Goal: Information Seeking & Learning: Learn about a topic

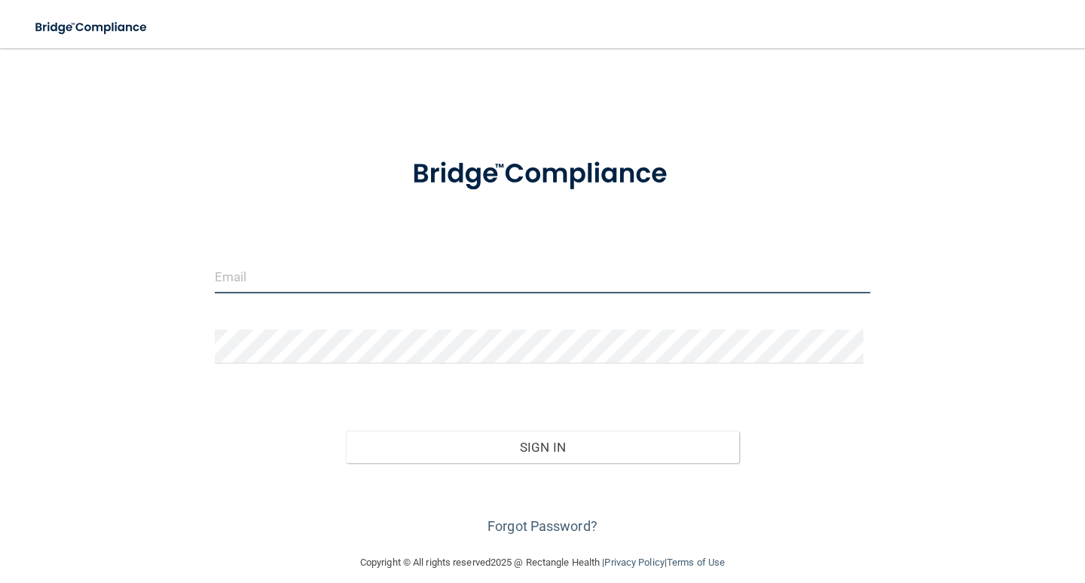
click at [483, 286] on input "email" at bounding box center [543, 276] width 656 height 34
type input "[EMAIL_ADDRESS][DOMAIN_NAME]"
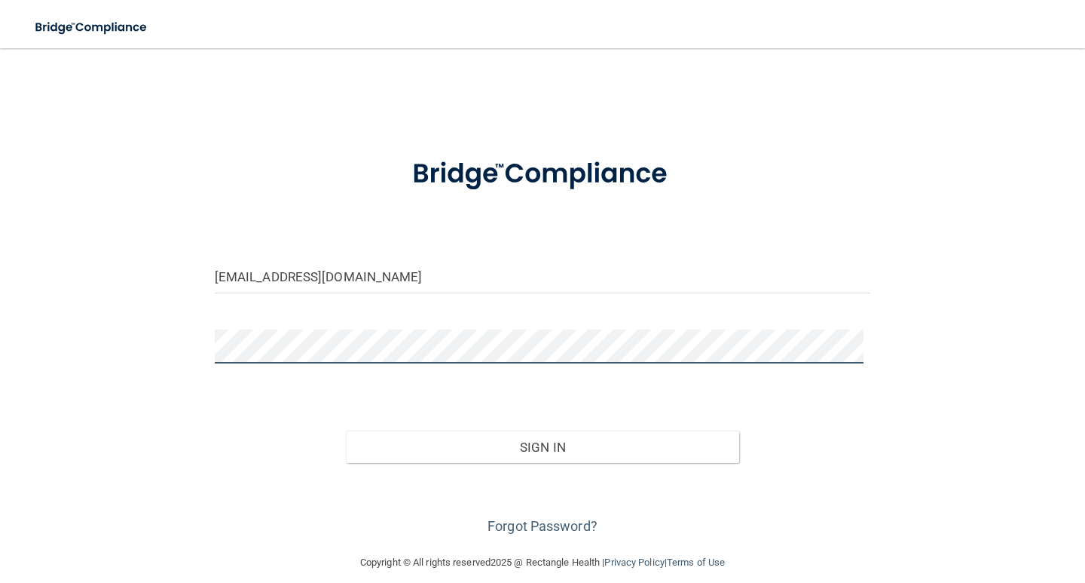
click at [346, 430] on button "Sign In" at bounding box center [542, 446] width 393 height 33
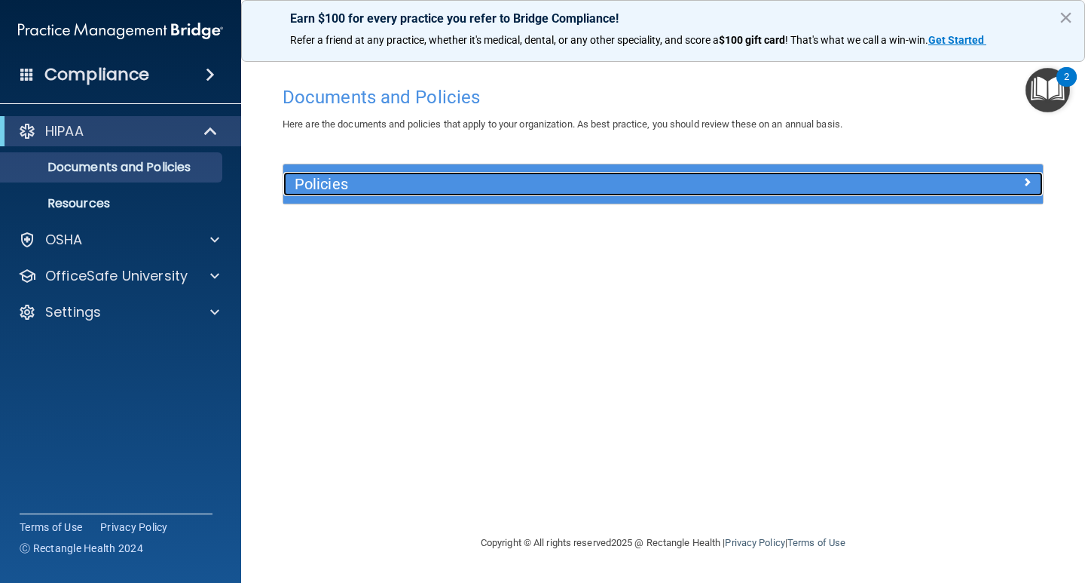
click at [1020, 181] on div at bounding box center [948, 181] width 190 height 18
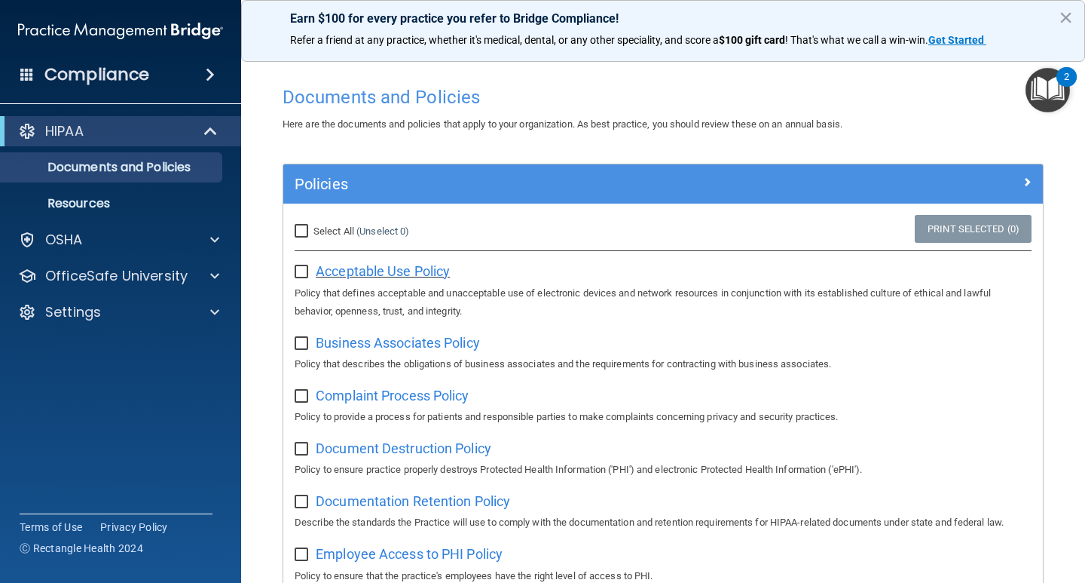
click at [356, 271] on span "Acceptable Use Policy" at bounding box center [383, 271] width 134 height 16
click at [452, 171] on div "Policies" at bounding box center [663, 183] width 760 height 39
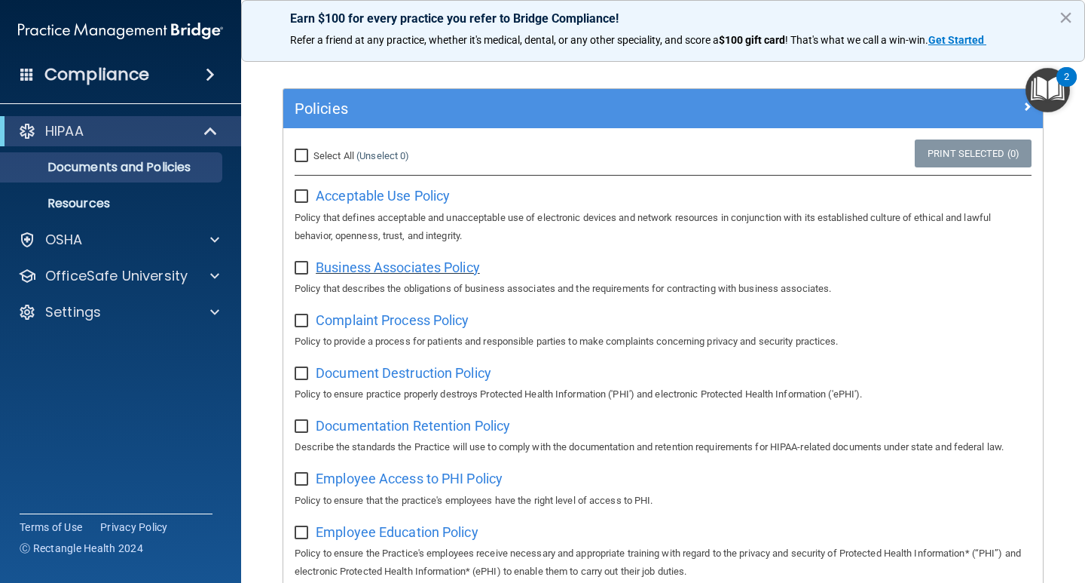
click at [473, 269] on span "Business Associates Policy" at bounding box center [398, 267] width 164 height 16
click at [102, 201] on p "Resources" at bounding box center [113, 203] width 206 height 15
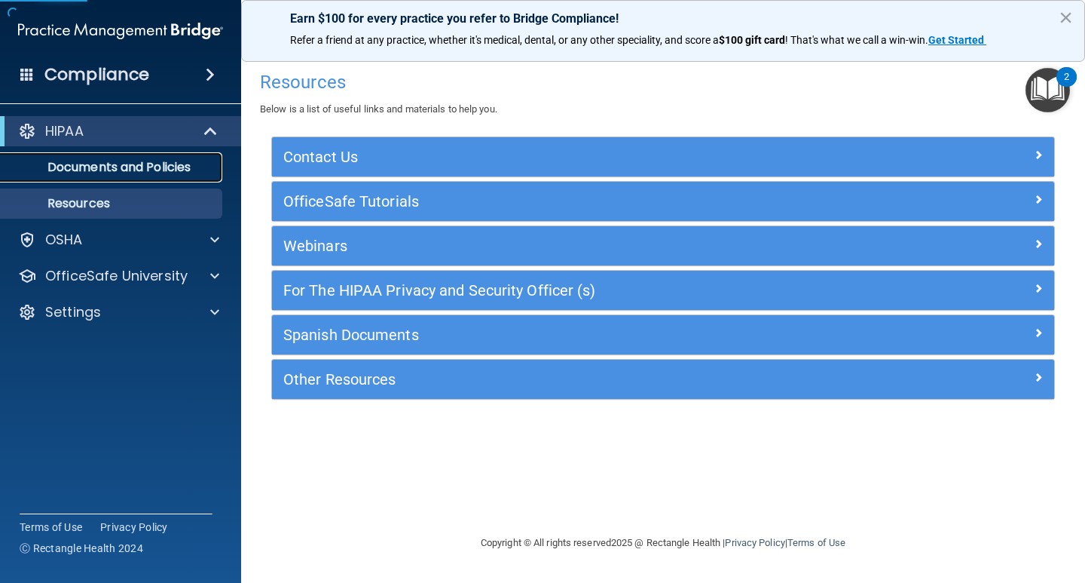
click at [171, 171] on p "Documents and Policies" at bounding box center [113, 167] width 206 height 15
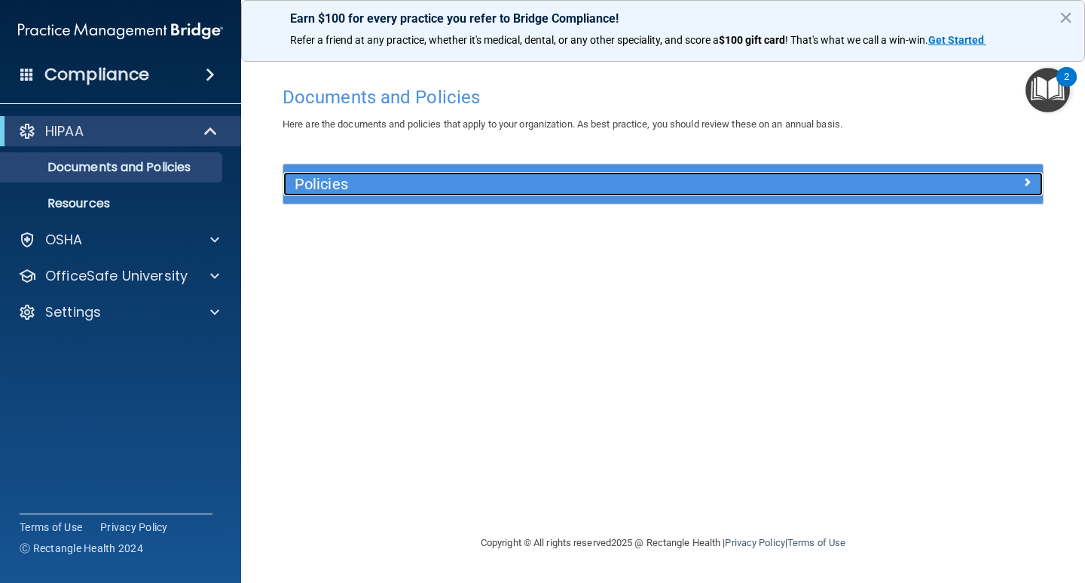
click at [335, 179] on h5 "Policies" at bounding box center [568, 184] width 547 height 17
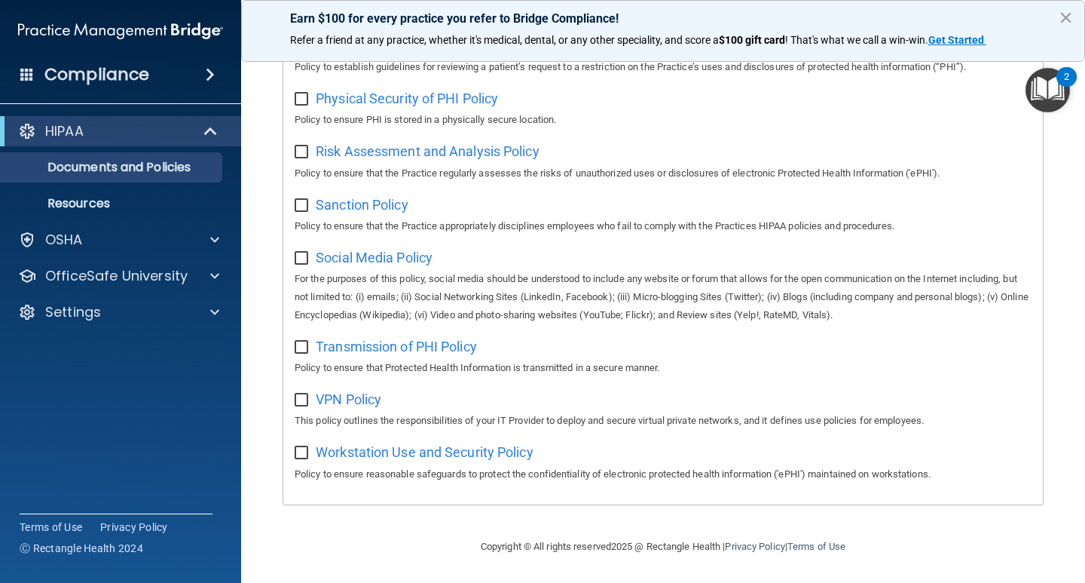
scroll to position [965, 0]
click at [131, 233] on div "OSHA" at bounding box center [100, 240] width 187 height 18
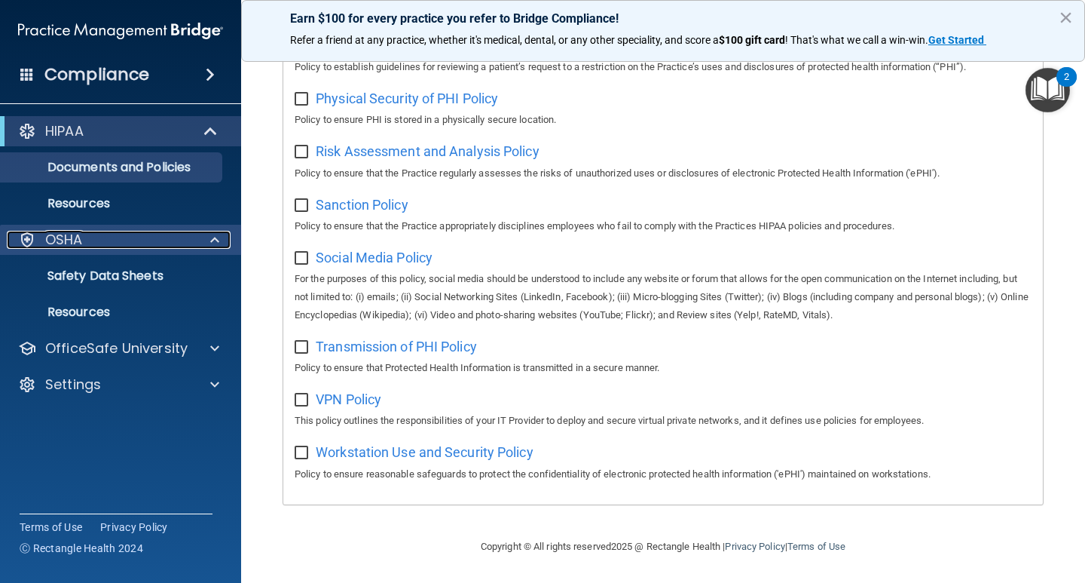
click at [136, 234] on div "OSHA" at bounding box center [100, 240] width 187 height 18
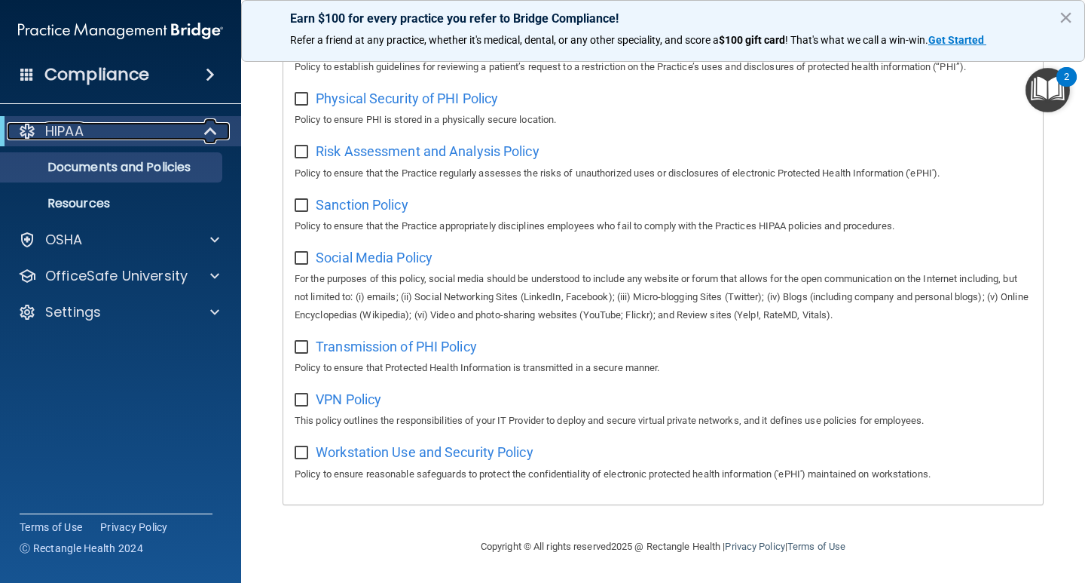
click at [202, 124] on div at bounding box center [211, 131] width 37 height 18
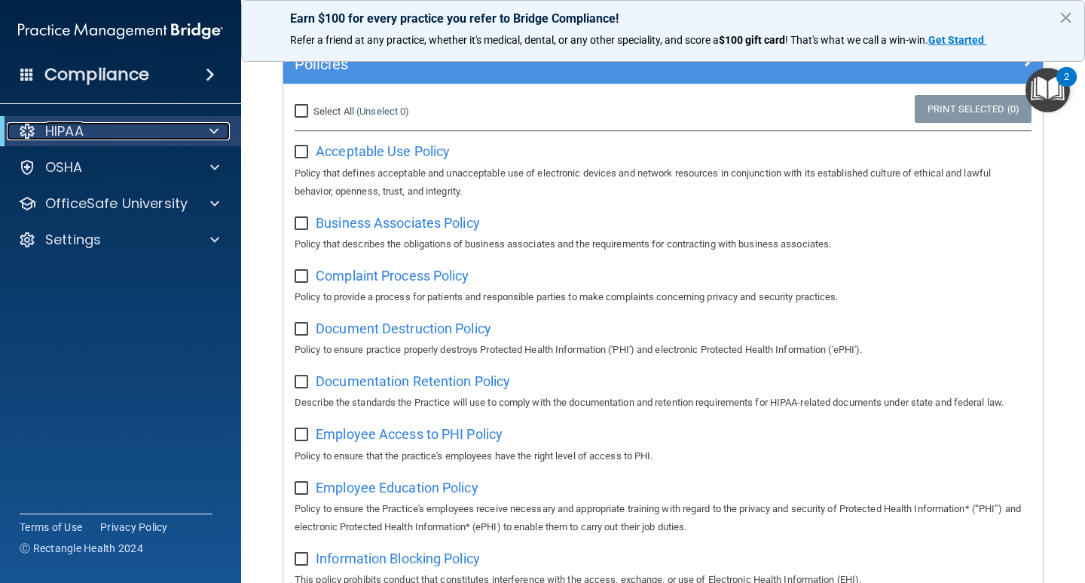
scroll to position [0, 0]
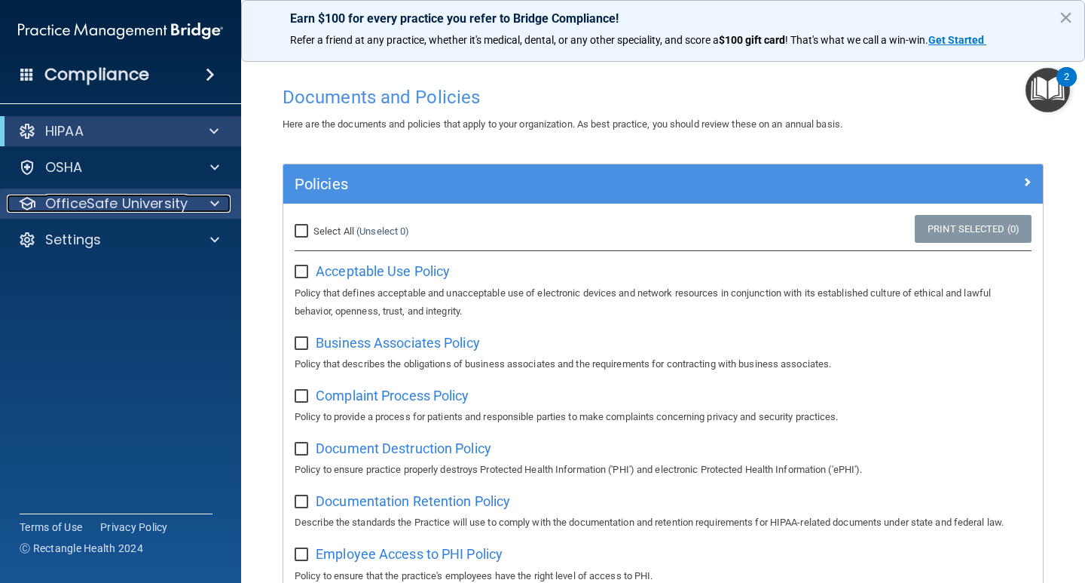
click at [220, 209] on div at bounding box center [213, 203] width 38 height 18
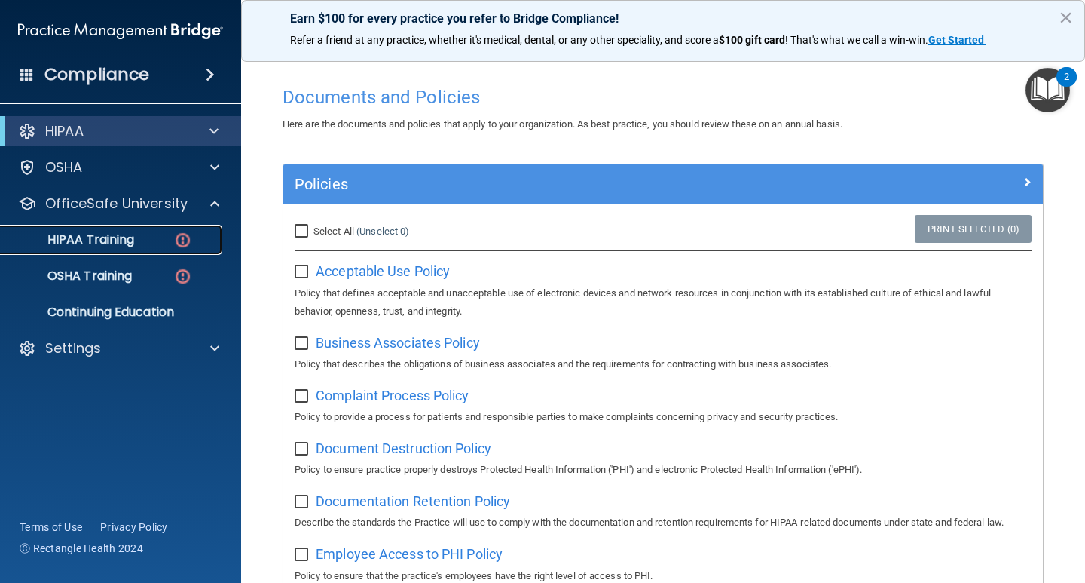
click at [144, 249] on link "HIPAA Training" at bounding box center [103, 240] width 237 height 30
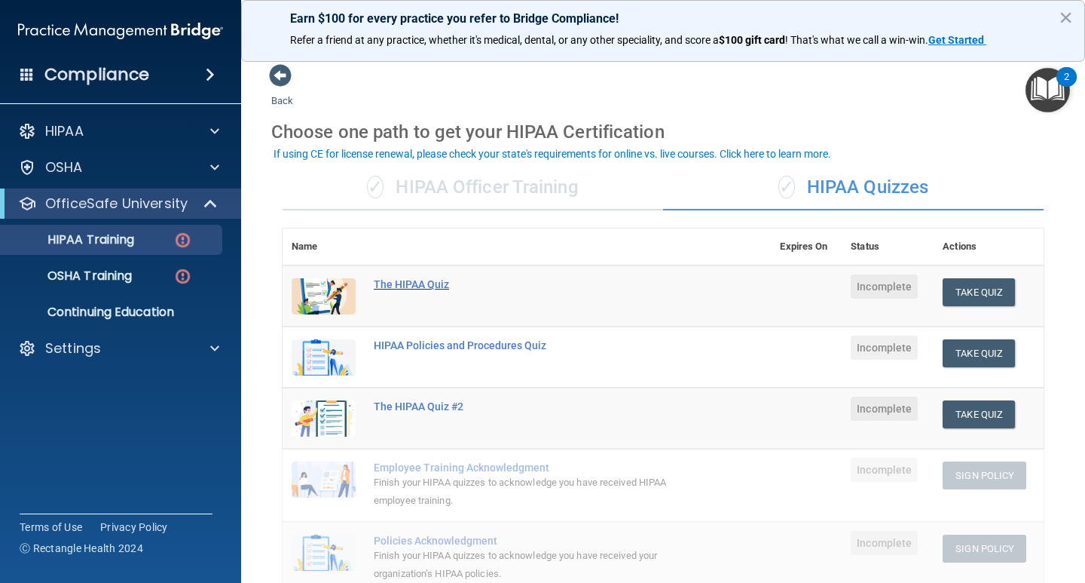
click at [423, 288] on div "The HIPAA Quiz" at bounding box center [535, 284] width 322 height 12
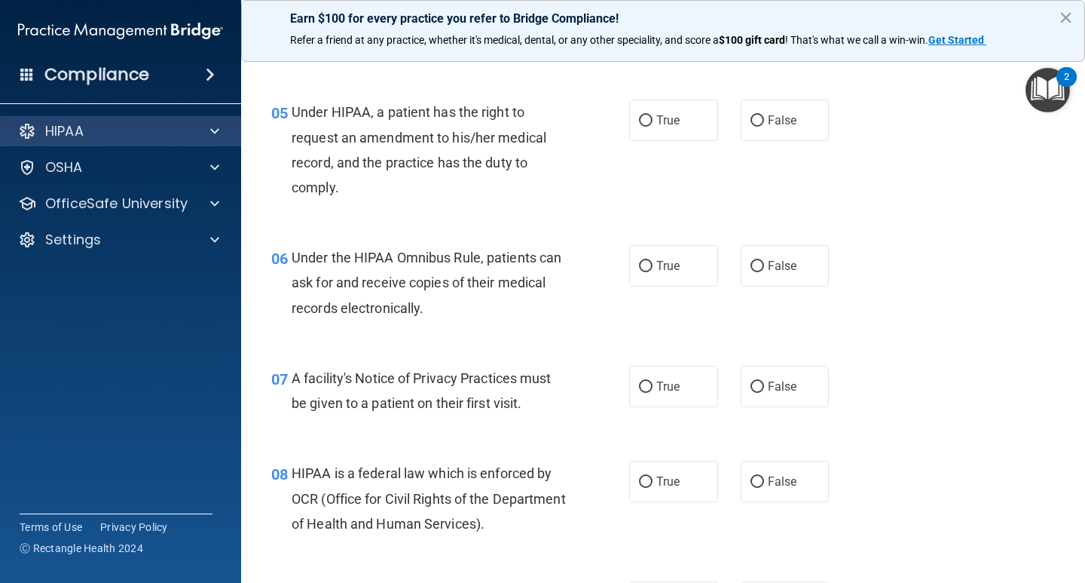
scroll to position [603, 0]
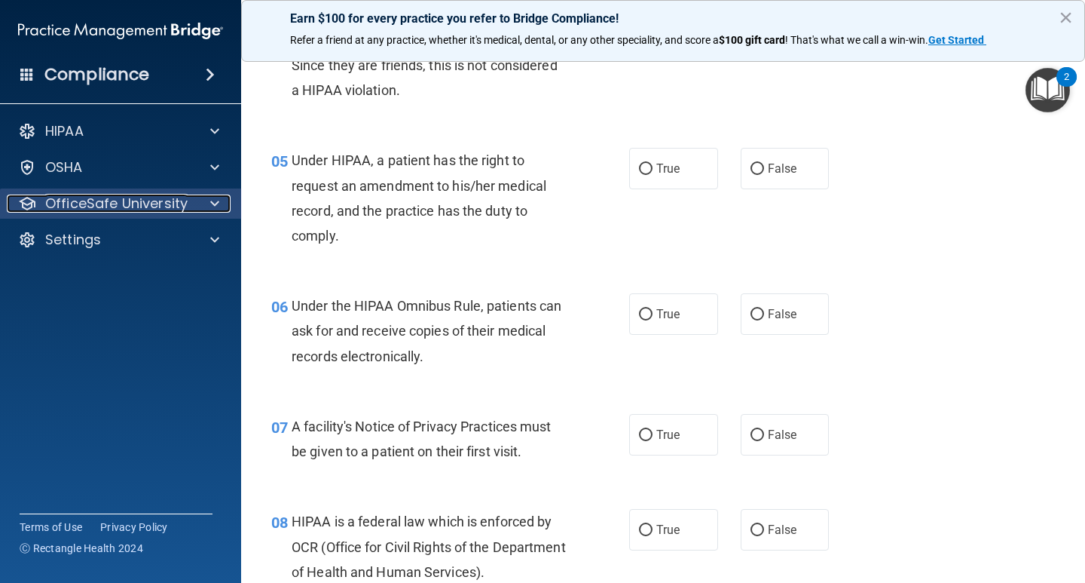
click at [206, 197] on div at bounding box center [213, 203] width 38 height 18
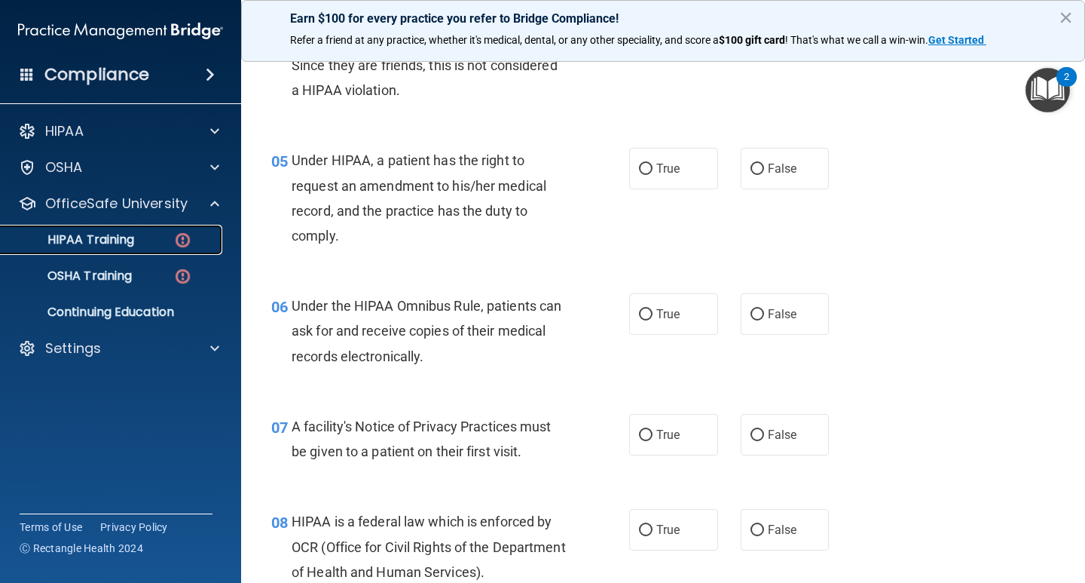
click at [144, 246] on div "HIPAA Training" at bounding box center [113, 239] width 206 height 15
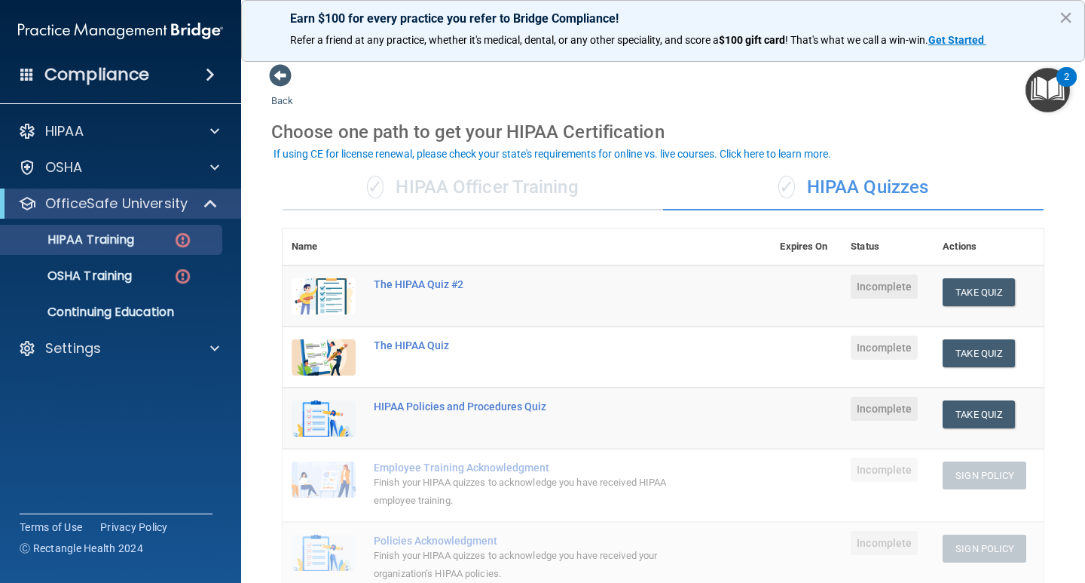
click at [476, 180] on div "✓ HIPAA Officer Training" at bounding box center [473, 187] width 381 height 45
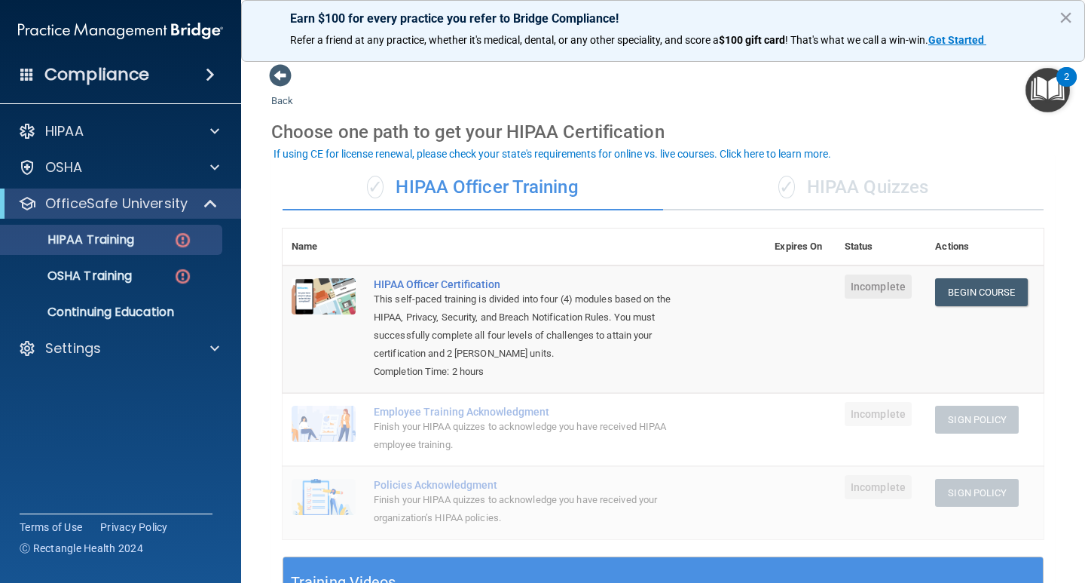
click at [584, 252] on th at bounding box center [565, 246] width 401 height 37
click at [1002, 301] on link "Begin Course" at bounding box center [981, 292] width 92 height 28
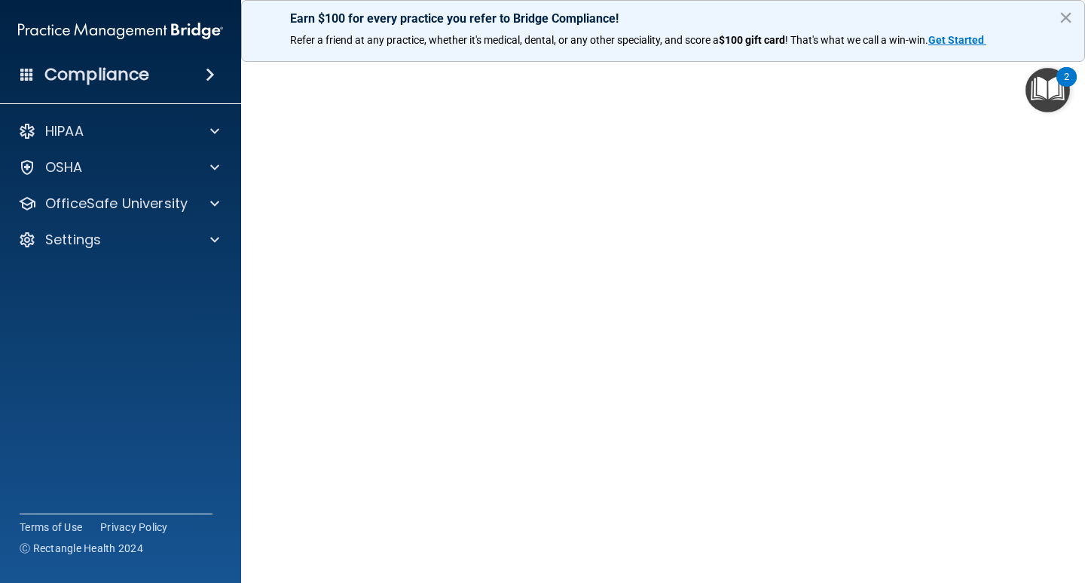
scroll to position [45, 0]
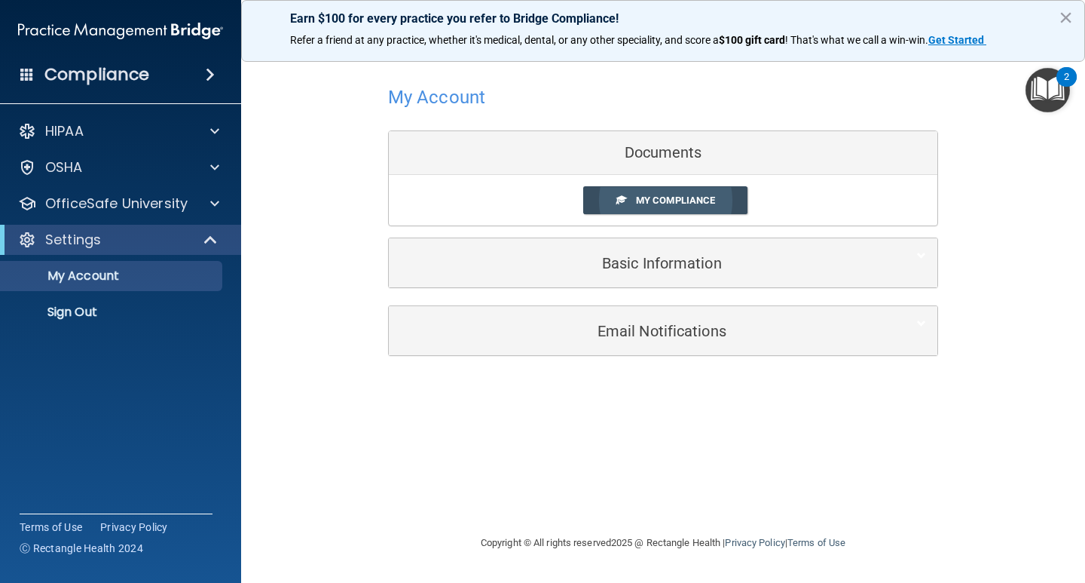
click at [644, 199] on span "My Compliance" at bounding box center [675, 199] width 79 height 11
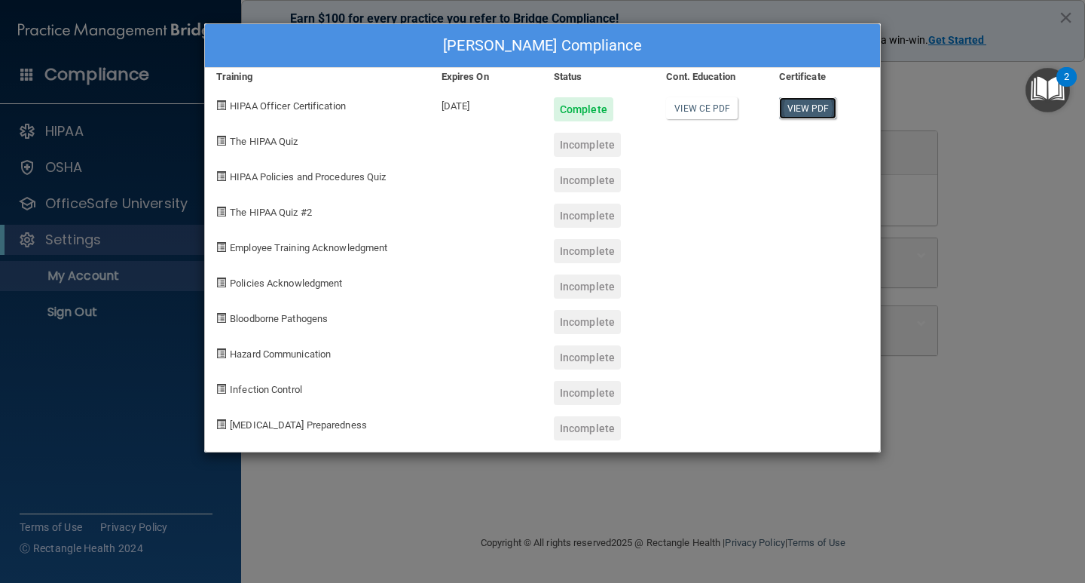
click at [791, 109] on link "View PDF" at bounding box center [808, 108] width 58 height 22
click at [885, 283] on div "Jackie Phathanak's Compliance Training Expires On Status Cont. Education Certif…" at bounding box center [542, 291] width 1085 height 583
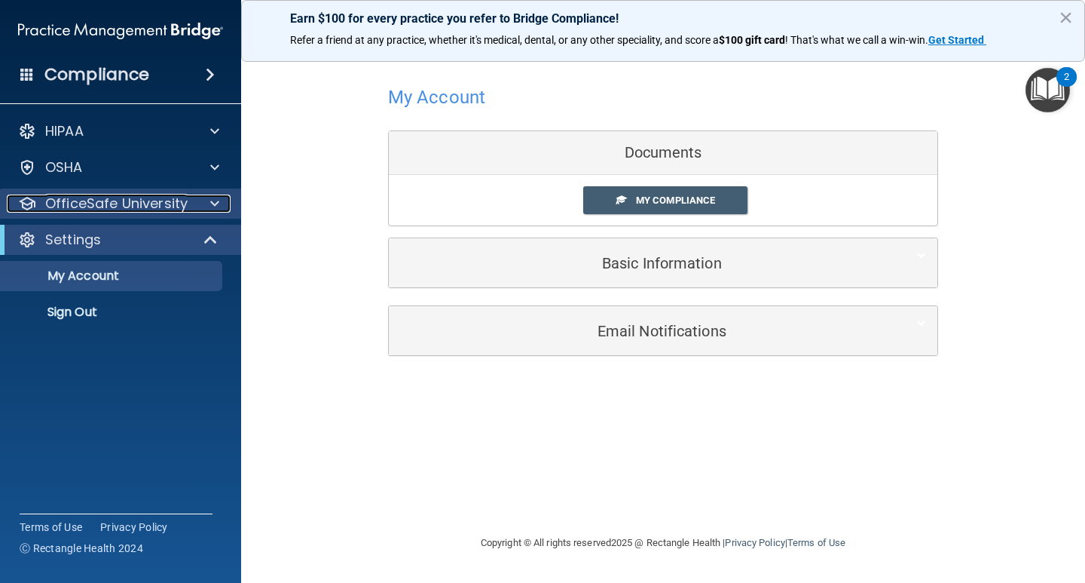
click at [181, 206] on p "OfficeSafe University" at bounding box center [116, 203] width 142 height 18
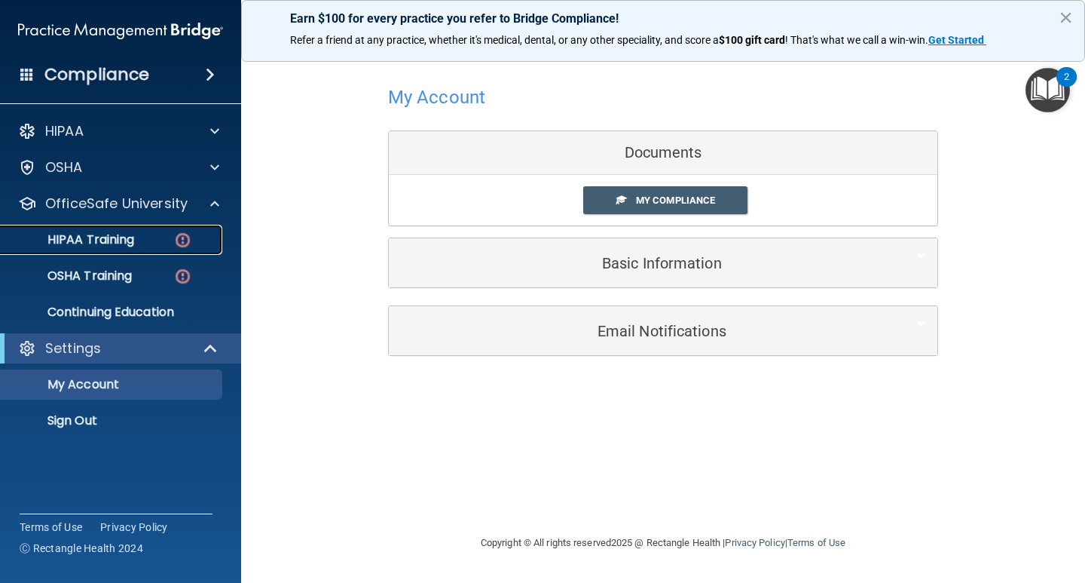
click at [191, 249] on img at bounding box center [182, 240] width 19 height 19
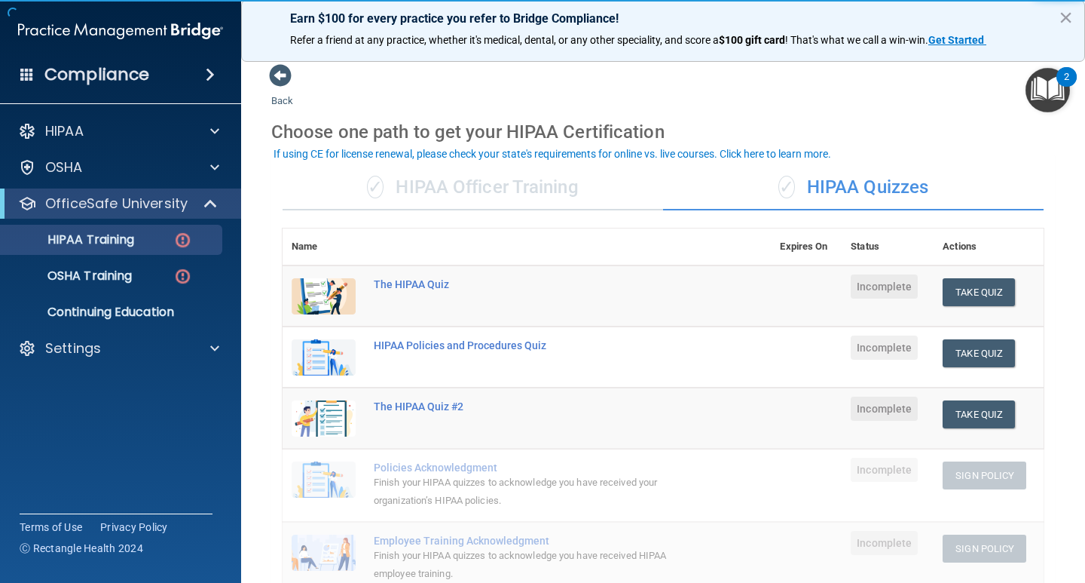
click at [448, 209] on div "✓ HIPAA Officer Training" at bounding box center [473, 187] width 381 height 45
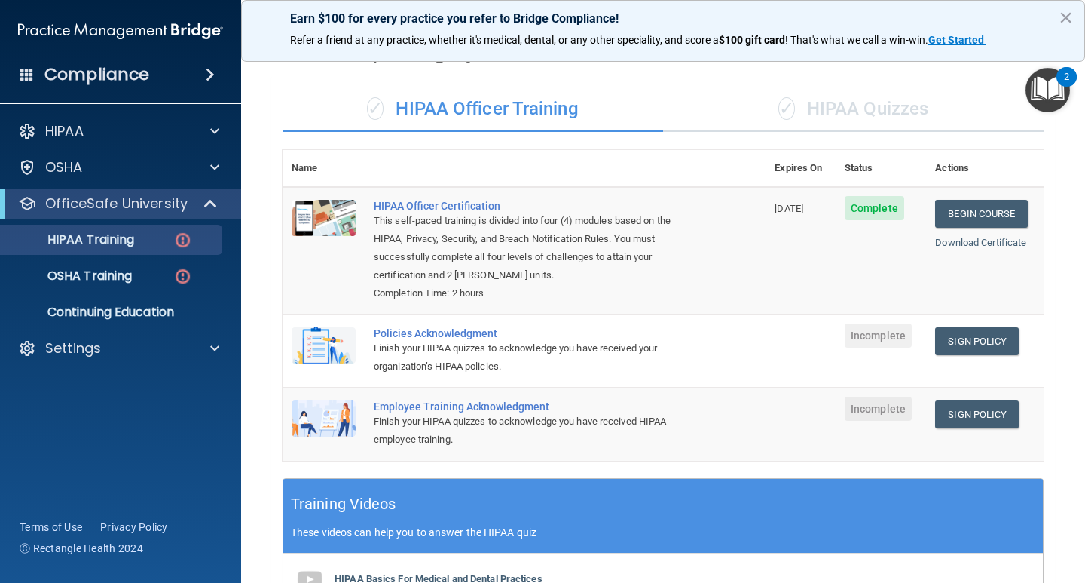
scroll to position [53, 0]
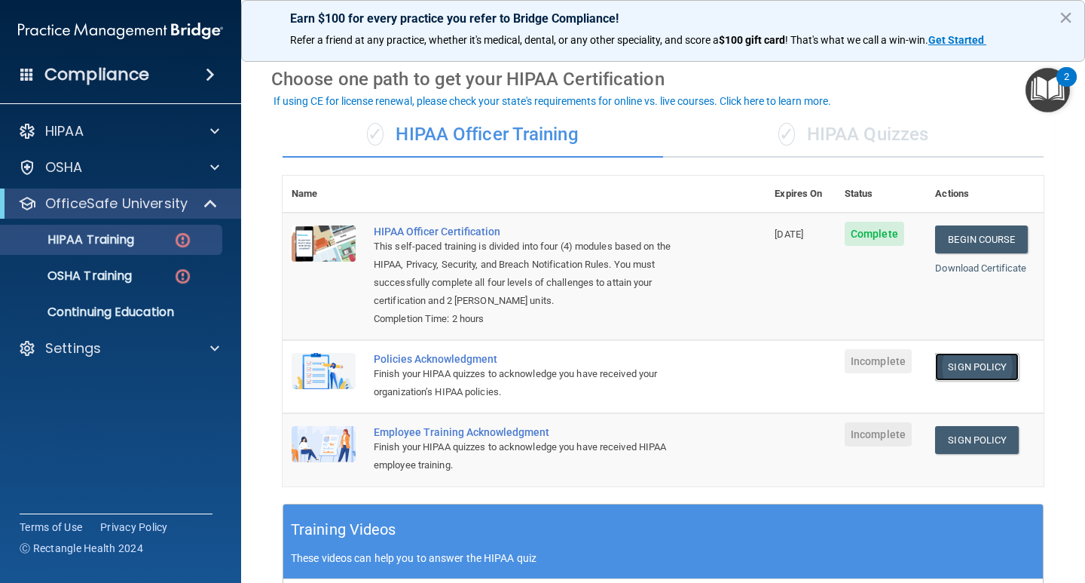
click at [952, 370] on link "Sign Policy" at bounding box center [977, 367] width 84 height 28
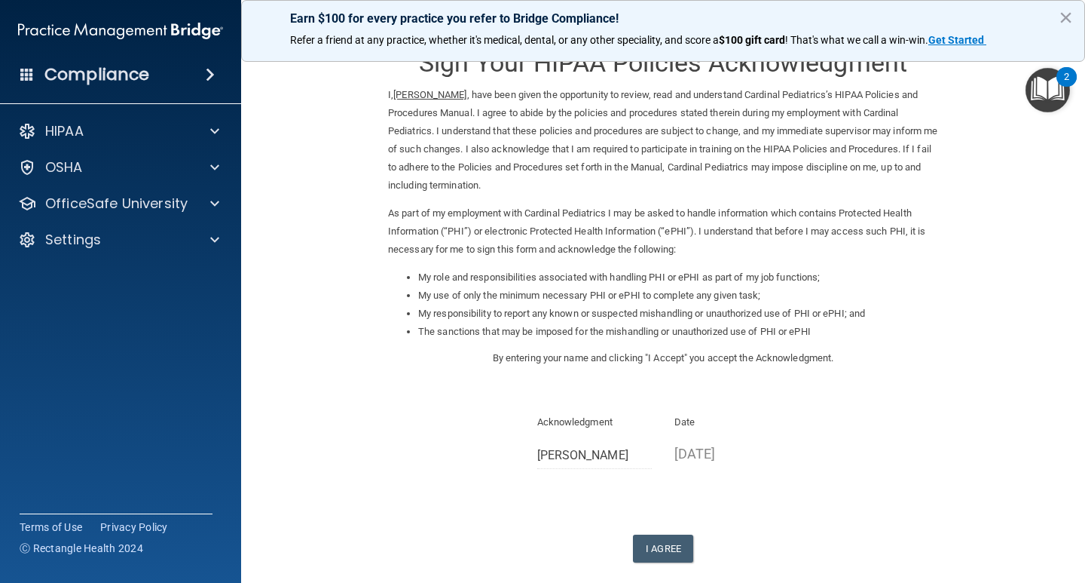
scroll to position [57, 0]
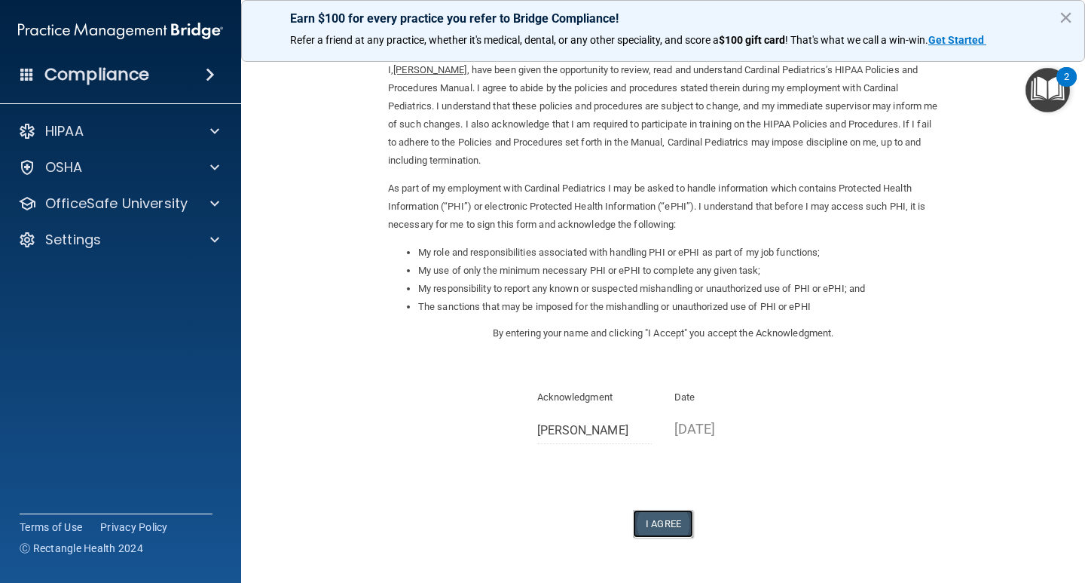
click at [678, 518] on button "I Agree" at bounding box center [663, 523] width 60 height 28
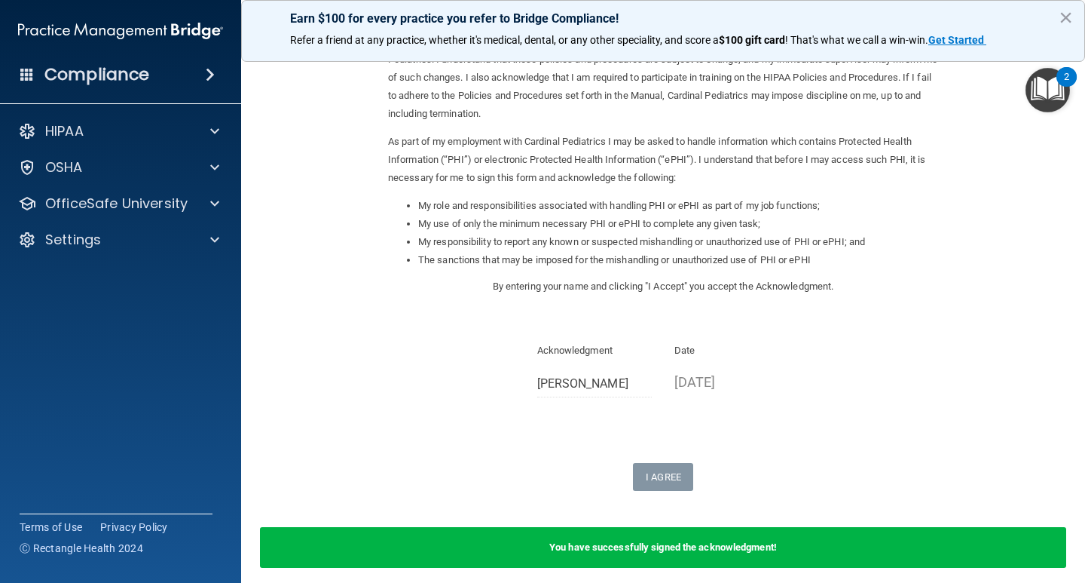
scroll to position [102, 0]
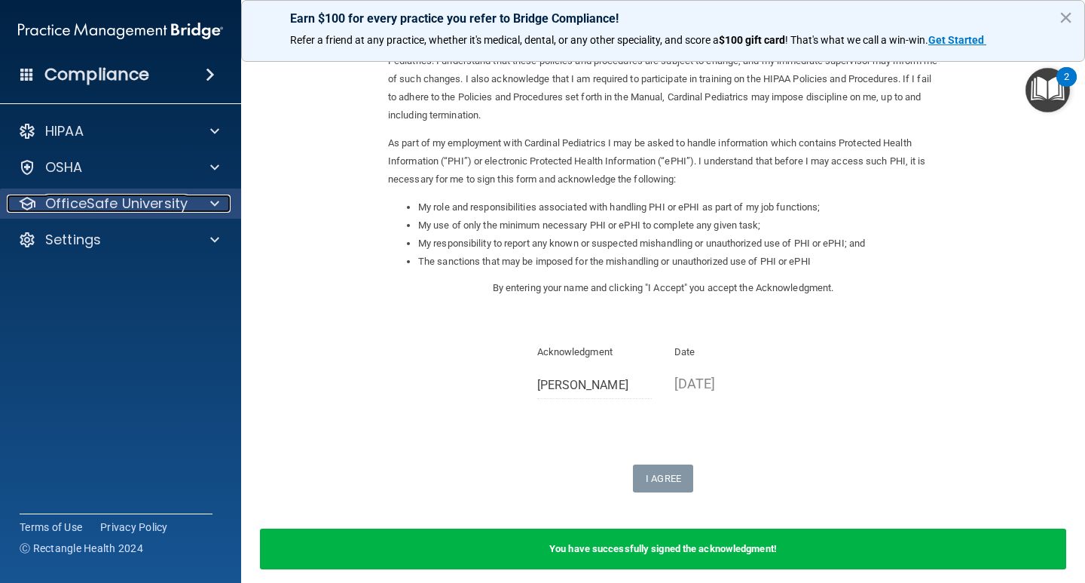
click at [165, 204] on p "OfficeSafe University" at bounding box center [116, 203] width 142 height 18
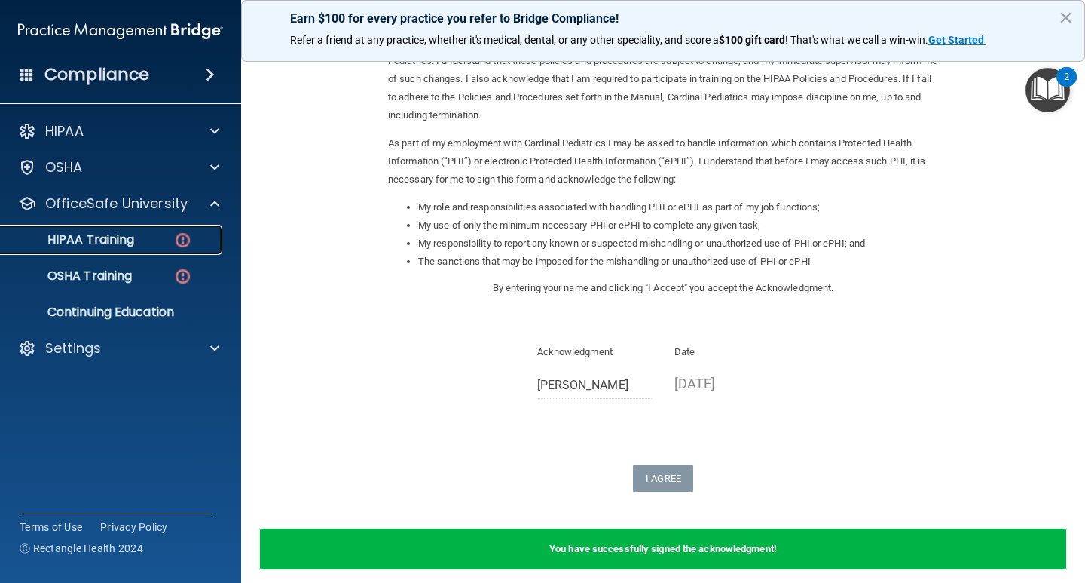
click at [176, 245] on img at bounding box center [182, 240] width 19 height 19
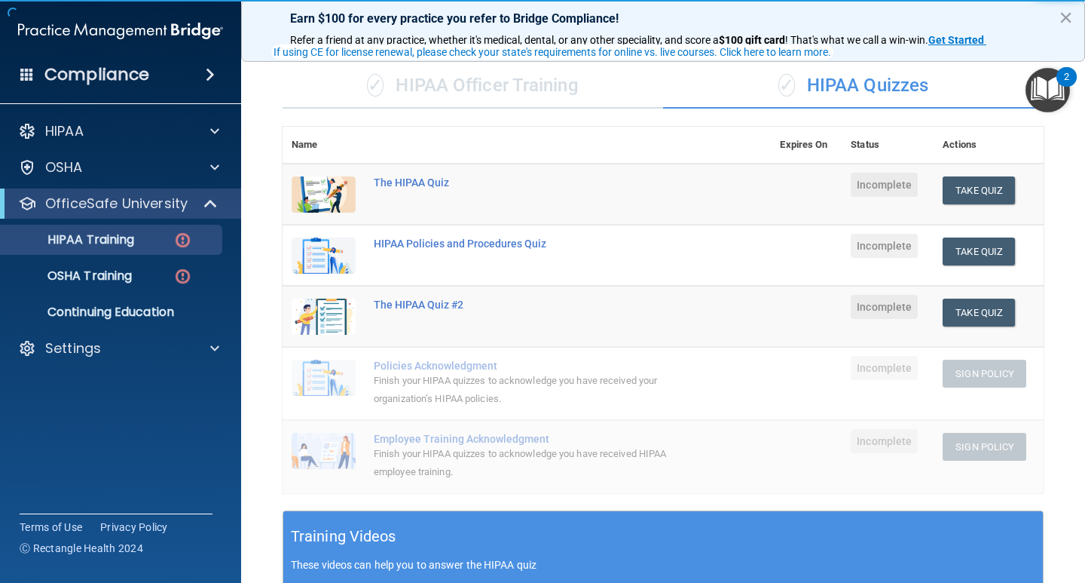
click at [441, 102] on div "✓ HIPAA Officer Training" at bounding box center [473, 85] width 381 height 45
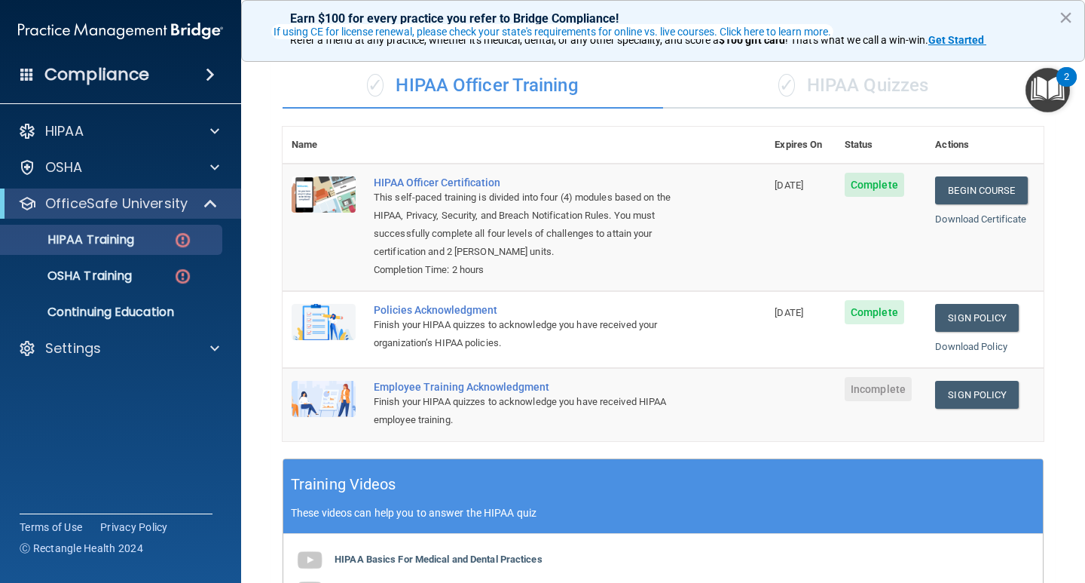
scroll to position [133, 0]
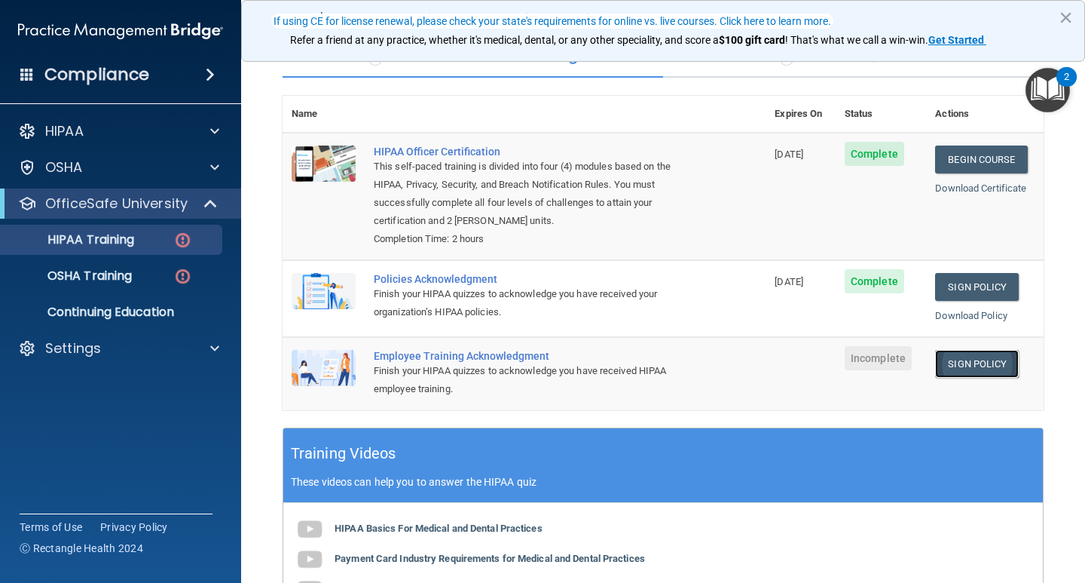
click at [993, 365] on link "Sign Policy" at bounding box center [977, 364] width 84 height 28
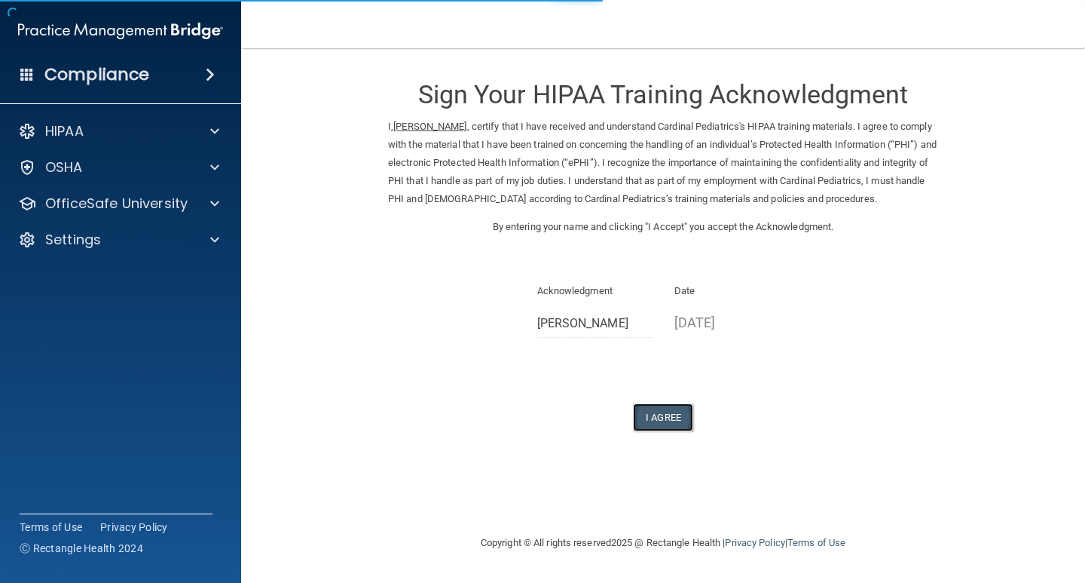
click at [647, 412] on button "I Agree" at bounding box center [663, 417] width 60 height 28
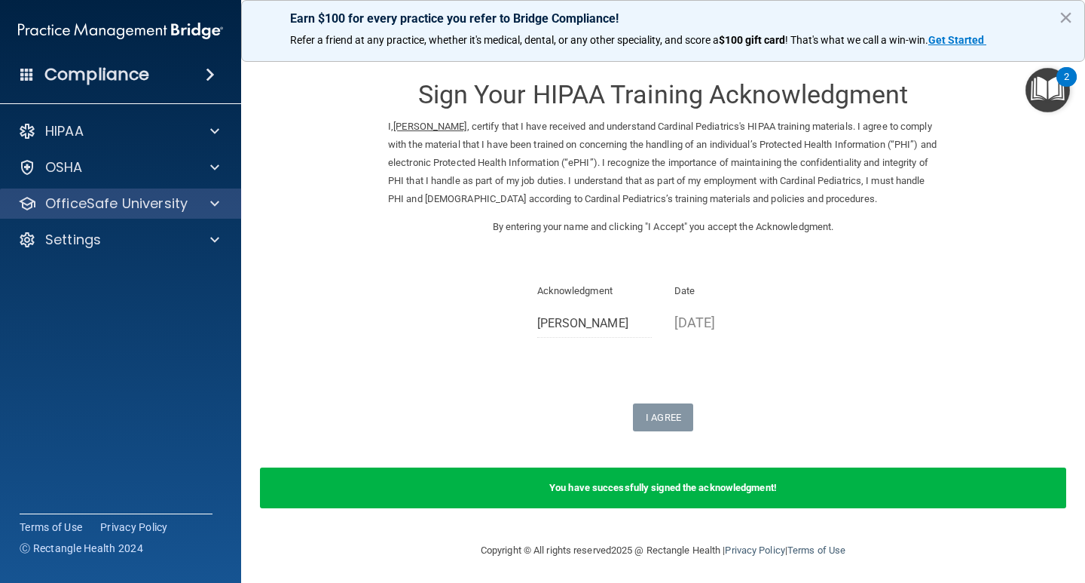
click at [178, 213] on div "OfficeSafe University" at bounding box center [121, 203] width 242 height 30
click at [200, 209] on div at bounding box center [213, 203] width 38 height 18
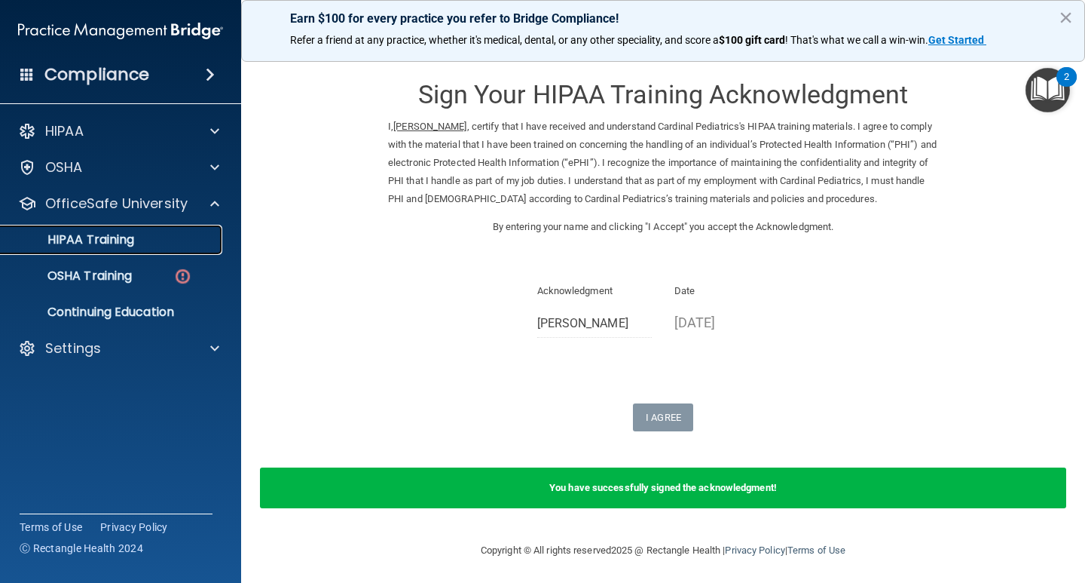
click at [198, 235] on div "HIPAA Training" at bounding box center [113, 239] width 206 height 15
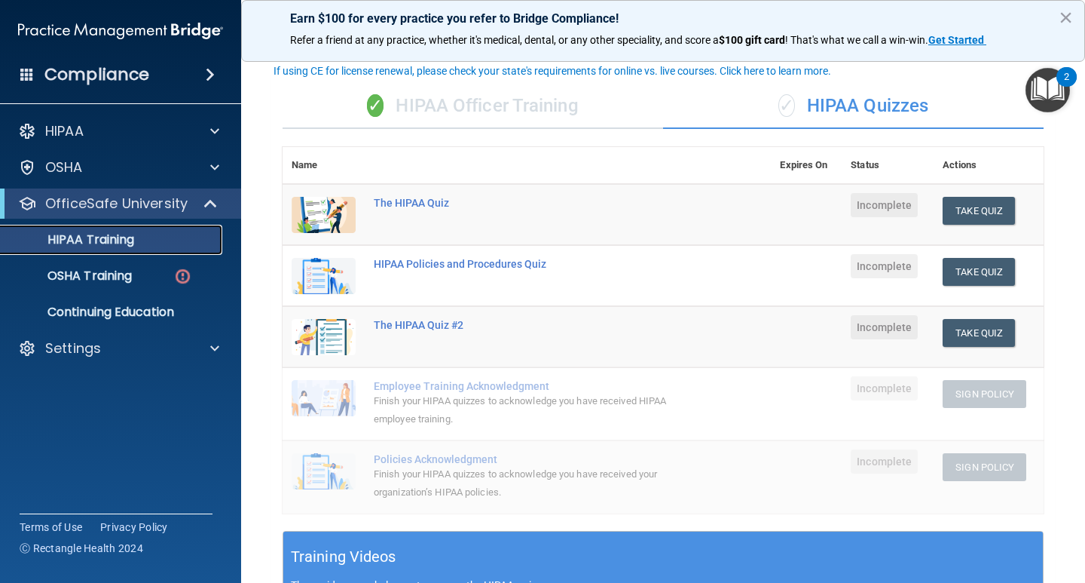
scroll to position [84, 0]
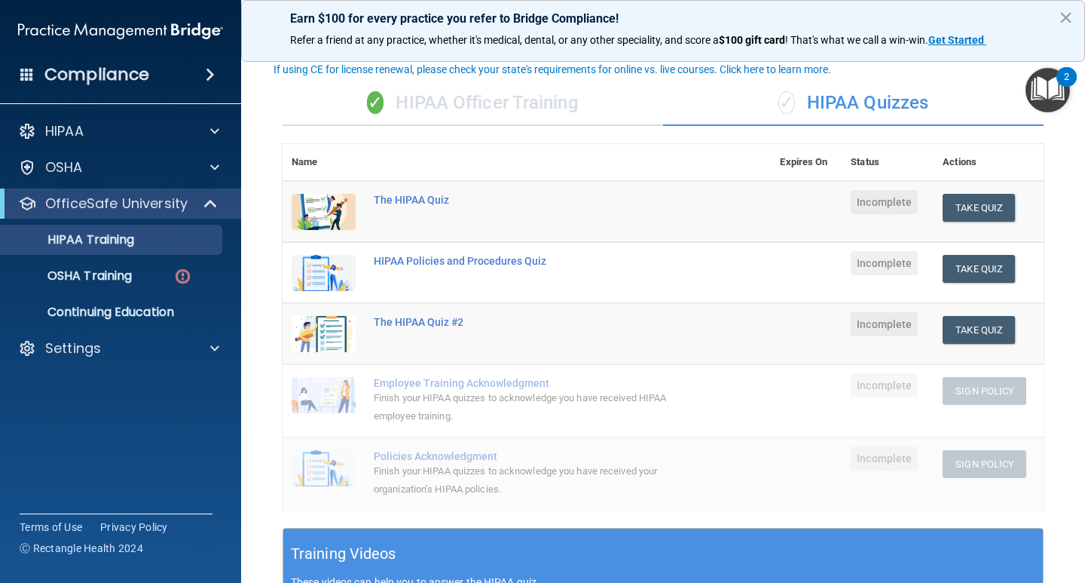
click at [491, 92] on div "✓ HIPAA Officer Training" at bounding box center [473, 103] width 381 height 45
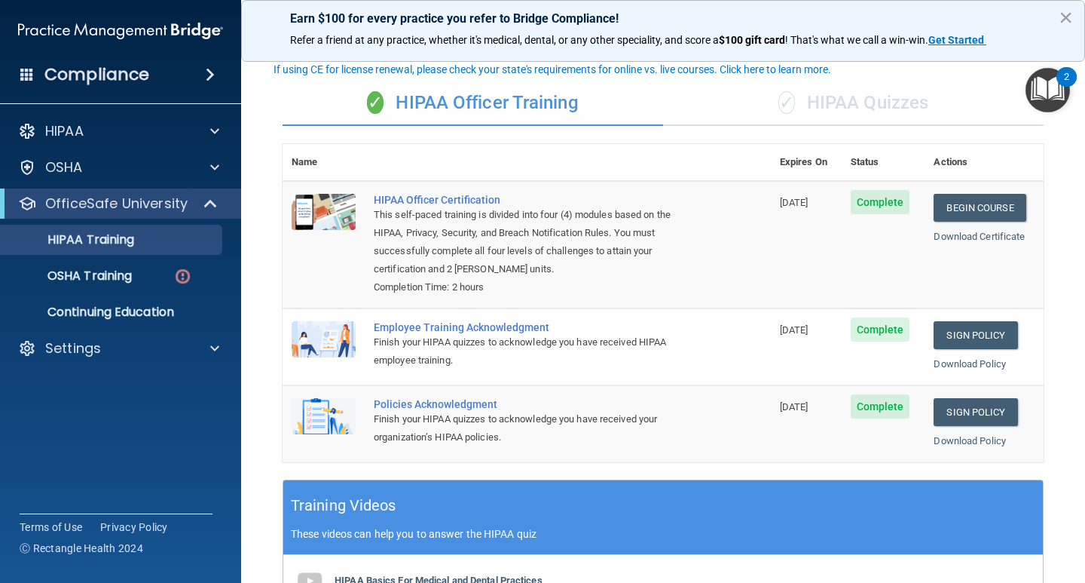
click at [840, 115] on div "✓ HIPAA Quizzes" at bounding box center [853, 103] width 381 height 45
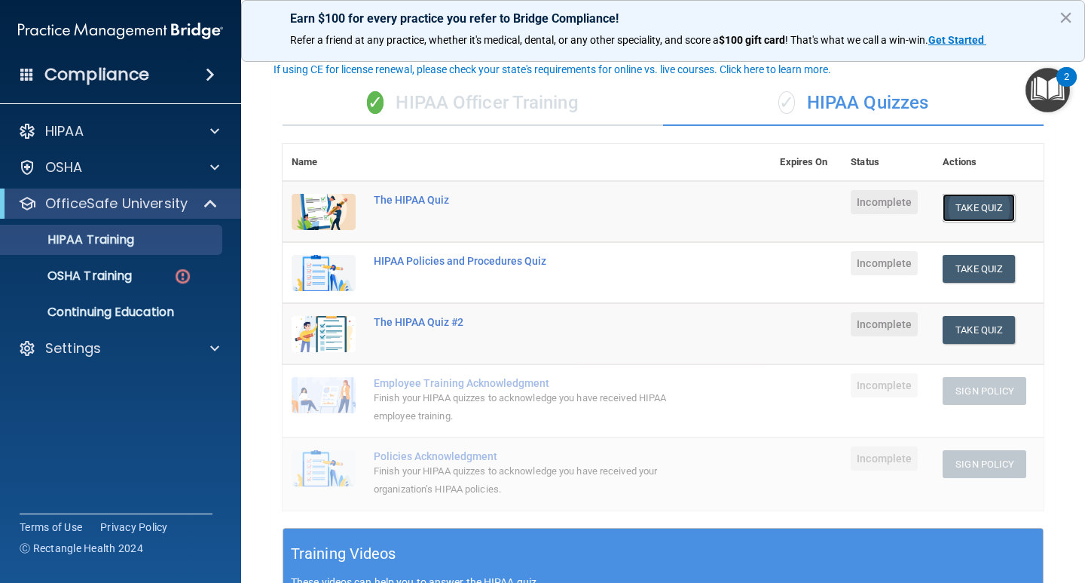
click at [996, 206] on button "Take Quiz" at bounding box center [979, 208] width 72 height 28
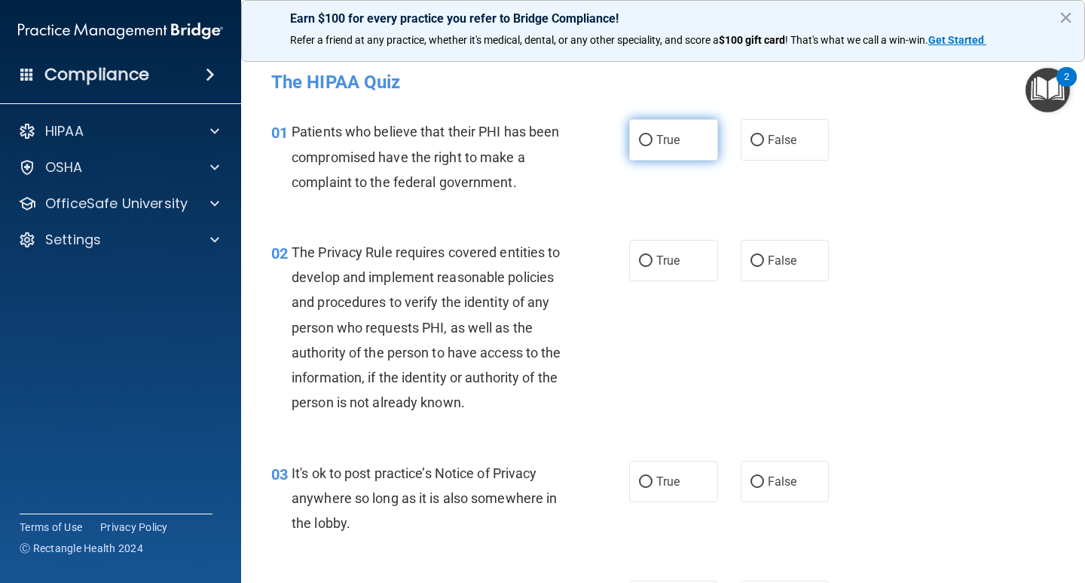
click at [641, 137] on input "True" at bounding box center [646, 140] width 14 height 11
radio input "true"
click at [968, 240] on div "02 The Privacy Rule requires covered entities to develop and implement reasonab…" at bounding box center [663, 331] width 806 height 221
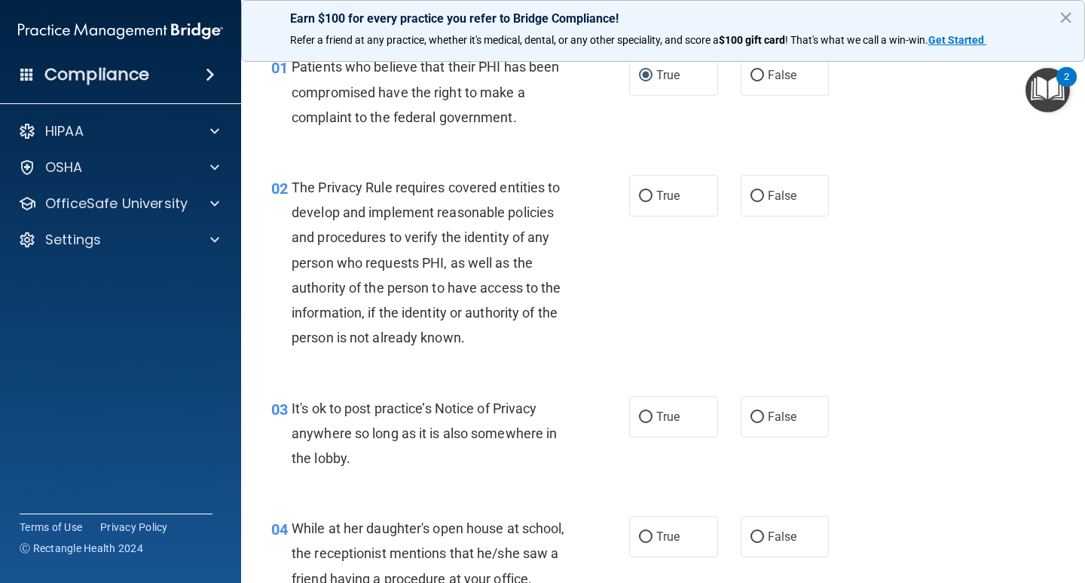
scroll to position [84, 0]
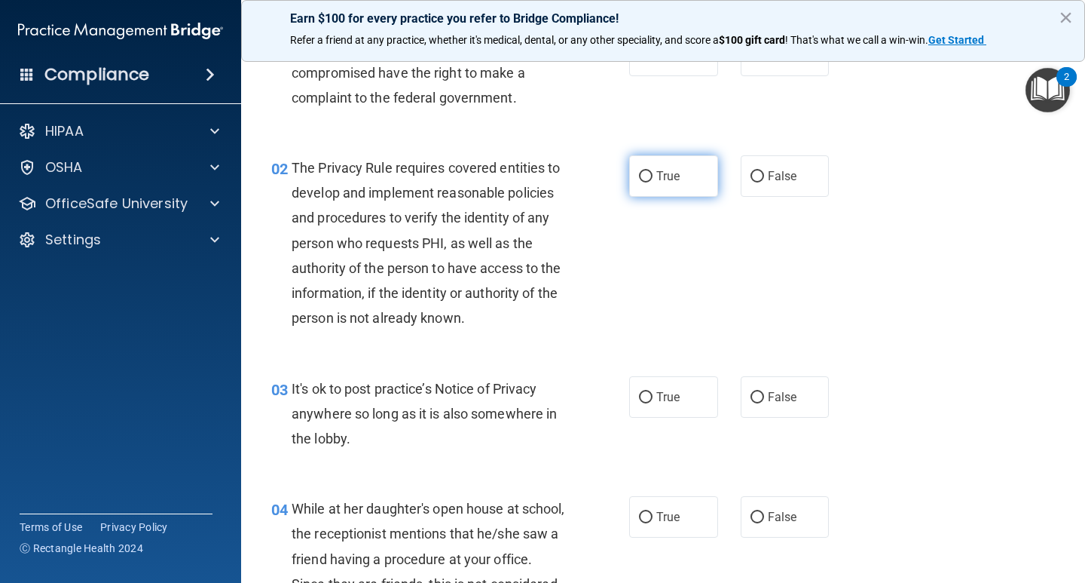
click at [662, 162] on label "True" at bounding box center [673, 175] width 89 height 41
click at [653, 171] on input "True" at bounding box center [646, 176] width 14 height 11
radio input "true"
click at [951, 321] on div "02 The Privacy Rule requires covered entities to develop and implement reasonab…" at bounding box center [663, 246] width 806 height 221
click at [758, 384] on label "False" at bounding box center [785, 396] width 89 height 41
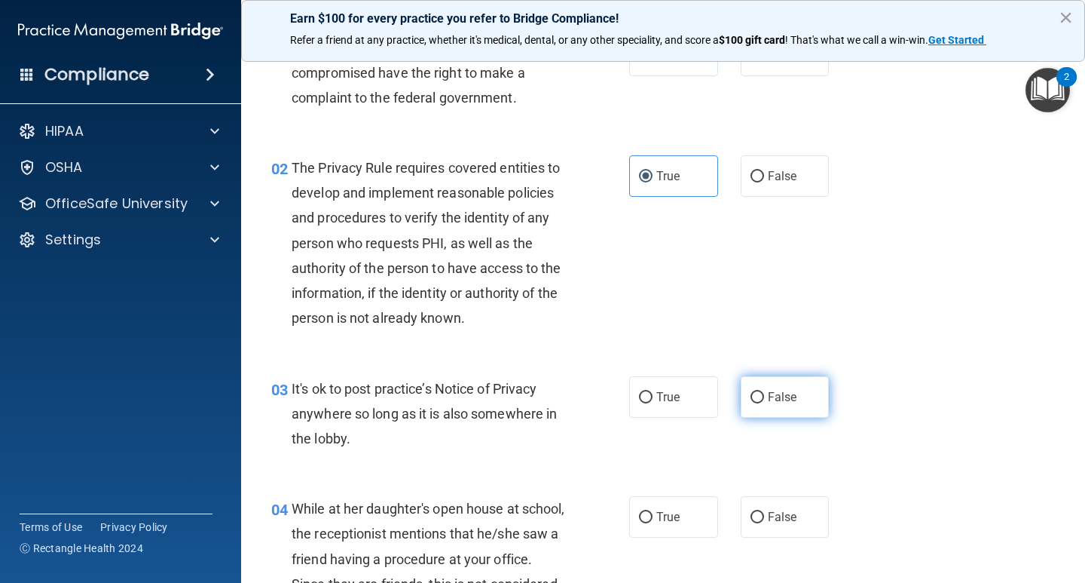
click at [758, 392] on input "False" at bounding box center [758, 397] width 14 height 11
radio input "true"
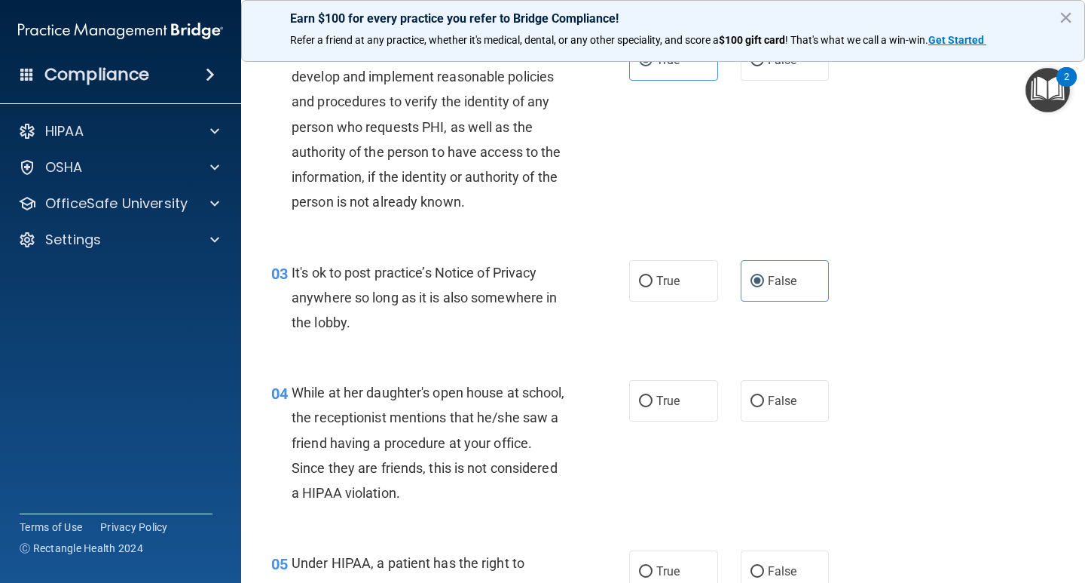
scroll to position [205, 0]
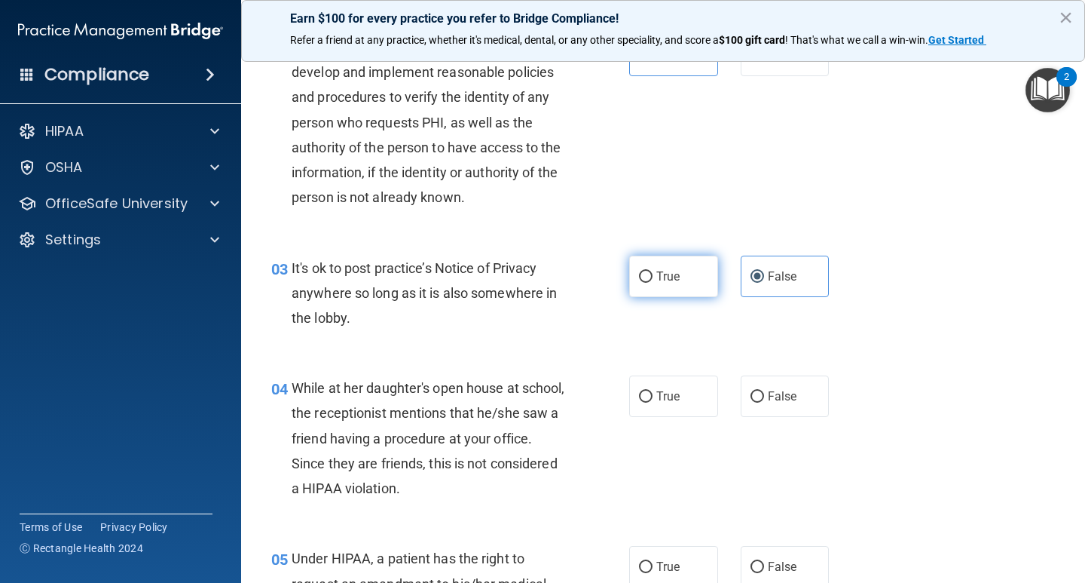
click at [647, 274] on label "True" at bounding box center [673, 275] width 89 height 41
click at [647, 274] on input "True" at bounding box center [646, 276] width 14 height 11
radio input "true"
click at [751, 277] on input "False" at bounding box center [758, 276] width 14 height 11
radio input "true"
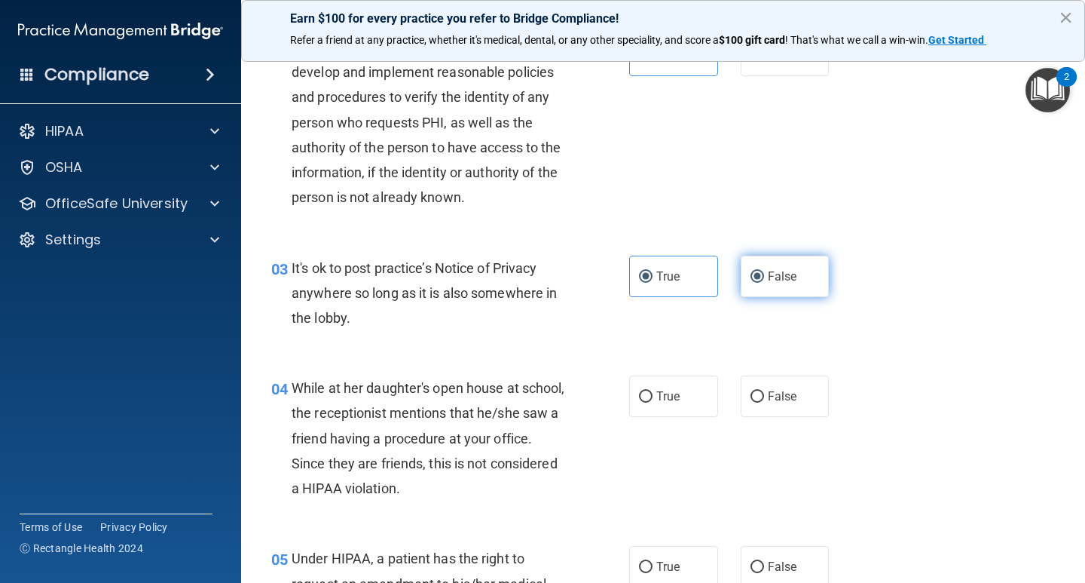
radio input "false"
click at [753, 384] on label "False" at bounding box center [785, 395] width 89 height 41
click at [753, 391] on input "False" at bounding box center [758, 396] width 14 height 11
radio input "true"
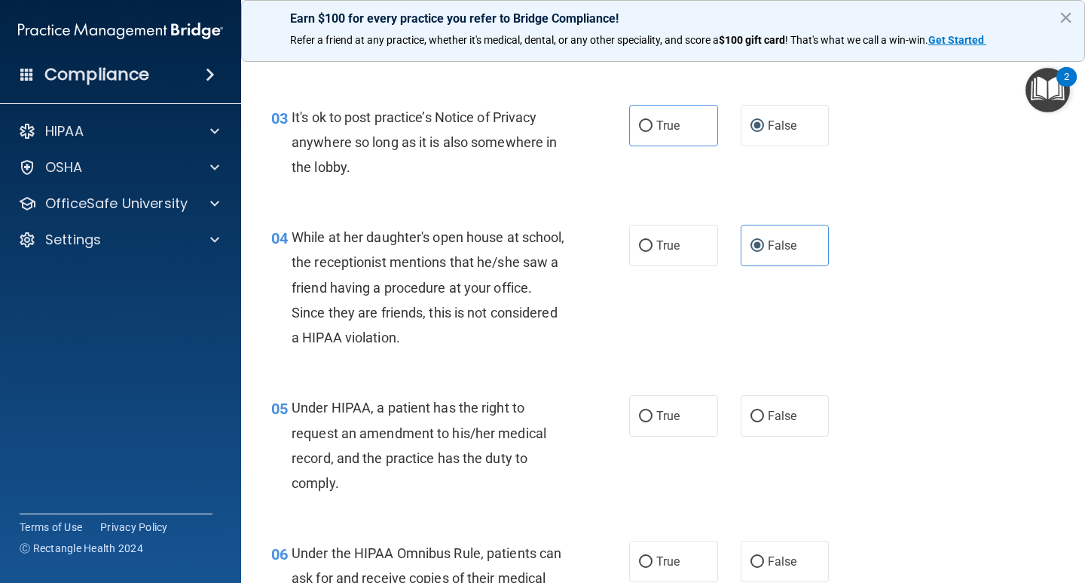
scroll to position [386, 0]
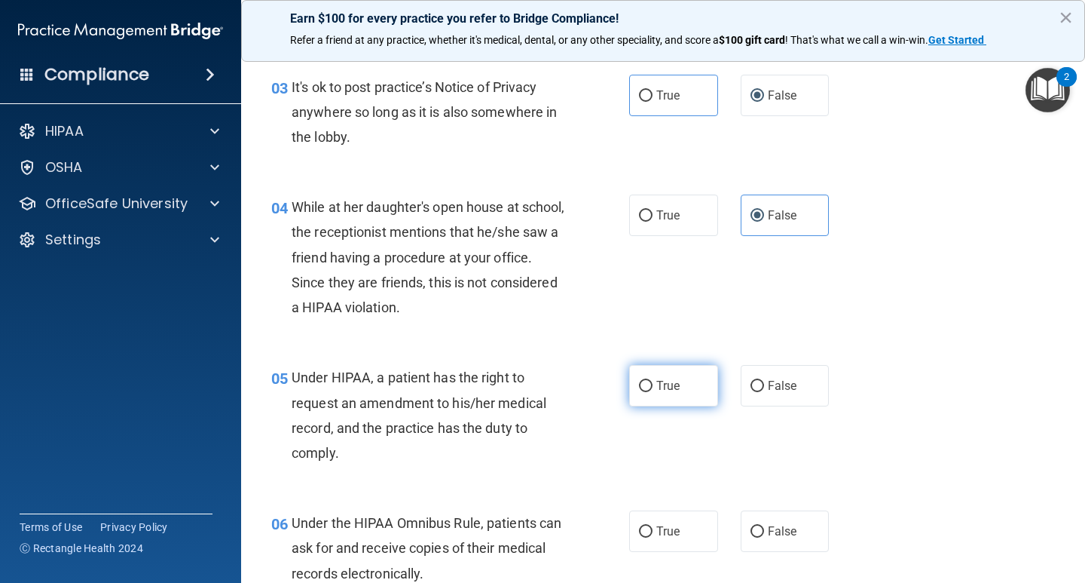
click at [640, 395] on label "True" at bounding box center [673, 385] width 89 height 41
click at [640, 392] on input "True" at bounding box center [646, 386] width 14 height 11
radio input "true"
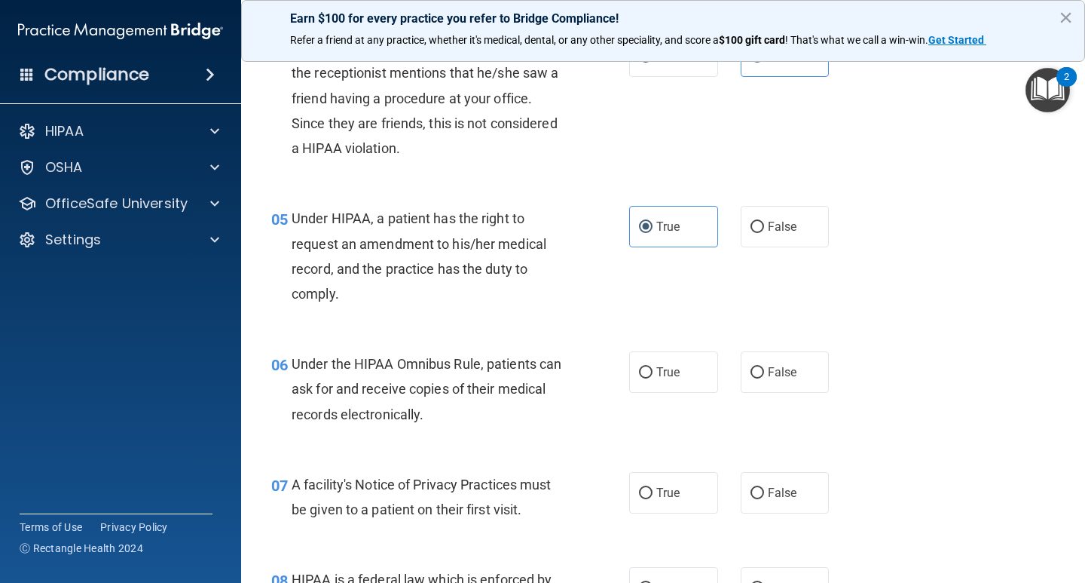
scroll to position [567, 0]
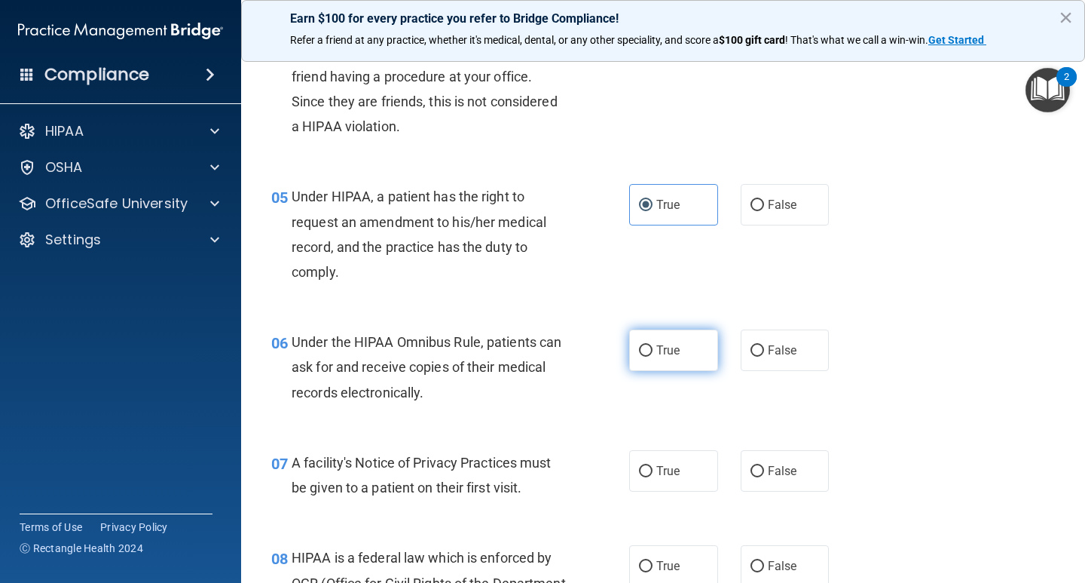
click at [630, 350] on label "True" at bounding box center [673, 349] width 89 height 41
click at [639, 350] on input "True" at bounding box center [646, 350] width 14 height 11
radio input "true"
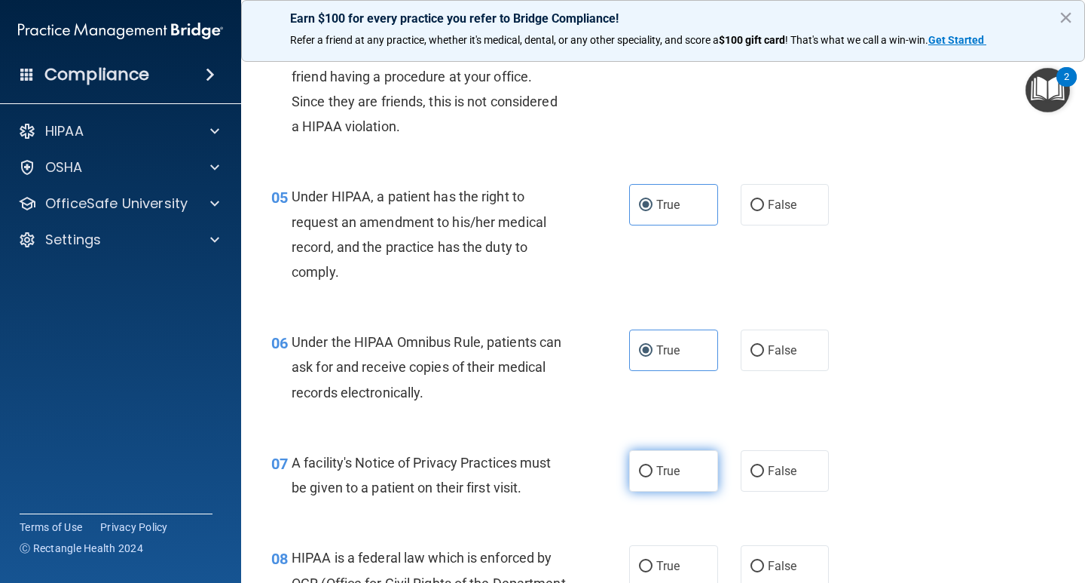
drag, startPoint x: 616, startPoint y: 462, endPoint x: 640, endPoint y: 472, distance: 26.0
click at [620, 463] on div "07 A facility's Notice of Privacy Practices must be given to a patient on their…" at bounding box center [450, 478] width 403 height 57
click at [641, 472] on input "True" at bounding box center [646, 471] width 14 height 11
radio input "true"
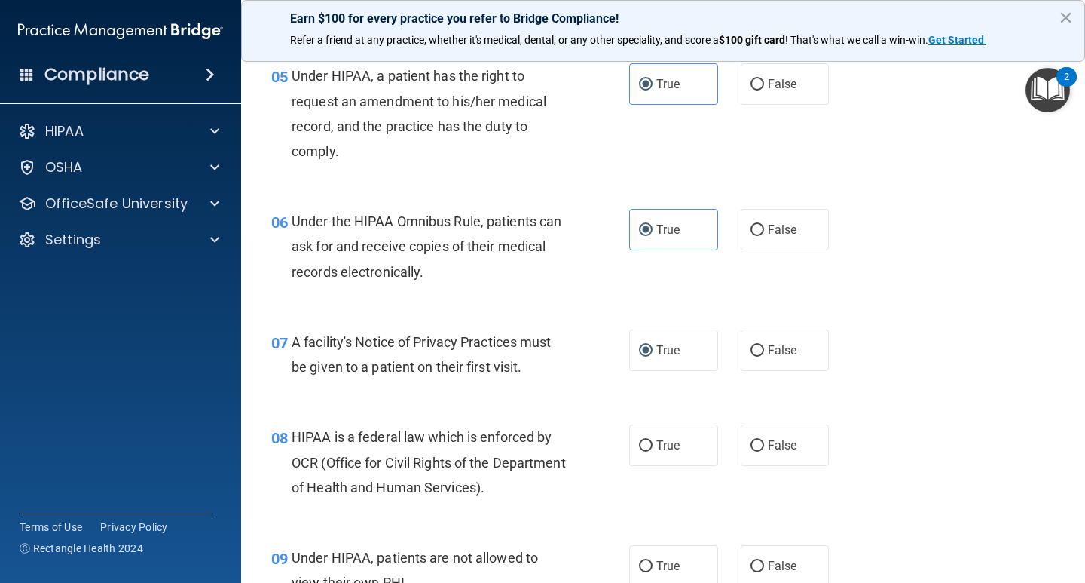
scroll to position [717, 0]
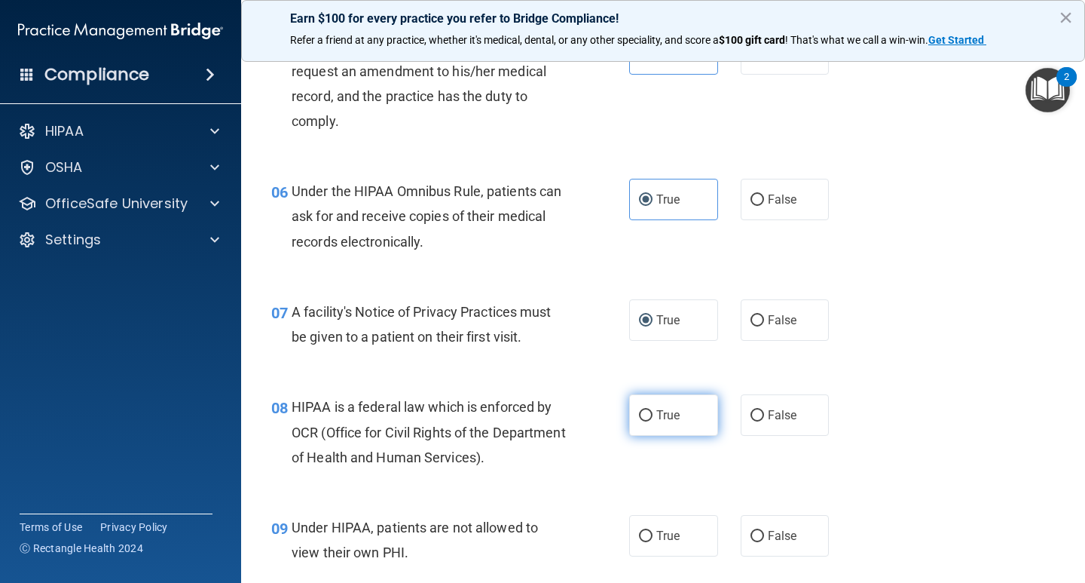
click at [656, 416] on span "True" at bounding box center [667, 415] width 23 height 14
click at [652, 416] on input "True" at bounding box center [646, 415] width 14 height 11
radio input "true"
click at [782, 536] on span "False" at bounding box center [782, 535] width 29 height 14
click at [764, 536] on input "False" at bounding box center [758, 536] width 14 height 11
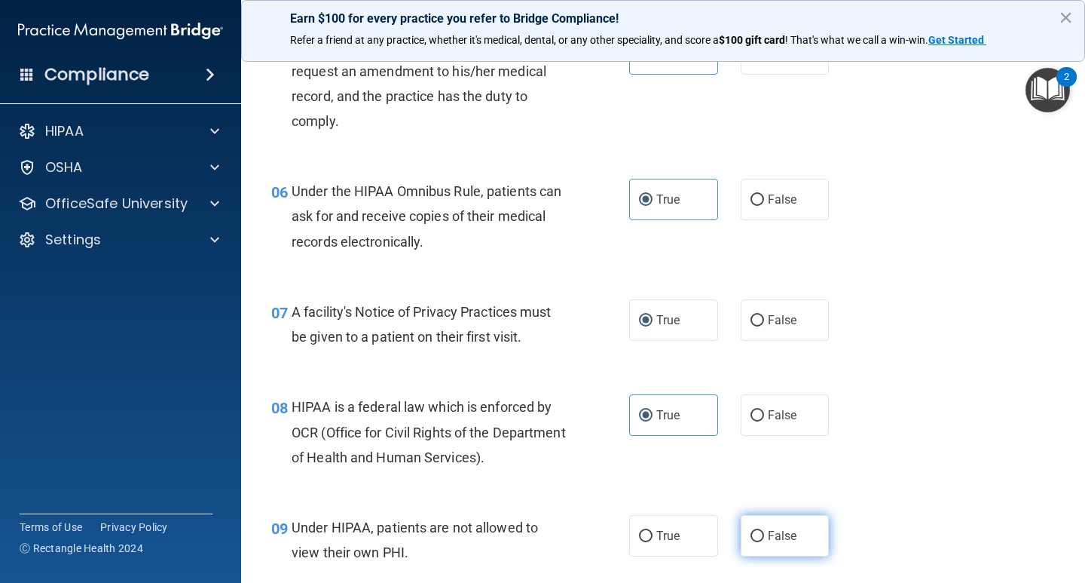
radio input "true"
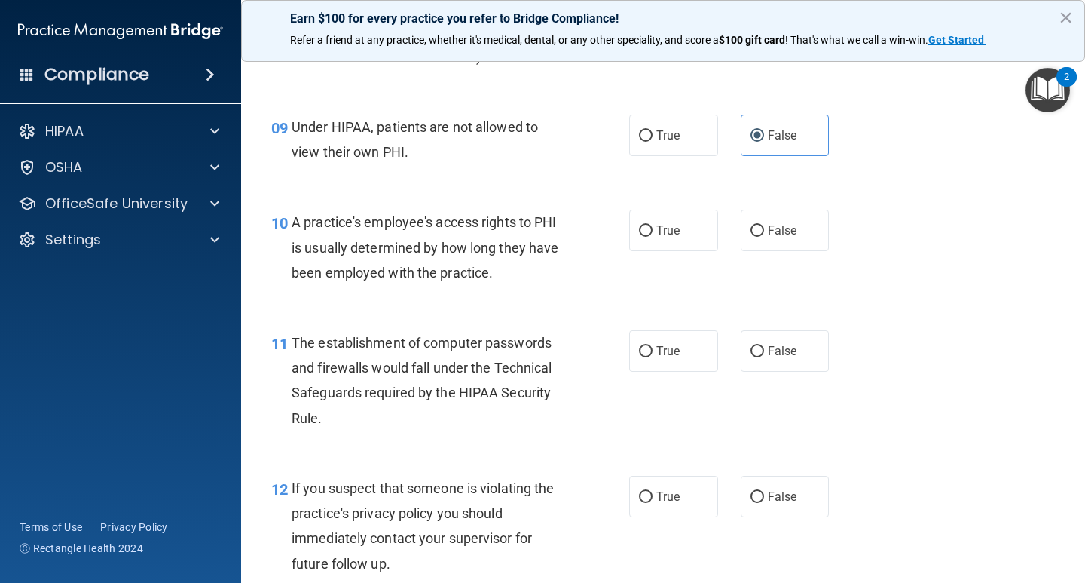
scroll to position [1139, 0]
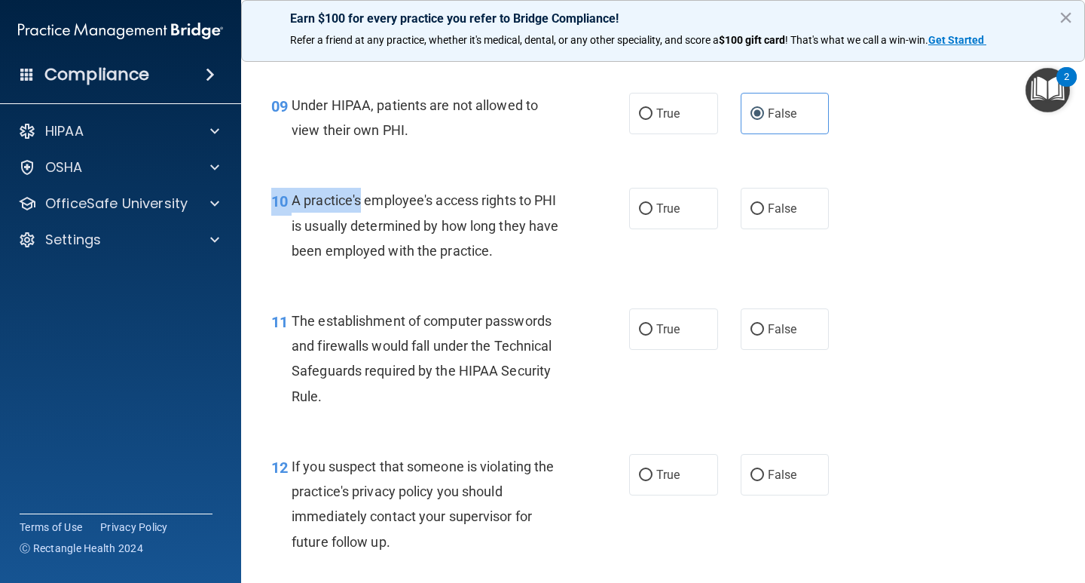
drag, startPoint x: 363, startPoint y: 194, endPoint x: 548, endPoint y: 268, distance: 198.9
click at [535, 283] on div "10 A practice's employee's access rights to PHI is usually determined by how lo…" at bounding box center [663, 229] width 806 height 121
click at [560, 260] on div "A practice's employee's access rights to PHI is usually determined by how long …" at bounding box center [435, 225] width 286 height 75
click at [769, 218] on label "False" at bounding box center [785, 208] width 89 height 41
click at [764, 215] on input "False" at bounding box center [758, 208] width 14 height 11
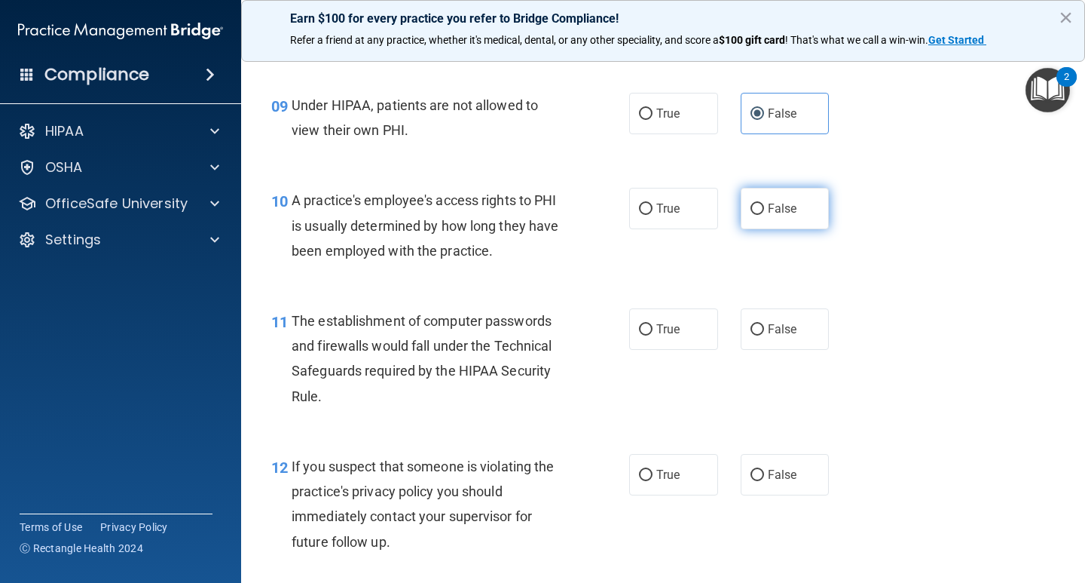
radio input "true"
drag, startPoint x: 662, startPoint y: 332, endPoint x: 1009, endPoint y: 408, distance: 355.6
click at [663, 332] on span "True" at bounding box center [667, 329] width 23 height 14
click at [653, 332] on input "True" at bounding box center [646, 329] width 14 height 11
radio input "true"
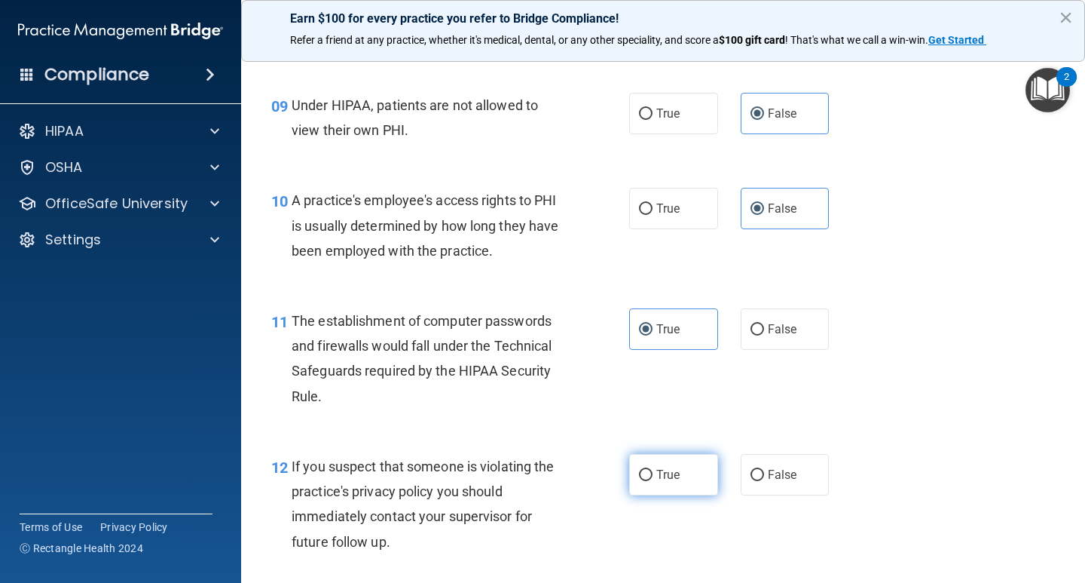
click at [693, 473] on label "True" at bounding box center [673, 474] width 89 height 41
click at [653, 473] on input "True" at bounding box center [646, 474] width 14 height 11
radio input "true"
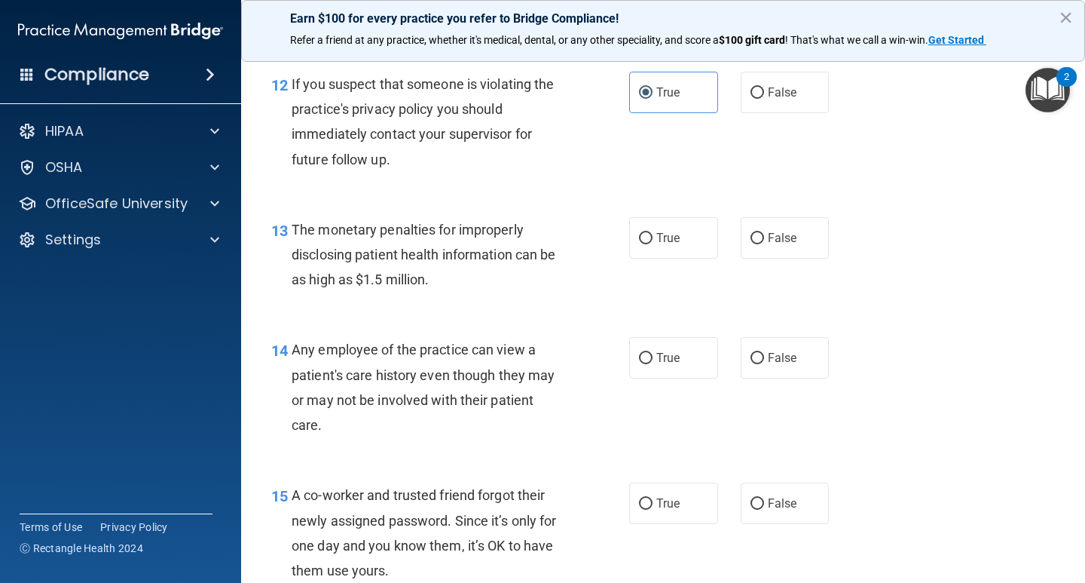
scroll to position [1531, 0]
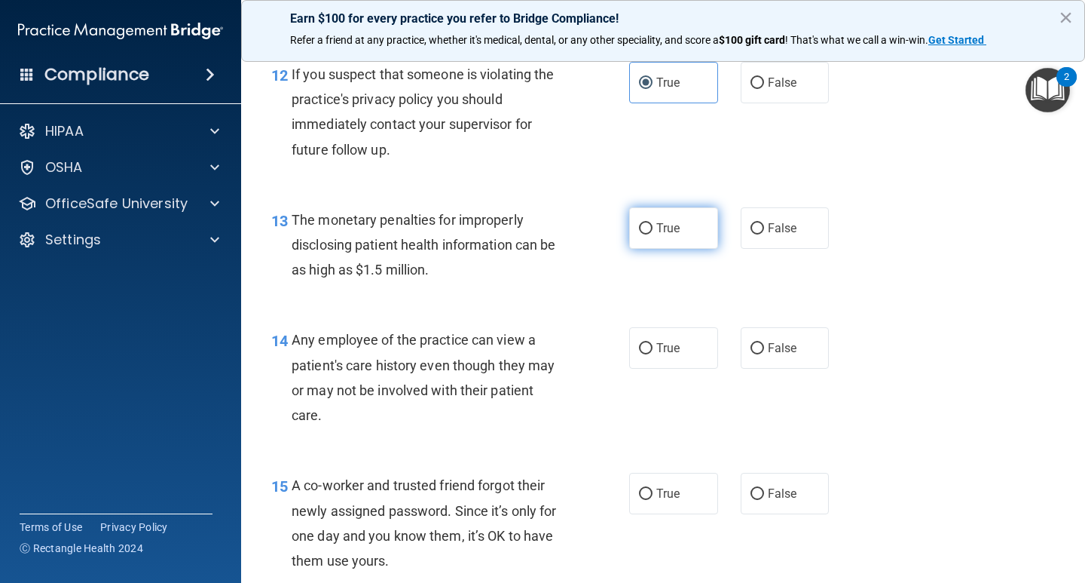
click at [688, 222] on label "True" at bounding box center [673, 227] width 89 height 41
click at [653, 223] on input "True" at bounding box center [646, 228] width 14 height 11
radio input "true"
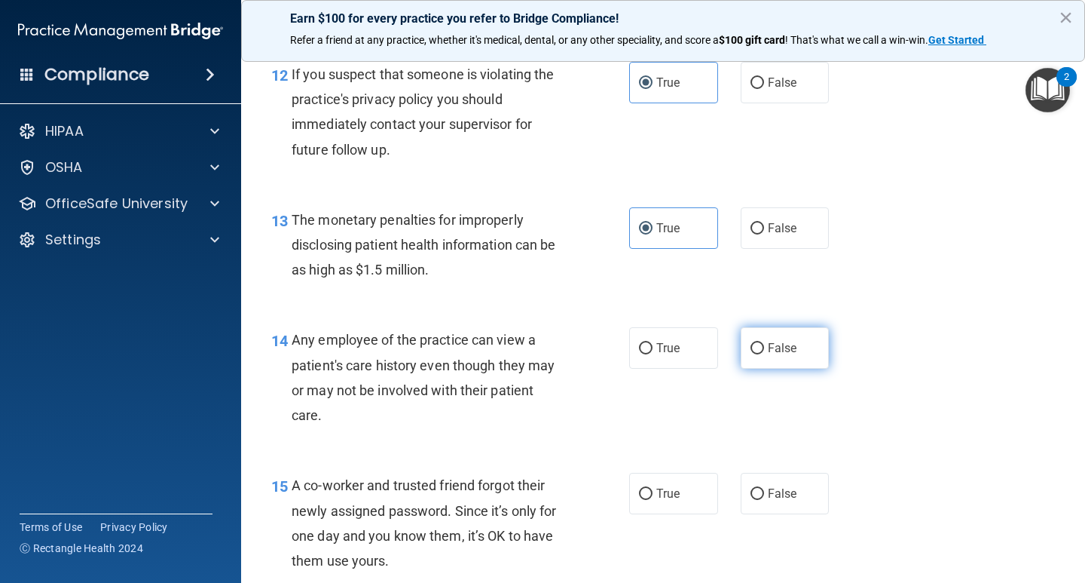
click at [766, 340] on label "False" at bounding box center [785, 347] width 89 height 41
click at [764, 343] on input "False" at bounding box center [758, 348] width 14 height 11
radio input "true"
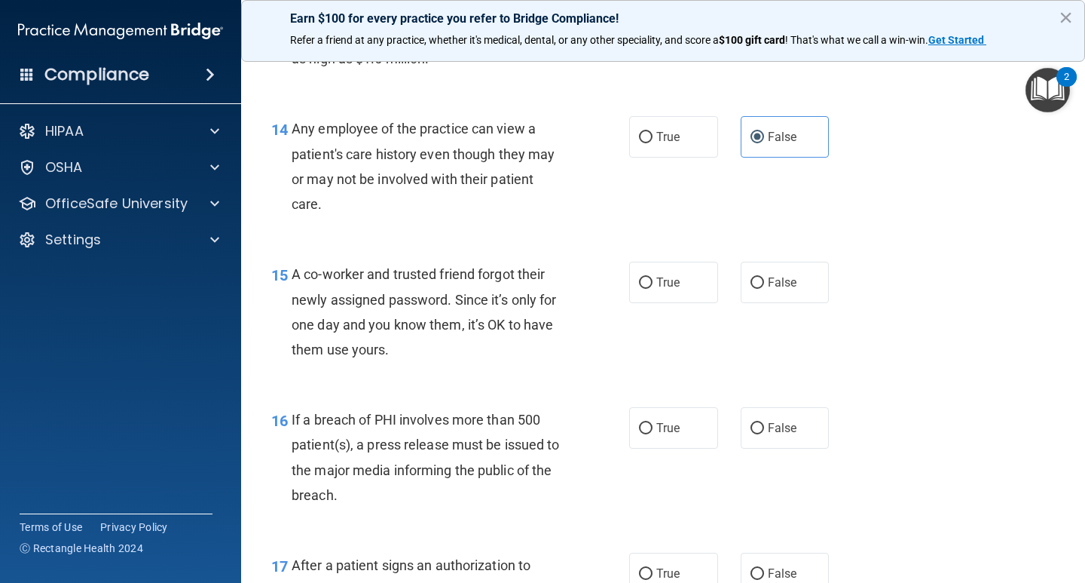
scroll to position [1772, 0]
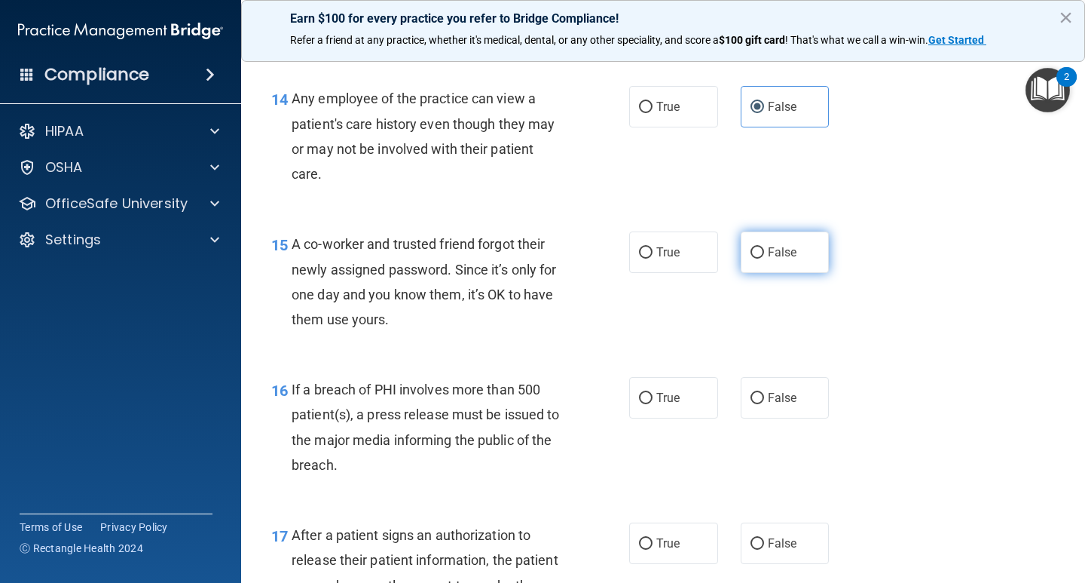
click at [751, 252] on input "False" at bounding box center [758, 252] width 14 height 11
radio input "true"
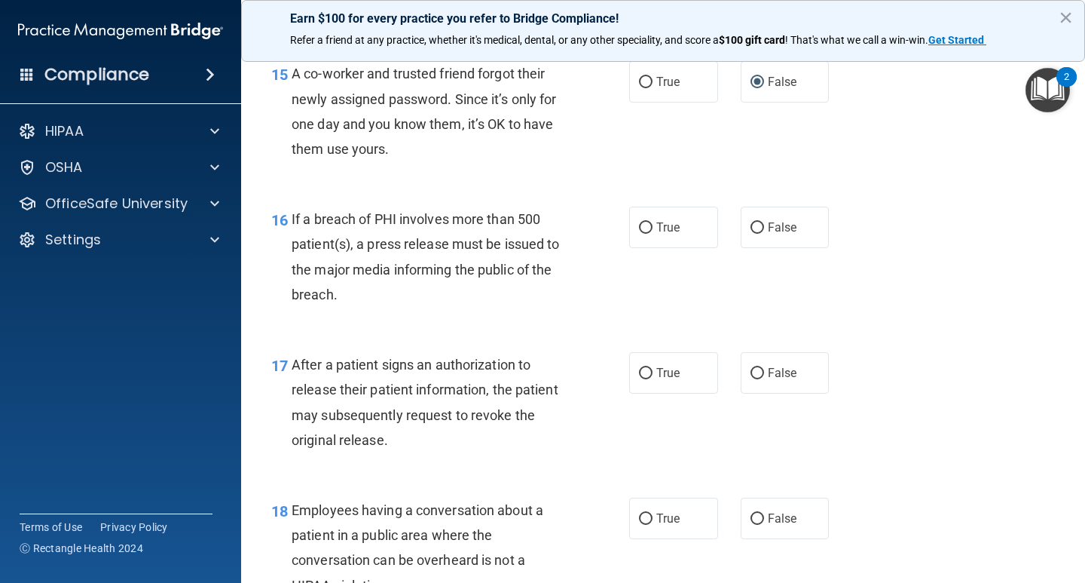
scroll to position [1953, 0]
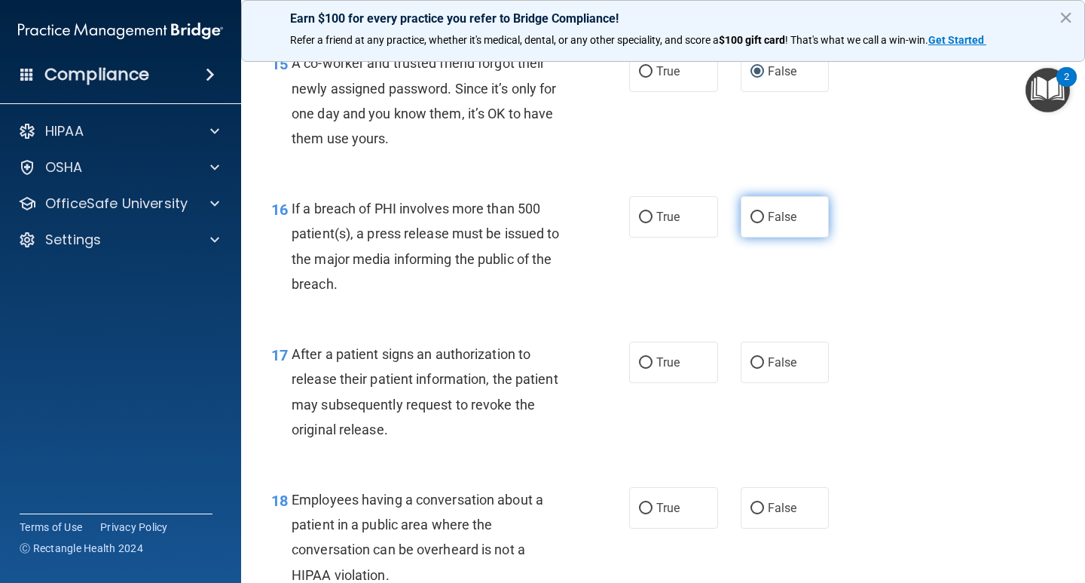
click at [778, 227] on label "False" at bounding box center [785, 216] width 89 height 41
click at [764, 223] on input "False" at bounding box center [758, 217] width 14 height 11
radio input "true"
click at [645, 366] on input "True" at bounding box center [646, 362] width 14 height 11
radio input "true"
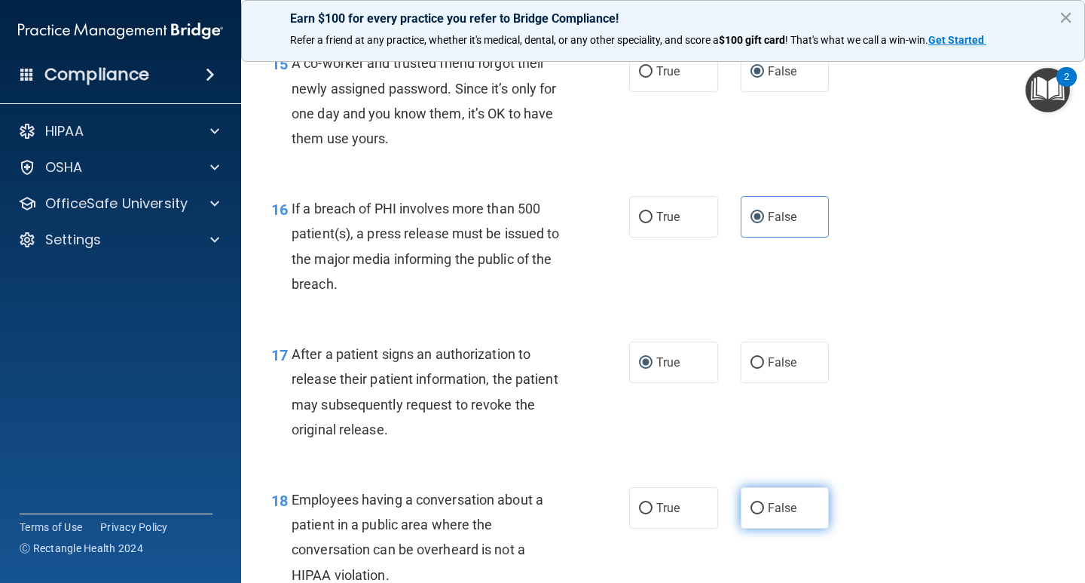
click at [769, 510] on span "False" at bounding box center [782, 507] width 29 height 14
click at [764, 510] on input "False" at bounding box center [758, 508] width 14 height 11
radio input "true"
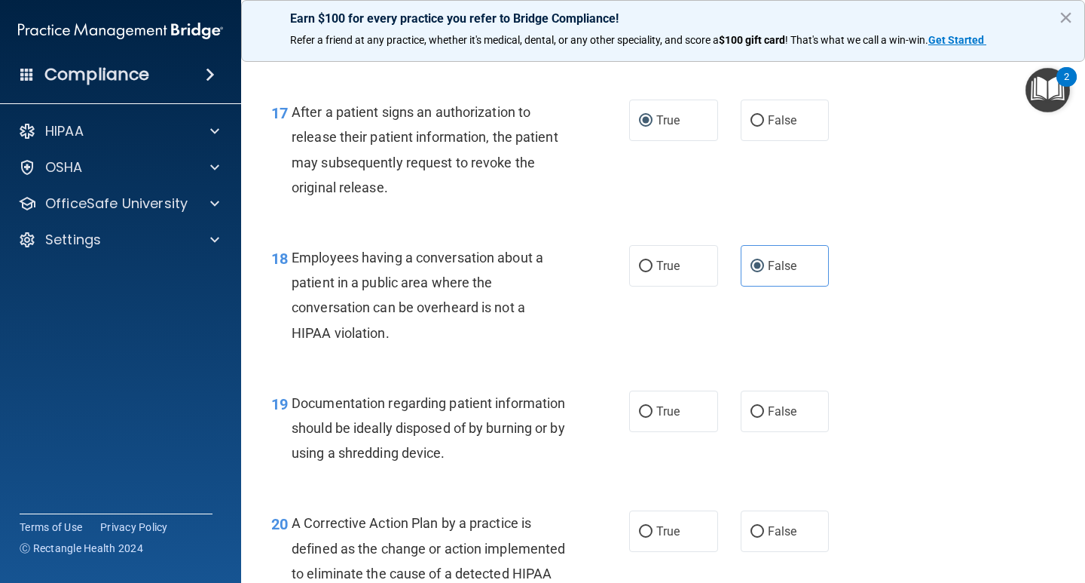
scroll to position [2225, 0]
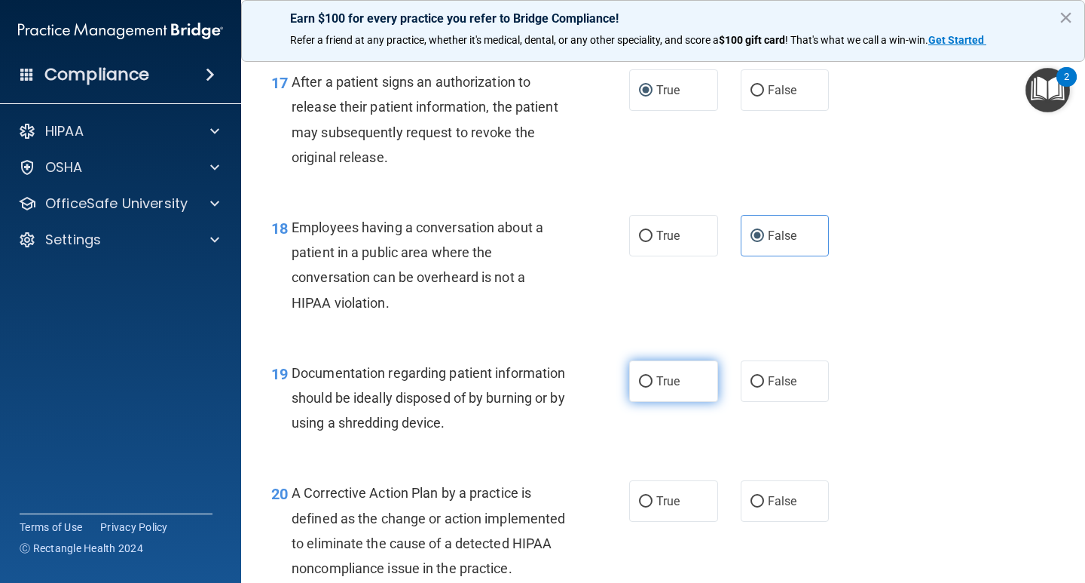
drag, startPoint x: 699, startPoint y: 387, endPoint x: 708, endPoint y: 394, distance: 11.2
click at [699, 387] on label "True" at bounding box center [673, 380] width 89 height 41
click at [653, 387] on input "True" at bounding box center [646, 381] width 14 height 11
radio input "true"
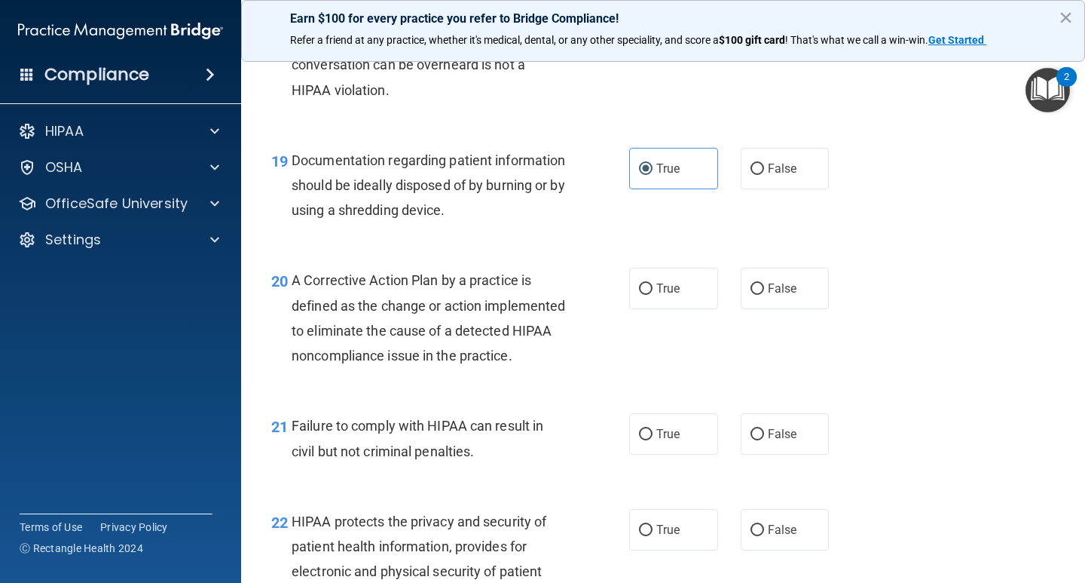
scroll to position [2447, 0]
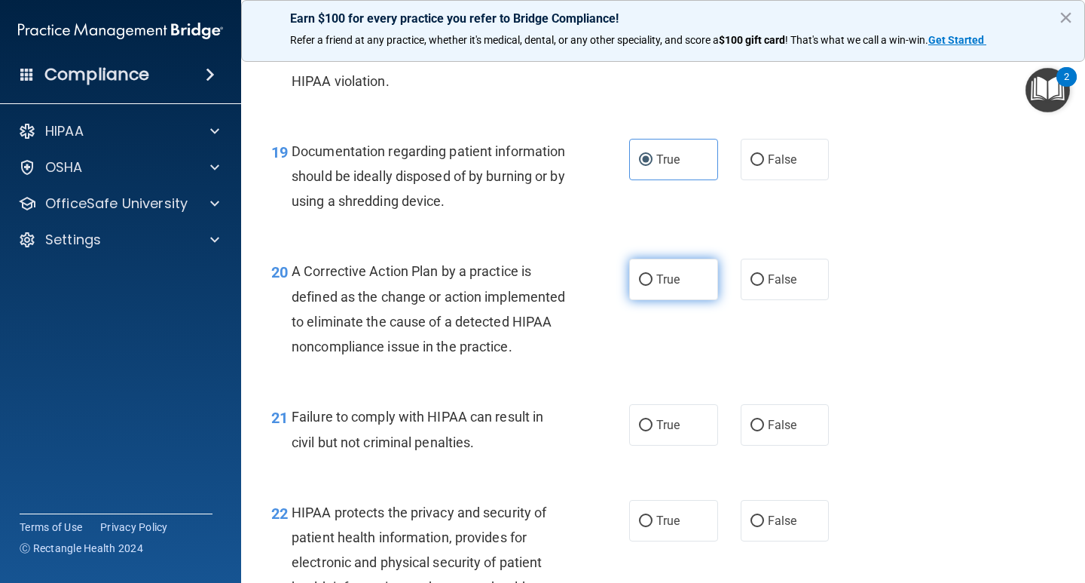
click at [662, 274] on span "True" at bounding box center [667, 279] width 23 height 14
click at [653, 274] on input "True" at bounding box center [646, 279] width 14 height 11
radio input "true"
click at [683, 445] on label "True" at bounding box center [673, 424] width 89 height 41
click at [653, 431] on input "True" at bounding box center [646, 425] width 14 height 11
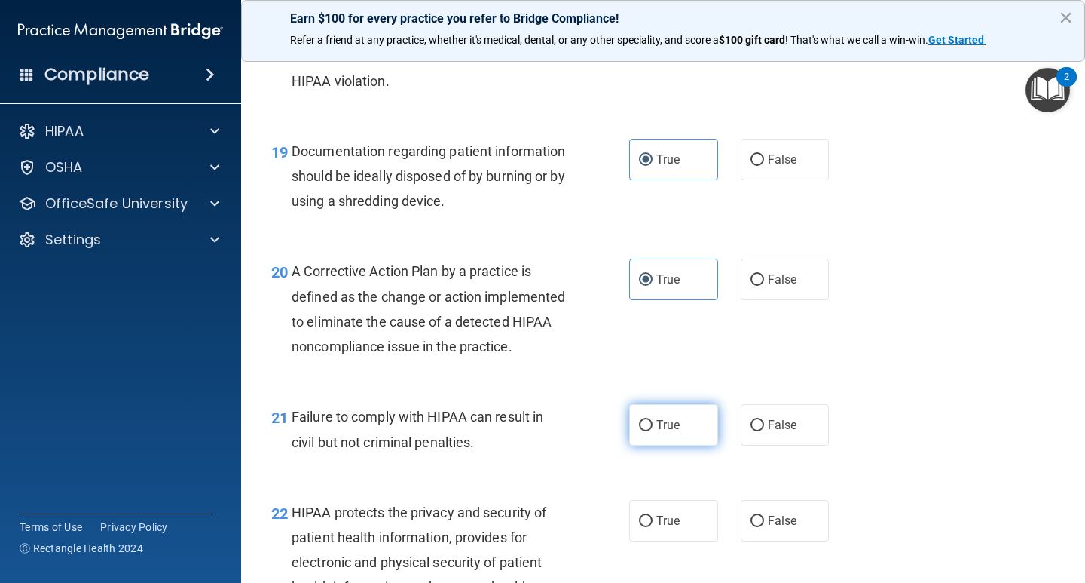
radio input "true"
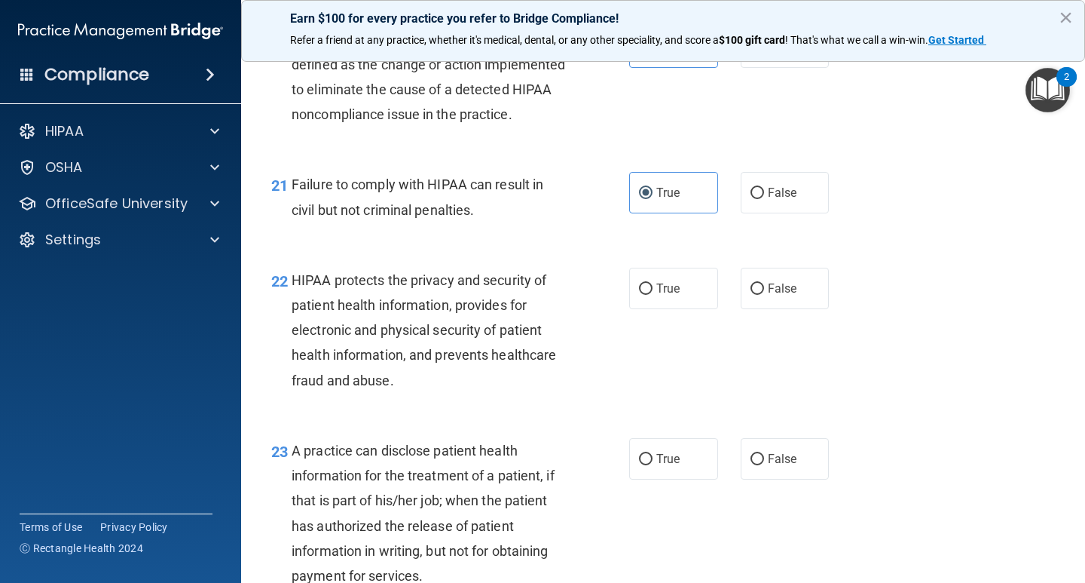
scroll to position [2689, 0]
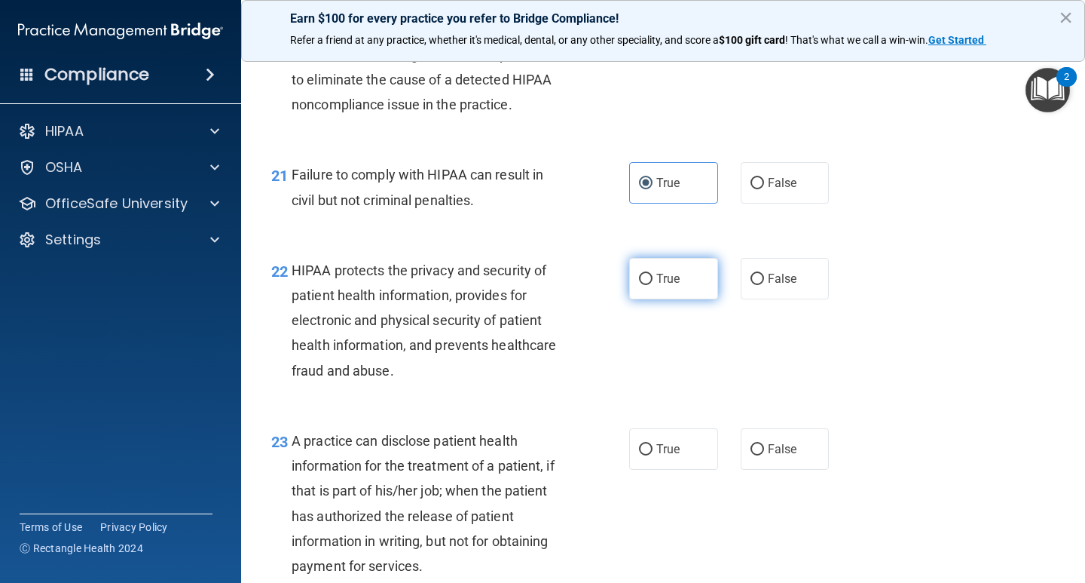
click at [692, 285] on label "True" at bounding box center [673, 278] width 89 height 41
click at [653, 285] on input "True" at bounding box center [646, 279] width 14 height 11
radio input "true"
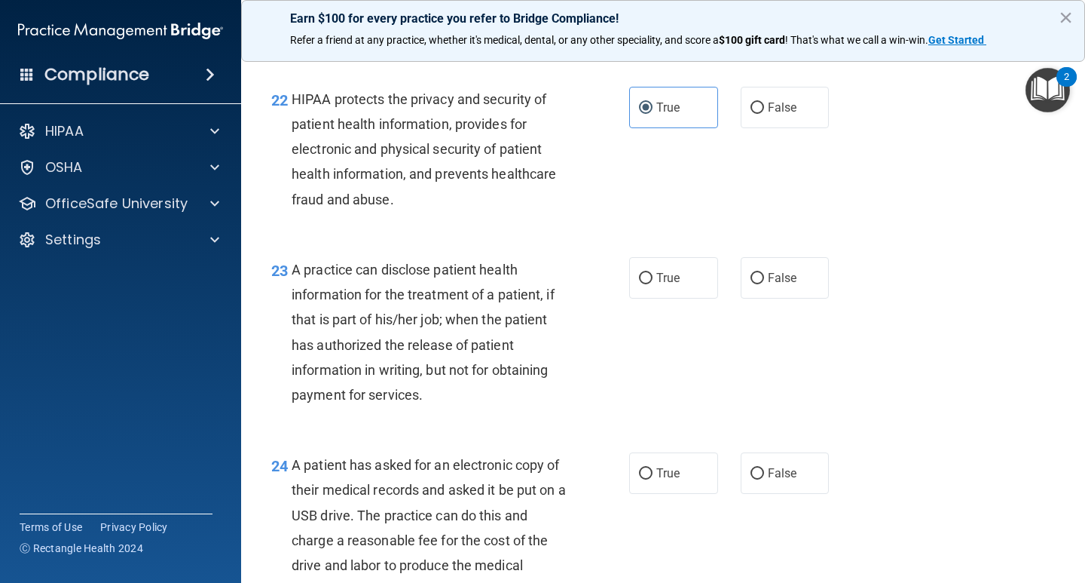
scroll to position [2890, 0]
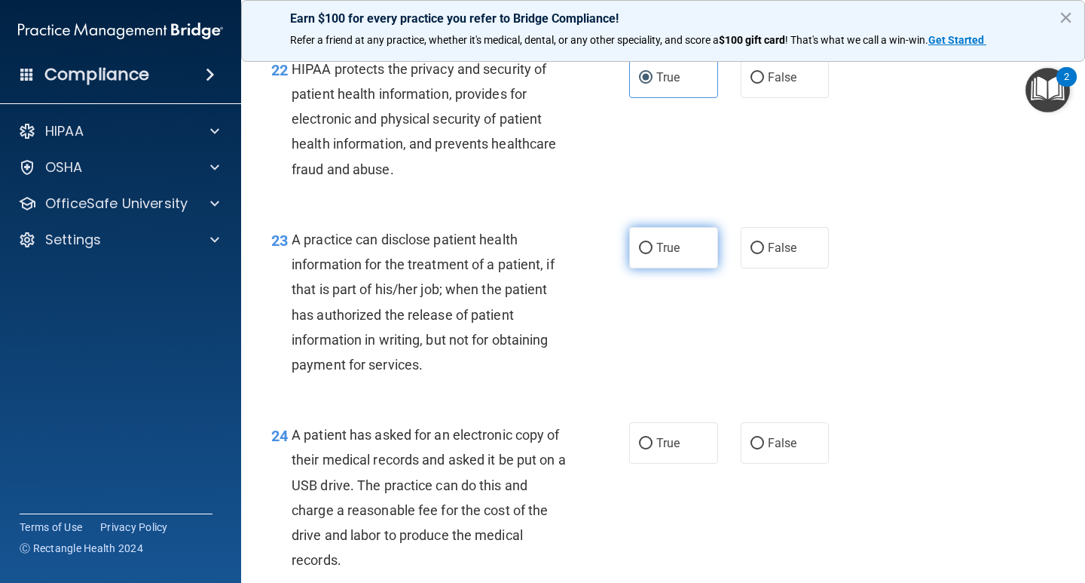
click at [631, 268] on label "True" at bounding box center [673, 247] width 89 height 41
click at [639, 254] on input "True" at bounding box center [646, 248] width 14 height 11
radio input "true"
drag, startPoint x: 1072, startPoint y: 451, endPoint x: 1075, endPoint y: 469, distance: 18.3
click at [1075, 469] on main "- The HIPAA Quiz This quiz doesn’t expire until . Are you sure you want to take…" at bounding box center [663, 315] width 844 height 534
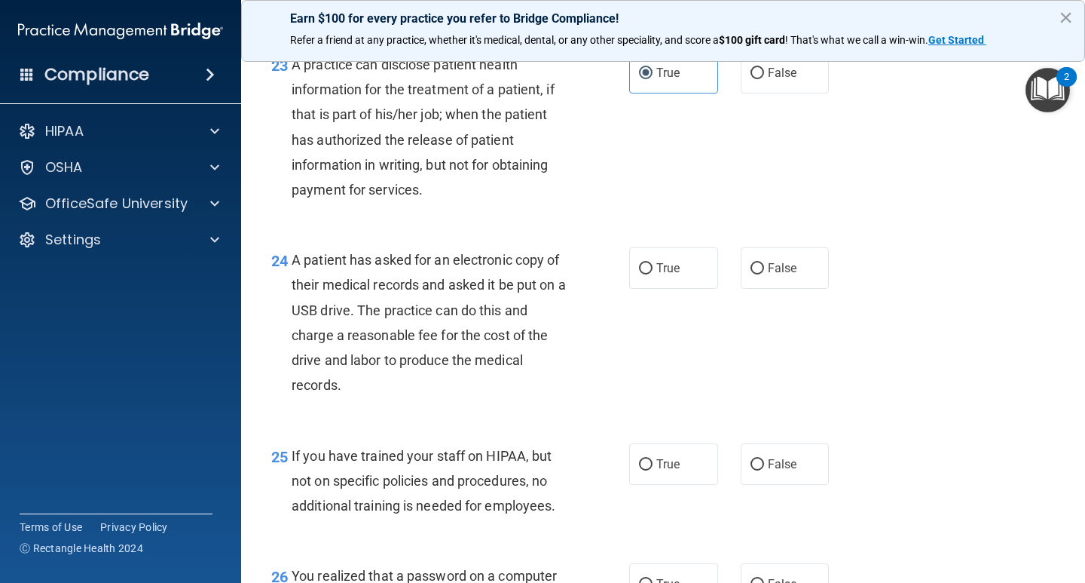
scroll to position [3072, 0]
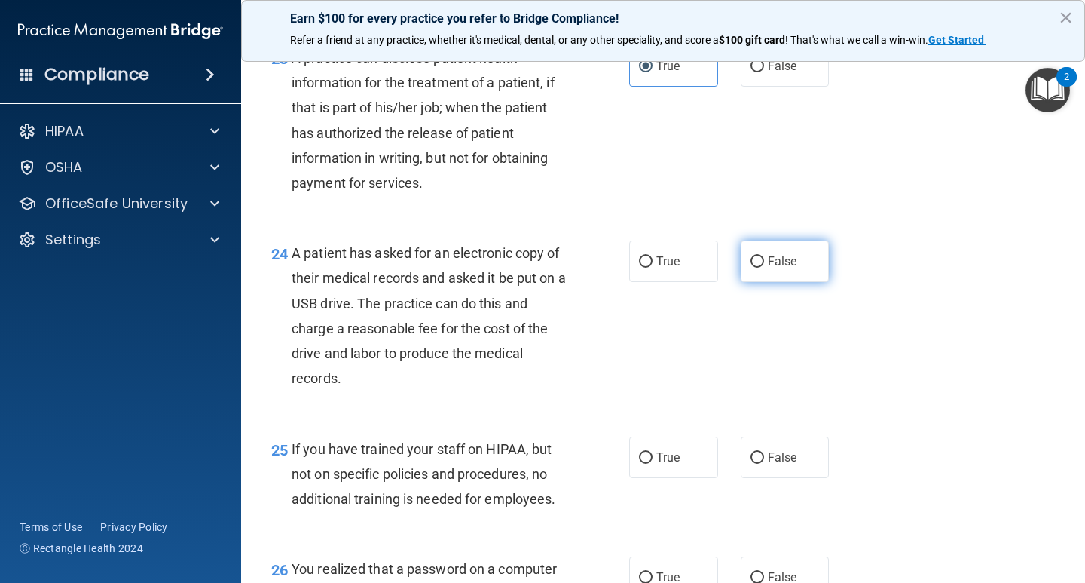
click at [772, 282] on label "False" at bounding box center [785, 260] width 89 height 41
click at [764, 268] on input "False" at bounding box center [758, 261] width 14 height 11
radio input "true"
click at [806, 478] on label "False" at bounding box center [785, 456] width 89 height 41
click at [764, 463] on input "False" at bounding box center [758, 457] width 14 height 11
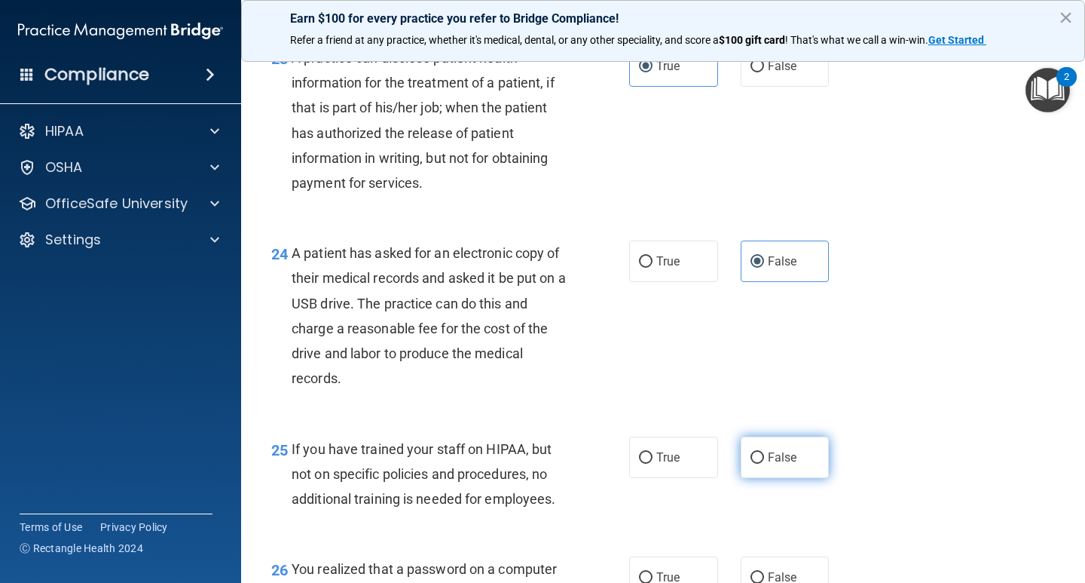
radio input "true"
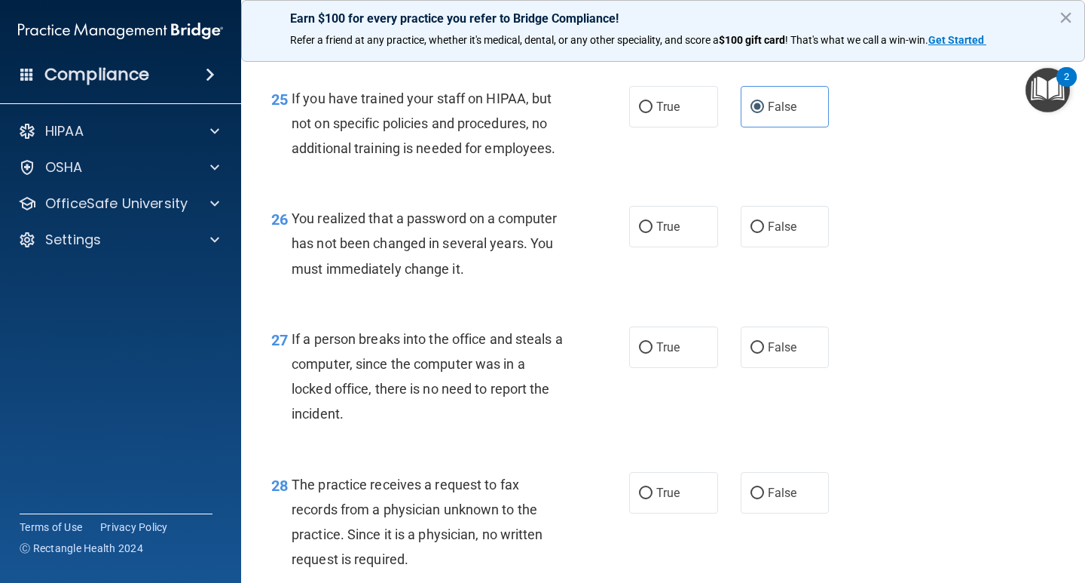
scroll to position [3827, 0]
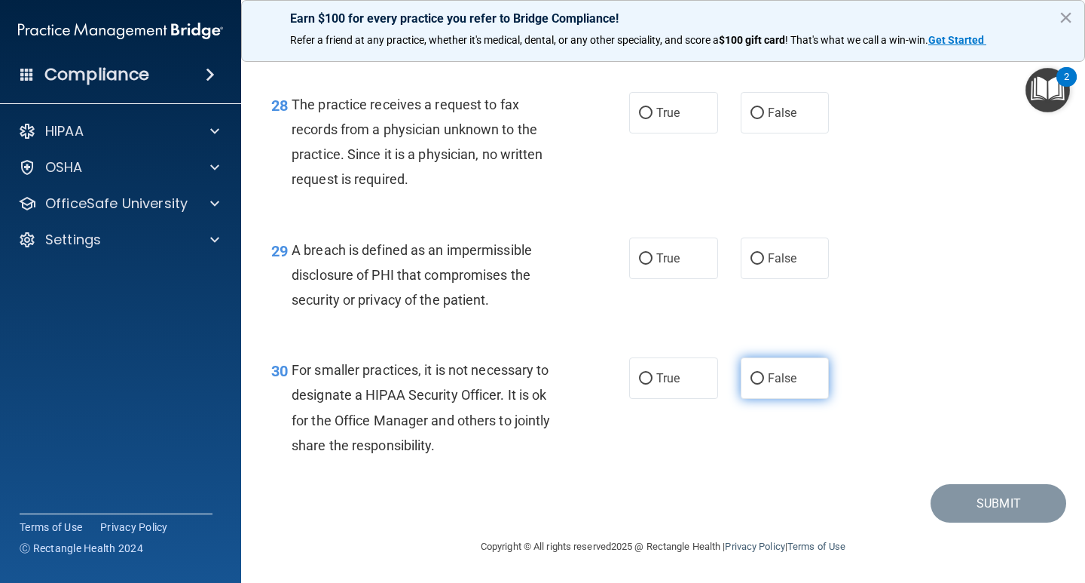
click at [780, 362] on label "False" at bounding box center [785, 377] width 89 height 41
click at [764, 373] on input "False" at bounding box center [758, 378] width 14 height 11
radio input "true"
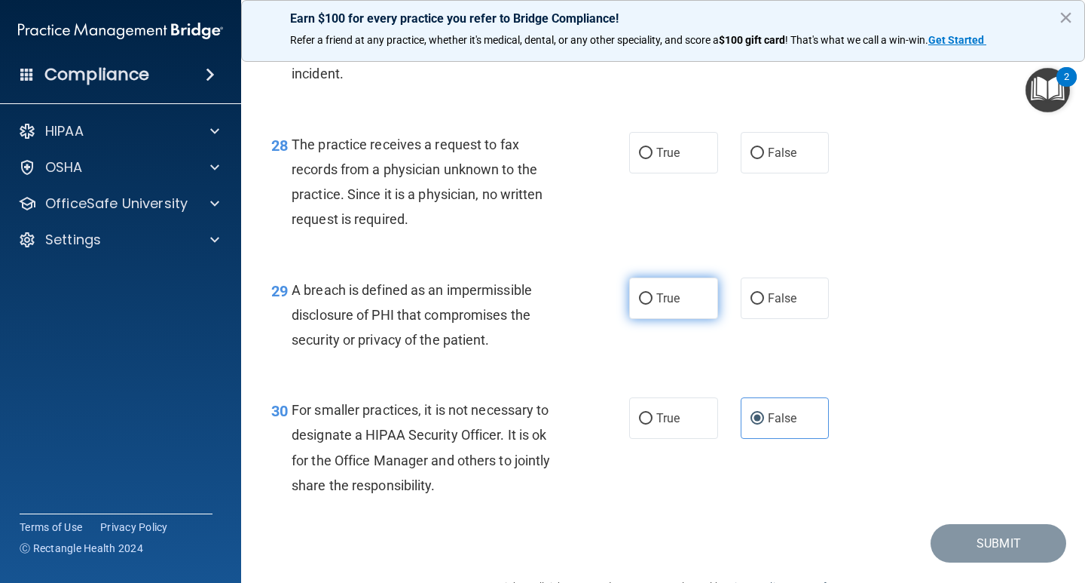
click at [693, 319] on label "True" at bounding box center [673, 297] width 89 height 41
click at [653, 304] on input "True" at bounding box center [646, 298] width 14 height 11
radio input "true"
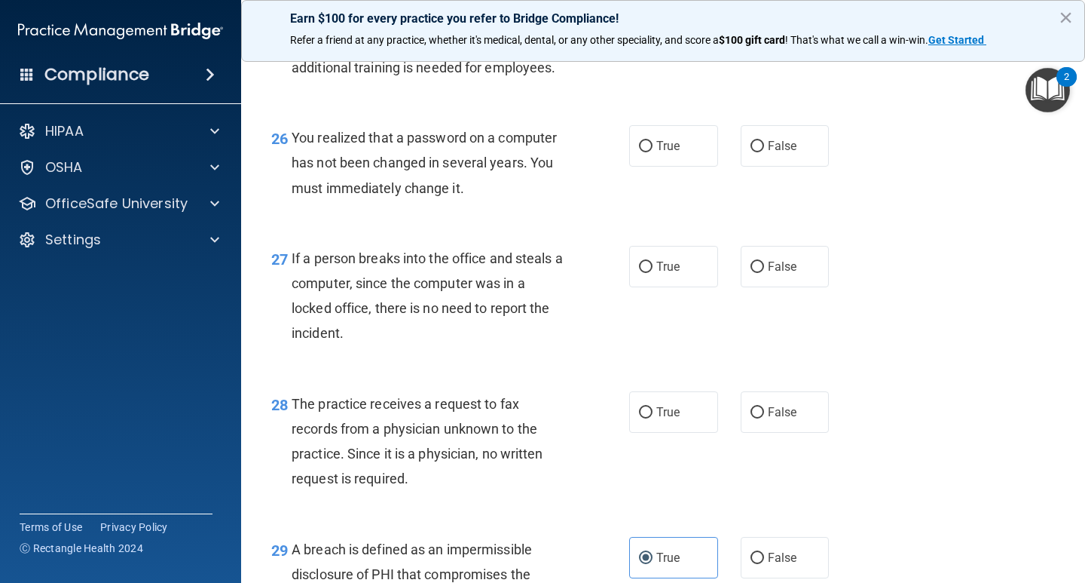
scroll to position [3490, 0]
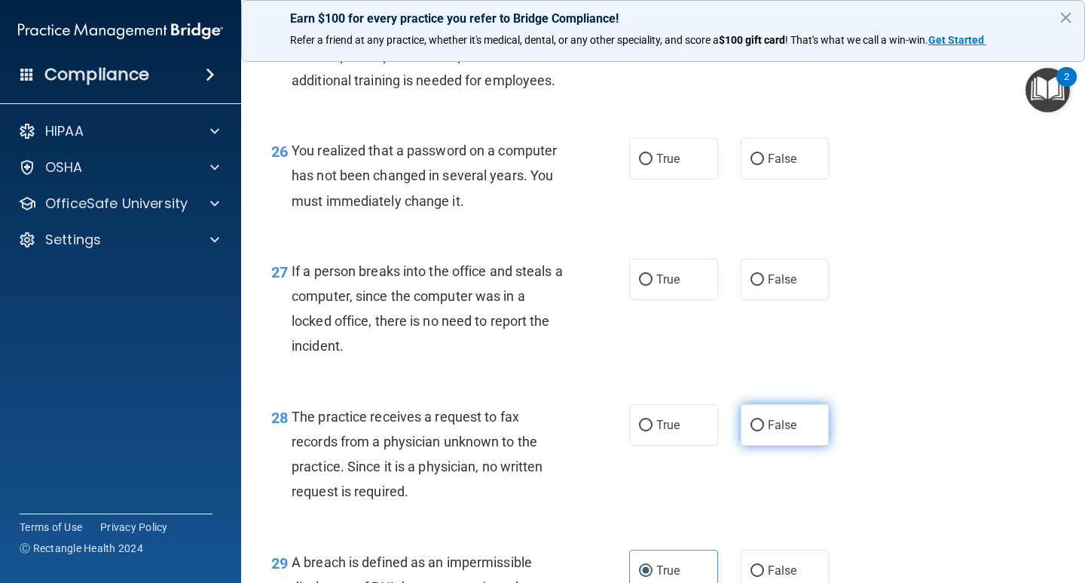
click at [788, 445] on label "False" at bounding box center [785, 424] width 89 height 41
click at [764, 431] on input "False" at bounding box center [758, 425] width 14 height 11
radio input "true"
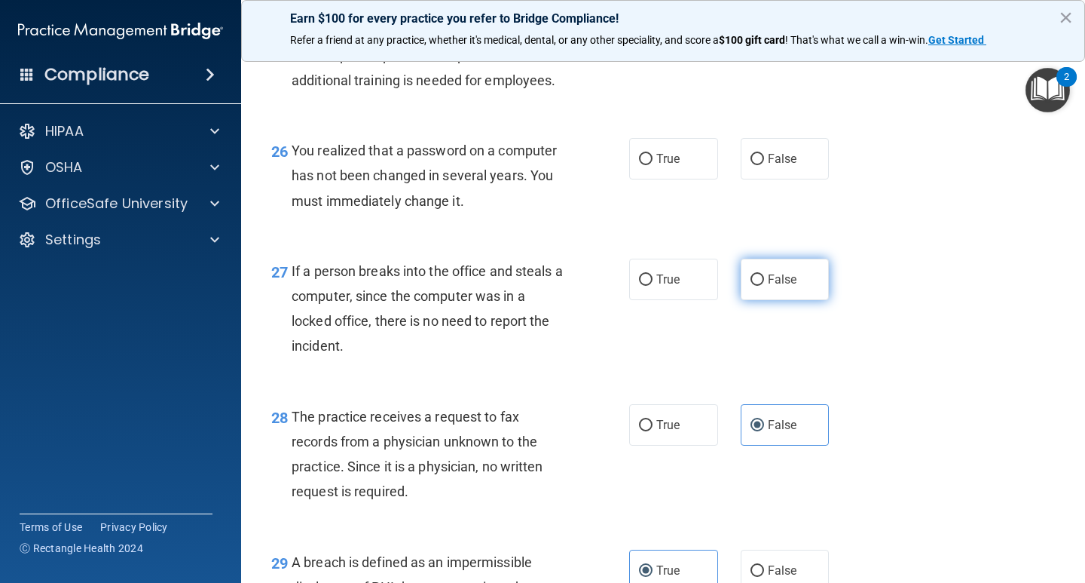
click at [775, 286] on span "False" at bounding box center [782, 279] width 29 height 14
click at [764, 286] on input "False" at bounding box center [758, 279] width 14 height 11
radio input "true"
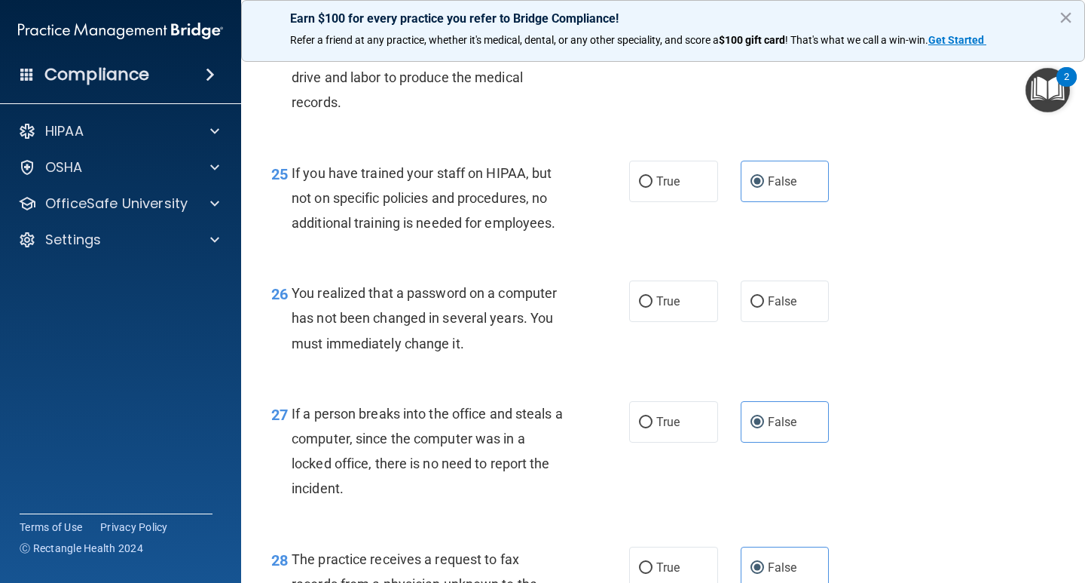
scroll to position [3341, 0]
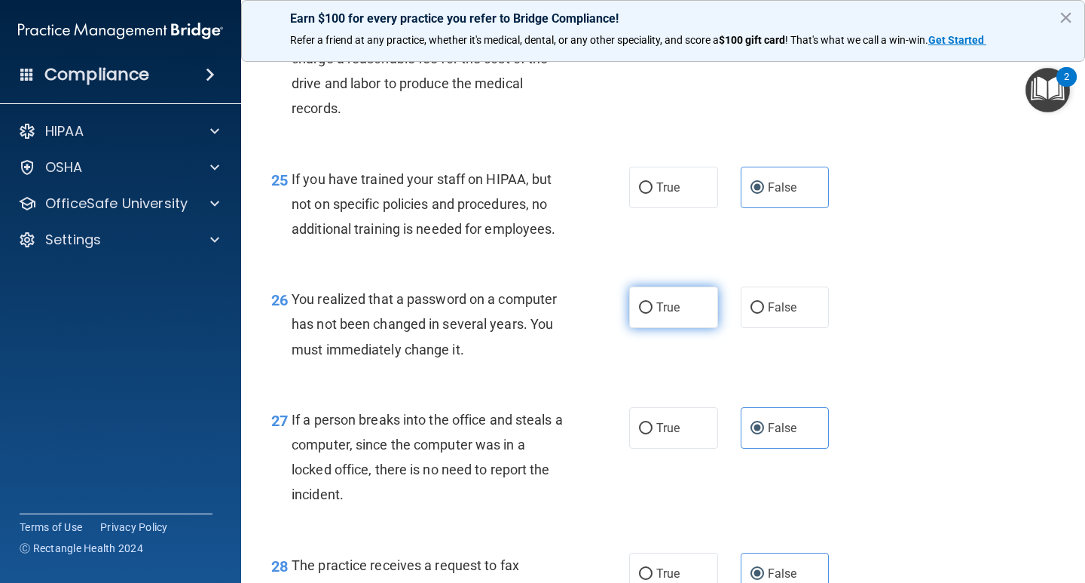
click at [648, 328] on label "True" at bounding box center [673, 306] width 89 height 41
click at [648, 313] on input "True" at bounding box center [646, 307] width 14 height 11
radio input "true"
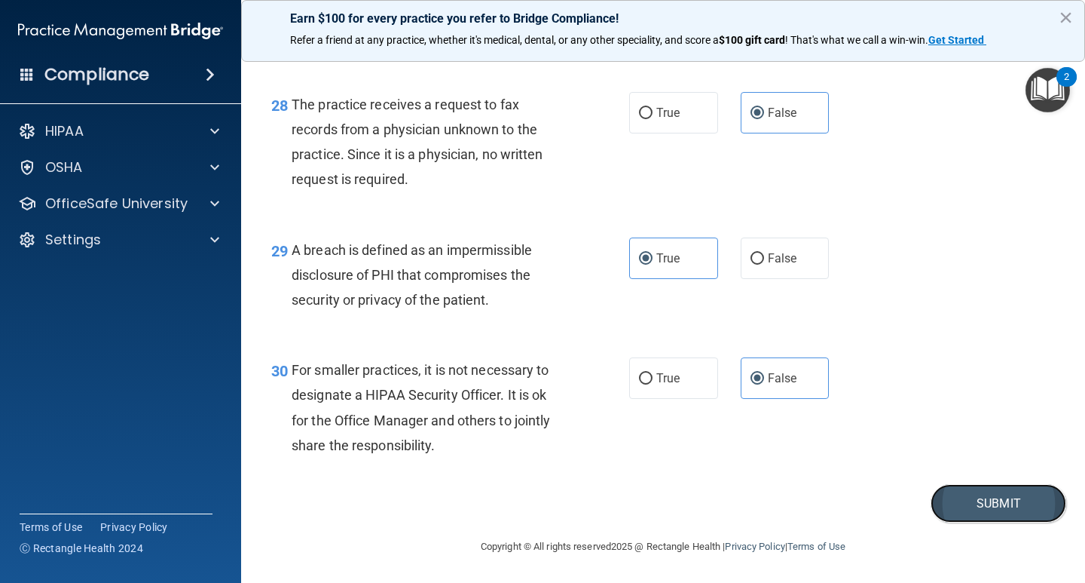
click at [966, 503] on button "Submit" at bounding box center [999, 503] width 136 height 38
click at [986, 500] on button "Submit" at bounding box center [999, 503] width 136 height 38
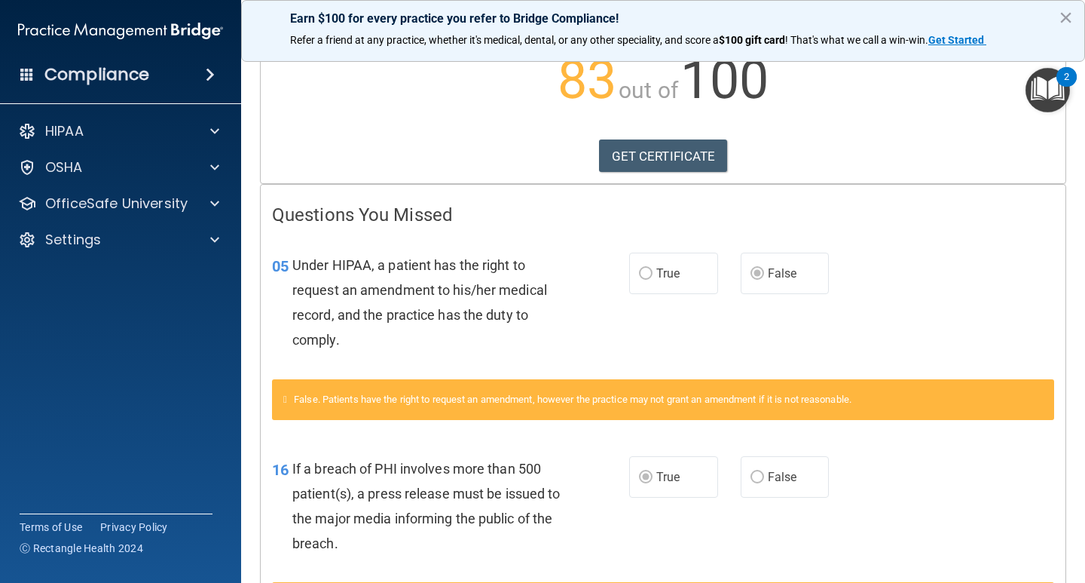
scroll to position [173, 0]
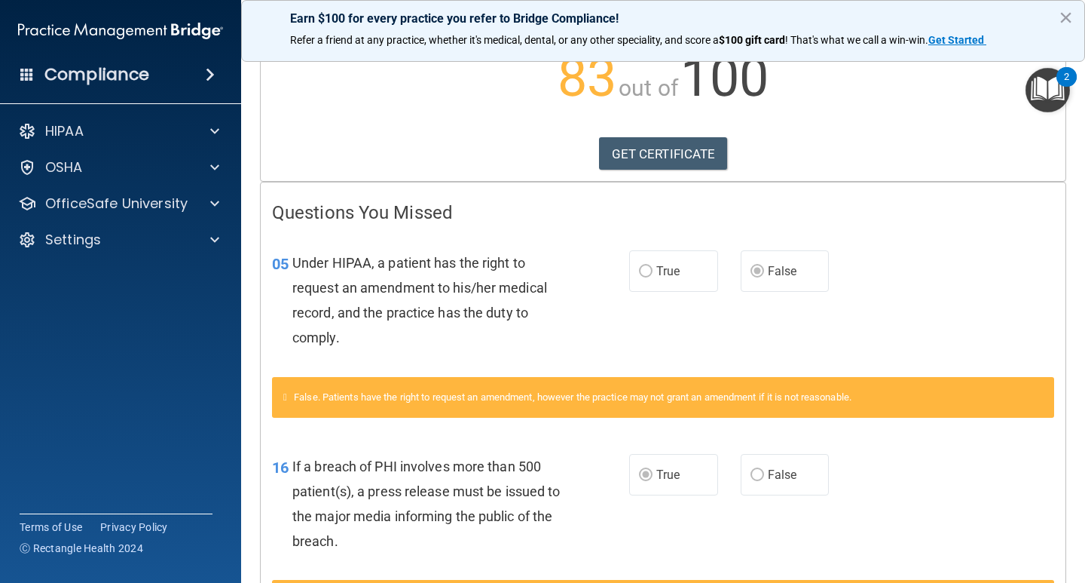
click at [656, 278] on label "True" at bounding box center [673, 270] width 89 height 41
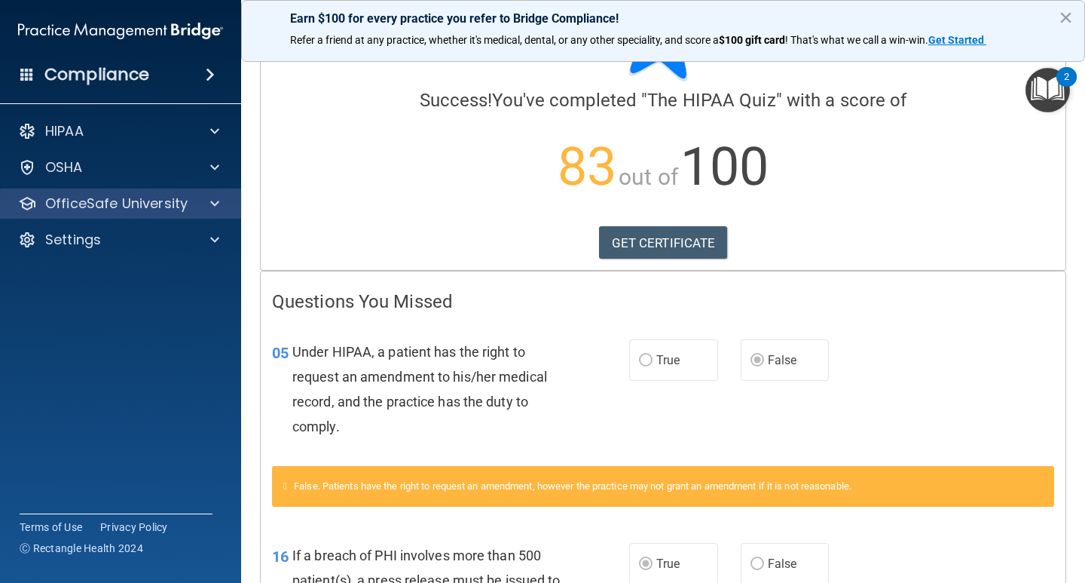
scroll to position [112, 0]
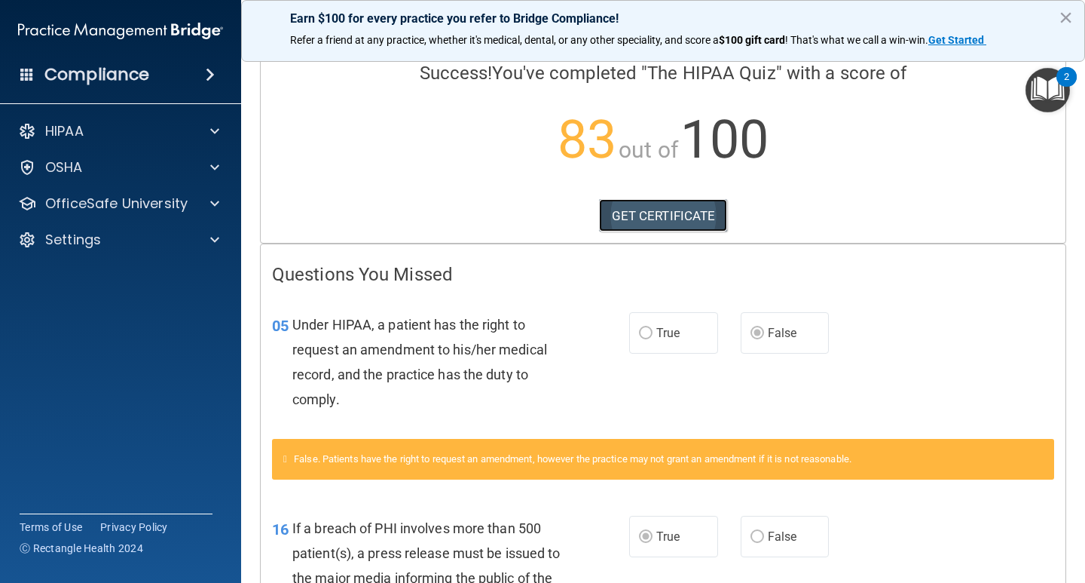
click at [662, 221] on link "GET CERTIFICATE" at bounding box center [663, 215] width 129 height 33
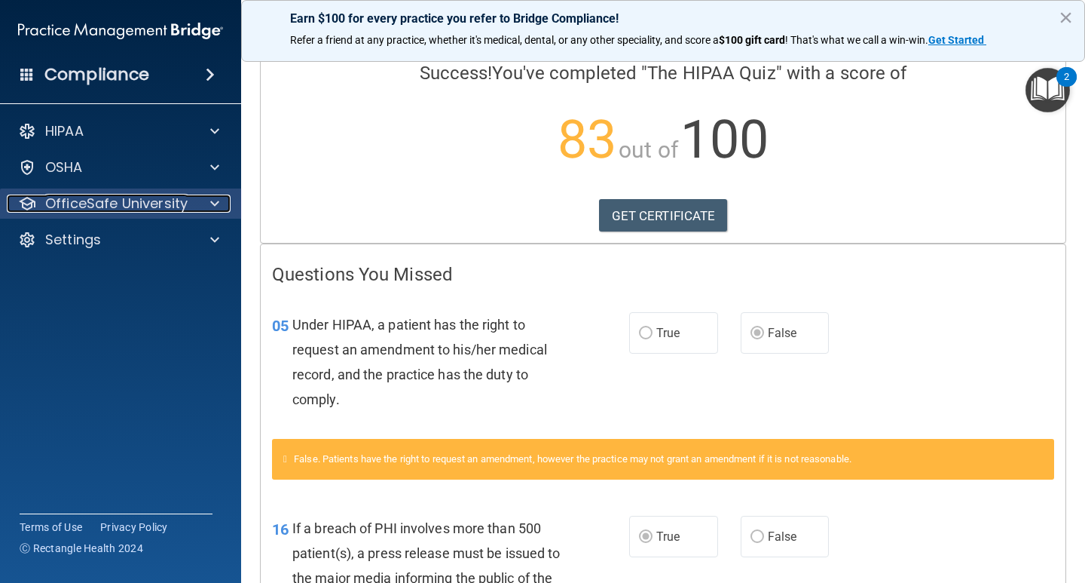
click at [210, 202] on span at bounding box center [214, 203] width 9 height 18
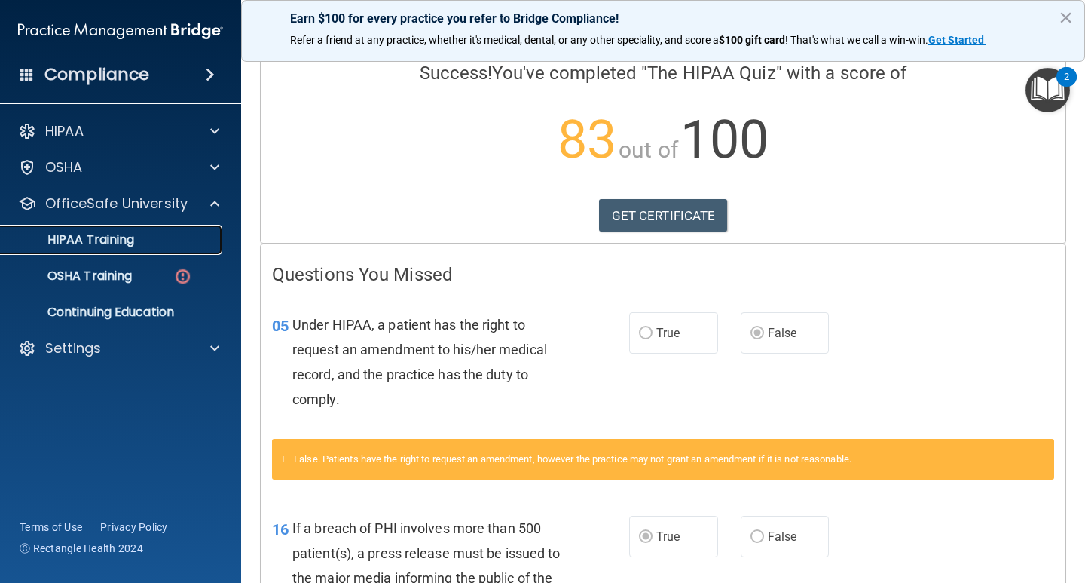
click at [209, 238] on div "HIPAA Training" at bounding box center [113, 239] width 206 height 15
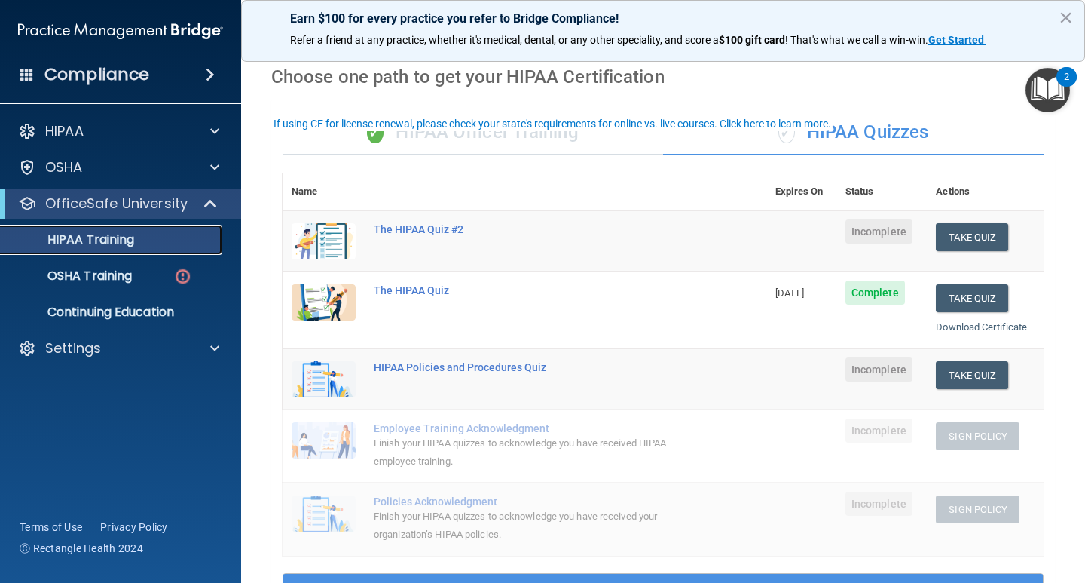
scroll to position [26, 0]
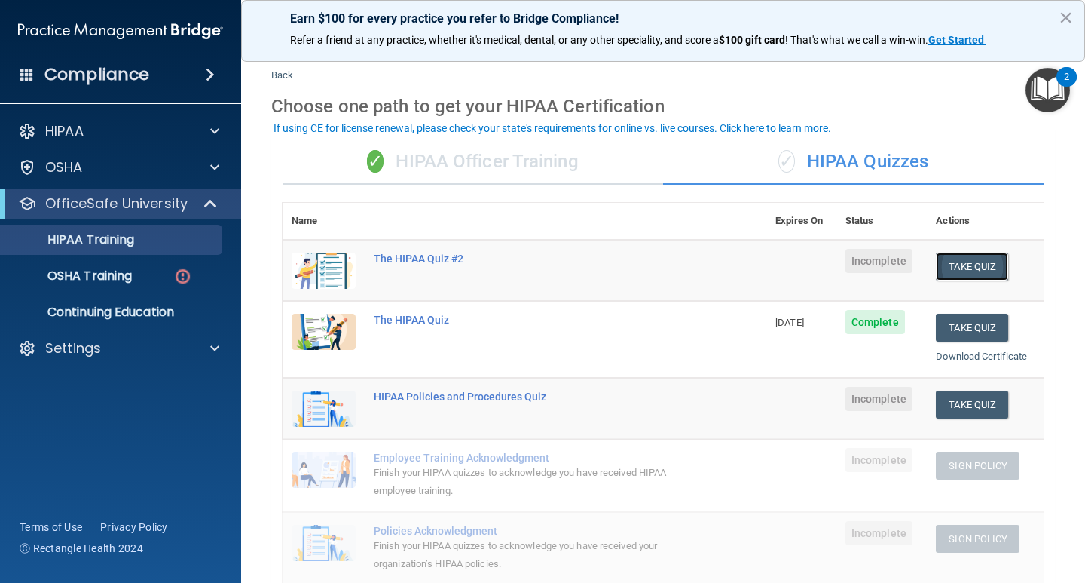
click at [983, 265] on button "Take Quiz" at bounding box center [972, 266] width 72 height 28
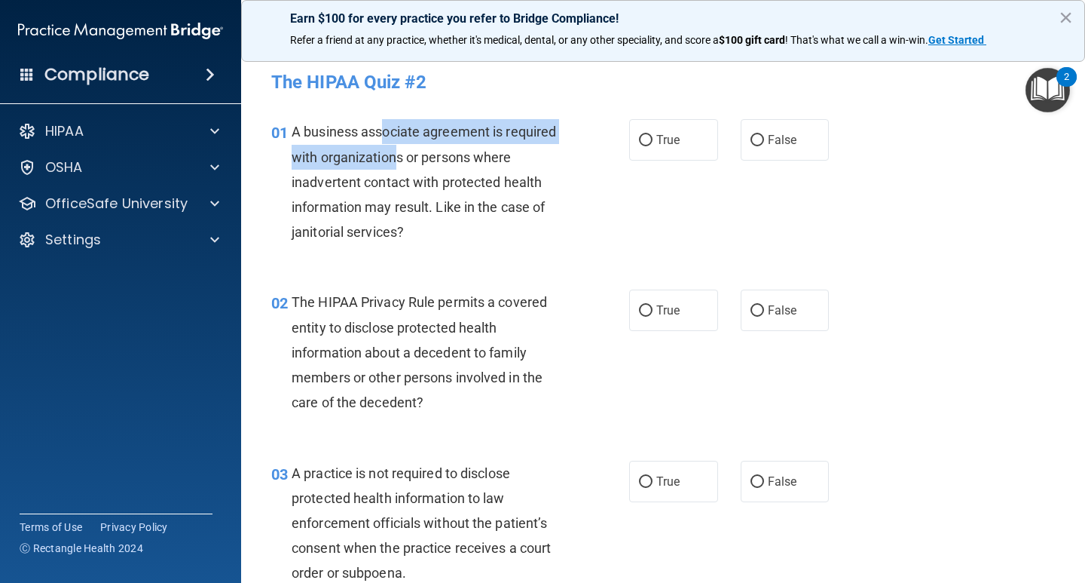
drag, startPoint x: 381, startPoint y: 137, endPoint x: 399, endPoint y: 155, distance: 25.6
click at [399, 155] on span "A business associate agreement is required with organizations or persons where …" at bounding box center [424, 182] width 265 height 116
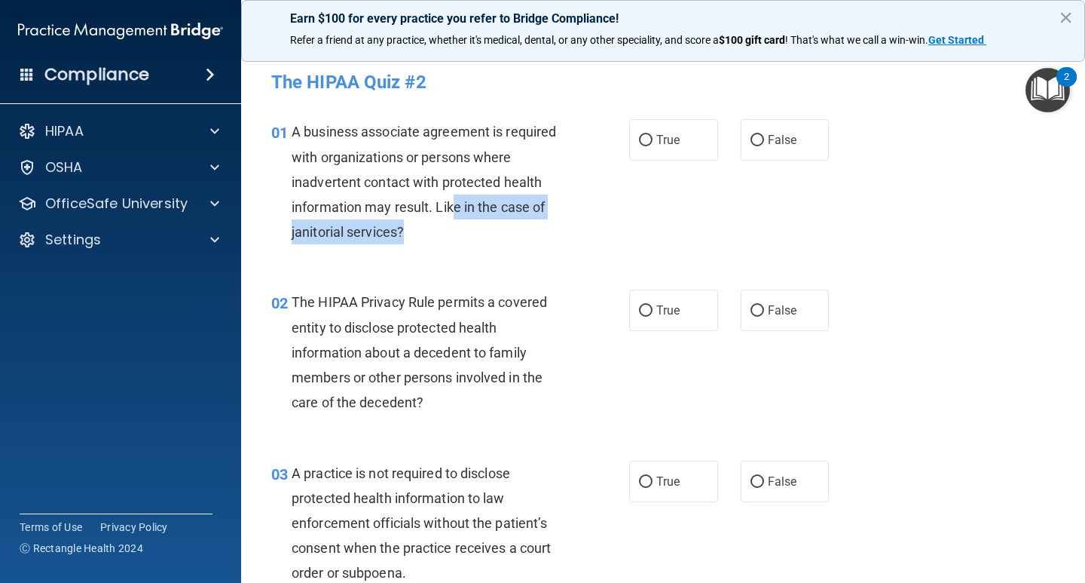
click at [457, 217] on div "A business associate agreement is required with organizations or persons where …" at bounding box center [435, 181] width 286 height 125
click at [760, 234] on div "01 A business associate agreement is required with organizations or persons whe…" at bounding box center [663, 185] width 806 height 170
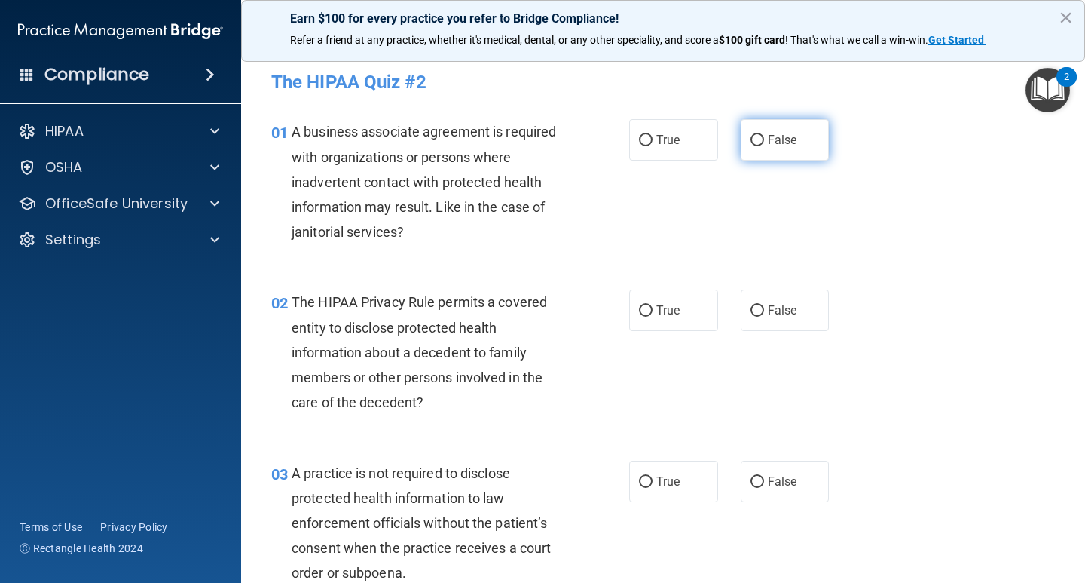
click at [756, 137] on input "False" at bounding box center [758, 140] width 14 height 11
radio input "true"
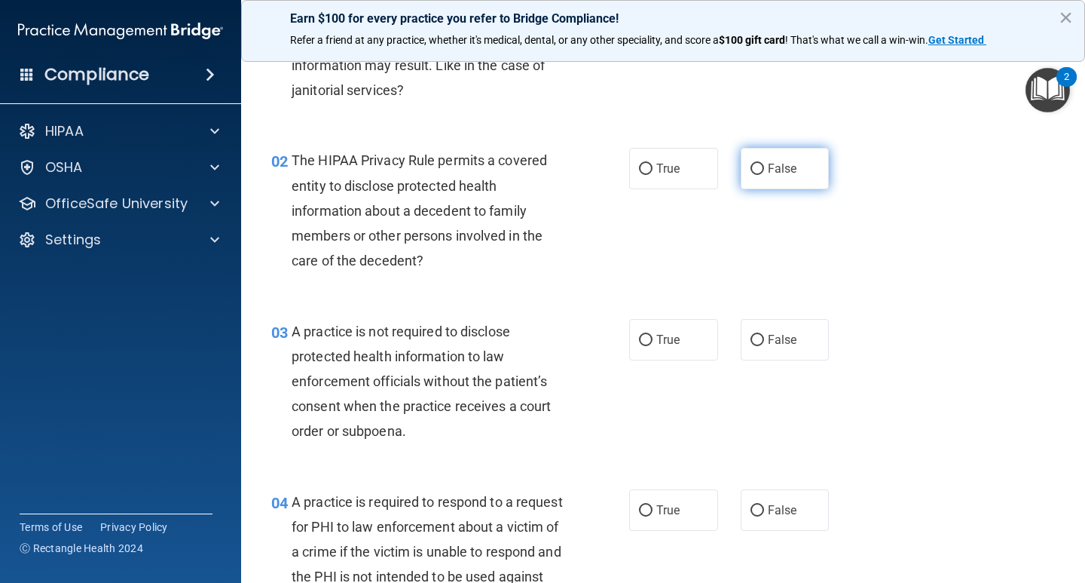
scroll to position [115, 0]
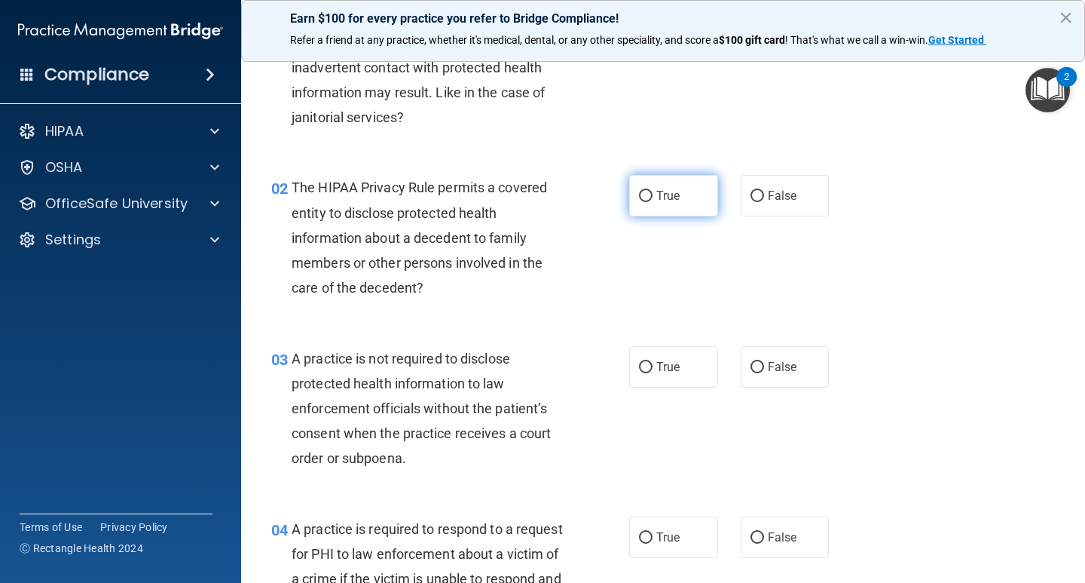
click at [647, 193] on label "True" at bounding box center [673, 195] width 89 height 41
click at [647, 193] on input "True" at bounding box center [646, 196] width 14 height 11
radio input "true"
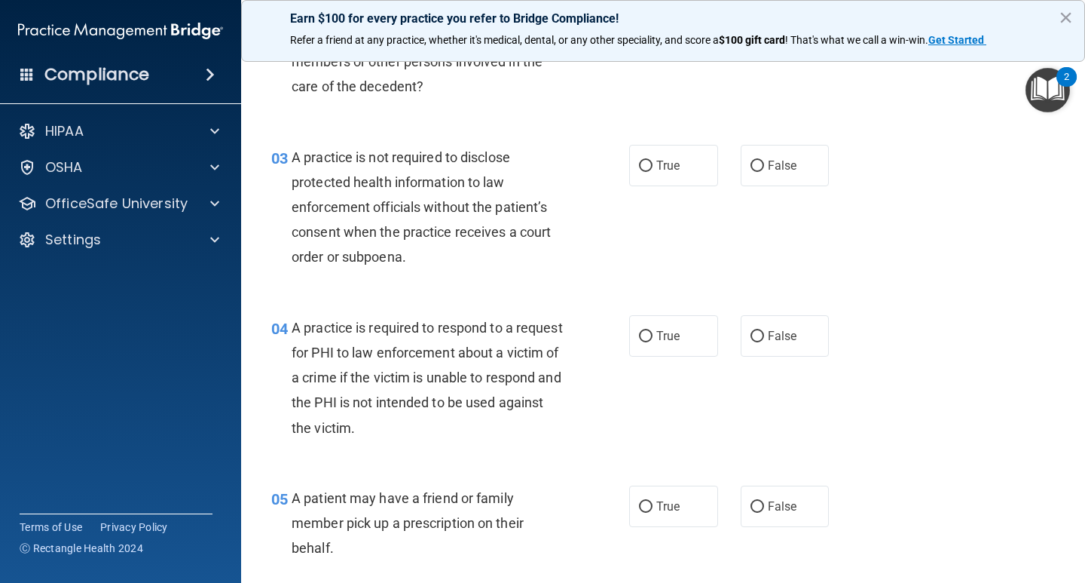
scroll to position [322, 0]
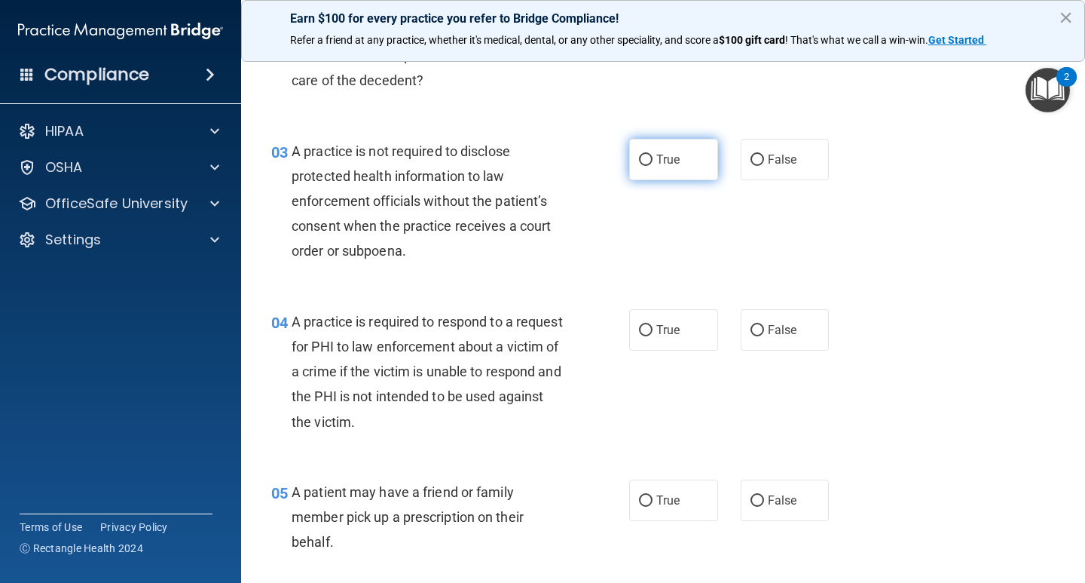
click at [656, 164] on span "True" at bounding box center [667, 159] width 23 height 14
click at [653, 164] on input "True" at bounding box center [646, 159] width 14 height 11
radio input "true"
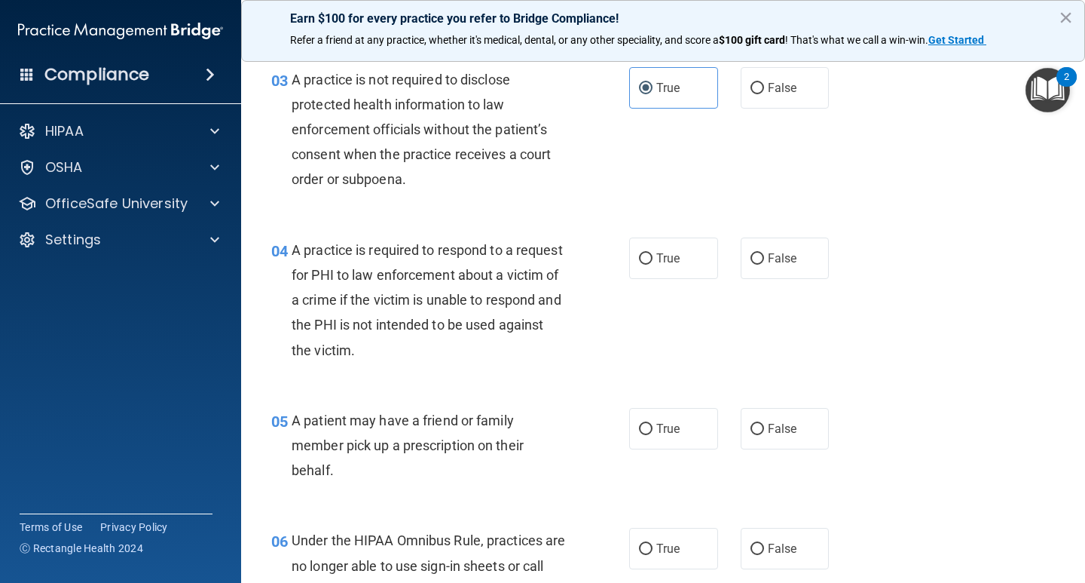
scroll to position [399, 0]
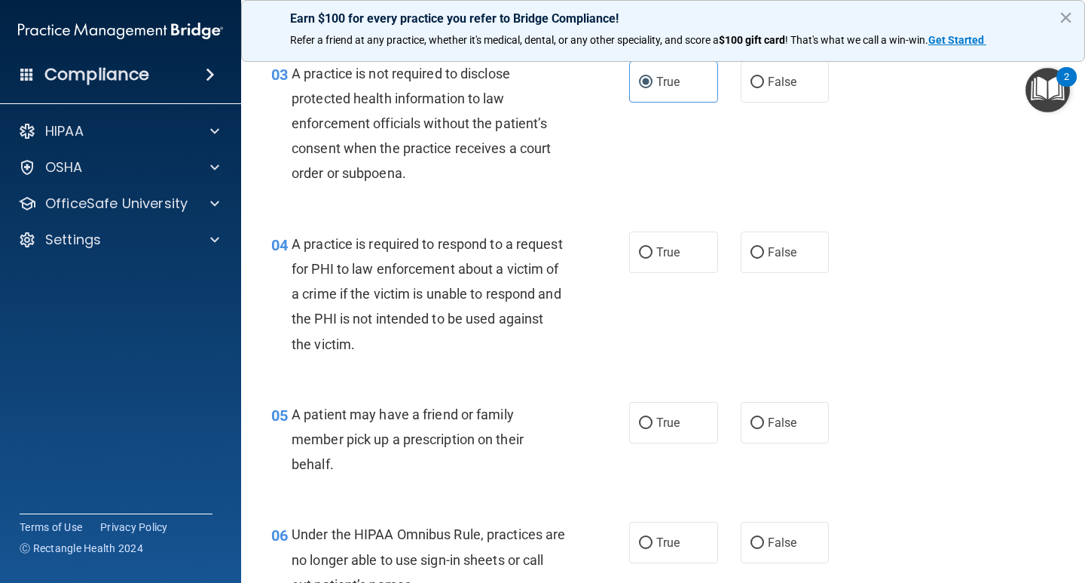
drag, startPoint x: 1001, startPoint y: 271, endPoint x: 1042, endPoint y: 335, distance: 76.3
click at [1042, 335] on div "04 A practice is required to respond to a request for PHI to law enforcement ab…" at bounding box center [663, 298] width 806 height 170
click at [756, 428] on label "False" at bounding box center [785, 422] width 89 height 41
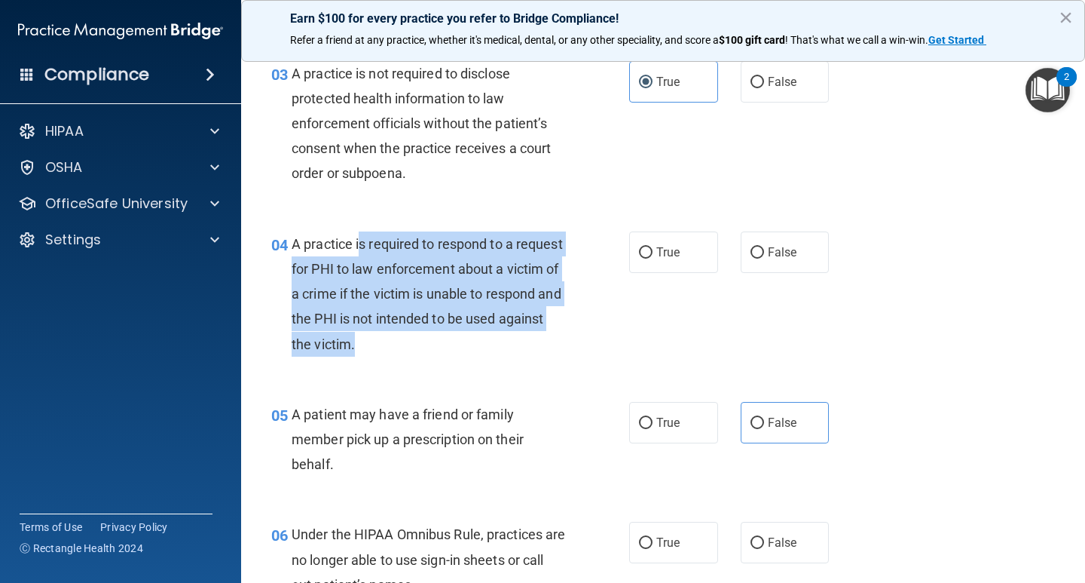
drag, startPoint x: 358, startPoint y: 239, endPoint x: 441, endPoint y: 345, distance: 134.8
click at [441, 345] on div "A practice is required to respond to a request for PHI to law enforcement about…" at bounding box center [435, 293] width 286 height 125
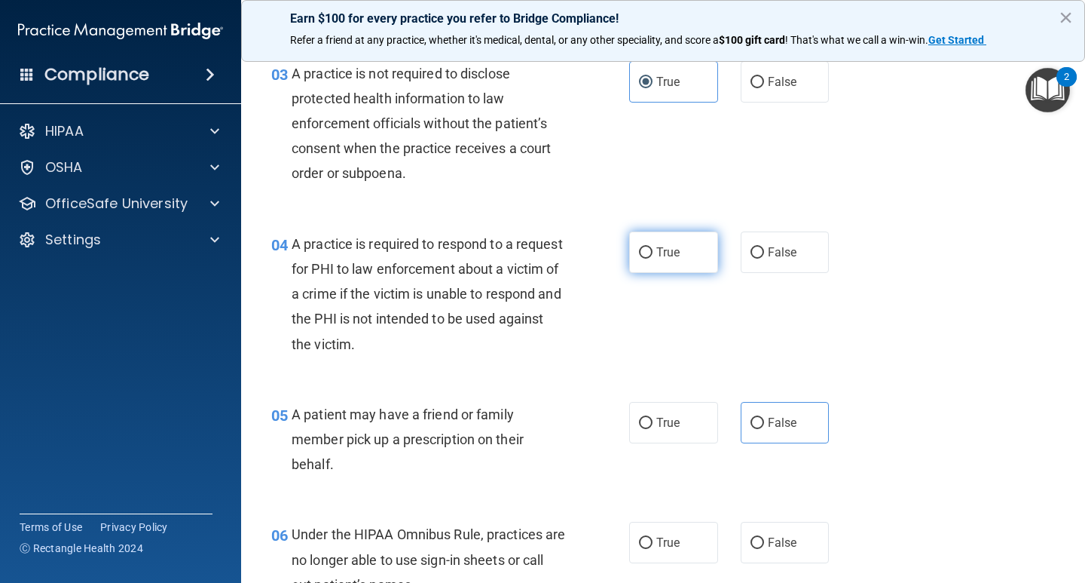
click at [675, 245] on label "True" at bounding box center [673, 251] width 89 height 41
click at [653, 247] on input "True" at bounding box center [646, 252] width 14 height 11
radio input "true"
click at [1042, 448] on div "05 A patient may have a friend or family member pick up a prescription on their…" at bounding box center [663, 443] width 806 height 121
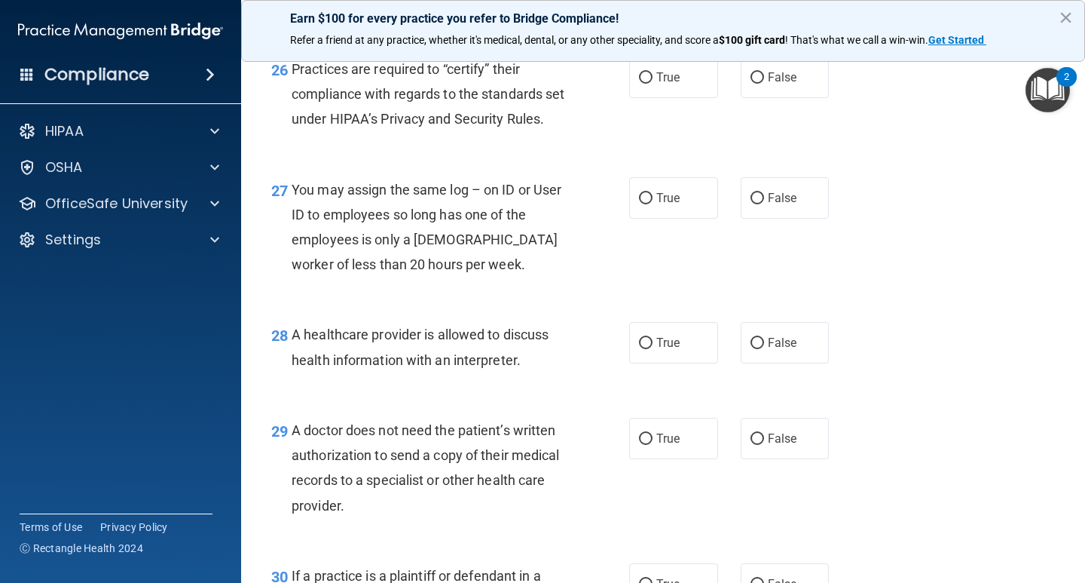
scroll to position [3827, 0]
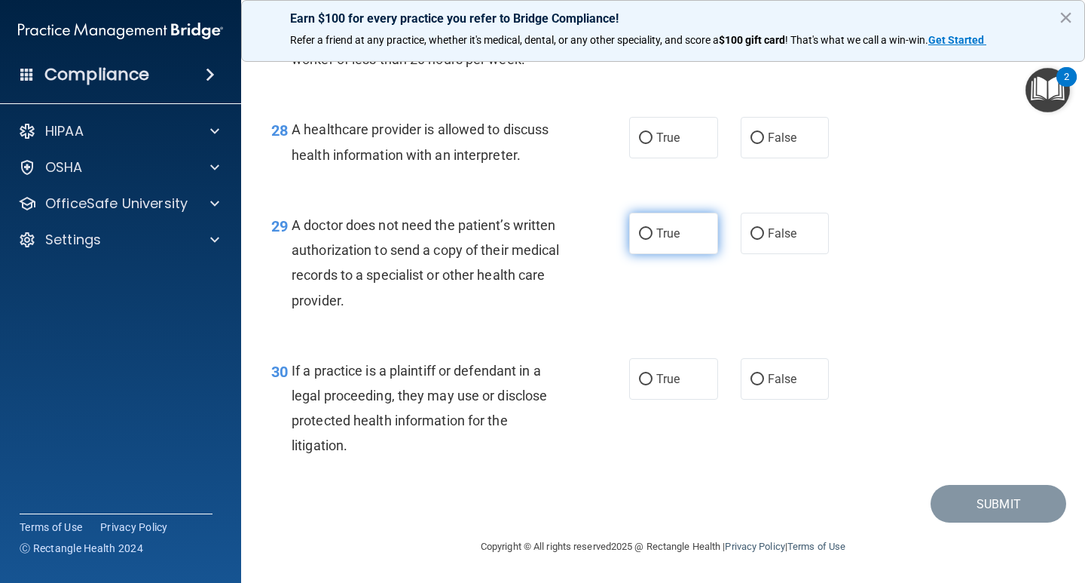
click at [639, 234] on input "True" at bounding box center [646, 233] width 14 height 11
radio input "true"
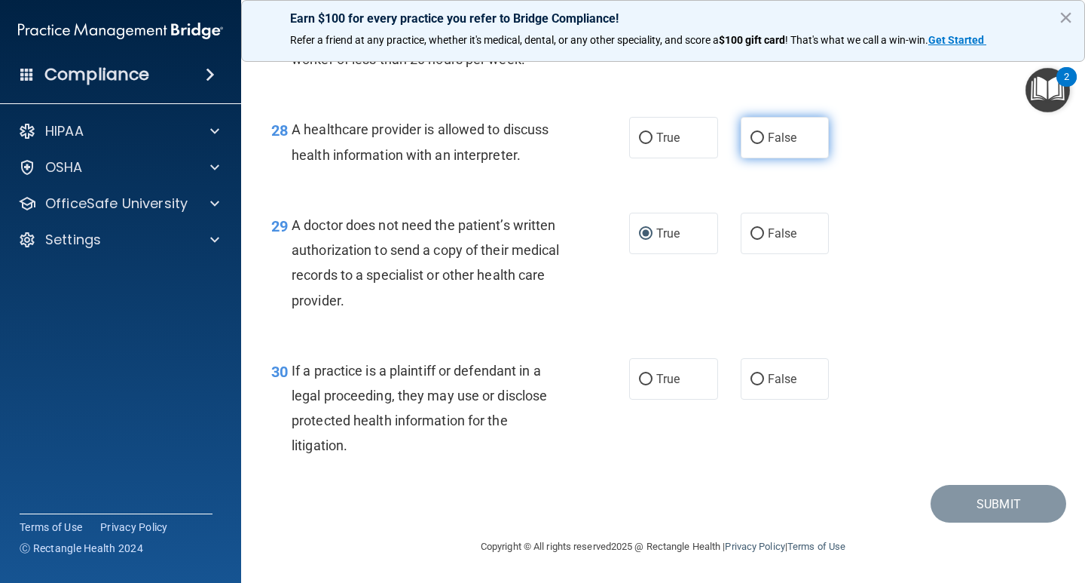
drag, startPoint x: 638, startPoint y: 135, endPoint x: 767, endPoint y: 136, distance: 129.6
click at [640, 128] on label "True" at bounding box center [673, 137] width 89 height 41
click at [640, 133] on input "True" at bounding box center [646, 138] width 14 height 11
radio input "true"
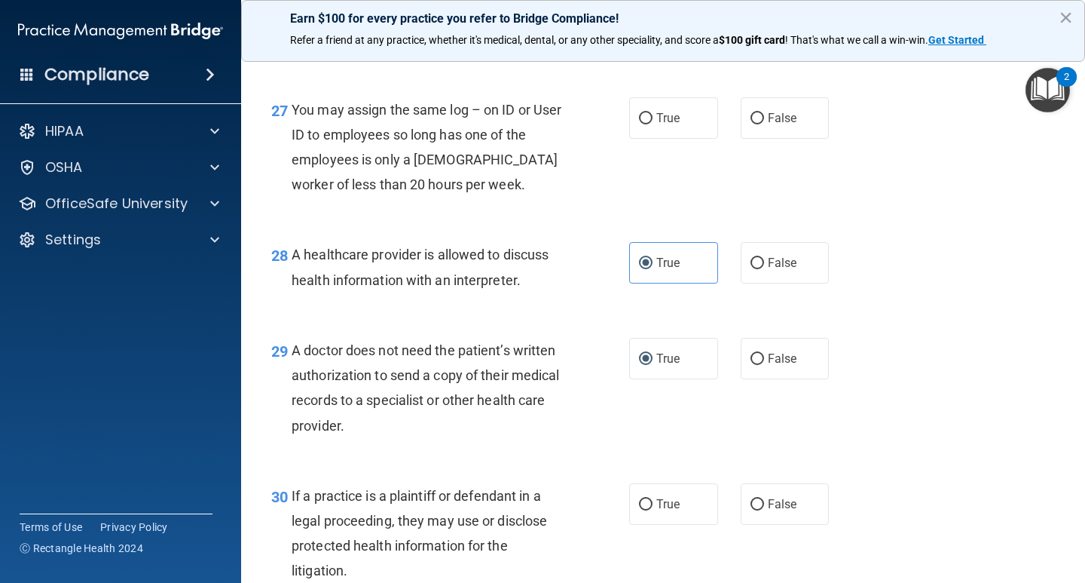
scroll to position [3587, 0]
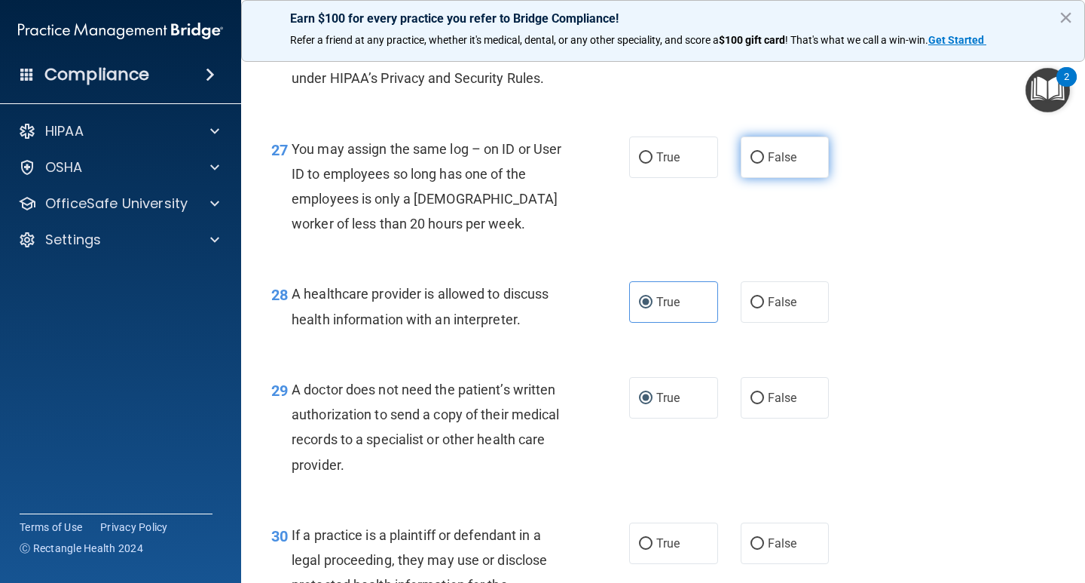
click at [808, 178] on label "False" at bounding box center [785, 156] width 89 height 41
click at [764, 164] on input "False" at bounding box center [758, 157] width 14 height 11
radio input "true"
click at [976, 263] on div "27 You may assign the same log – on ID or User ID to employees so long has one …" at bounding box center [663, 190] width 806 height 145
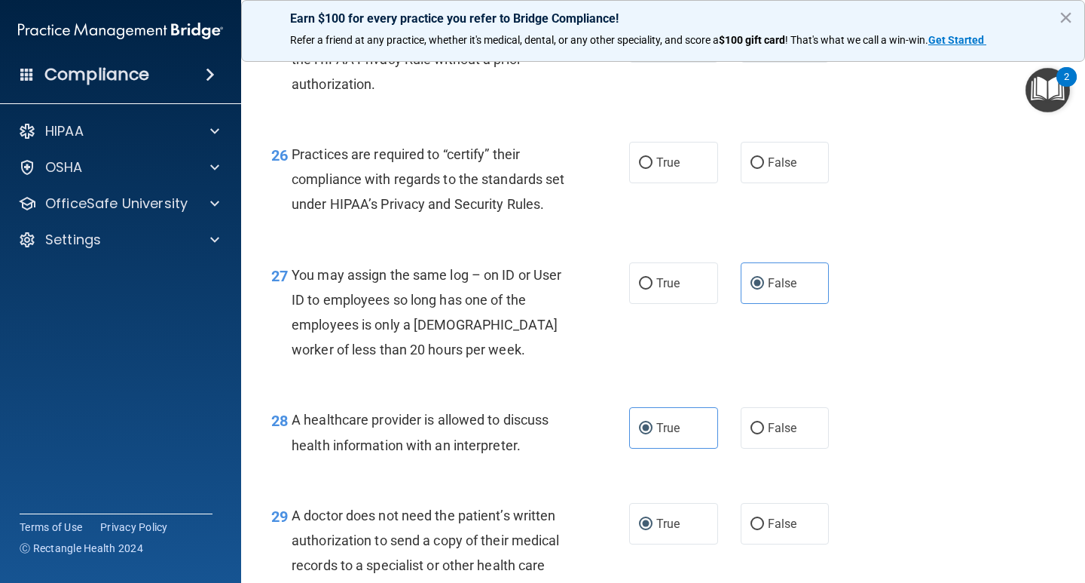
scroll to position [3459, 0]
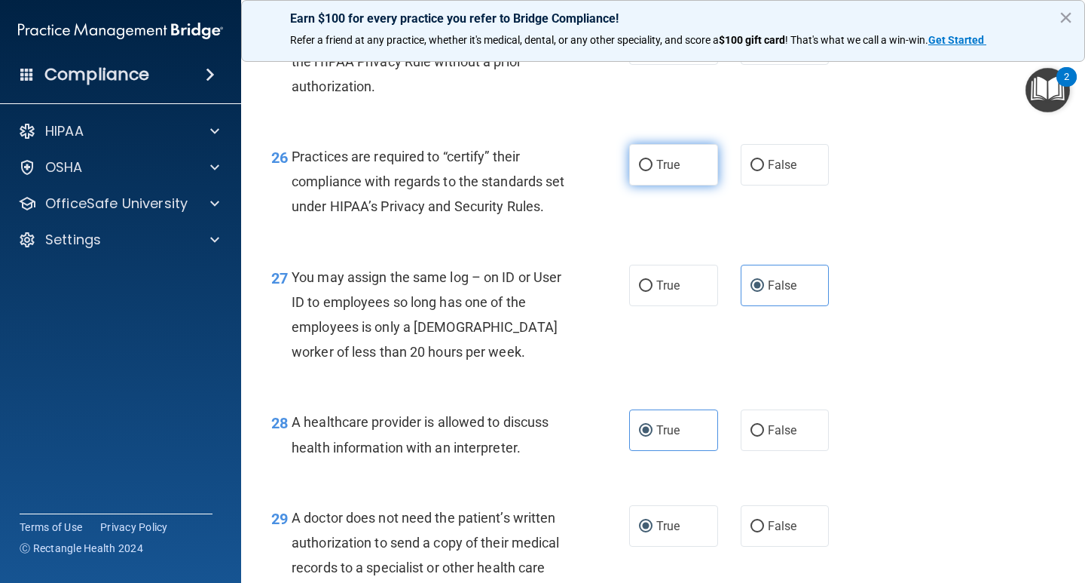
click at [675, 185] on label "True" at bounding box center [673, 164] width 89 height 41
click at [653, 171] on input "True" at bounding box center [646, 165] width 14 height 11
radio input "true"
click at [1013, 320] on div "27 You may assign the same log – on ID or User ID to employees so long has one …" at bounding box center [663, 318] width 806 height 145
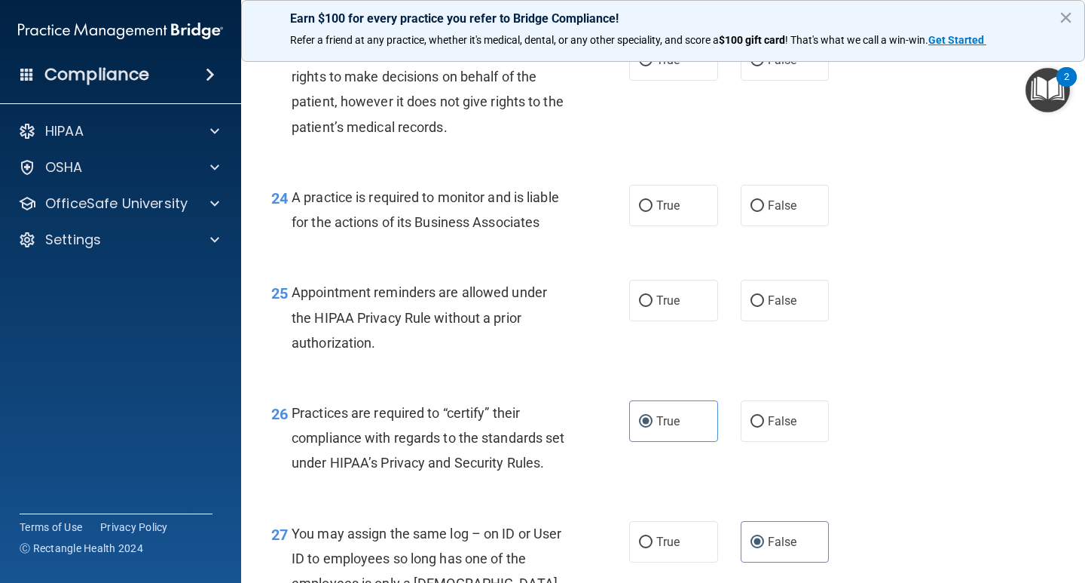
scroll to position [3196, 0]
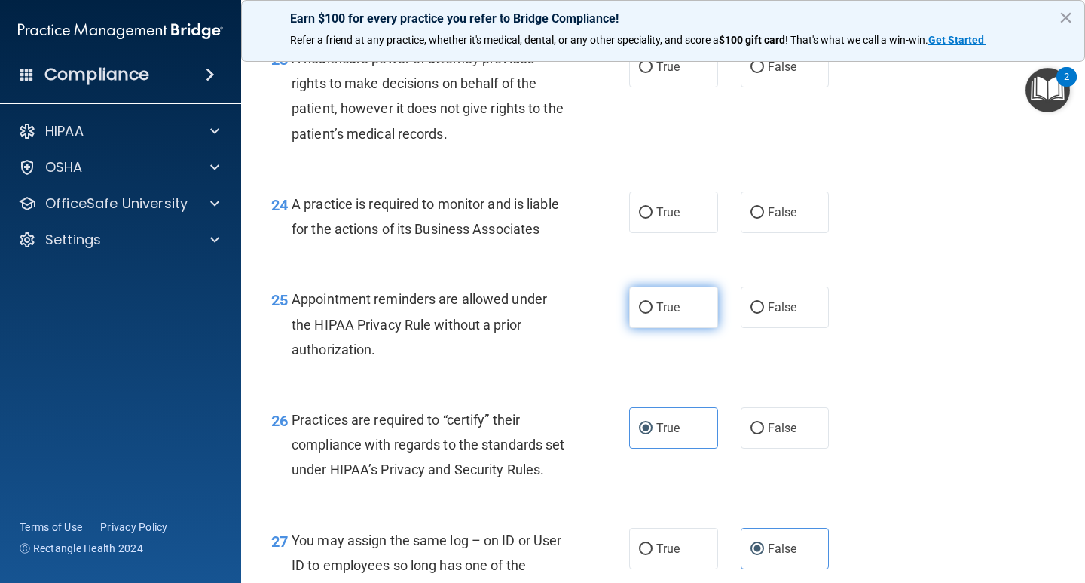
click at [635, 328] on label "True" at bounding box center [673, 306] width 89 height 41
click at [882, 356] on div "25 Appointment reminders are allowed under the HIPAA Privacy Rule without a pri…" at bounding box center [663, 328] width 806 height 121
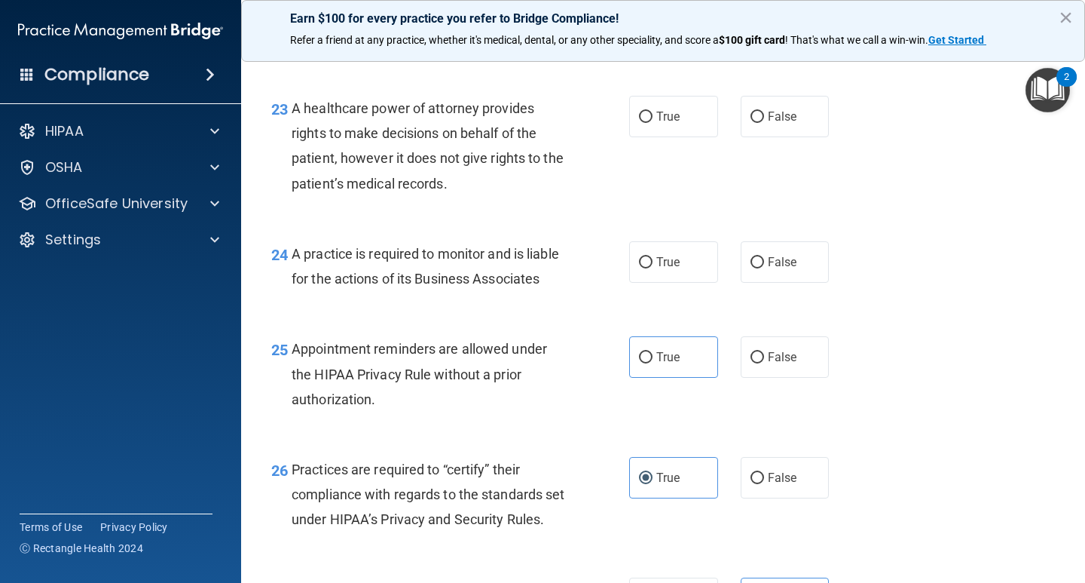
scroll to position [3109, 0]
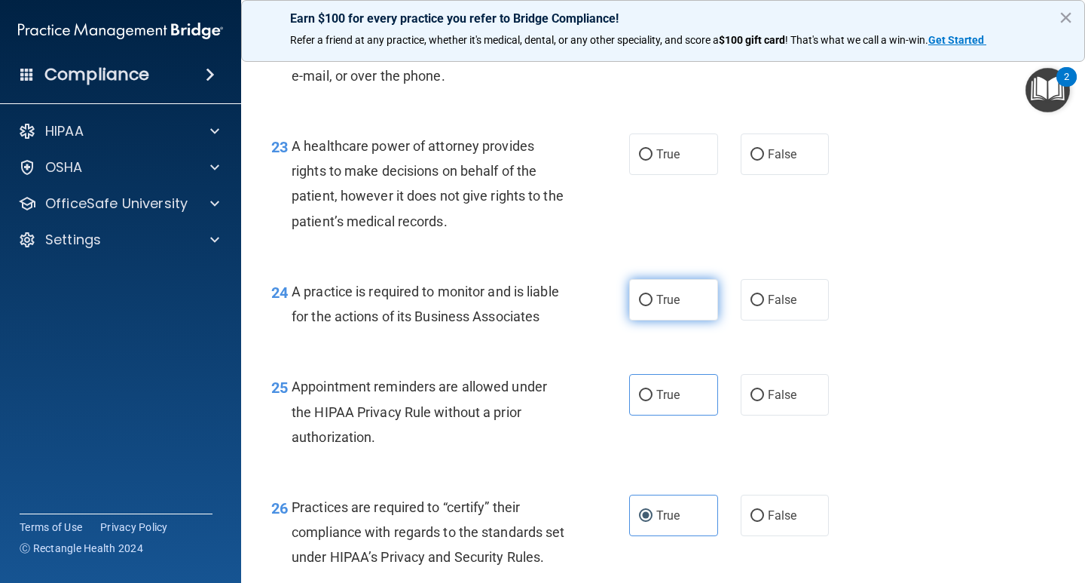
click at [658, 320] on label "True" at bounding box center [673, 299] width 89 height 41
click at [653, 306] on input "True" at bounding box center [646, 300] width 14 height 11
radio input "true"
click at [937, 355] on div "24 A practice is required to monitor and is liable for the actions of its Busin…" at bounding box center [663, 307] width 806 height 95
click at [749, 295] on div "24 A practice is required to monitor and is liable for the actions of its Busin…" at bounding box center [663, 307] width 806 height 95
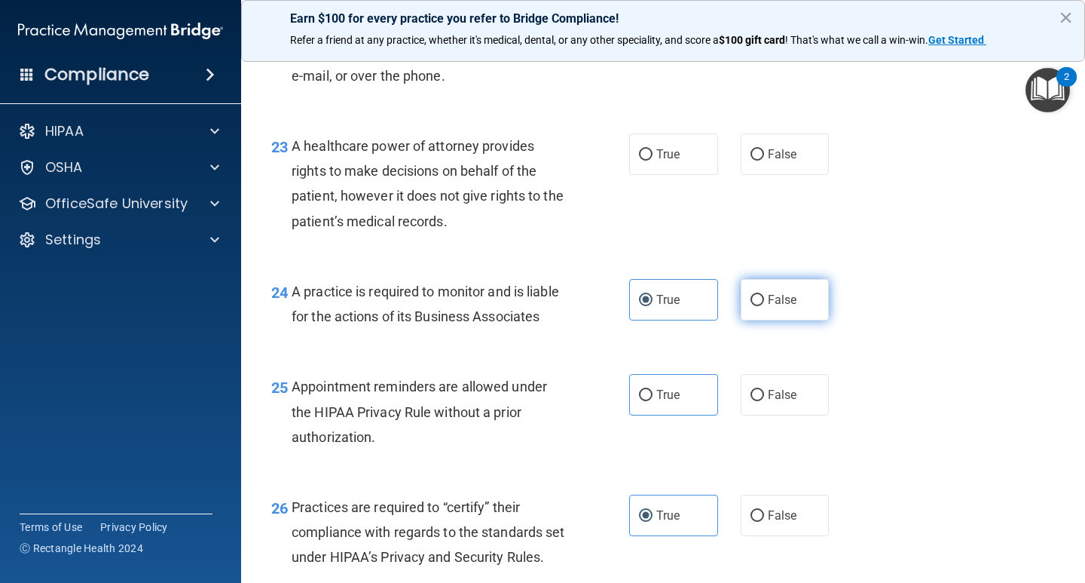
click at [768, 307] on span "False" at bounding box center [782, 299] width 29 height 14
click at [762, 306] on input "False" at bounding box center [758, 300] width 14 height 11
radio input "true"
radio input "false"
click at [842, 347] on div "24 A practice is required to monitor and is liable for the actions of its Busin…" at bounding box center [663, 307] width 806 height 95
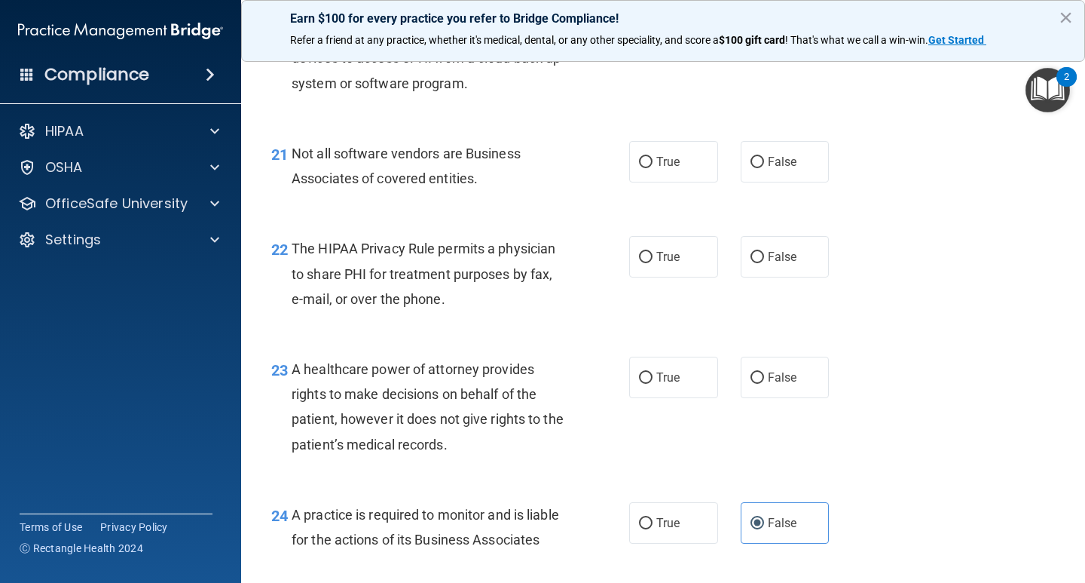
scroll to position [2880, 0]
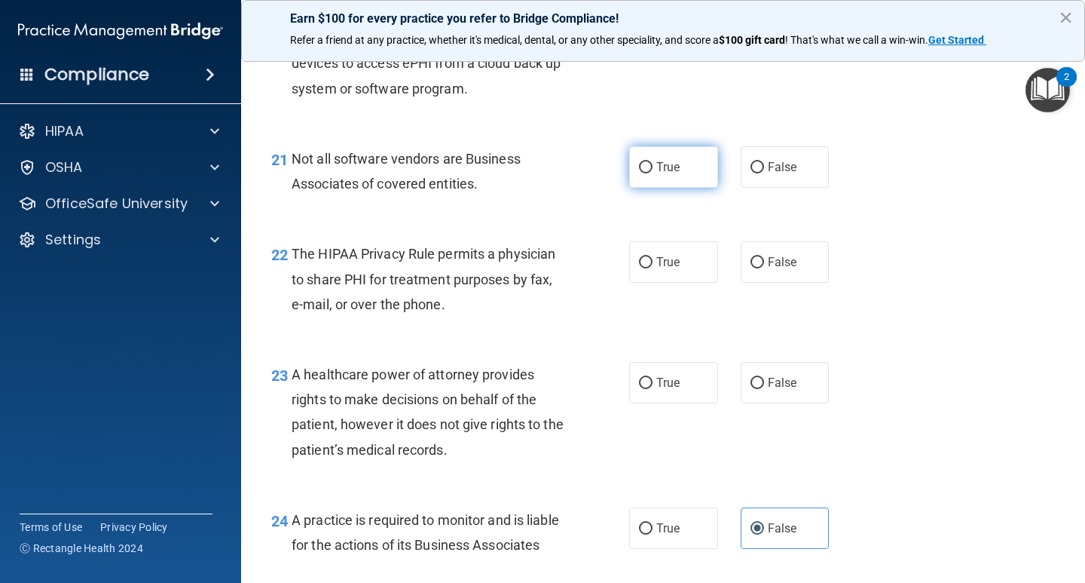
click at [669, 188] on label "True" at bounding box center [673, 166] width 89 height 41
click at [653, 173] on input "True" at bounding box center [646, 167] width 14 height 11
radio input "true"
click at [632, 283] on label "True" at bounding box center [673, 261] width 89 height 41
click at [639, 268] on input "True" at bounding box center [646, 262] width 14 height 11
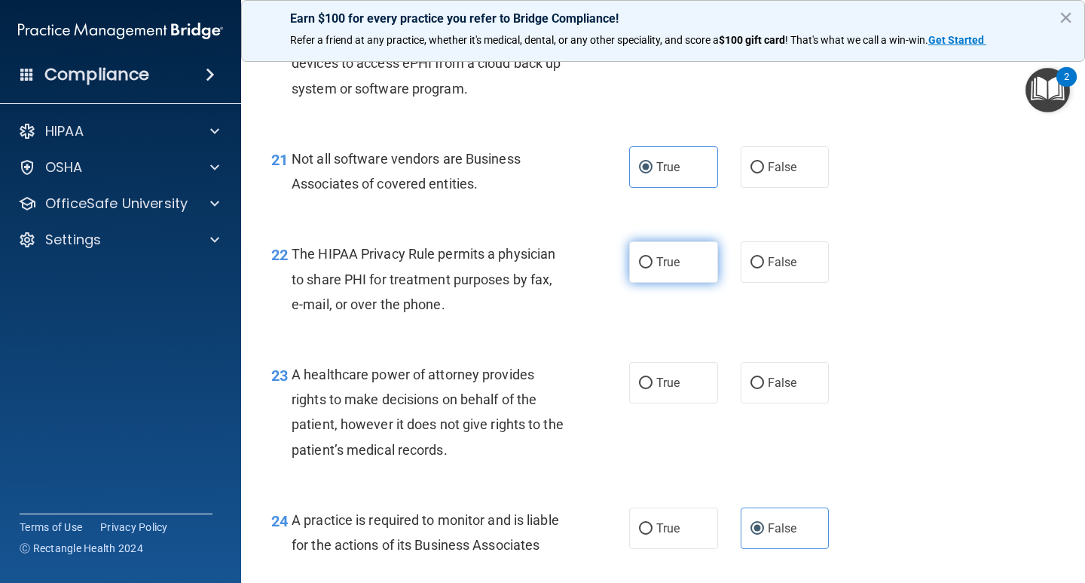
radio input "true"
drag, startPoint x: 967, startPoint y: 353, endPoint x: 962, endPoint y: 361, distance: 9.2
click at [968, 343] on div "22 The HIPAA Privacy Rule permits a physician to share PHI for treatment purpos…" at bounding box center [663, 282] width 806 height 121
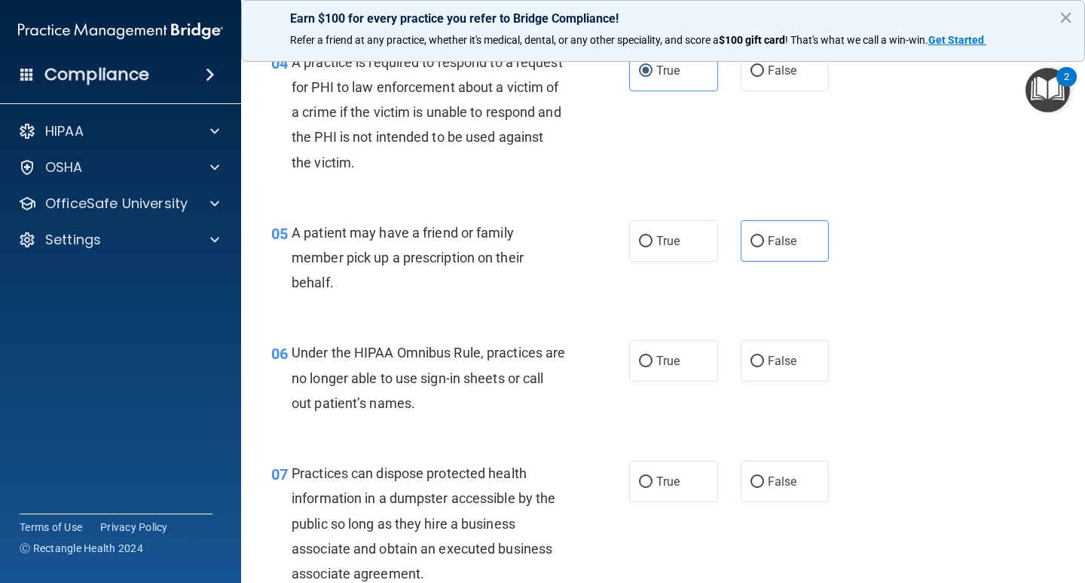
scroll to position [603, 0]
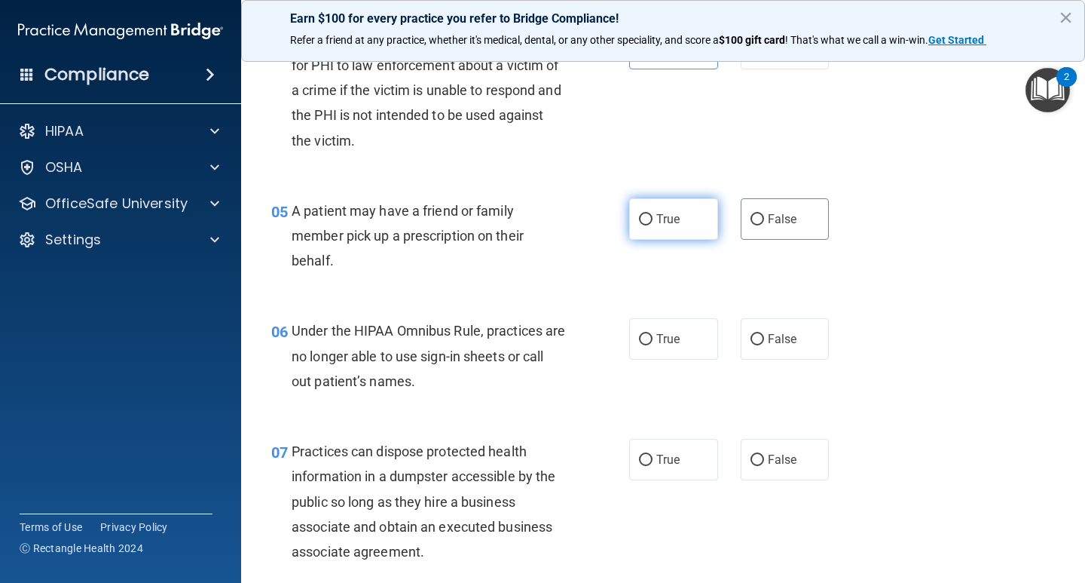
click at [674, 239] on label "True" at bounding box center [673, 218] width 89 height 41
click at [653, 225] on input "True" at bounding box center [646, 219] width 14 height 11
radio input "true"
click at [991, 313] on div "06 Under the HIPAA Omnibus Rule, practices are no longer able to use sign-in sh…" at bounding box center [663, 359] width 806 height 121
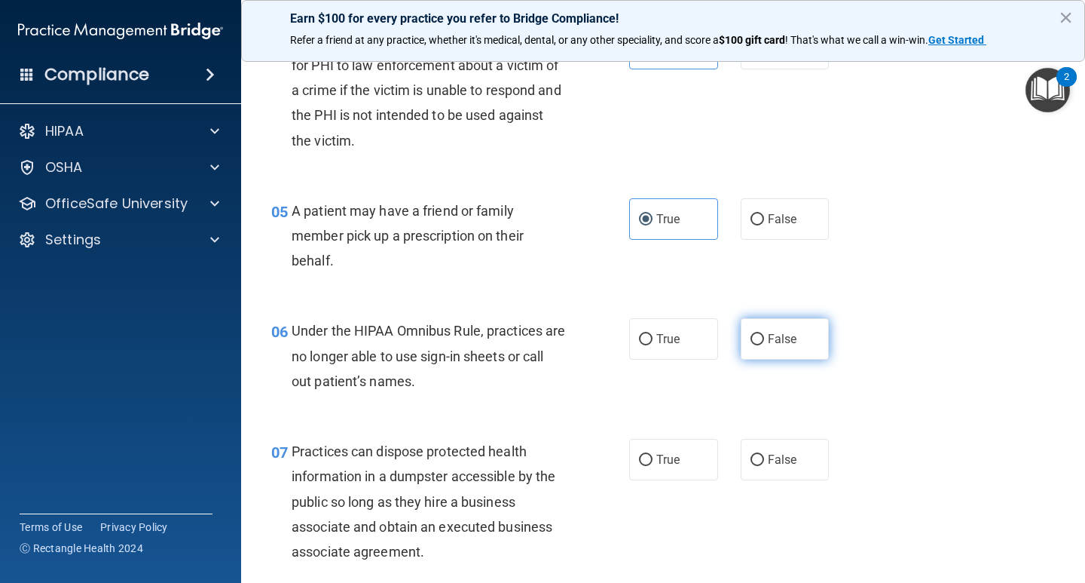
click at [773, 344] on span "False" at bounding box center [782, 339] width 29 height 14
click at [764, 344] on input "False" at bounding box center [758, 339] width 14 height 11
radio input "true"
click at [929, 353] on div "06 Under the HIPAA Omnibus Rule, practices are no longer able to use sign-in sh…" at bounding box center [663, 359] width 806 height 121
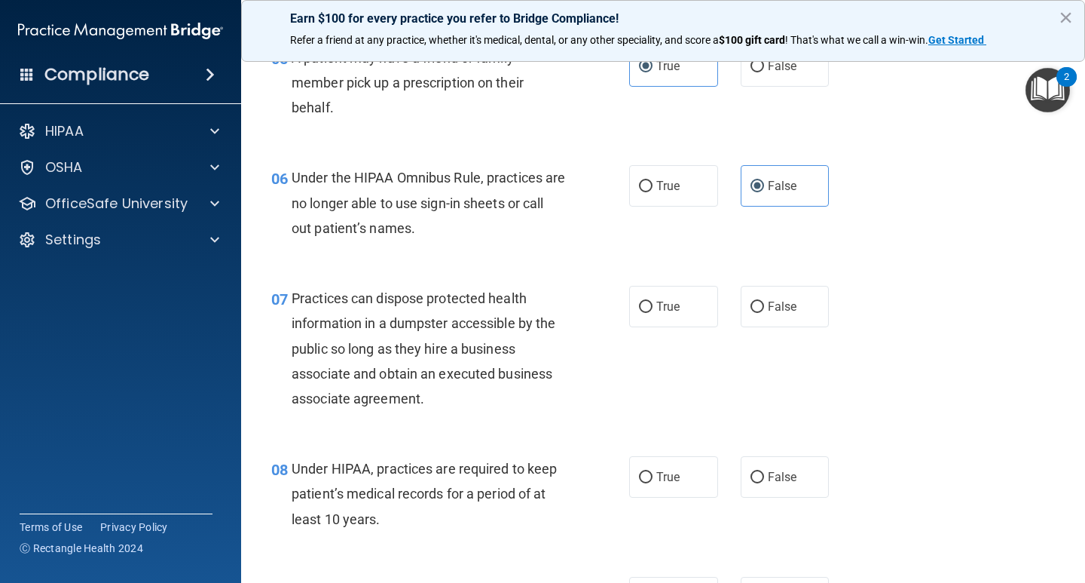
scroll to position [781, 0]
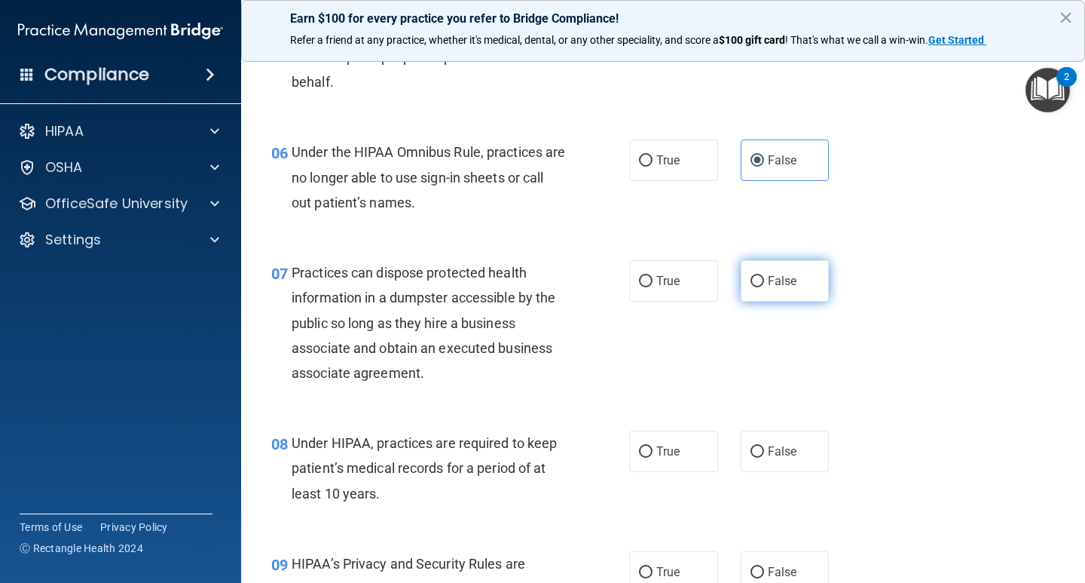
click at [759, 275] on label "False" at bounding box center [785, 280] width 89 height 41
click at [759, 276] on input "False" at bounding box center [758, 281] width 14 height 11
radio input "true"
click at [852, 312] on div "07 Practices can dispose protected health information in a dumpster accessible …" at bounding box center [663, 326] width 806 height 170
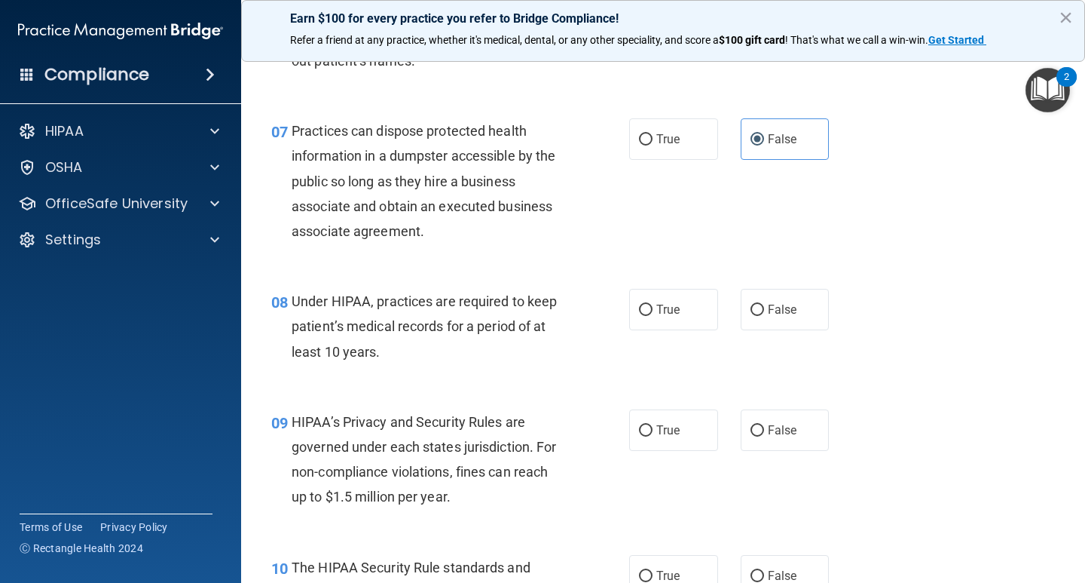
scroll to position [956, 0]
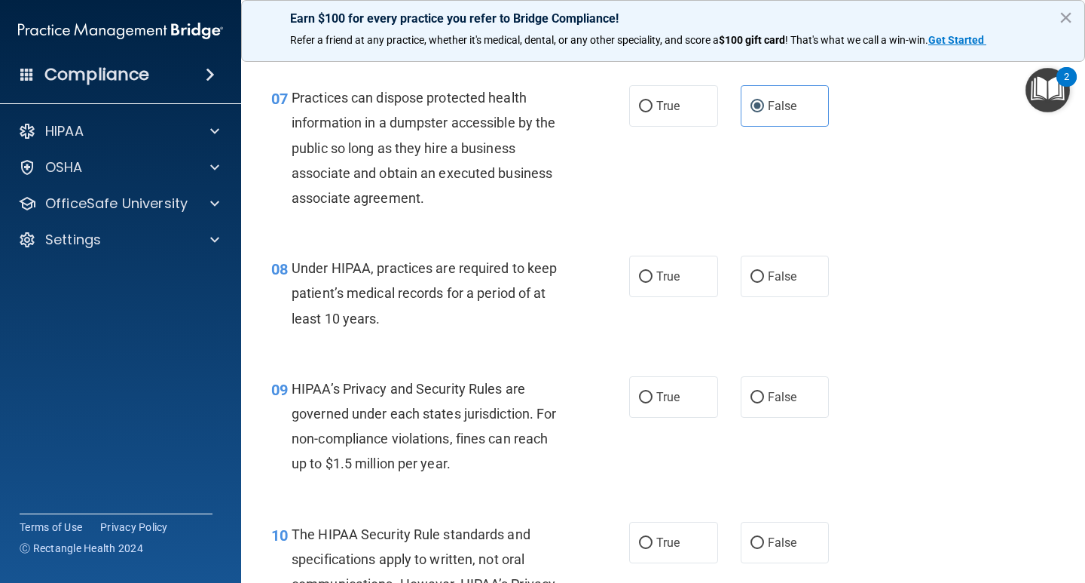
click at [653, 298] on div "08 Under HIPAA, practices are required to keep patient’s medical records for a …" at bounding box center [663, 297] width 806 height 121
click at [674, 270] on span "True" at bounding box center [667, 276] width 23 height 14
click at [653, 271] on input "True" at bounding box center [646, 276] width 14 height 11
radio input "true"
click at [916, 372] on div "09 HIPAA’s Privacy and Security Rules are governed under each states jurisdicti…" at bounding box center [663, 429] width 806 height 145
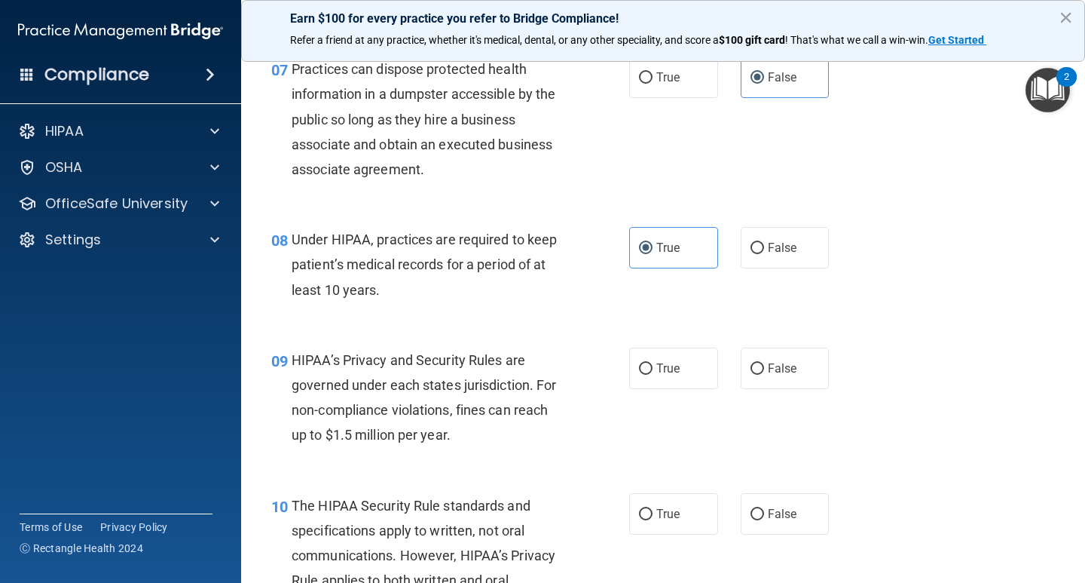
scroll to position [988, 0]
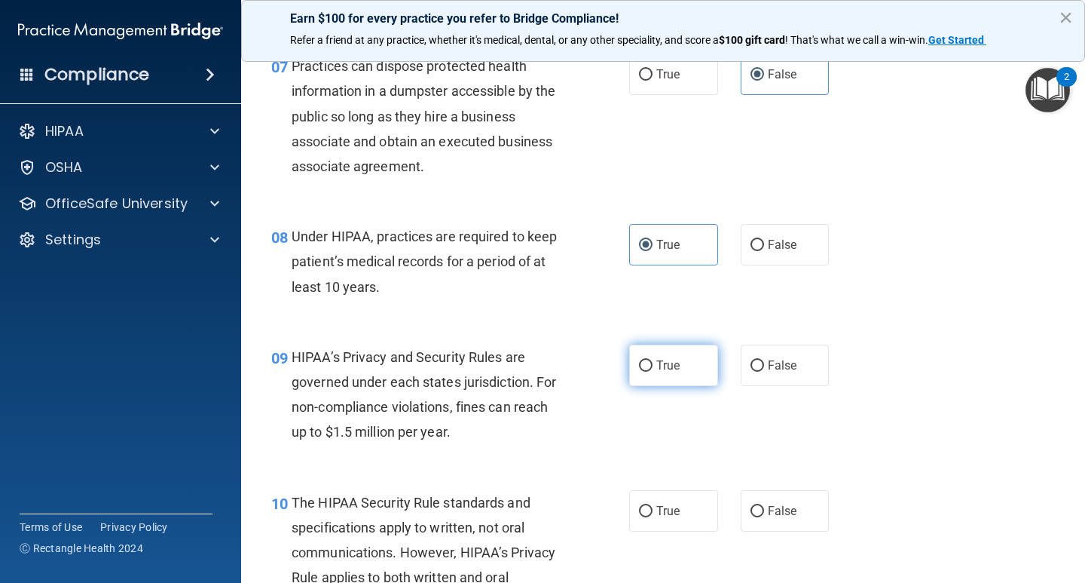
click at [645, 373] on label "True" at bounding box center [673, 364] width 89 height 41
click at [645, 372] on input "True" at bounding box center [646, 365] width 14 height 11
radio input "true"
click at [968, 414] on div "09 HIPAA’s Privacy and Security Rules are governed under each states jurisdicti…" at bounding box center [663, 398] width 806 height 145
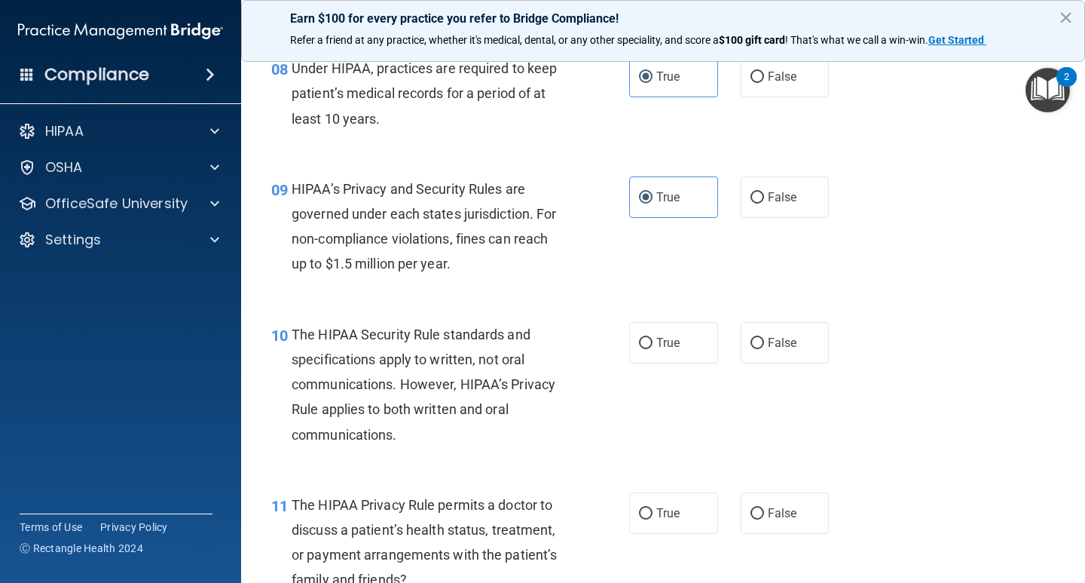
scroll to position [1161, 0]
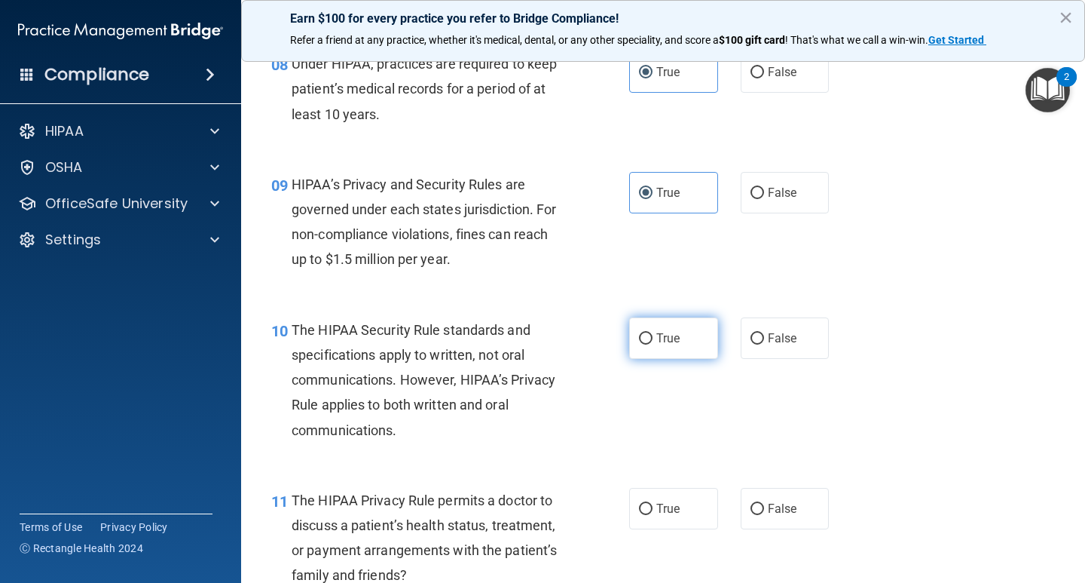
click at [674, 342] on span "True" at bounding box center [667, 338] width 23 height 14
click at [653, 342] on input "True" at bounding box center [646, 338] width 14 height 11
radio input "true"
click at [935, 406] on div "10 The HIPAA Security Rule standards and specifications apply to written, not o…" at bounding box center [663, 383] width 806 height 170
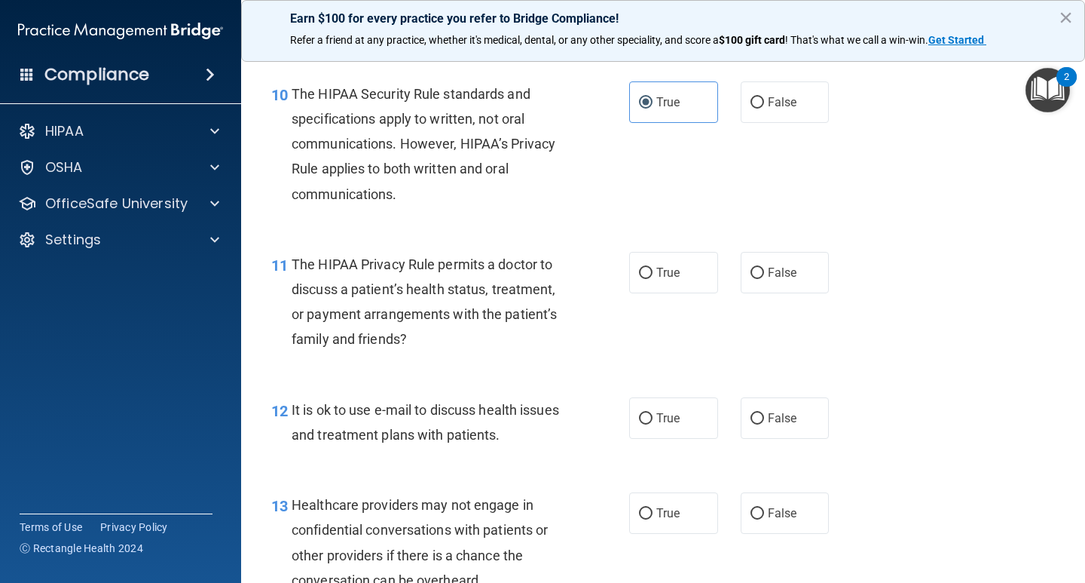
scroll to position [1406, 0]
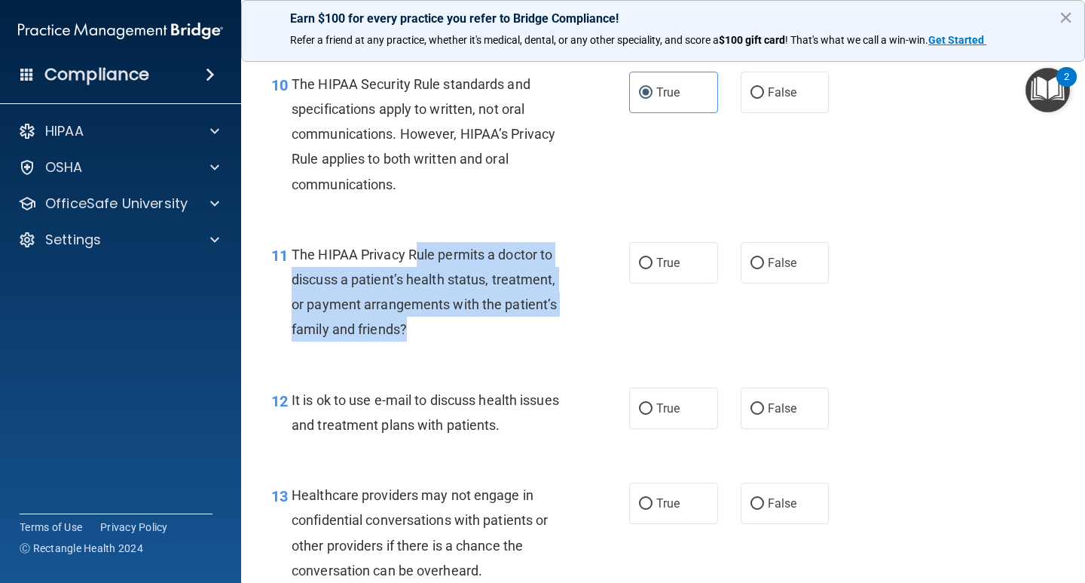
drag, startPoint x: 419, startPoint y: 247, endPoint x: 546, endPoint y: 320, distance: 146.5
click at [546, 320] on div "The HIPAA Privacy Rule permits a doctor to discuss a patient’s health status, t…" at bounding box center [435, 292] width 286 height 100
click at [546, 322] on div "The HIPAA Privacy Rule permits a doctor to discuss a patient’s health status, t…" at bounding box center [435, 292] width 286 height 100
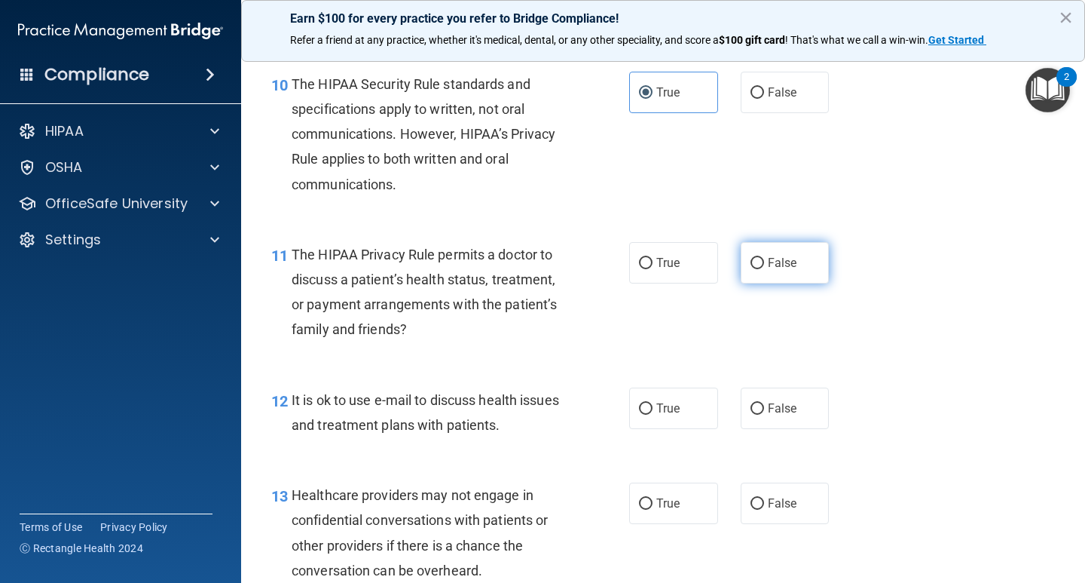
click at [751, 258] on input "False" at bounding box center [758, 263] width 14 height 11
radio input "true"
click at [904, 307] on div "11 The HIPAA Privacy Rule permits a doctor to discuss a patient’s health status…" at bounding box center [663, 295] width 806 height 145
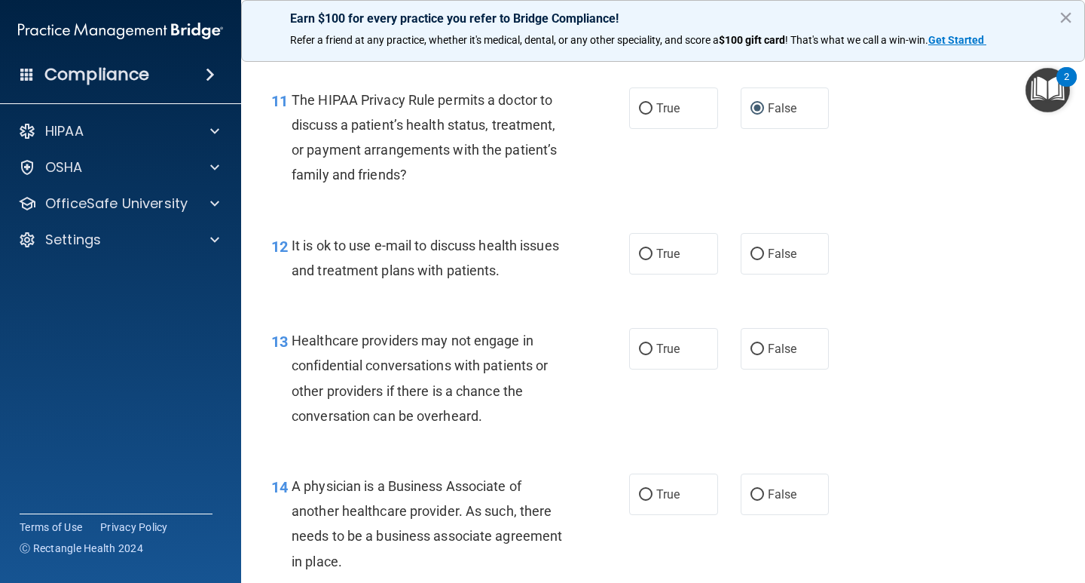
scroll to position [1564, 0]
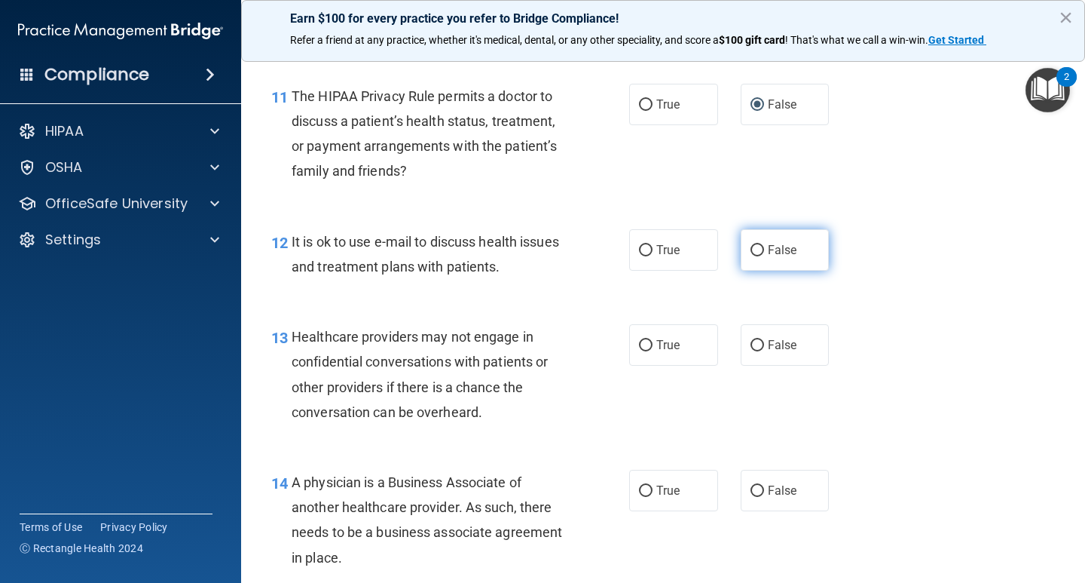
click at [796, 264] on label "False" at bounding box center [785, 249] width 89 height 41
click at [764, 256] on input "False" at bounding box center [758, 250] width 14 height 11
radio input "true"
click at [910, 324] on div "13 Healthcare providers may not engage in confidential conversations with patie…" at bounding box center [663, 377] width 806 height 145
click at [692, 346] on label "True" at bounding box center [673, 344] width 89 height 41
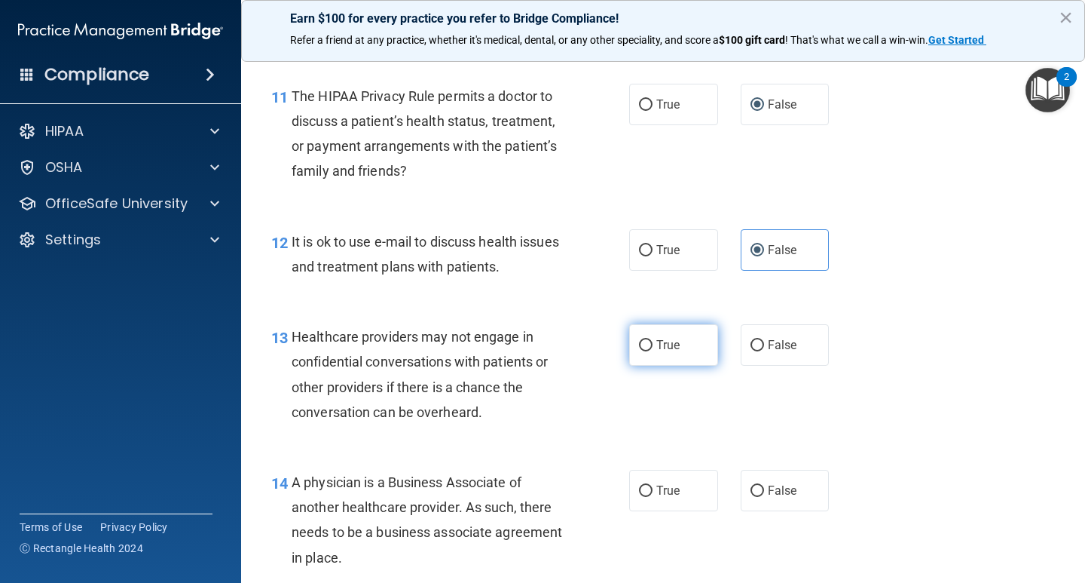
click at [653, 346] on input "True" at bounding box center [646, 345] width 14 height 11
radio input "true"
click at [885, 376] on div "13 Healthcare providers may not engage in confidential conversations with patie…" at bounding box center [663, 377] width 806 height 145
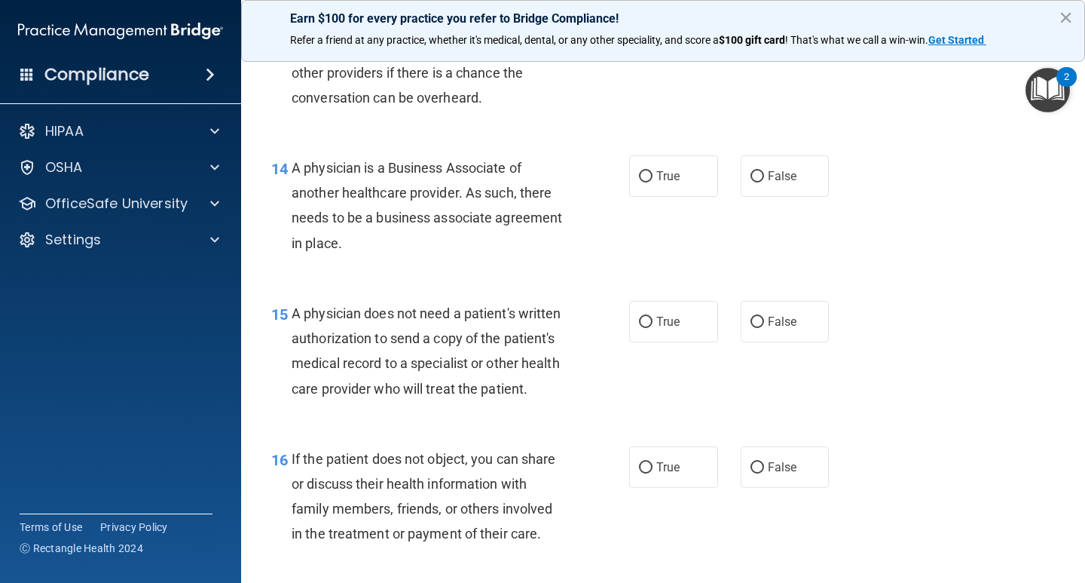
scroll to position [1882, 0]
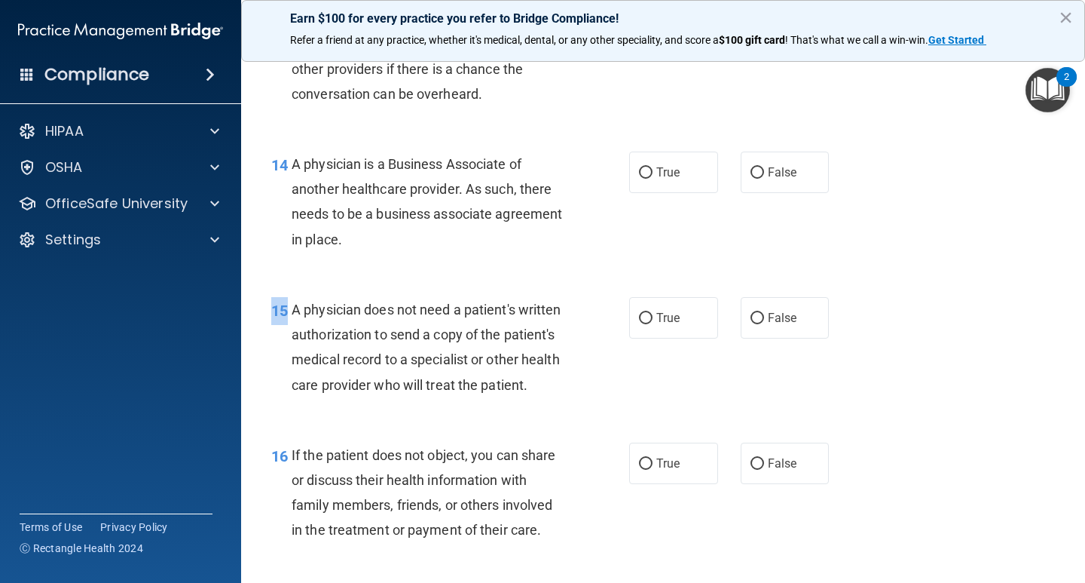
click at [901, 417] on div "15 A physician does not need a patient's written authorization to send a copy o…" at bounding box center [663, 350] width 806 height 145
click at [687, 187] on label "True" at bounding box center [673, 171] width 89 height 41
click at [653, 179] on input "True" at bounding box center [646, 172] width 14 height 11
radio input "true"
click at [881, 258] on div "14 A physician is a Business Associate of another healthcare provider. As such,…" at bounding box center [663, 205] width 806 height 145
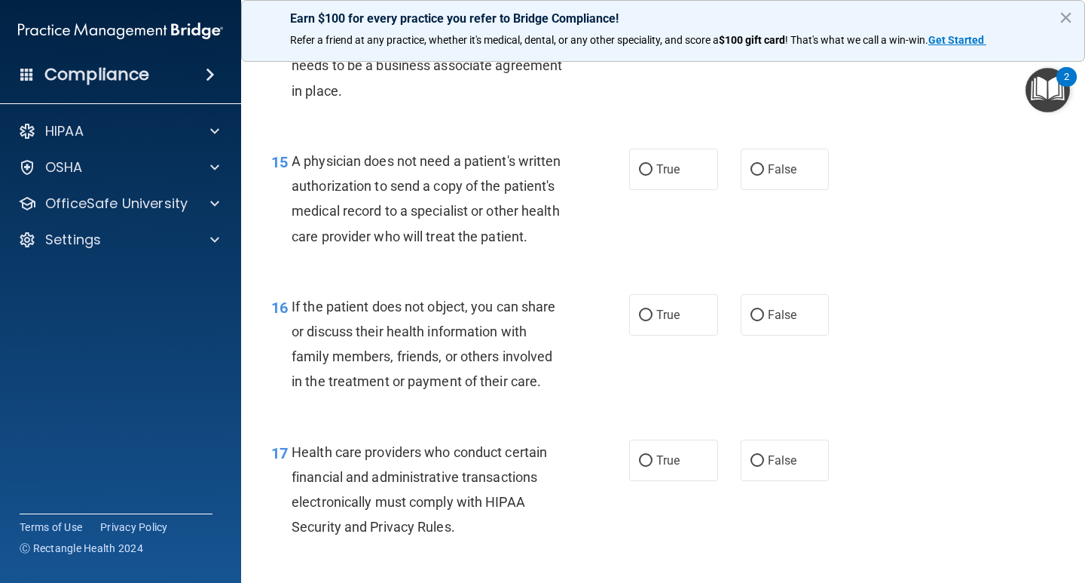
scroll to position [2041, 0]
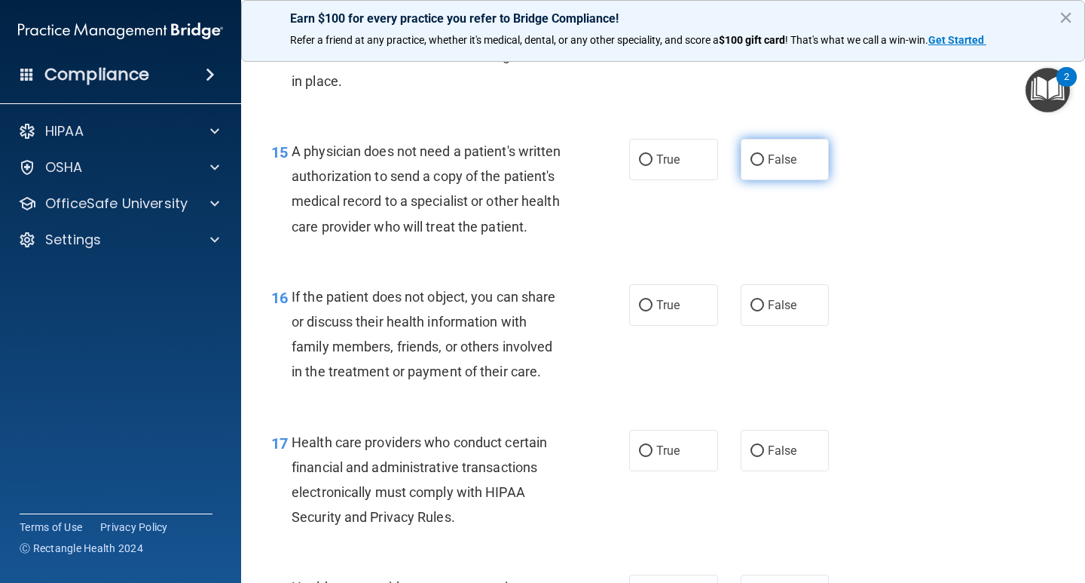
click at [760, 161] on label "False" at bounding box center [785, 159] width 89 height 41
click at [760, 161] on input "False" at bounding box center [758, 159] width 14 height 11
radio input "true"
click at [1035, 230] on div "15 A physician does not need a patient's written authorization to send a copy o…" at bounding box center [663, 192] width 806 height 145
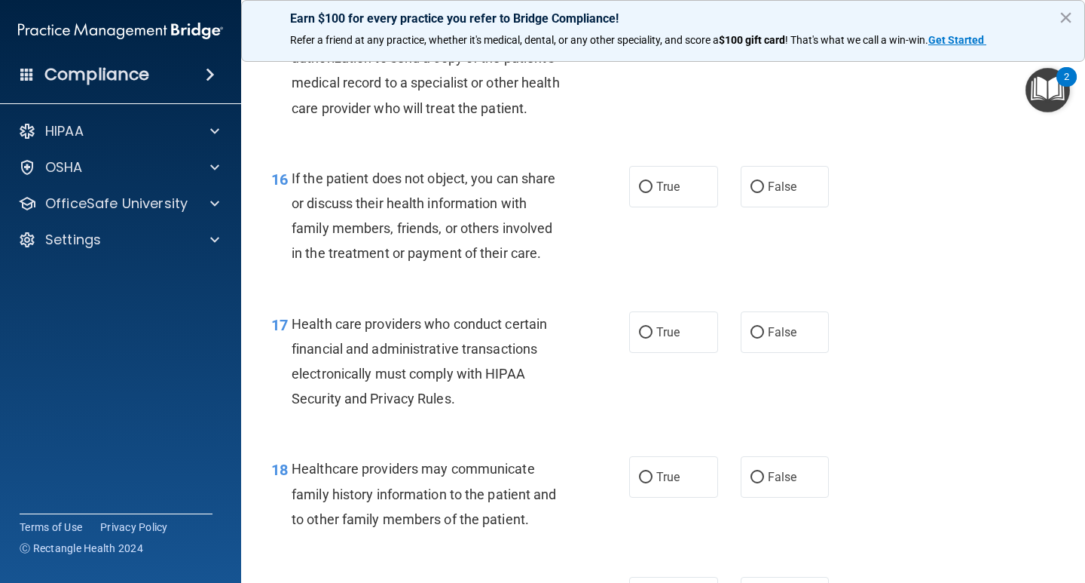
scroll to position [2167, 0]
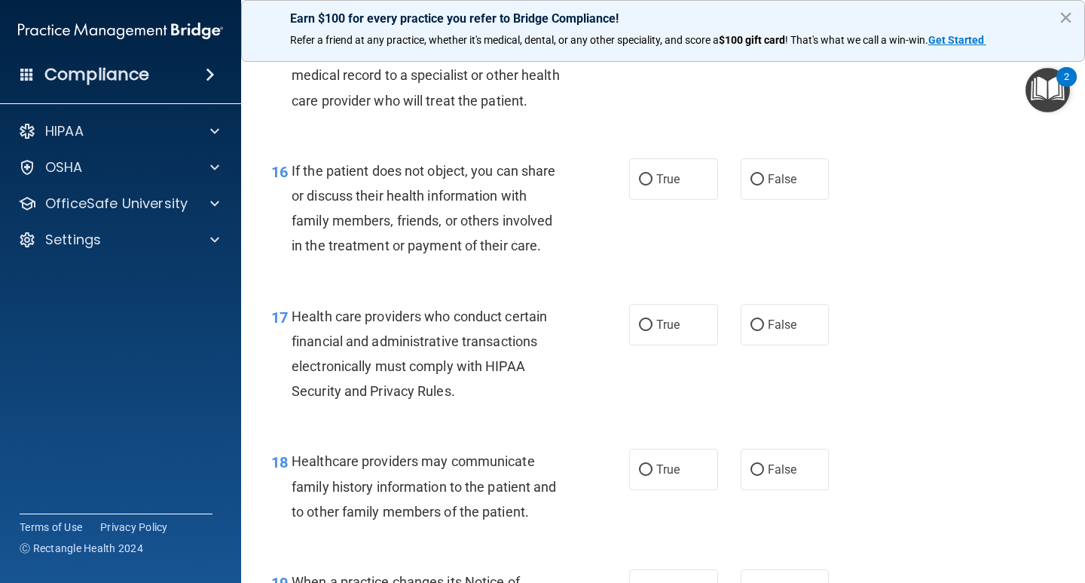
click at [791, 226] on div "16 If the patient does not object, you can share or discuss their health inform…" at bounding box center [663, 211] width 806 height 145
click at [650, 191] on label "True" at bounding box center [673, 178] width 89 height 41
click at [650, 185] on input "True" at bounding box center [646, 179] width 14 height 11
radio input "true"
click at [873, 234] on div "16 If the patient does not object, you can share or discuss their health inform…" at bounding box center [663, 211] width 806 height 145
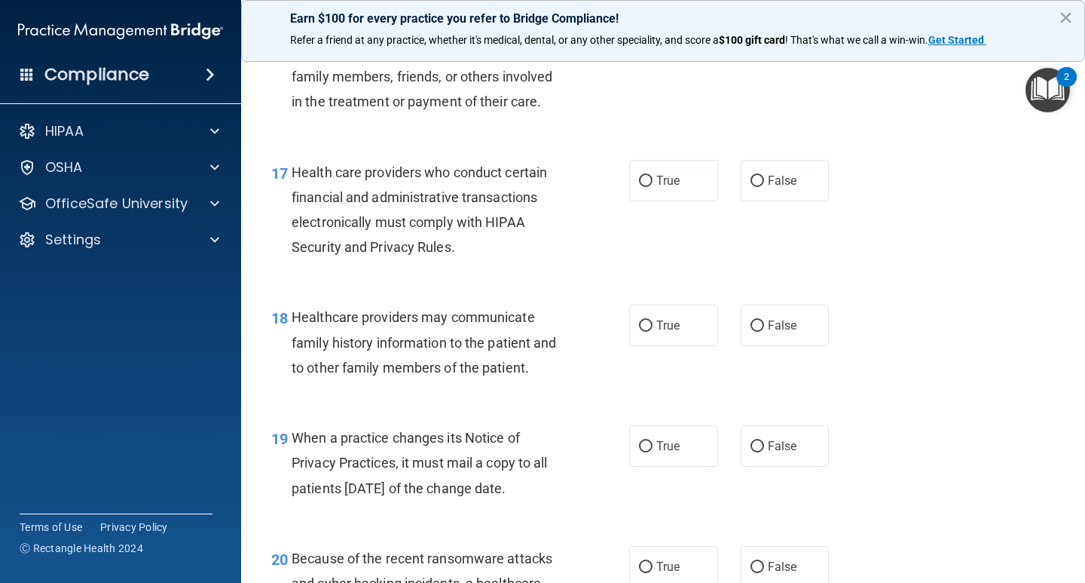
scroll to position [2335, 0]
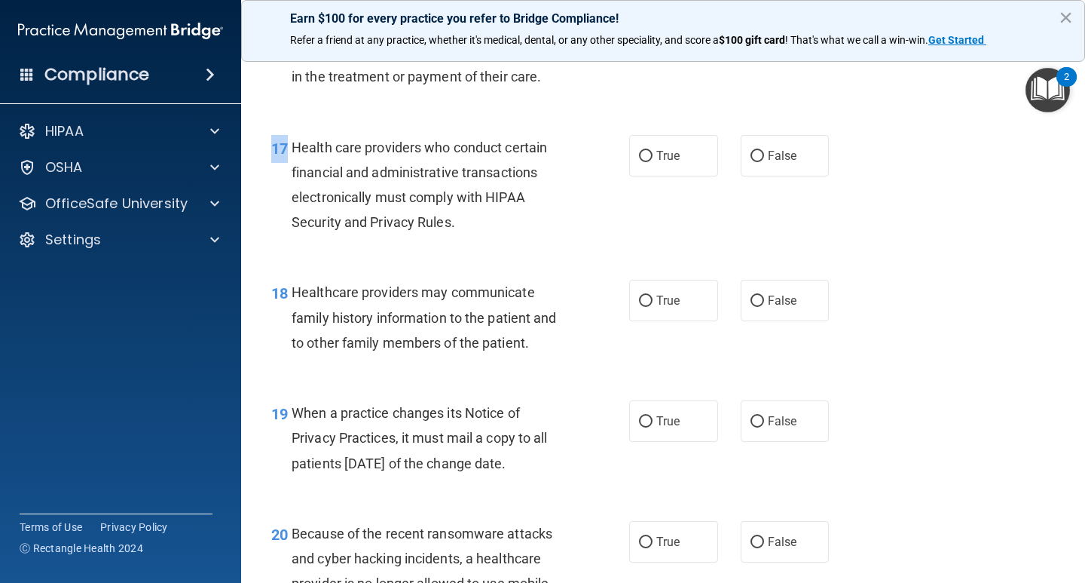
click at [887, 261] on div "17 Health care providers who conduct certain financial and administrative trans…" at bounding box center [663, 188] width 806 height 145
drag, startPoint x: 888, startPoint y: 287, endPoint x: 897, endPoint y: 319, distance: 32.9
click at [891, 306] on div "18 Healthcare providers may communicate family history information to the patie…" at bounding box center [663, 321] width 806 height 121
click at [657, 321] on label "True" at bounding box center [673, 300] width 89 height 41
click at [653, 307] on input "True" at bounding box center [646, 300] width 14 height 11
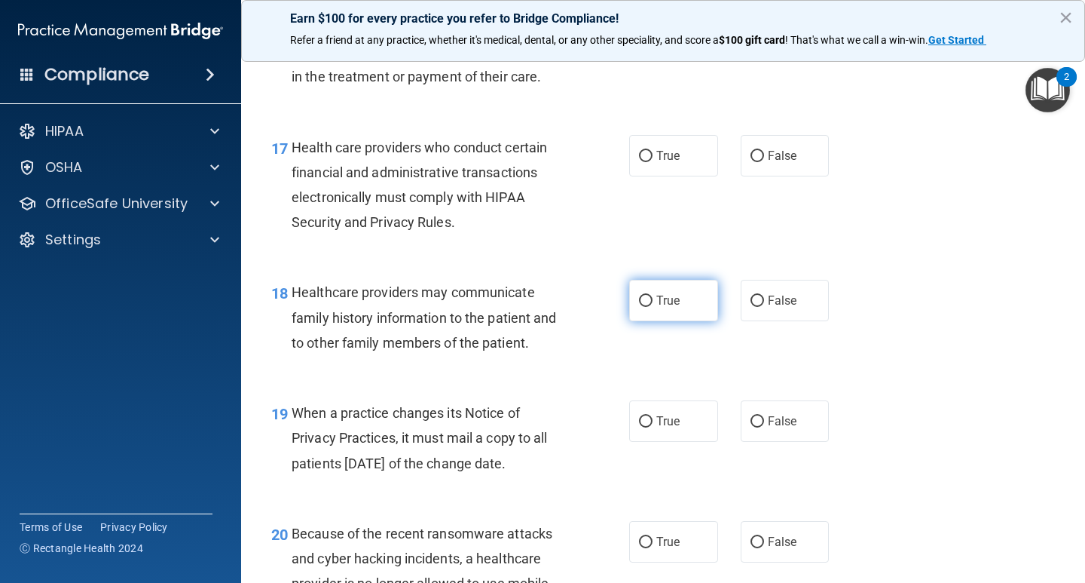
radio input "true"
click at [898, 261] on div "17 Health care providers who conduct certain financial and administrative trans…" at bounding box center [663, 188] width 806 height 145
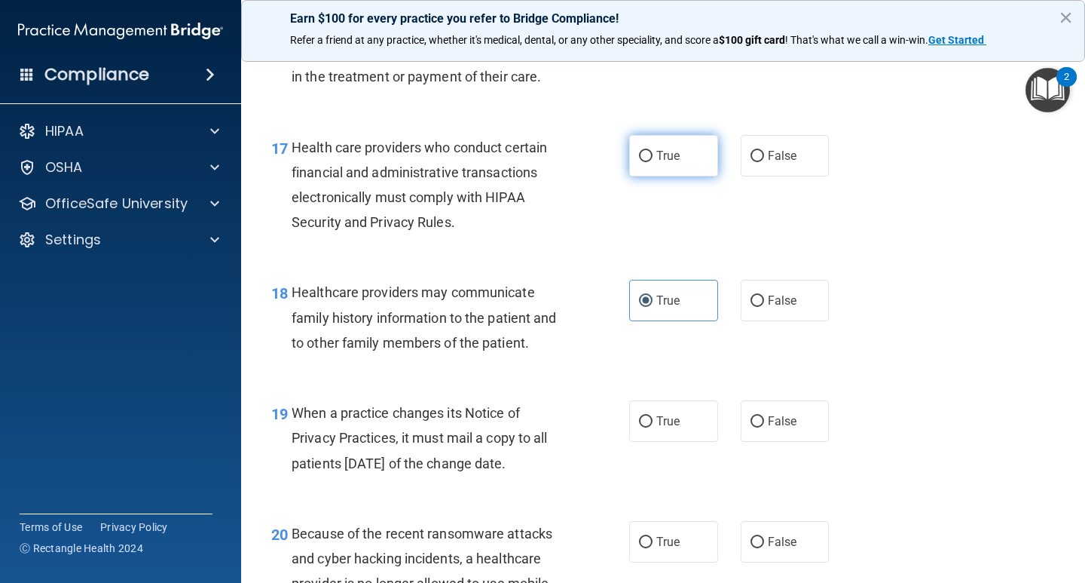
click at [662, 163] on span "True" at bounding box center [667, 155] width 23 height 14
click at [653, 162] on input "True" at bounding box center [646, 156] width 14 height 11
radio input "true"
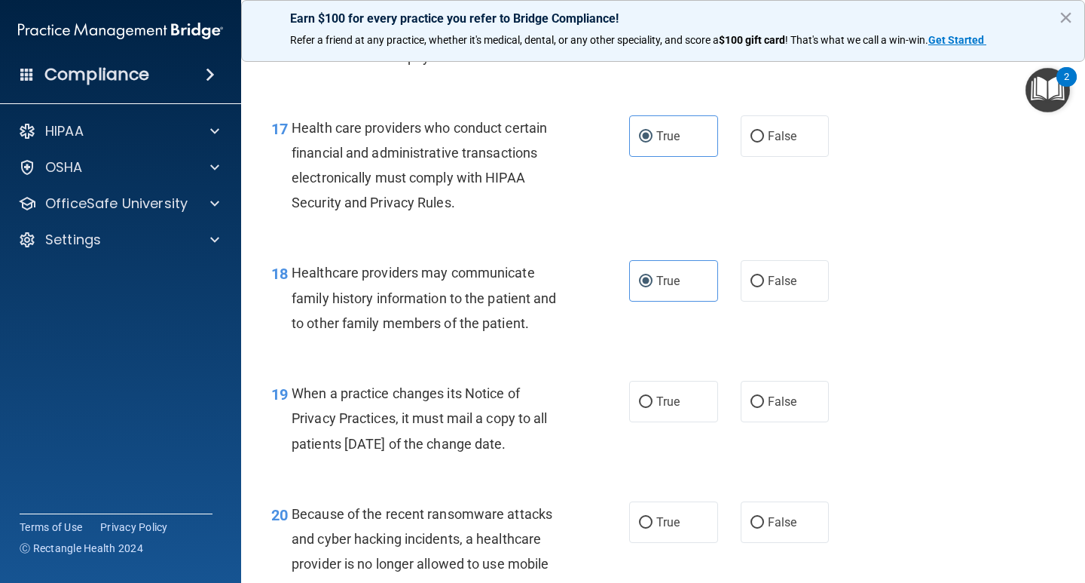
scroll to position [2509, 0]
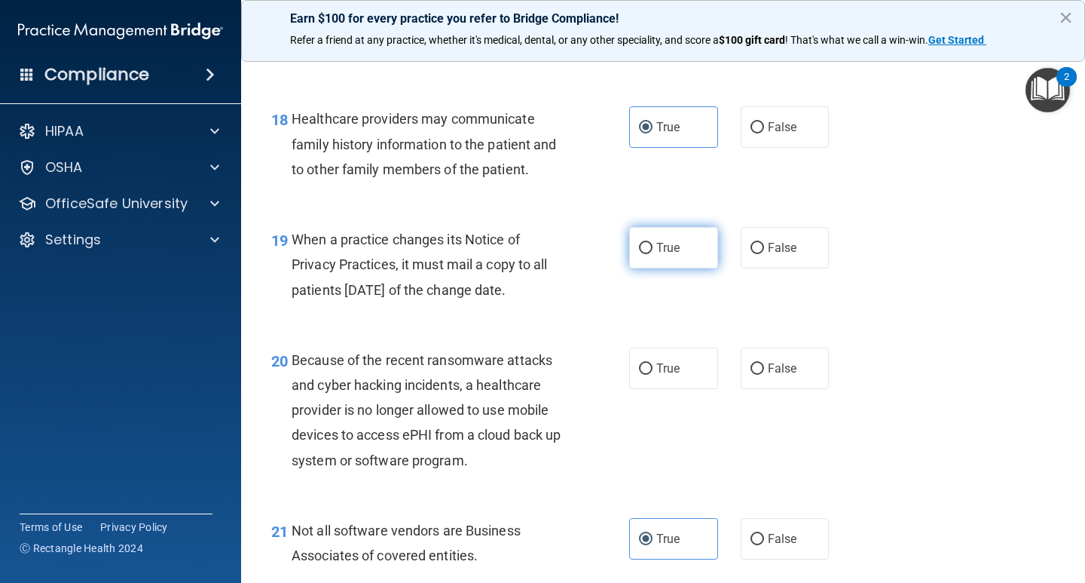
click at [676, 268] on label "True" at bounding box center [673, 247] width 89 height 41
click at [653, 254] on input "True" at bounding box center [646, 248] width 14 height 11
radio input "true"
drag, startPoint x: 855, startPoint y: 264, endPoint x: 1002, endPoint y: 264, distance: 146.2
click at [858, 264] on div "19 When a practice changes its Notice of Privacy Practices, it must mail a copy…" at bounding box center [663, 268] width 806 height 121
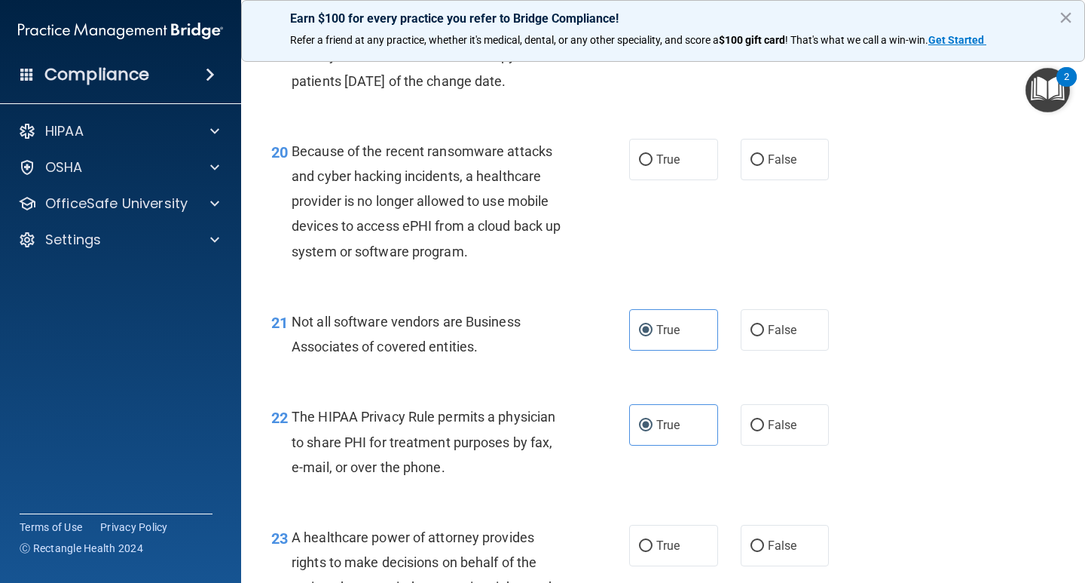
scroll to position [2724, 0]
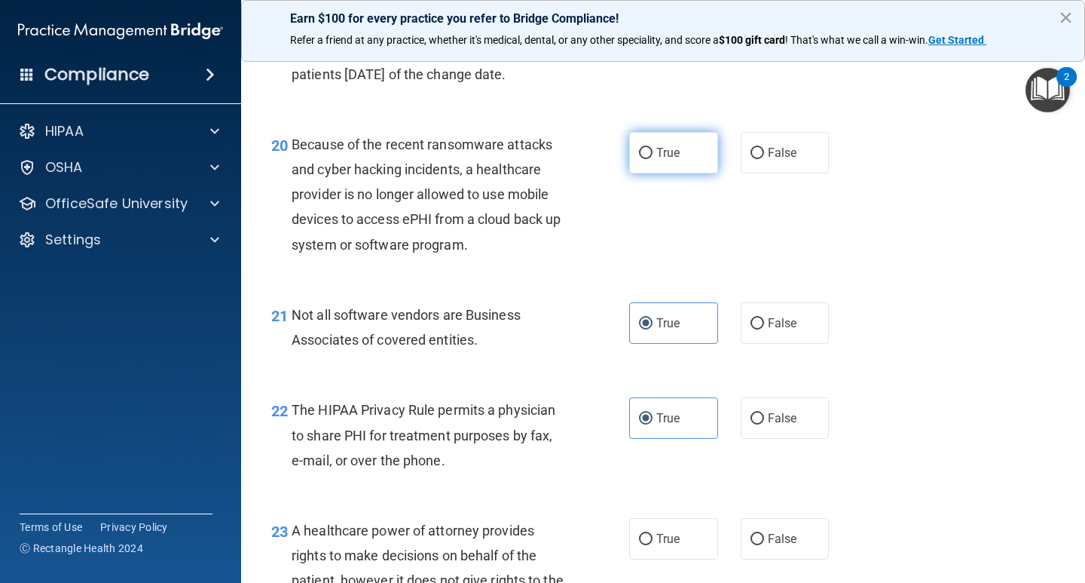
click at [687, 173] on label "True" at bounding box center [673, 152] width 89 height 41
click at [653, 159] on input "True" at bounding box center [646, 153] width 14 height 11
radio input "true"
click at [875, 247] on div "20 Because of the recent ransomware attacks and cyber hacking incidents, a heal…" at bounding box center [663, 198] width 806 height 170
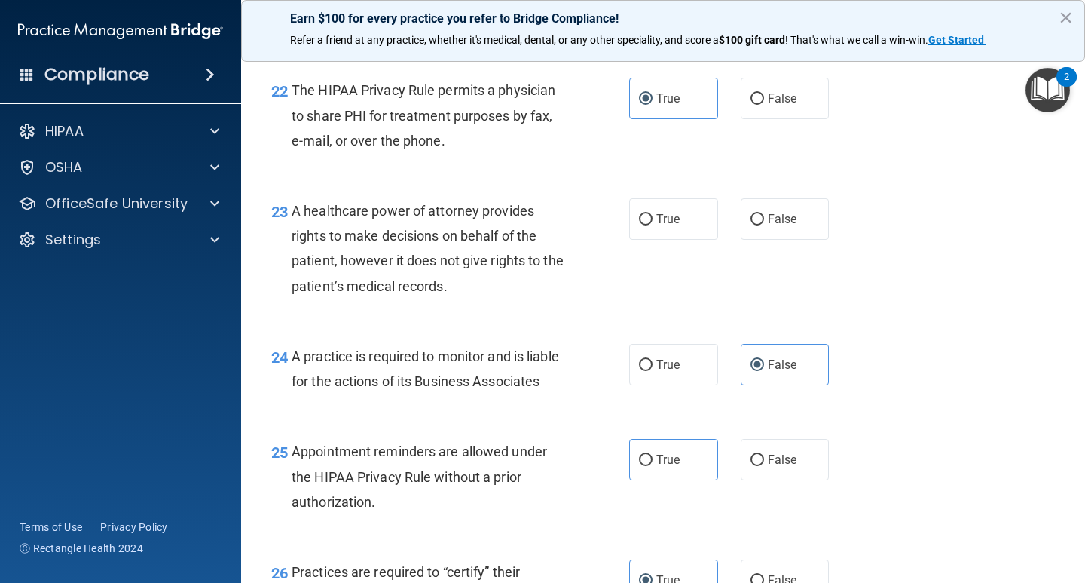
scroll to position [3055, 0]
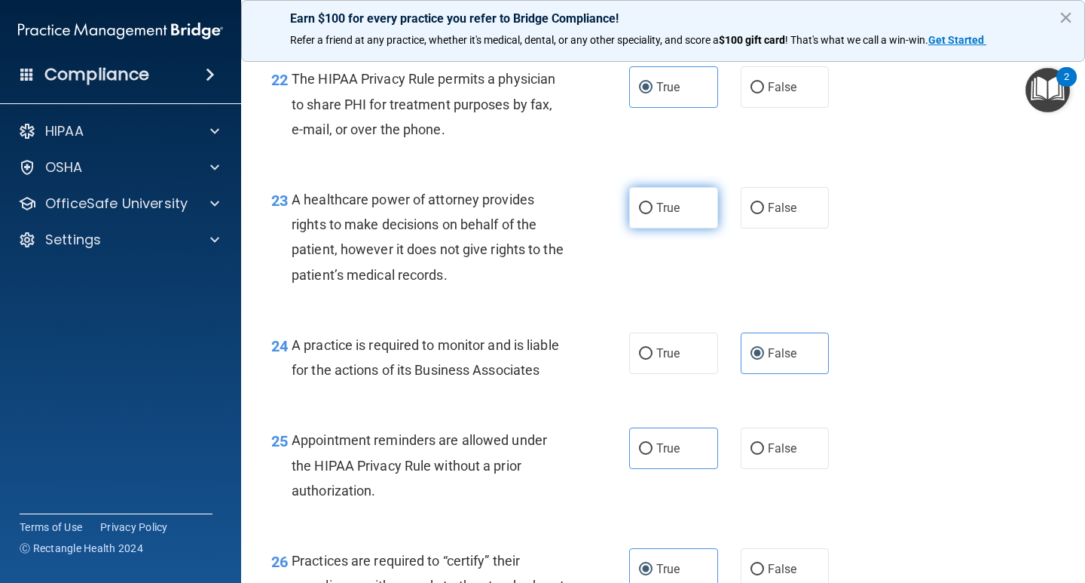
drag, startPoint x: 662, startPoint y: 219, endPoint x: 693, endPoint y: 218, distance: 30.9
click at [662, 219] on label "True" at bounding box center [673, 207] width 89 height 41
click at [653, 214] on input "True" at bounding box center [646, 208] width 14 height 11
radio input "true"
click at [921, 231] on div "23 A healthcare power of attorney provides rights to make decisions on behalf o…" at bounding box center [663, 240] width 806 height 145
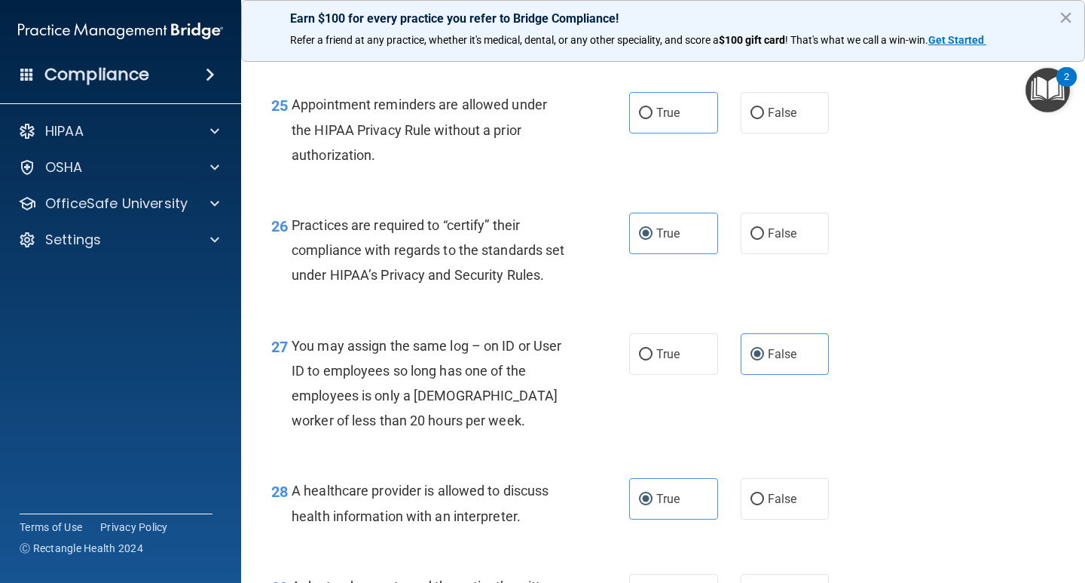
scroll to position [3414, 0]
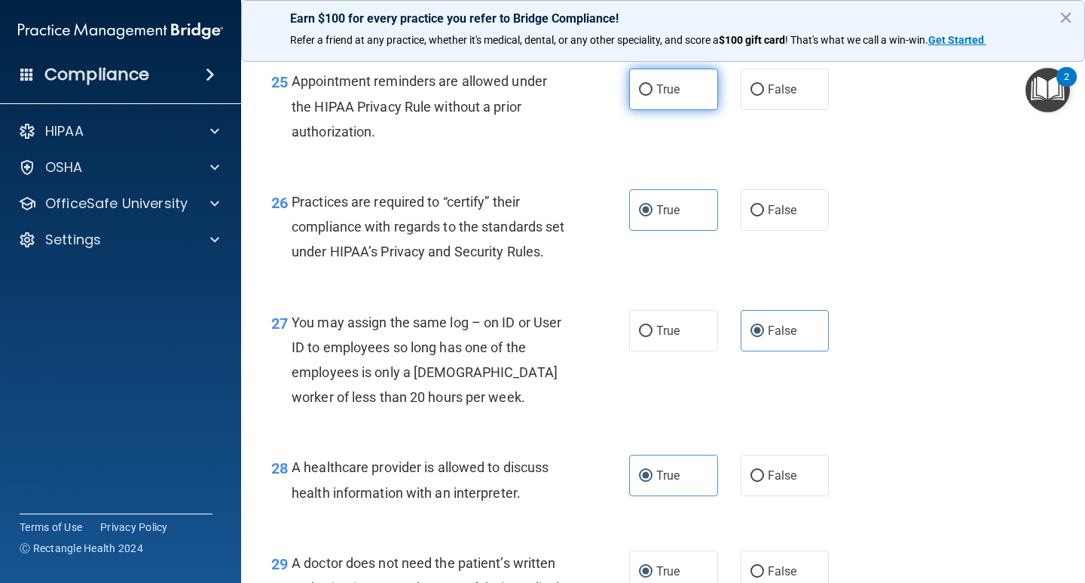
click at [699, 110] on label "True" at bounding box center [673, 89] width 89 height 41
click at [653, 96] on input "True" at bounding box center [646, 89] width 14 height 11
radio input "true"
click at [925, 170] on div "25 Appointment reminders are allowed under the HIPAA Privacy Rule without a pri…" at bounding box center [663, 110] width 806 height 121
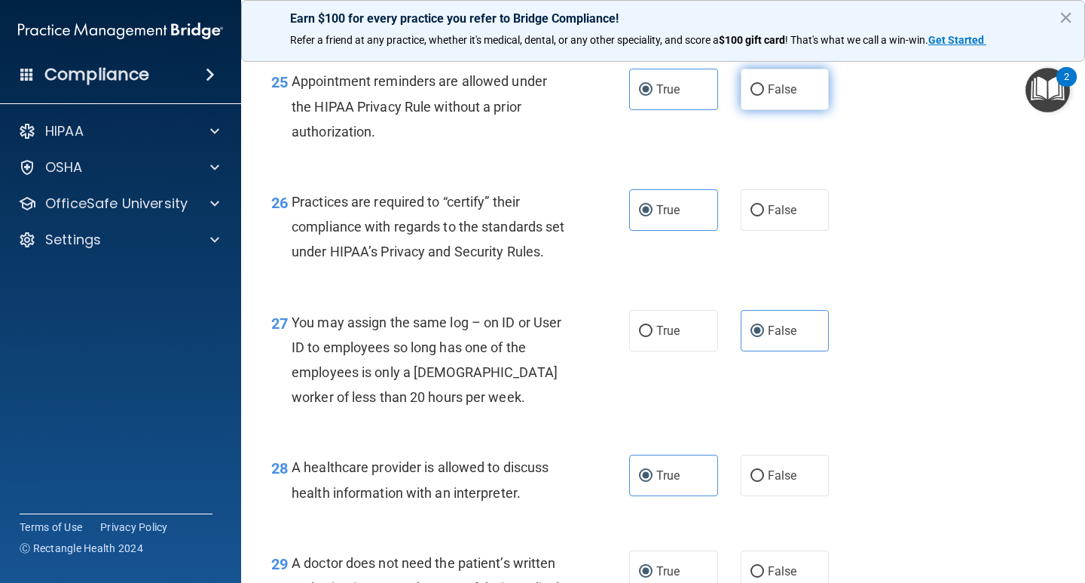
click at [801, 110] on label "False" at bounding box center [785, 89] width 89 height 41
click at [764, 96] on input "False" at bounding box center [758, 89] width 14 height 11
radio input "true"
radio input "false"
click at [947, 170] on div "25 Appointment reminders are allowed under the HIPAA Privacy Rule without a pri…" at bounding box center [663, 110] width 806 height 121
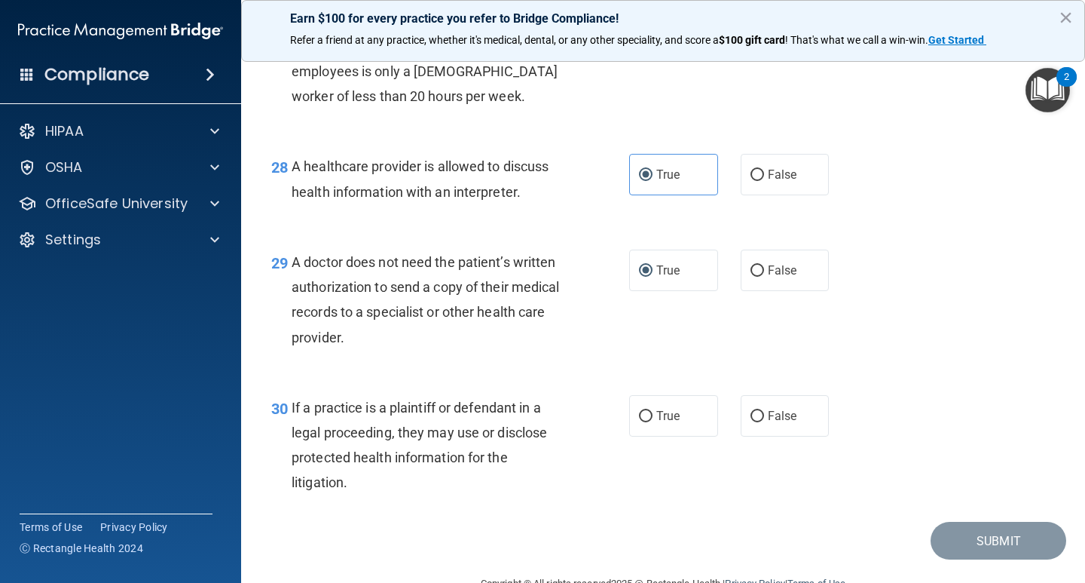
scroll to position [3827, 0]
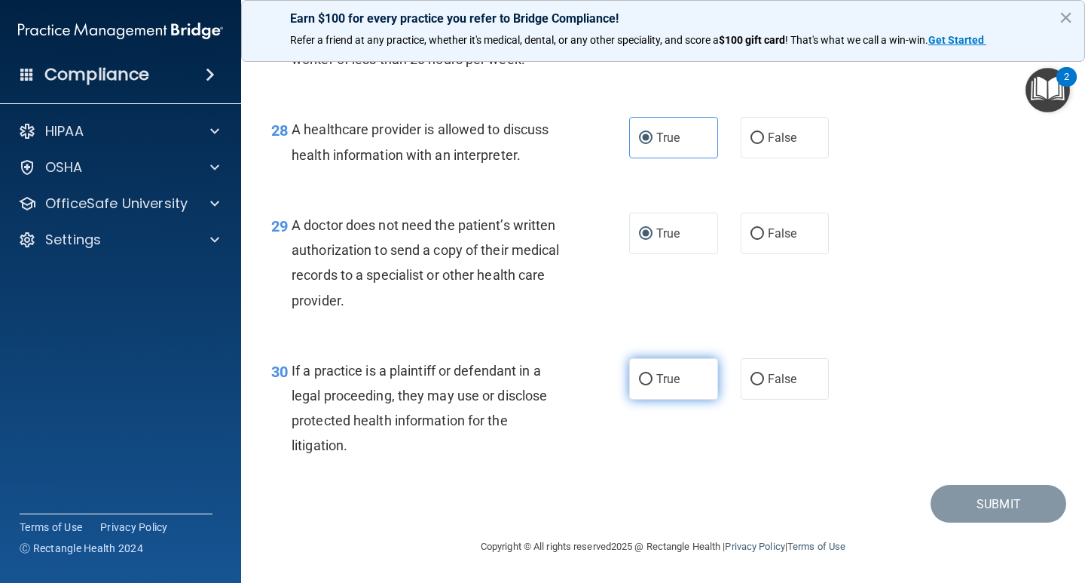
click at [635, 369] on label "True" at bounding box center [673, 378] width 89 height 41
click at [639, 374] on input "True" at bounding box center [646, 379] width 14 height 11
radio input "true"
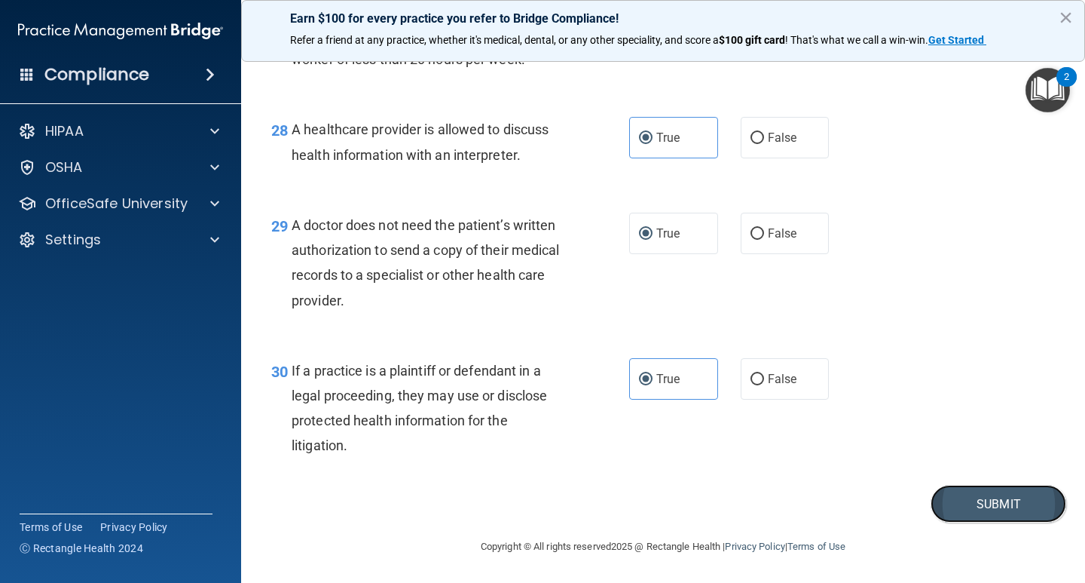
click at [995, 494] on button "Submit" at bounding box center [999, 504] width 136 height 38
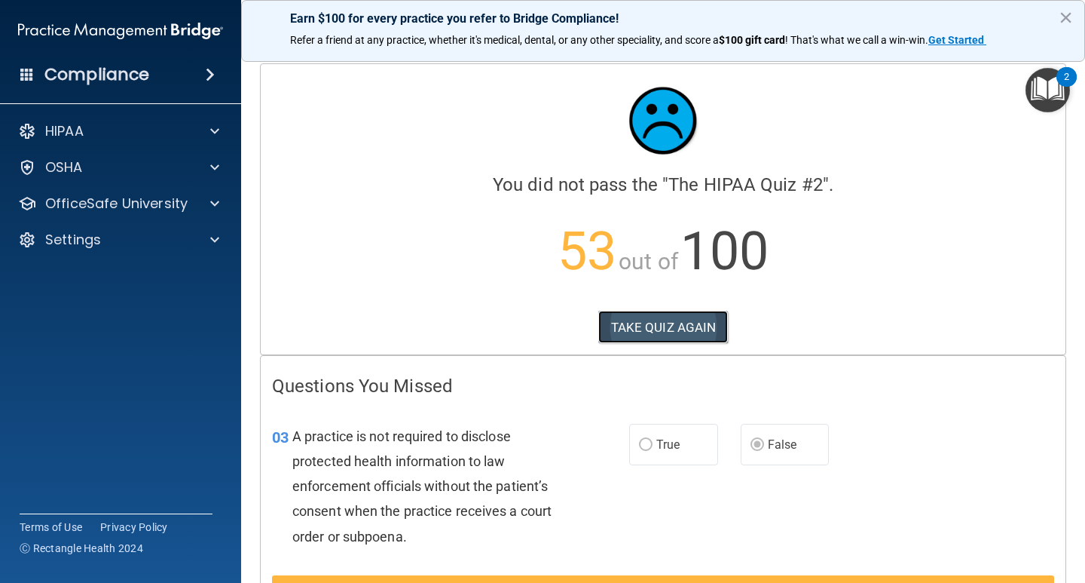
click at [664, 331] on button "TAKE QUIZ AGAIN" at bounding box center [663, 326] width 130 height 33
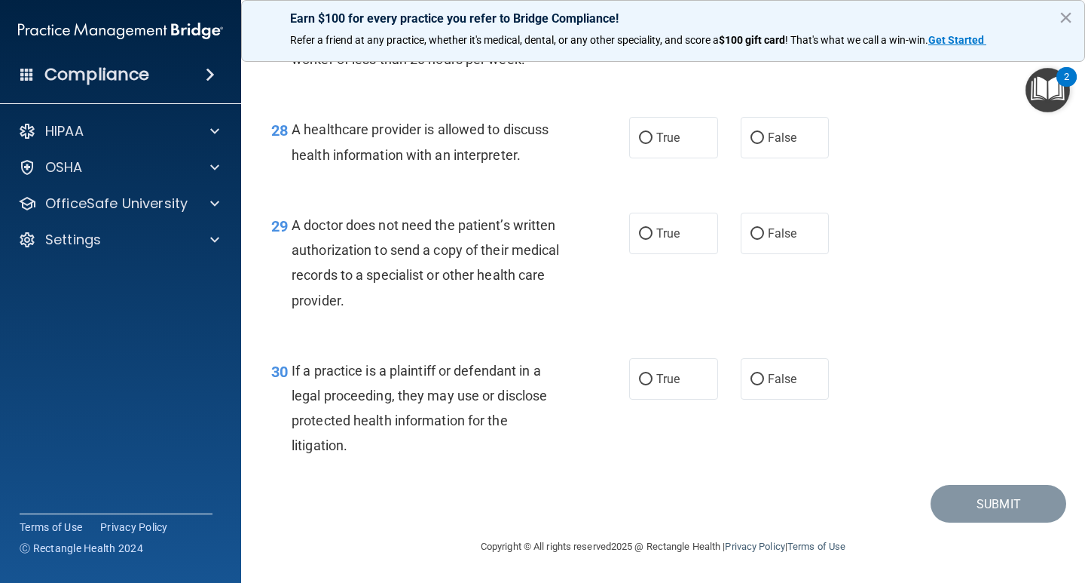
scroll to position [3814, 0]
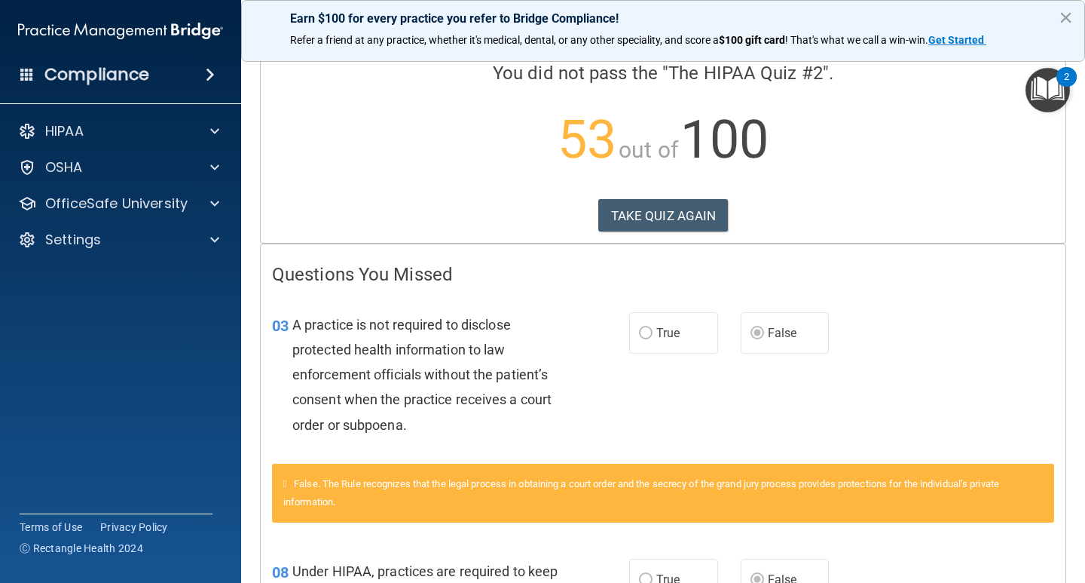
scroll to position [106, 0]
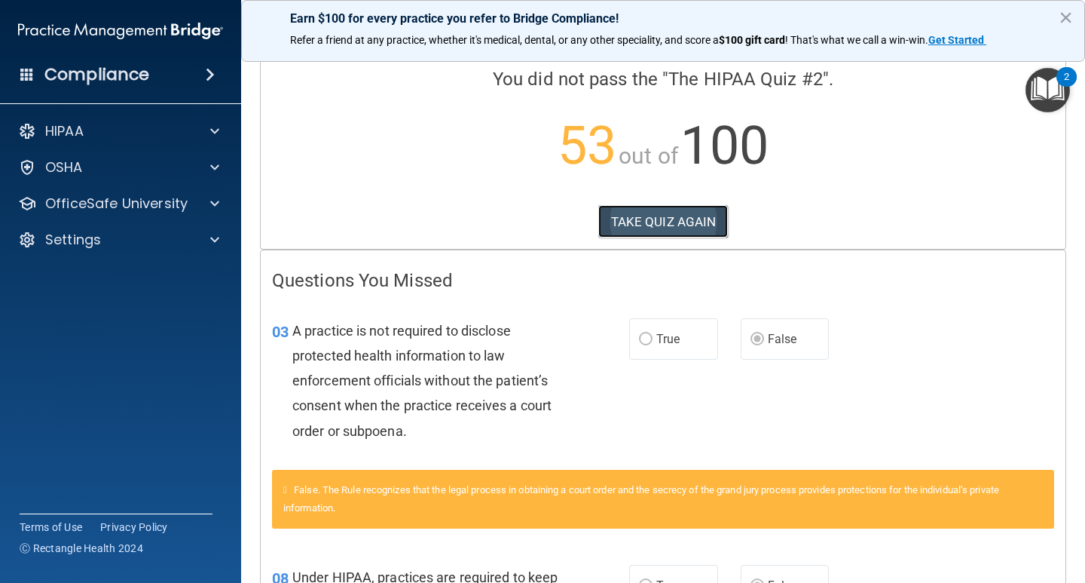
click at [624, 225] on button "TAKE QUIZ AGAIN" at bounding box center [663, 221] width 130 height 33
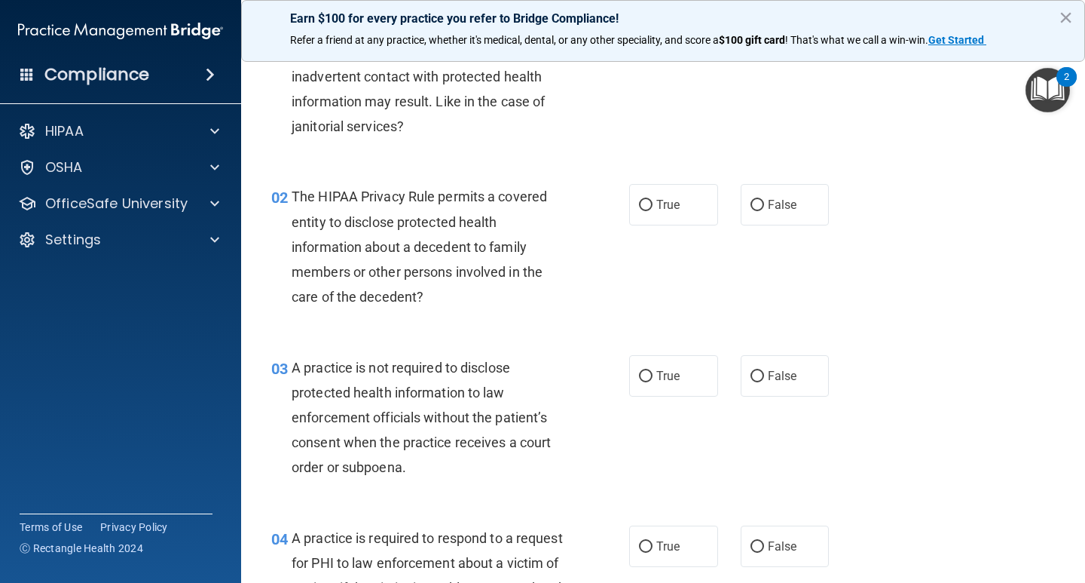
click at [1002, 263] on div "02 The HIPAA Privacy Rule permits a covered entity to disclose protected health…" at bounding box center [663, 250] width 806 height 170
click at [692, 381] on label "True" at bounding box center [673, 375] width 89 height 41
click at [653, 381] on input "True" at bounding box center [646, 376] width 14 height 11
radio input "true"
click at [991, 378] on div "03 A practice is not required to disclose protected health information to law e…" at bounding box center [663, 421] width 806 height 170
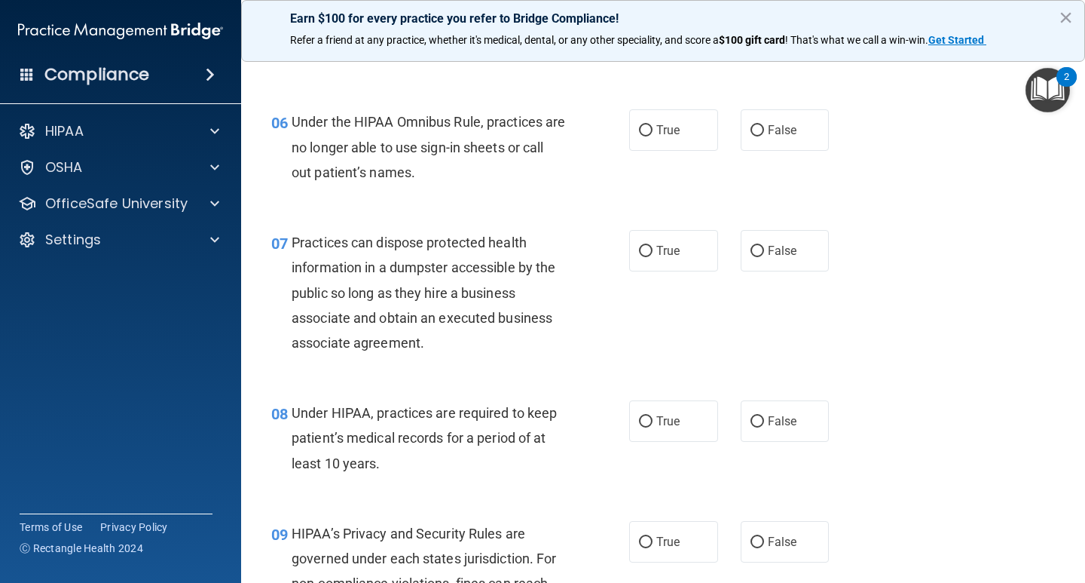
scroll to position [824, 0]
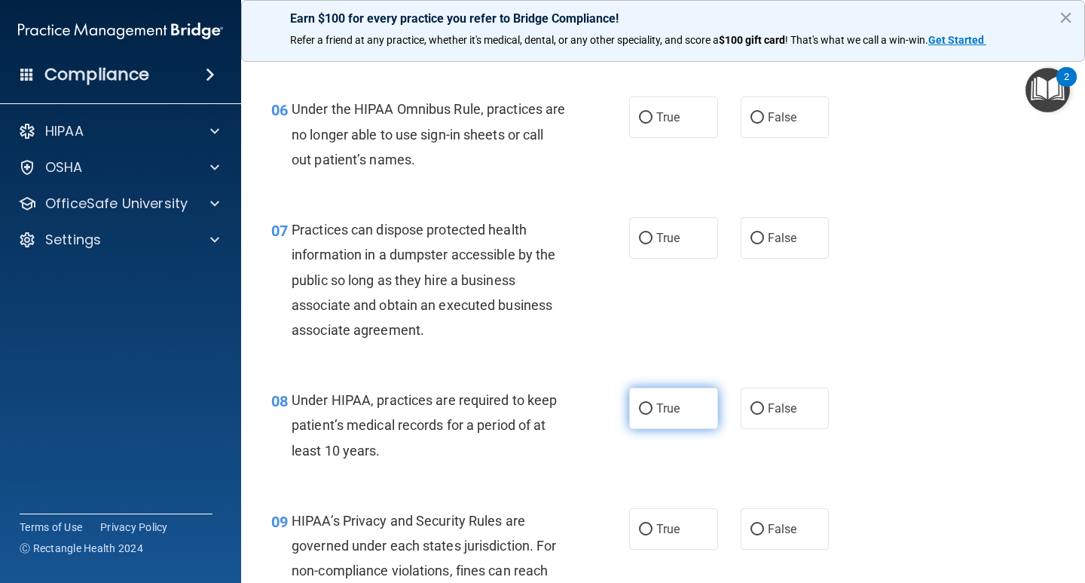
click at [657, 397] on label "True" at bounding box center [673, 407] width 89 height 41
click at [653, 403] on input "True" at bounding box center [646, 408] width 14 height 11
radio input "true"
click at [705, 530] on label "True" at bounding box center [673, 528] width 89 height 41
click at [653, 530] on input "True" at bounding box center [646, 529] width 14 height 11
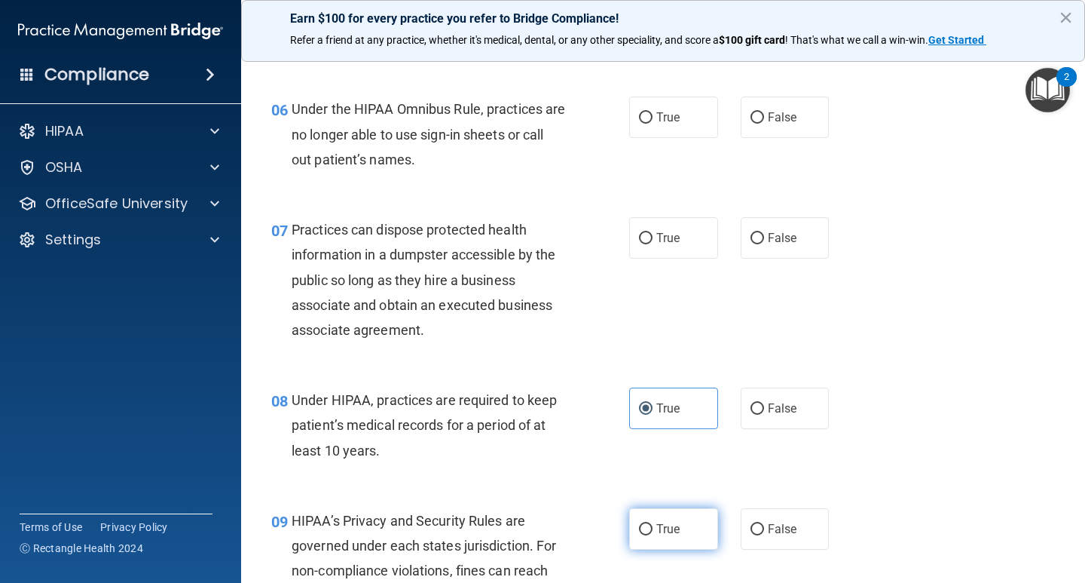
radio input "true"
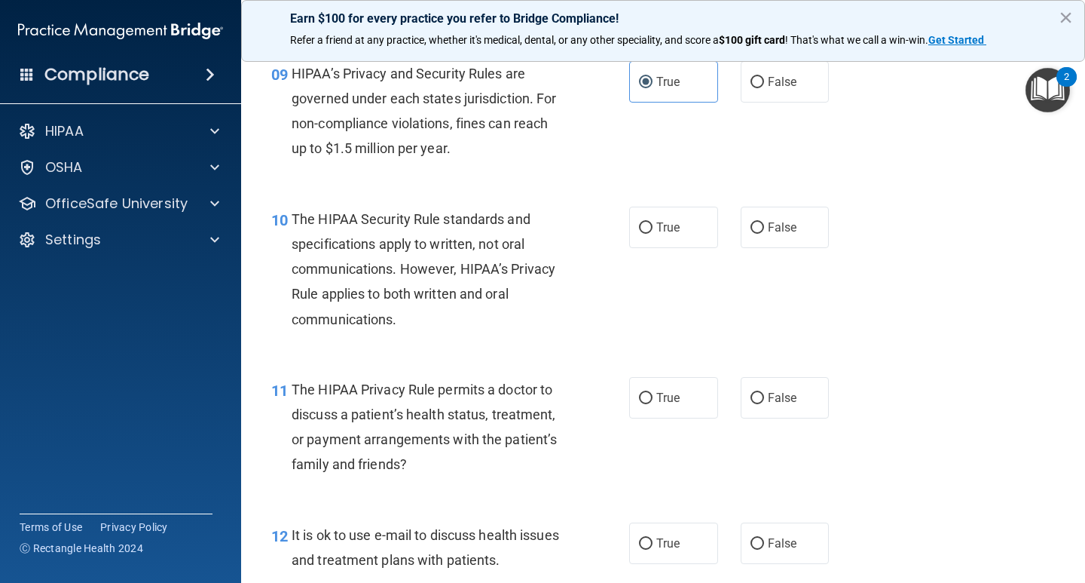
scroll to position [1375, 0]
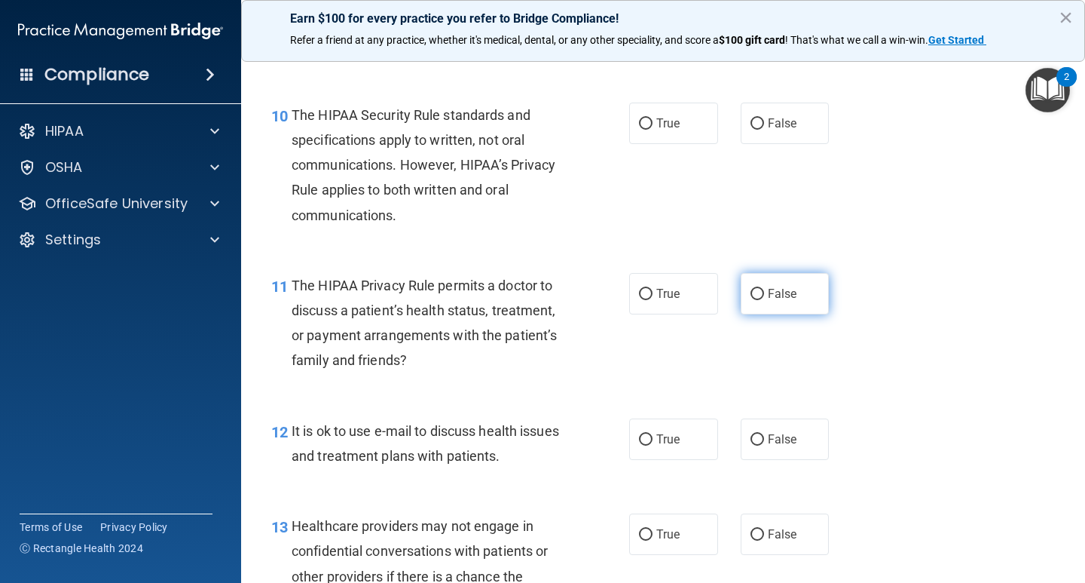
drag, startPoint x: 732, startPoint y: 292, endPoint x: 740, endPoint y: 291, distance: 7.6
click at [733, 291] on div "True False" at bounding box center [735, 293] width 213 height 41
click at [751, 292] on input "False" at bounding box center [758, 294] width 14 height 11
radio input "true"
click at [786, 427] on label "False" at bounding box center [785, 438] width 89 height 41
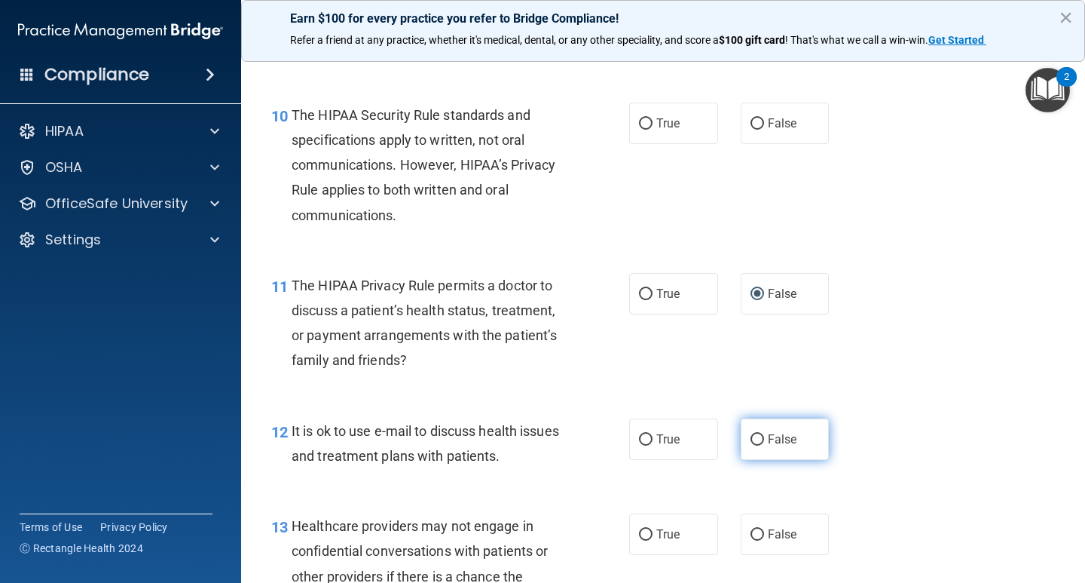
click at [764, 434] on input "False" at bounding box center [758, 439] width 14 height 11
radio input "true"
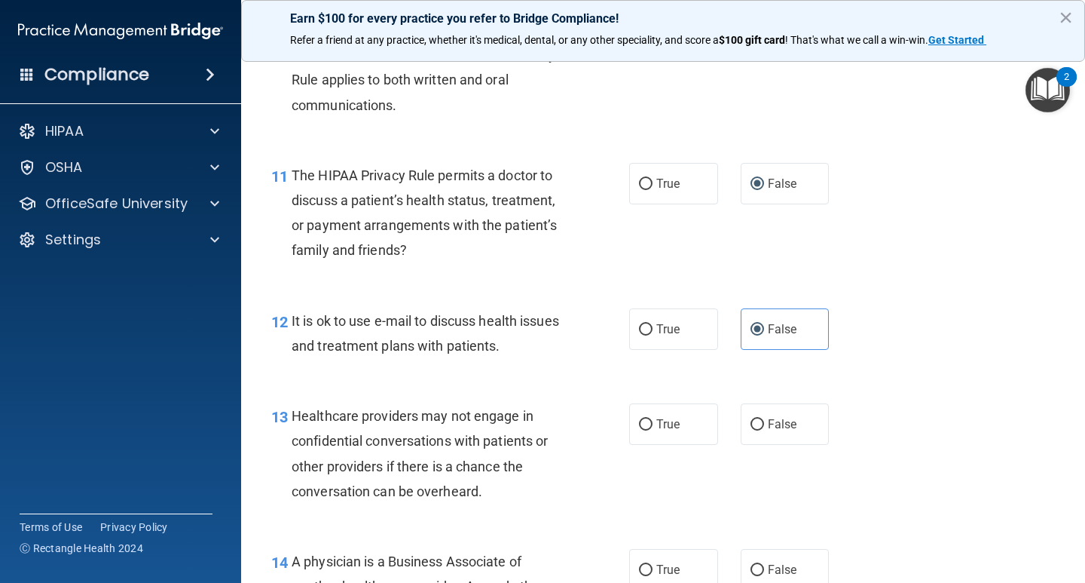
scroll to position [1556, 0]
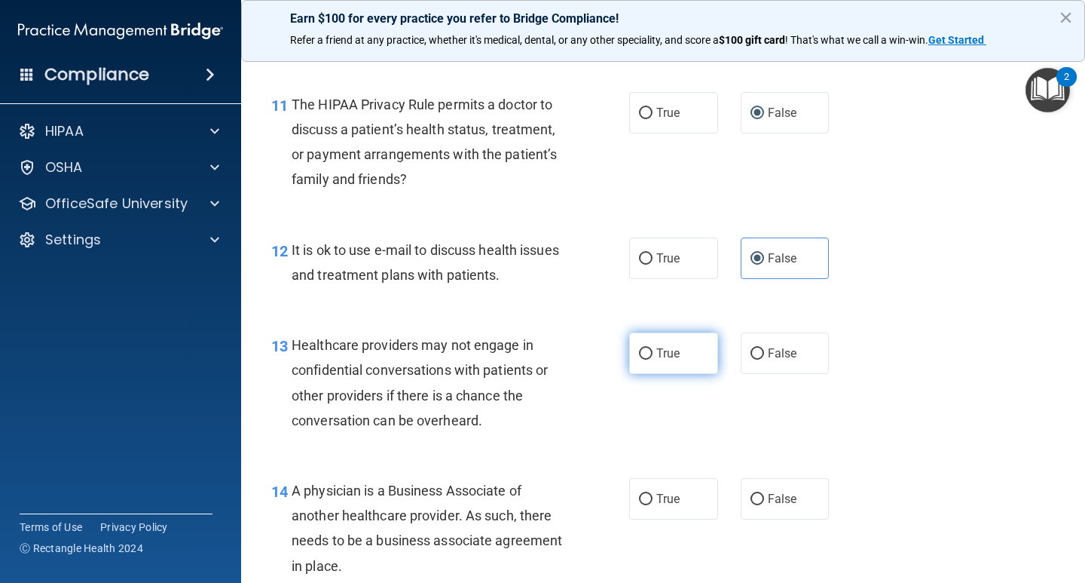
click at [685, 376] on div "13 Healthcare providers may not engage in confidential conversations with patie…" at bounding box center [663, 385] width 806 height 145
click at [687, 363] on label "True" at bounding box center [673, 352] width 89 height 41
click at [653, 359] on input "True" at bounding box center [646, 353] width 14 height 11
radio input "true"
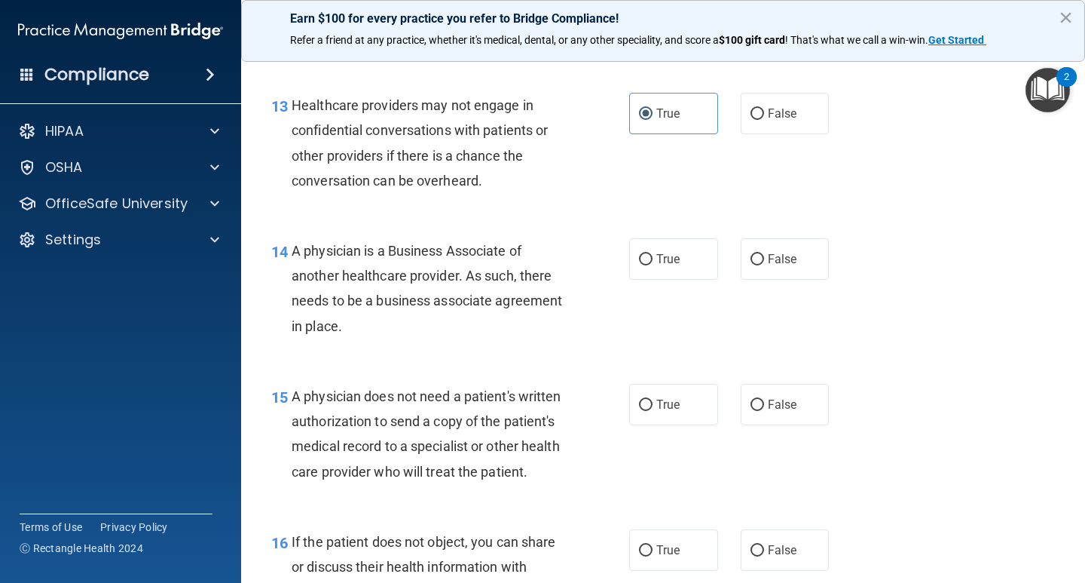
scroll to position [1809, 0]
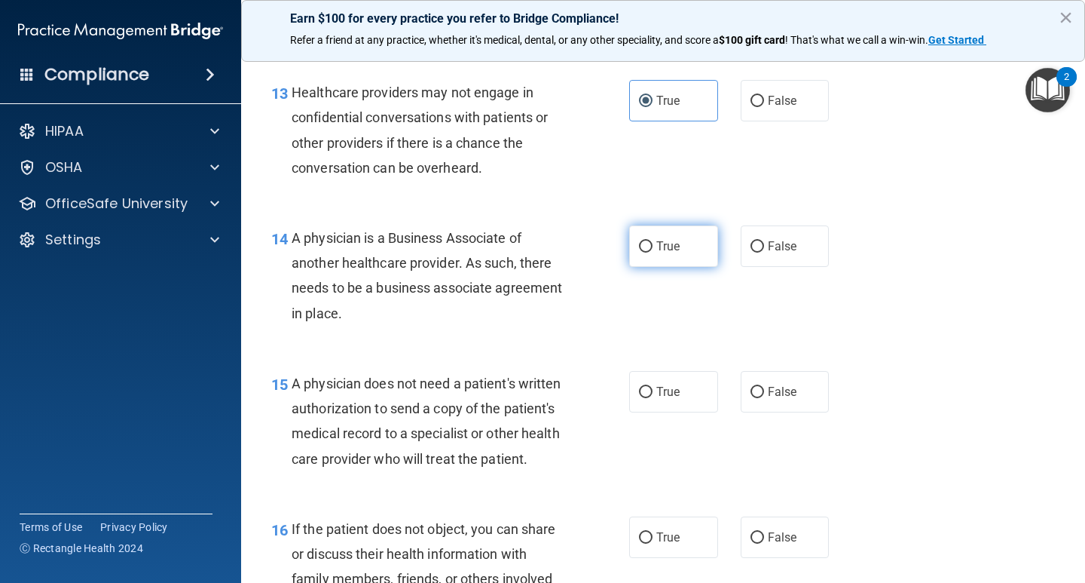
click at [674, 246] on span "True" at bounding box center [667, 246] width 23 height 14
click at [653, 246] on input "True" at bounding box center [646, 246] width 14 height 11
radio input "true"
click at [788, 392] on span "False" at bounding box center [782, 391] width 29 height 14
click at [764, 392] on input "False" at bounding box center [758, 392] width 14 height 11
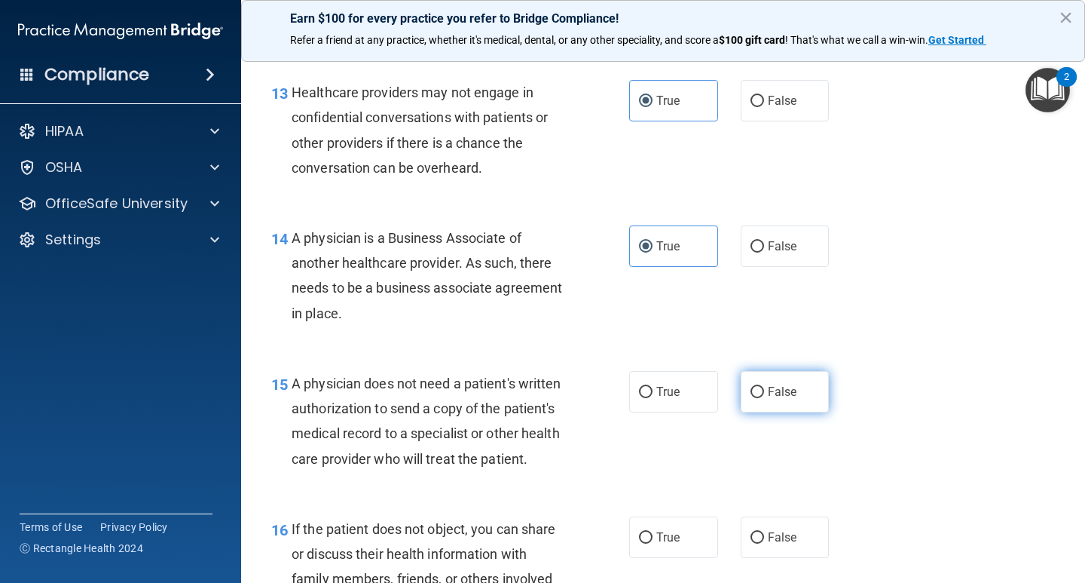
radio input "true"
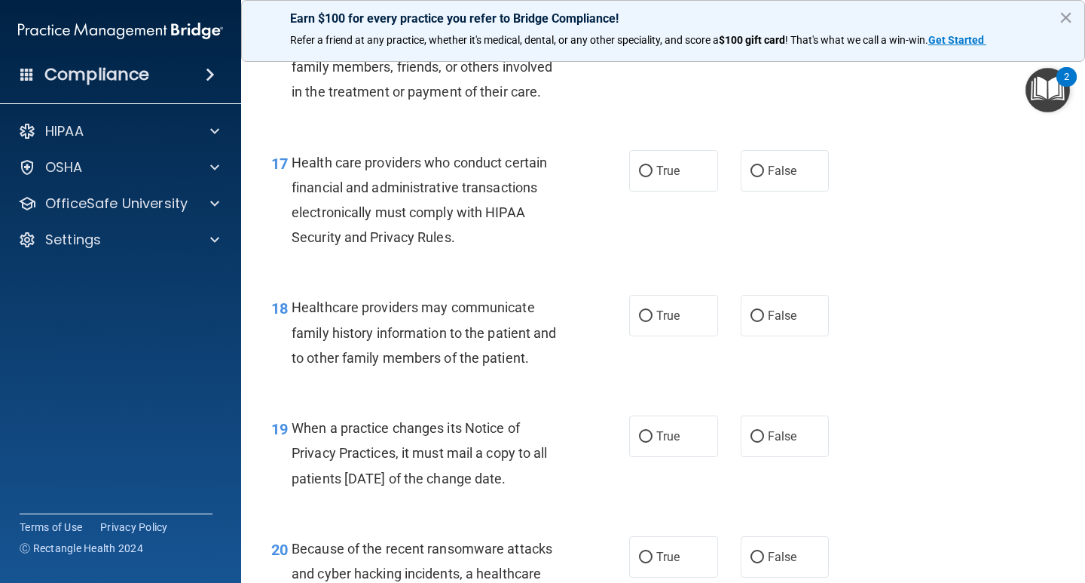
scroll to position [2353, 0]
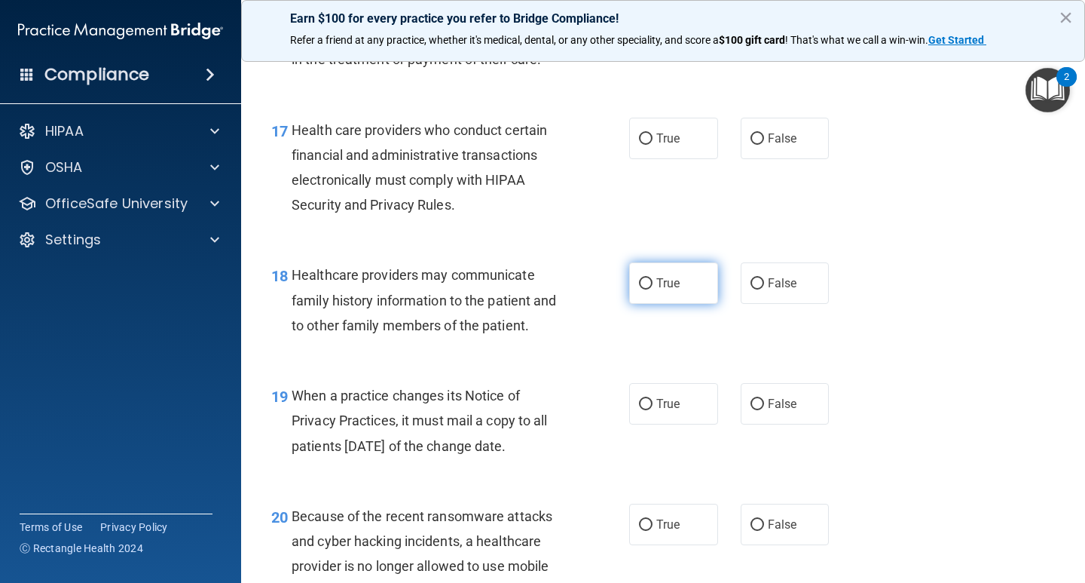
click at [675, 303] on label "True" at bounding box center [673, 282] width 89 height 41
click at [653, 289] on input "True" at bounding box center [646, 283] width 14 height 11
radio input "true"
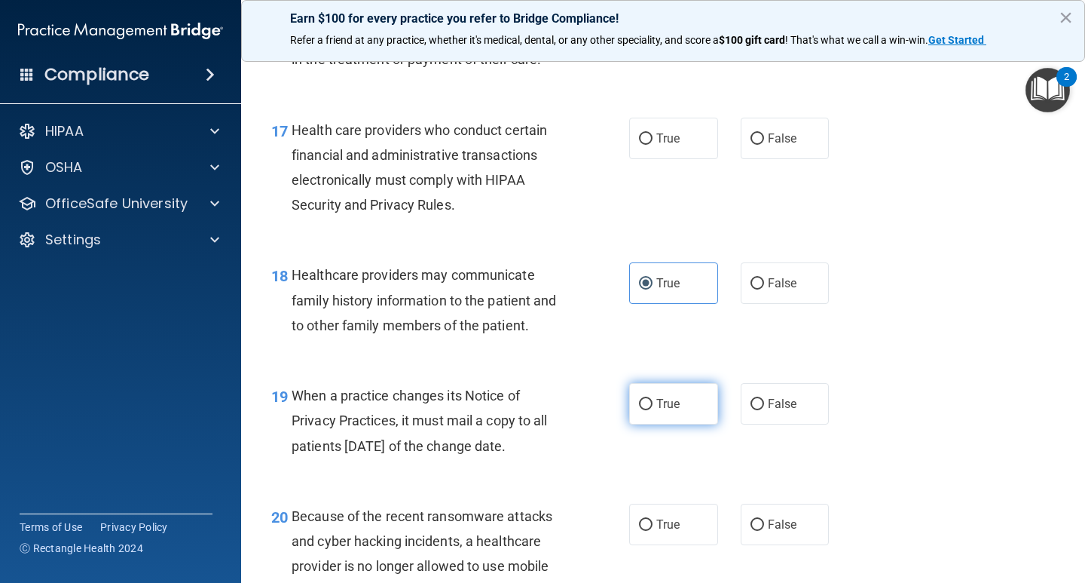
click at [673, 408] on div "19 When a practice changes its Notice of Privacy Practices, it must mail a copy…" at bounding box center [663, 424] width 806 height 121
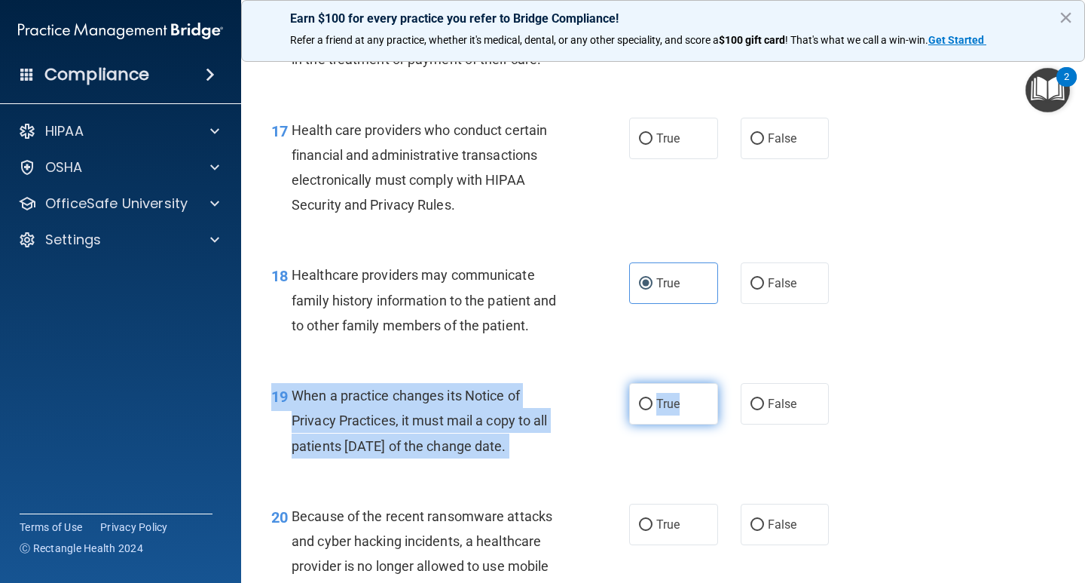
click at [700, 424] on label "True" at bounding box center [673, 403] width 89 height 41
click at [653, 410] on input "True" at bounding box center [646, 404] width 14 height 11
radio input "true"
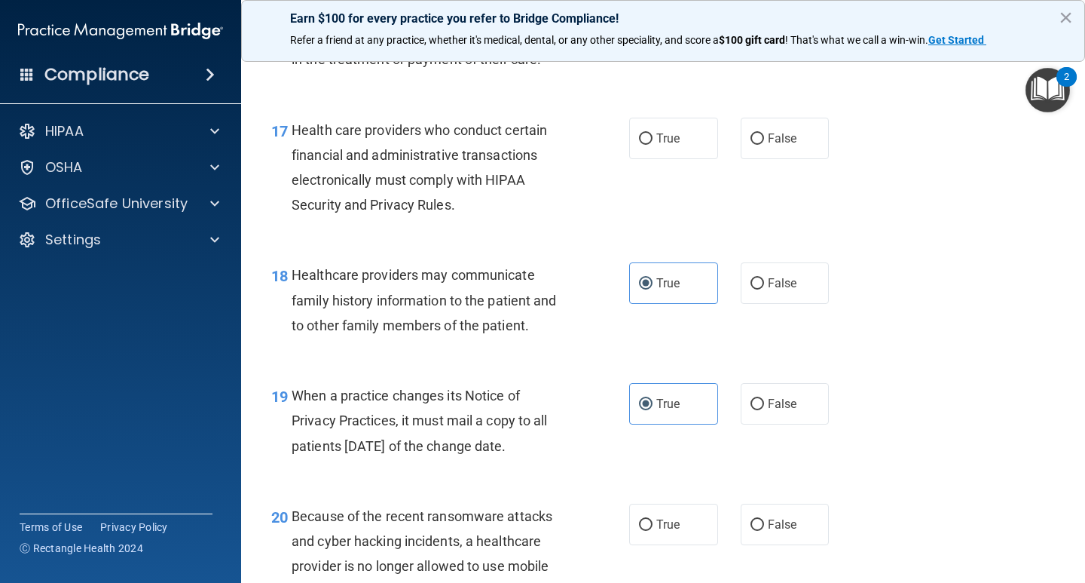
click at [970, 350] on div "18 Healthcare providers may communicate family history information to the patie…" at bounding box center [663, 303] width 806 height 121
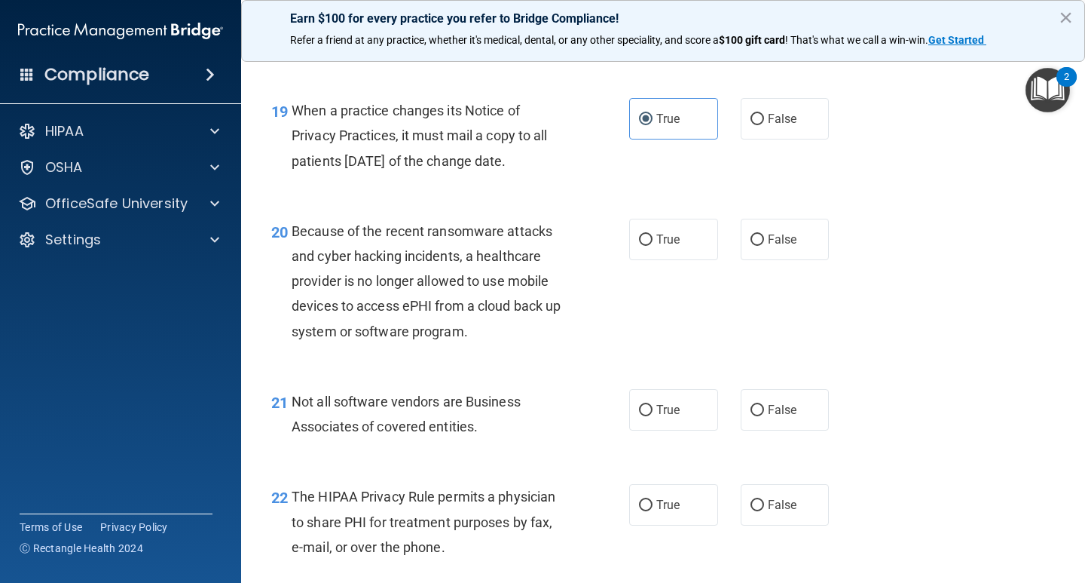
scroll to position [2670, 0]
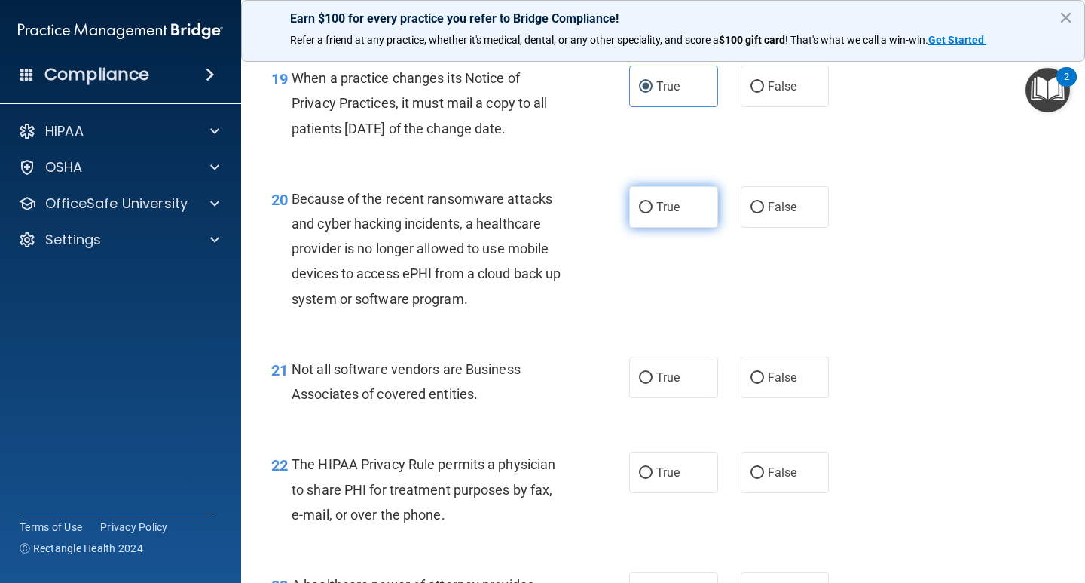
click at [689, 228] on label "True" at bounding box center [673, 206] width 89 height 41
click at [653, 213] on input "True" at bounding box center [646, 207] width 14 height 11
radio input "true"
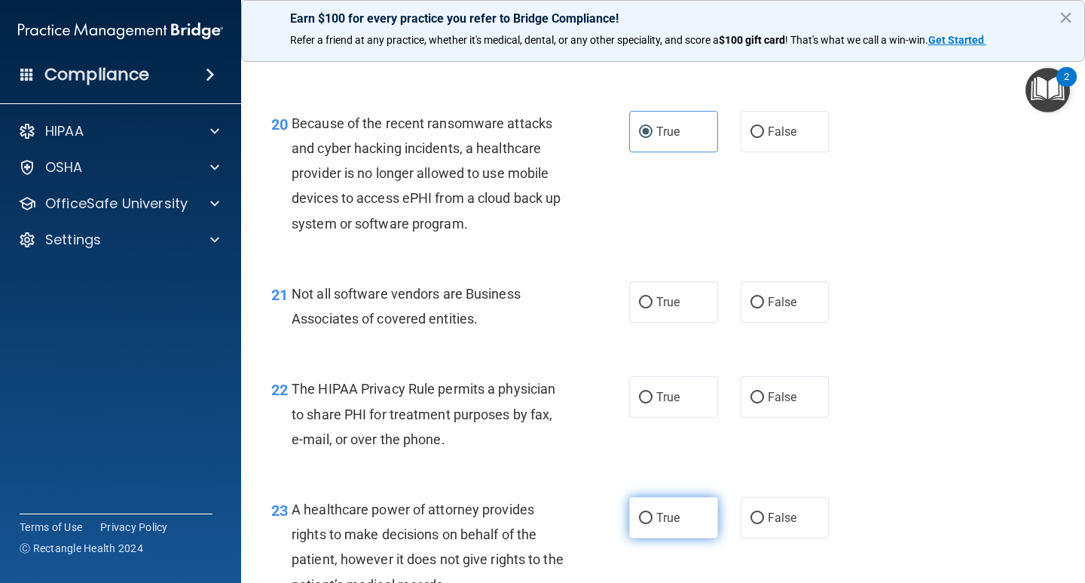
click at [685, 538] on label "True" at bounding box center [673, 517] width 89 height 41
click at [653, 524] on input "True" at bounding box center [646, 517] width 14 height 11
radio input "true"
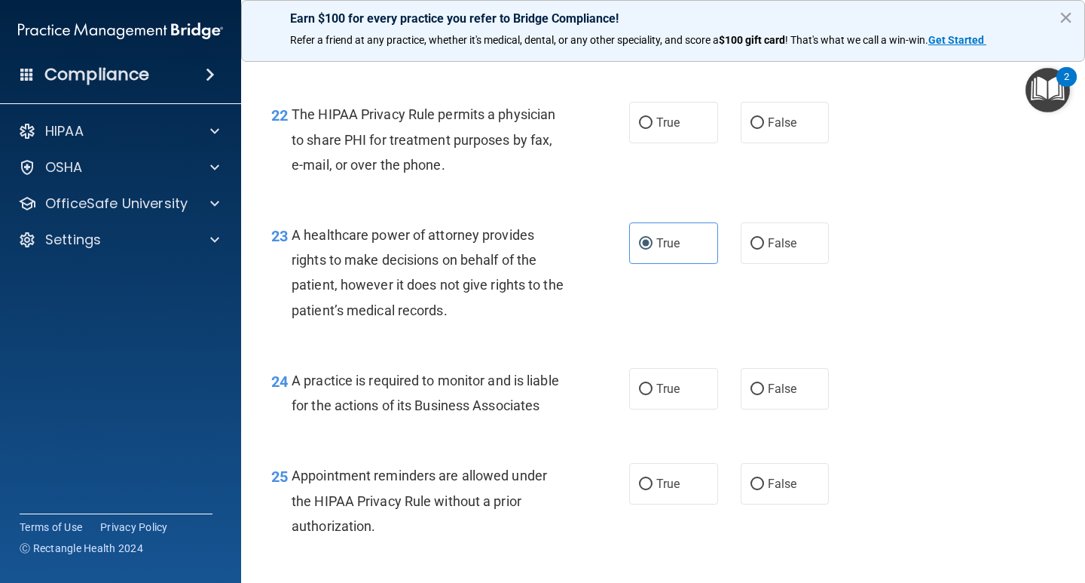
scroll to position [3047, 0]
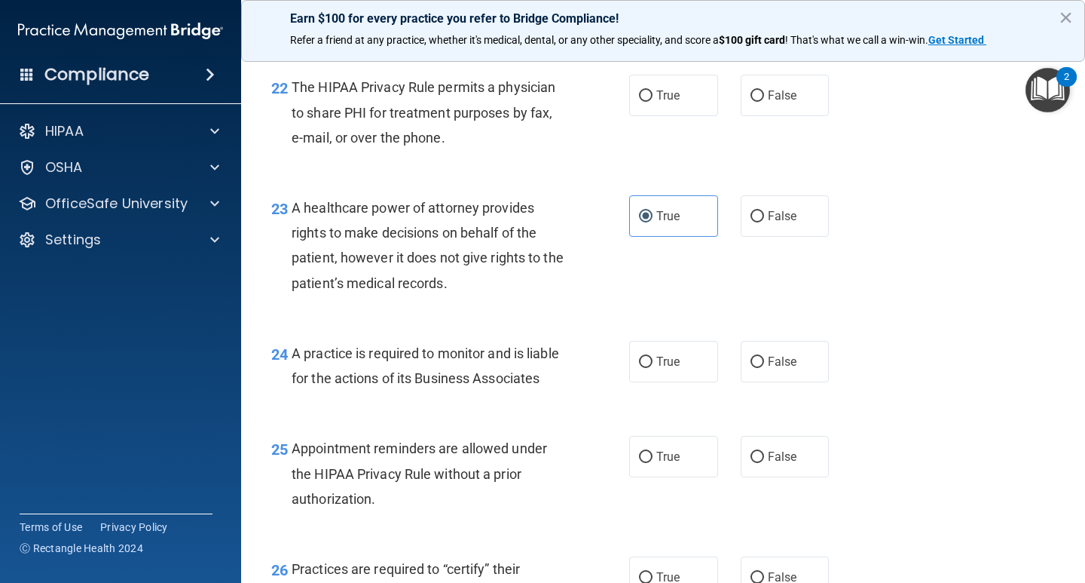
click at [766, 537] on div "25 Appointment reminders are allowed under the HIPAA Privacy Rule without a pri…" at bounding box center [663, 477] width 806 height 121
drag, startPoint x: 789, startPoint y: 519, endPoint x: 883, endPoint y: 481, distance: 101.7
click at [789, 477] on label "False" at bounding box center [785, 456] width 89 height 41
click at [764, 463] on input "False" at bounding box center [758, 456] width 14 height 11
radio input "true"
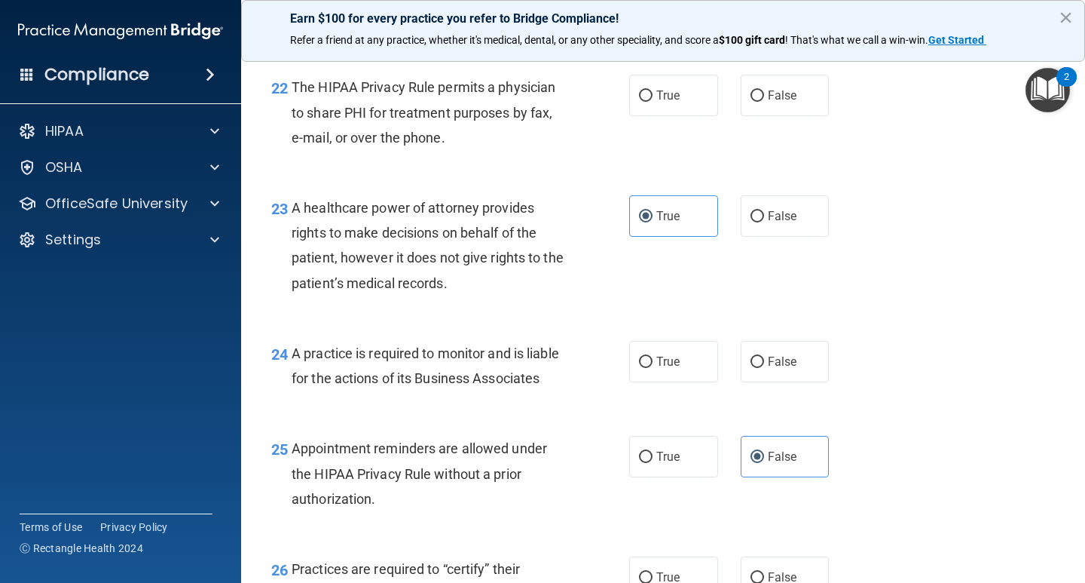
click at [937, 417] on div "24 A practice is required to monitor and is liable for the actions of its Busin…" at bounding box center [663, 369] width 806 height 95
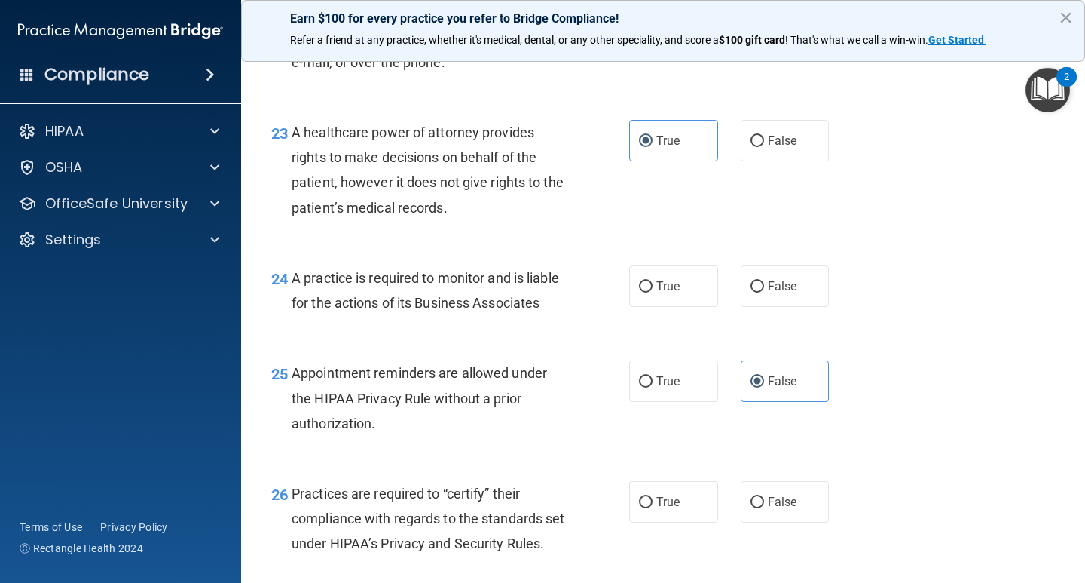
drag, startPoint x: 680, startPoint y: 558, endPoint x: 889, endPoint y: 470, distance: 227.3
click at [680, 522] on label "True" at bounding box center [673, 501] width 89 height 41
click at [653, 508] on input "True" at bounding box center [646, 502] width 14 height 11
radio input "true"
click at [910, 448] on div "25 Appointment reminders are allowed under the HIPAA Privacy Rule without a pri…" at bounding box center [663, 401] width 806 height 121
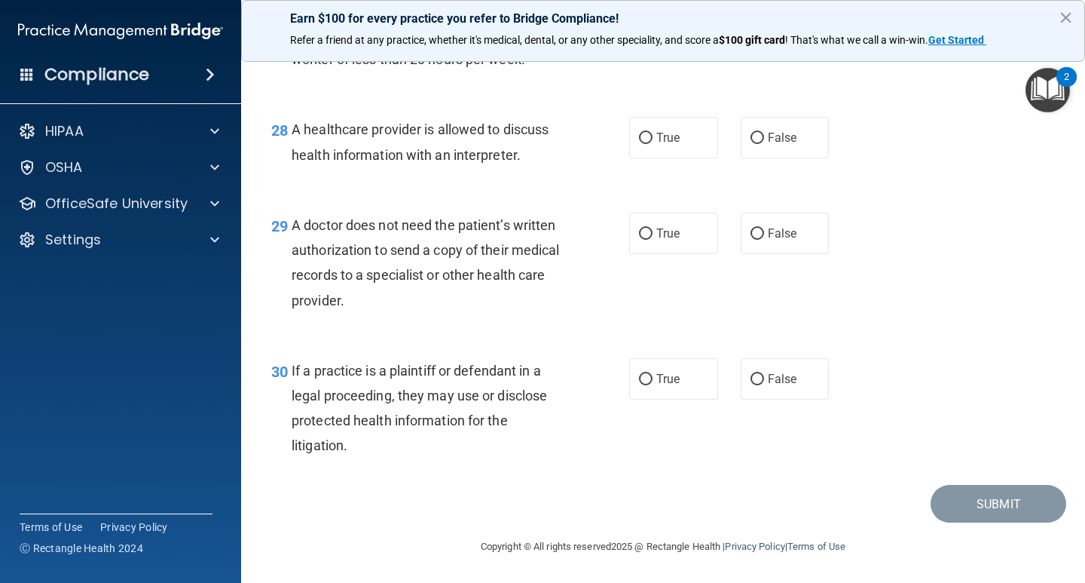
scroll to position [3827, 0]
click at [789, 383] on span "False" at bounding box center [782, 379] width 29 height 14
click at [764, 383] on input "False" at bounding box center [758, 379] width 14 height 11
radio input "true"
click at [914, 368] on div "30 If a practice is a plaintiff or defendant in a legal proceeding, they may us…" at bounding box center [663, 411] width 806 height 145
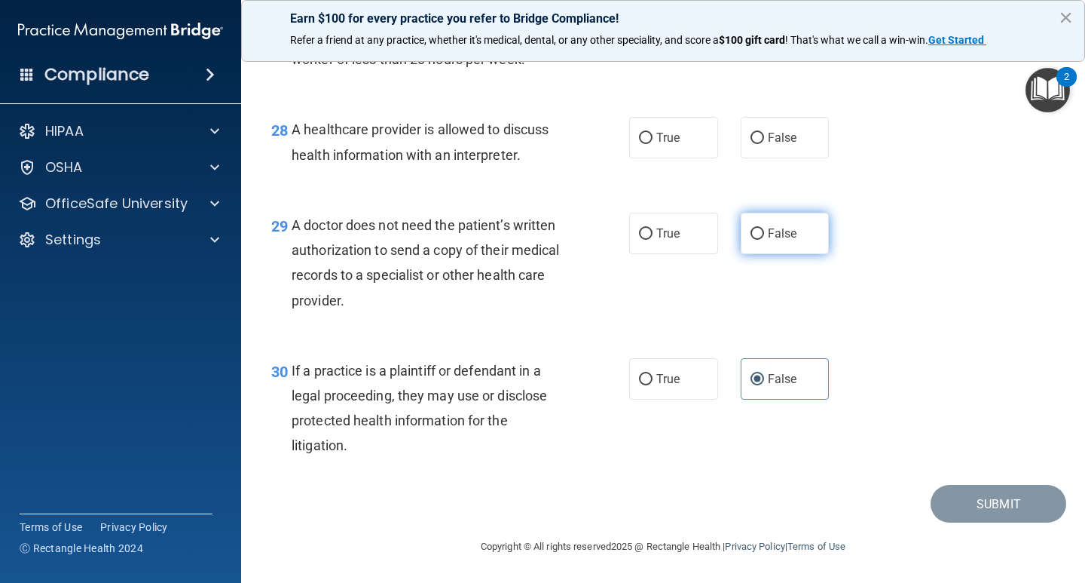
click at [752, 229] on input "False" at bounding box center [758, 233] width 14 height 11
radio input "true"
drag, startPoint x: 863, startPoint y: 312, endPoint x: 884, endPoint y: 324, distance: 24.3
click at [878, 323] on div "29 A doctor does not need the patient’s written authorization to send a copy of…" at bounding box center [663, 266] width 806 height 145
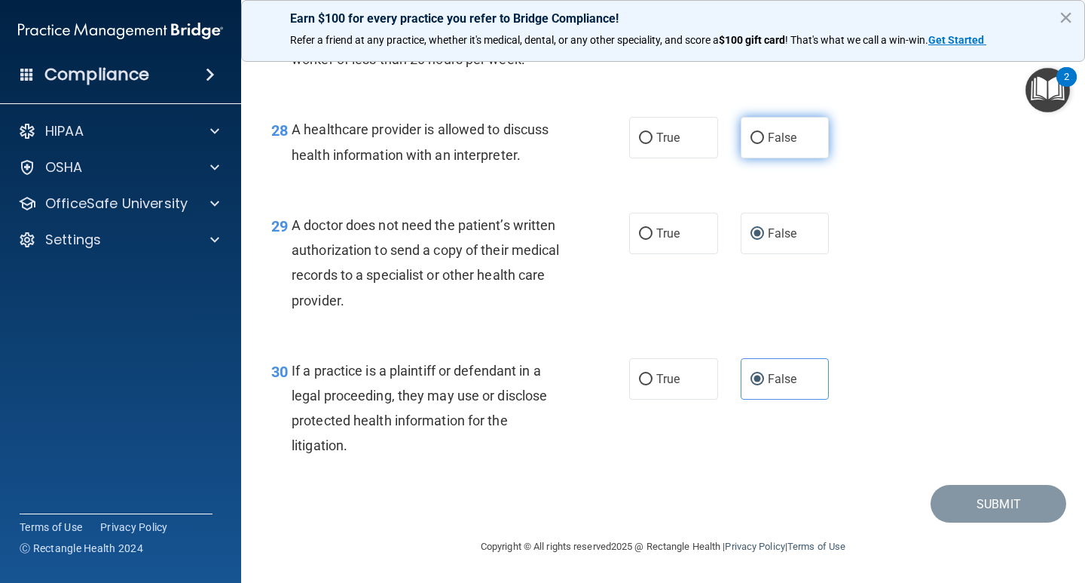
click at [778, 154] on label "False" at bounding box center [785, 137] width 89 height 41
click at [764, 144] on input "False" at bounding box center [758, 138] width 14 height 11
radio input "true"
click at [643, 147] on label "True" at bounding box center [673, 137] width 89 height 41
click at [643, 144] on input "True" at bounding box center [646, 138] width 14 height 11
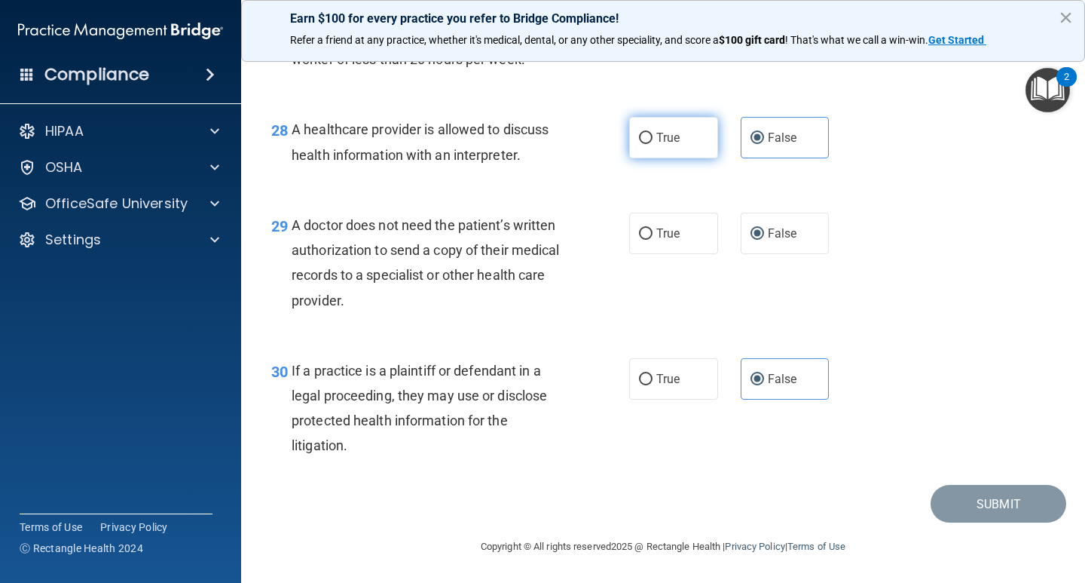
radio input "true"
radio input "false"
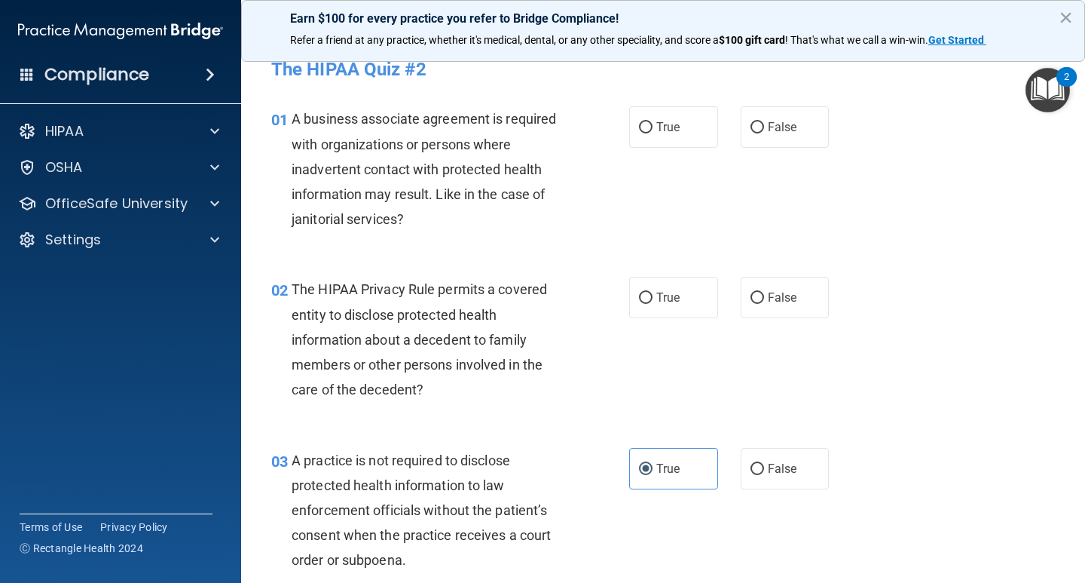
scroll to position [0, 0]
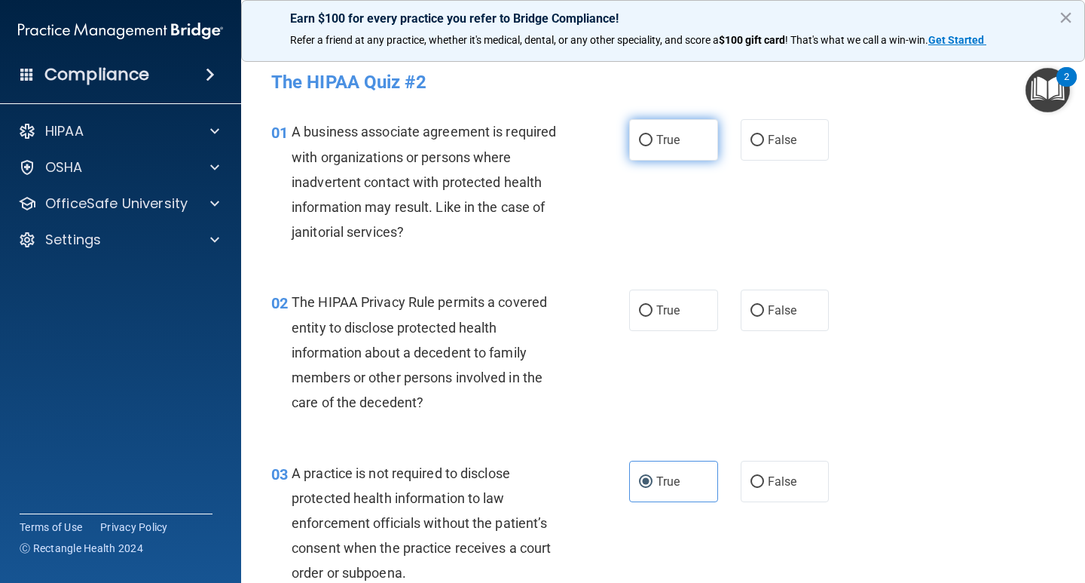
click at [641, 146] on input "True" at bounding box center [646, 140] width 14 height 11
radio input "true"
click at [650, 320] on label "True" at bounding box center [673, 309] width 89 height 41
click at [650, 317] on input "True" at bounding box center [646, 310] width 14 height 11
radio input "true"
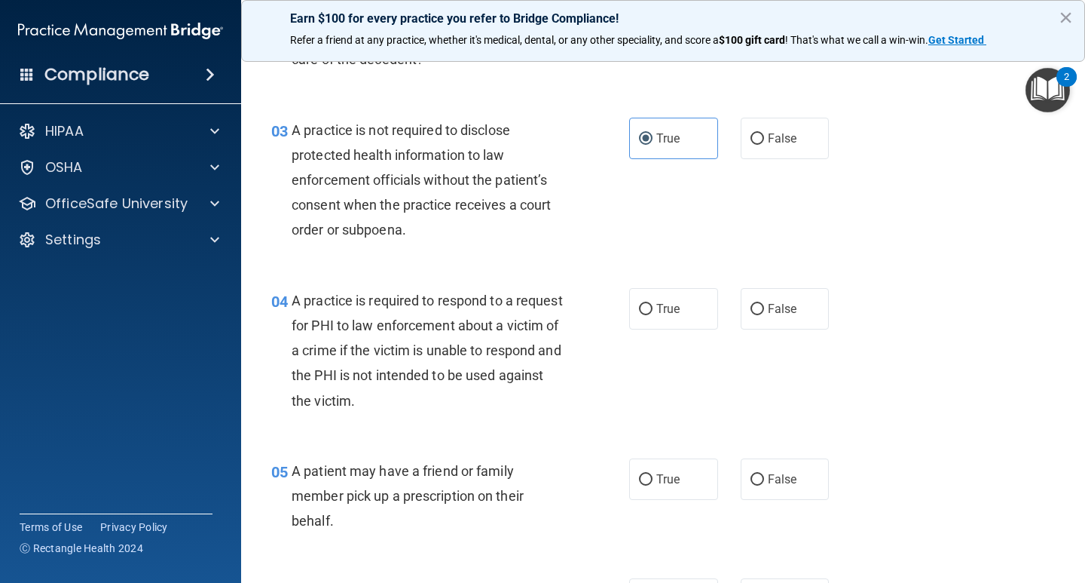
scroll to position [369, 0]
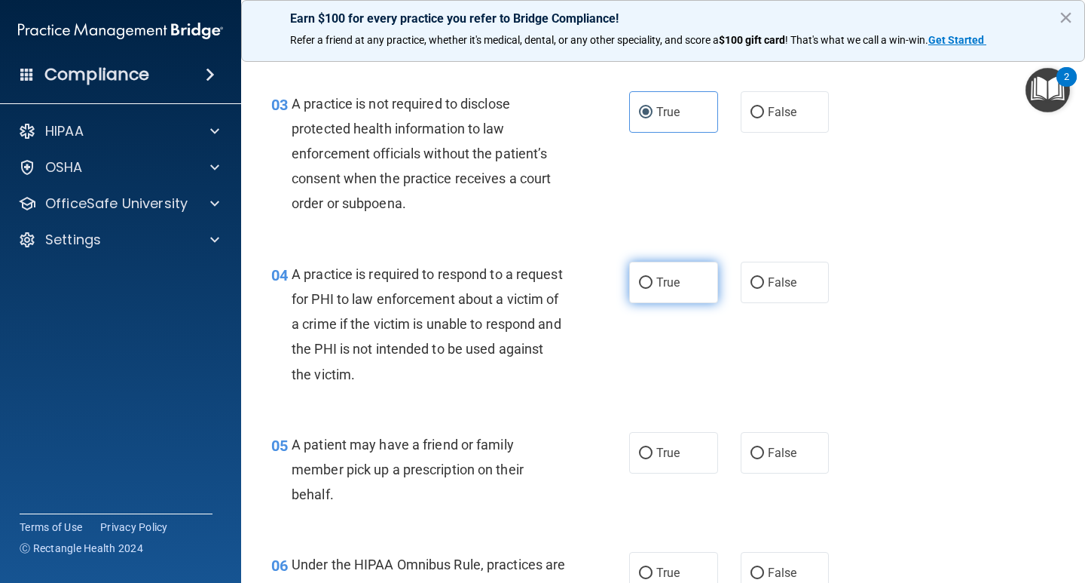
click at [662, 295] on label "True" at bounding box center [673, 281] width 89 height 41
click at [653, 289] on input "True" at bounding box center [646, 282] width 14 height 11
radio input "true"
click at [684, 458] on label "True" at bounding box center [673, 452] width 89 height 41
click at [653, 458] on input "True" at bounding box center [646, 453] width 14 height 11
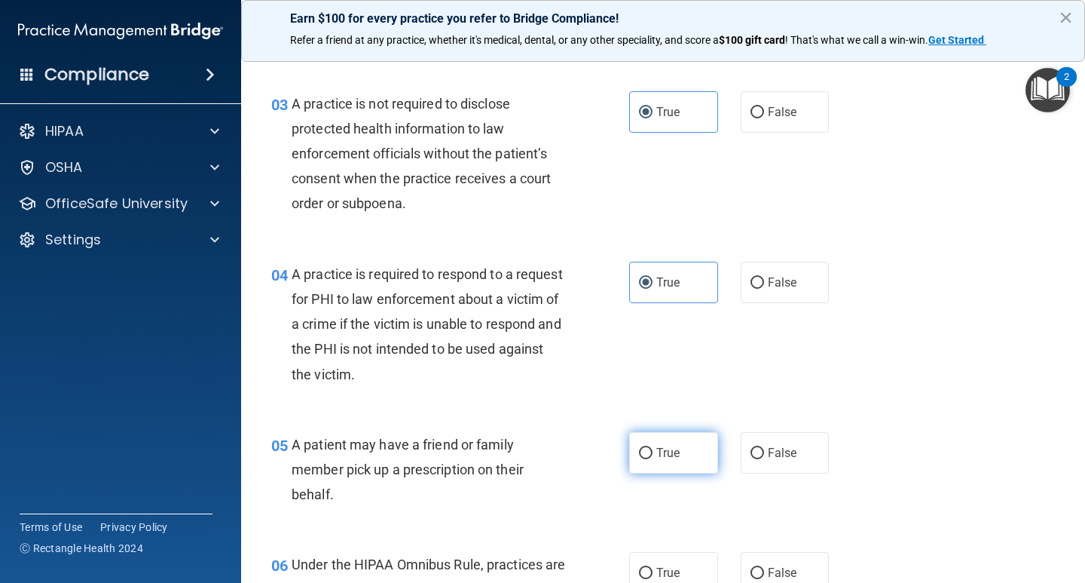
radio input "true"
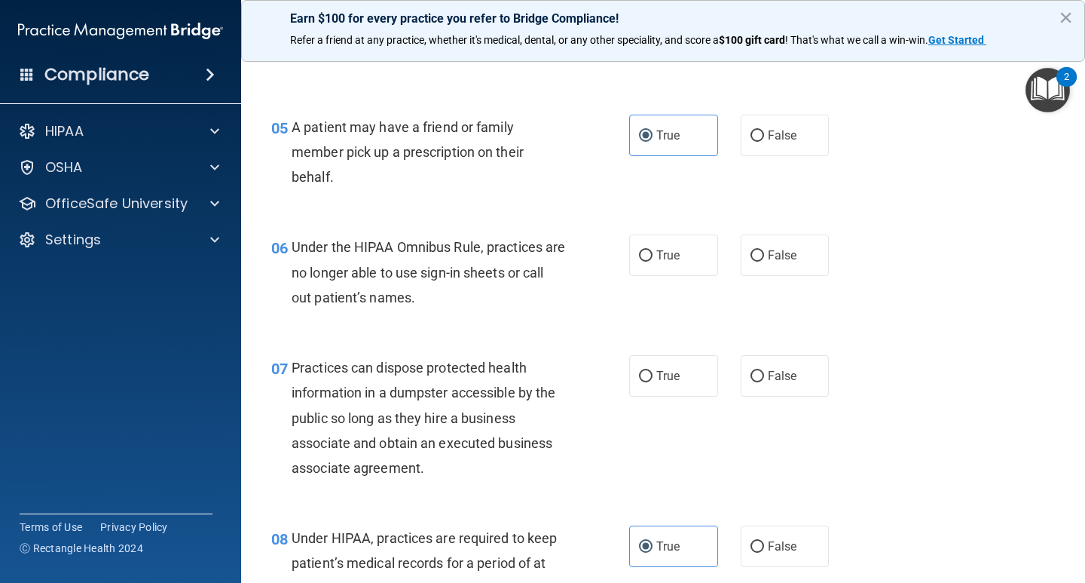
scroll to position [693, 0]
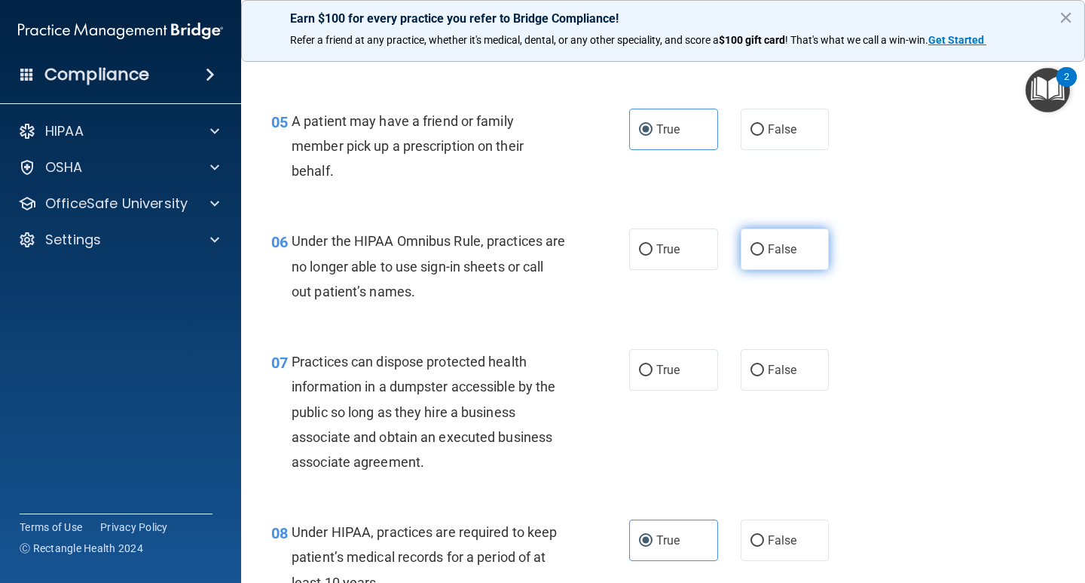
click at [771, 243] on span "False" at bounding box center [782, 249] width 29 height 14
click at [764, 244] on input "False" at bounding box center [758, 249] width 14 height 11
radio input "true"
click at [885, 293] on div "06 Under the HIPAA Omnibus Rule, practices are no longer able to use sign-in sh…" at bounding box center [663, 269] width 806 height 121
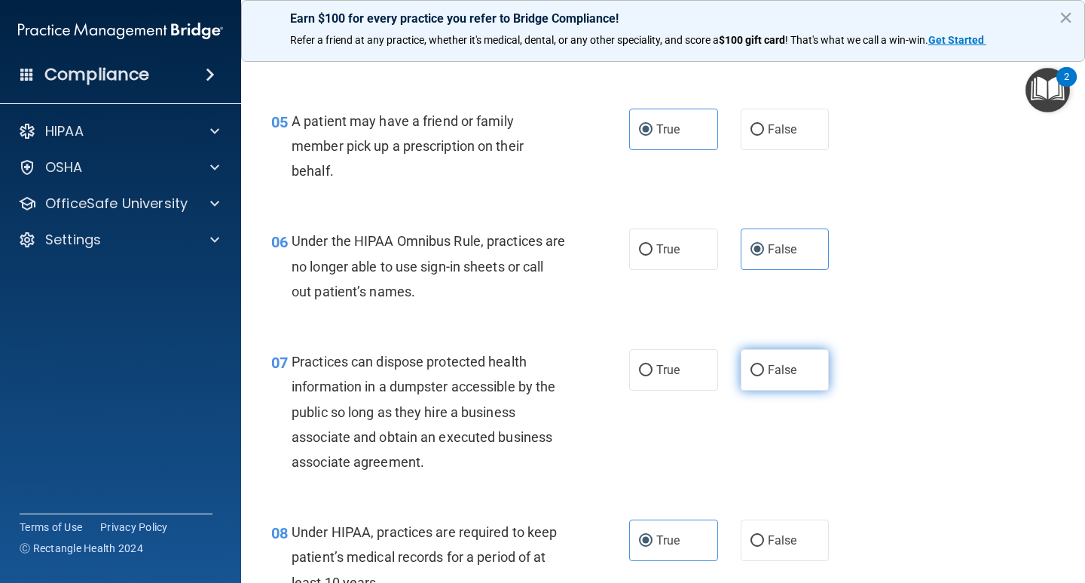
click at [753, 359] on label "False" at bounding box center [785, 369] width 89 height 41
click at [753, 365] on input "False" at bounding box center [758, 370] width 14 height 11
radio input "true"
click at [903, 286] on div "06 Under the HIPAA Omnibus Rule, practices are no longer able to use sign-in sh…" at bounding box center [663, 269] width 806 height 121
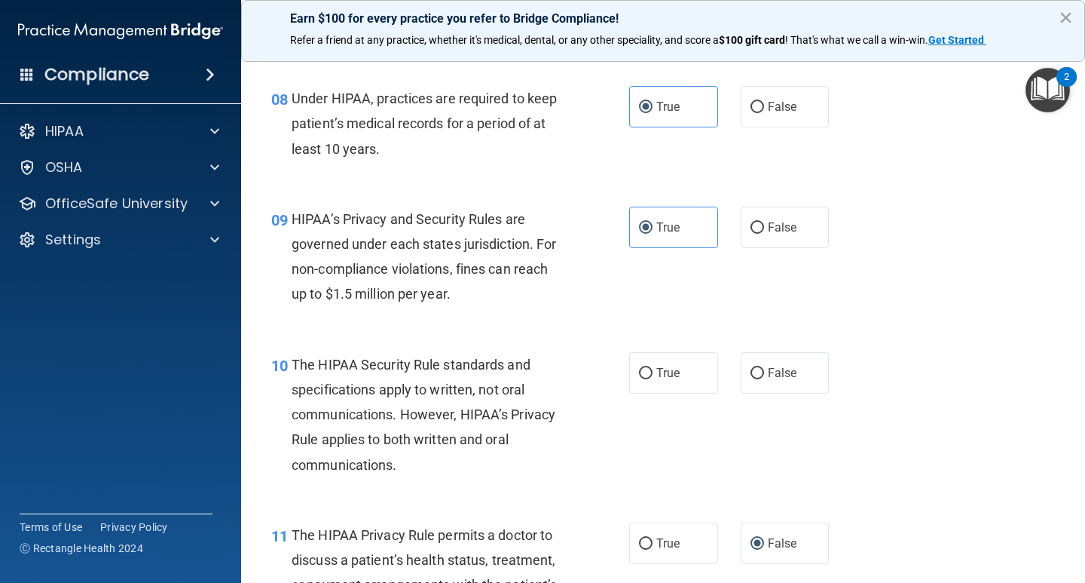
scroll to position [1176, 0]
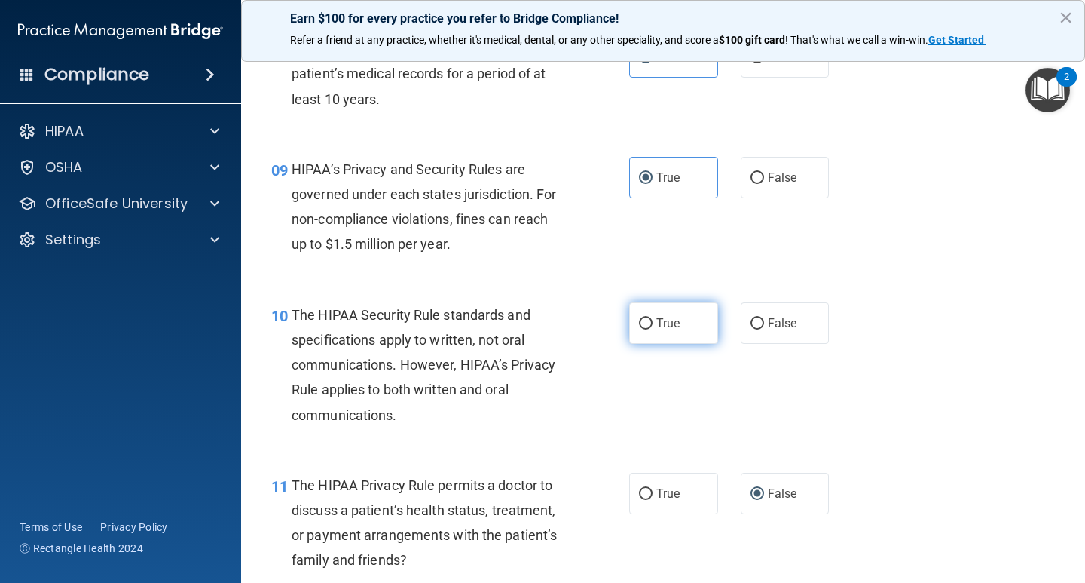
click at [645, 313] on label "True" at bounding box center [673, 322] width 89 height 41
click at [645, 318] on input "True" at bounding box center [646, 323] width 14 height 11
radio input "true"
click at [906, 253] on div "09 HIPAA’s Privacy and Security Rules are governed under each states jurisdicti…" at bounding box center [663, 210] width 806 height 145
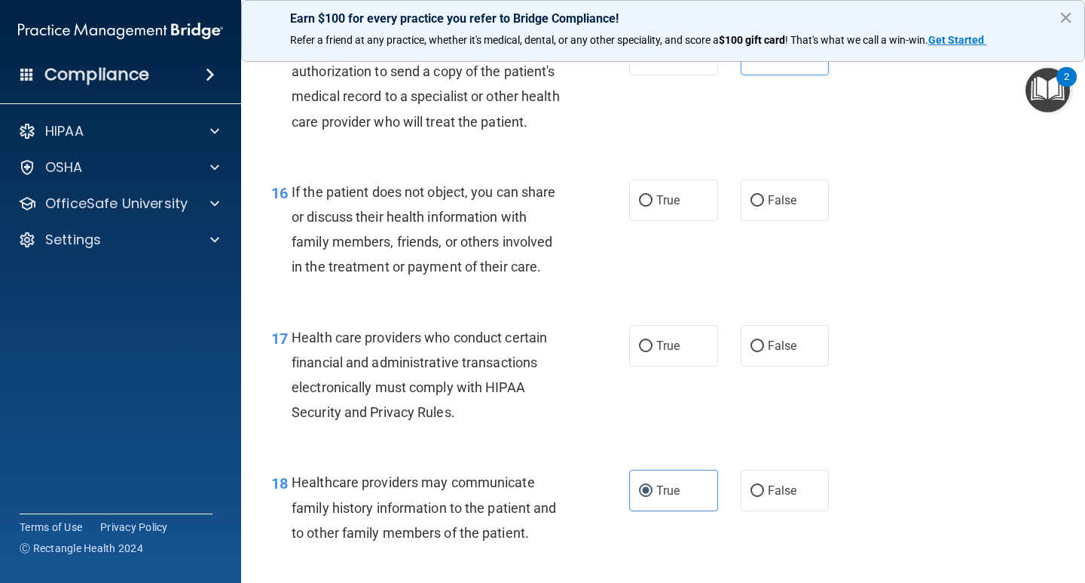
scroll to position [2182, 0]
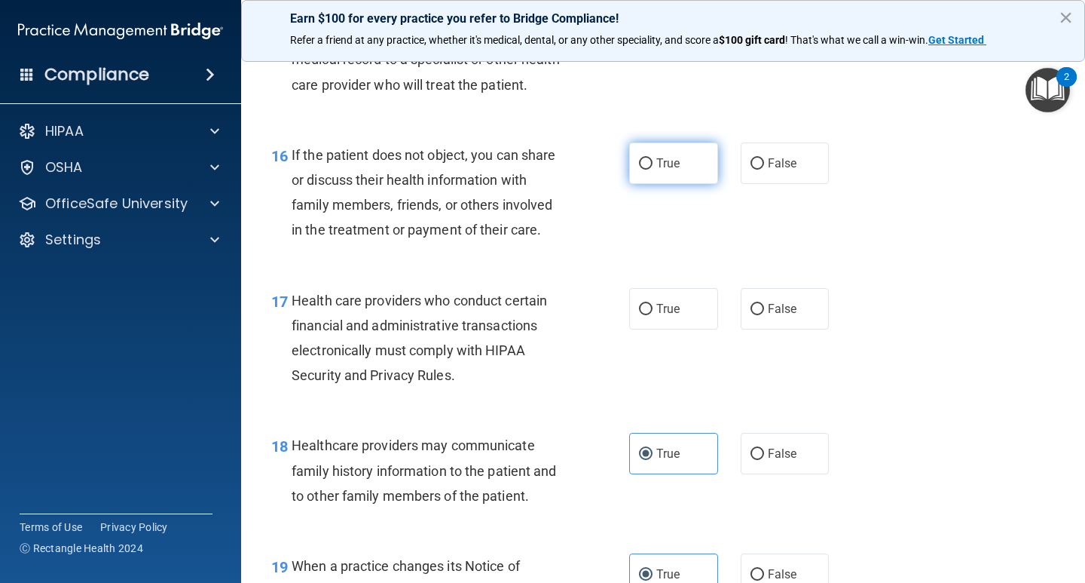
click at [647, 181] on label "True" at bounding box center [673, 162] width 89 height 41
click at [647, 170] on input "True" at bounding box center [646, 163] width 14 height 11
radio input "true"
click at [940, 226] on div "16 If the patient does not object, you can share or discuss their health inform…" at bounding box center [663, 196] width 806 height 145
click at [693, 329] on label "True" at bounding box center [673, 308] width 89 height 41
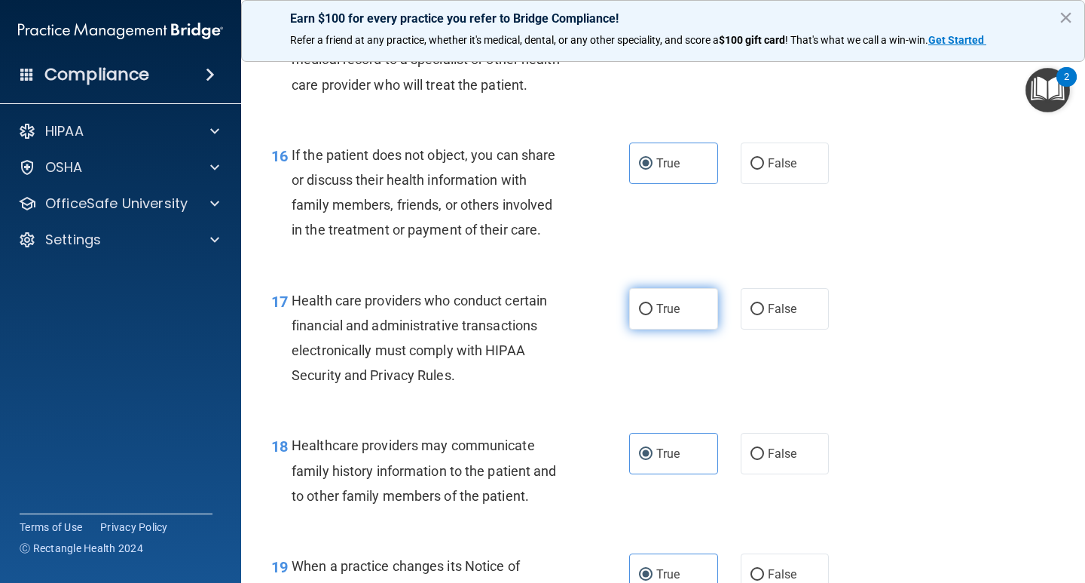
click at [653, 315] on input "True" at bounding box center [646, 309] width 14 height 11
radio input "true"
click at [888, 269] on div "16 If the patient does not object, you can share or discuss their health inform…" at bounding box center [663, 196] width 806 height 145
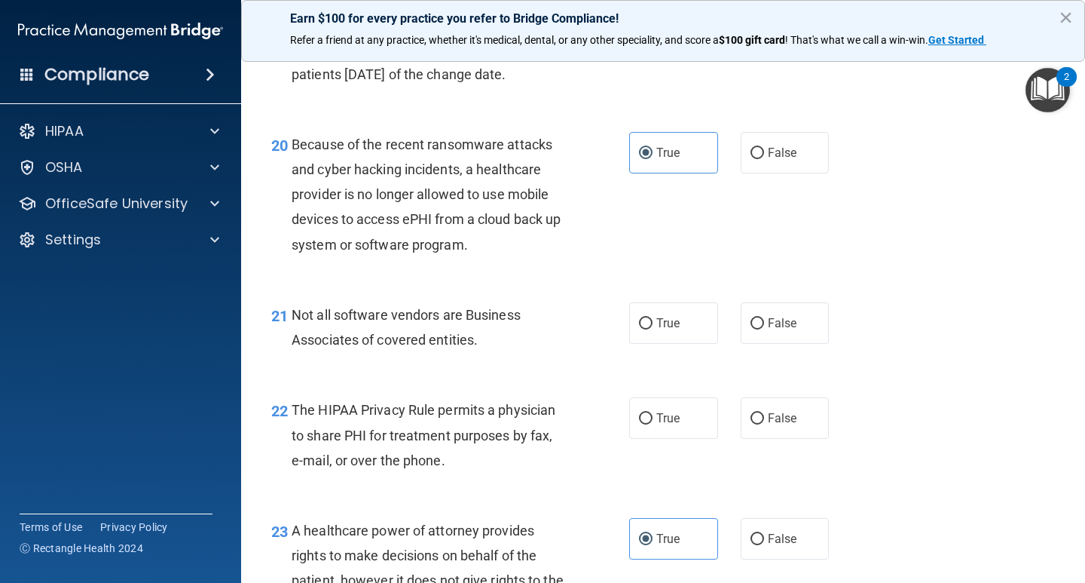
scroll to position [2785, 0]
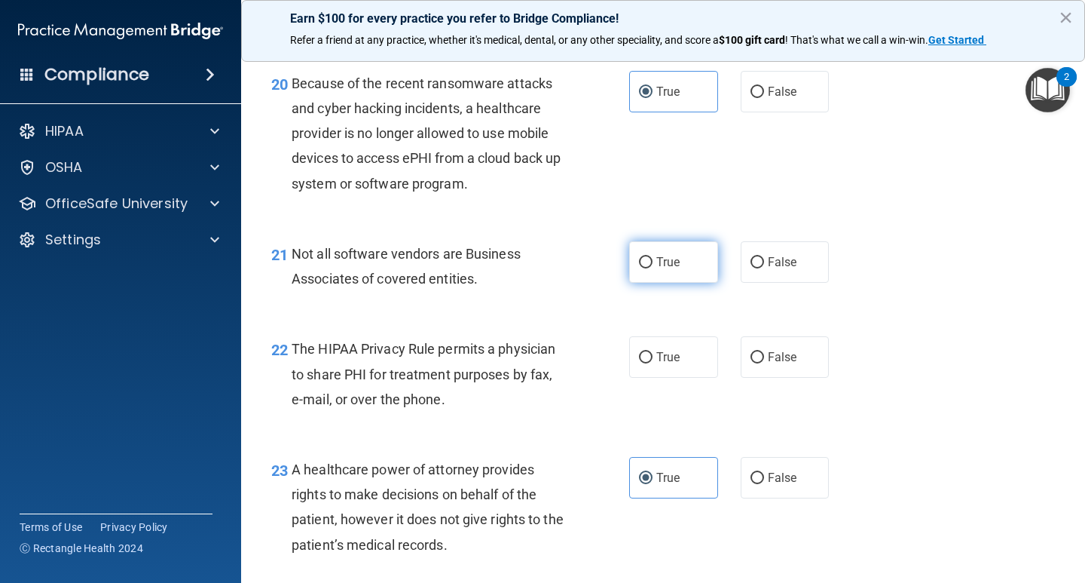
click at [679, 283] on label "True" at bounding box center [673, 261] width 89 height 41
click at [653, 268] on input "True" at bounding box center [646, 262] width 14 height 11
radio input "true"
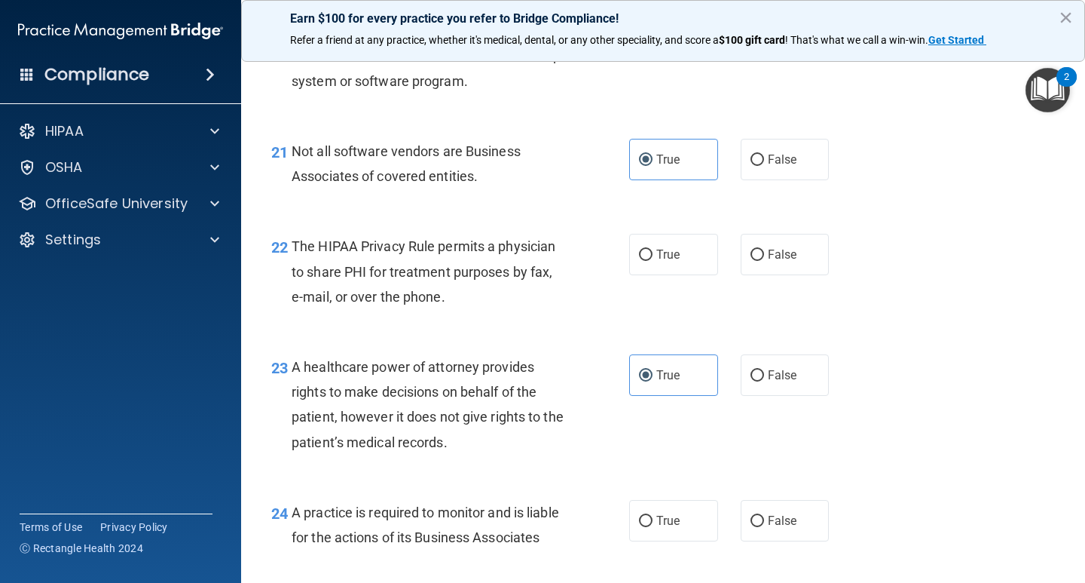
scroll to position [2889, 0]
click at [789, 304] on div "22 The HIPAA Privacy Rule permits a physician to share PHI for treatment purpos…" at bounding box center [663, 274] width 806 height 121
drag, startPoint x: 790, startPoint y: 287, endPoint x: 857, endPoint y: 276, distance: 68.0
click at [791, 274] on label "False" at bounding box center [785, 253] width 89 height 41
click at [764, 260] on input "False" at bounding box center [758, 254] width 14 height 11
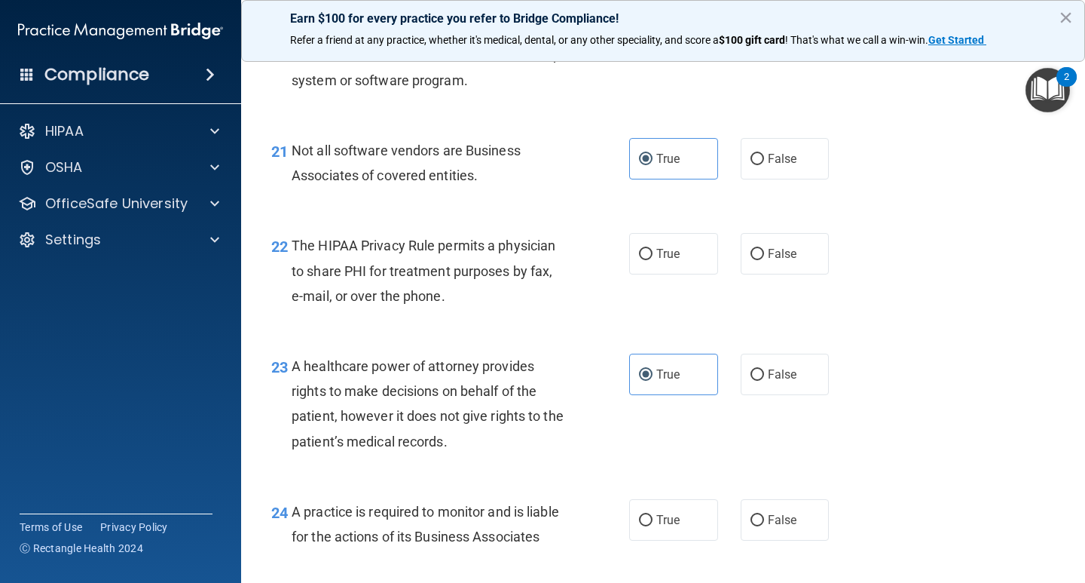
radio input "true"
drag, startPoint x: 861, startPoint y: 276, endPoint x: 1051, endPoint y: 304, distance: 191.9
click at [882, 280] on div "22 The HIPAA Privacy Rule permits a physician to share PHI for treatment purpos…" at bounding box center [663, 274] width 806 height 121
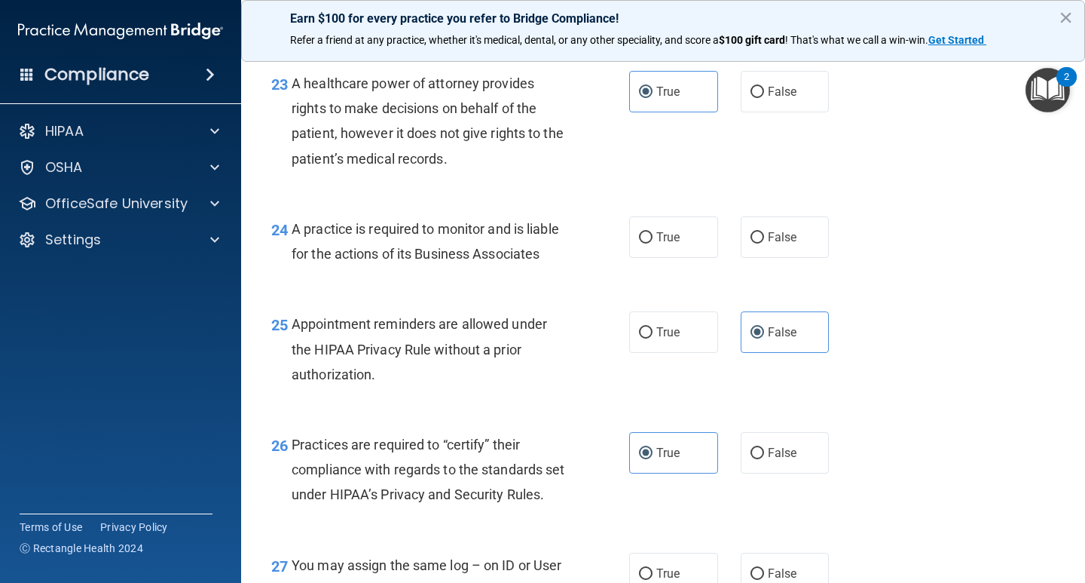
scroll to position [3177, 0]
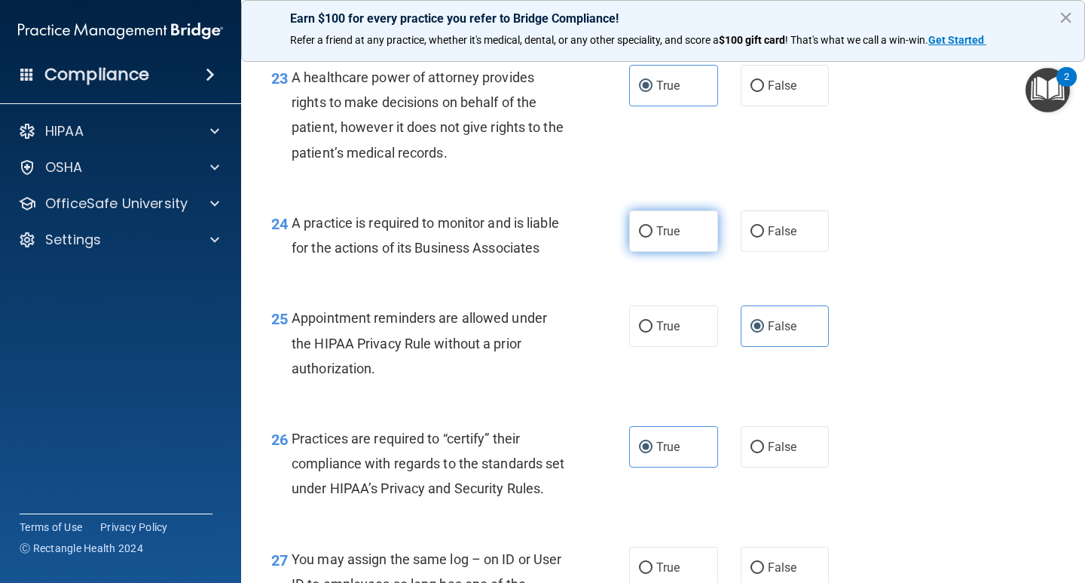
click at [647, 252] on label "True" at bounding box center [673, 230] width 89 height 41
click at [647, 237] on input "True" at bounding box center [646, 231] width 14 height 11
radio input "true"
click at [960, 255] on div "24 A practice is required to monitor and is liable for the actions of its Busin…" at bounding box center [663, 238] width 806 height 95
drag, startPoint x: 965, startPoint y: 255, endPoint x: 977, endPoint y: 275, distance: 23.4
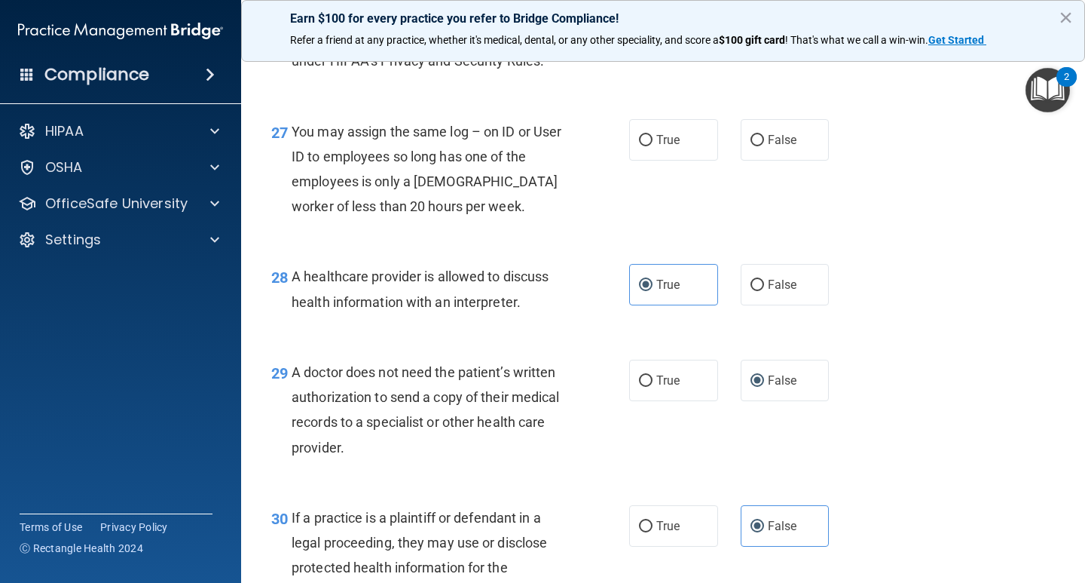
scroll to position [3601, 0]
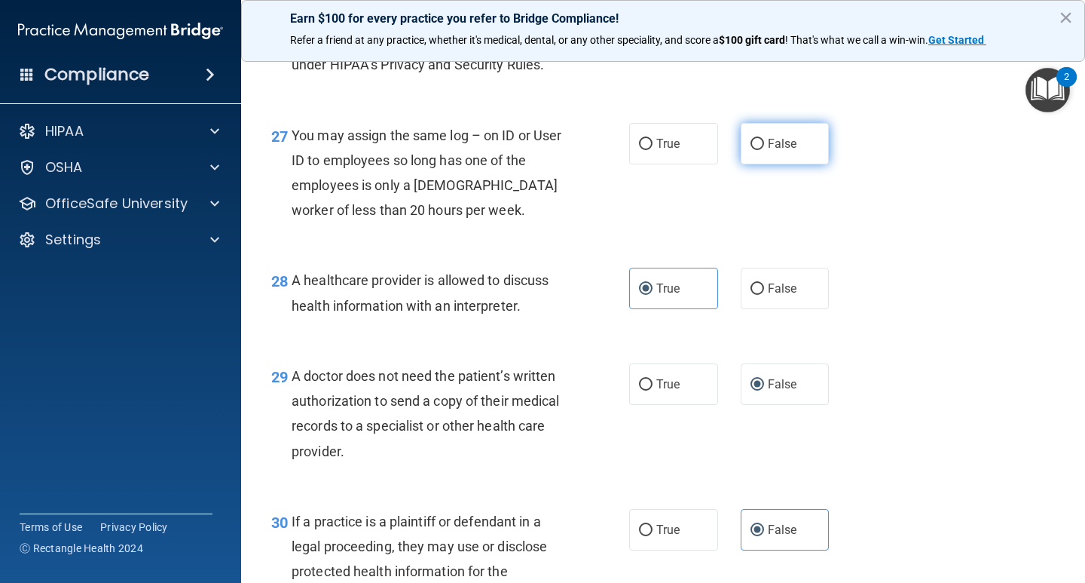
click at [802, 164] on label "False" at bounding box center [785, 143] width 89 height 41
click at [764, 150] on input "False" at bounding box center [758, 144] width 14 height 11
radio input "true"
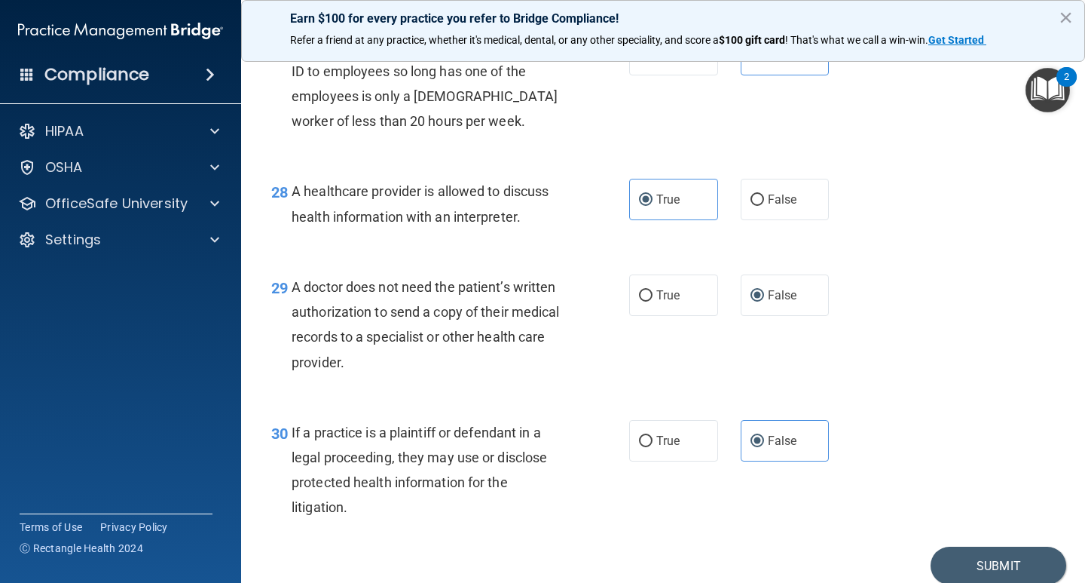
scroll to position [3827, 0]
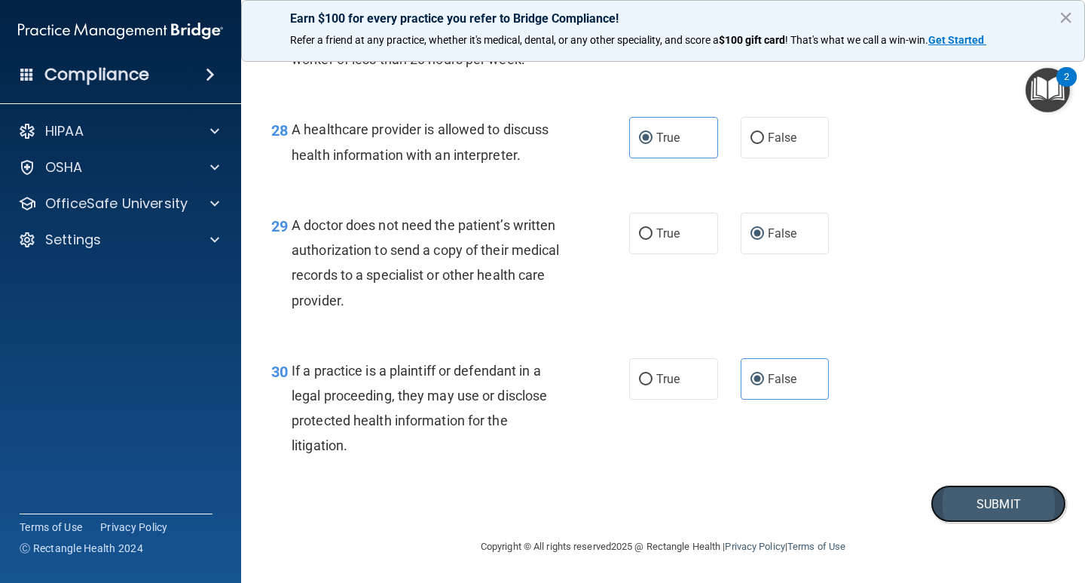
click at [1008, 487] on button "Submit" at bounding box center [999, 504] width 136 height 38
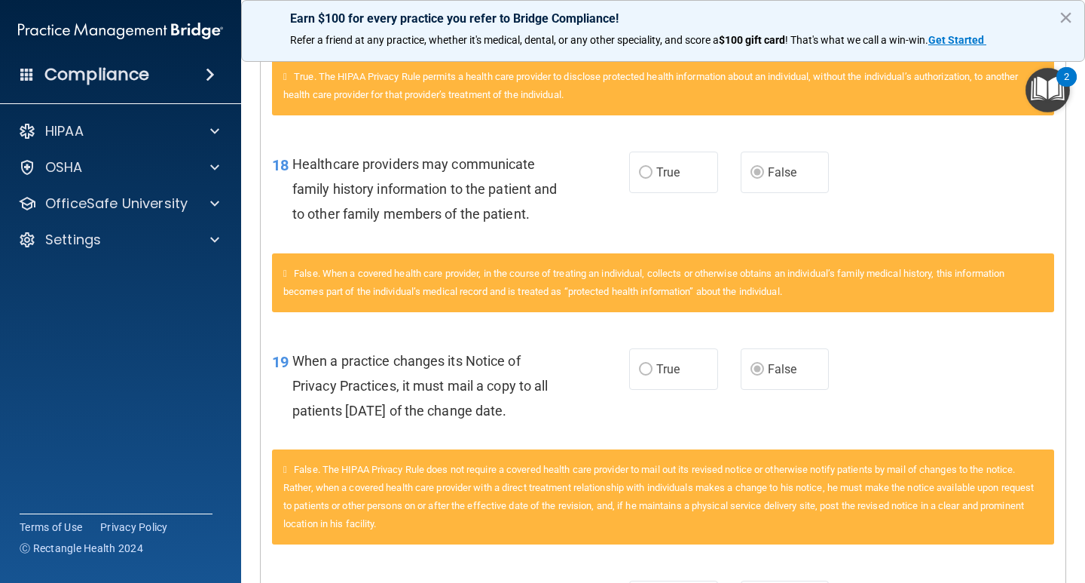
scroll to position [2315, 0]
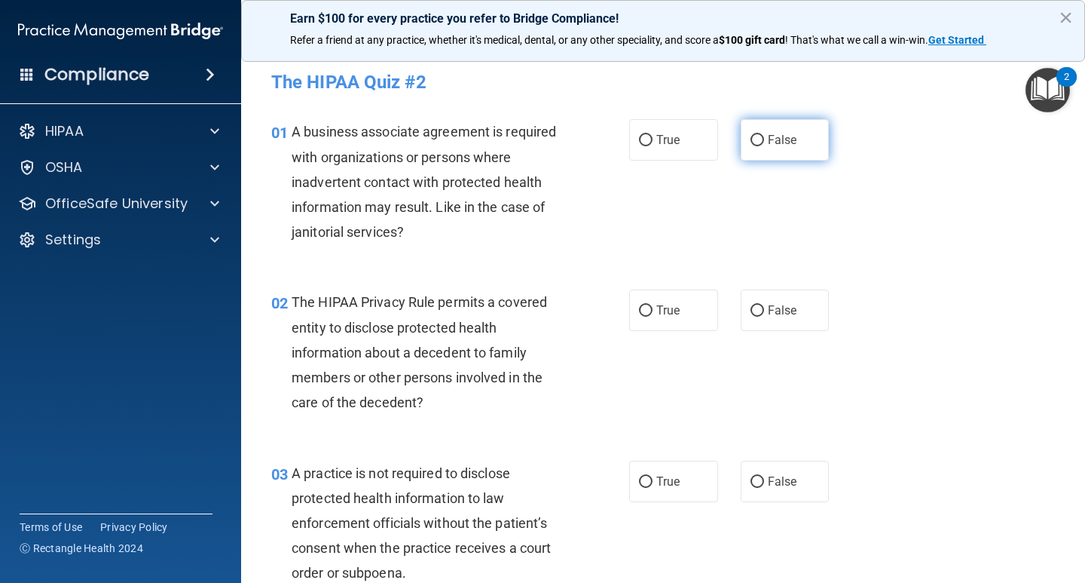
click at [755, 131] on label "False" at bounding box center [785, 139] width 89 height 41
click at [755, 135] on input "False" at bounding box center [758, 140] width 14 height 11
radio input "true"
click at [798, 466] on label "False" at bounding box center [785, 480] width 89 height 41
click at [764, 476] on input "False" at bounding box center [758, 481] width 14 height 11
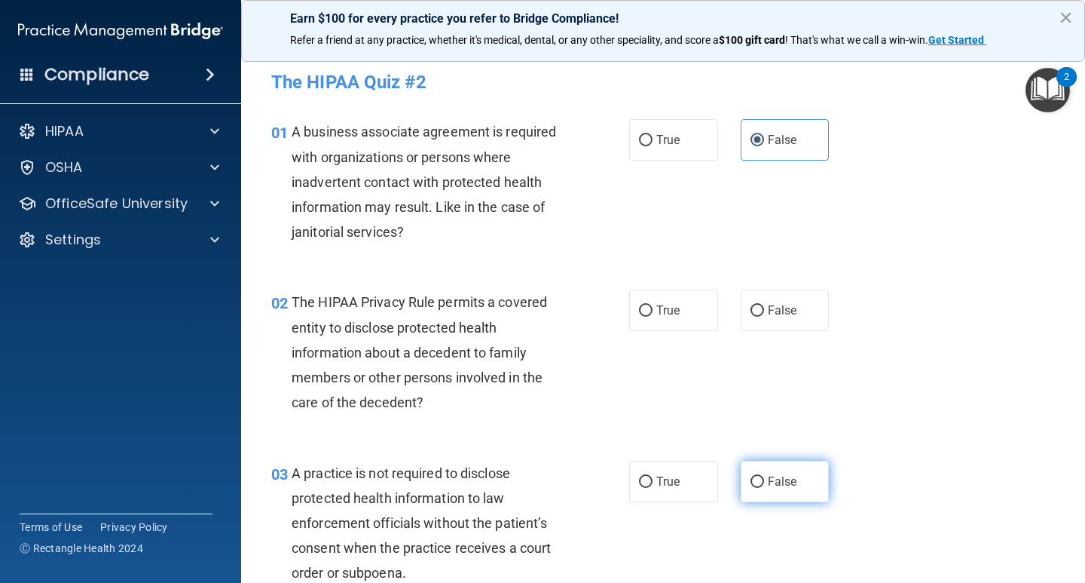
radio input "true"
click at [894, 376] on div "02 The HIPAA Privacy Rule permits a covered entity to disclose protected health…" at bounding box center [663, 356] width 806 height 170
click at [670, 286] on div "02 The HIPAA Privacy Rule permits a covered entity to disclose protected health…" at bounding box center [663, 356] width 806 height 170
click at [631, 330] on label "True" at bounding box center [673, 309] width 89 height 41
click at [639, 317] on input "True" at bounding box center [646, 310] width 14 height 11
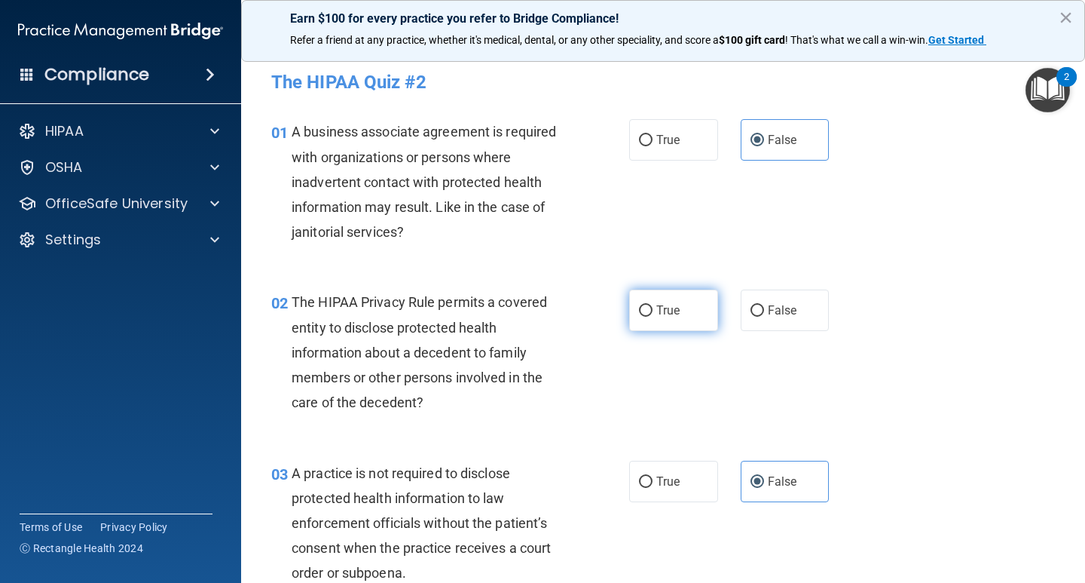
radio input "true"
drag, startPoint x: 916, startPoint y: 206, endPoint x: 932, endPoint y: 205, distance: 16.6
click at [916, 206] on div "01 A business associate agreement is required with organizations or persons whe…" at bounding box center [663, 185] width 806 height 170
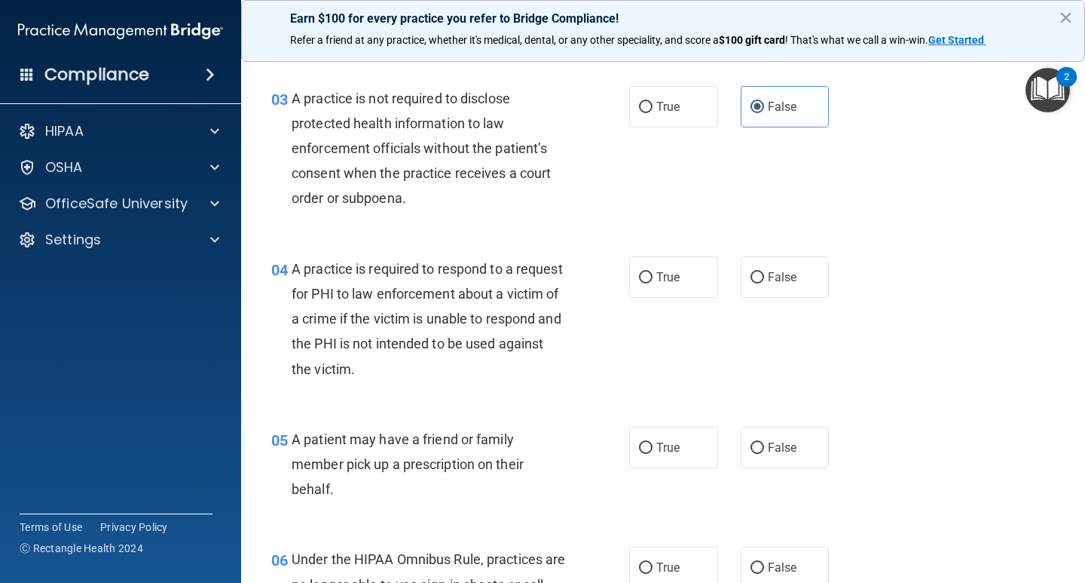
scroll to position [412, 0]
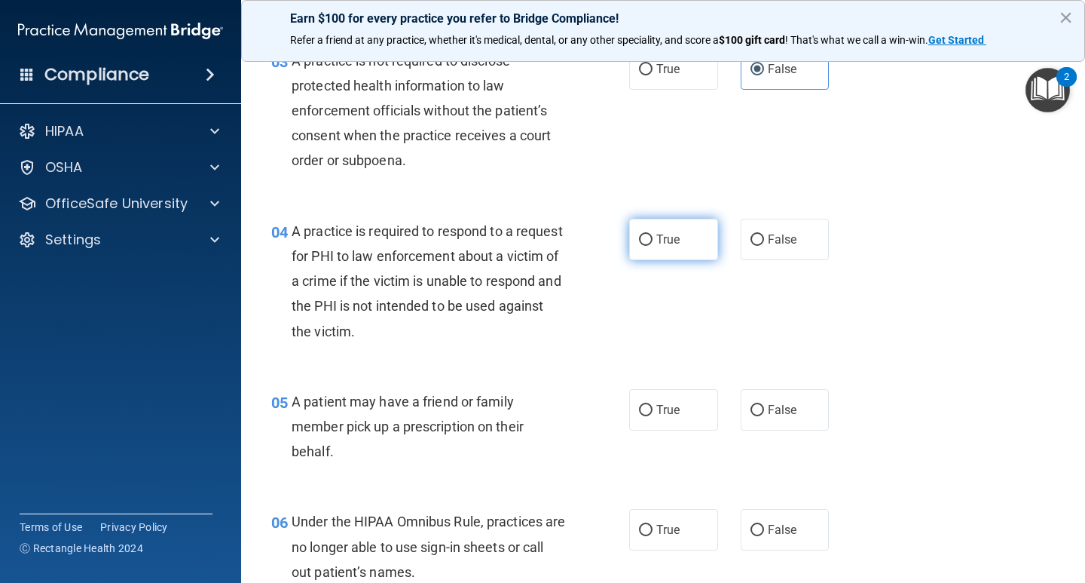
click at [688, 239] on label "True" at bounding box center [673, 239] width 89 height 41
click at [653, 239] on input "True" at bounding box center [646, 239] width 14 height 11
radio input "true"
click at [899, 244] on div "04 A practice is required to respond to a request for PHI to law enforcement ab…" at bounding box center [663, 285] width 806 height 170
click at [688, 432] on div "05 A patient may have a friend or family member pick up a prescription on their…" at bounding box center [663, 430] width 806 height 121
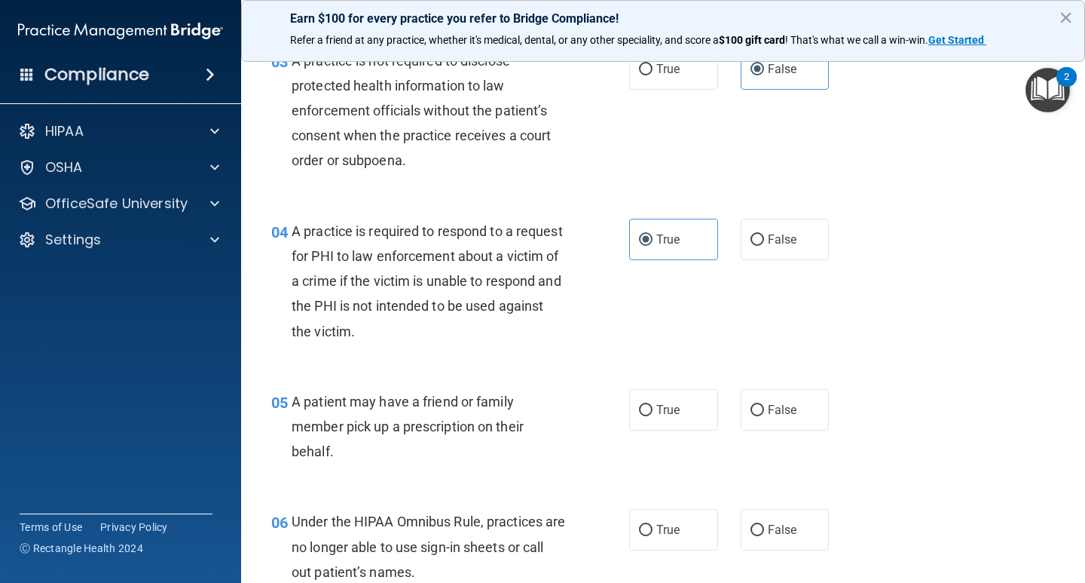
drag, startPoint x: 908, startPoint y: 326, endPoint x: 910, endPoint y: 298, distance: 27.2
click at [910, 324] on div "04 A practice is required to respond to a request for PHI to law enforcement ab…" at bounding box center [663, 285] width 806 height 170
click at [629, 421] on label "True" at bounding box center [673, 409] width 89 height 41
click at [639, 416] on input "True" at bounding box center [646, 410] width 14 height 11
radio input "true"
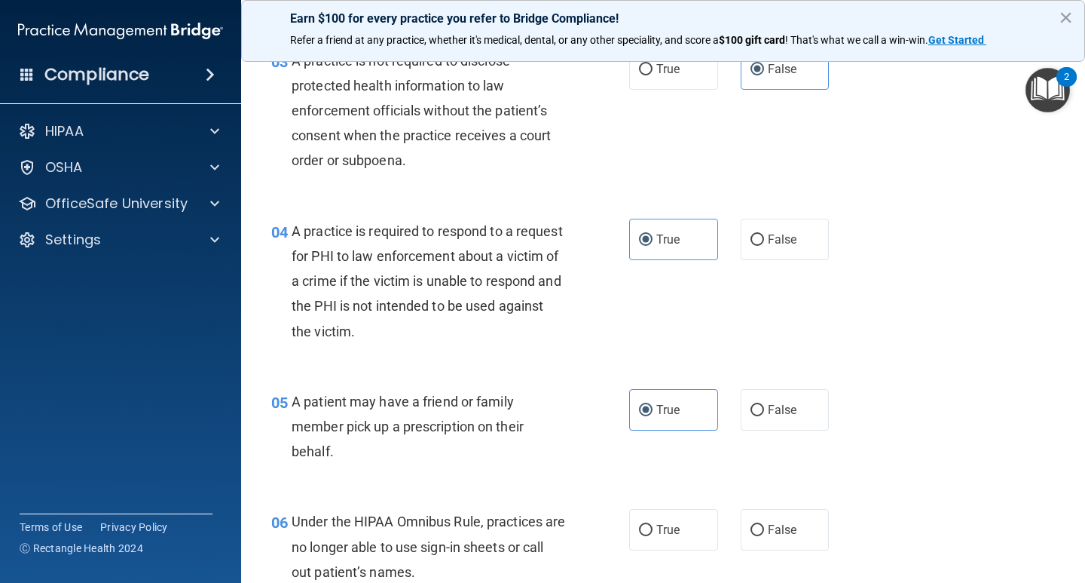
click at [963, 298] on div "04 A practice is required to respond to a request for PHI to law enforcement ab…" at bounding box center [663, 285] width 806 height 170
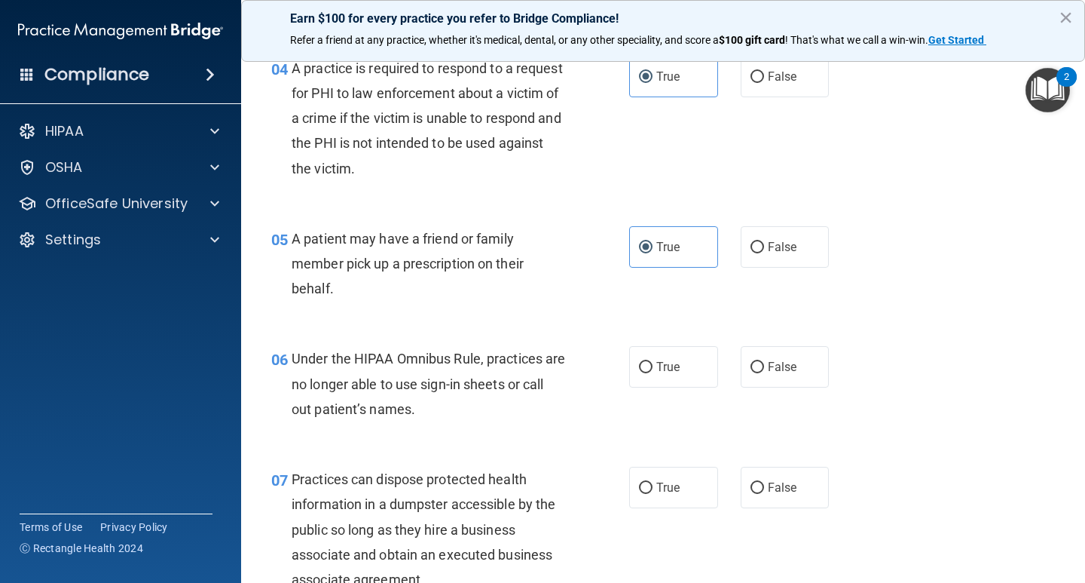
scroll to position [583, 0]
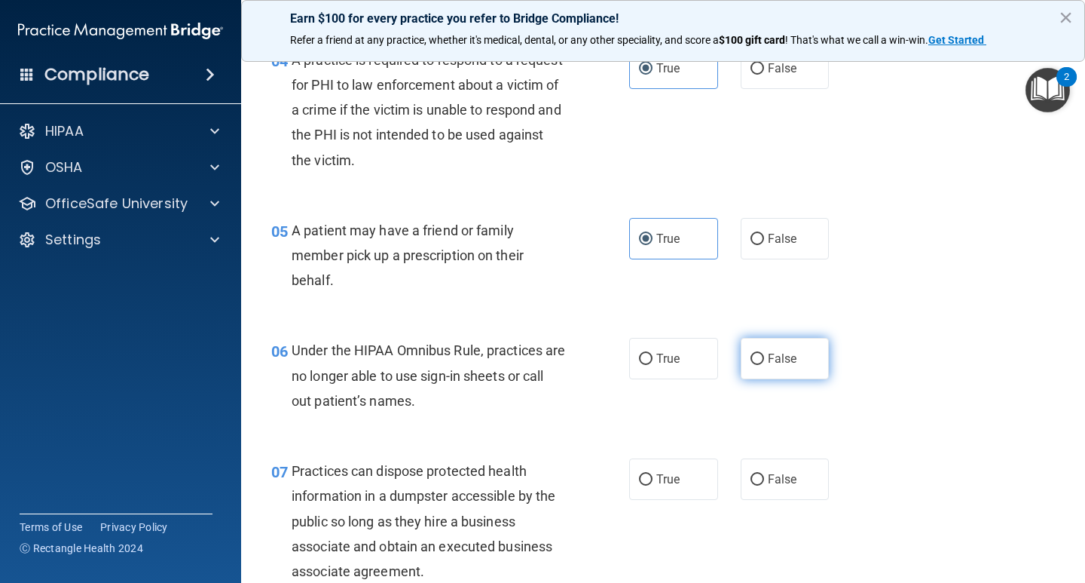
click at [768, 359] on span "False" at bounding box center [782, 358] width 29 height 14
click at [763, 359] on input "False" at bounding box center [758, 358] width 14 height 11
radio input "true"
click at [916, 265] on div "05 A patient may have a friend or family member pick up a prescription on their…" at bounding box center [663, 259] width 806 height 121
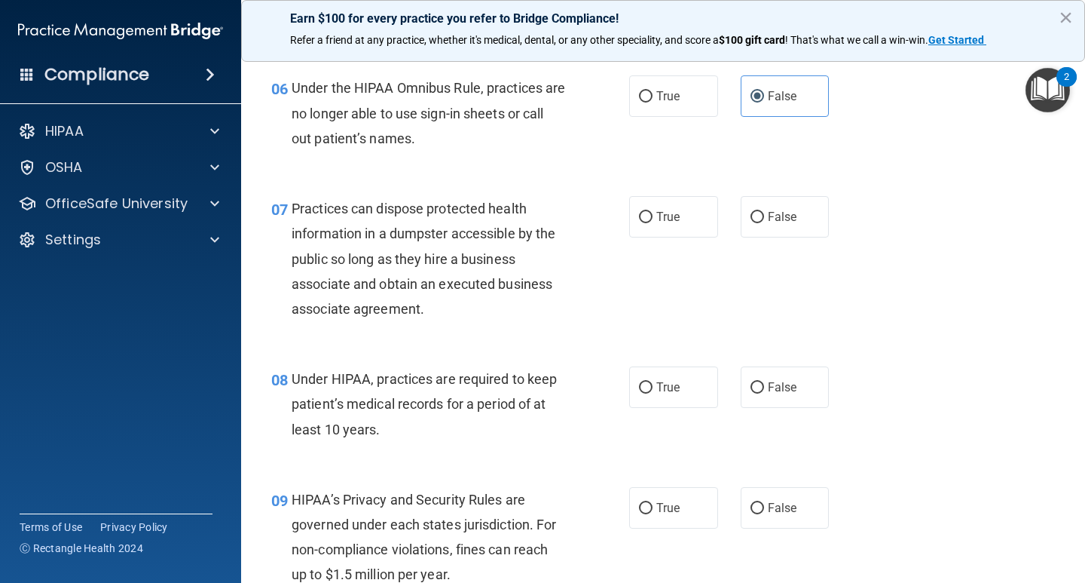
scroll to position [849, 0]
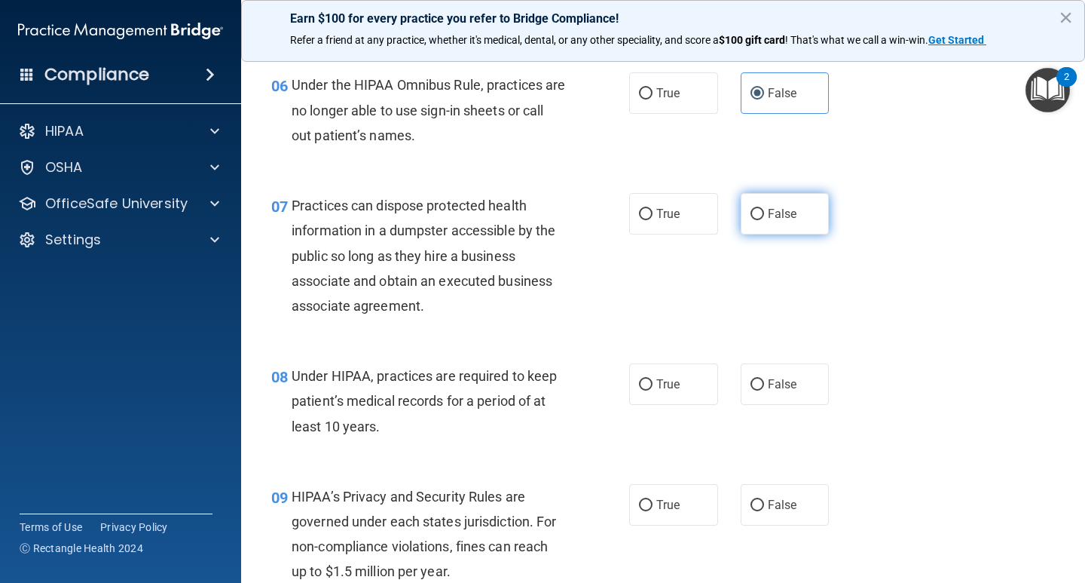
click at [773, 216] on span "False" at bounding box center [782, 213] width 29 height 14
click at [764, 216] on input "False" at bounding box center [758, 214] width 14 height 11
radio input "true"
click at [913, 316] on div "07 Practices can dispose protected health information in a dumpster accessible …" at bounding box center [663, 259] width 806 height 170
click at [778, 390] on span "False" at bounding box center [782, 384] width 29 height 14
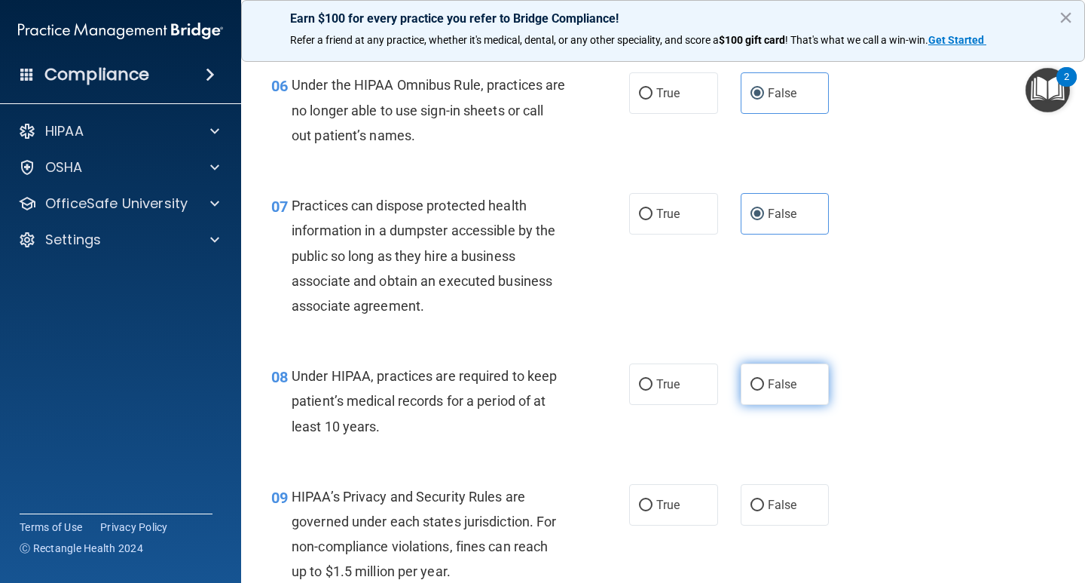
click at [764, 390] on input "False" at bounding box center [758, 384] width 14 height 11
radio input "true"
click at [788, 457] on div "08 Under HIPAA, practices are required to keep patient’s medical records for a …" at bounding box center [663, 404] width 806 height 121
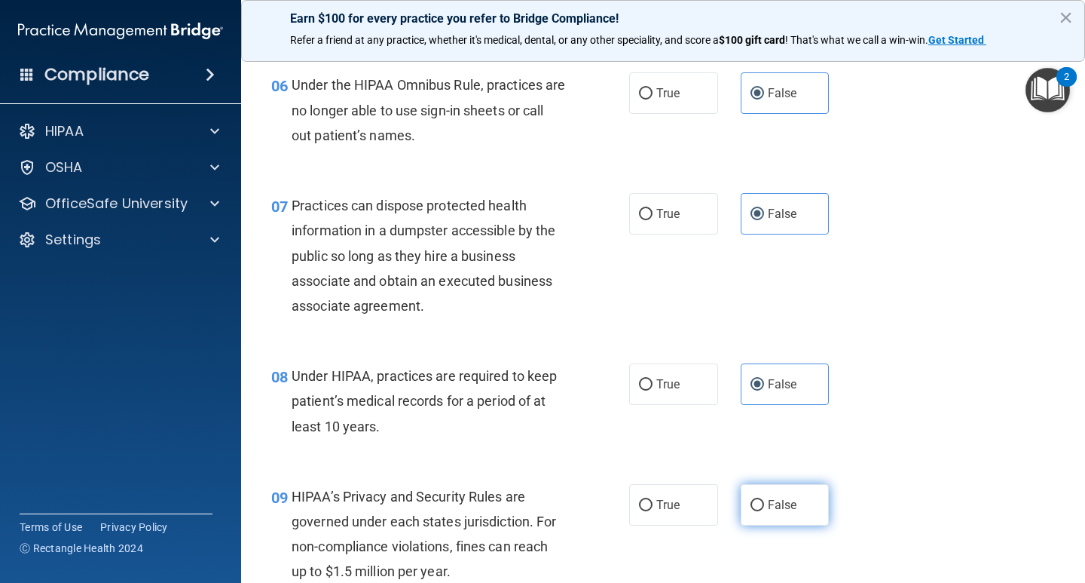
click at [788, 500] on span "False" at bounding box center [782, 504] width 29 height 14
click at [764, 500] on input "False" at bounding box center [758, 505] width 14 height 11
radio input "true"
click at [911, 316] on div "07 Practices can dispose protected health information in a dumpster accessible …" at bounding box center [663, 259] width 806 height 170
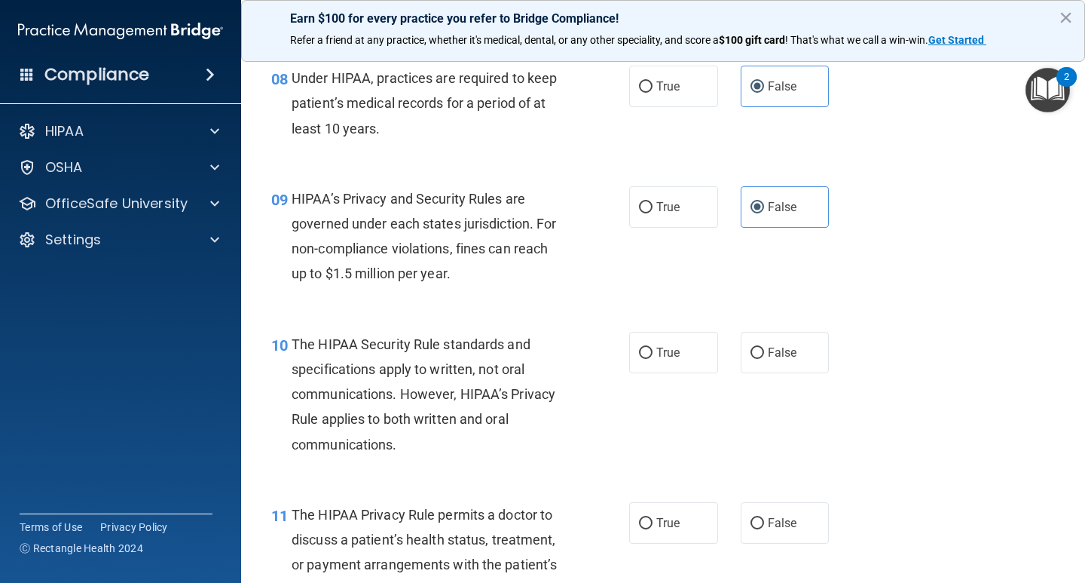
scroll to position [1172, 0]
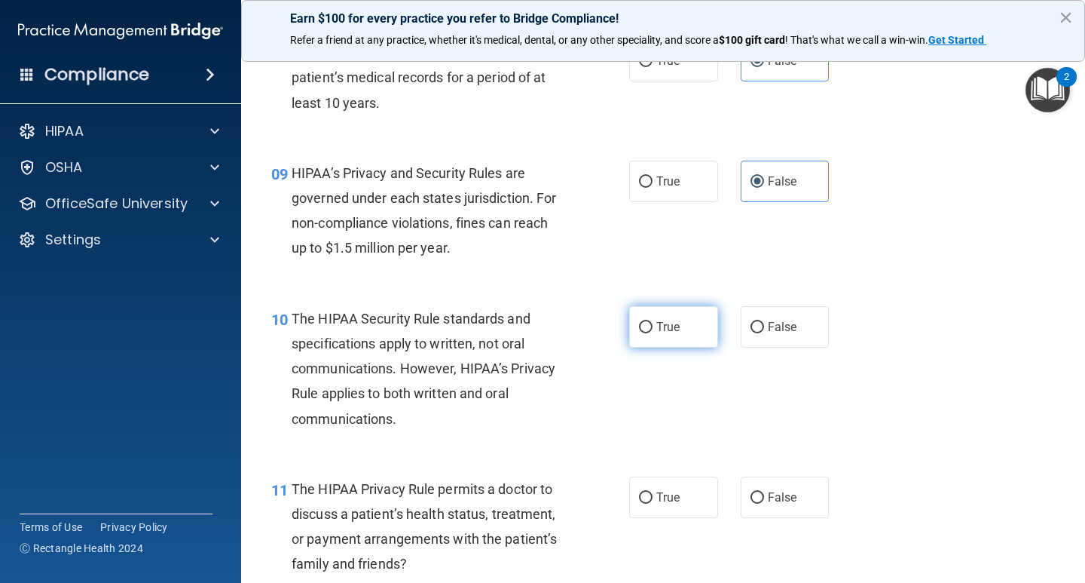
click at [695, 331] on label "True" at bounding box center [673, 326] width 89 height 41
click at [653, 331] on input "True" at bounding box center [646, 327] width 14 height 11
radio input "true"
click at [954, 277] on div "09 HIPAA’s Privacy and Security Rules are governed under each states jurisdicti…" at bounding box center [663, 214] width 806 height 145
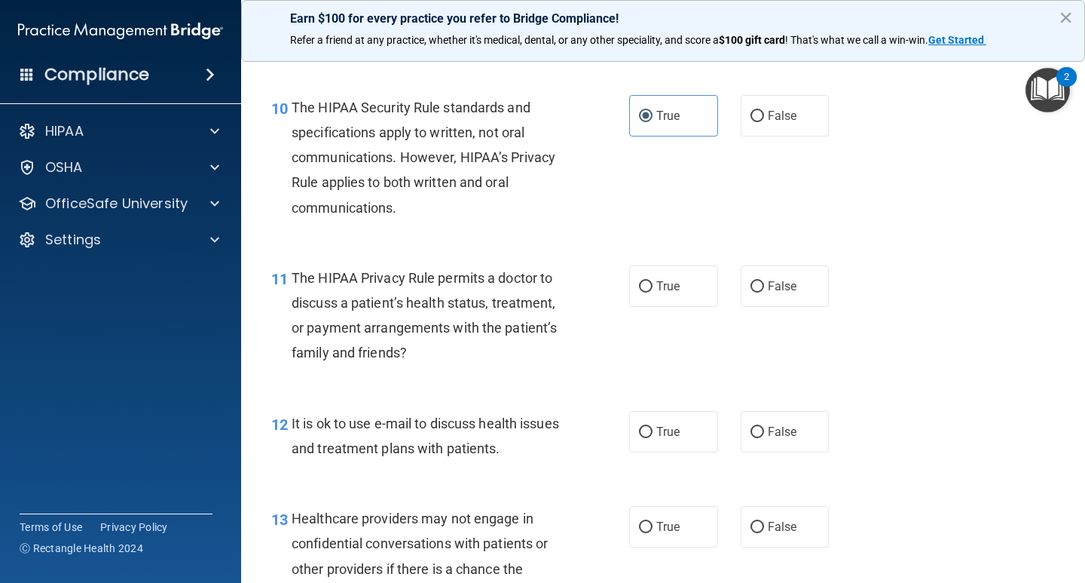
scroll to position [1393, 0]
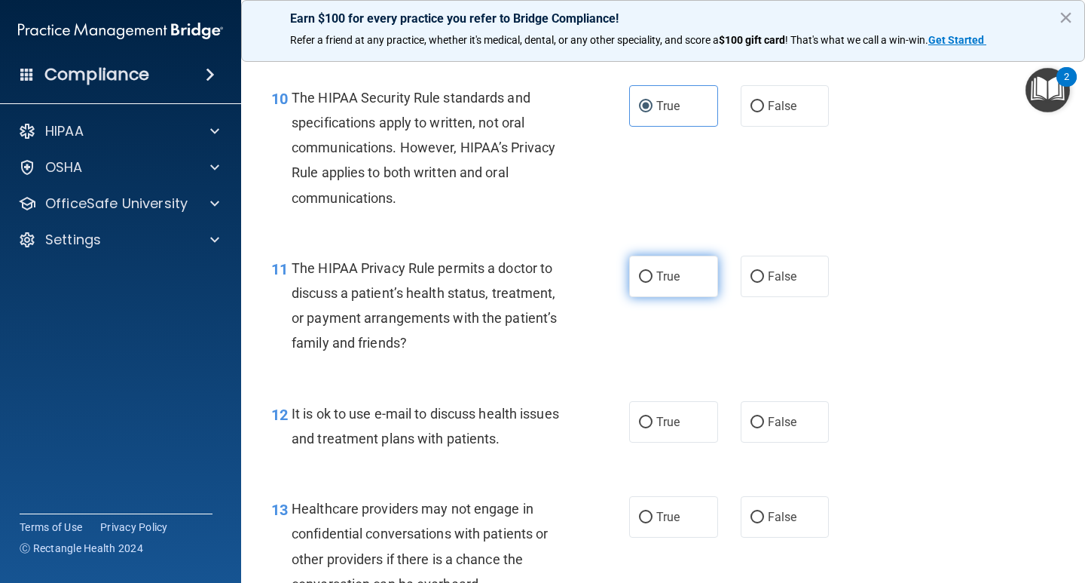
click at [686, 286] on label "True" at bounding box center [673, 275] width 89 height 41
click at [653, 283] on input "True" at bounding box center [646, 276] width 14 height 11
radio input "true"
click at [673, 411] on label "True" at bounding box center [673, 421] width 89 height 41
click at [653, 417] on input "True" at bounding box center [646, 422] width 14 height 11
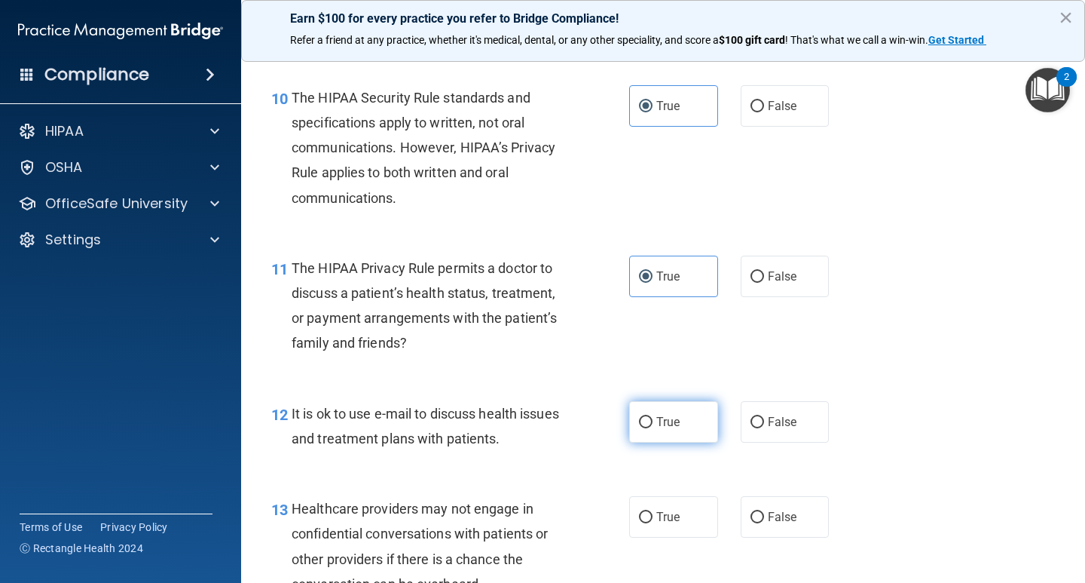
radio input "true"
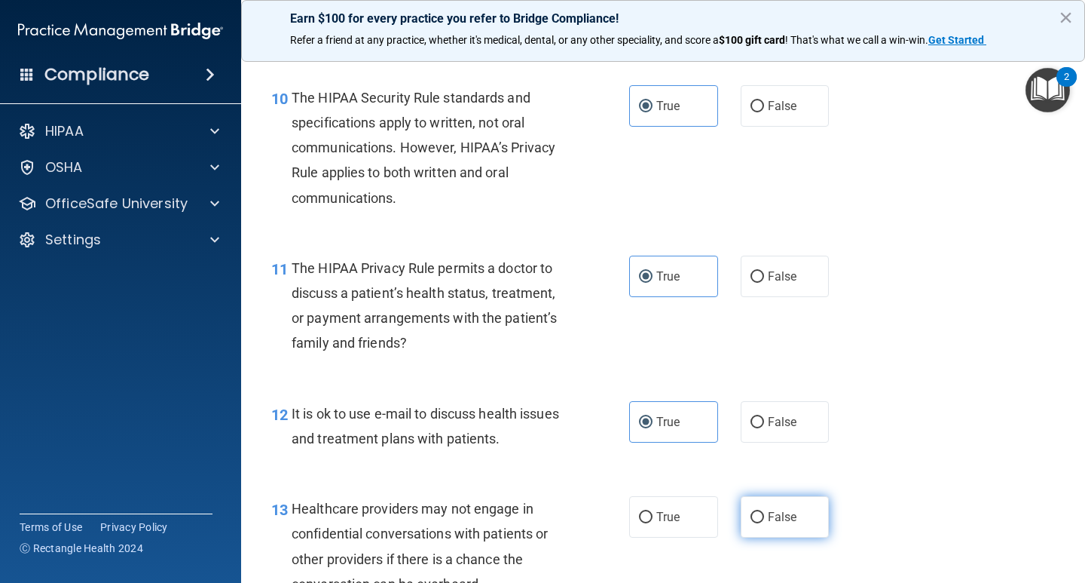
click at [799, 532] on label "False" at bounding box center [785, 516] width 89 height 41
click at [764, 523] on input "False" at bounding box center [758, 517] width 14 height 11
radio input "true"
click at [873, 351] on div "11 The HIPAA Privacy Rule permits a doctor to discuss a patient’s health status…" at bounding box center [663, 309] width 806 height 145
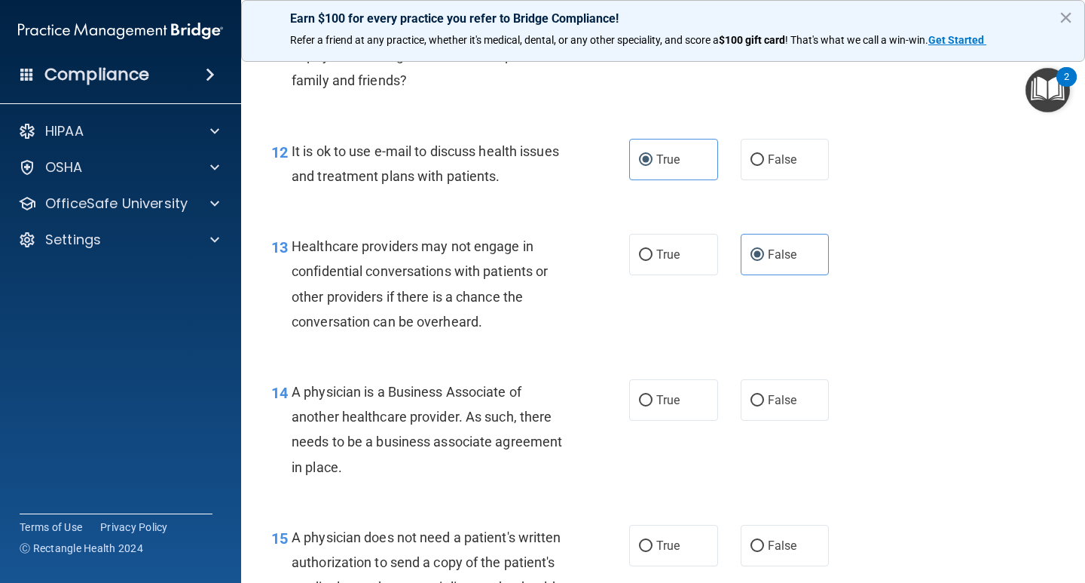
scroll to position [1711, 0]
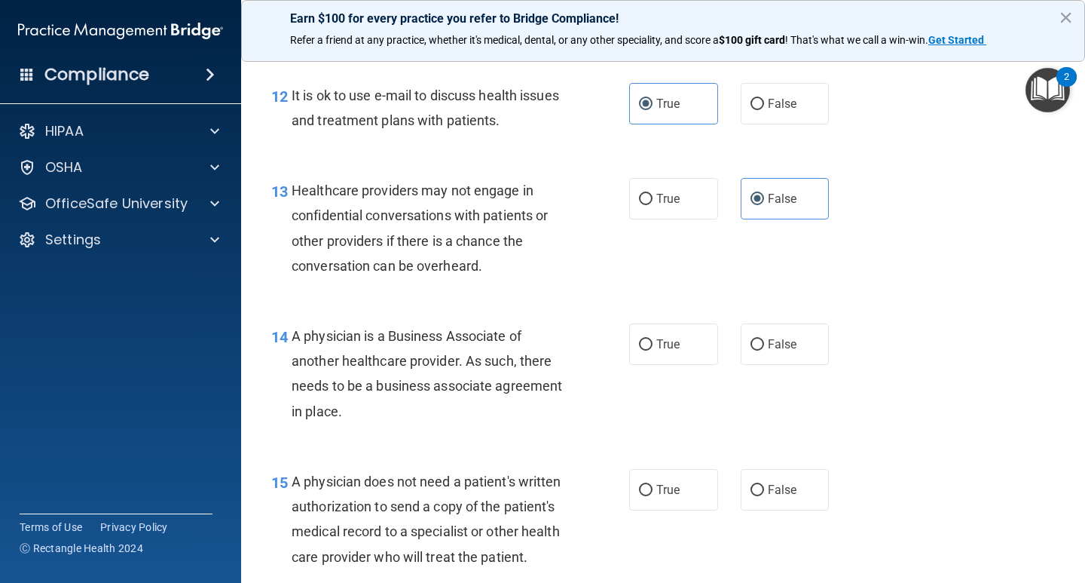
click at [776, 369] on div "14 A physician is a Business Associate of another healthcare provider. As such,…" at bounding box center [663, 376] width 806 height 145
click at [778, 352] on label "False" at bounding box center [785, 343] width 89 height 41
click at [764, 350] on input "False" at bounding box center [758, 344] width 14 height 11
radio input "true"
click at [922, 351] on div "14 A physician is a Business Associate of another healthcare provider. As such,…" at bounding box center [663, 376] width 806 height 145
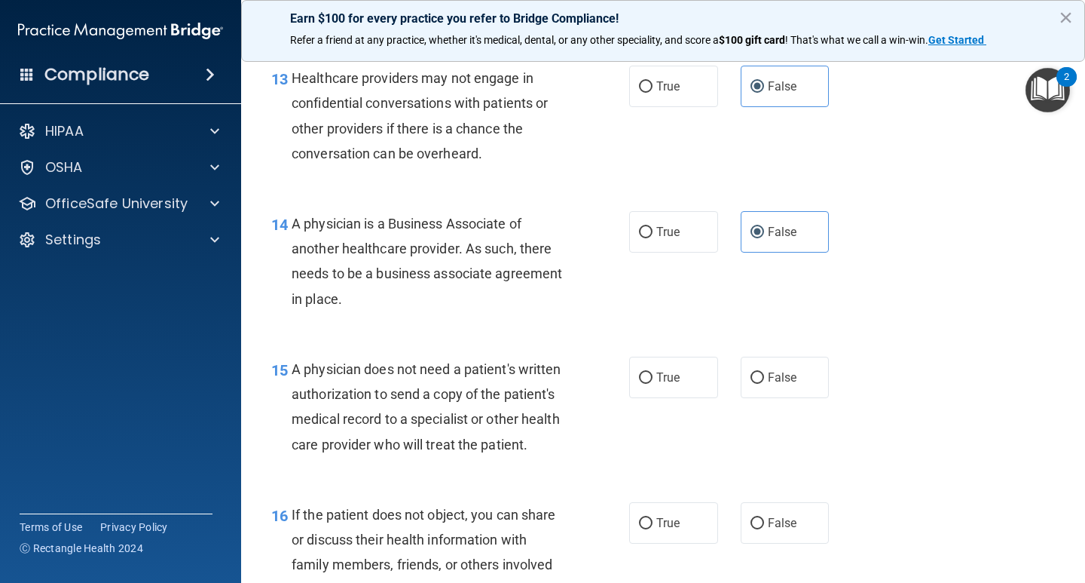
scroll to position [1841, 0]
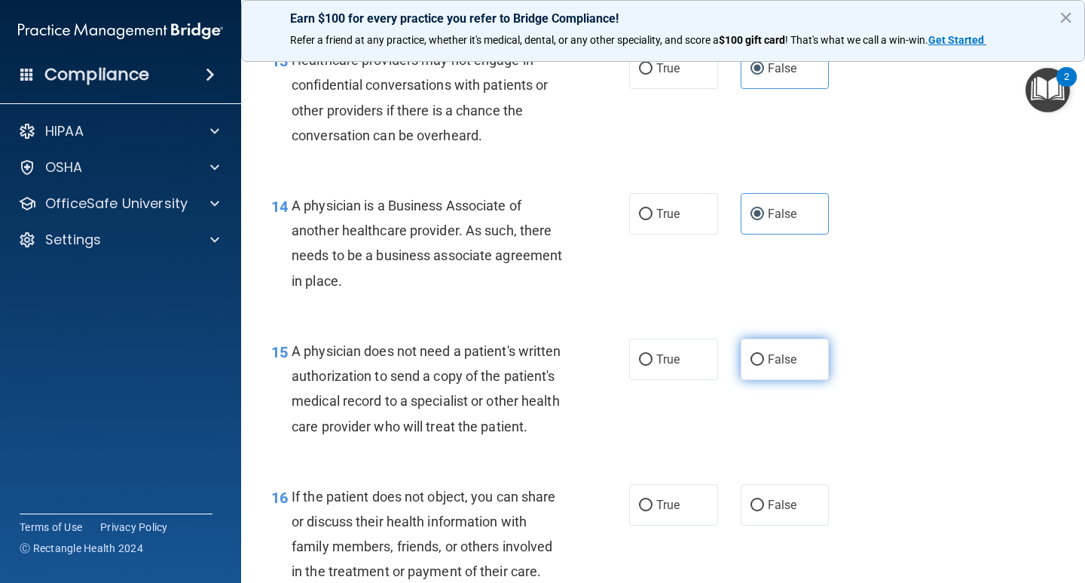
click at [794, 369] on label "False" at bounding box center [785, 358] width 89 height 41
click at [764, 365] on input "False" at bounding box center [758, 359] width 14 height 11
radio input "true"
click at [924, 286] on div "14 A physician is a Business Associate of another healthcare provider. As such,…" at bounding box center [663, 246] width 806 height 145
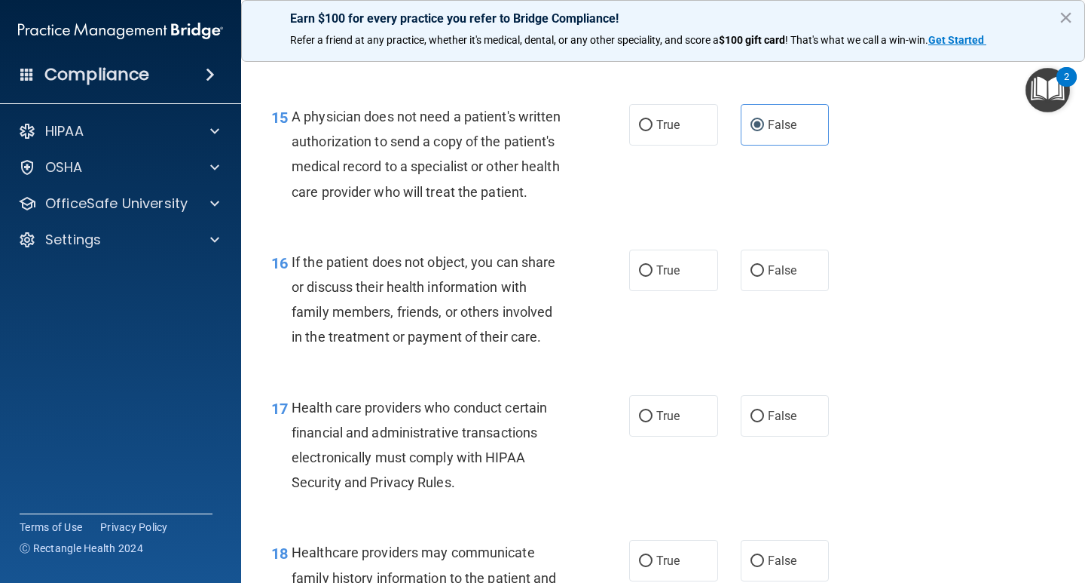
scroll to position [2078, 0]
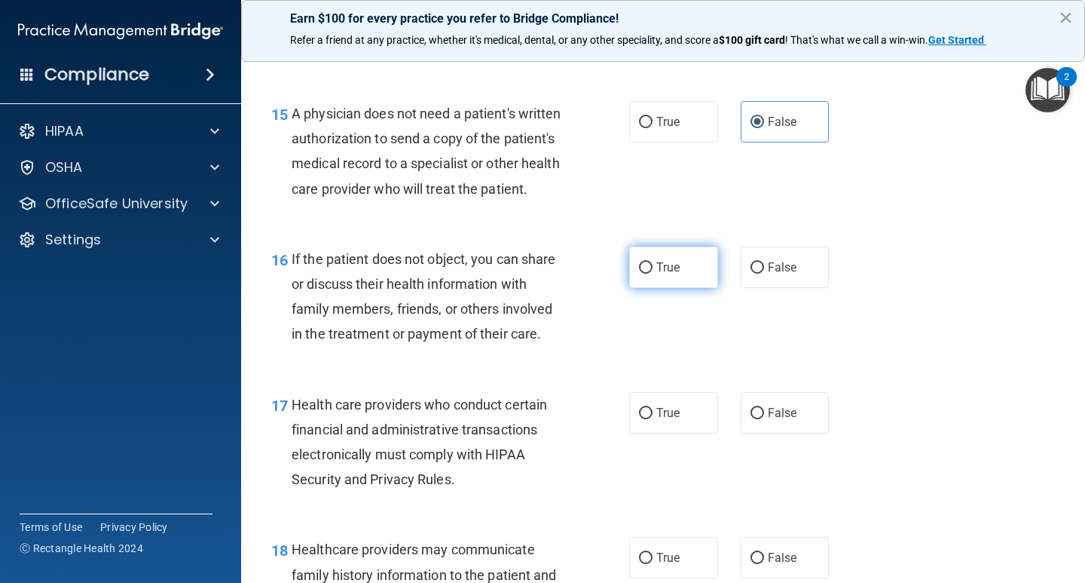
click at [673, 288] on label "True" at bounding box center [673, 266] width 89 height 41
click at [653, 274] on input "True" at bounding box center [646, 267] width 14 height 11
radio input "true"
click at [878, 268] on div "16 If the patient does not object, you can share or discuss their health inform…" at bounding box center [663, 300] width 806 height 145
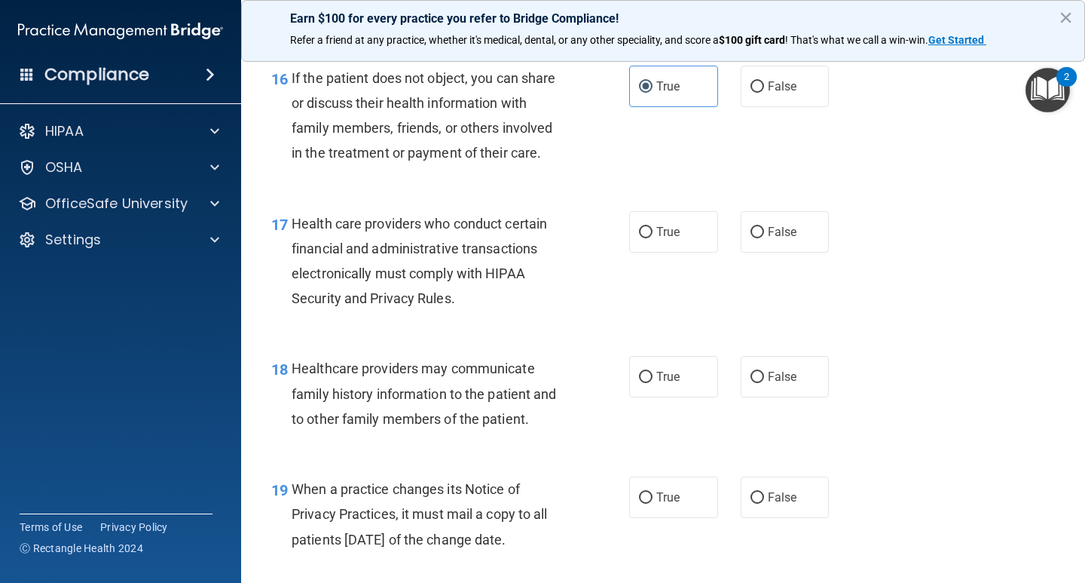
scroll to position [2277, 0]
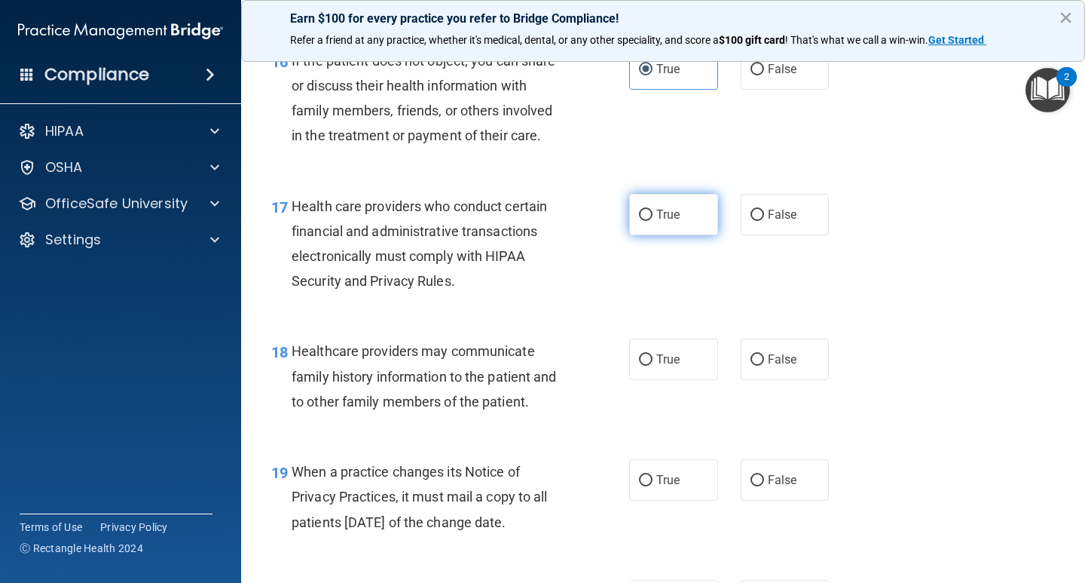
click at [649, 235] on label "True" at bounding box center [673, 214] width 89 height 41
click at [649, 221] on input "True" at bounding box center [646, 214] width 14 height 11
radio input "true"
click at [898, 215] on div "17 Health care providers who conduct certain financial and administrative trans…" at bounding box center [663, 247] width 806 height 145
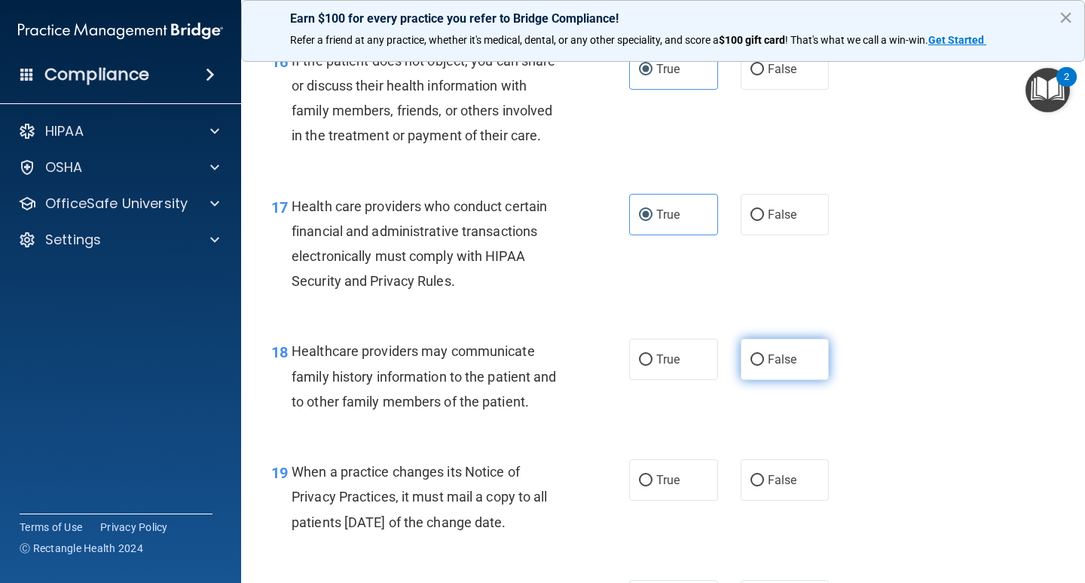
click at [795, 380] on label "False" at bounding box center [785, 358] width 89 height 41
click at [764, 365] on input "False" at bounding box center [758, 359] width 14 height 11
radio input "true"
click at [800, 497] on label "False" at bounding box center [785, 479] width 89 height 41
click at [764, 486] on input "False" at bounding box center [758, 480] width 14 height 11
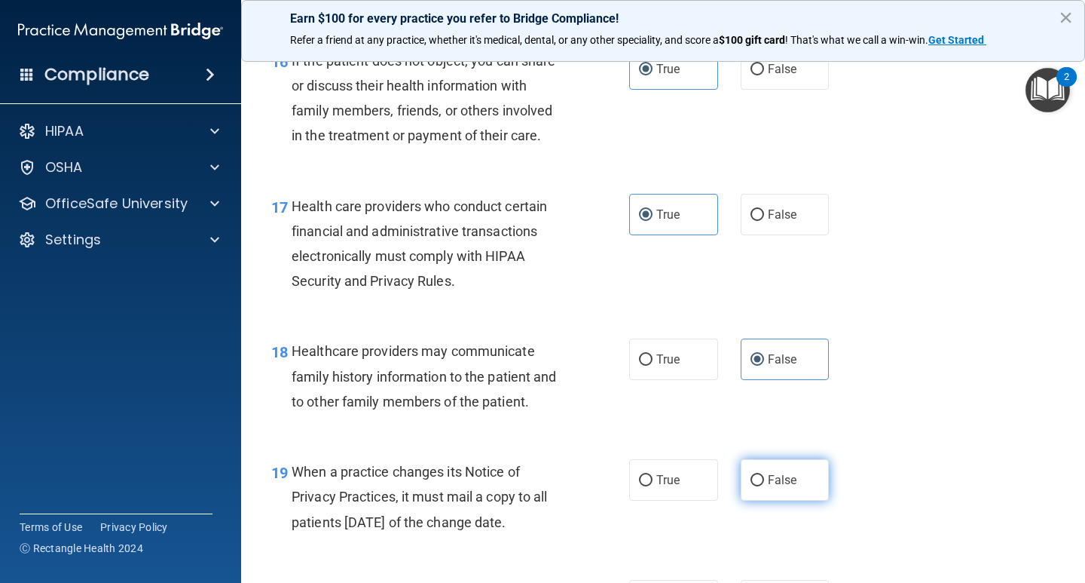
radio input "true"
click at [888, 320] on div "17 Health care providers who conduct certain financial and administrative trans…" at bounding box center [663, 247] width 806 height 145
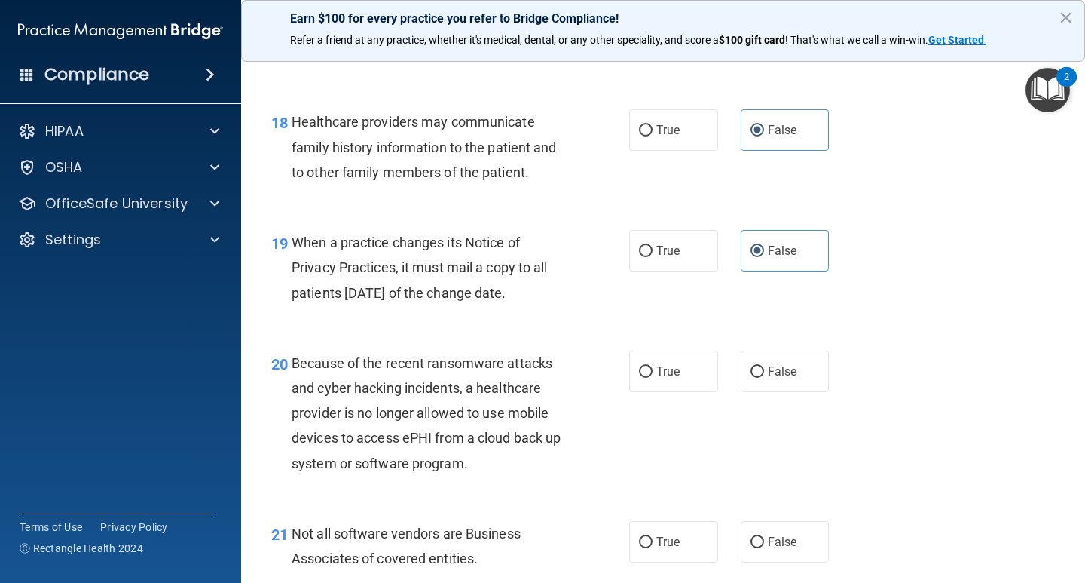
scroll to position [2558, 0]
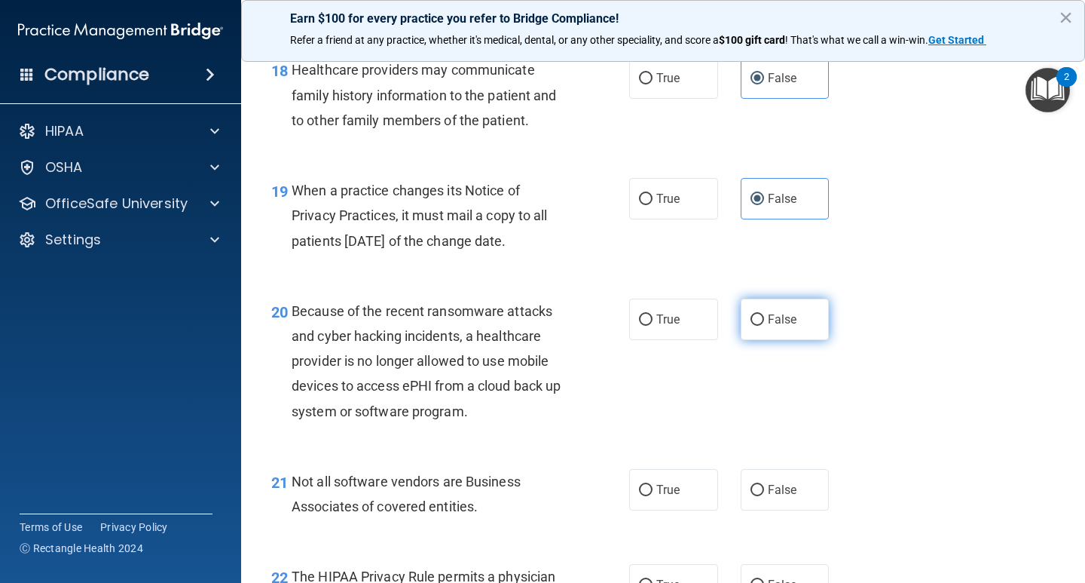
click at [785, 326] on span "False" at bounding box center [782, 319] width 29 height 14
click at [764, 326] on input "False" at bounding box center [758, 319] width 14 height 11
radio input "true"
click at [889, 326] on div "20 Because of the recent ransomware attacks and cyber hacking incidents, a heal…" at bounding box center [663, 365] width 806 height 170
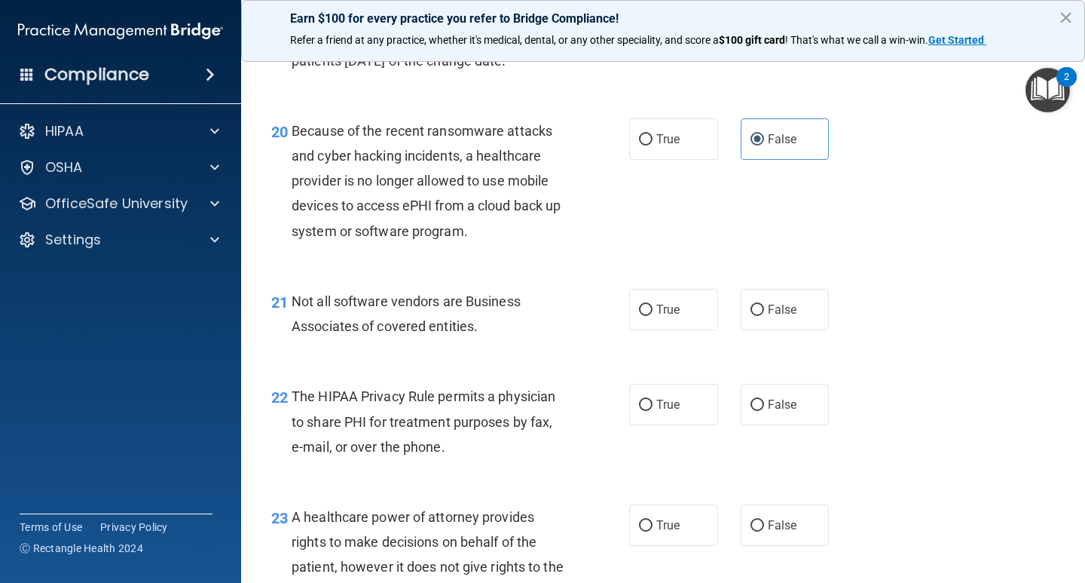
scroll to position [2758, 0]
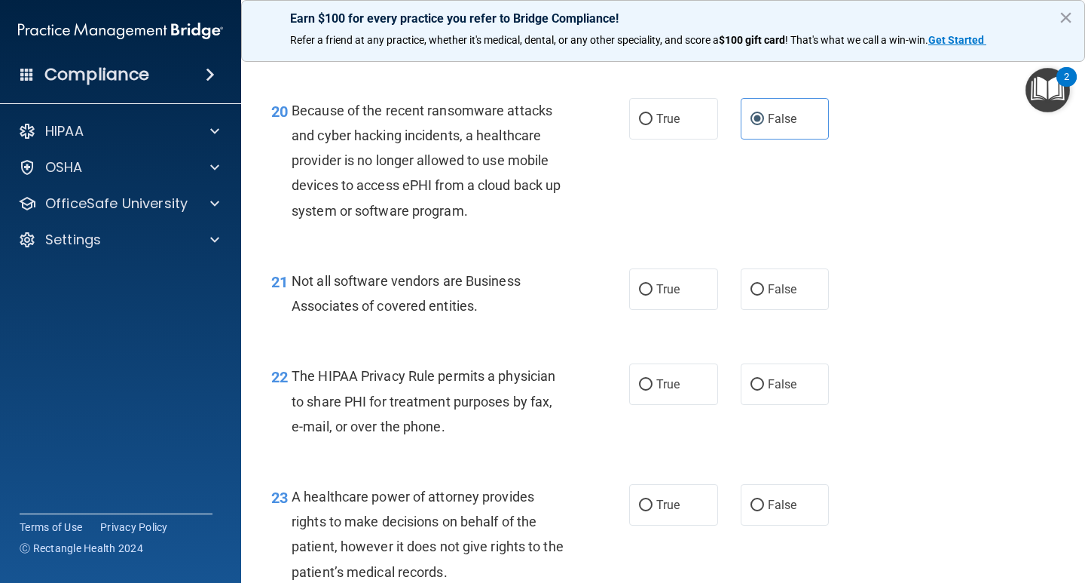
click at [657, 337] on div "21 Not all software vendors are Business Associates of covered entities. True F…" at bounding box center [663, 296] width 806 height 95
click at [659, 310] on label "True" at bounding box center [673, 288] width 89 height 41
click at [653, 295] on input "True" at bounding box center [646, 289] width 14 height 11
radio input "true"
click at [851, 306] on div "21 Not all software vendors are Business Associates of covered entities. True F…" at bounding box center [663, 296] width 806 height 95
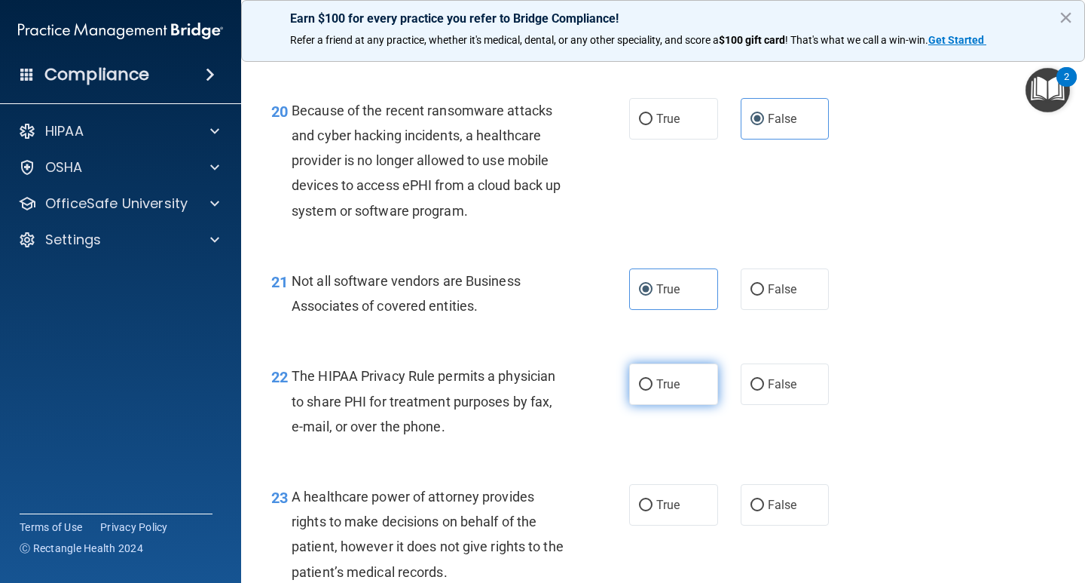
drag, startPoint x: 680, startPoint y: 417, endPoint x: 891, endPoint y: 369, distance: 216.4
click at [680, 405] on label "True" at bounding box center [673, 383] width 89 height 41
click at [653, 390] on input "True" at bounding box center [646, 384] width 14 height 11
radio input "true"
click at [942, 320] on div "21 Not all software vendors are Business Associates of covered entities. True F…" at bounding box center [663, 296] width 806 height 95
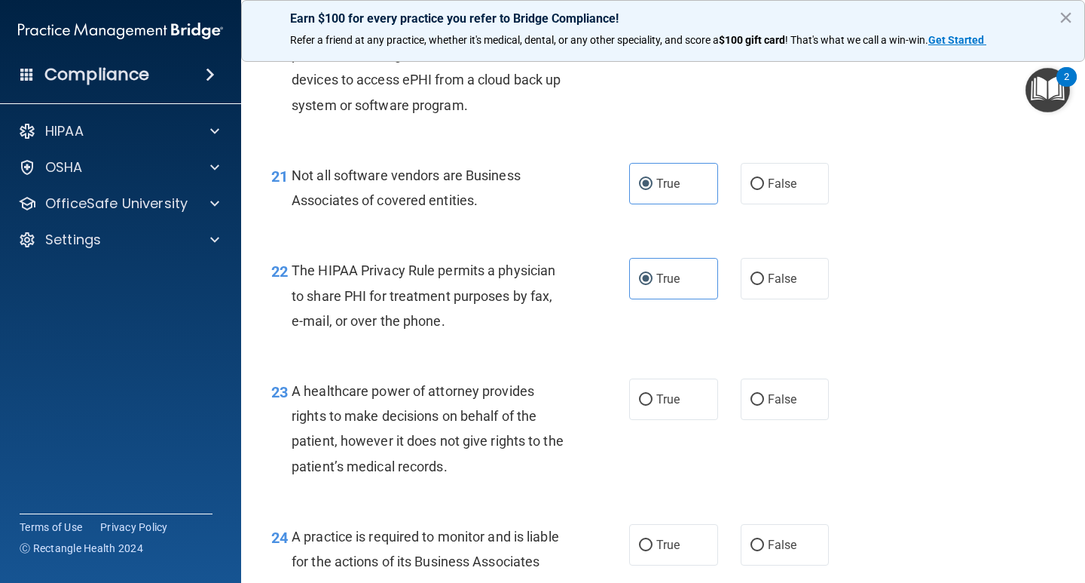
scroll to position [2902, 0]
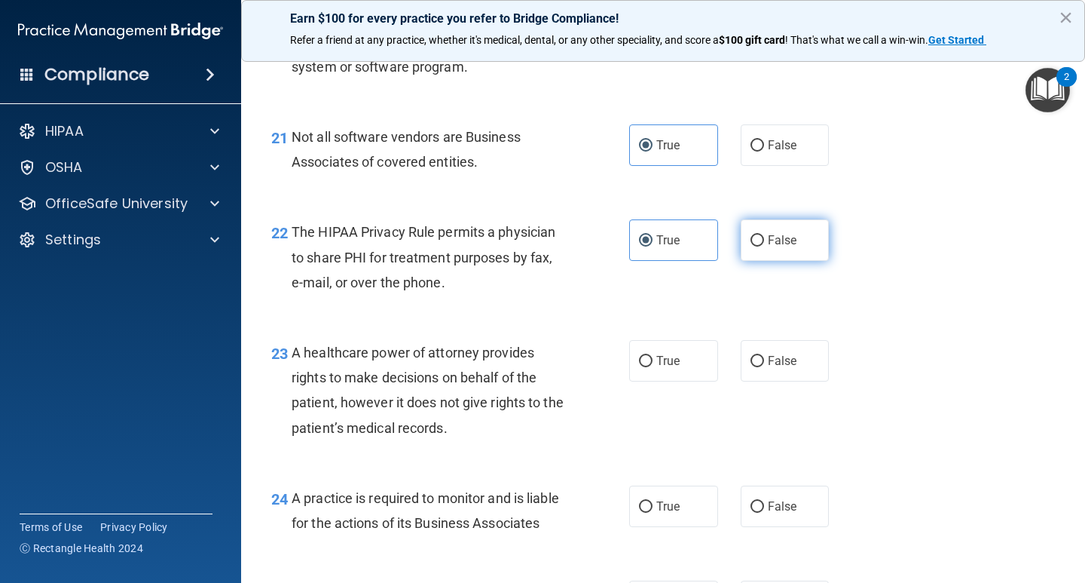
click at [785, 247] on span "False" at bounding box center [782, 240] width 29 height 14
click at [764, 246] on input "False" at bounding box center [758, 240] width 14 height 11
radio input "true"
radio input "false"
click at [980, 283] on div "22 The HIPAA Privacy Rule permits a physician to share PHI for treatment purpos…" at bounding box center [663, 260] width 806 height 121
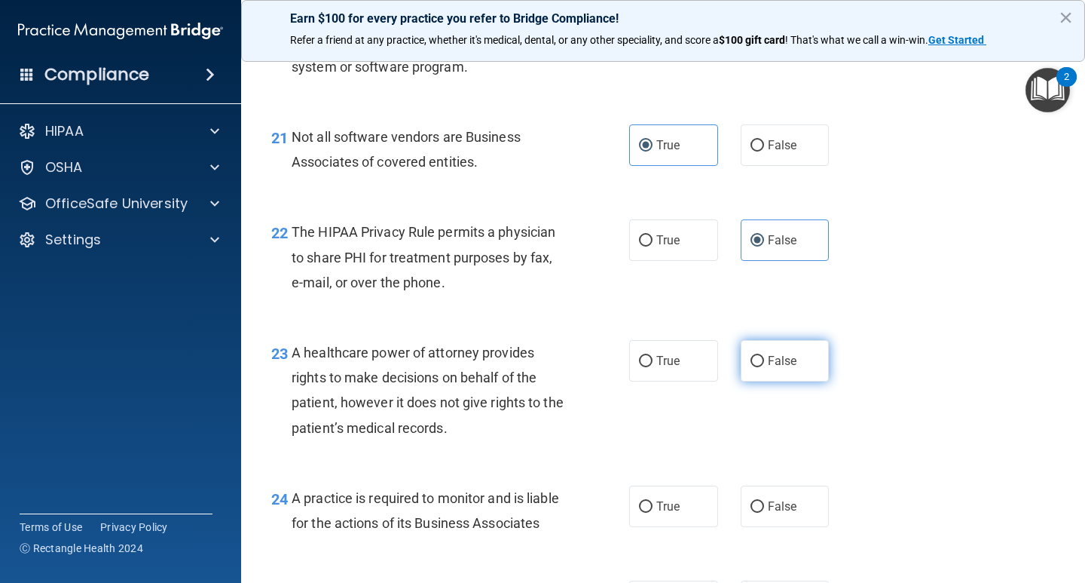
click at [771, 368] on span "False" at bounding box center [782, 360] width 29 height 14
click at [764, 367] on input "False" at bounding box center [758, 361] width 14 height 11
radio input "true"
click at [931, 304] on div "22 The HIPAA Privacy Rule permits a physician to share PHI for treatment purpos…" at bounding box center [663, 260] width 806 height 121
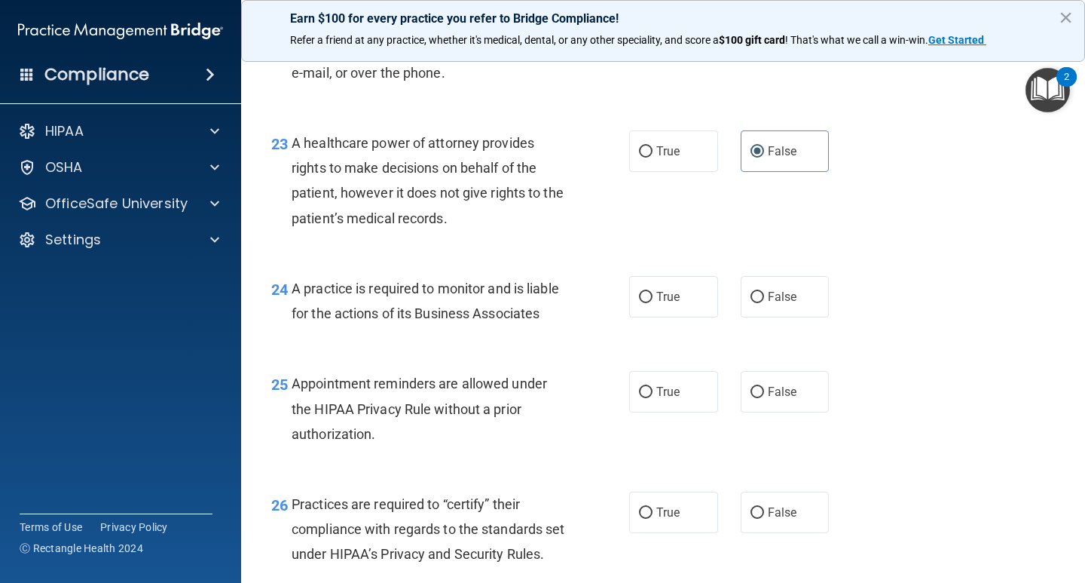
scroll to position [3136, 0]
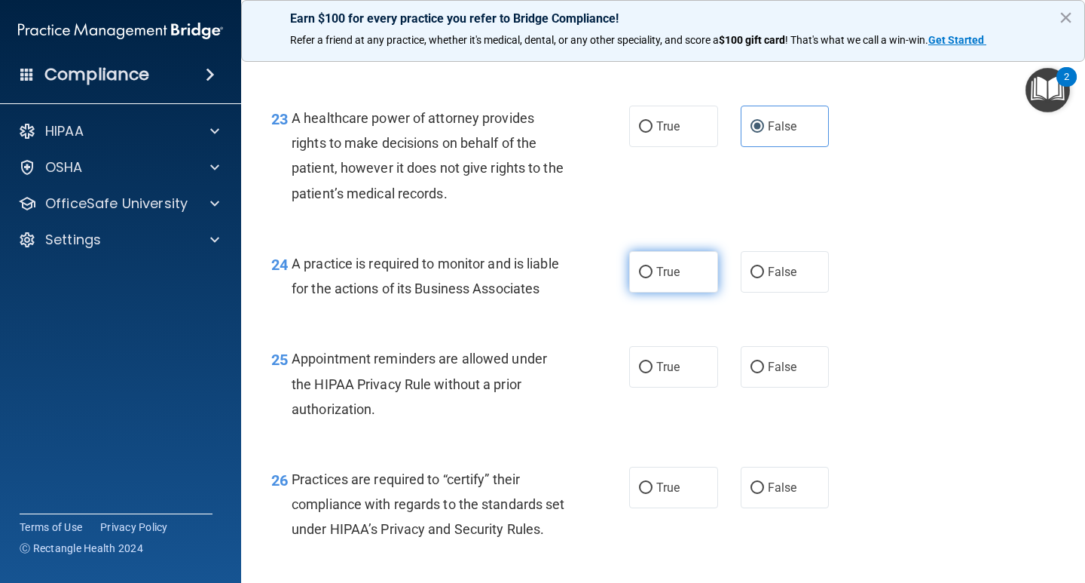
click at [656, 279] on span "True" at bounding box center [667, 272] width 23 height 14
click at [653, 278] on input "True" at bounding box center [646, 272] width 14 height 11
radio input "true"
drag, startPoint x: 681, startPoint y: 412, endPoint x: 787, endPoint y: 503, distance: 139.4
click at [680, 387] on label "True" at bounding box center [673, 366] width 89 height 41
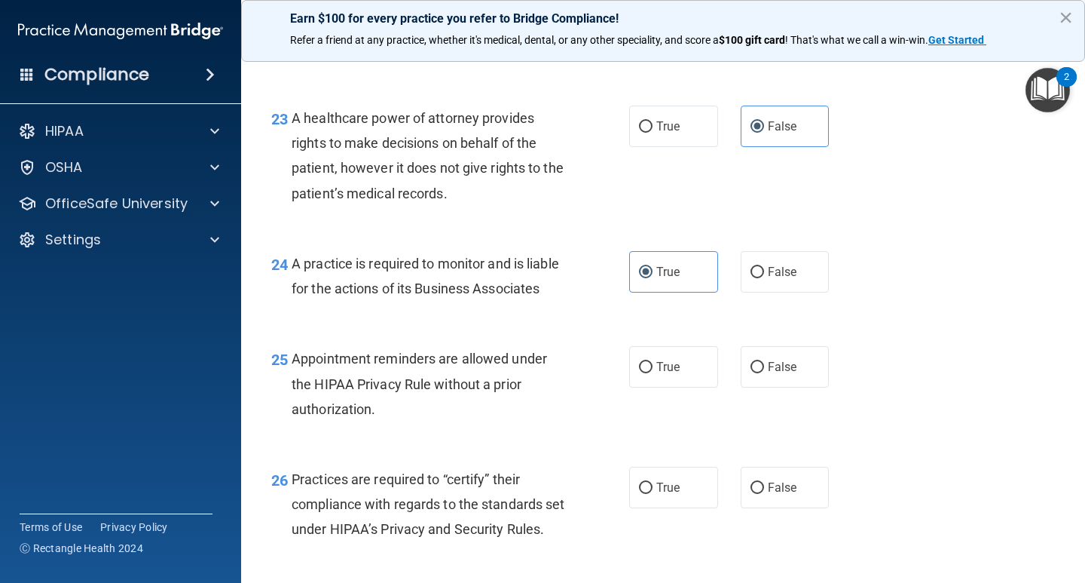
click at [653, 373] on input "True" at bounding box center [646, 367] width 14 height 11
radio input "true"
click at [788, 508] on label "False" at bounding box center [785, 486] width 89 height 41
click at [764, 494] on input "False" at bounding box center [758, 487] width 14 height 11
radio input "true"
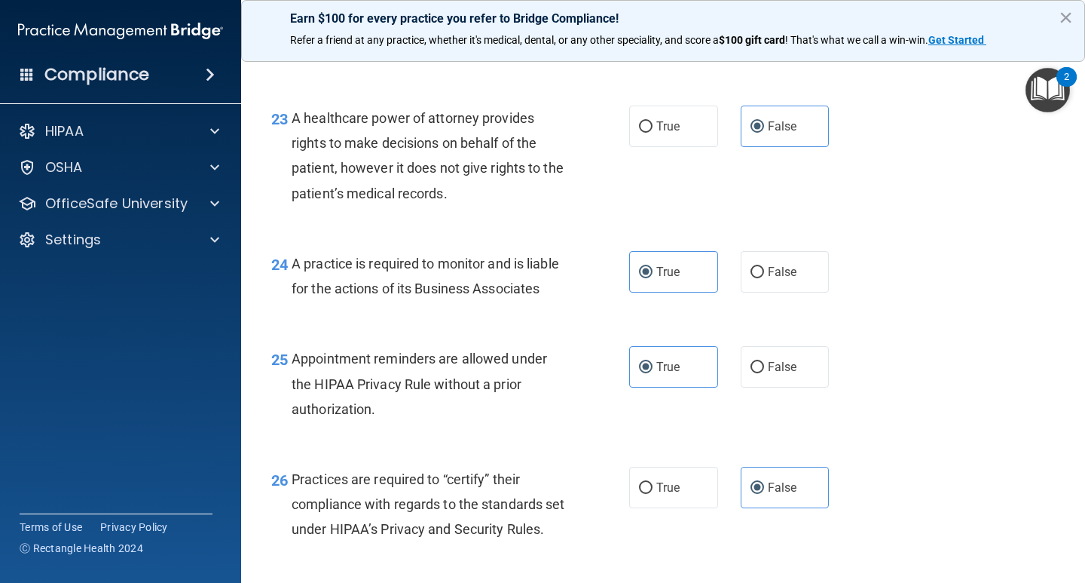
click at [902, 425] on div "25 Appointment reminders are allowed under the HIPAA Privacy Rule without a pri…" at bounding box center [663, 387] width 806 height 121
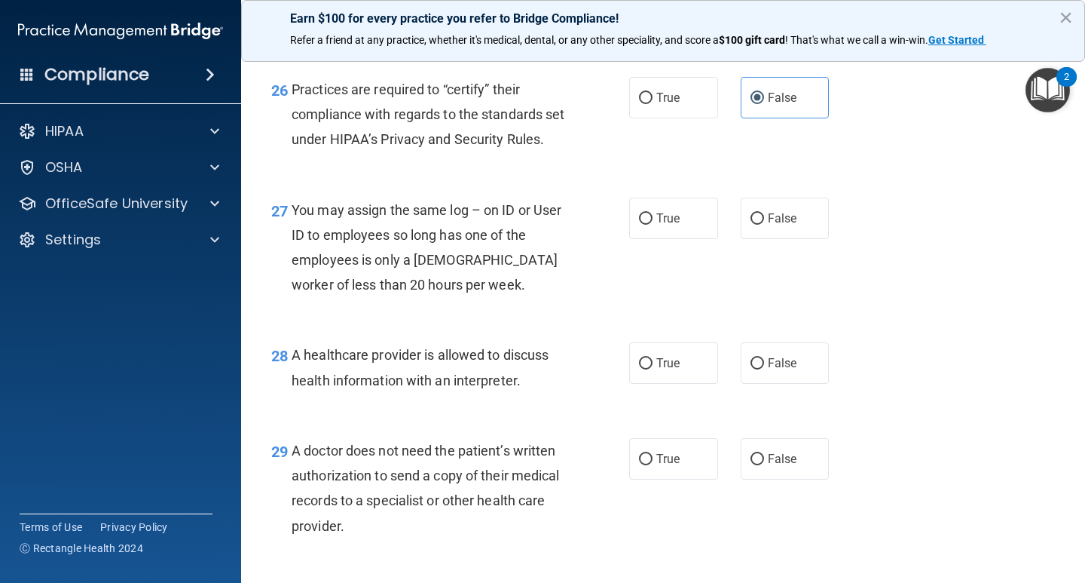
scroll to position [3564, 0]
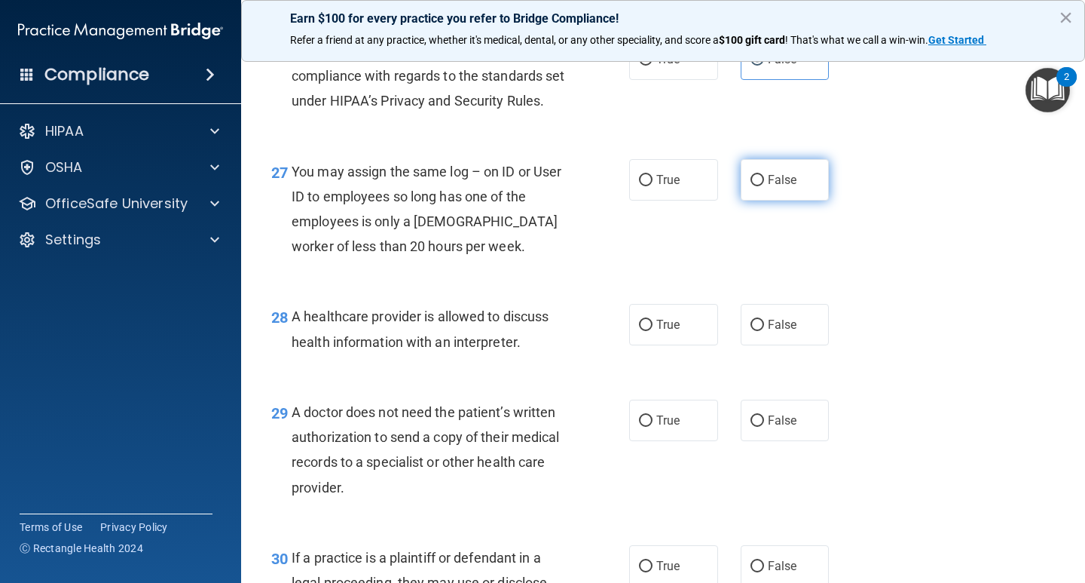
click at [819, 200] on label "False" at bounding box center [785, 179] width 89 height 41
click at [764, 186] on input "False" at bounding box center [758, 180] width 14 height 11
radio input "true"
click at [980, 286] on div "27 You may assign the same log – on ID or User ID to employees so long has one …" at bounding box center [663, 212] width 806 height 145
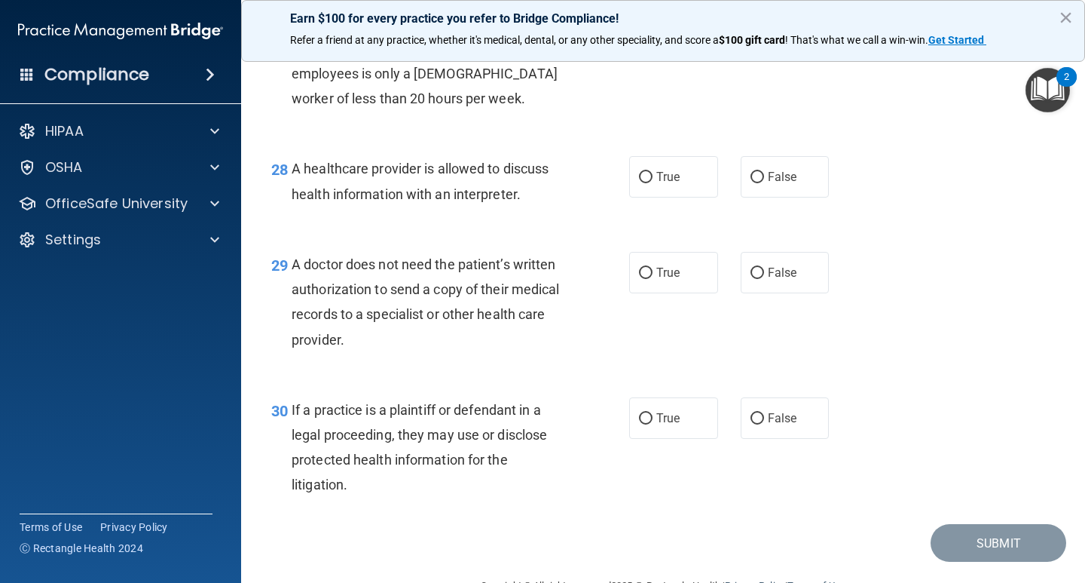
scroll to position [3723, 0]
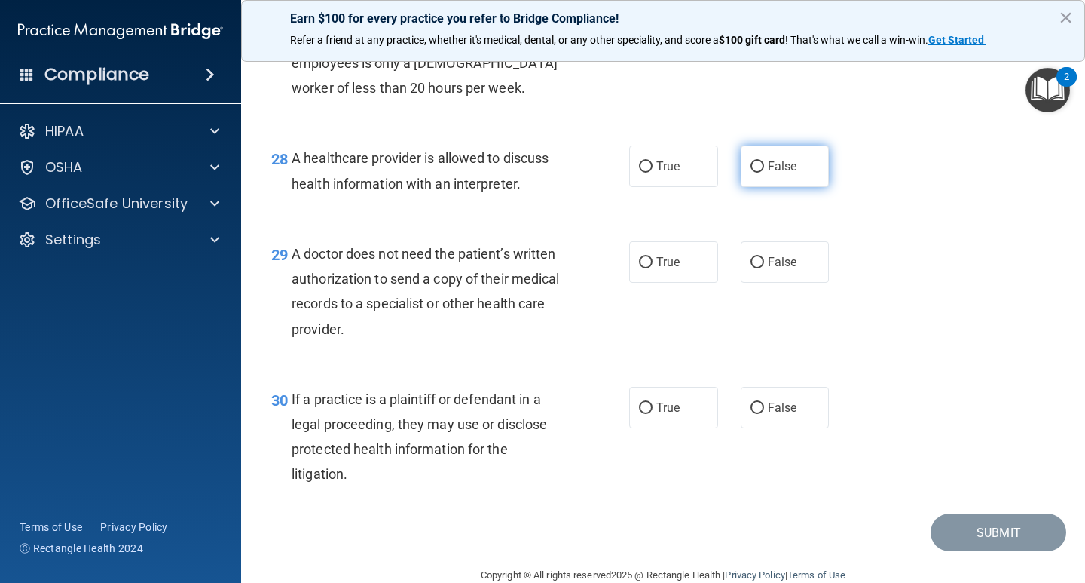
click at [788, 173] on span "False" at bounding box center [782, 166] width 29 height 14
click at [764, 173] on input "False" at bounding box center [758, 166] width 14 height 11
radio input "true"
click at [703, 187] on label "True" at bounding box center [673, 165] width 89 height 41
click at [653, 173] on input "True" at bounding box center [646, 166] width 14 height 11
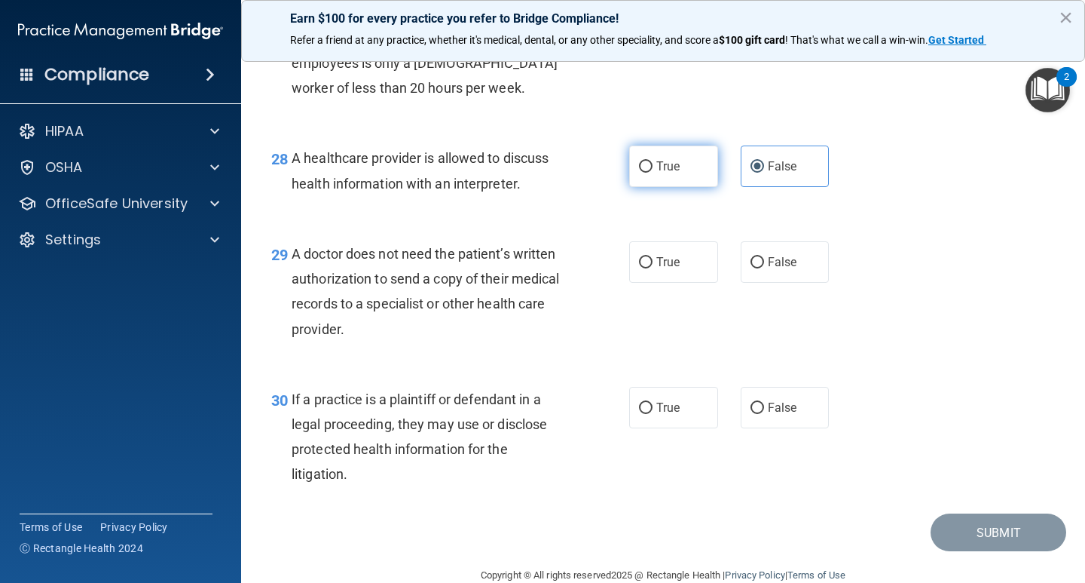
radio input "true"
radio input "false"
click at [907, 222] on div "28 A healthcare provider is allowed to discuss health information with an inter…" at bounding box center [663, 174] width 806 height 95
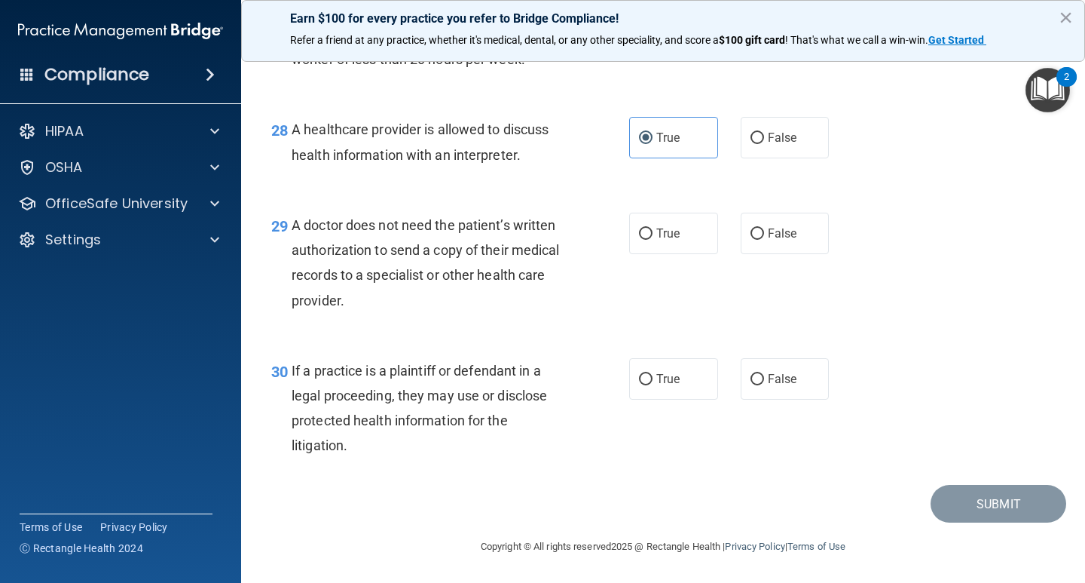
scroll to position [3827, 0]
click at [784, 246] on label "False" at bounding box center [785, 233] width 89 height 41
click at [764, 240] on input "False" at bounding box center [758, 233] width 14 height 11
radio input "true"
click at [796, 399] on label "False" at bounding box center [785, 378] width 89 height 41
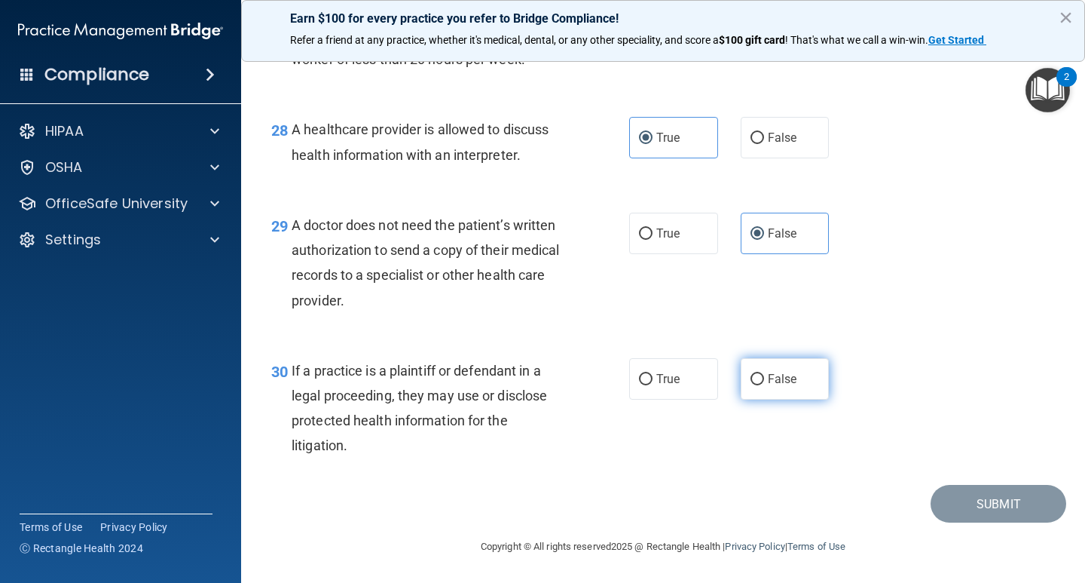
click at [764, 385] on input "False" at bounding box center [758, 379] width 14 height 11
radio input "true"
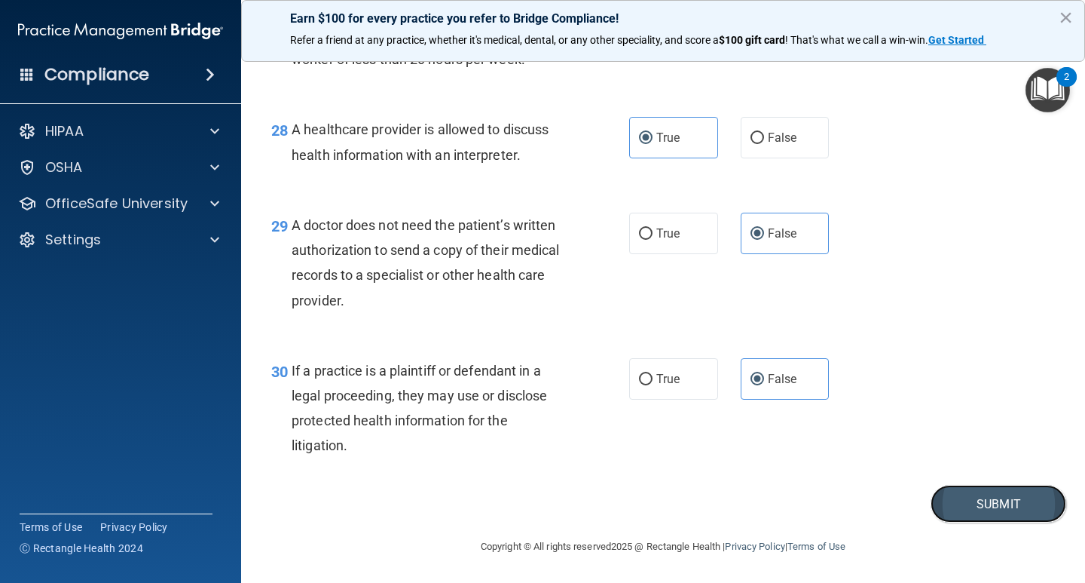
click at [1008, 497] on button "Submit" at bounding box center [999, 504] width 136 height 38
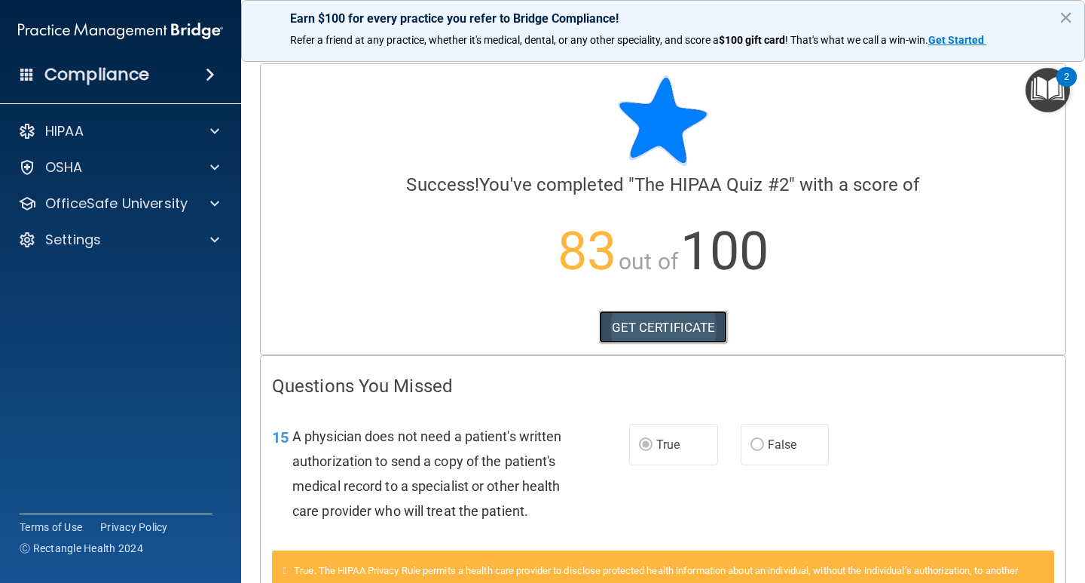
click at [699, 315] on link "GET CERTIFICATE" at bounding box center [663, 326] width 129 height 33
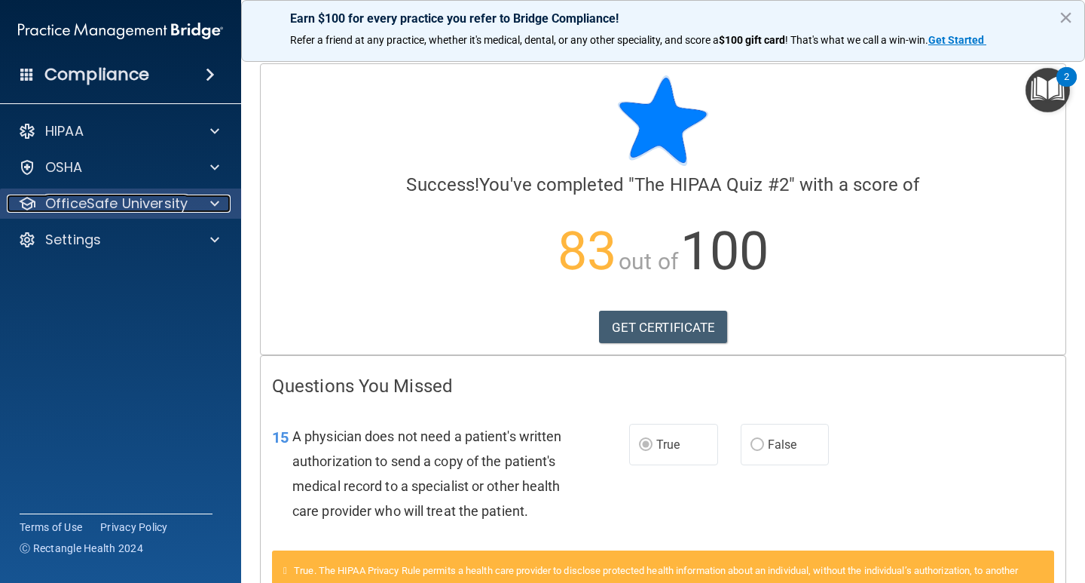
click at [197, 198] on div at bounding box center [213, 203] width 38 height 18
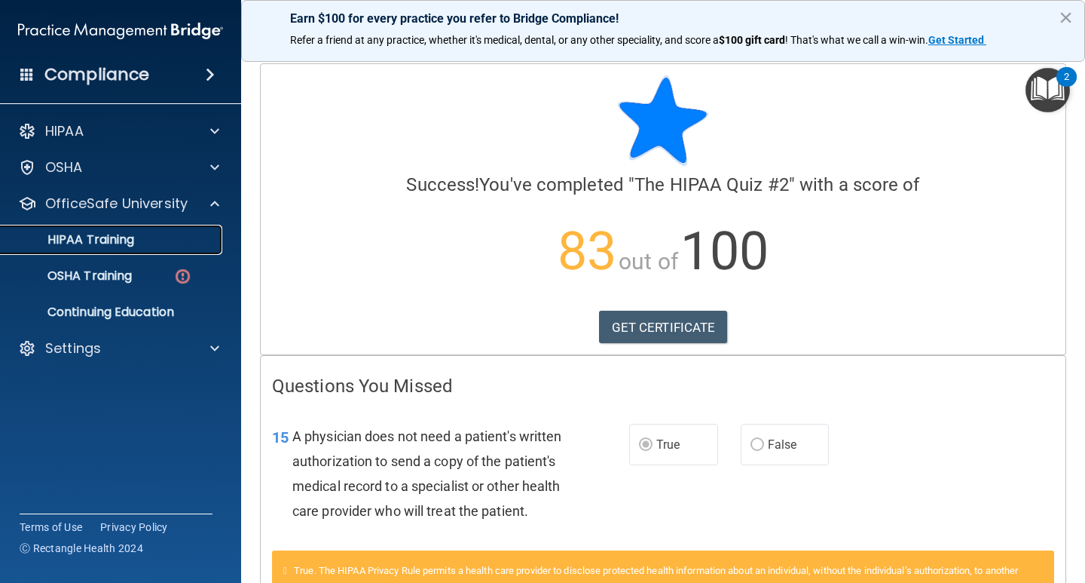
click at [206, 234] on div "HIPAA Training" at bounding box center [113, 239] width 206 height 15
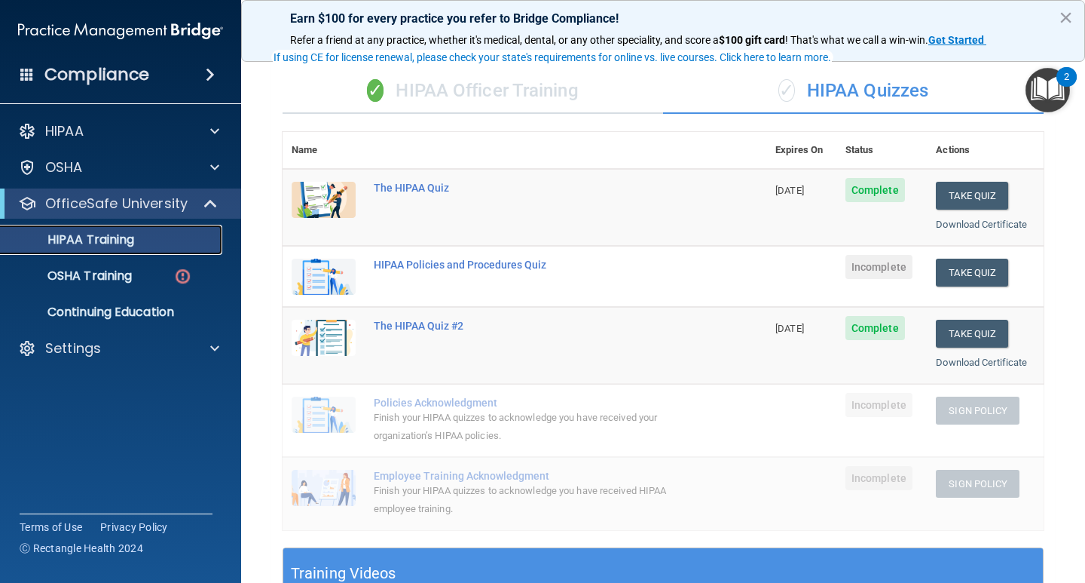
scroll to position [99, 0]
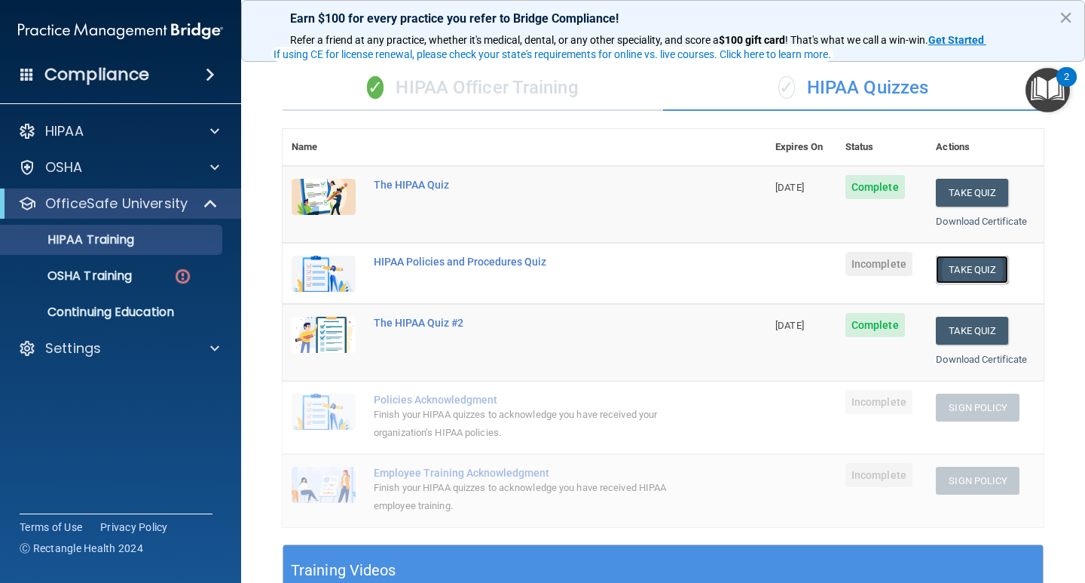
click at [974, 270] on button "Take Quiz" at bounding box center [972, 269] width 72 height 28
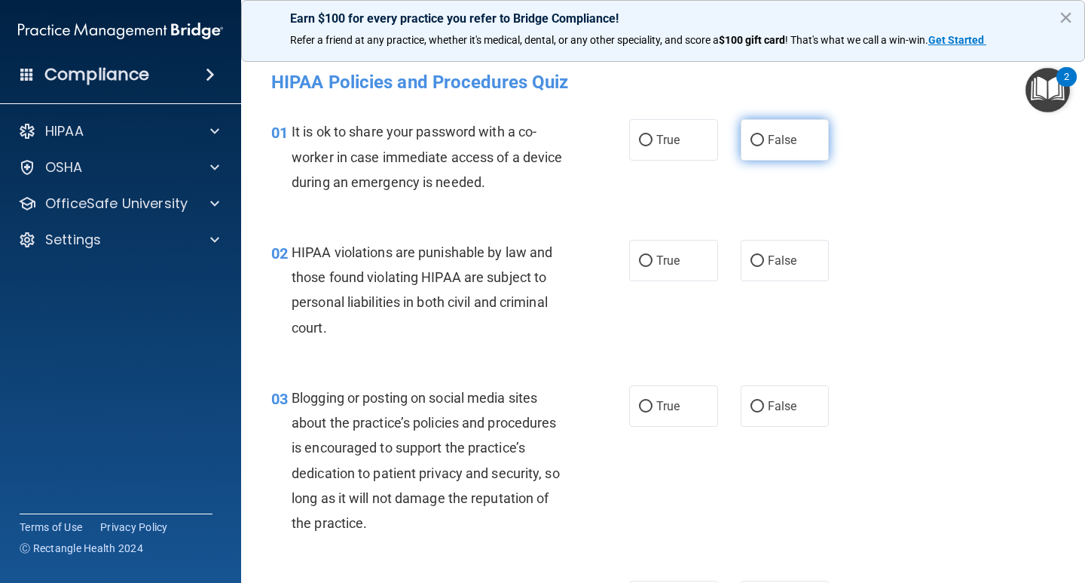
click at [807, 141] on label "False" at bounding box center [785, 139] width 89 height 41
click at [764, 141] on input "False" at bounding box center [758, 140] width 14 height 11
radio input "true"
click at [939, 221] on div "02 HIPAA violations are punishable by law and those found violating HIPAA are s…" at bounding box center [663, 293] width 806 height 145
click at [653, 271] on label "True" at bounding box center [673, 260] width 89 height 41
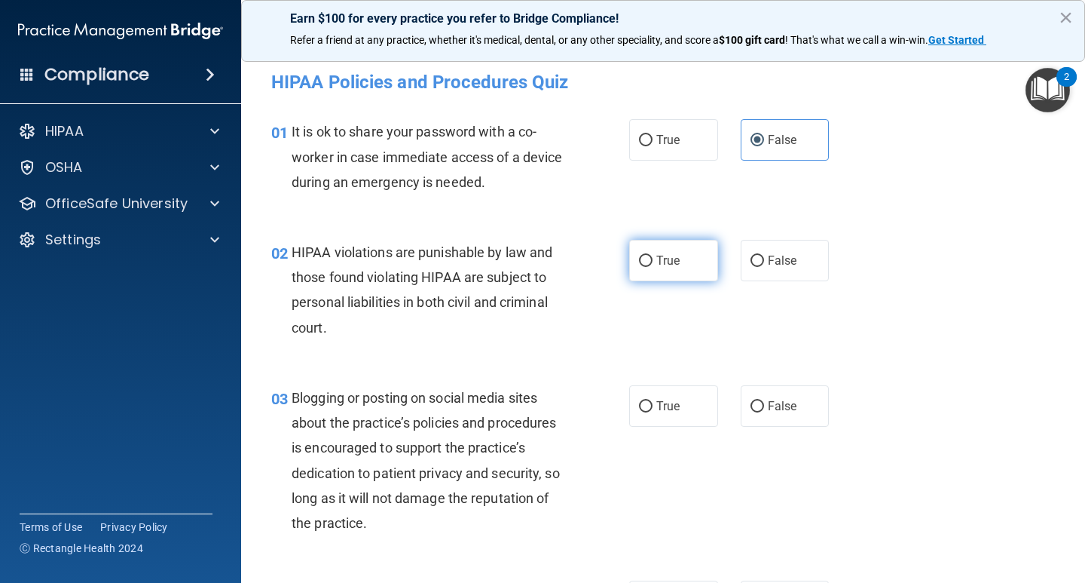
click at [653, 267] on input "True" at bounding box center [646, 260] width 14 height 11
radio input "true"
click at [917, 222] on div "02 HIPAA violations are punishable by law and those found violating HIPAA are s…" at bounding box center [663, 293] width 806 height 145
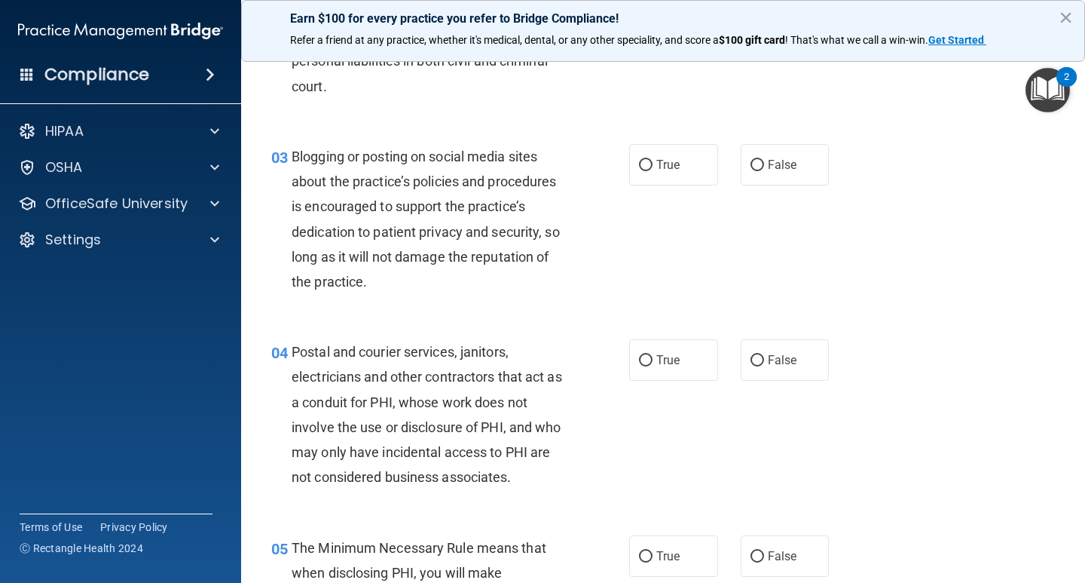
scroll to position [247, 0]
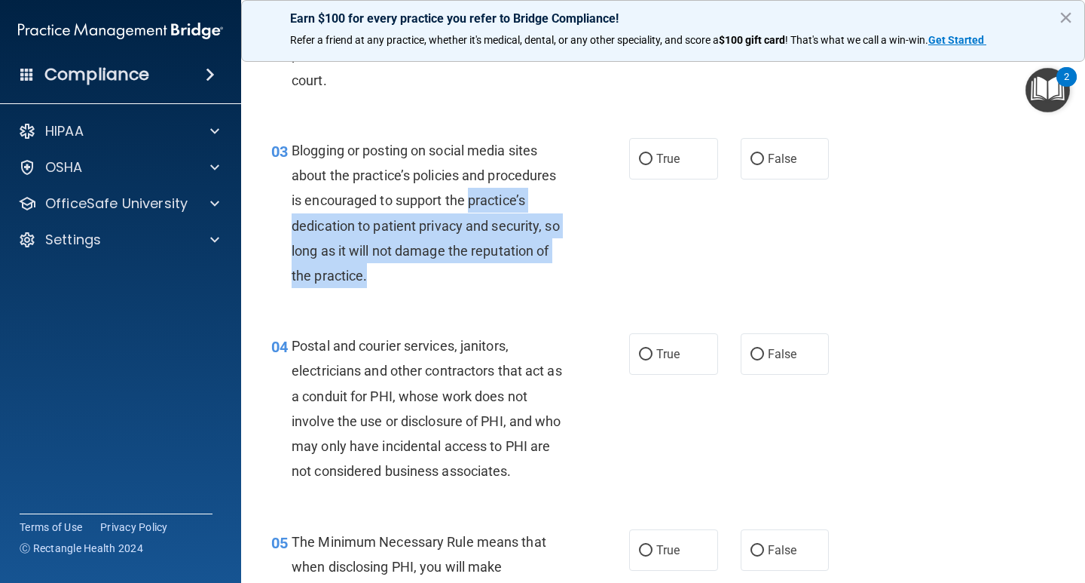
drag, startPoint x: 470, startPoint y: 196, endPoint x: 482, endPoint y: 270, distance: 74.7
click at [482, 270] on div "Blogging or posting on social media sites about the practice’s policies and pro…" at bounding box center [435, 213] width 286 height 150
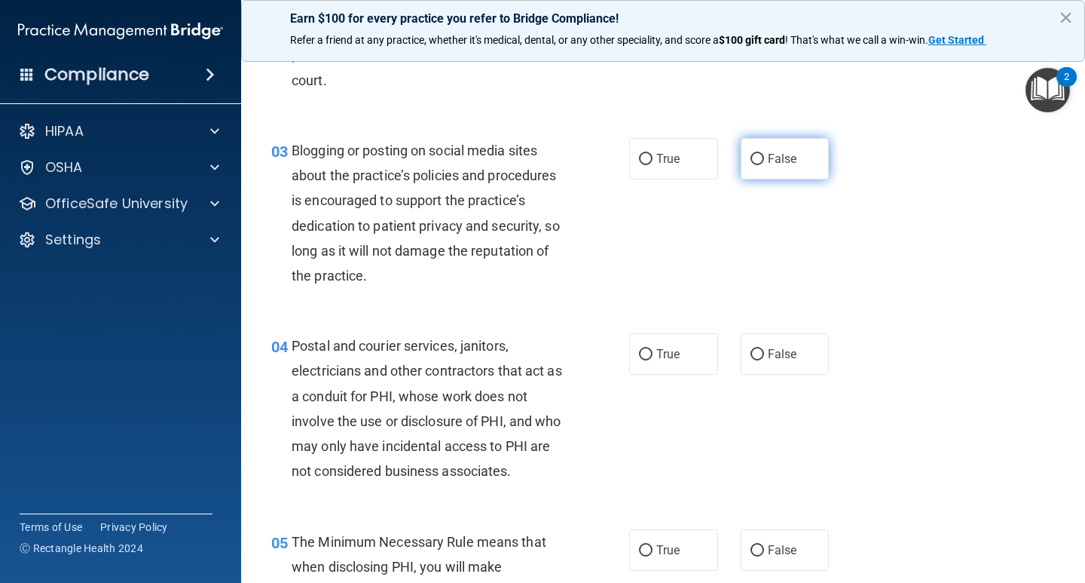
click at [741, 155] on label "False" at bounding box center [785, 158] width 89 height 41
click at [751, 155] on input "False" at bounding box center [758, 159] width 14 height 11
radio input "true"
click at [891, 261] on div "03 Blogging or posting on social media sites about the practice’s policies and …" at bounding box center [663, 216] width 806 height 195
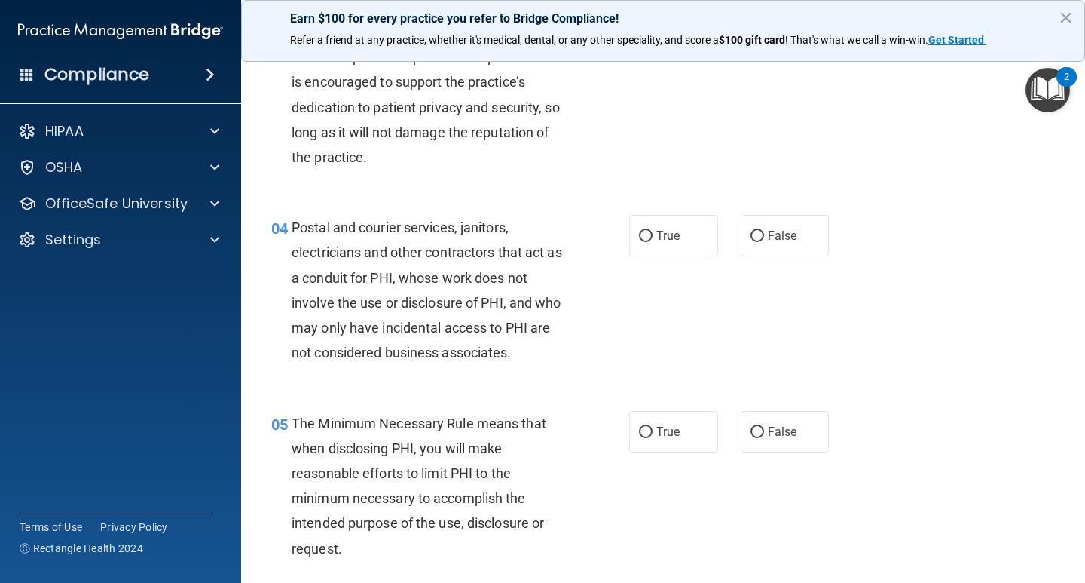
scroll to position [385, 0]
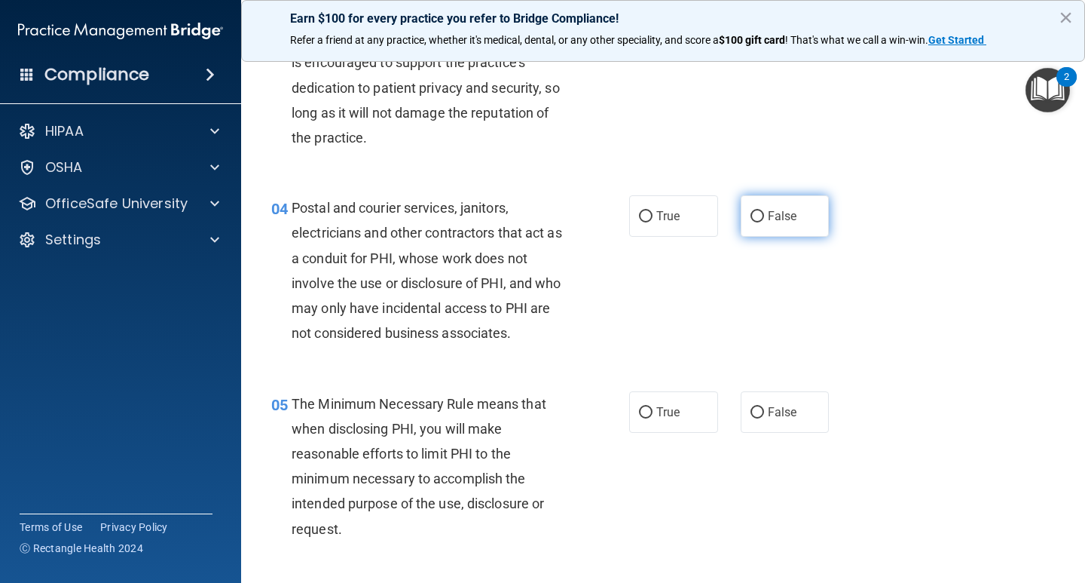
click at [755, 211] on input "False" at bounding box center [758, 216] width 14 height 11
radio input "true"
click at [892, 274] on div "04 Postal and courier services, janitors, electricians and other contractors th…" at bounding box center [663, 273] width 806 height 195
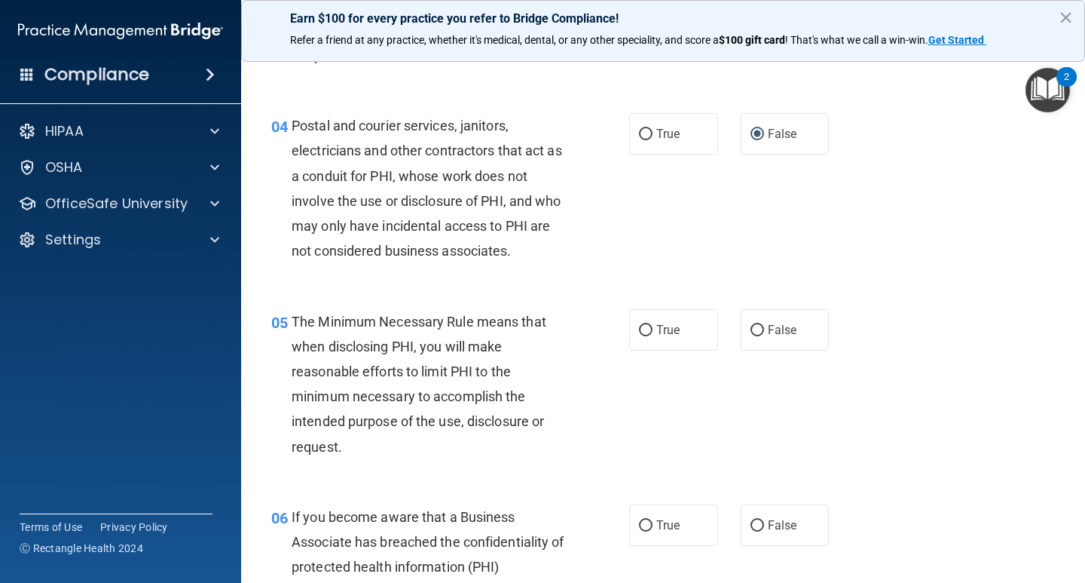
scroll to position [476, 0]
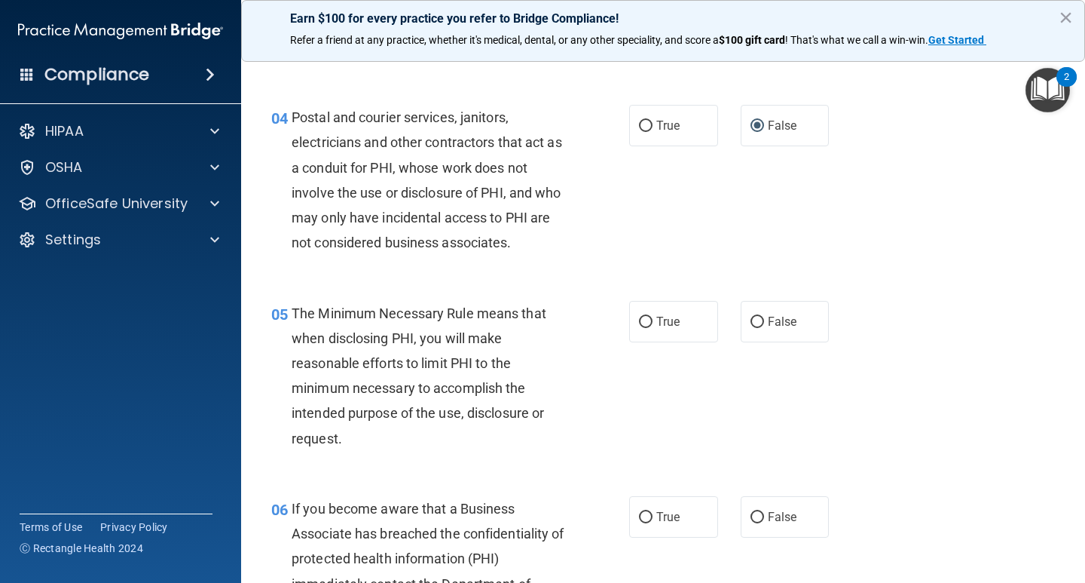
click at [933, 213] on div "04 Postal and courier services, janitors, electricians and other contractors th…" at bounding box center [663, 183] width 806 height 195
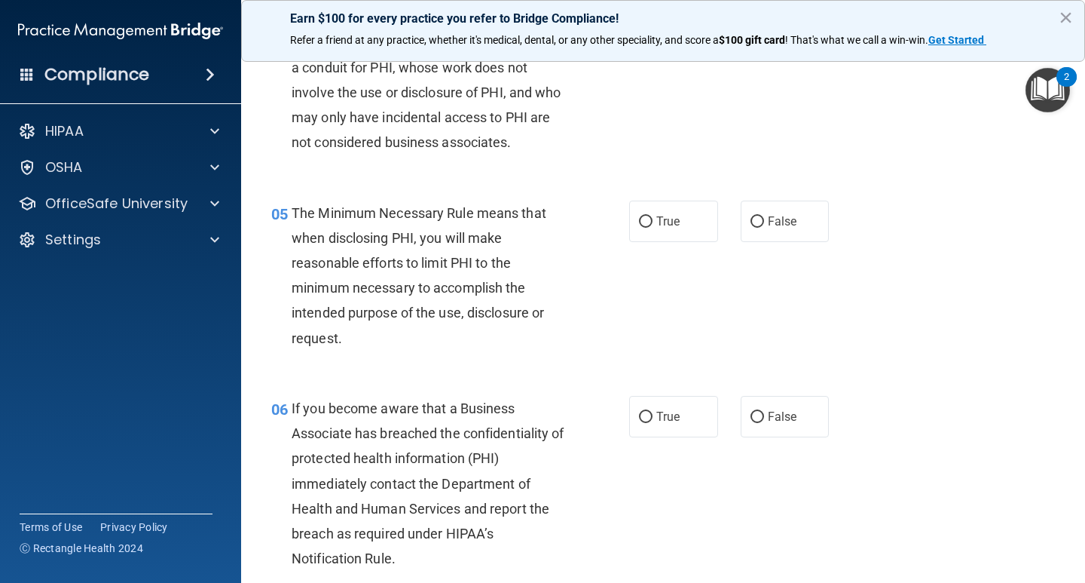
scroll to position [586, 0]
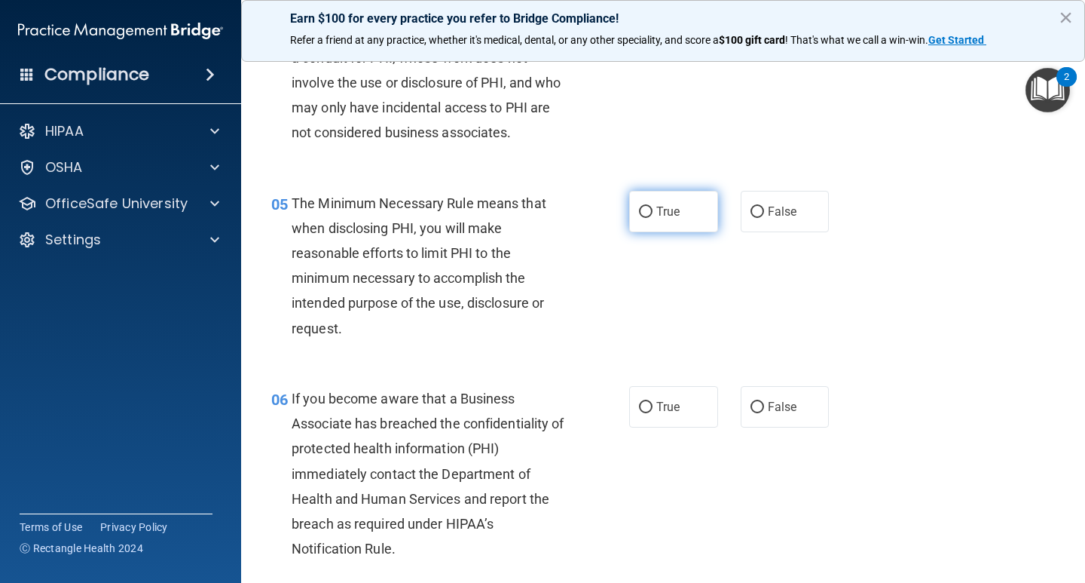
click at [671, 215] on span "True" at bounding box center [667, 211] width 23 height 14
click at [653, 215] on input "True" at bounding box center [646, 211] width 14 height 11
radio input "true"
click at [929, 232] on div "05 The Minimum Necessary Rule means that when disclosing PHI, you will make rea…" at bounding box center [663, 269] width 806 height 195
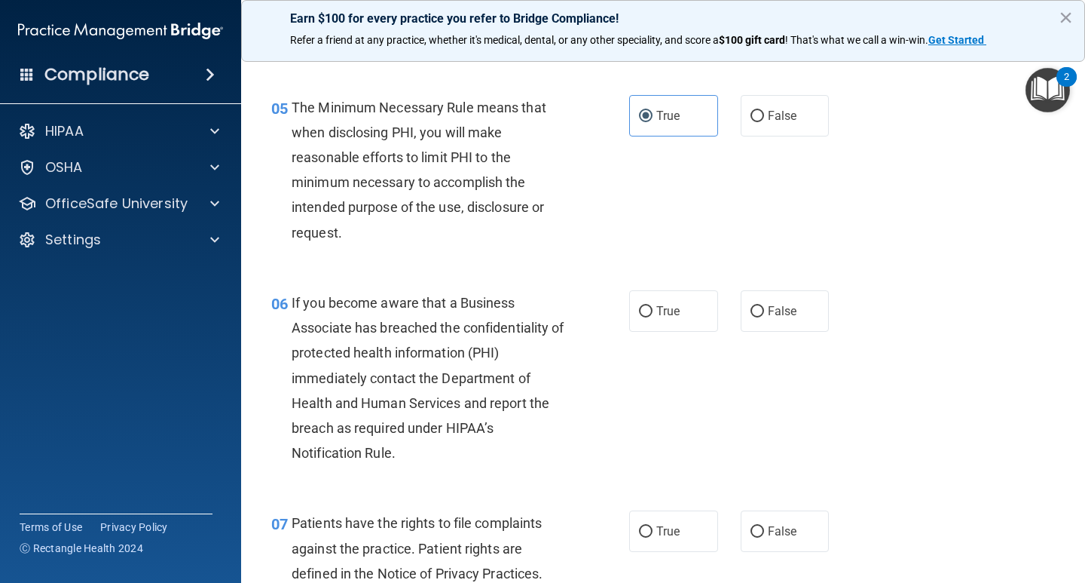
scroll to position [686, 0]
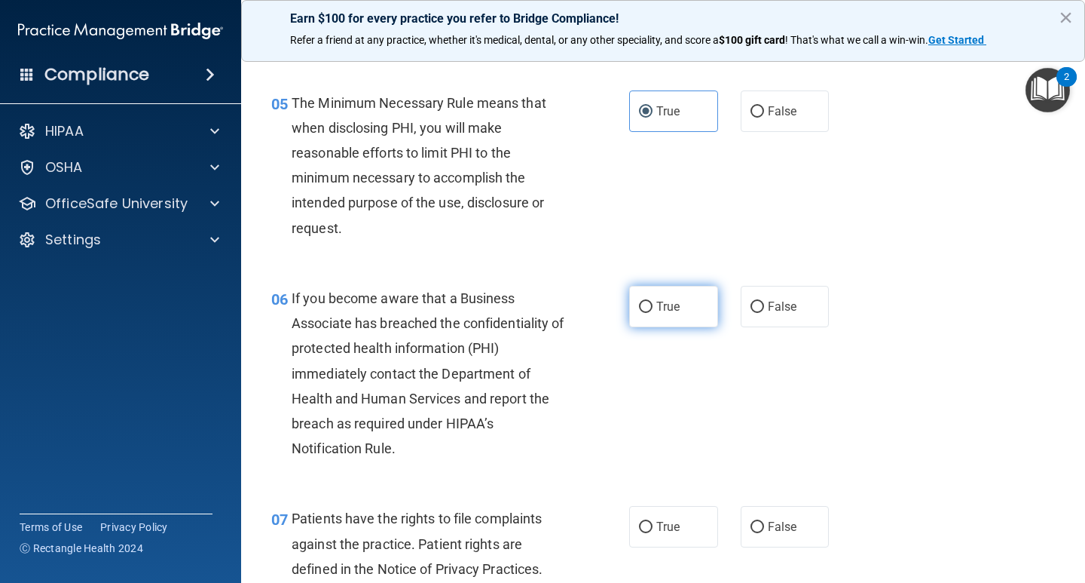
click at [668, 289] on label "True" at bounding box center [673, 306] width 89 height 41
click at [653, 301] on input "True" at bounding box center [646, 306] width 14 height 11
radio input "true"
click at [914, 239] on div "05 The Minimum Necessary Rule means that when disclosing PHI, you will make rea…" at bounding box center [663, 169] width 806 height 195
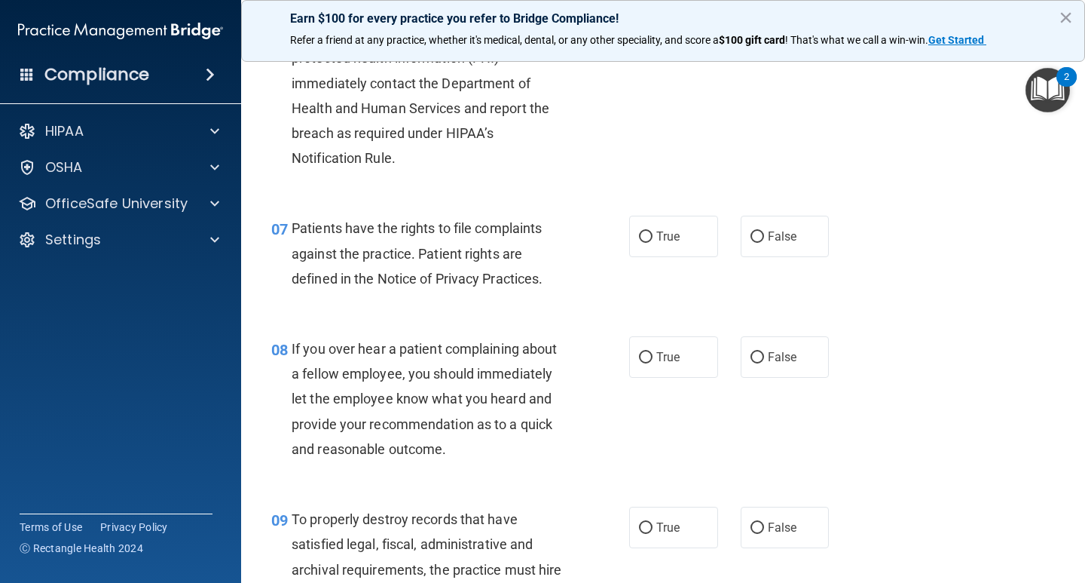
scroll to position [989, 0]
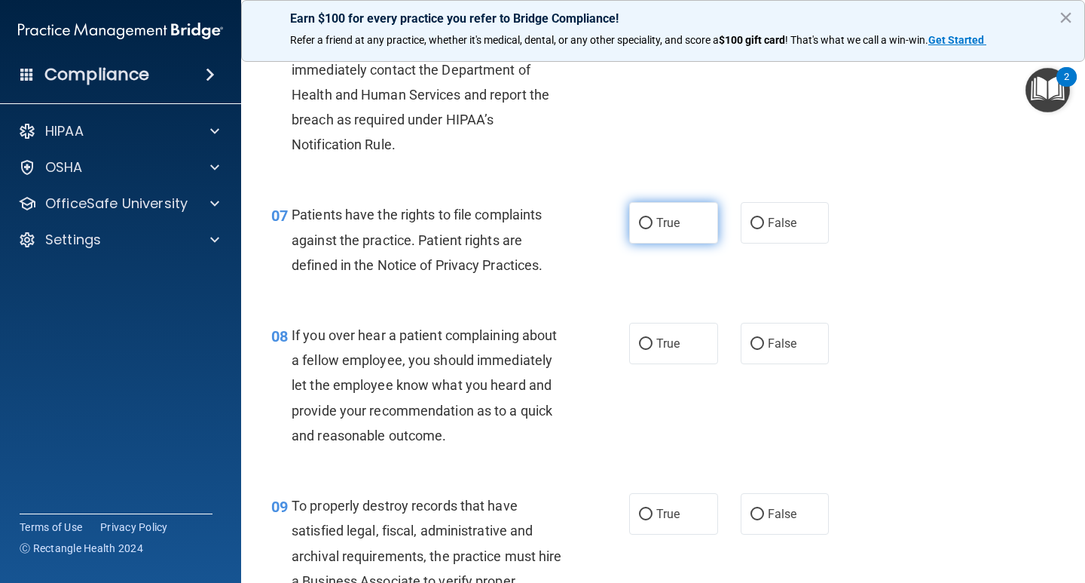
click at [639, 229] on input "True" at bounding box center [646, 223] width 14 height 11
radio input "true"
click at [885, 225] on div "07 Patients have the rights to file complaints against the practice. Patient ri…" at bounding box center [663, 243] width 806 height 121
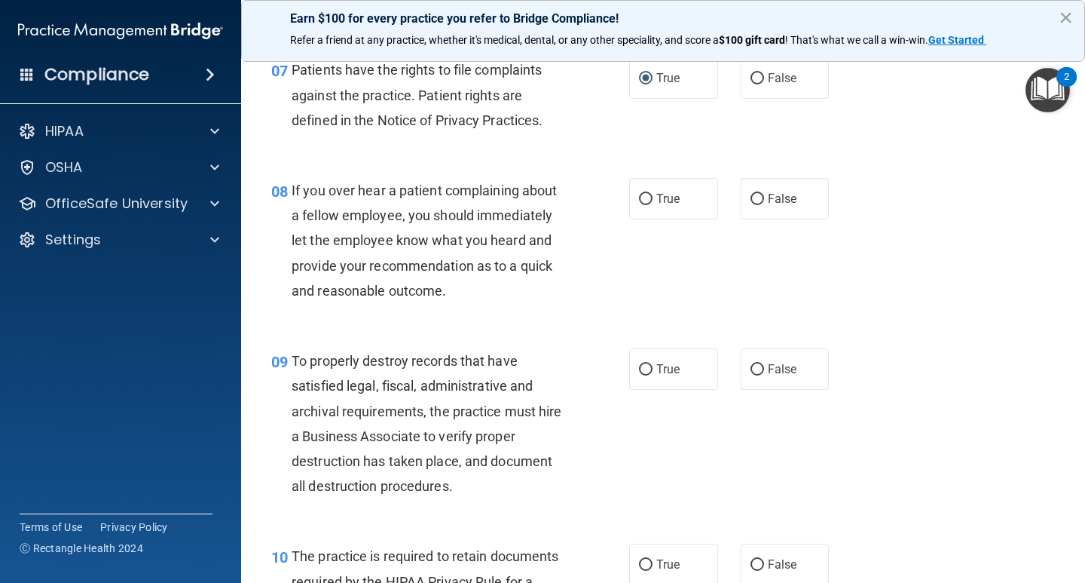
scroll to position [1154, 0]
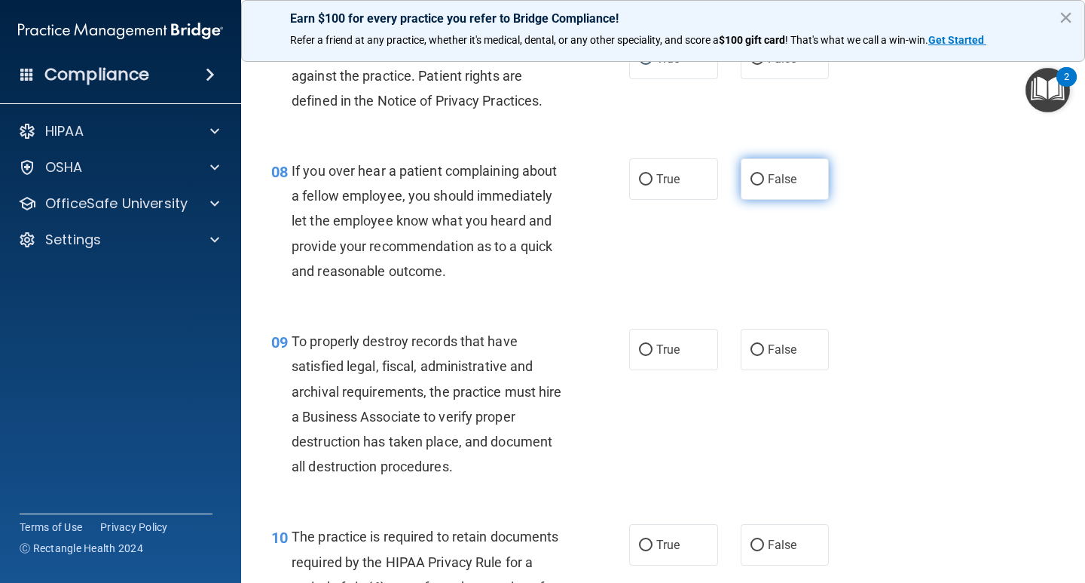
click at [770, 165] on label "False" at bounding box center [785, 178] width 89 height 41
click at [764, 174] on input "False" at bounding box center [758, 179] width 14 height 11
radio input "true"
click at [875, 197] on div "08 If you over hear a patient complaining about a fellow employee, you should i…" at bounding box center [663, 224] width 806 height 170
click at [656, 176] on span "True" at bounding box center [667, 179] width 23 height 14
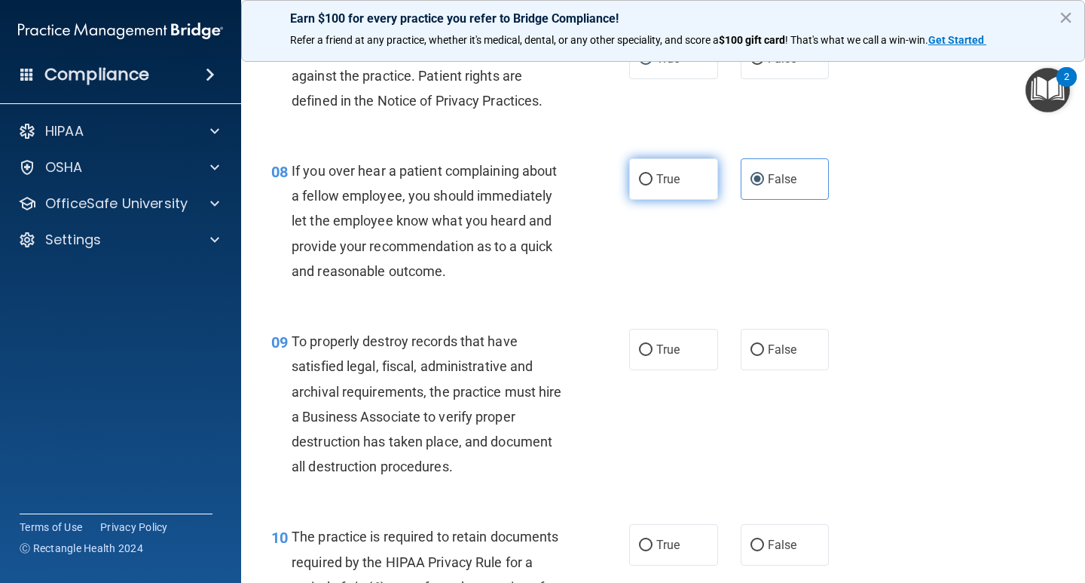
click at [653, 176] on input "True" at bounding box center [646, 179] width 14 height 11
radio input "true"
radio input "false"
click at [871, 276] on div "08 If you over hear a patient complaining about a fellow employee, you should i…" at bounding box center [663, 224] width 806 height 170
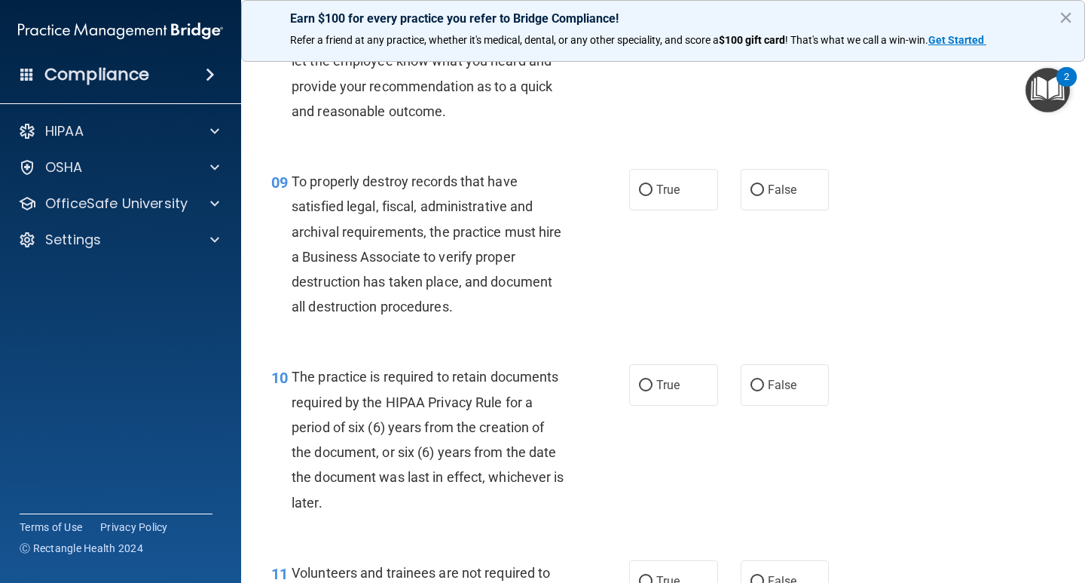
scroll to position [1314, 0]
click at [768, 187] on span "False" at bounding box center [782, 189] width 29 height 14
click at [763, 187] on input "False" at bounding box center [758, 189] width 14 height 11
radio input "true"
click at [913, 256] on div "09 To properly destroy records that have satisfied legal, fiscal, administrativ…" at bounding box center [663, 246] width 806 height 195
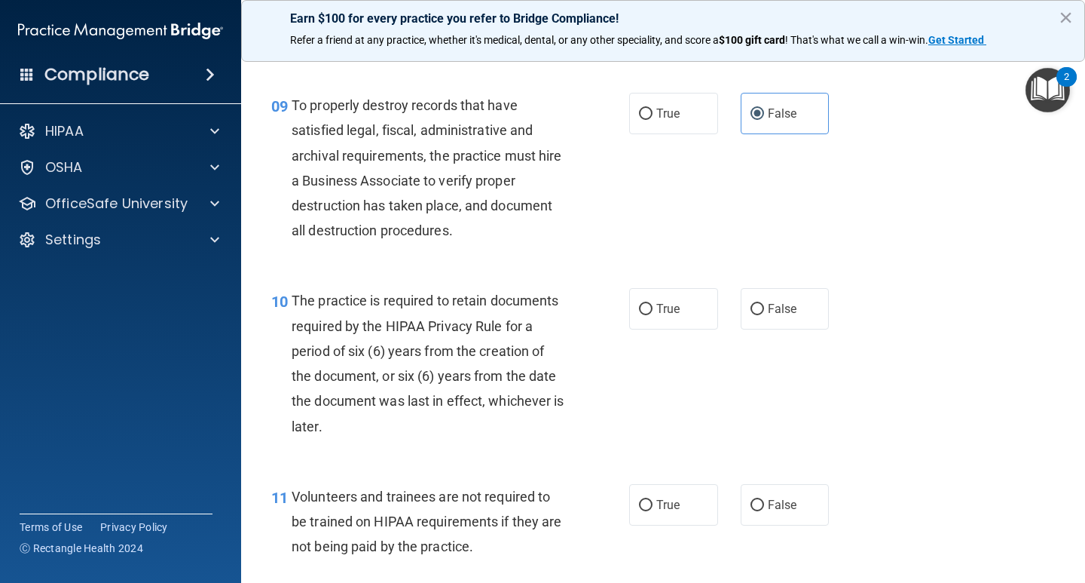
scroll to position [1399, 0]
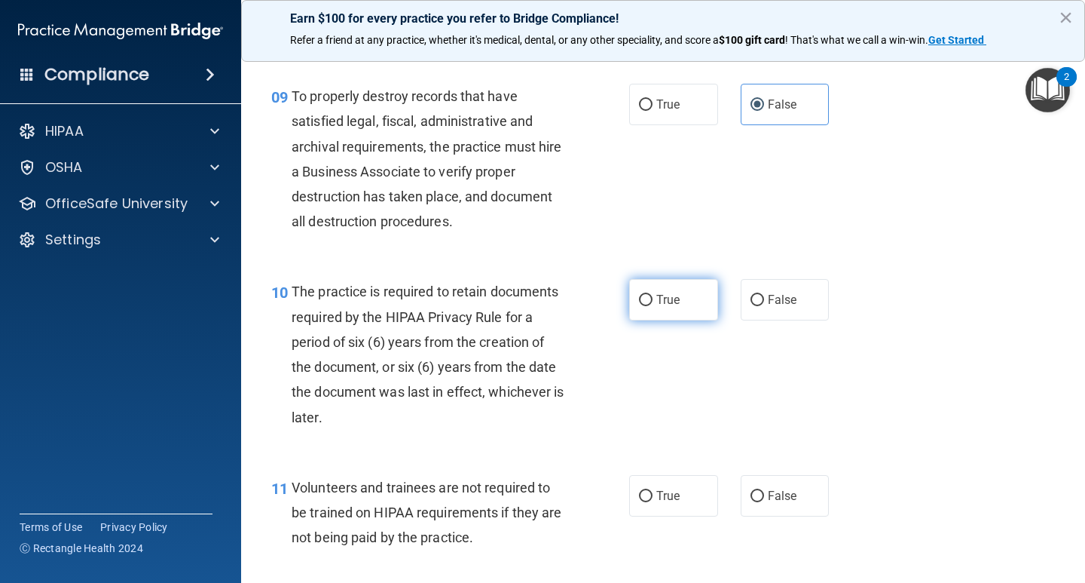
click at [669, 311] on label "True" at bounding box center [673, 299] width 89 height 41
click at [653, 306] on input "True" at bounding box center [646, 300] width 14 height 11
radio input "true"
click at [937, 258] on div "09 To properly destroy records that have satisfied legal, fiscal, administrativ…" at bounding box center [663, 162] width 806 height 195
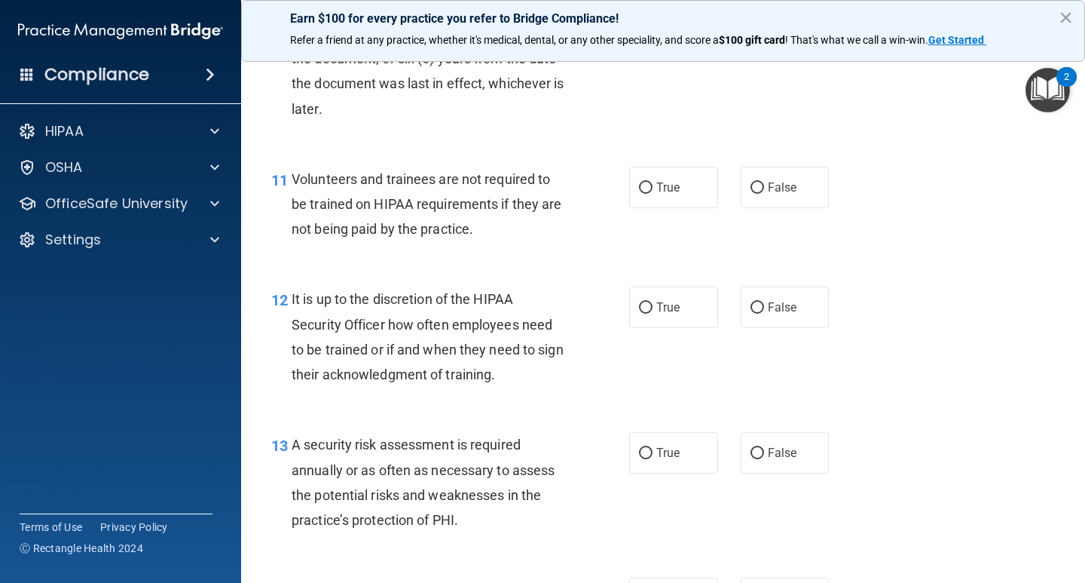
scroll to position [1711, 0]
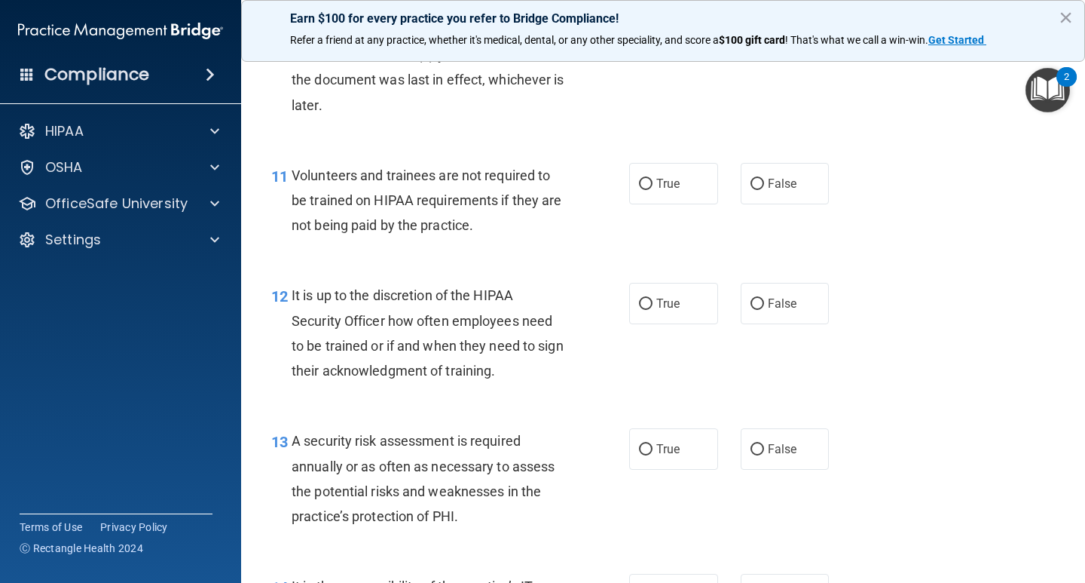
click at [822, 196] on div "True False" at bounding box center [735, 183] width 213 height 41
click at [779, 181] on span "False" at bounding box center [782, 183] width 29 height 14
click at [764, 181] on input "False" at bounding box center [758, 184] width 14 height 11
radio input "true"
click at [857, 279] on div "12 It is up to the discretion of the HIPAA Security Officer how often employees…" at bounding box center [663, 336] width 806 height 145
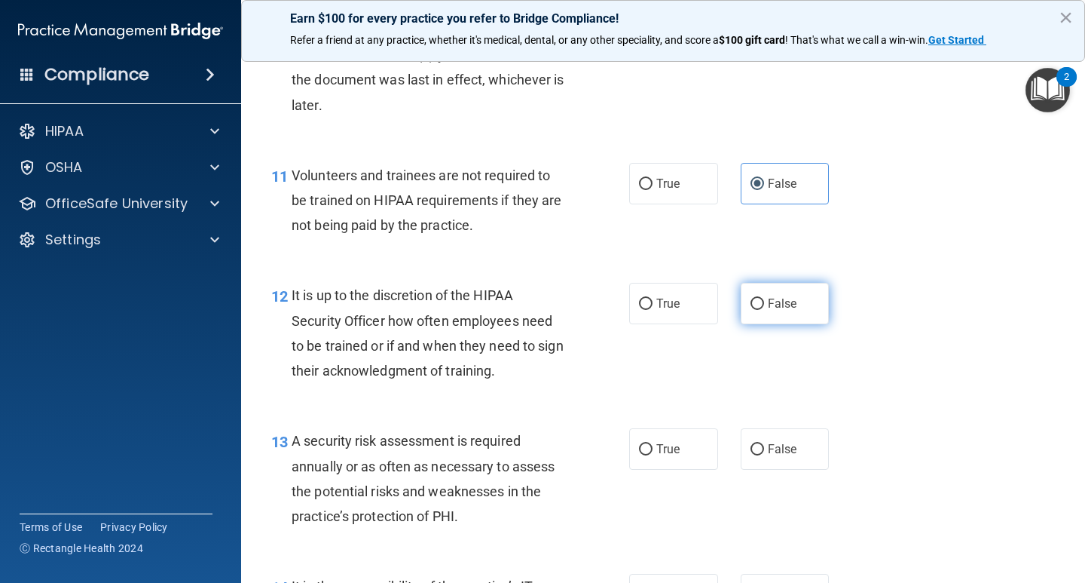
click at [817, 317] on label "False" at bounding box center [785, 303] width 89 height 41
click at [764, 310] on input "False" at bounding box center [758, 303] width 14 height 11
radio input "true"
click at [958, 317] on div "12 It is up to the discretion of the HIPAA Security Officer how often employees…" at bounding box center [663, 336] width 806 height 145
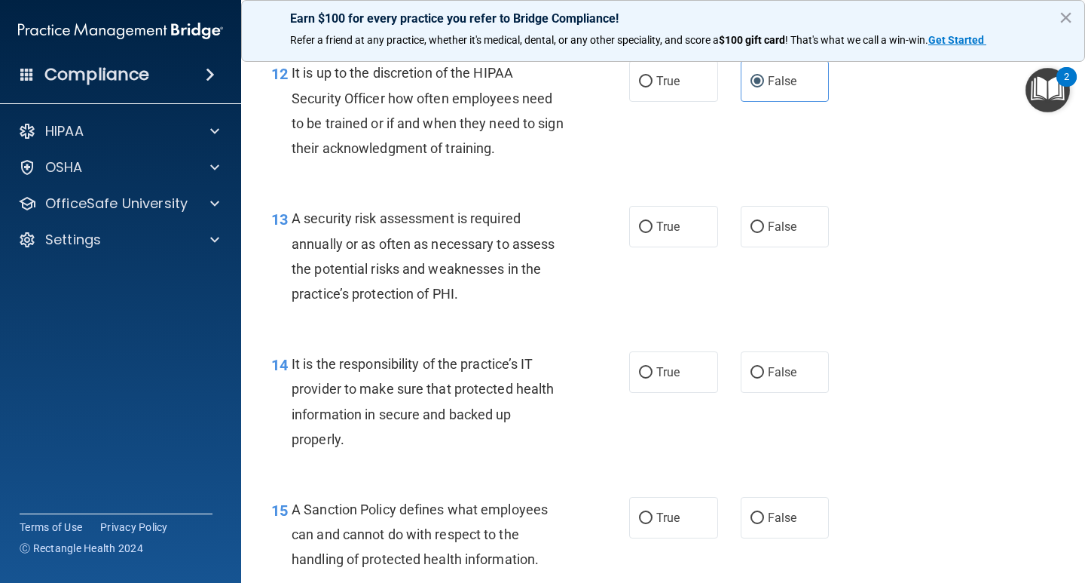
scroll to position [1935, 0]
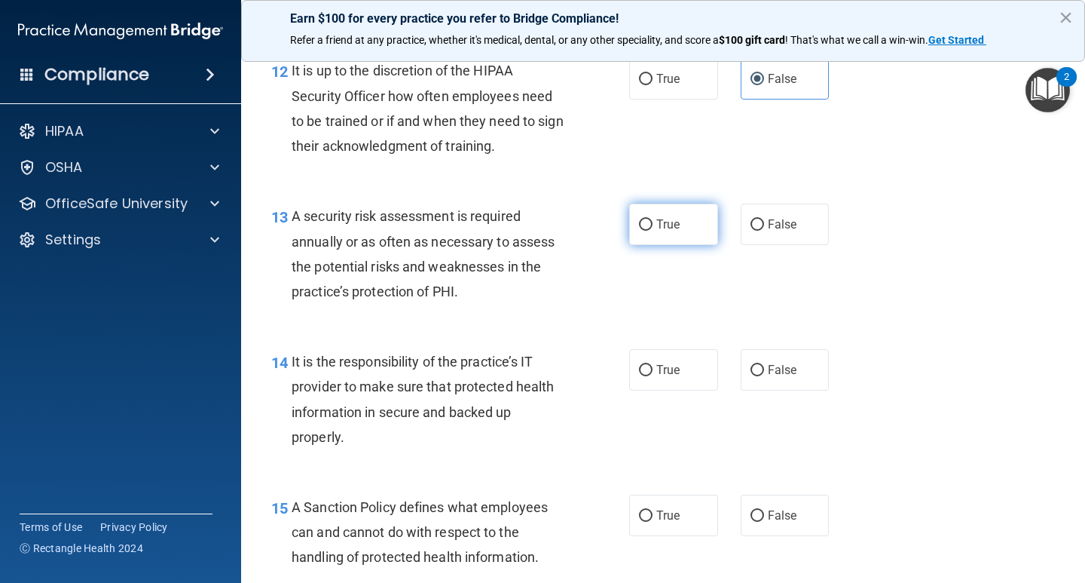
click at [706, 234] on label "True" at bounding box center [673, 223] width 89 height 41
click at [653, 231] on input "True" at bounding box center [646, 224] width 14 height 11
radio input "true"
drag, startPoint x: 914, startPoint y: 264, endPoint x: 928, endPoint y: 267, distance: 13.9
click at [915, 265] on div "13 A security risk assessment is required annually or as often as necessary to …" at bounding box center [663, 257] width 806 height 145
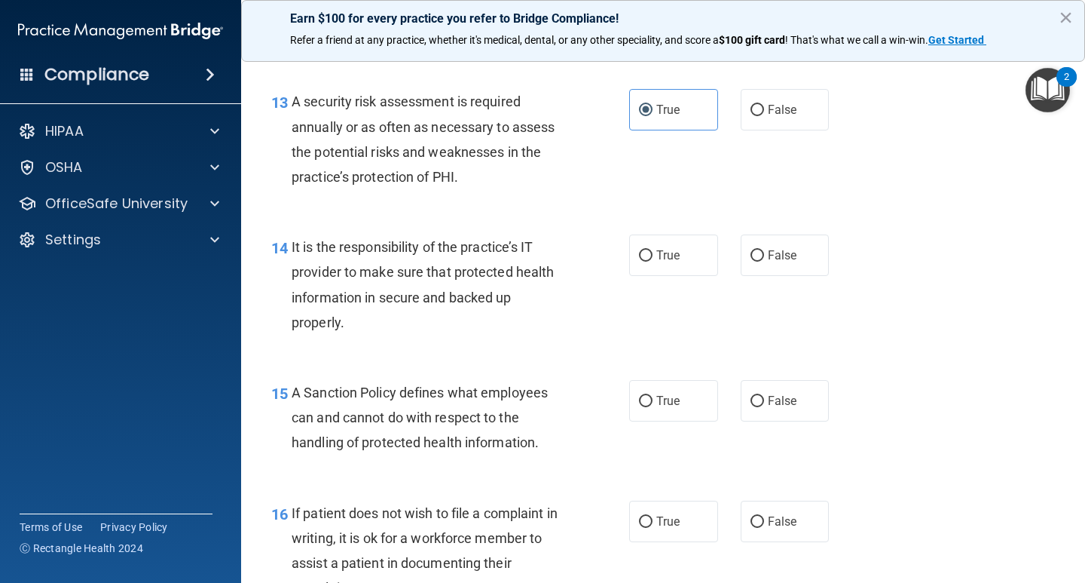
scroll to position [2053, 0]
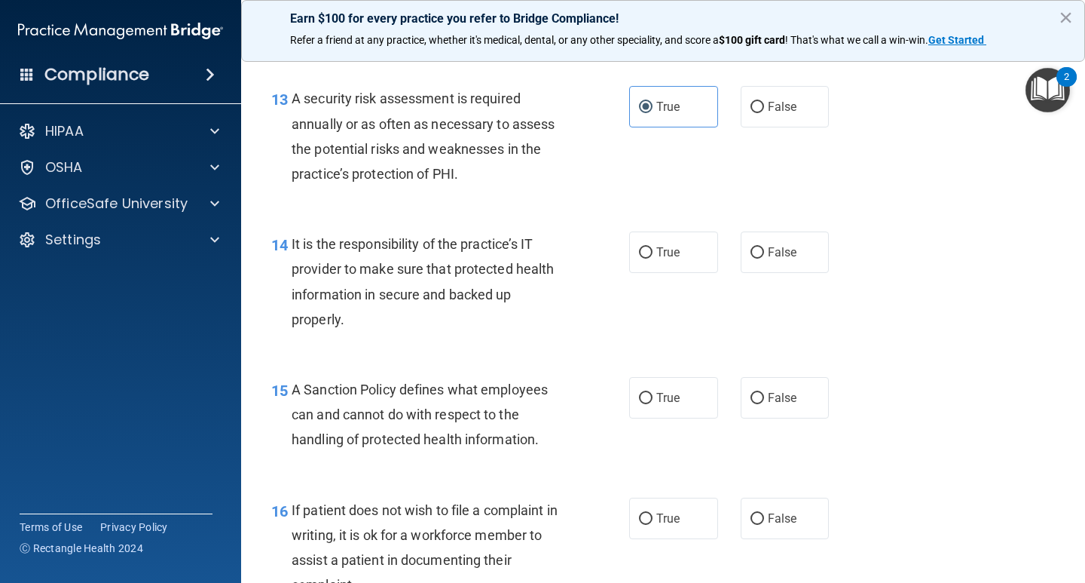
drag, startPoint x: 671, startPoint y: 259, endPoint x: 728, endPoint y: 277, distance: 59.8
click at [670, 259] on label "True" at bounding box center [673, 251] width 89 height 41
click at [653, 258] on input "True" at bounding box center [646, 252] width 14 height 11
radio input "true"
click at [882, 297] on div "14 It is the responsibility of the practice’s IT provider to make sure that pro…" at bounding box center [663, 285] width 806 height 145
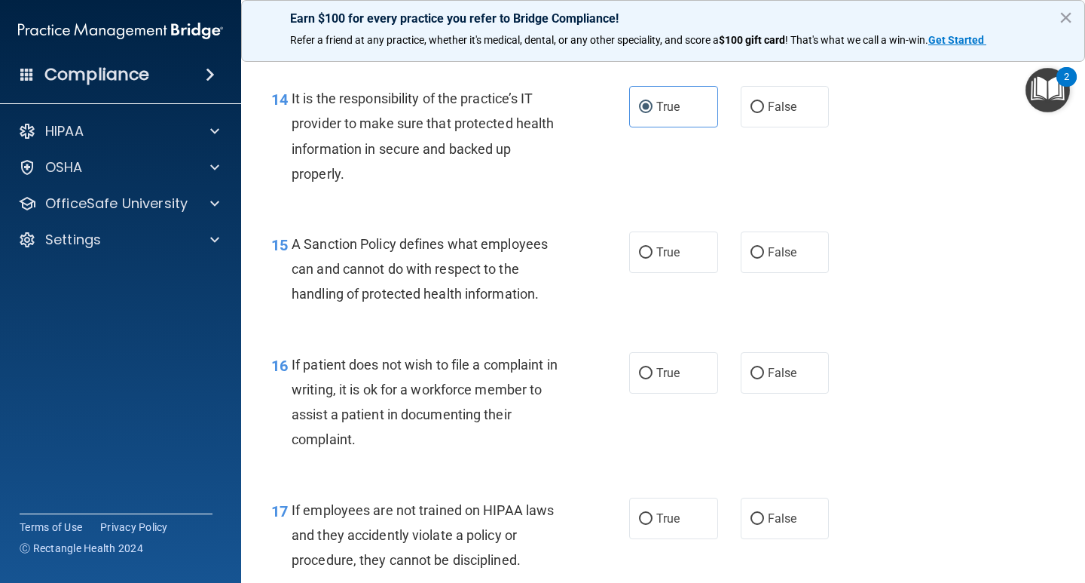
scroll to position [2216, 0]
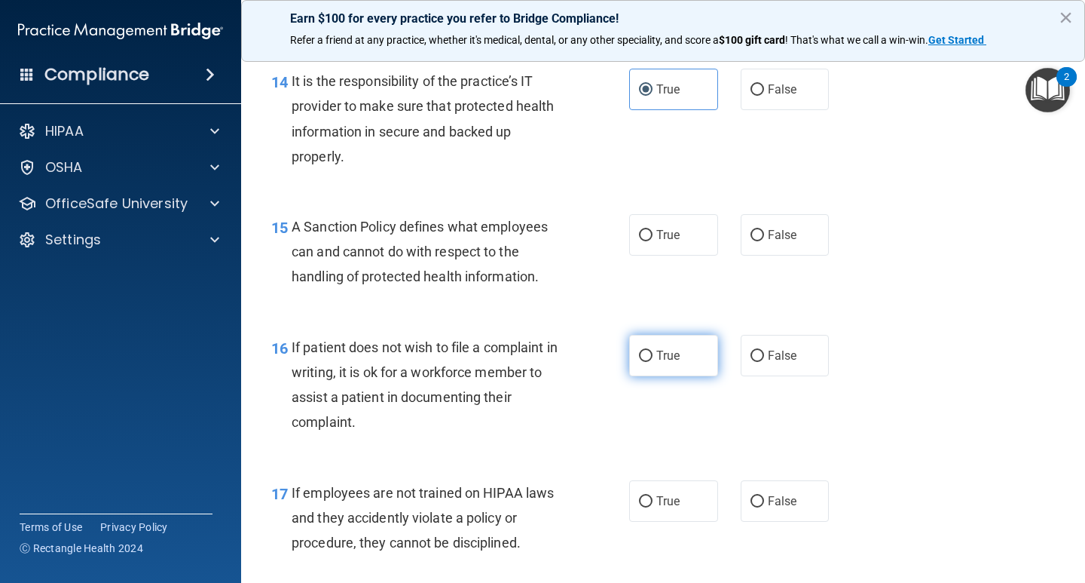
click at [689, 375] on label "True" at bounding box center [673, 355] width 89 height 41
click at [653, 362] on input "True" at bounding box center [646, 355] width 14 height 11
radio input "true"
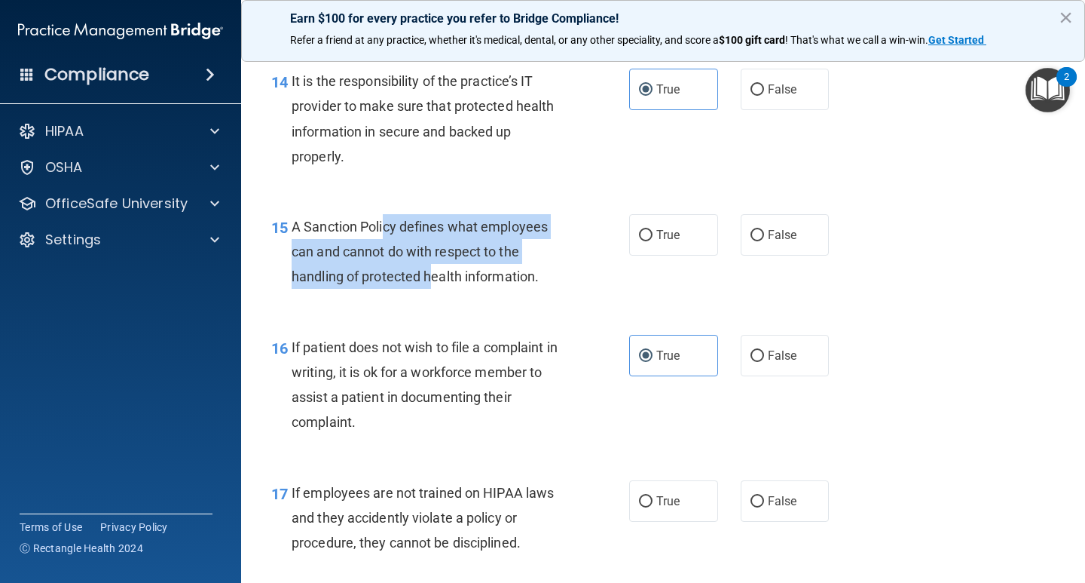
drag, startPoint x: 385, startPoint y: 224, endPoint x: 490, endPoint y: 310, distance: 135.5
click at [490, 310] on div "15 A Sanction Policy defines what employees can and cannot do with respect to t…" at bounding box center [663, 255] width 806 height 121
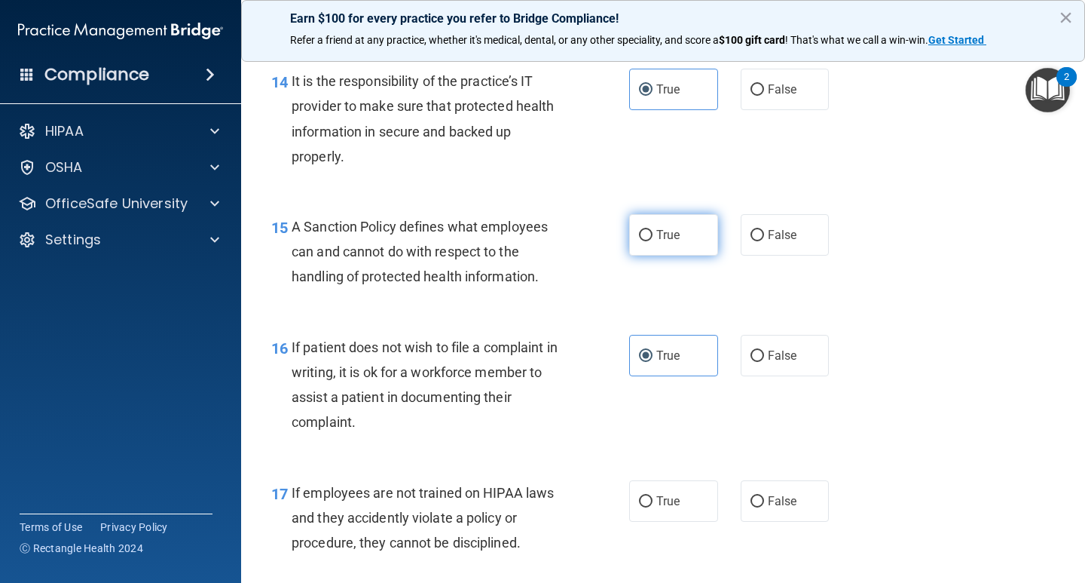
click at [675, 237] on label "True" at bounding box center [673, 234] width 89 height 41
click at [653, 237] on input "True" at bounding box center [646, 235] width 14 height 11
radio input "true"
click at [878, 283] on div "15 A Sanction Policy defines what employees can and cannot do with respect to t…" at bounding box center [663, 255] width 806 height 121
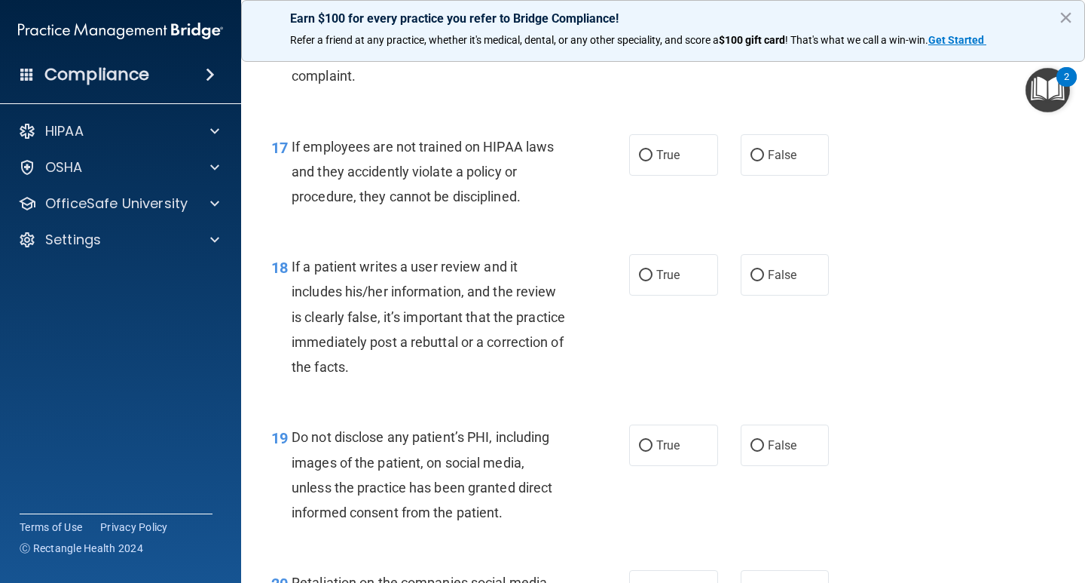
scroll to position [2564, 0]
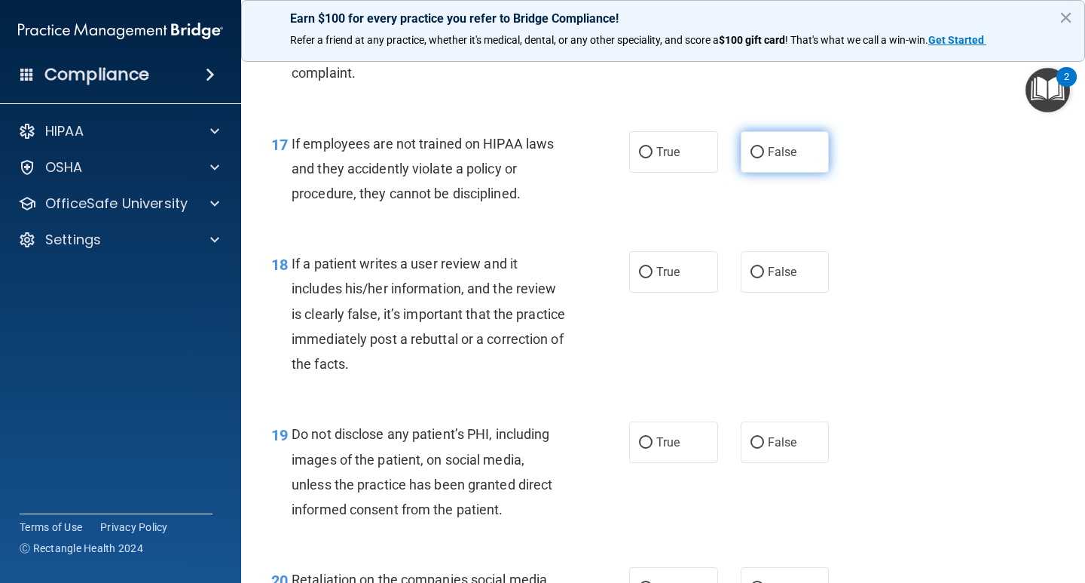
click at [803, 158] on label "False" at bounding box center [785, 151] width 89 height 41
click at [764, 158] on input "False" at bounding box center [758, 152] width 14 height 11
radio input "true"
click at [928, 204] on div "17 If employees are not trained on HIPAA laws and they accidently violate a pol…" at bounding box center [663, 172] width 806 height 121
click at [797, 262] on label "False" at bounding box center [785, 271] width 89 height 41
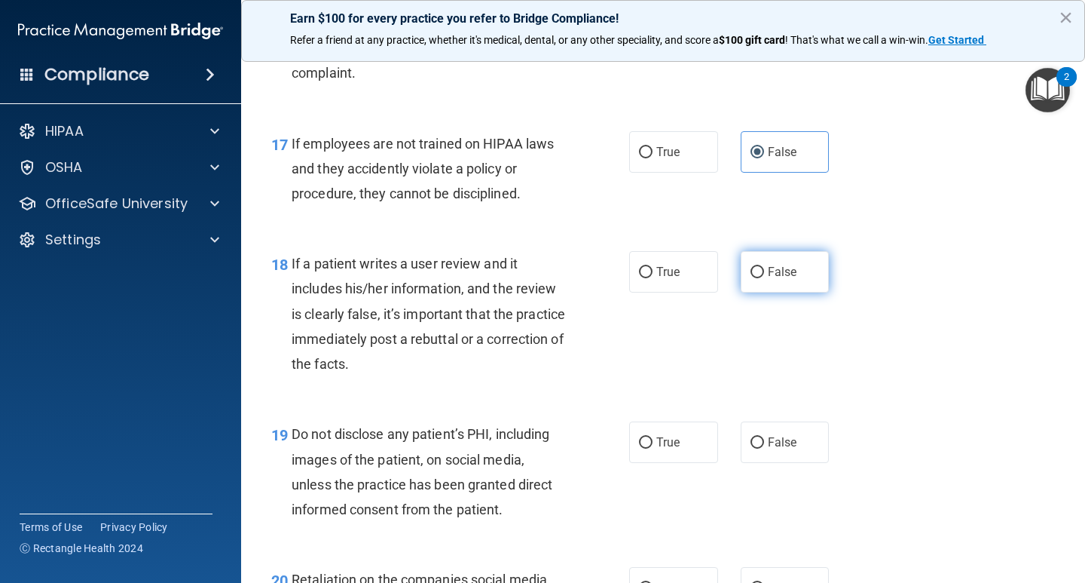
click at [764, 267] on input "False" at bounding box center [758, 272] width 14 height 11
radio input "true"
click at [867, 286] on div "18 If a patient writes a user review and it includes his/her information, and t…" at bounding box center [663, 317] width 806 height 170
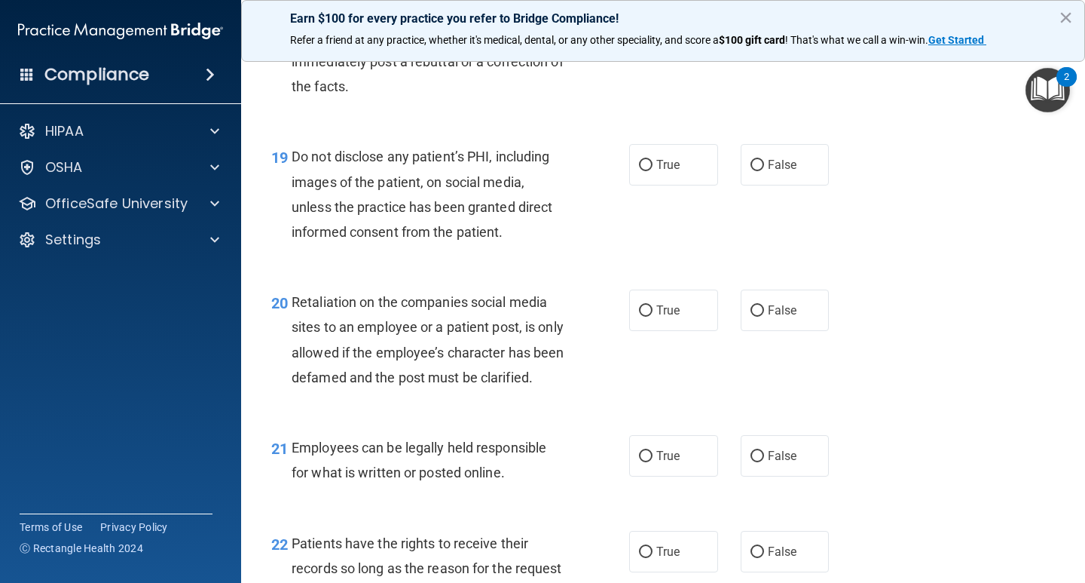
scroll to position [2861, 0]
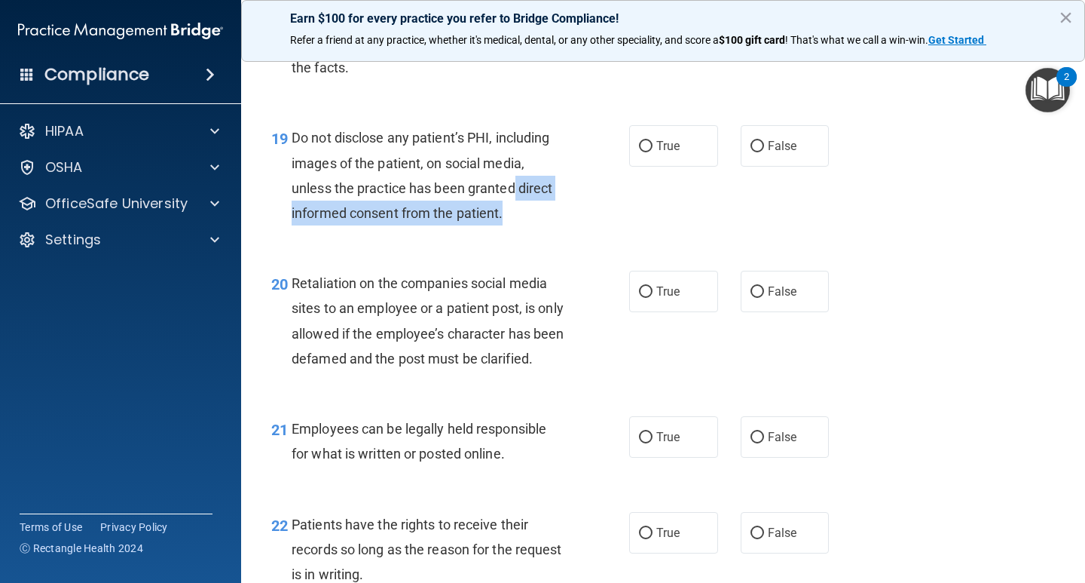
drag, startPoint x: 515, startPoint y: 189, endPoint x: 527, endPoint y: 215, distance: 28.3
click at [527, 215] on div "Do not disclose any patient’s PHI, including images of the patient, on social m…" at bounding box center [435, 175] width 286 height 100
drag, startPoint x: 527, startPoint y: 215, endPoint x: 715, endPoint y: 224, distance: 188.6
click at [529, 216] on div "Do not disclose any patient’s PHI, including images of the patient, on social m…" at bounding box center [435, 175] width 286 height 100
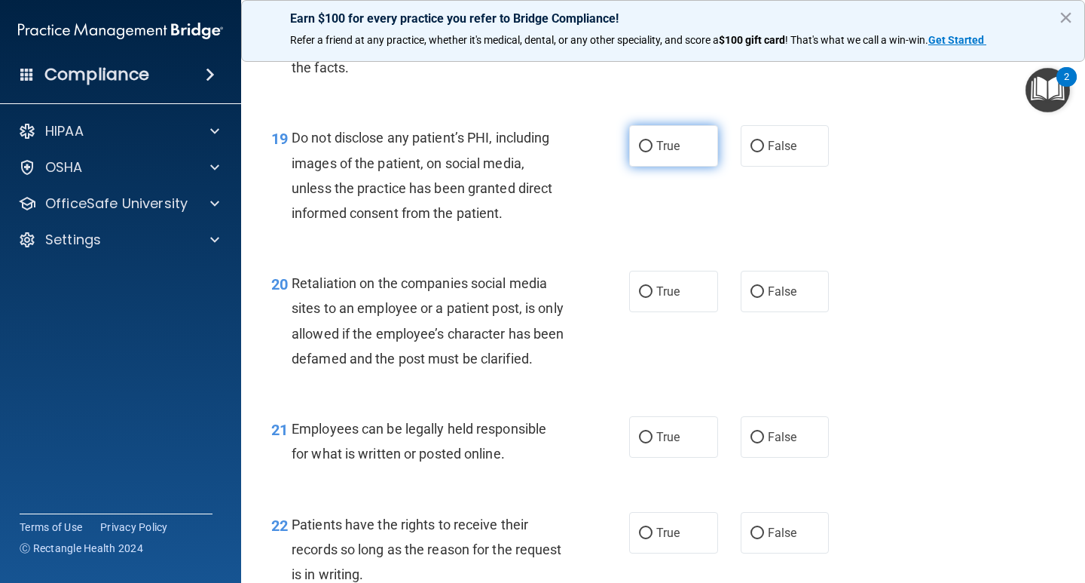
click at [672, 154] on label "True" at bounding box center [673, 145] width 89 height 41
click at [653, 152] on input "True" at bounding box center [646, 146] width 14 height 11
radio input "true"
click at [877, 179] on div "19 Do not disclose any patient’s PHI, including images of the patient, on socia…" at bounding box center [663, 178] width 806 height 145
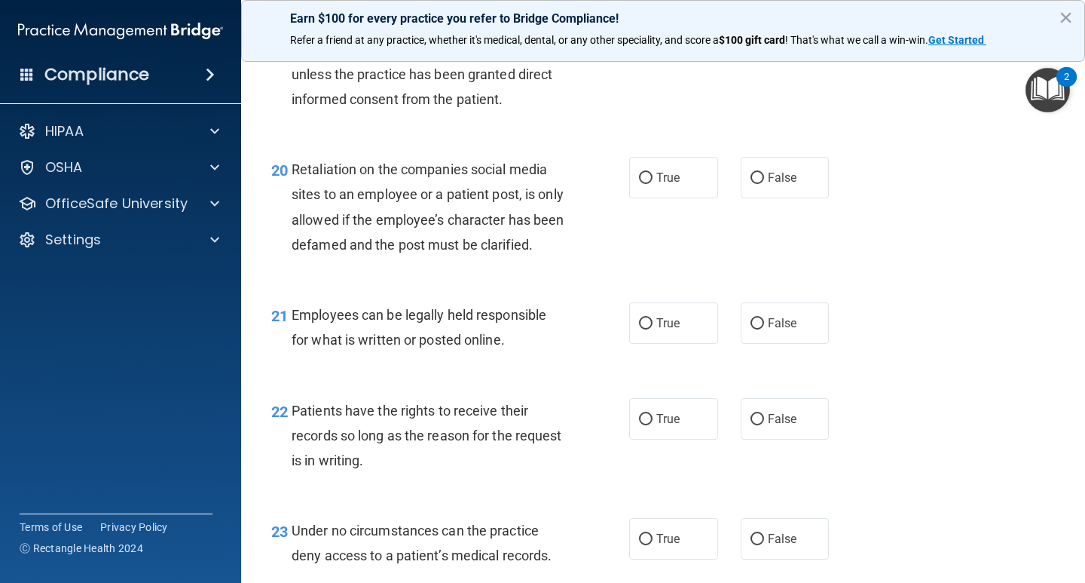
scroll to position [2977, 0]
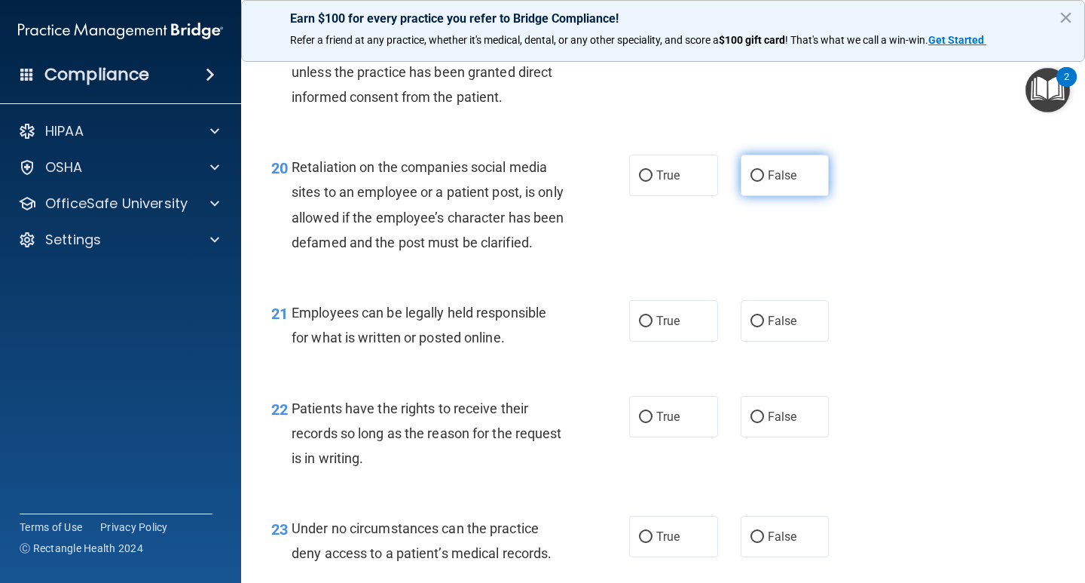
click at [807, 180] on label "False" at bounding box center [785, 174] width 89 height 41
click at [764, 180] on input "False" at bounding box center [758, 175] width 14 height 11
radio input "true"
click at [852, 219] on div "20 Retaliation on the companies social media sites to an employee or a patient …" at bounding box center [663, 208] width 806 height 145
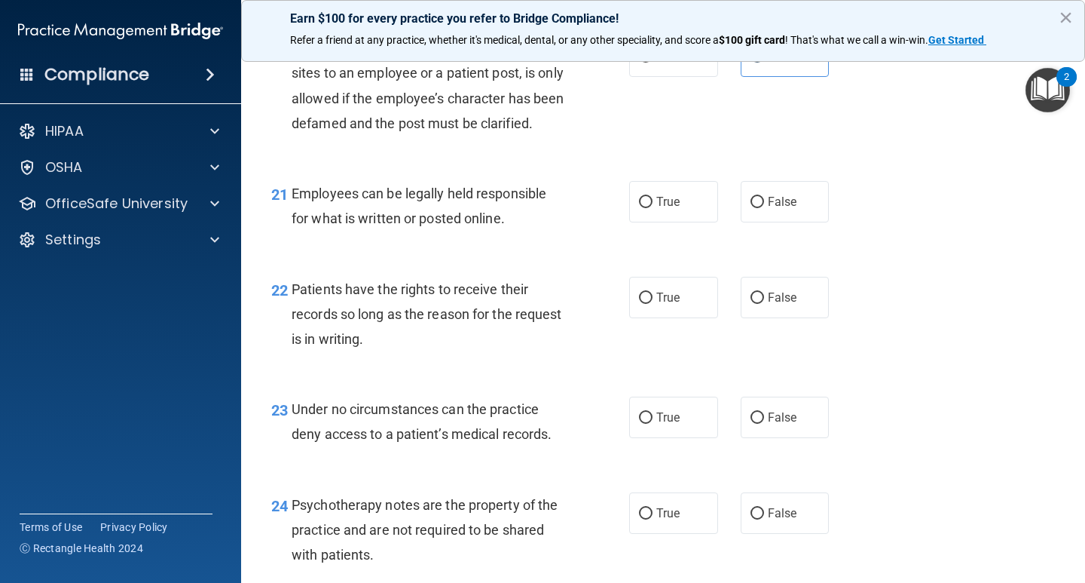
scroll to position [3103, 0]
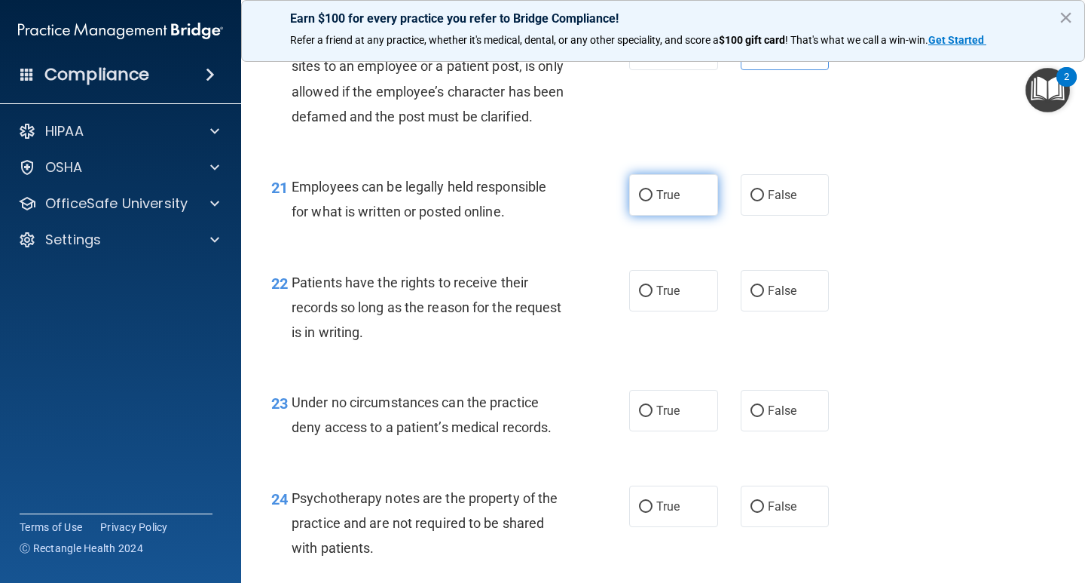
click at [659, 216] on label "True" at bounding box center [673, 194] width 89 height 41
click at [653, 201] on input "True" at bounding box center [646, 195] width 14 height 11
radio input "true"
click at [900, 250] on div "21 Employees can be legally held responsible for what is written or posted onli…" at bounding box center [663, 202] width 806 height 95
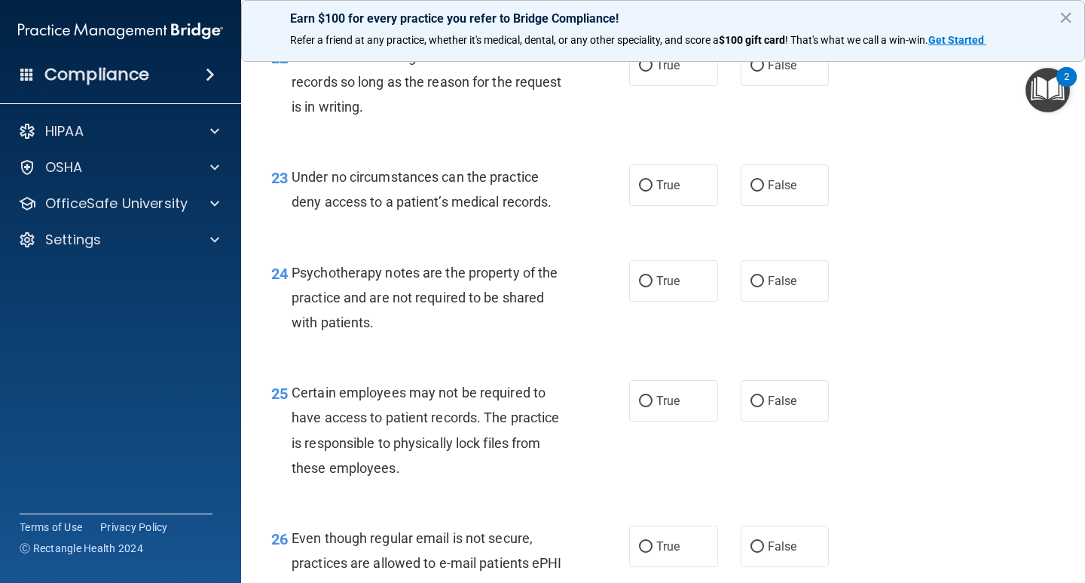
scroll to position [3329, 0]
click at [671, 72] on span "True" at bounding box center [667, 64] width 23 height 14
click at [653, 71] on input "True" at bounding box center [646, 65] width 14 height 11
radio input "true"
click at [906, 192] on div "23 Under no circumstances can the practice deny access to a patient’s medical r…" at bounding box center [663, 192] width 806 height 95
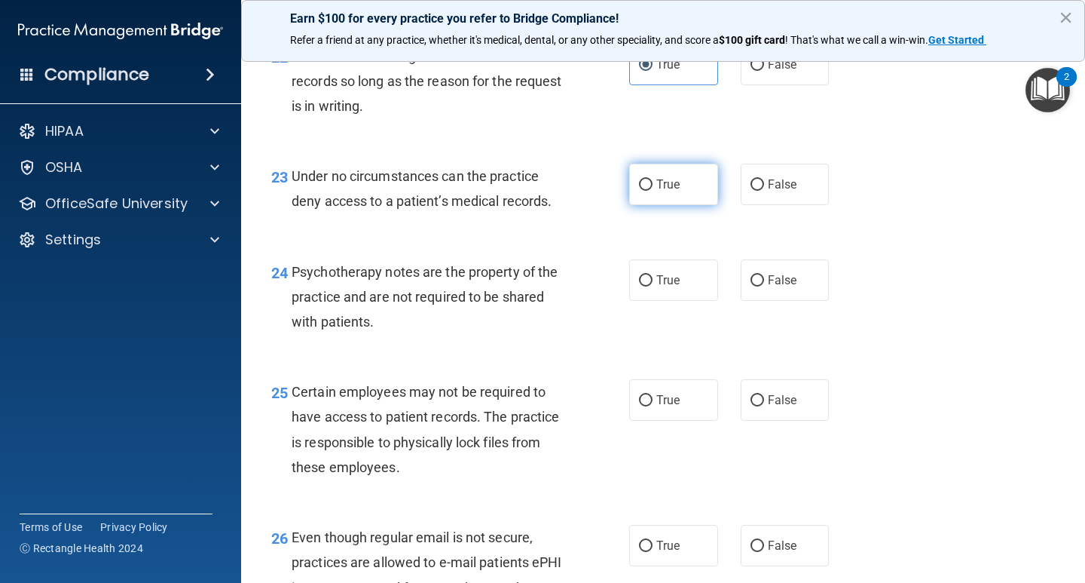
click at [696, 204] on label "True" at bounding box center [673, 184] width 89 height 41
click at [653, 191] on input "True" at bounding box center [646, 184] width 14 height 11
radio input "true"
click at [910, 206] on div "23 Under no circumstances can the practice deny access to a patient’s medical r…" at bounding box center [663, 192] width 806 height 95
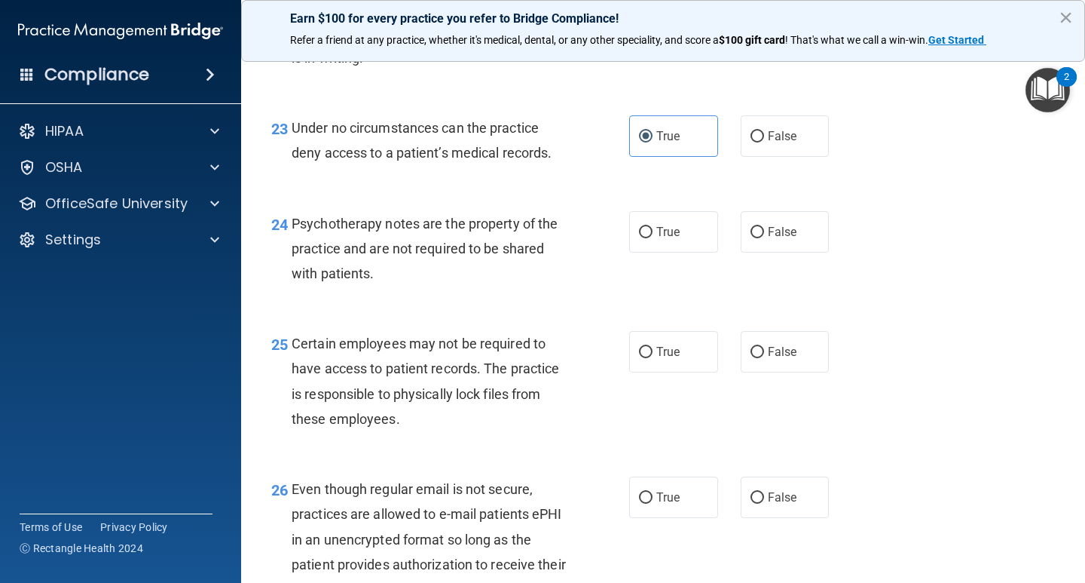
scroll to position [3404, 0]
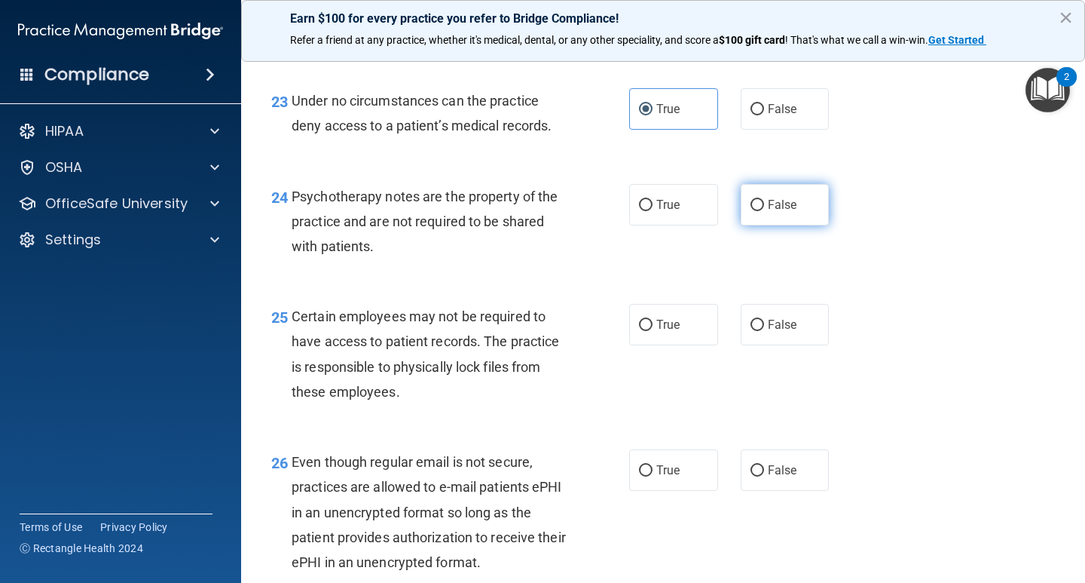
drag, startPoint x: 646, startPoint y: 229, endPoint x: 797, endPoint y: 238, distance: 151.7
click at [649, 225] on label "True" at bounding box center [673, 204] width 89 height 41
click at [649, 211] on input "True" at bounding box center [646, 205] width 14 height 11
radio input "true"
click at [977, 265] on div "24 Psychotherapy notes are the property of the practice and are not required to…" at bounding box center [663, 225] width 806 height 121
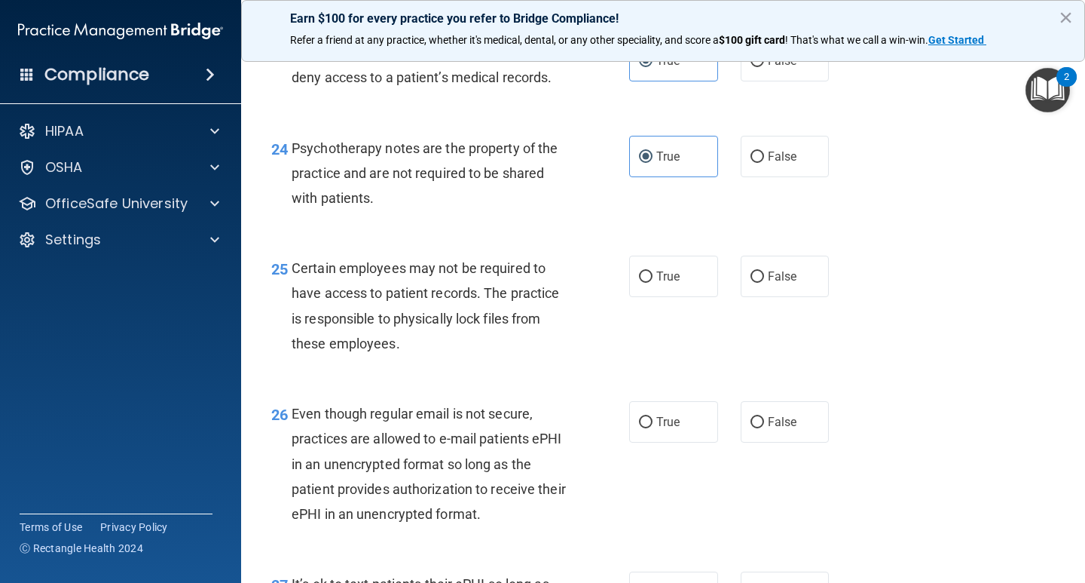
scroll to position [3479, 0]
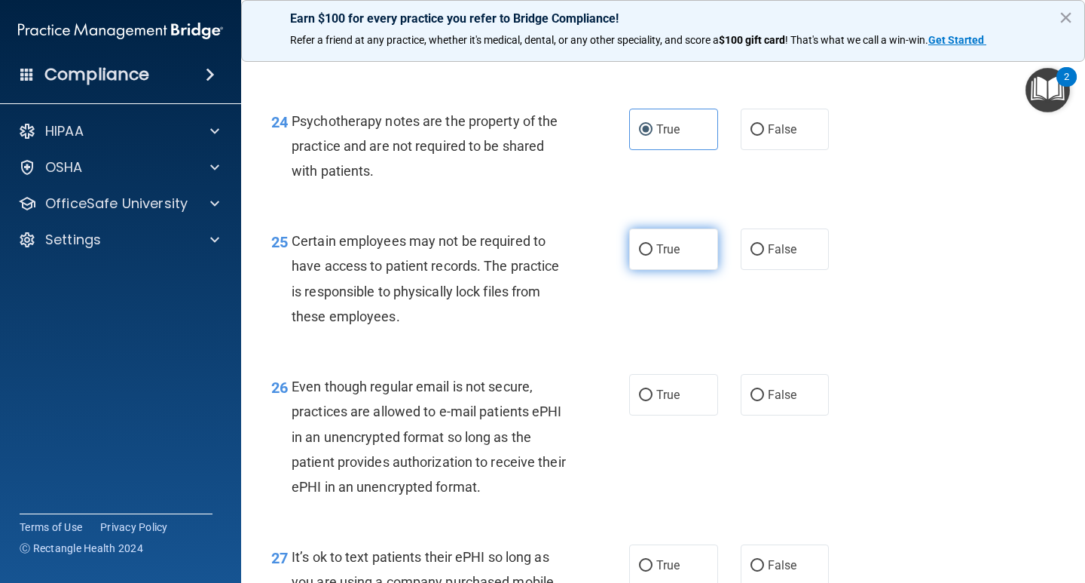
click at [663, 256] on span "True" at bounding box center [667, 249] width 23 height 14
click at [653, 255] on input "True" at bounding box center [646, 249] width 14 height 11
radio input "true"
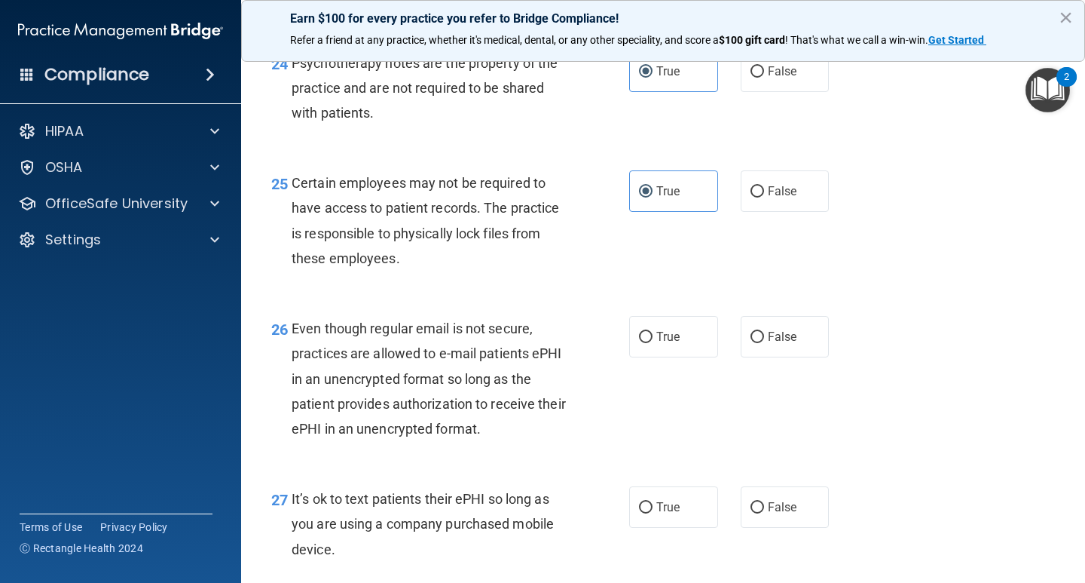
scroll to position [3659, 0]
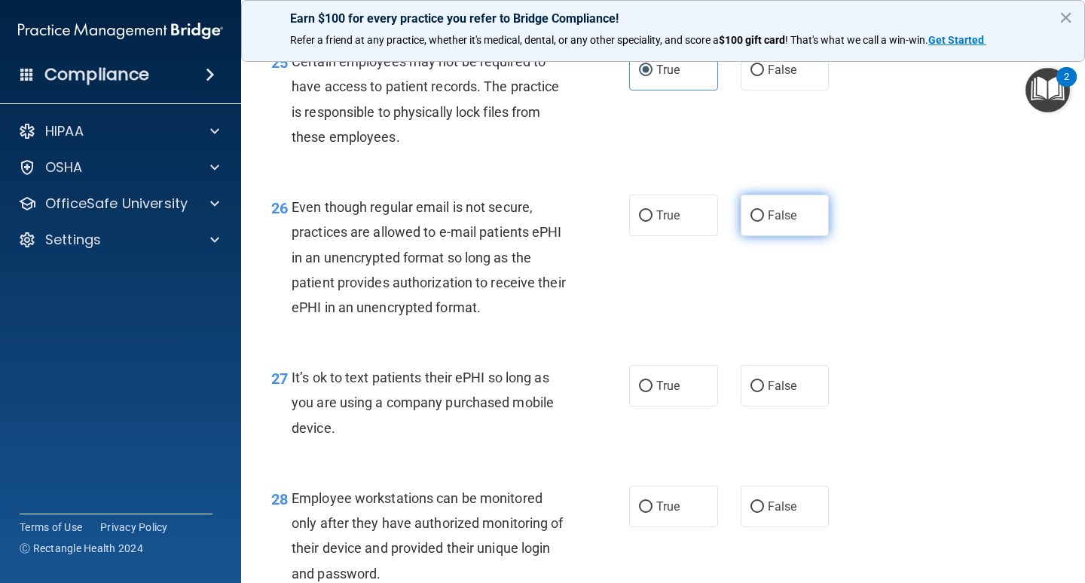
click at [799, 236] on label "False" at bounding box center [785, 214] width 89 height 41
click at [764, 222] on input "False" at bounding box center [758, 215] width 14 height 11
radio input "true"
click at [660, 222] on span "True" at bounding box center [667, 215] width 23 height 14
click at [653, 222] on input "True" at bounding box center [646, 215] width 14 height 11
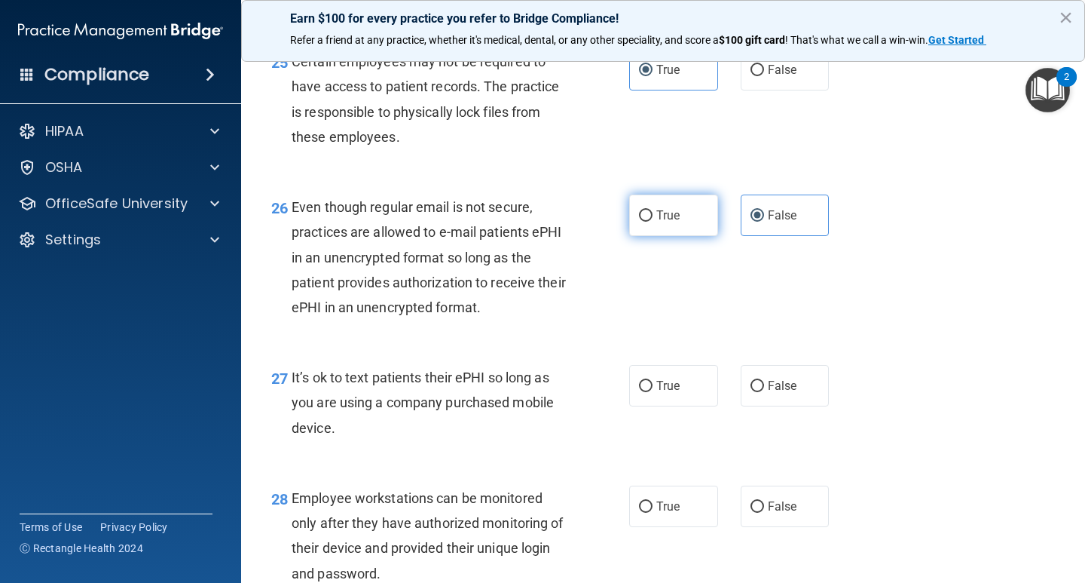
radio input "true"
radio input "false"
click at [888, 314] on div "26 Even though regular email is not secure, practices are allowed to e-mail pat…" at bounding box center [663, 261] width 806 height 170
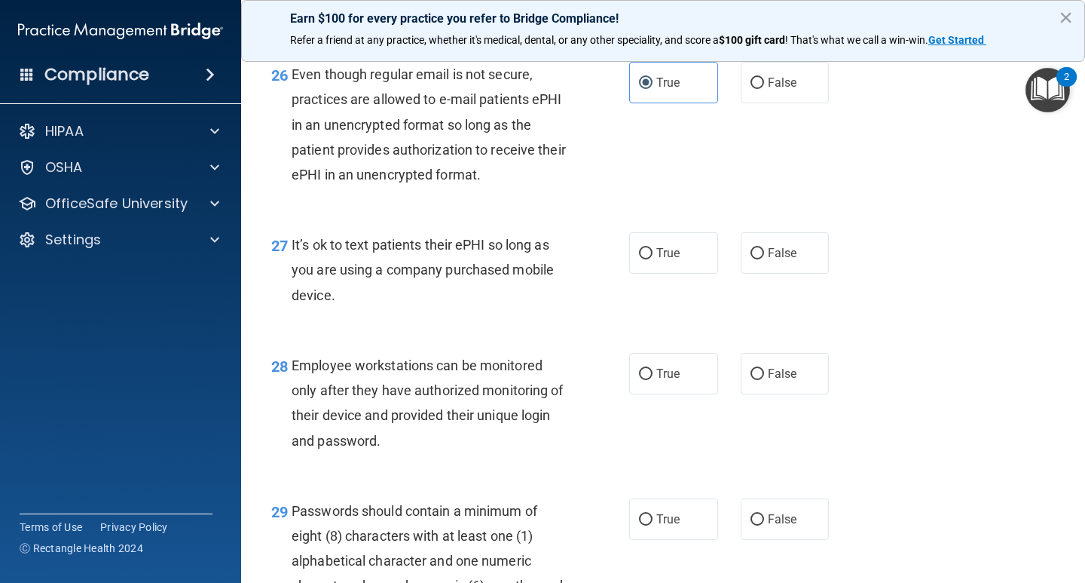
scroll to position [3795, 0]
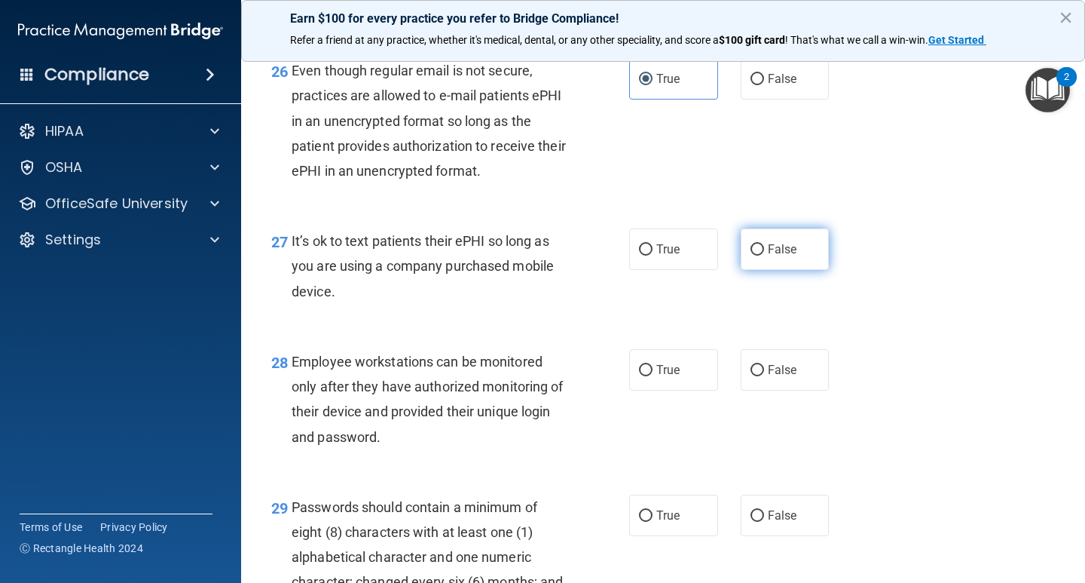
click at [784, 270] on label "False" at bounding box center [785, 248] width 89 height 41
click at [764, 255] on input "False" at bounding box center [758, 249] width 14 height 11
radio input "true"
click at [898, 284] on div "27 It’s ok to text patients their ePHI so long as you are using a company purch…" at bounding box center [663, 269] width 806 height 121
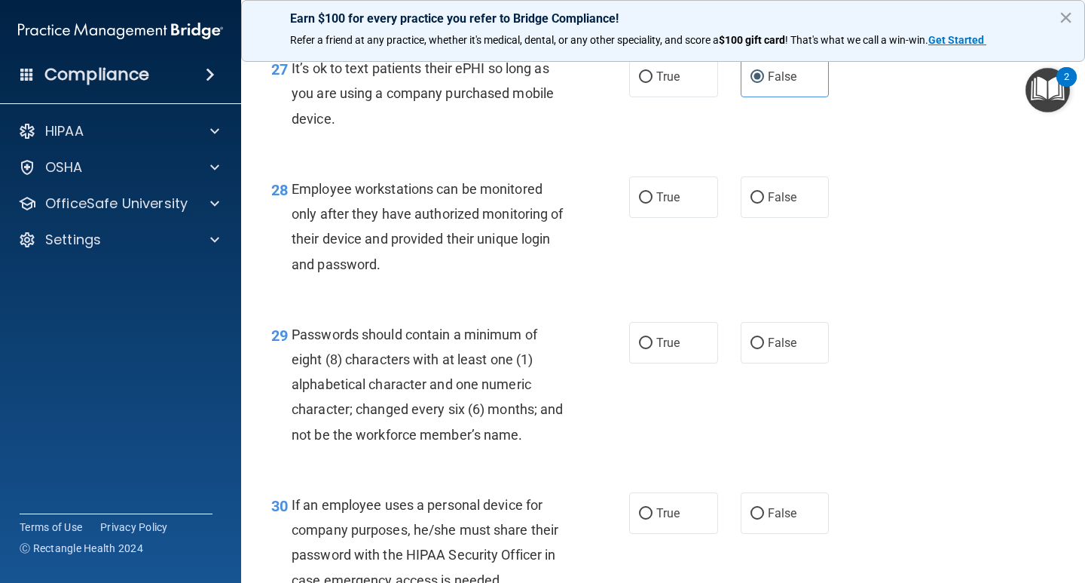
scroll to position [3985, 0]
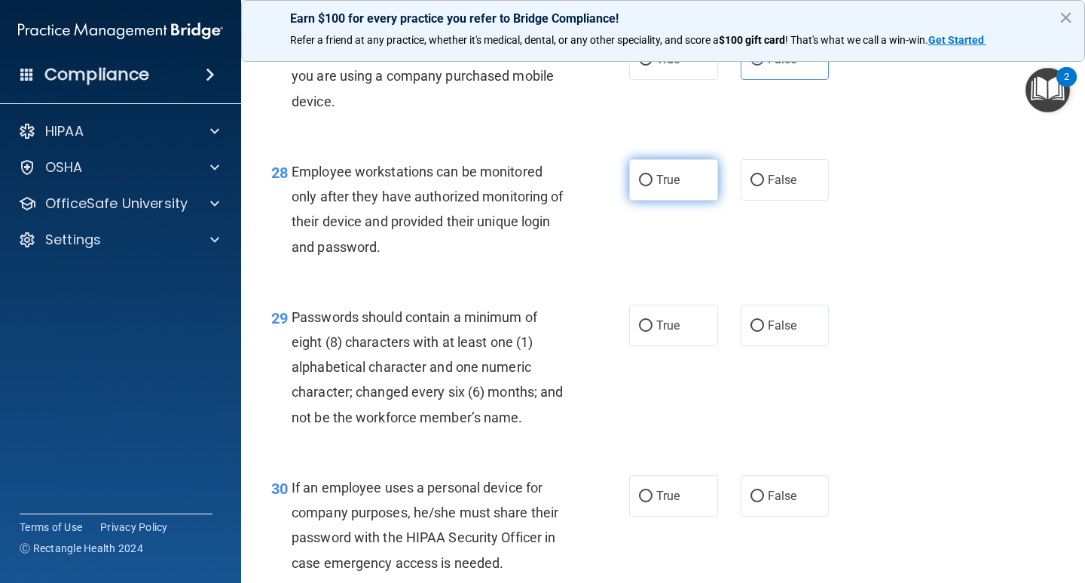
click at [668, 187] on span "True" at bounding box center [667, 180] width 23 height 14
click at [653, 186] on input "True" at bounding box center [646, 180] width 14 height 11
radio input "true"
click at [674, 341] on label "True" at bounding box center [673, 324] width 89 height 41
click at [653, 332] on input "True" at bounding box center [646, 325] width 14 height 11
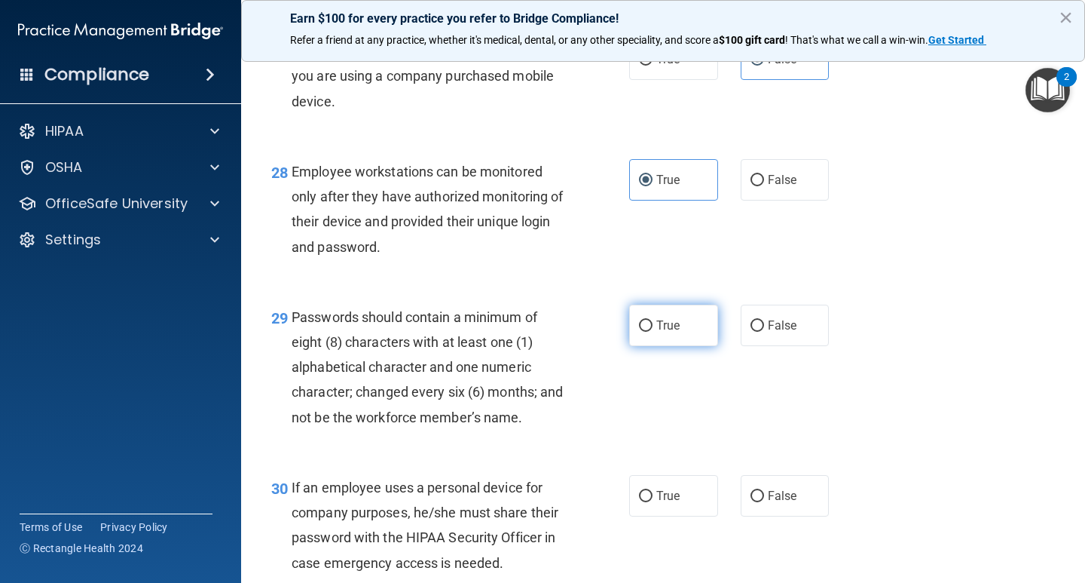
radio input "true"
click at [927, 286] on div "28 Employee workstations can be monitored only after they have authorized monit…" at bounding box center [663, 212] width 806 height 145
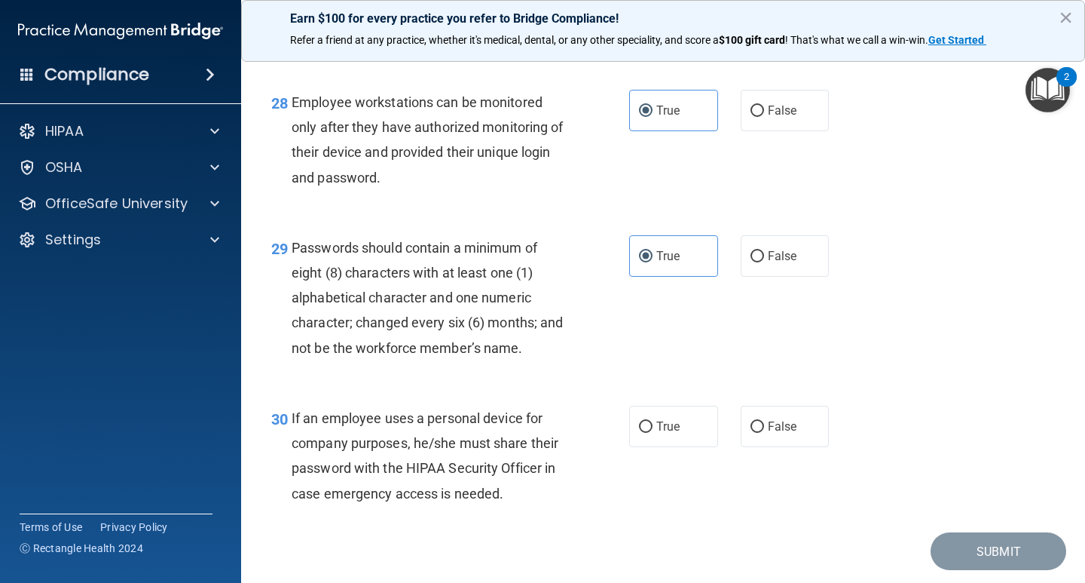
scroll to position [4127, 0]
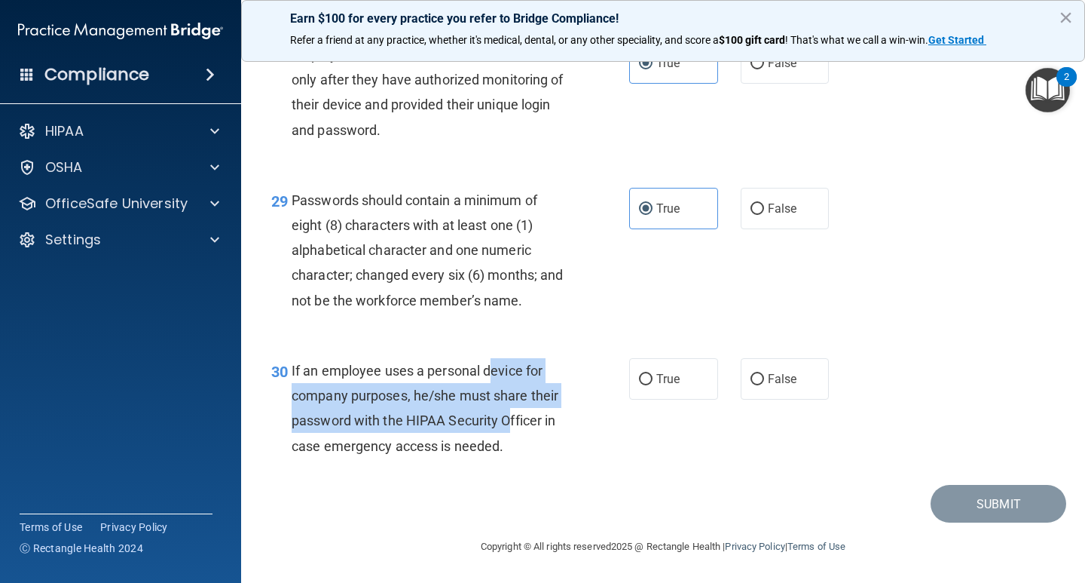
drag, startPoint x: 489, startPoint y: 369, endPoint x: 549, endPoint y: 440, distance: 93.0
click at [549, 440] on div "If an employee uses a personal device for company purposes, he/she must share t…" at bounding box center [435, 408] width 286 height 100
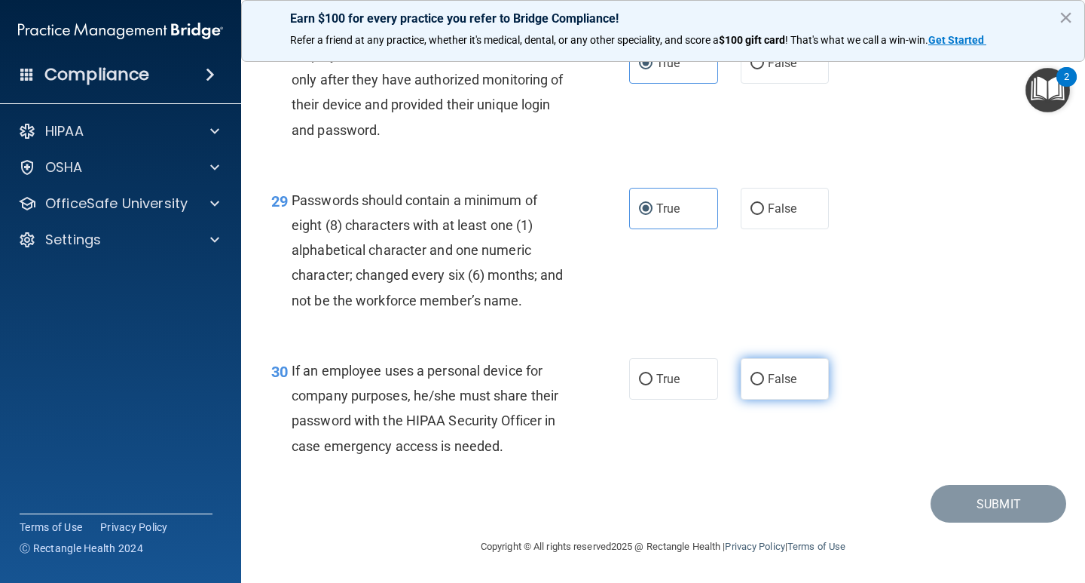
click at [763, 388] on label "False" at bounding box center [785, 378] width 89 height 41
click at [763, 385] on input "False" at bounding box center [758, 379] width 14 height 11
radio input "true"
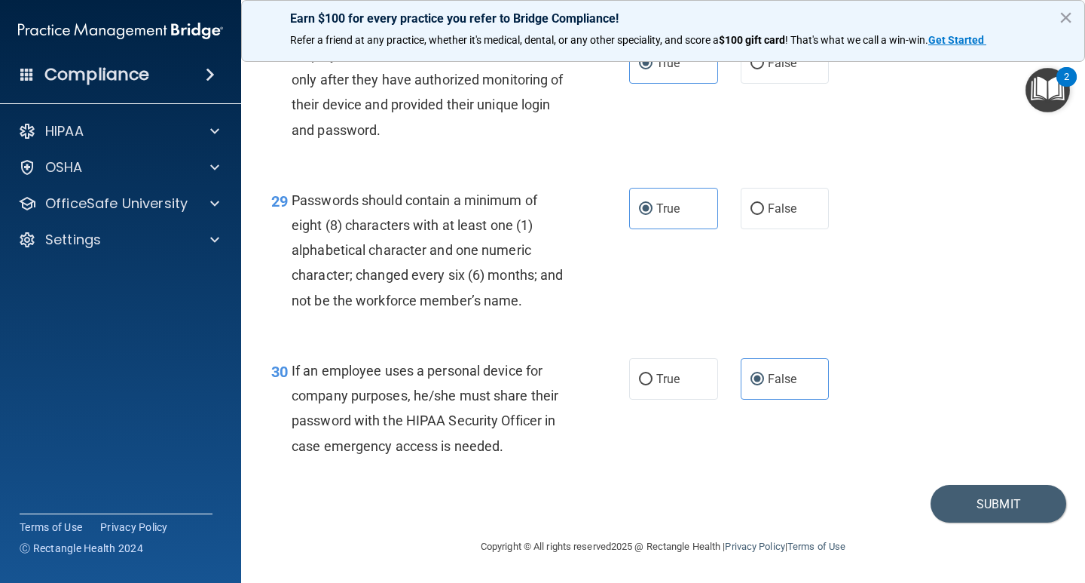
drag, startPoint x: 829, startPoint y: 409, endPoint x: 993, endPoint y: 473, distance: 176.3
click at [833, 411] on div "30 If an employee uses a personal device for company purposes, he/she must shar…" at bounding box center [663, 411] width 806 height 145
click at [1023, 518] on button "Submit" at bounding box center [999, 504] width 136 height 38
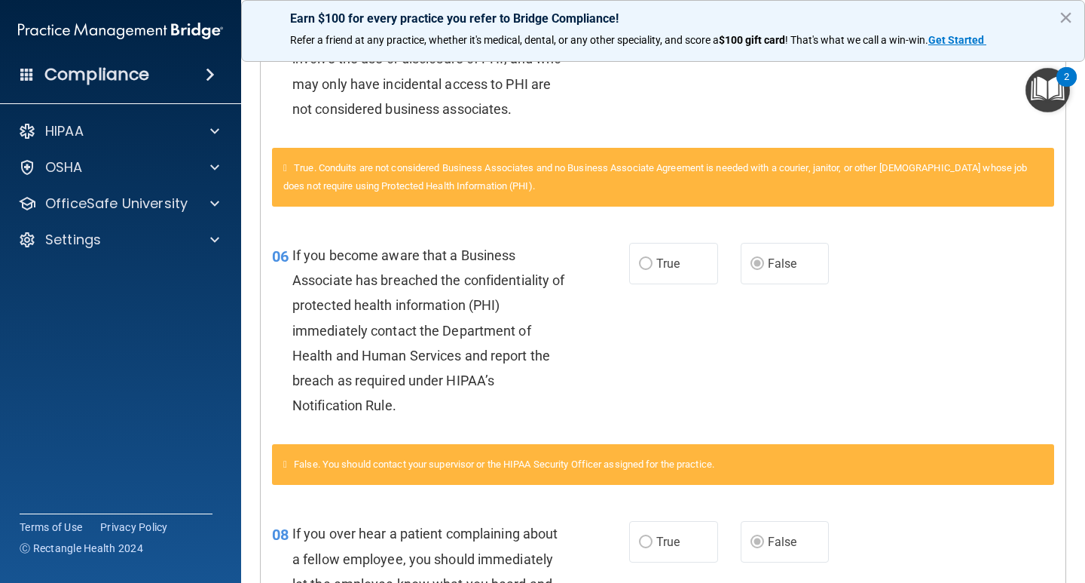
scroll to position [603, 0]
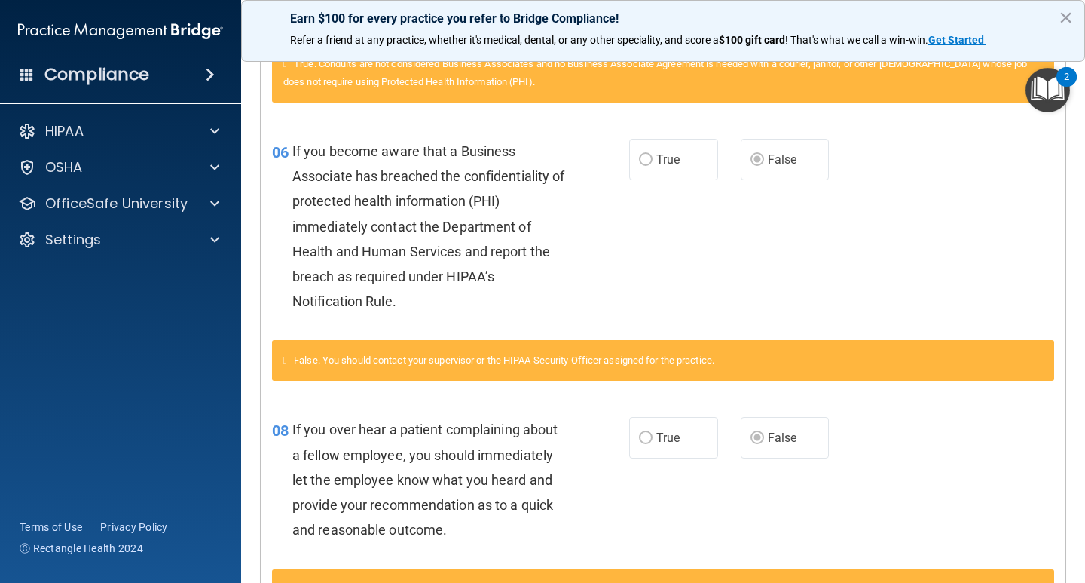
drag, startPoint x: 933, startPoint y: 365, endPoint x: 947, endPoint y: 366, distance: 13.6
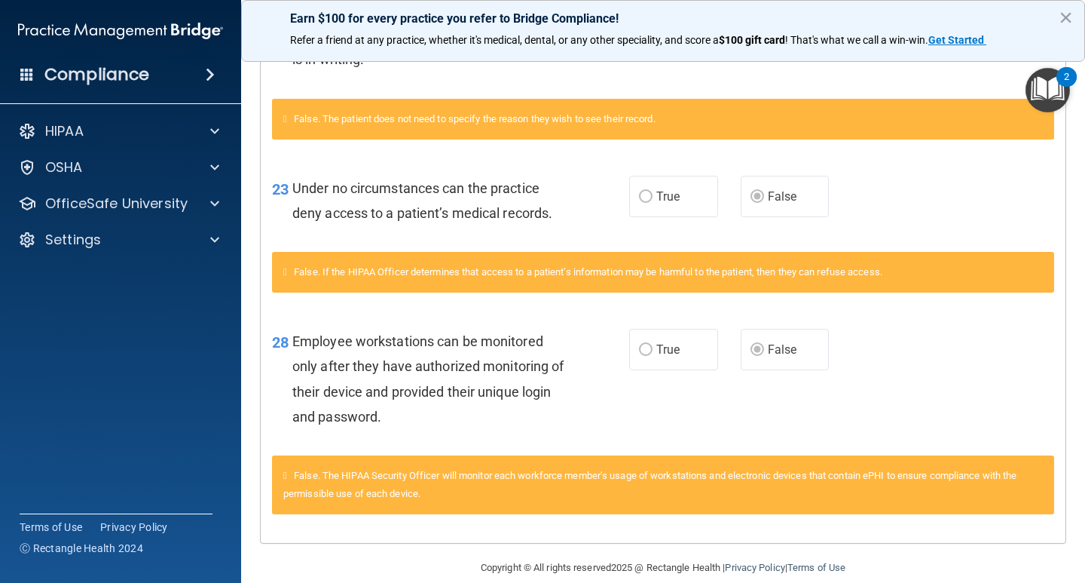
scroll to position [1625, 0]
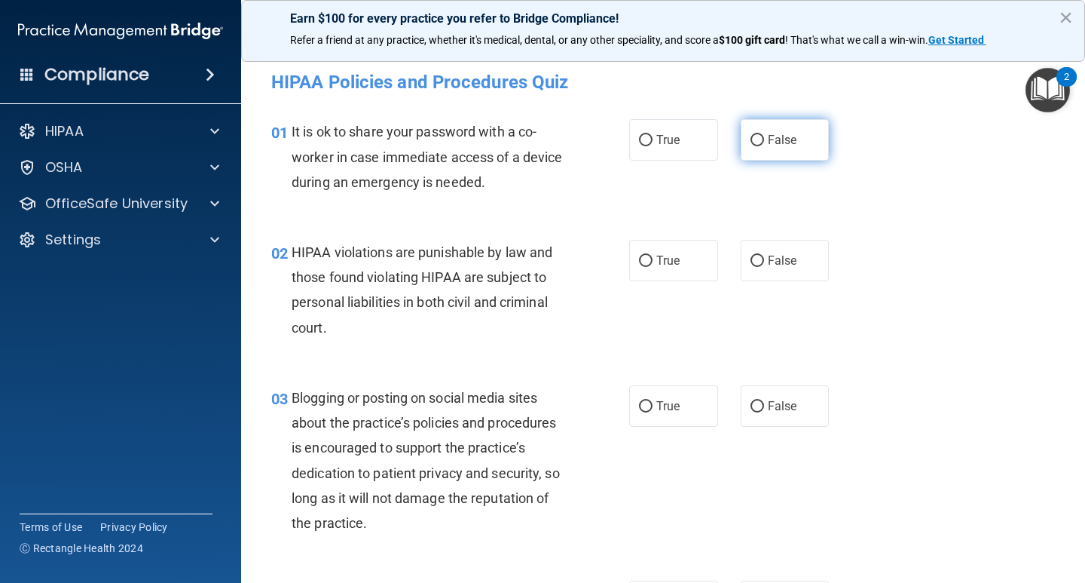
click at [768, 135] on span "False" at bounding box center [782, 140] width 29 height 14
click at [763, 135] on input "False" at bounding box center [758, 140] width 14 height 11
radio input "true"
click at [973, 260] on div "02 HIPAA violations are punishable by law and those found violating HIPAA are s…" at bounding box center [663, 293] width 806 height 145
click at [646, 268] on label "True" at bounding box center [673, 260] width 89 height 41
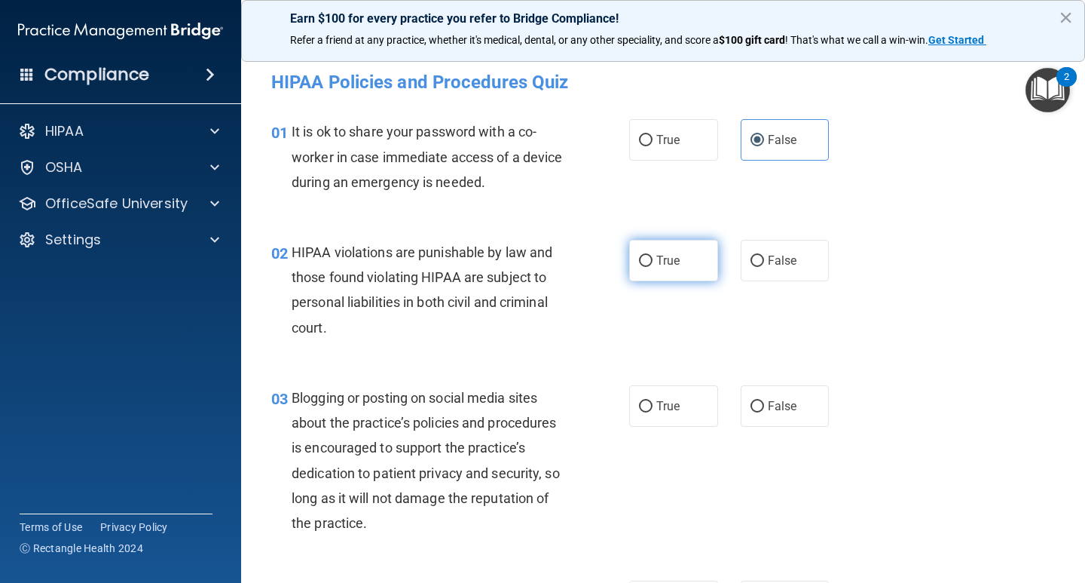
click at [646, 267] on input "True" at bounding box center [646, 260] width 14 height 11
radio input "true"
click at [913, 264] on div "02 HIPAA violations are punishable by law and those found violating HIPAA are s…" at bounding box center [663, 293] width 806 height 145
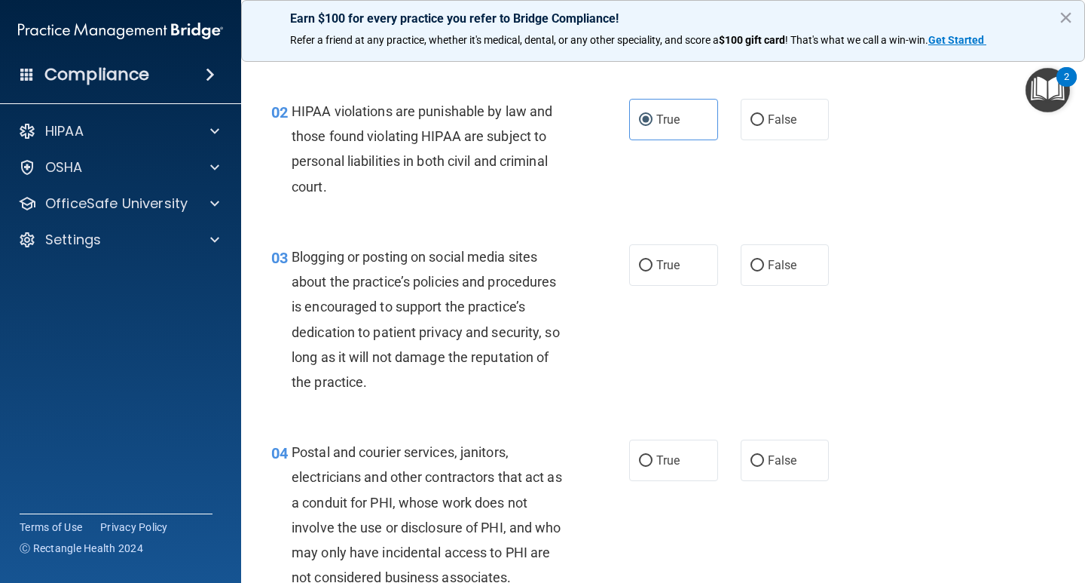
scroll to position [162, 0]
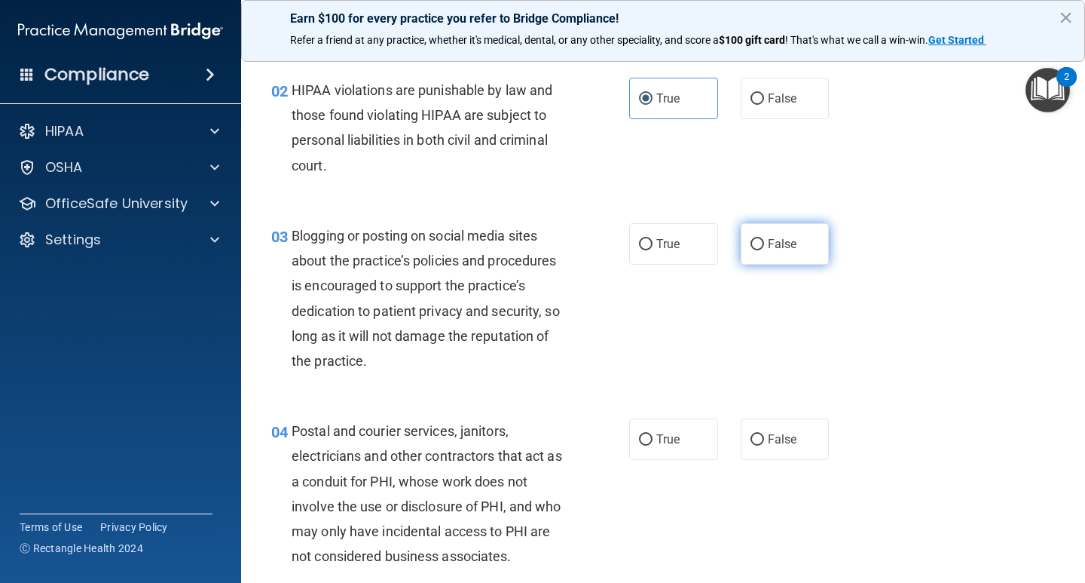
click at [777, 245] on span "False" at bounding box center [782, 244] width 29 height 14
click at [764, 245] on input "False" at bounding box center [758, 244] width 14 height 11
radio input "true"
click at [971, 257] on div "03 Blogging or posting on social media sites about the practice’s policies and …" at bounding box center [663, 301] width 806 height 195
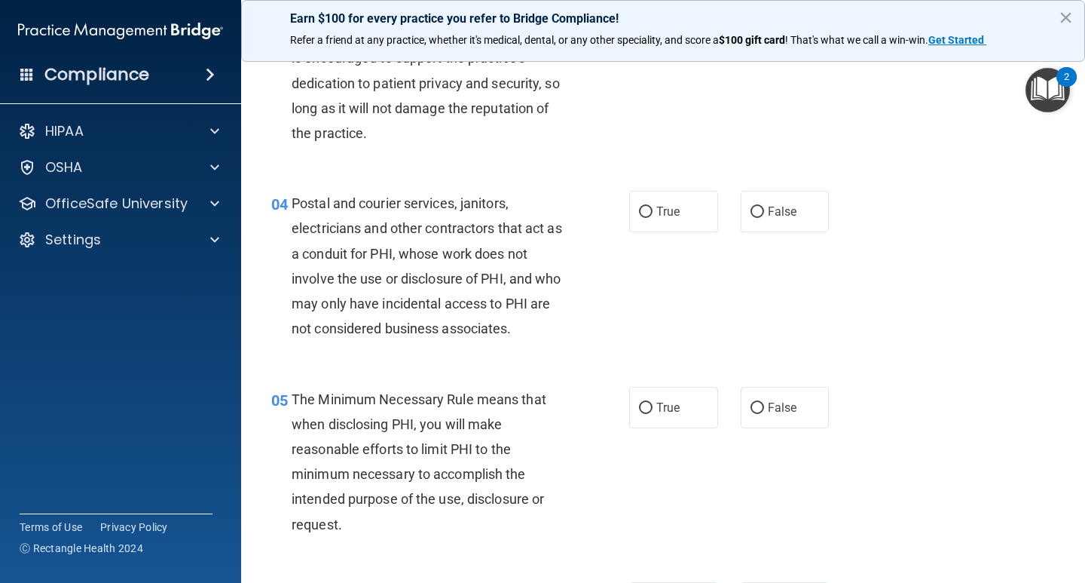
scroll to position [401, 0]
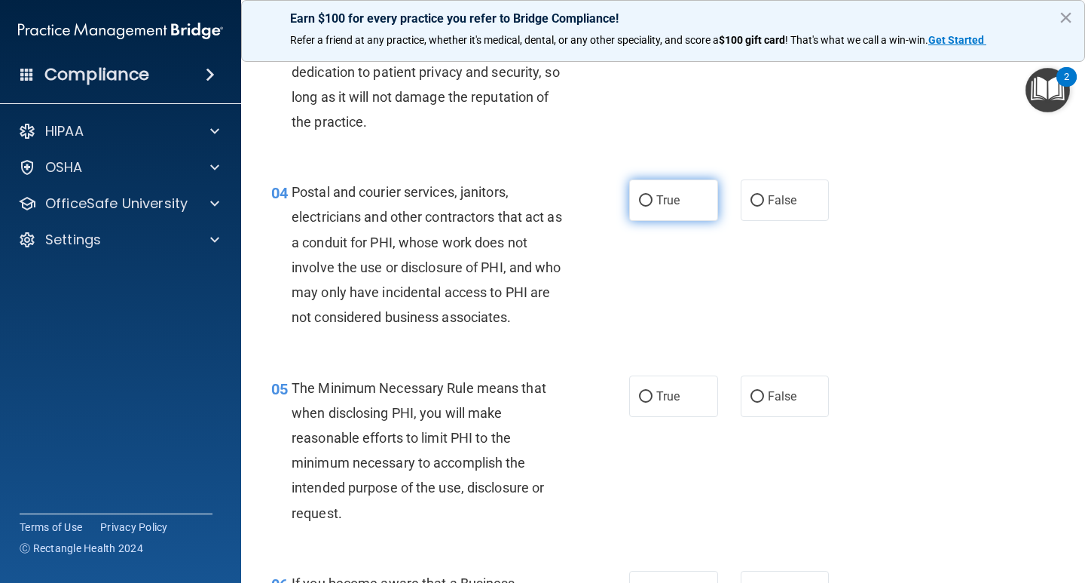
click at [656, 200] on span "True" at bounding box center [667, 200] width 23 height 14
click at [653, 200] on input "True" at bounding box center [646, 200] width 14 height 11
radio input "true"
click at [916, 198] on div "04 Postal and courier services, janitors, electricians and other contractors th…" at bounding box center [663, 258] width 806 height 195
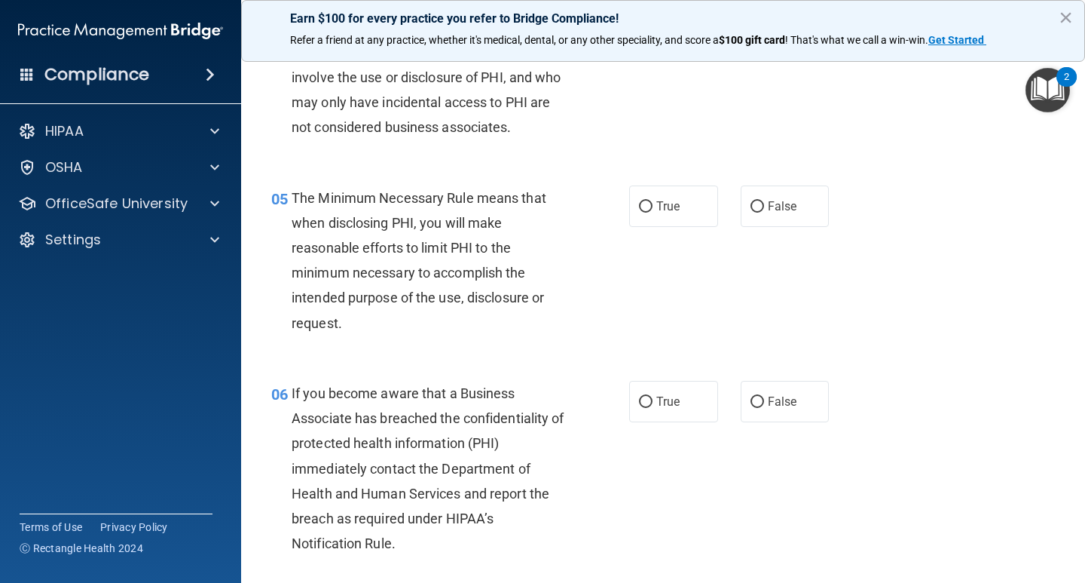
scroll to position [594, 0]
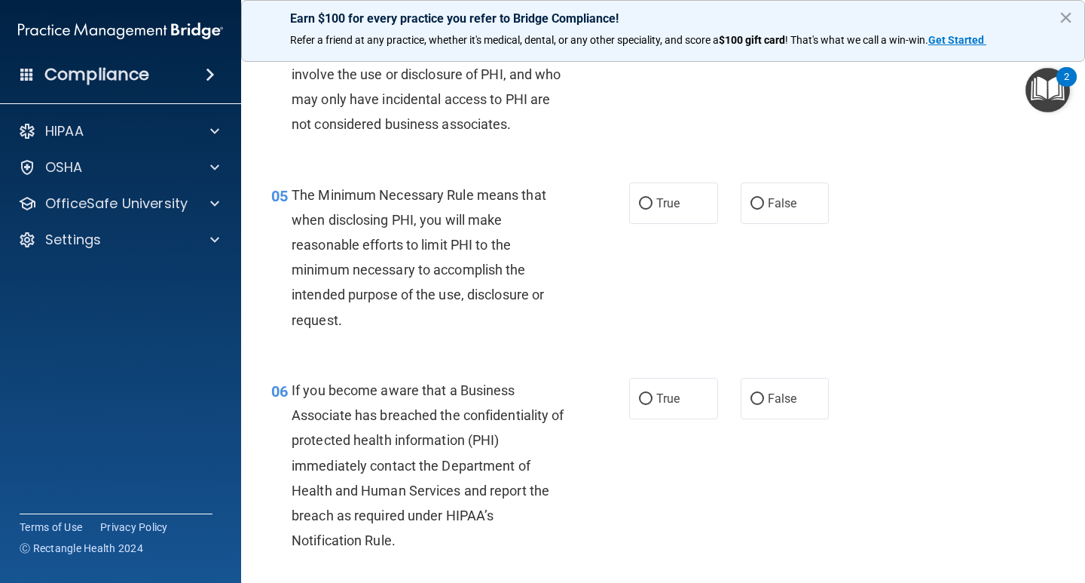
drag, startPoint x: 650, startPoint y: 200, endPoint x: 824, endPoint y: 194, distance: 174.9
click at [650, 200] on label "True" at bounding box center [673, 202] width 89 height 41
click at [650, 200] on input "True" at bounding box center [646, 203] width 14 height 11
radio input "true"
click at [919, 184] on div "05 The Minimum Necessary Rule means that when disclosing PHI, you will make rea…" at bounding box center [663, 261] width 806 height 195
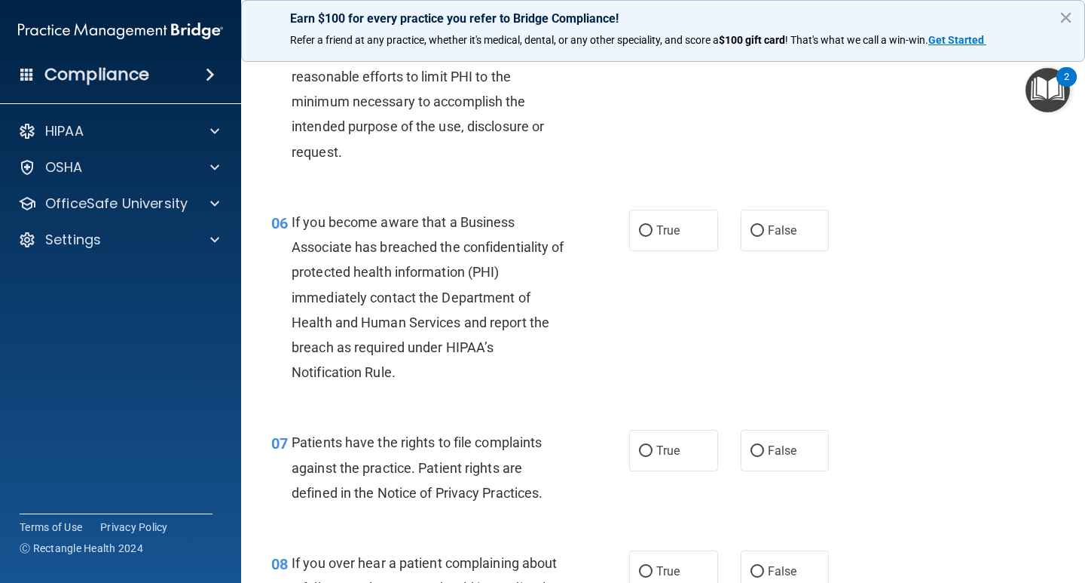
scroll to position [788, 0]
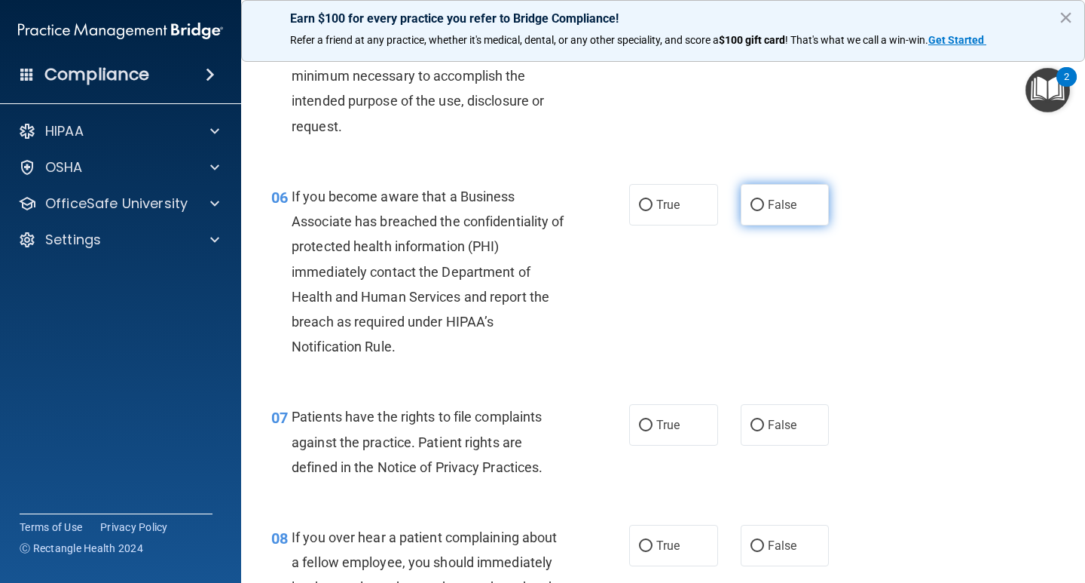
click at [800, 219] on label "False" at bounding box center [785, 204] width 89 height 41
click at [764, 211] on input "False" at bounding box center [758, 205] width 14 height 11
radio input "true"
click at [913, 225] on div "06 If you become aware that a Business Associate has breached the confidentiali…" at bounding box center [663, 275] width 806 height 221
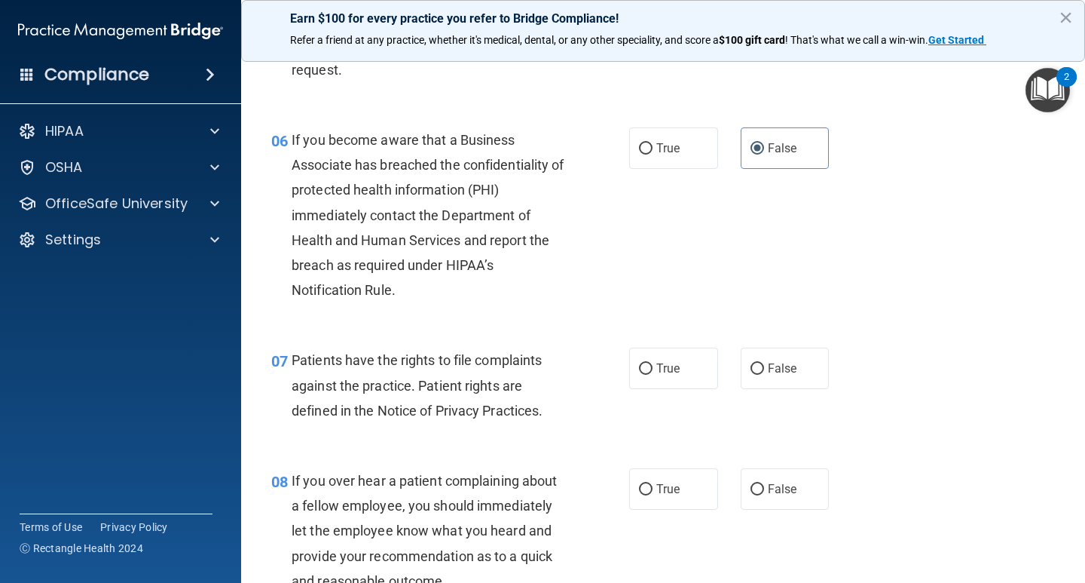
scroll to position [876, 0]
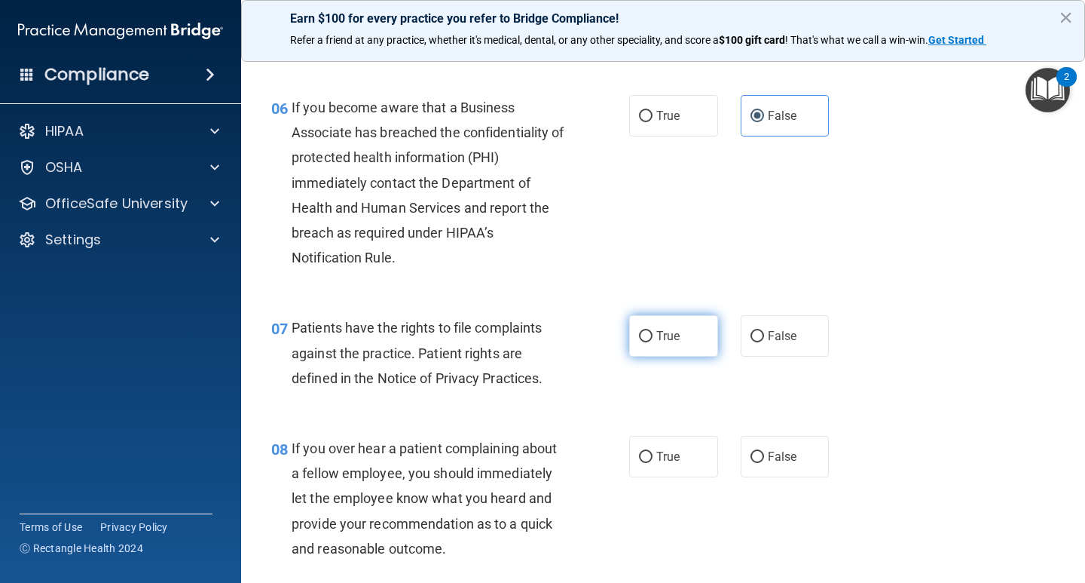
click at [671, 333] on span "True" at bounding box center [667, 336] width 23 height 14
click at [653, 333] on input "True" at bounding box center [646, 336] width 14 height 11
radio input "true"
click at [944, 211] on div "06 If you become aware that a Business Associate has breached the confidentiali…" at bounding box center [663, 186] width 806 height 221
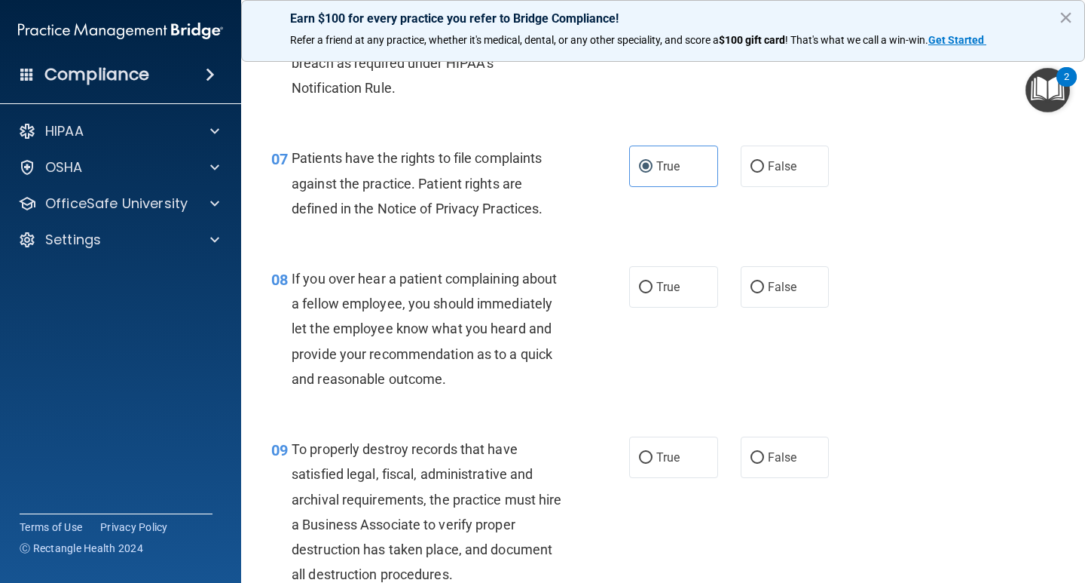
scroll to position [1120, 0]
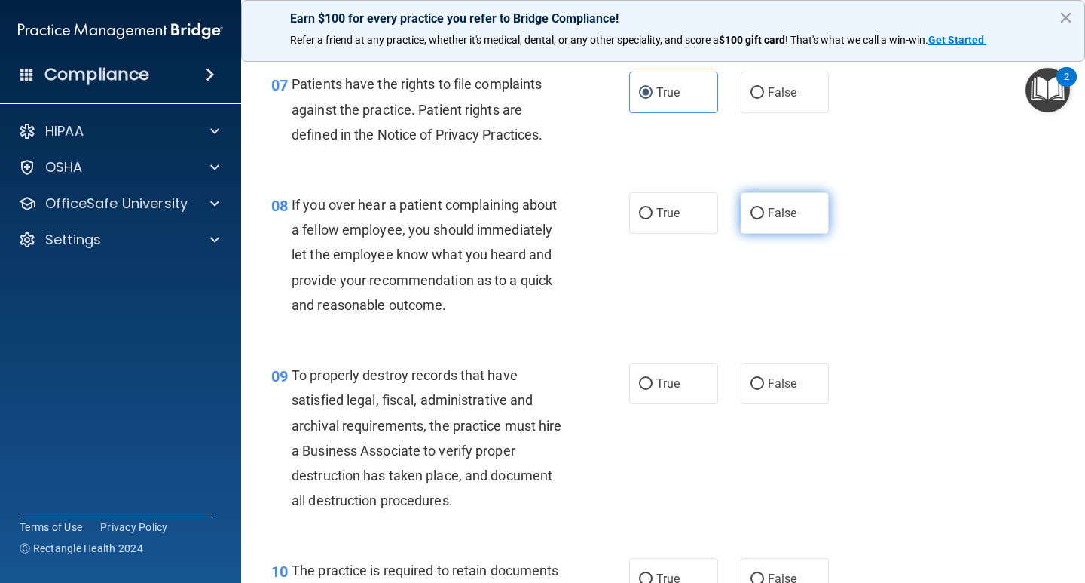
click at [784, 223] on label "False" at bounding box center [785, 212] width 89 height 41
click at [764, 219] on input "False" at bounding box center [758, 213] width 14 height 11
radio input "true"
click at [867, 240] on div "08 If you over hear a patient complaining about a fellow employee, you should i…" at bounding box center [663, 258] width 806 height 170
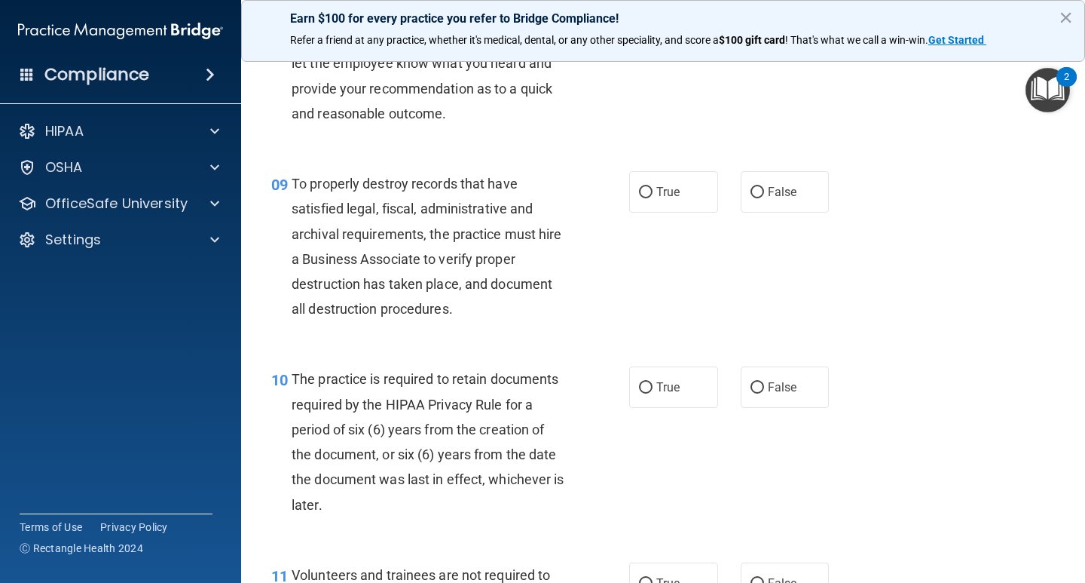
scroll to position [1344, 0]
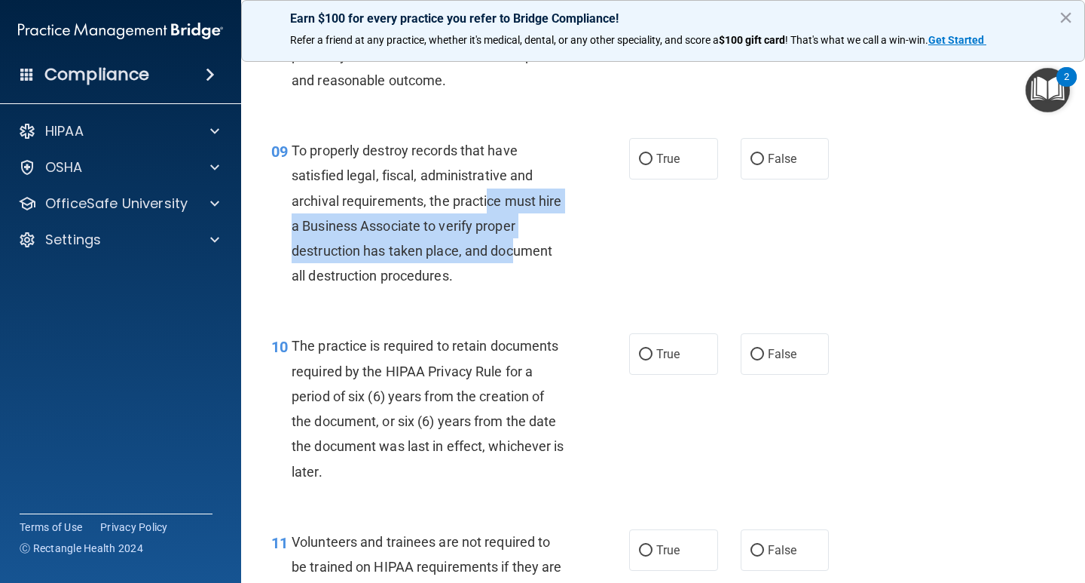
drag, startPoint x: 499, startPoint y: 229, endPoint x: 519, endPoint y: 263, distance: 39.5
click at [516, 260] on div "To properly destroy records that have satisfied legal, fiscal, administrative a…" at bounding box center [435, 213] width 286 height 150
click at [543, 274] on div "To properly destroy records that have satisfied legal, fiscal, administrative a…" at bounding box center [435, 213] width 286 height 150
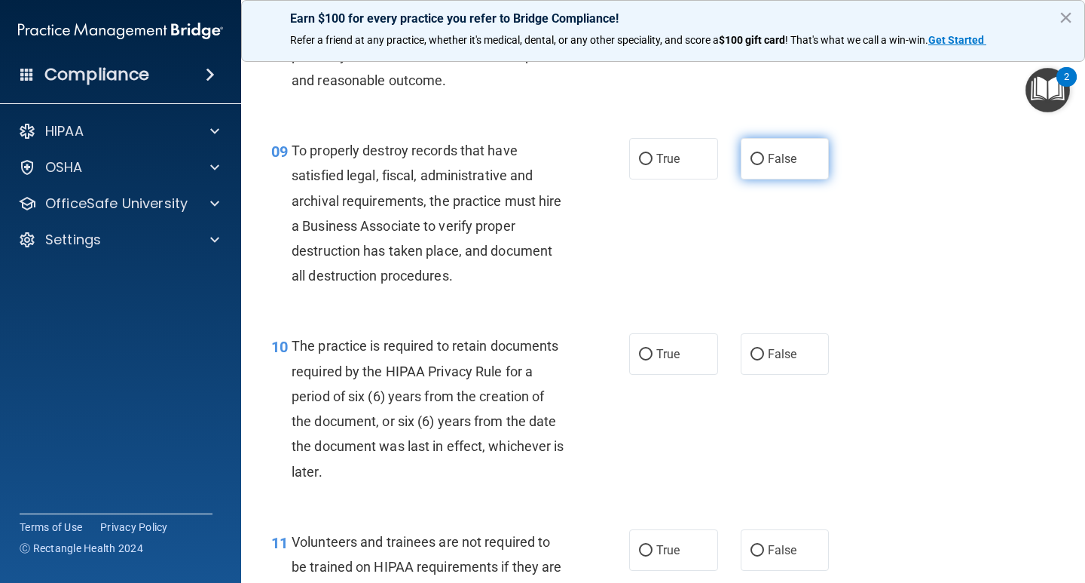
click at [780, 168] on label "False" at bounding box center [785, 158] width 89 height 41
click at [764, 165] on input "False" at bounding box center [758, 159] width 14 height 11
radio input "true"
click at [855, 146] on div "09 To properly destroy records that have satisfied legal, fiscal, administrativ…" at bounding box center [663, 216] width 806 height 195
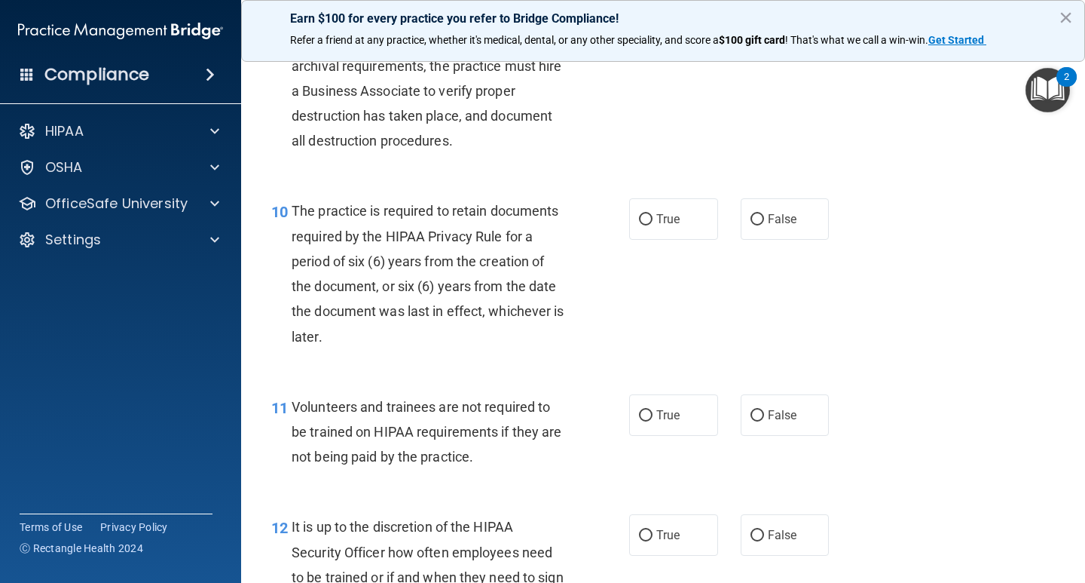
scroll to position [1485, 0]
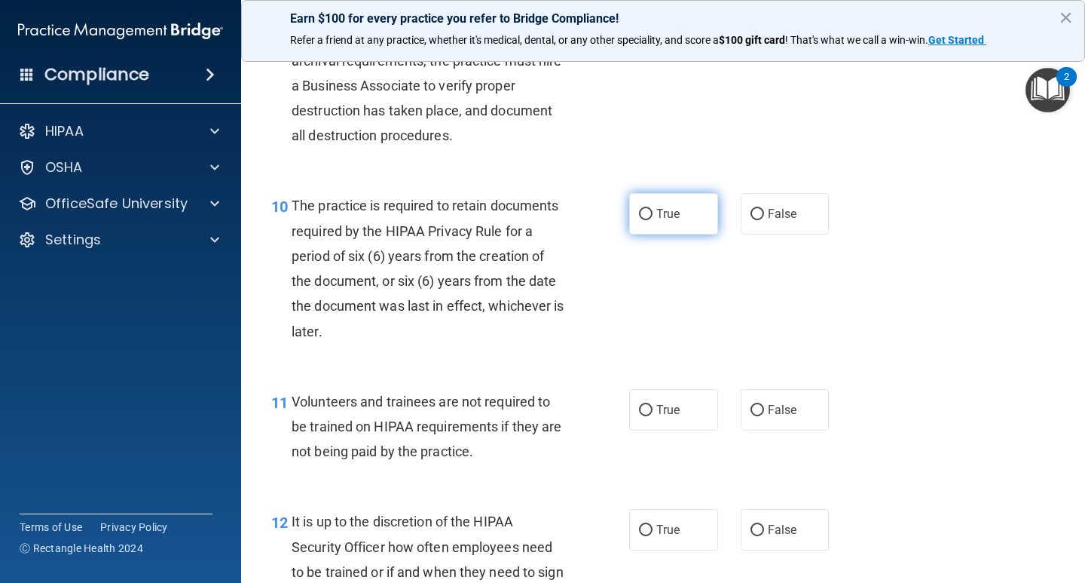
click at [682, 214] on label "True" at bounding box center [673, 213] width 89 height 41
click at [653, 214] on input "True" at bounding box center [646, 214] width 14 height 11
radio input "true"
click at [892, 171] on div "09 To properly destroy records that have satisfied legal, fiscal, administrativ…" at bounding box center [663, 76] width 806 height 195
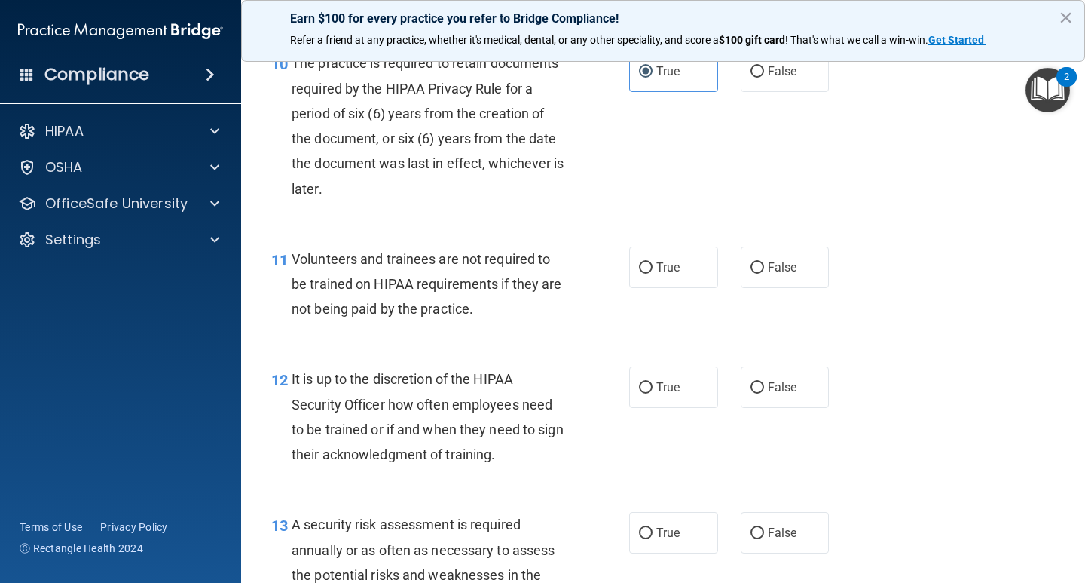
scroll to position [1691, 0]
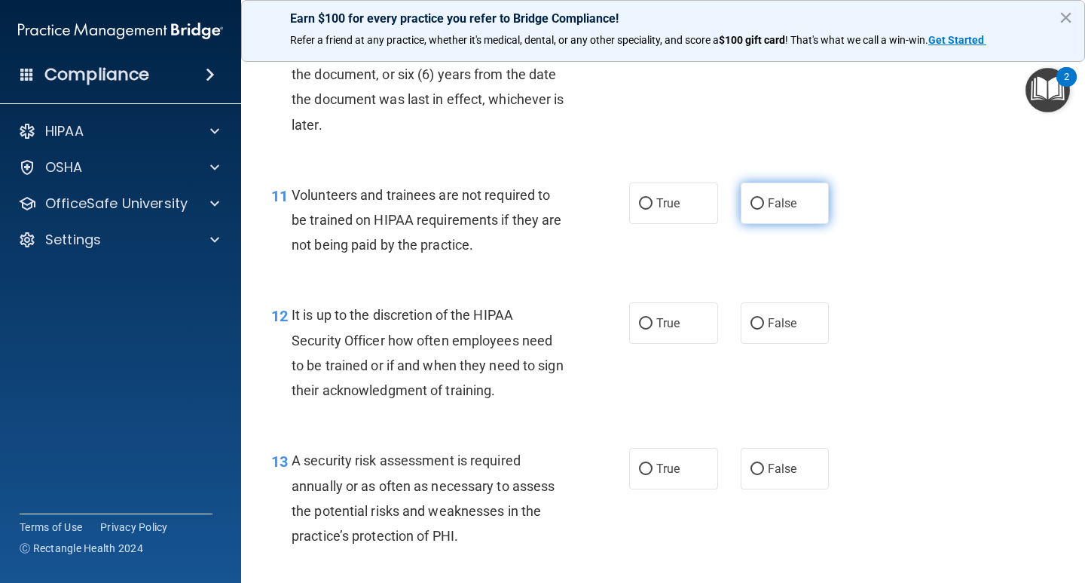
click at [781, 218] on label "False" at bounding box center [785, 202] width 89 height 41
click at [764, 209] on input "False" at bounding box center [758, 203] width 14 height 11
radio input "true"
click at [894, 212] on div "11 Volunteers and trainees are not required to be trained on HIPAA requirements…" at bounding box center [663, 224] width 806 height 121
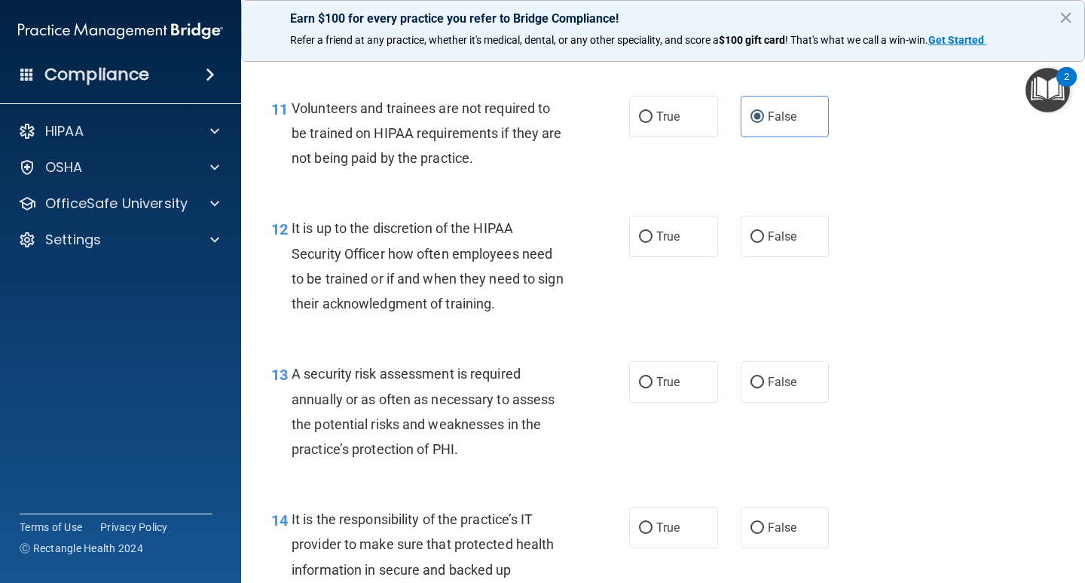
scroll to position [1788, 0]
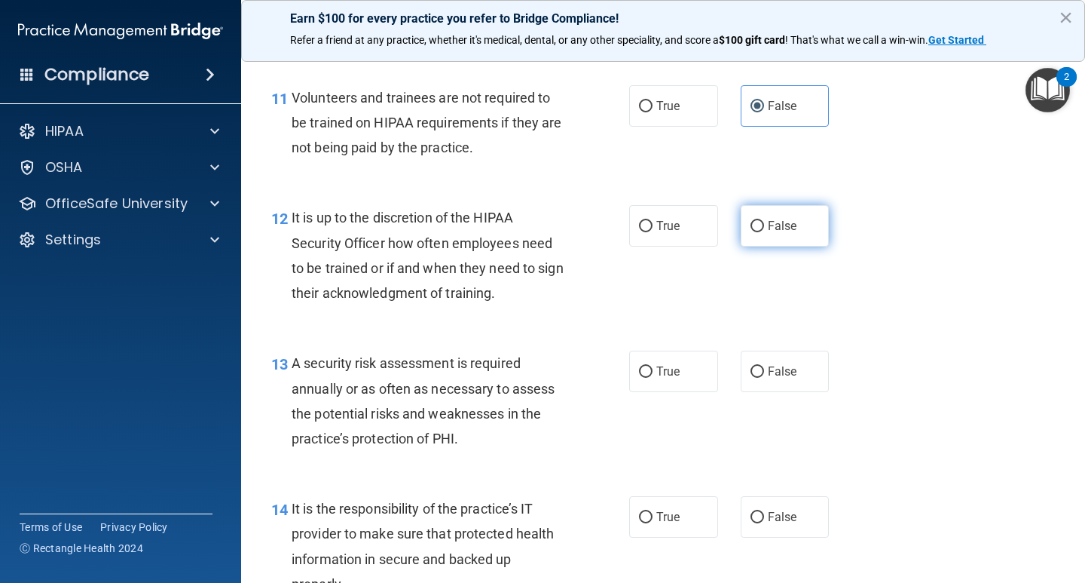
click at [800, 243] on label "False" at bounding box center [785, 225] width 89 height 41
click at [764, 232] on input "False" at bounding box center [758, 226] width 14 height 11
radio input "true"
click at [867, 210] on div "12 It is up to the discretion of the HIPAA Security Officer how often employees…" at bounding box center [663, 258] width 806 height 145
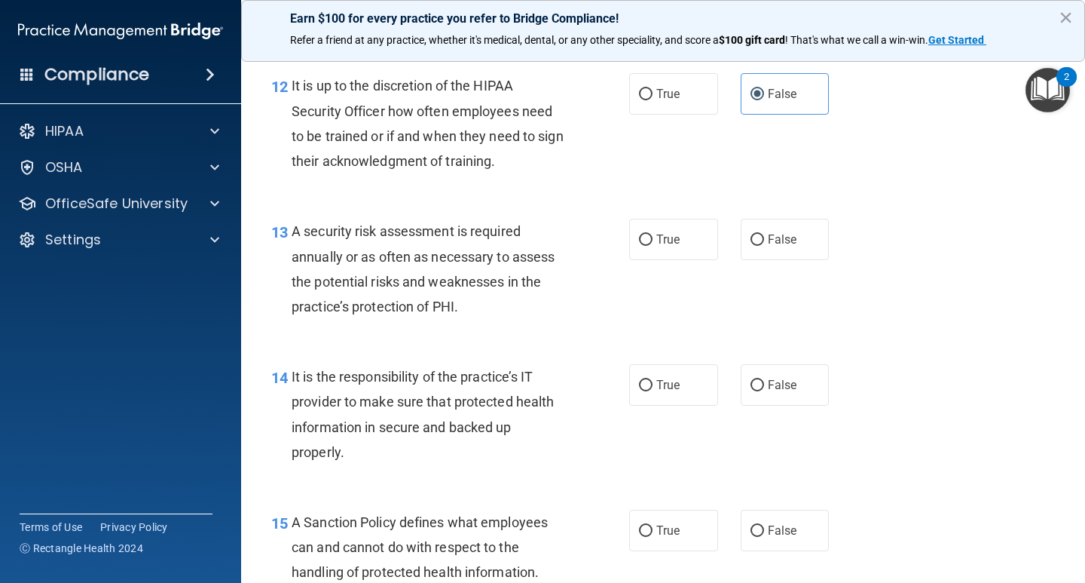
scroll to position [1935, 0]
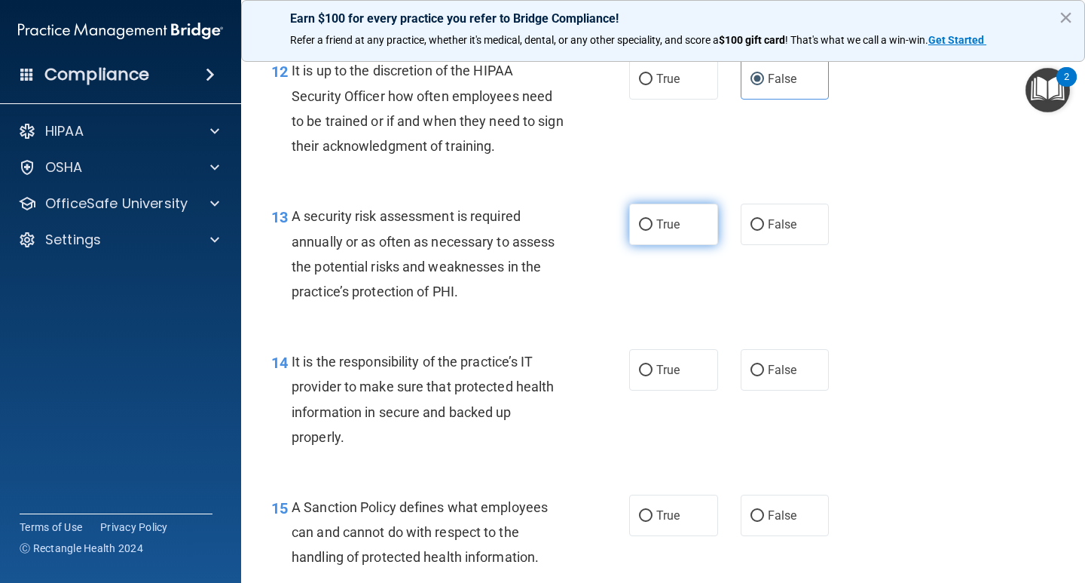
click at [668, 234] on label "True" at bounding box center [673, 223] width 89 height 41
click at [653, 231] on input "True" at bounding box center [646, 224] width 14 height 11
radio input "true"
click at [768, 369] on span "False" at bounding box center [782, 369] width 29 height 14
click at [764, 369] on input "False" at bounding box center [758, 370] width 14 height 11
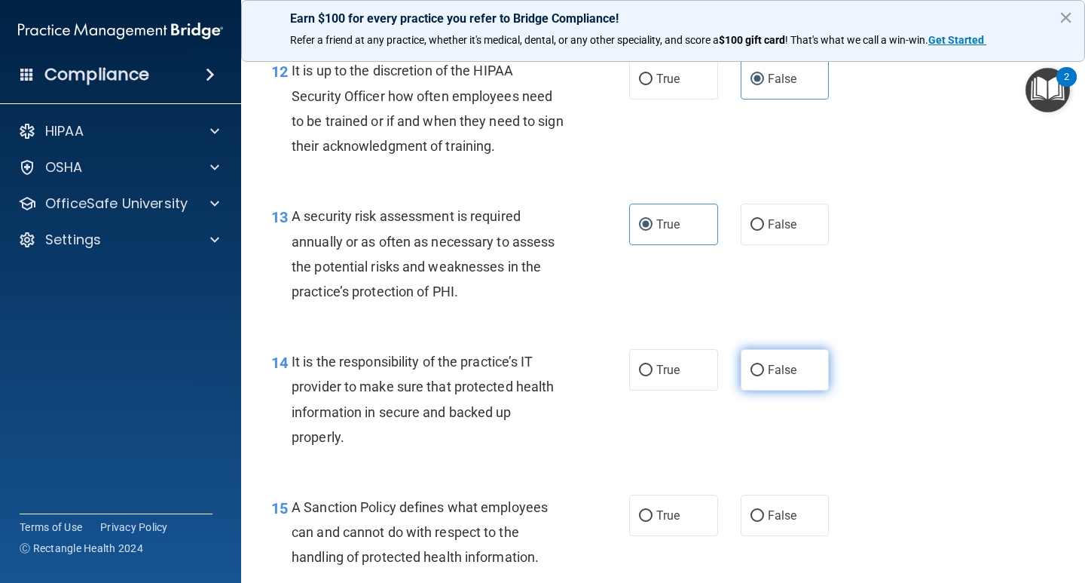
radio input "true"
click at [923, 270] on div "13 A security risk assessment is required annually or as often as necessary to …" at bounding box center [663, 257] width 806 height 145
click at [800, 515] on label "False" at bounding box center [785, 514] width 89 height 41
click at [764, 515] on input "False" at bounding box center [758, 515] width 14 height 11
radio input "true"
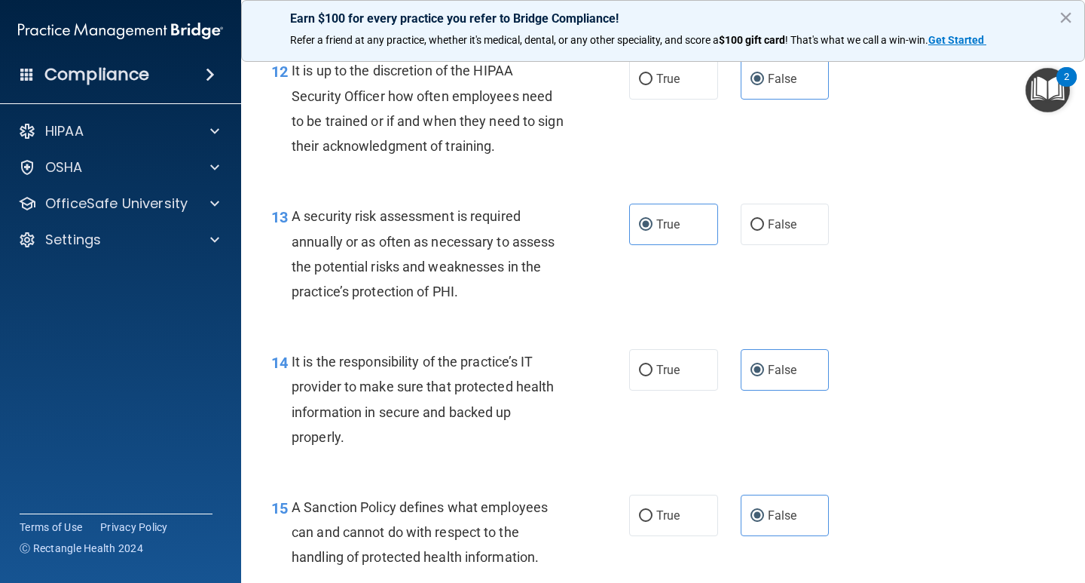
click at [956, 334] on div "14 It is the responsibility of the practice’s IT provider to make sure that pro…" at bounding box center [663, 402] width 806 height 145
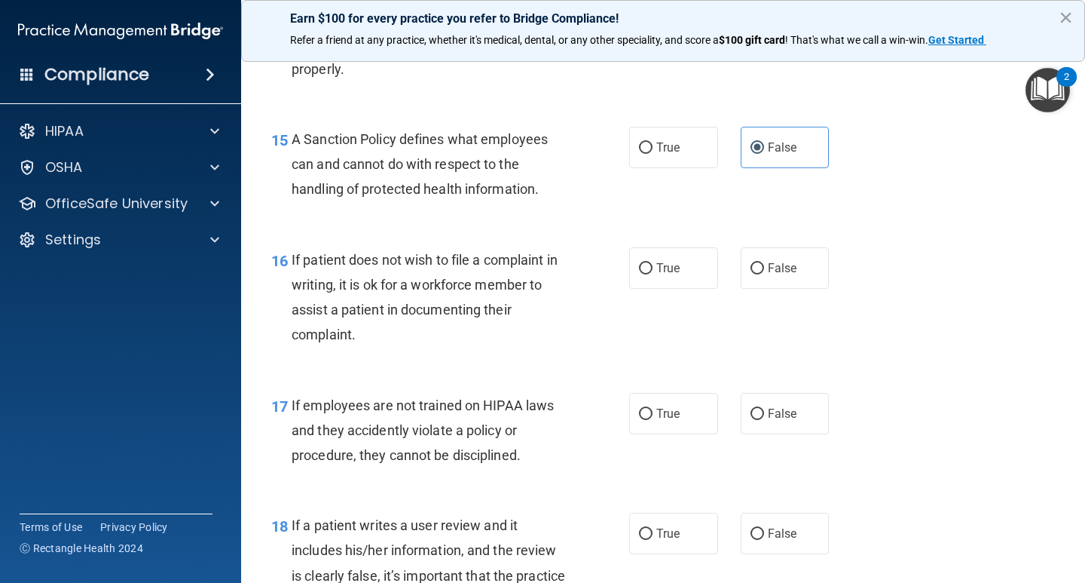
scroll to position [2307, 0]
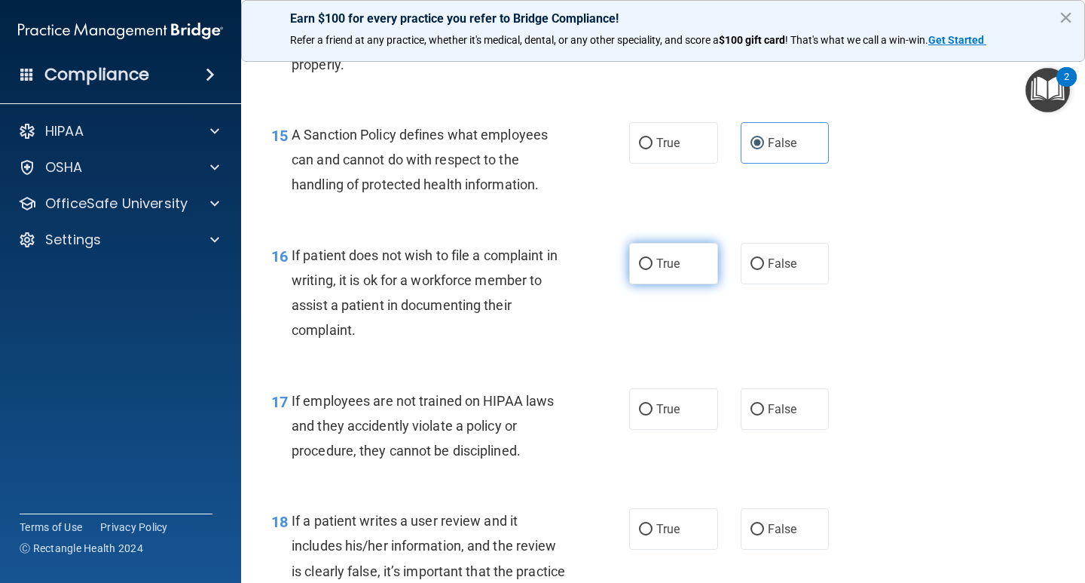
click at [665, 269] on span "True" at bounding box center [667, 263] width 23 height 14
click at [653, 269] on input "True" at bounding box center [646, 263] width 14 height 11
radio input "true"
click at [879, 227] on div "16 If patient does not wish to file a complaint in writing, it is ok for a work…" at bounding box center [663, 296] width 806 height 145
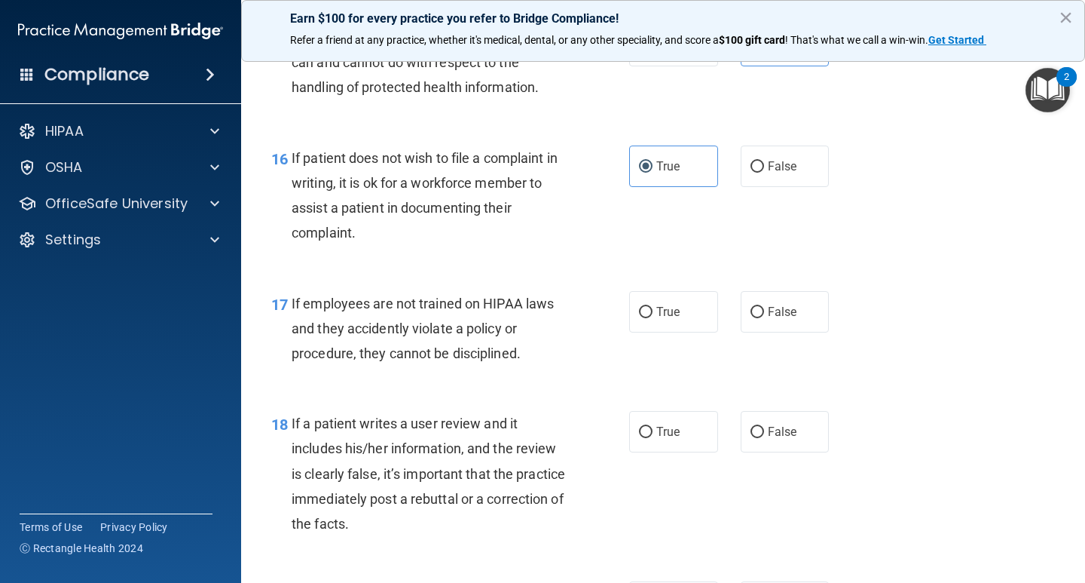
scroll to position [2421, 0]
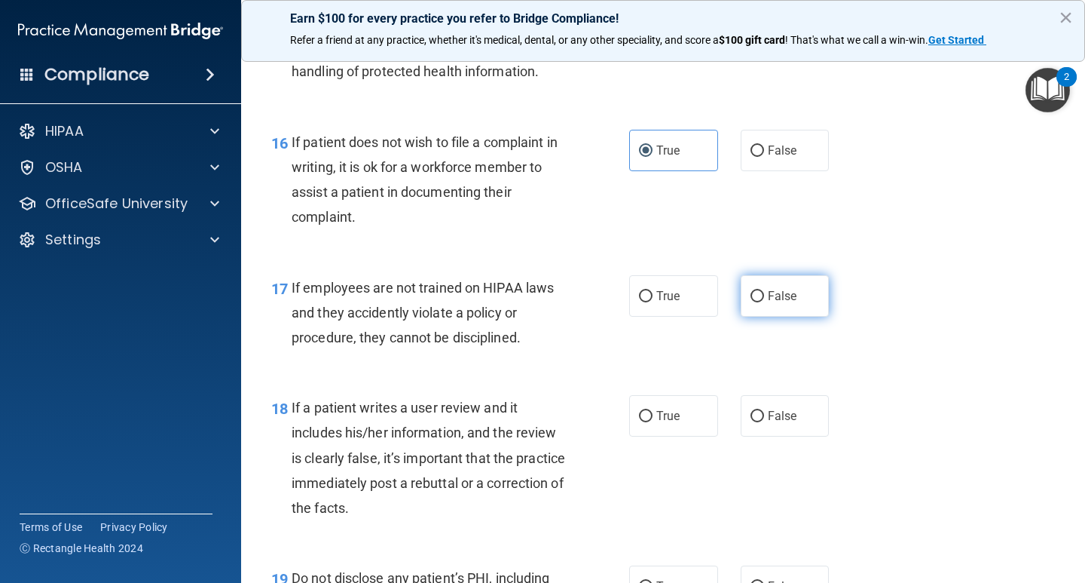
click at [799, 292] on label "False" at bounding box center [785, 295] width 89 height 41
click at [764, 292] on input "False" at bounding box center [758, 296] width 14 height 11
radio input "true"
click at [893, 234] on div "16 If patient does not wish to file a complaint in writing, it is ok for a work…" at bounding box center [663, 183] width 806 height 145
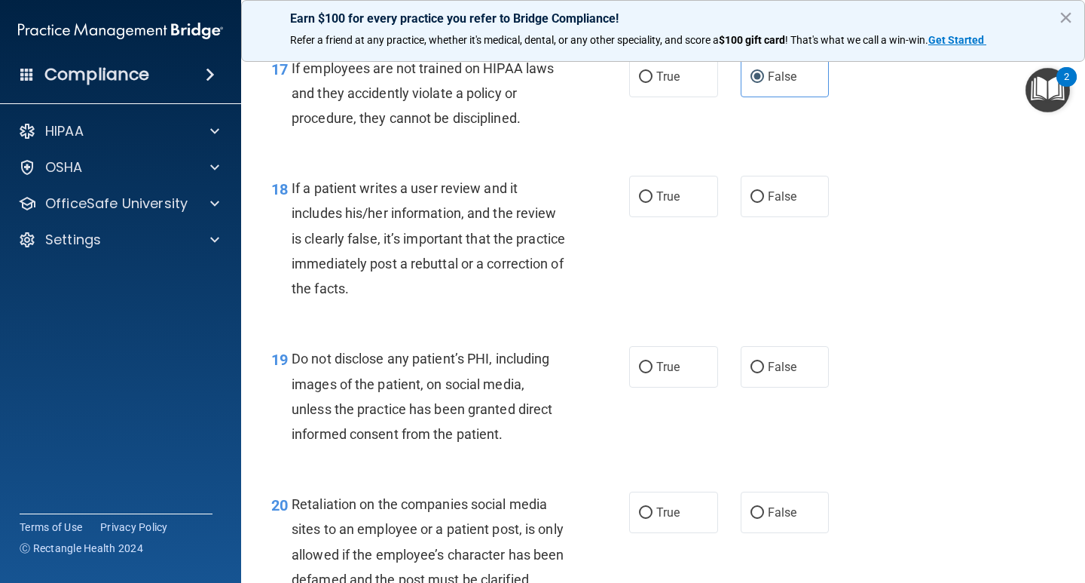
scroll to position [2651, 0]
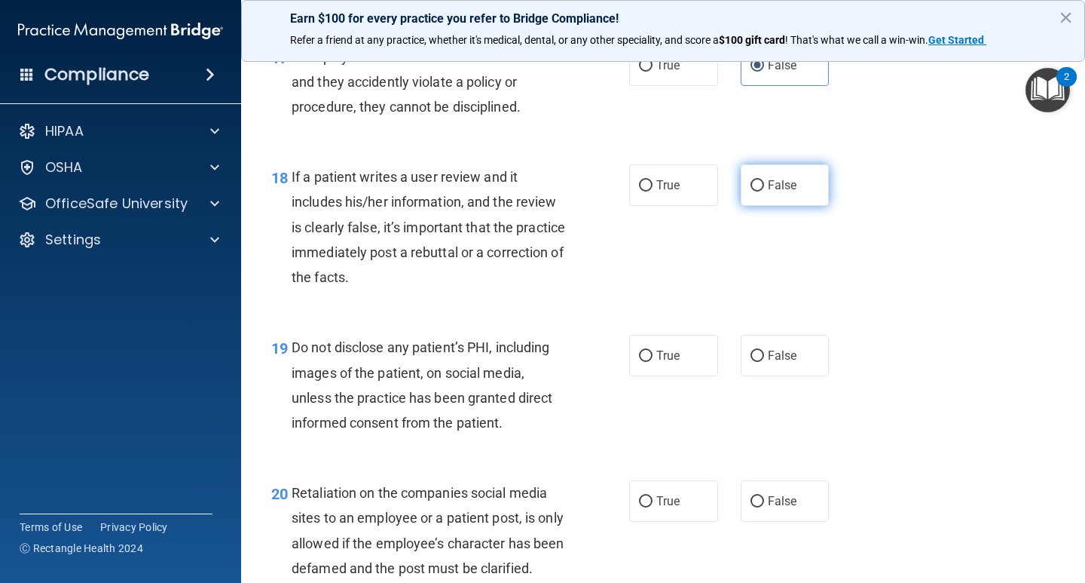
click at [799, 179] on label "False" at bounding box center [785, 184] width 89 height 41
click at [764, 180] on input "False" at bounding box center [758, 185] width 14 height 11
radio input "true"
click at [864, 203] on div "18 If a patient writes a user review and it includes his/her information, and t…" at bounding box center [663, 230] width 806 height 170
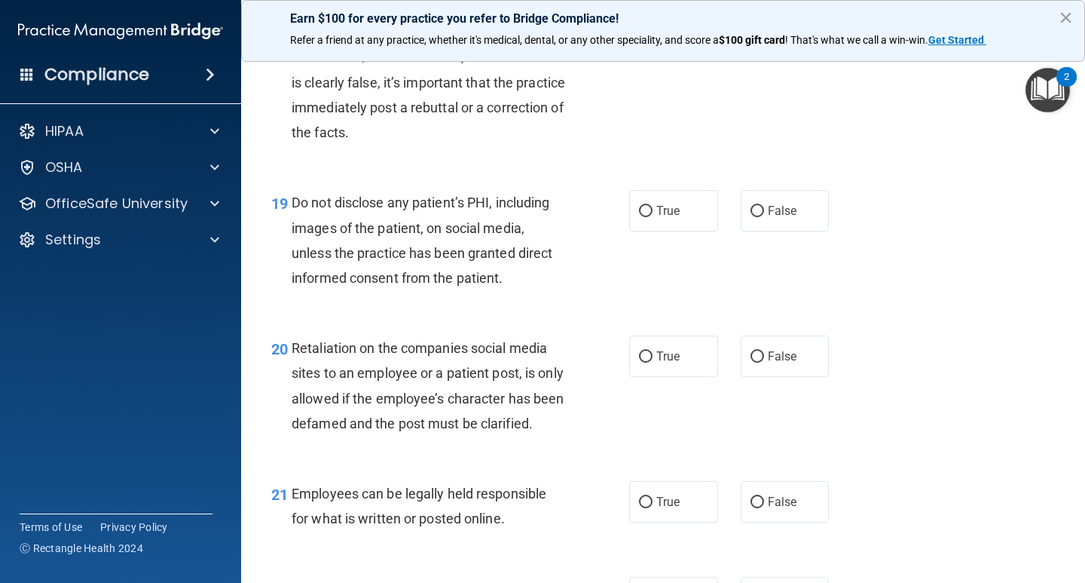
scroll to position [2801, 0]
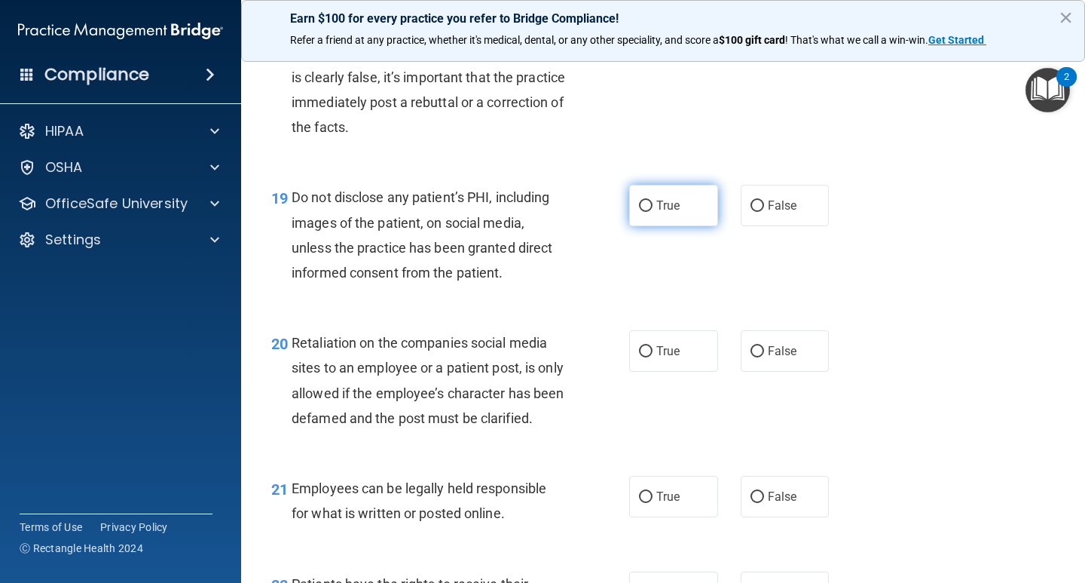
click at [690, 213] on label "True" at bounding box center [673, 205] width 89 height 41
click at [653, 212] on input "True" at bounding box center [646, 205] width 14 height 11
radio input "true"
click at [868, 215] on div "19 Do not disclose any patient’s PHI, including images of the patient, on socia…" at bounding box center [663, 238] width 806 height 145
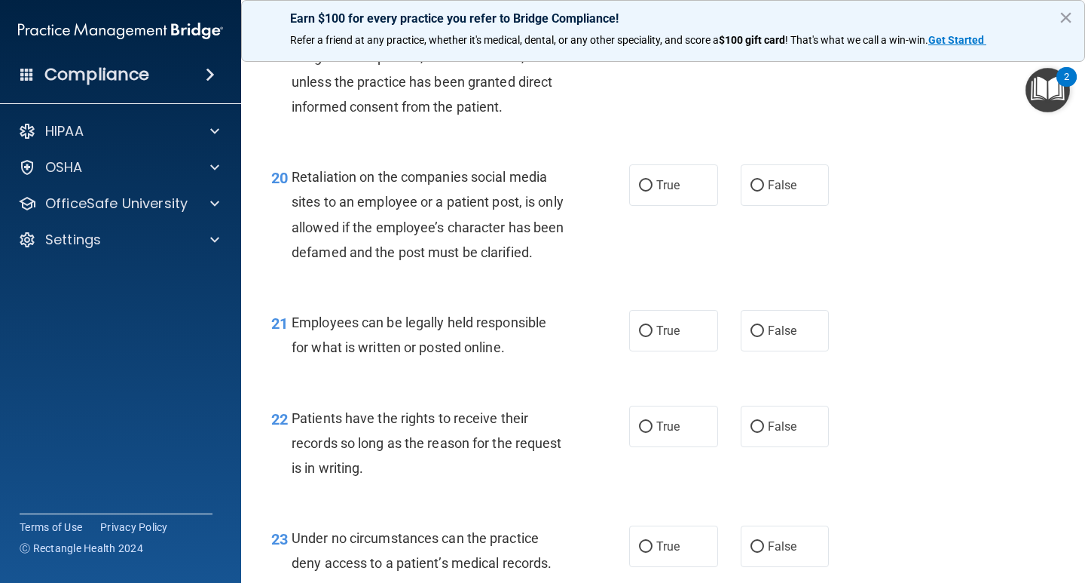
scroll to position [2973, 0]
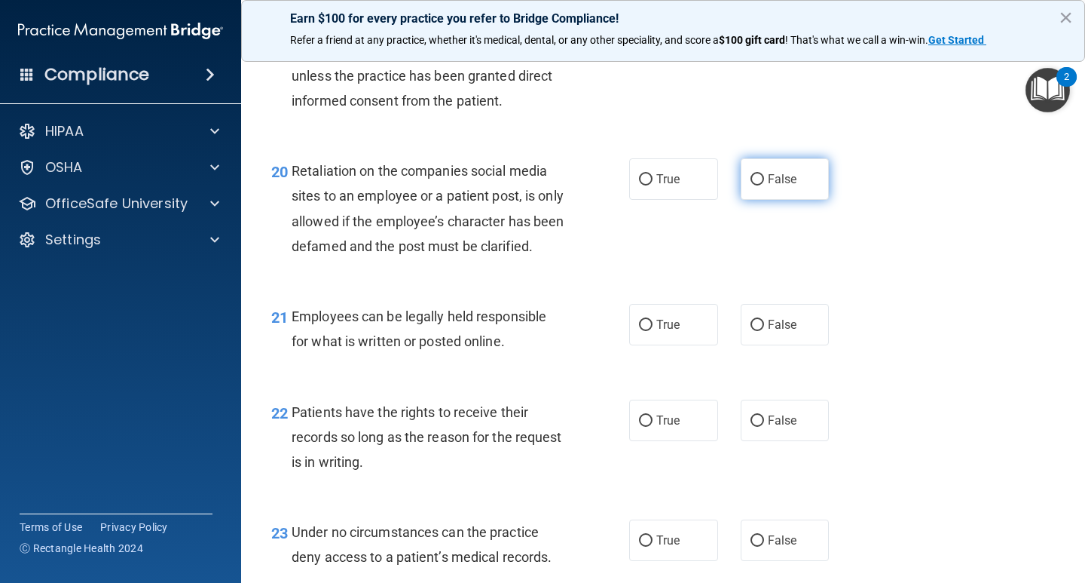
click at [793, 185] on label "False" at bounding box center [785, 178] width 89 height 41
click at [764, 185] on input "False" at bounding box center [758, 179] width 14 height 11
radio input "true"
click at [894, 185] on div "20 Retaliation on the companies social media sites to an employee or a patient …" at bounding box center [663, 211] width 806 height 145
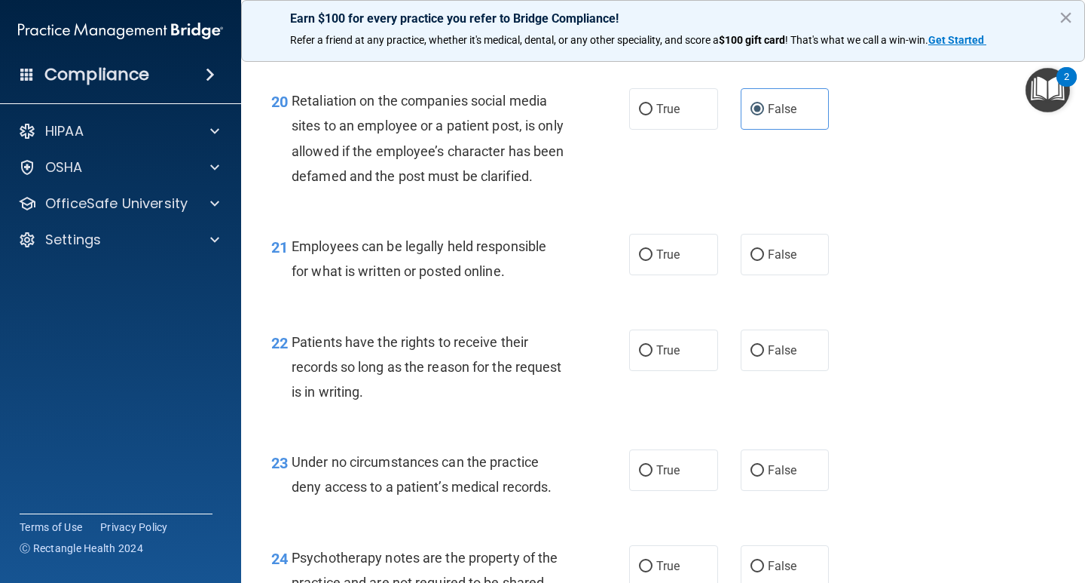
scroll to position [3065, 0]
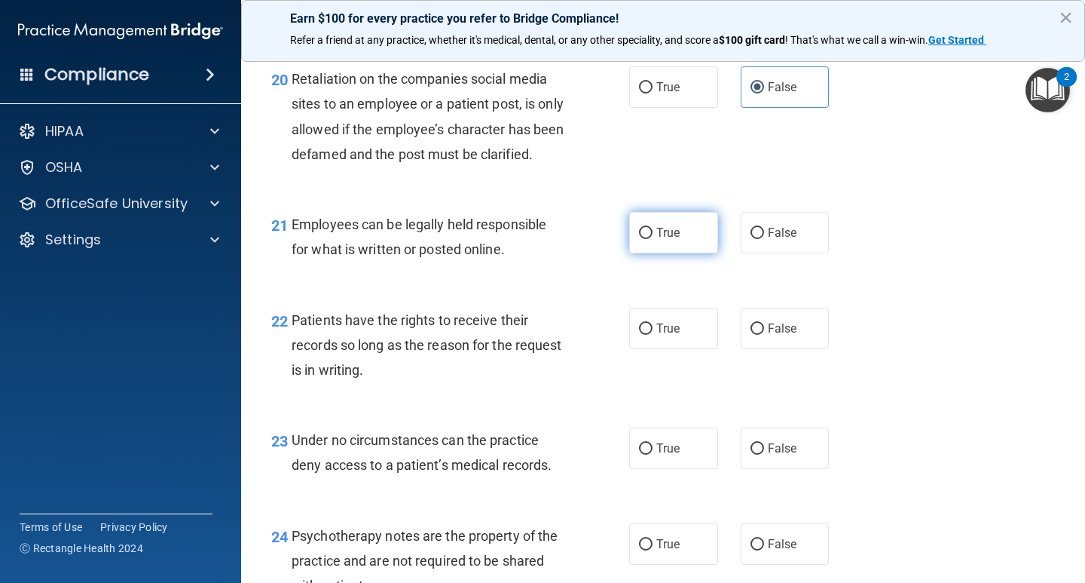
click at [694, 253] on label "True" at bounding box center [673, 232] width 89 height 41
click at [653, 239] on input "True" at bounding box center [646, 233] width 14 height 11
radio input "true"
click at [882, 193] on div "20 Retaliation on the companies social media sites to an employee or a patient …" at bounding box center [663, 119] width 806 height 145
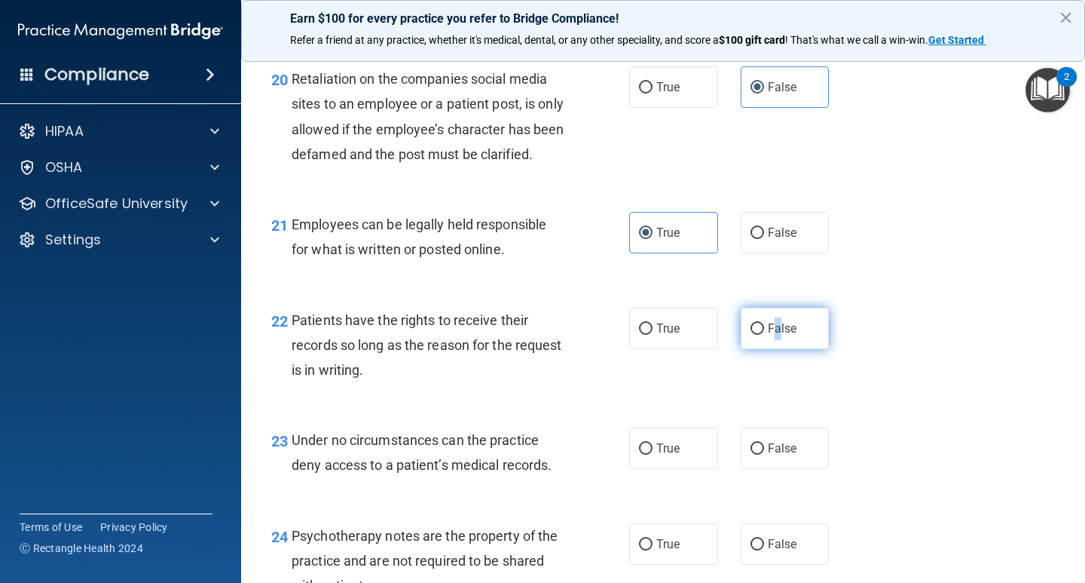
click at [770, 335] on span "False" at bounding box center [782, 328] width 29 height 14
click at [870, 255] on div "21 Employees can be legally held responsible for what is written or posted onli…" at bounding box center [663, 240] width 806 height 95
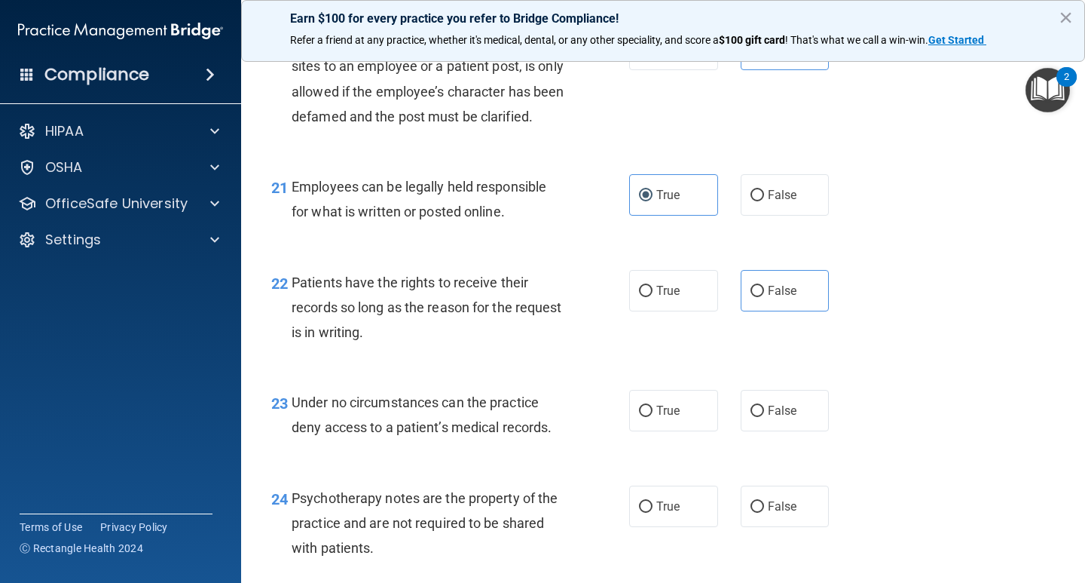
scroll to position [3113, 0]
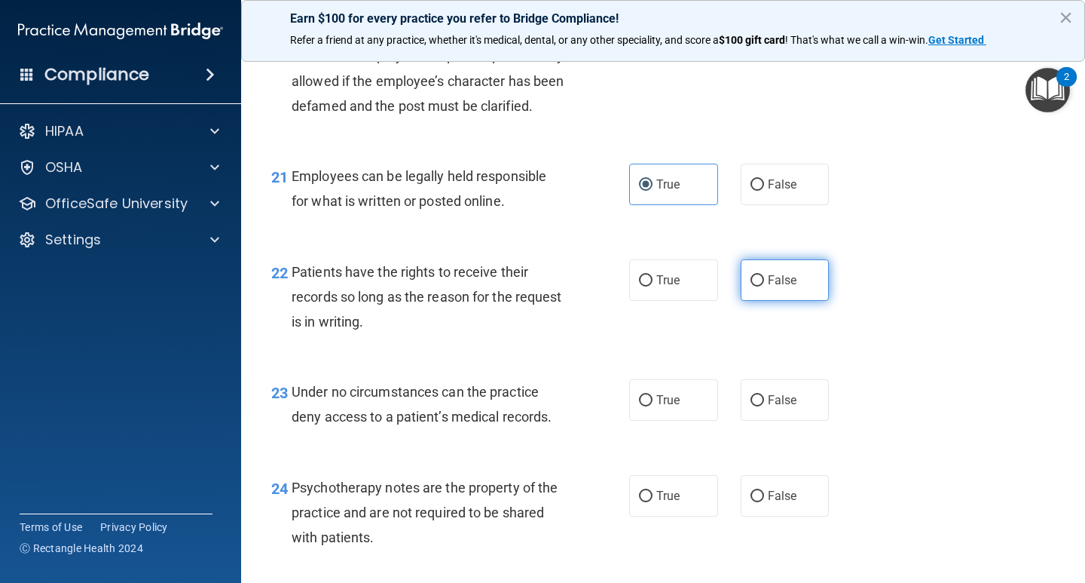
click at [773, 287] on span "False" at bounding box center [782, 280] width 29 height 14
click at [764, 286] on input "False" at bounding box center [758, 280] width 14 height 11
radio input "true"
click at [897, 235] on div "21 Employees can be legally held responsible for what is written or posted onli…" at bounding box center [663, 192] width 806 height 95
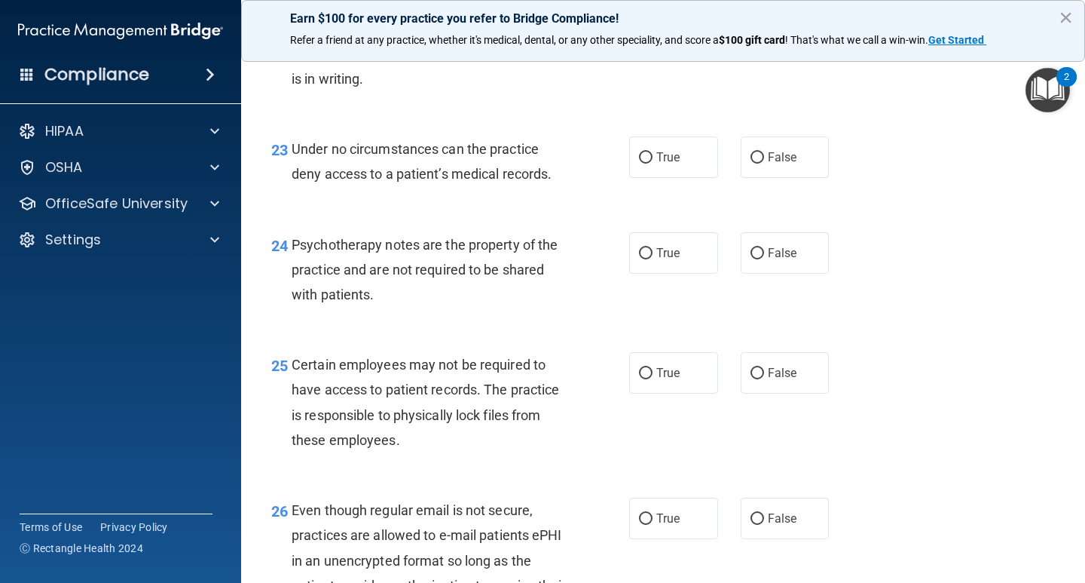
scroll to position [3395, 0]
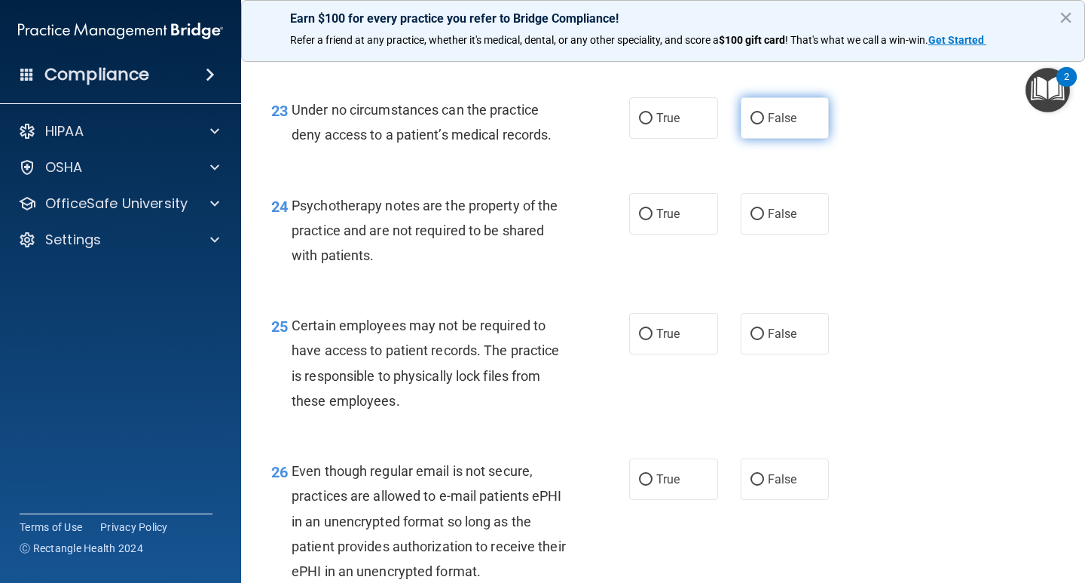
click at [788, 139] on label "False" at bounding box center [785, 117] width 89 height 41
click at [764, 124] on input "False" at bounding box center [758, 118] width 14 height 11
radio input "true"
click at [698, 234] on label "True" at bounding box center [673, 213] width 89 height 41
click at [653, 220] on input "True" at bounding box center [646, 214] width 14 height 11
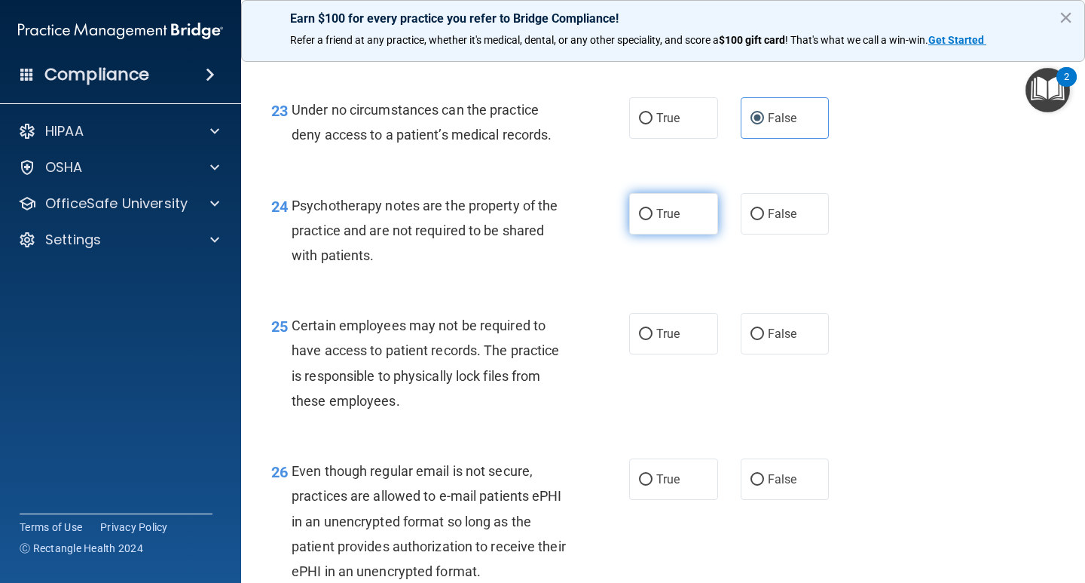
radio input "true"
click at [924, 224] on div "24 Psychotherapy notes are the property of the practice and are not required to…" at bounding box center [663, 234] width 806 height 121
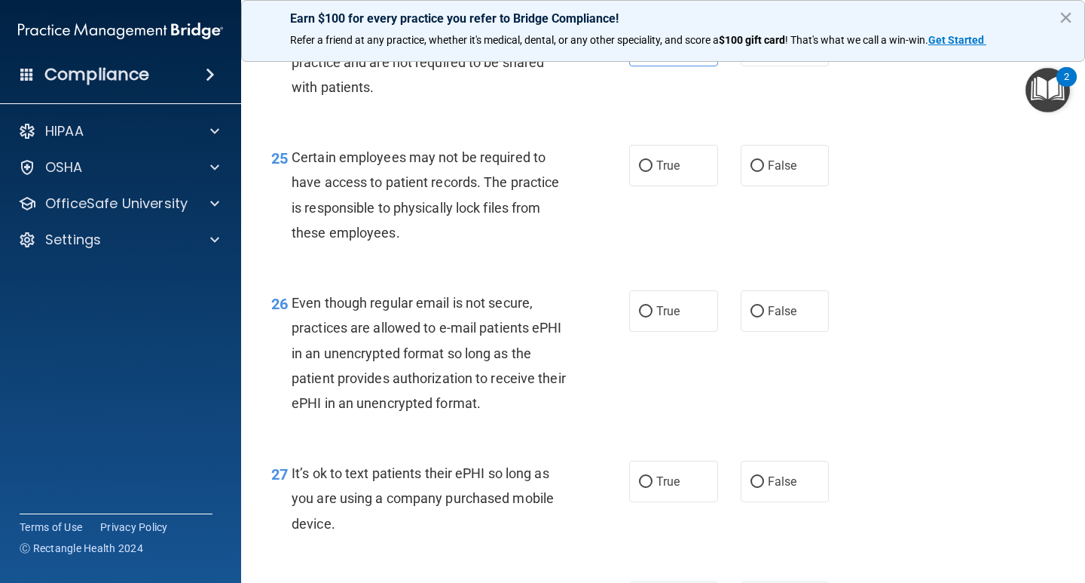
scroll to position [3571, 0]
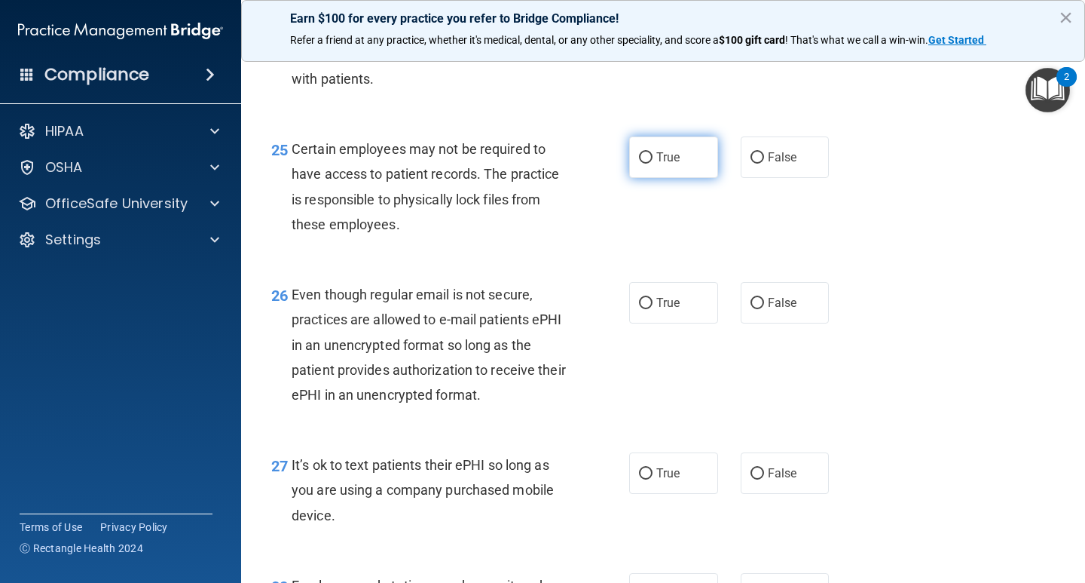
click at [683, 178] on label "True" at bounding box center [673, 156] width 89 height 41
click at [653, 164] on input "True" at bounding box center [646, 157] width 14 height 11
radio input "true"
click at [870, 203] on div "25 Certain employees may not be required to have access to patient records. The…" at bounding box center [663, 190] width 806 height 145
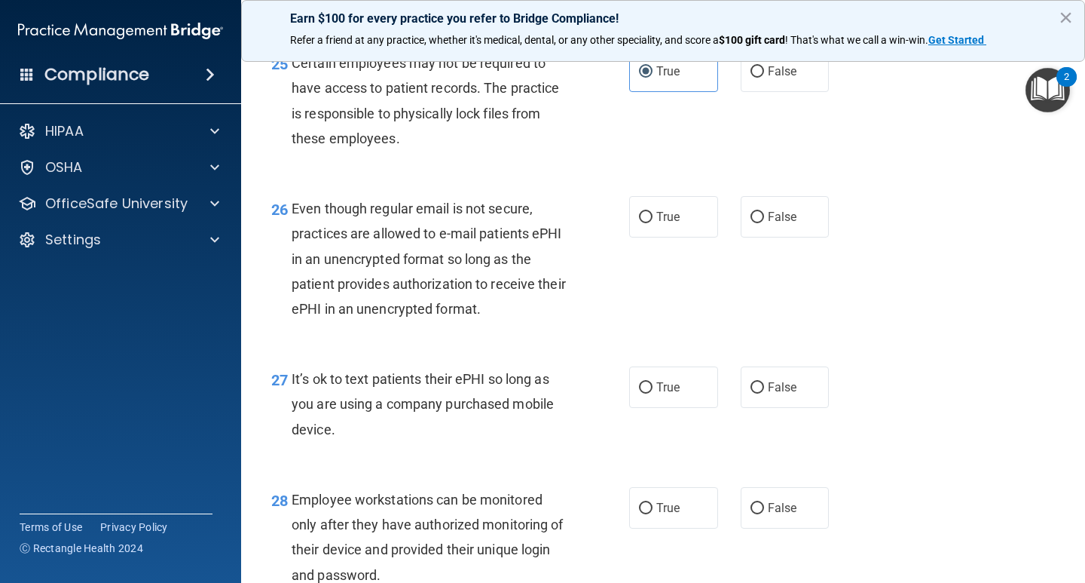
scroll to position [3664, 0]
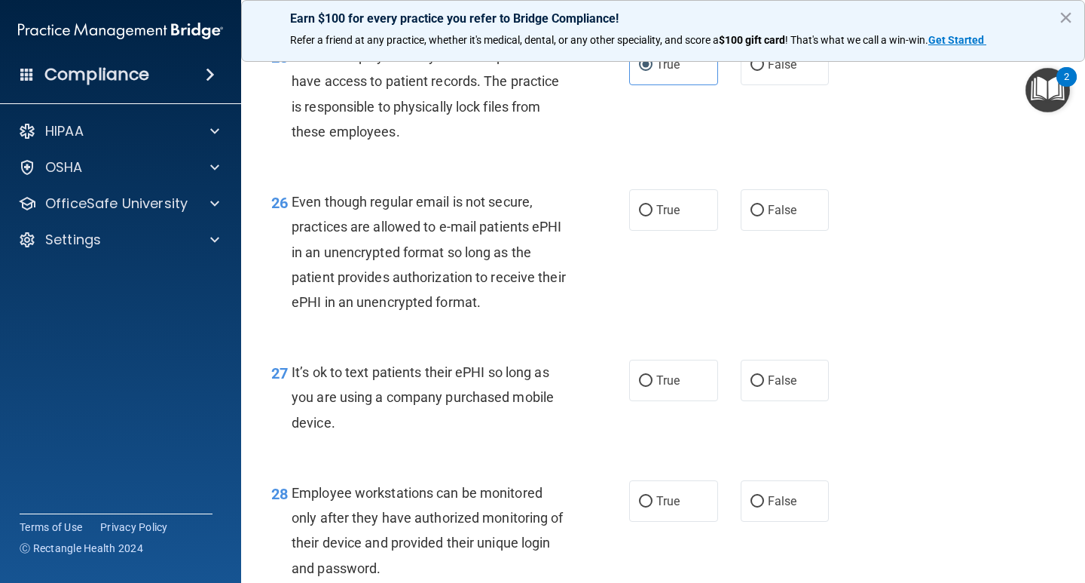
drag, startPoint x: 804, startPoint y: 520, endPoint x: 845, endPoint y: 511, distance: 41.7
click at [803, 520] on label "False" at bounding box center [785, 500] width 89 height 41
click at [764, 507] on input "False" at bounding box center [758, 501] width 14 height 11
radio input "true"
click at [920, 320] on div "26 Even though regular email is not secure, practices are allowed to e-mail pat…" at bounding box center [663, 255] width 806 height 170
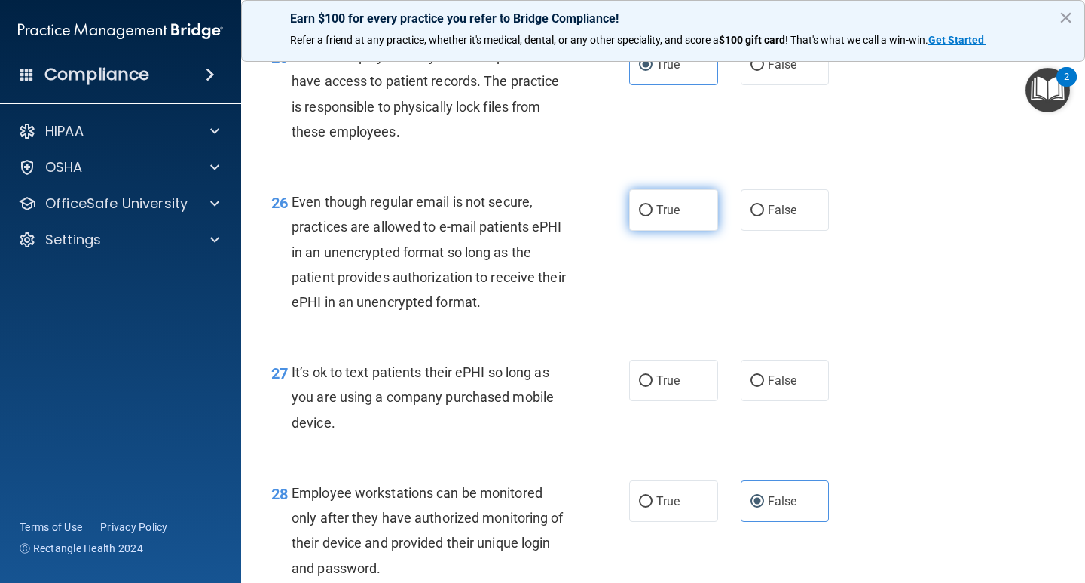
click at [664, 222] on label "True" at bounding box center [673, 209] width 89 height 41
click at [653, 216] on input "True" at bounding box center [646, 210] width 14 height 11
radio input "true"
click at [945, 254] on div "26 Even though regular email is not secure, practices are allowed to e-mail pat…" at bounding box center [663, 255] width 806 height 170
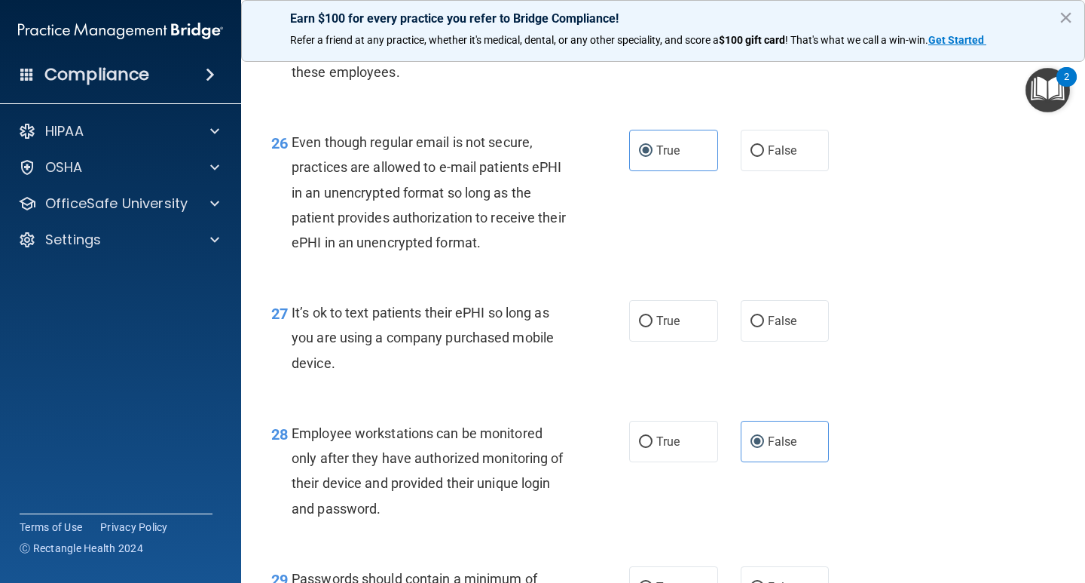
scroll to position [3762, 0]
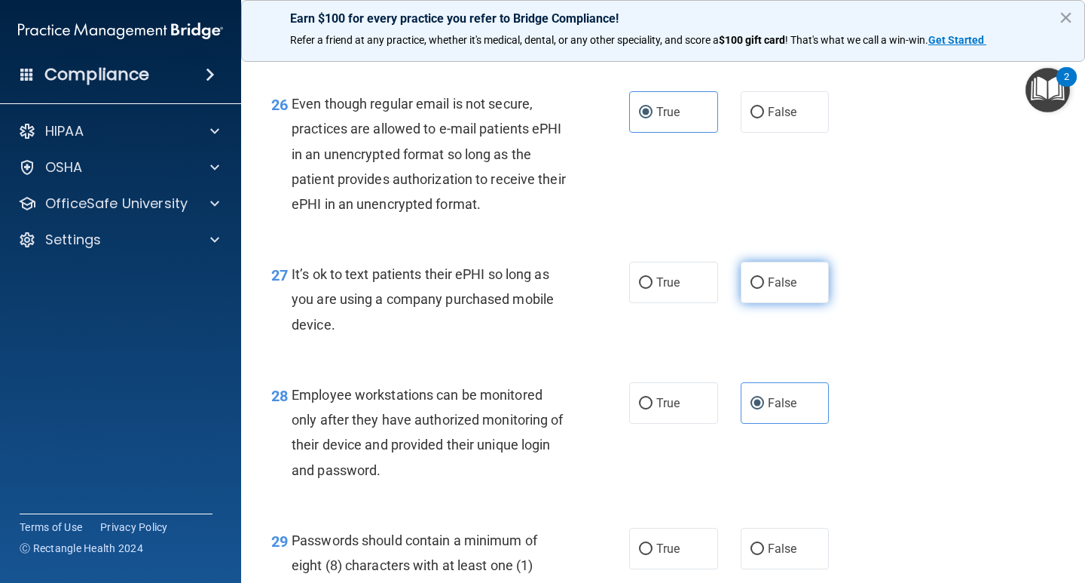
click at [788, 289] on span "False" at bounding box center [782, 282] width 29 height 14
click at [764, 289] on input "False" at bounding box center [758, 282] width 14 height 11
radio input "true"
click at [958, 239] on div "26 Even though regular email is not secure, practices are allowed to e-mail pat…" at bounding box center [663, 157] width 806 height 170
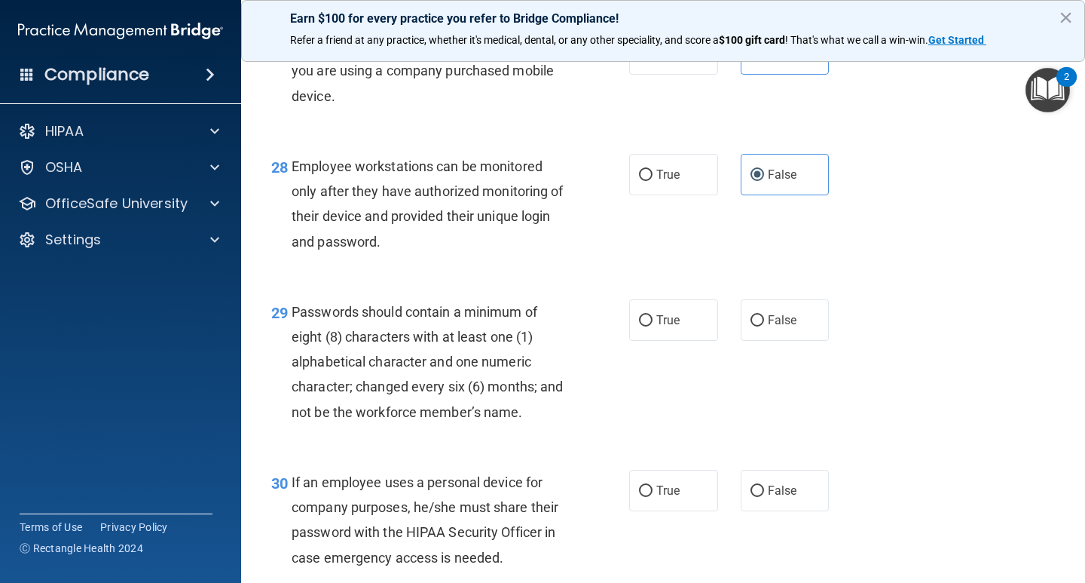
scroll to position [4057, 0]
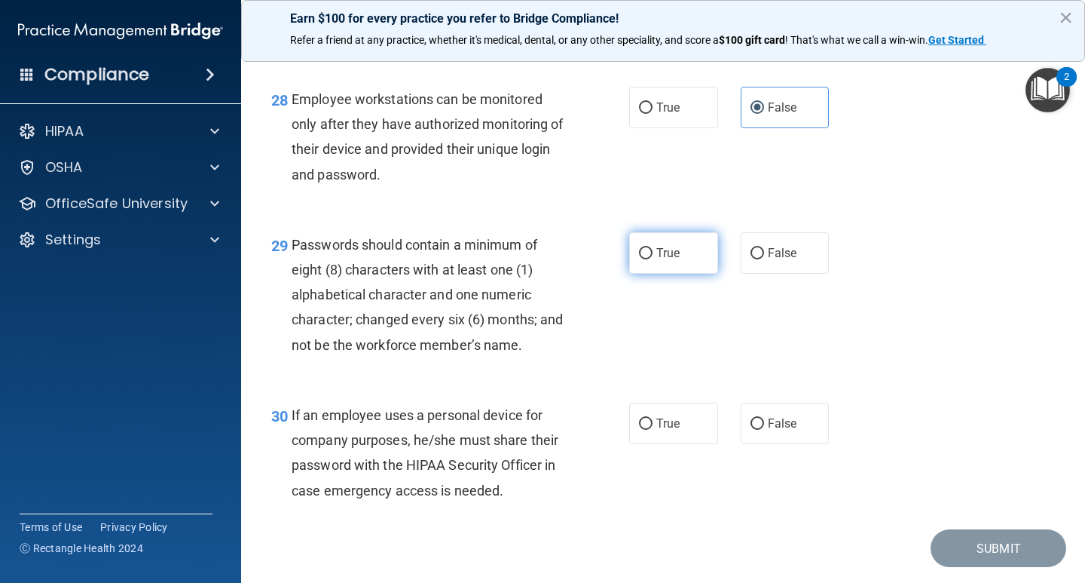
click at [656, 260] on span "True" at bounding box center [667, 253] width 23 height 14
click at [653, 259] on input "True" at bounding box center [646, 253] width 14 height 11
radio input "true"
click at [892, 213] on div "28 Employee workstations can be monitored only after they have authorized monit…" at bounding box center [663, 140] width 806 height 145
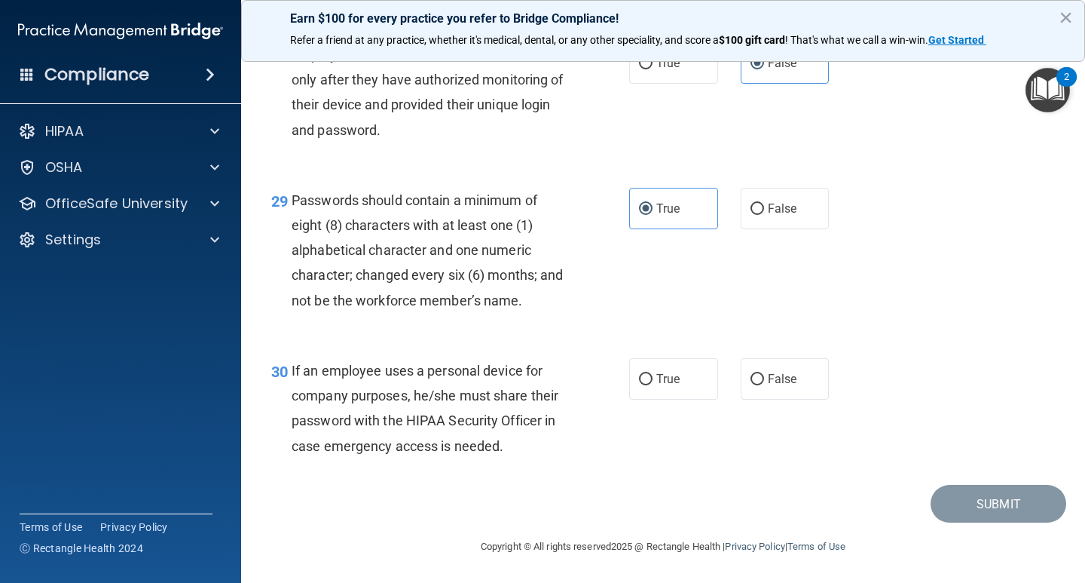
scroll to position [4127, 0]
click at [751, 377] on input "False" at bounding box center [758, 379] width 14 height 11
radio input "true"
click at [866, 374] on div "30 If an employee uses a personal device for company purposes, he/she must shar…" at bounding box center [663, 411] width 806 height 145
click at [931, 505] on button "Submit" at bounding box center [999, 504] width 136 height 38
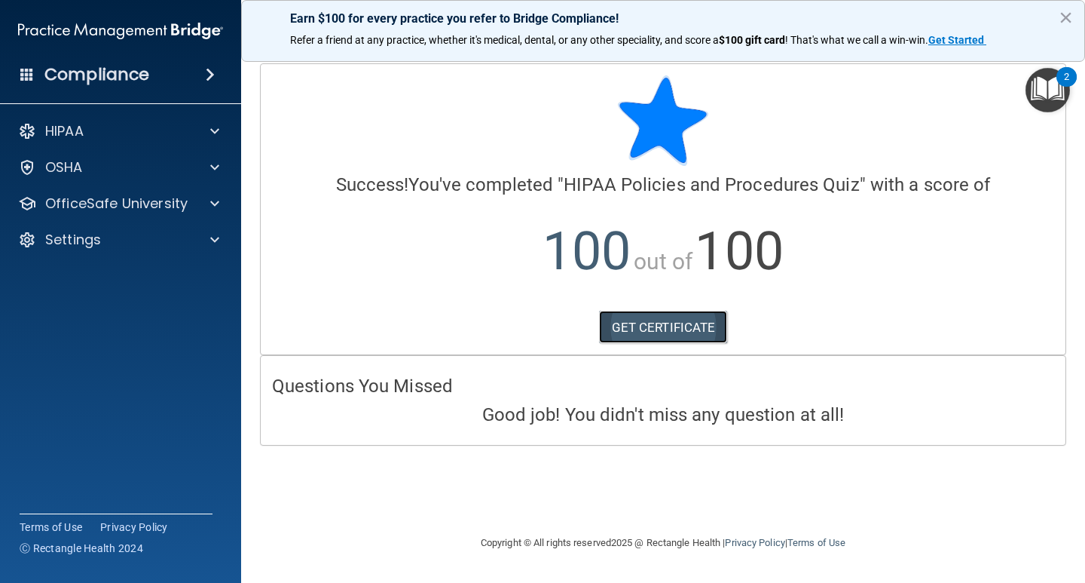
click at [672, 326] on link "GET CERTIFICATE" at bounding box center [663, 326] width 129 height 33
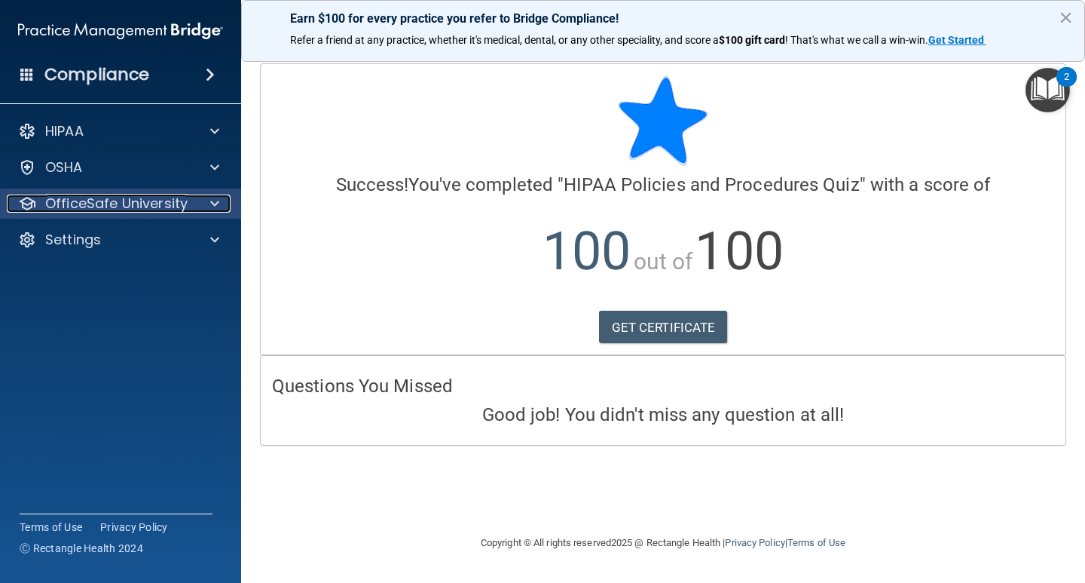
click at [165, 194] on p "OfficeSafe University" at bounding box center [116, 203] width 142 height 18
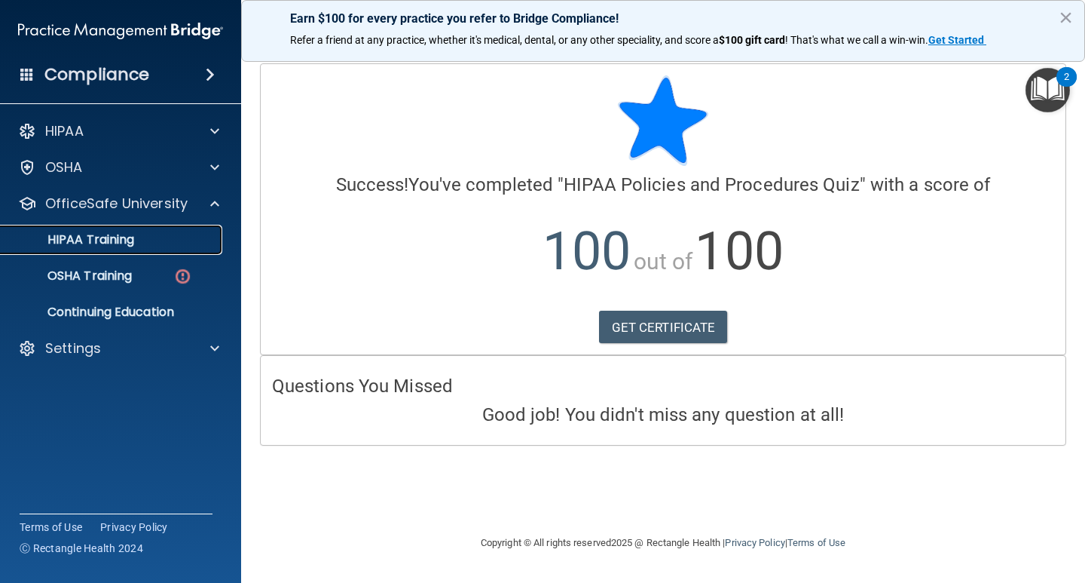
click at [185, 243] on div "HIPAA Training" at bounding box center [113, 239] width 206 height 15
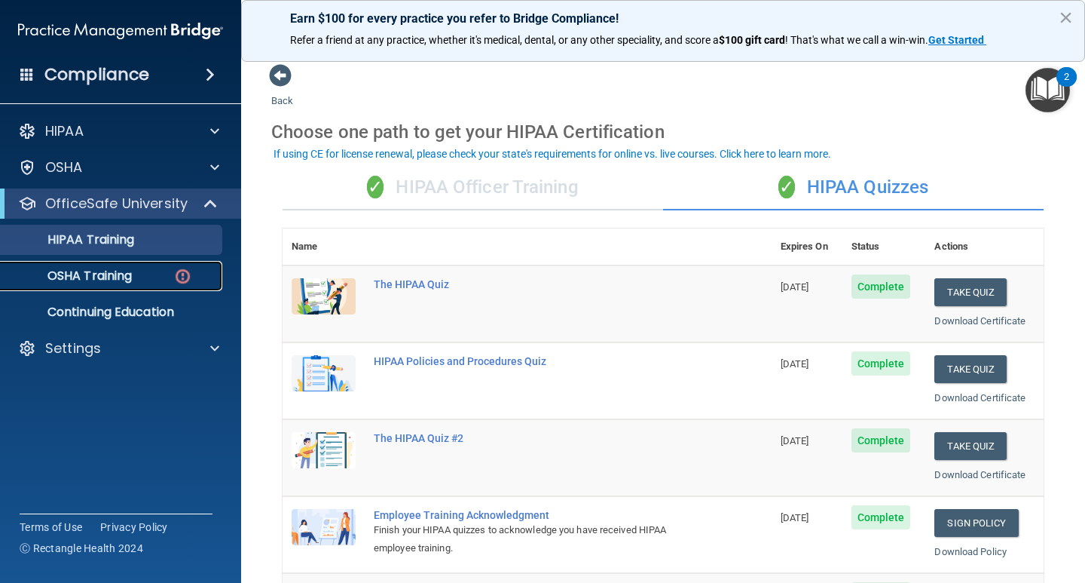
click at [167, 269] on div "OSHA Training" at bounding box center [113, 275] width 206 height 15
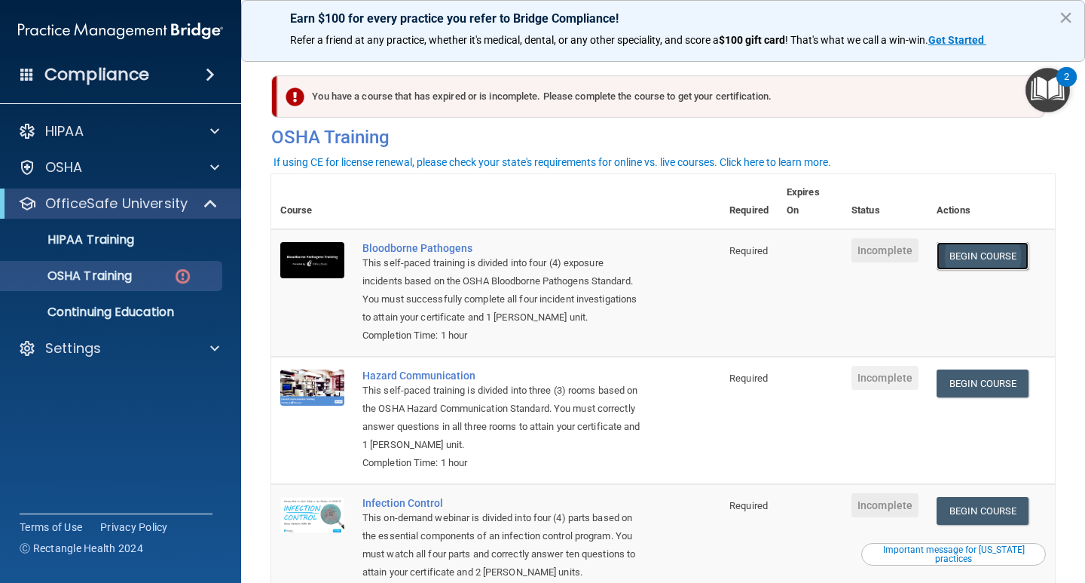
click at [1008, 263] on link "Begin Course" at bounding box center [983, 256] width 92 height 28
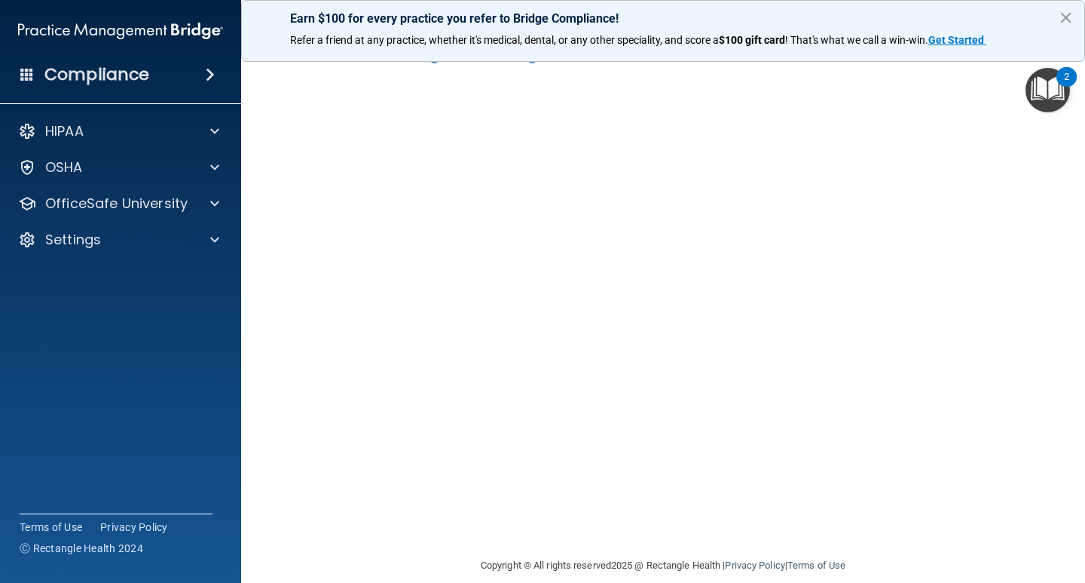
scroll to position [63, 0]
drag, startPoint x: 843, startPoint y: 539, endPoint x: 852, endPoint y: 538, distance: 9.1
click at [851, 538] on div "Copyright © All rights reserved 2025 @ Rectangle Health | Privacy Policy | Term…" at bounding box center [663, 546] width 550 height 48
click at [892, 524] on div "Copyright © All rights reserved 2025 @ Rectangle Health | Privacy Policy | Term…" at bounding box center [663, 546] width 550 height 48
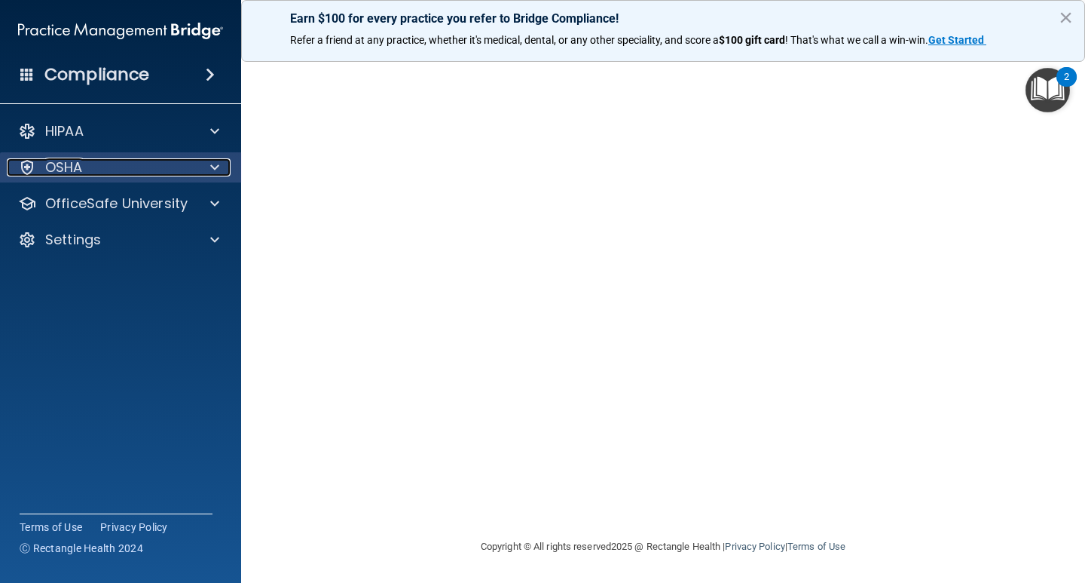
click at [199, 170] on div at bounding box center [213, 167] width 38 height 18
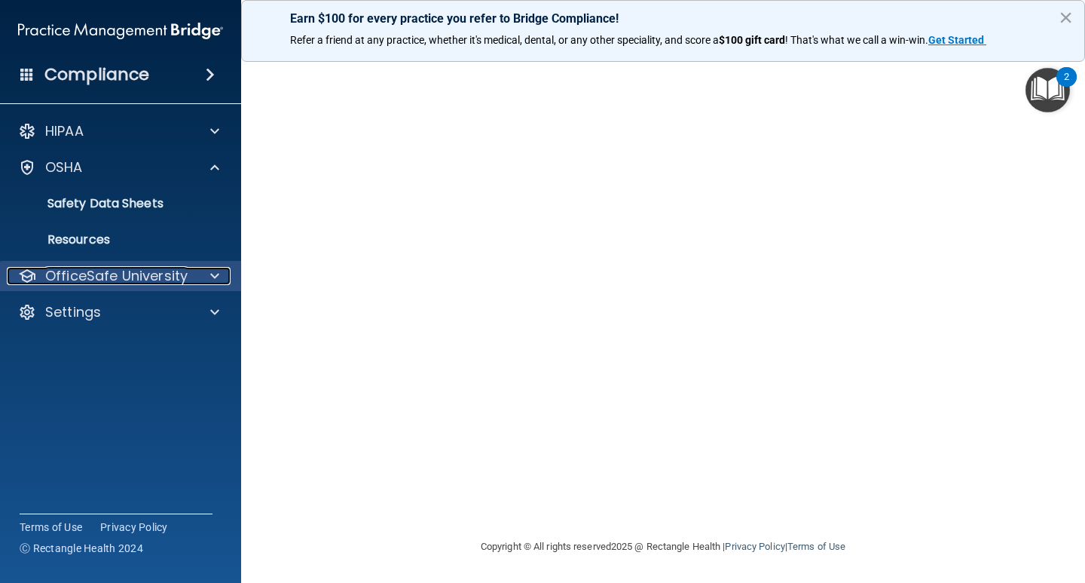
click at [190, 272] on div "OfficeSafe University" at bounding box center [100, 276] width 187 height 18
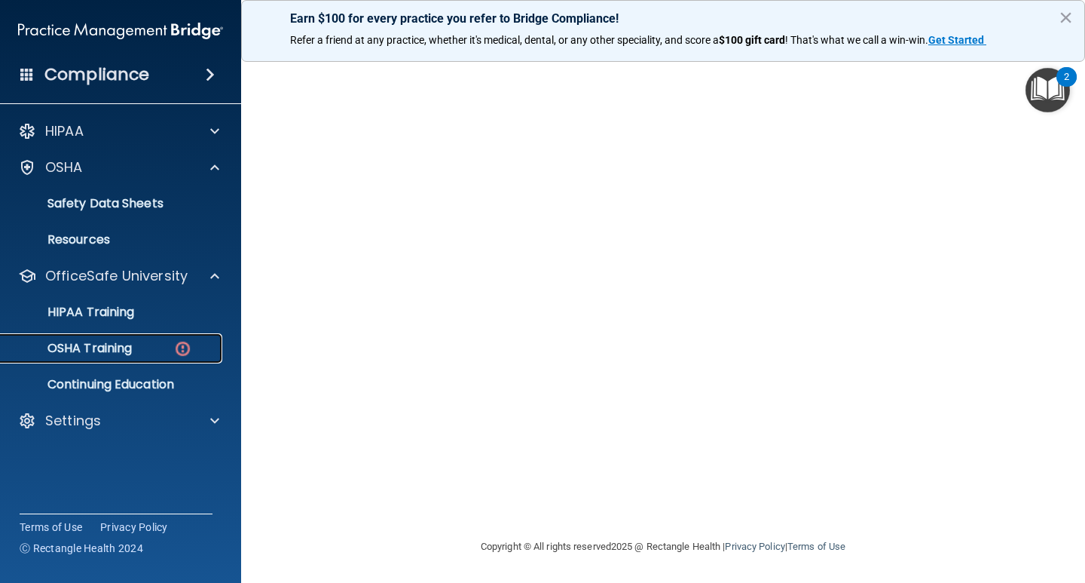
click at [213, 346] on div "OSHA Training" at bounding box center [113, 348] width 206 height 15
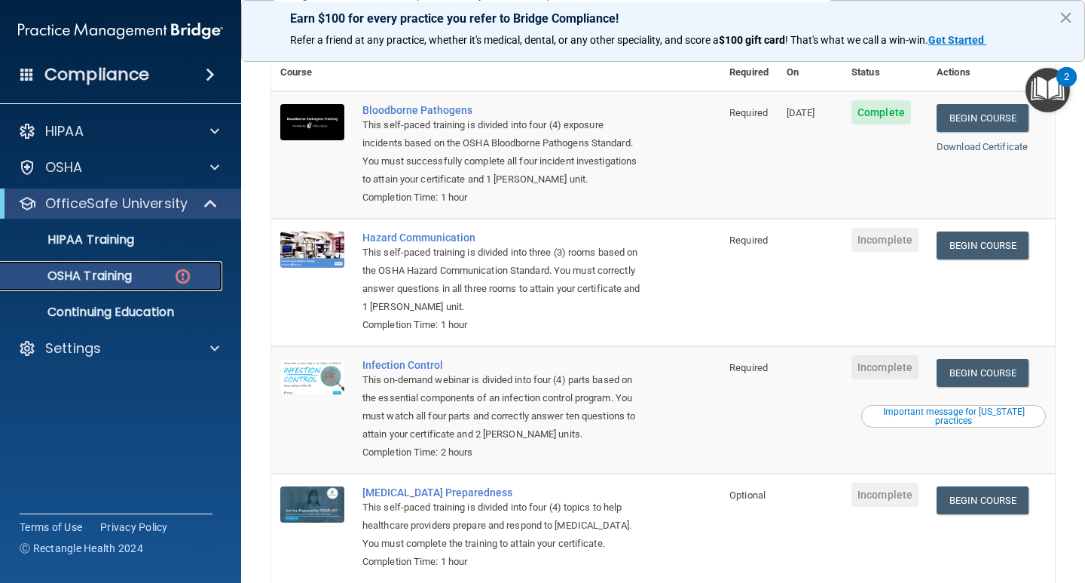
scroll to position [170, 0]
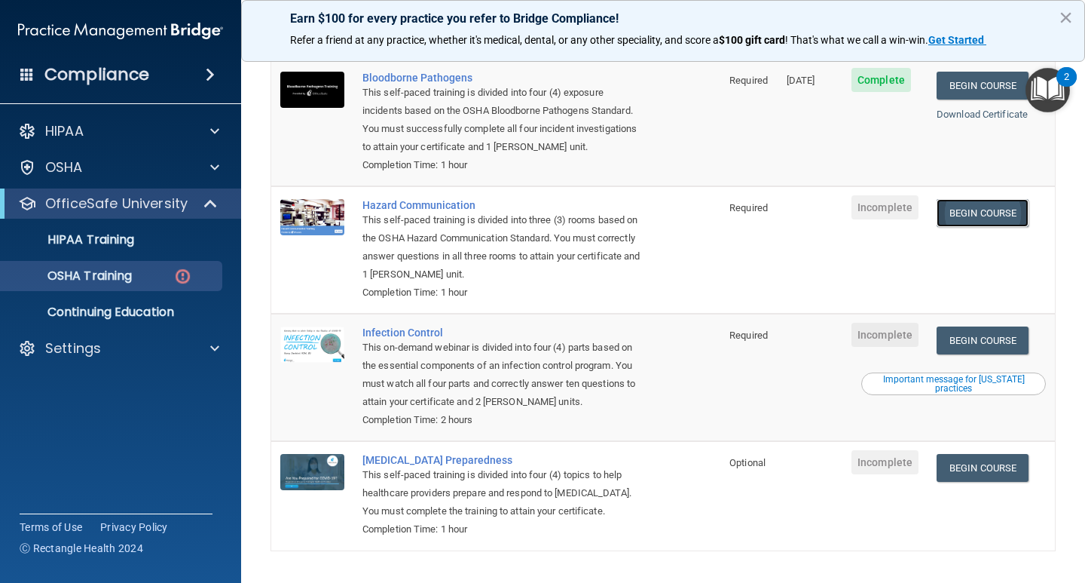
click at [1008, 199] on link "Begin Course" at bounding box center [983, 213] width 92 height 28
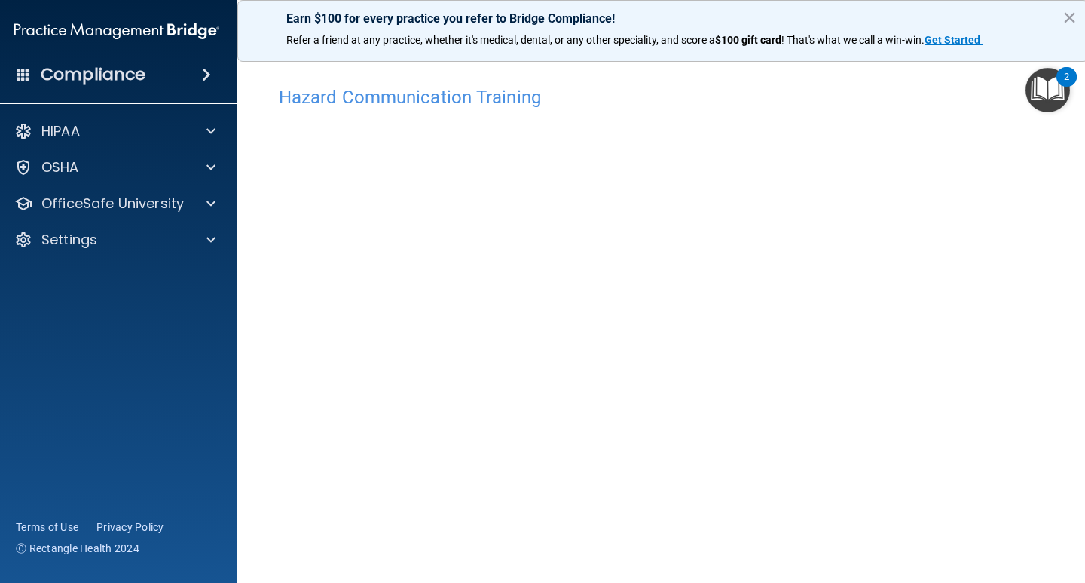
click at [1052, 467] on div "Hazard Communication Training This course doesn’t expire until . Are you sure y…" at bounding box center [663, 355] width 791 height 555
click at [1069, 449] on main "Hazard Communication Training This course doesn’t expire until . Are you sure y…" at bounding box center [663, 315] width 852 height 534
click at [1046, 433] on div "Hazard Communication Training This course doesn’t expire until . Are you sure y…" at bounding box center [663, 355] width 791 height 555
click at [1053, 449] on div "Hazard Communication Training This course doesn’t expire until . Are you sure y…" at bounding box center [663, 355] width 791 height 555
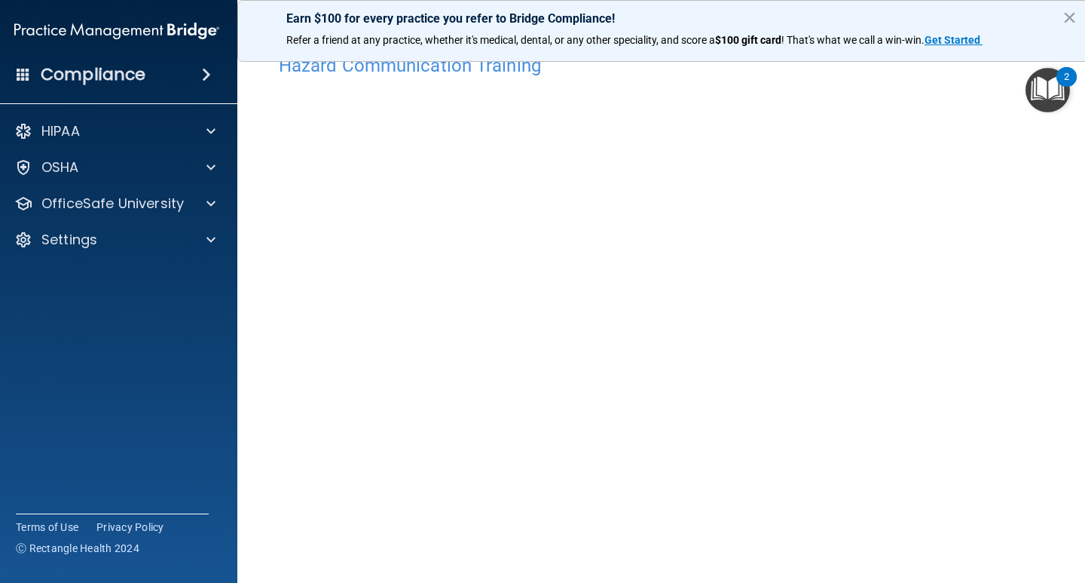
scroll to position [33, 0]
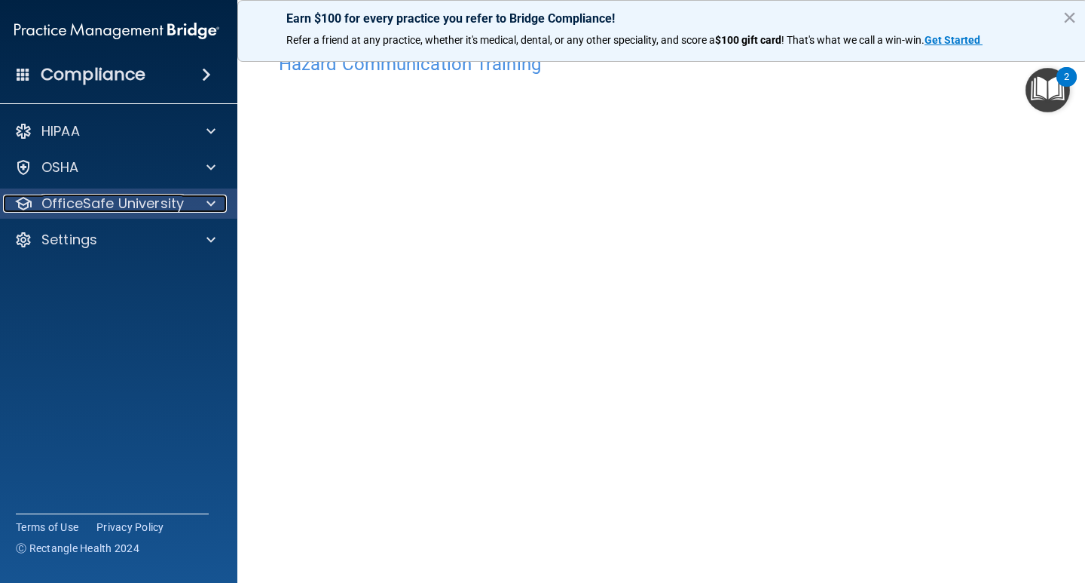
click at [181, 204] on div "OfficeSafe University" at bounding box center [96, 203] width 187 height 18
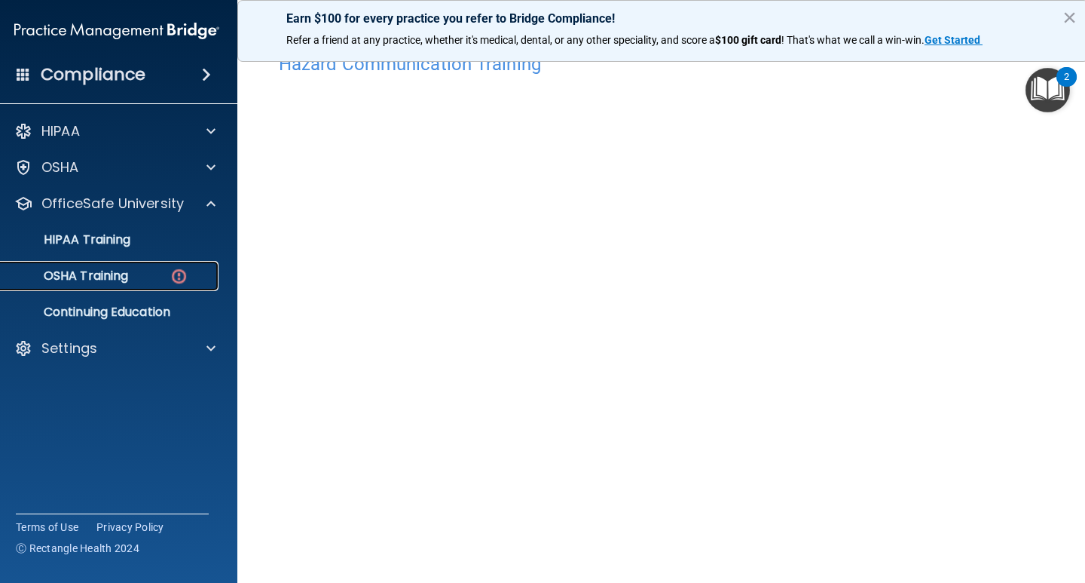
click at [177, 276] on img at bounding box center [179, 276] width 19 height 19
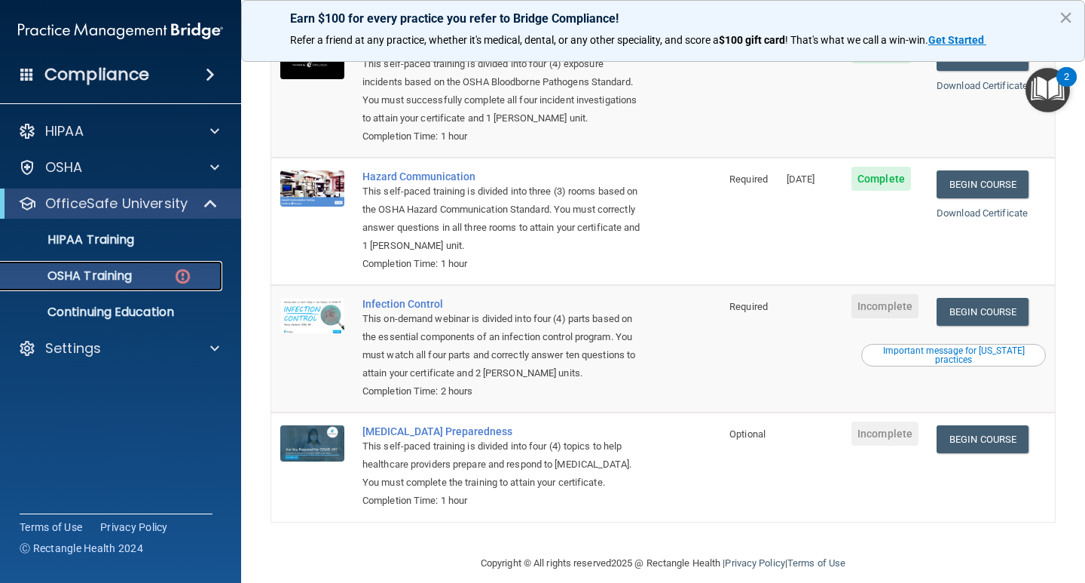
scroll to position [201, 0]
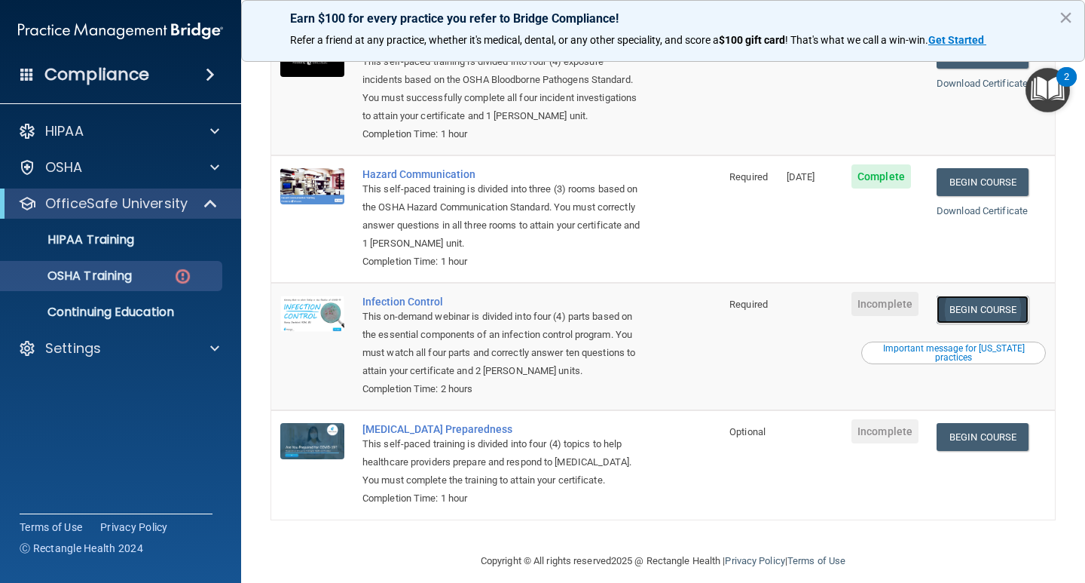
click at [987, 303] on link "Begin Course" at bounding box center [983, 309] width 92 height 28
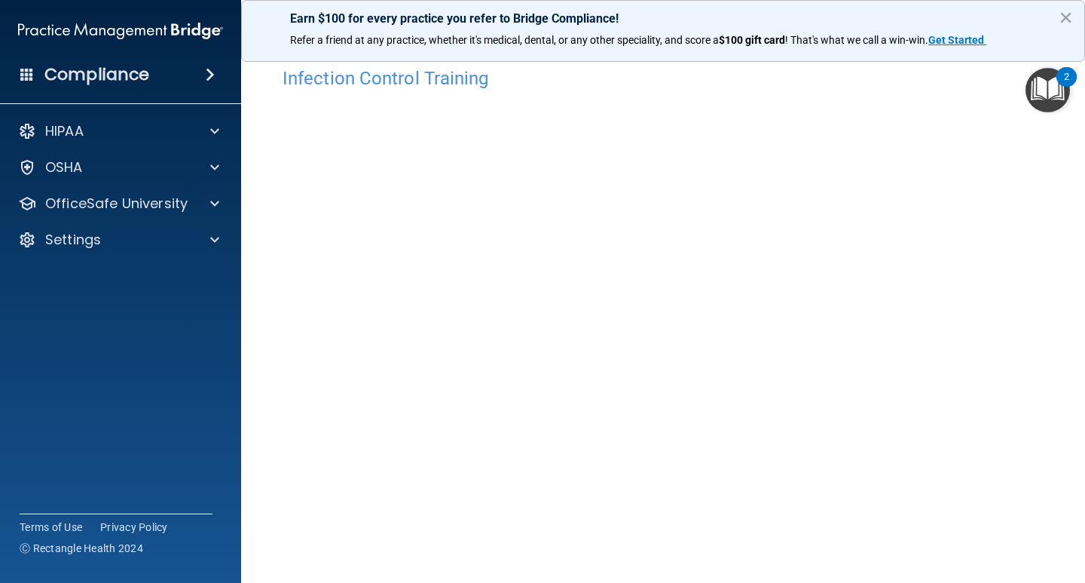
scroll to position [18, 0]
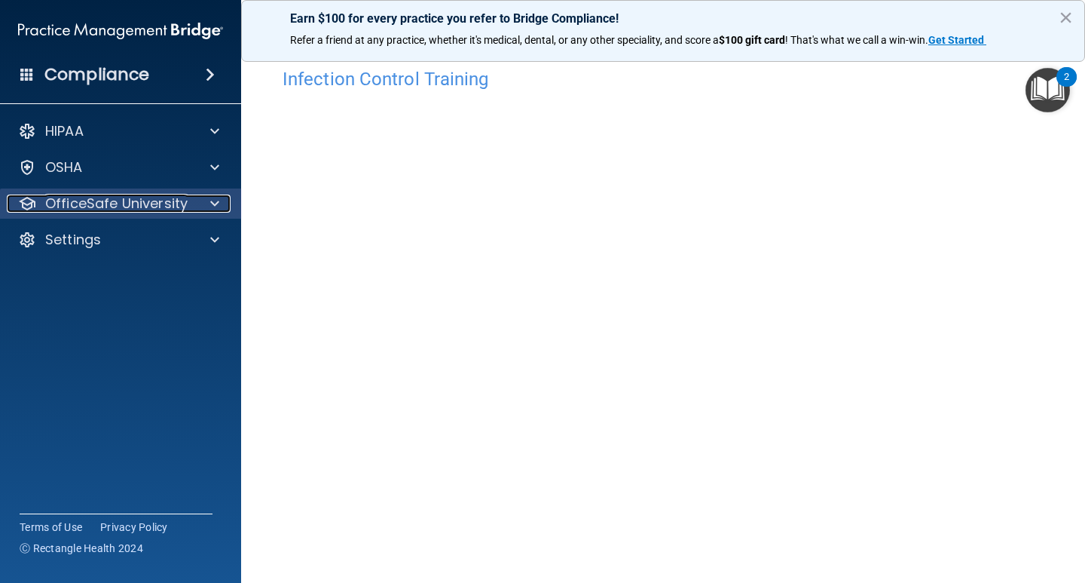
click at [207, 201] on div at bounding box center [213, 203] width 38 height 18
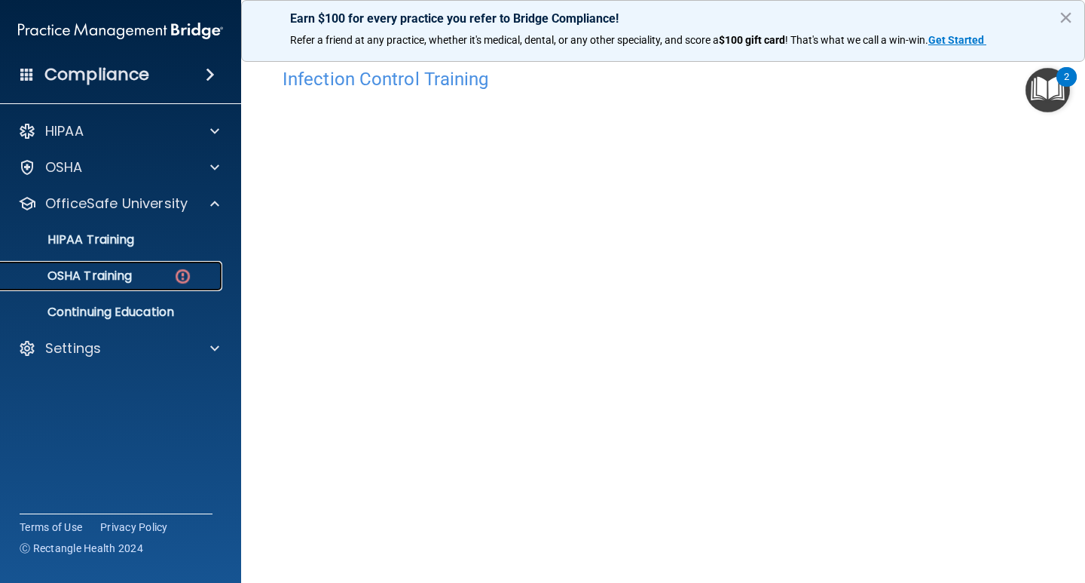
click at [182, 261] on link "OSHA Training" at bounding box center [103, 276] width 237 height 30
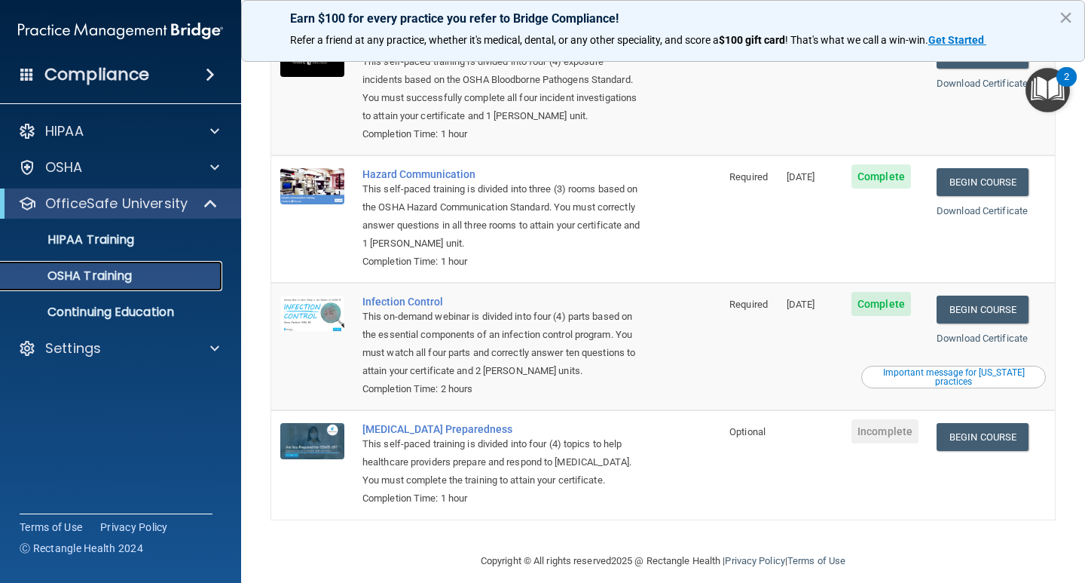
scroll to position [84, 0]
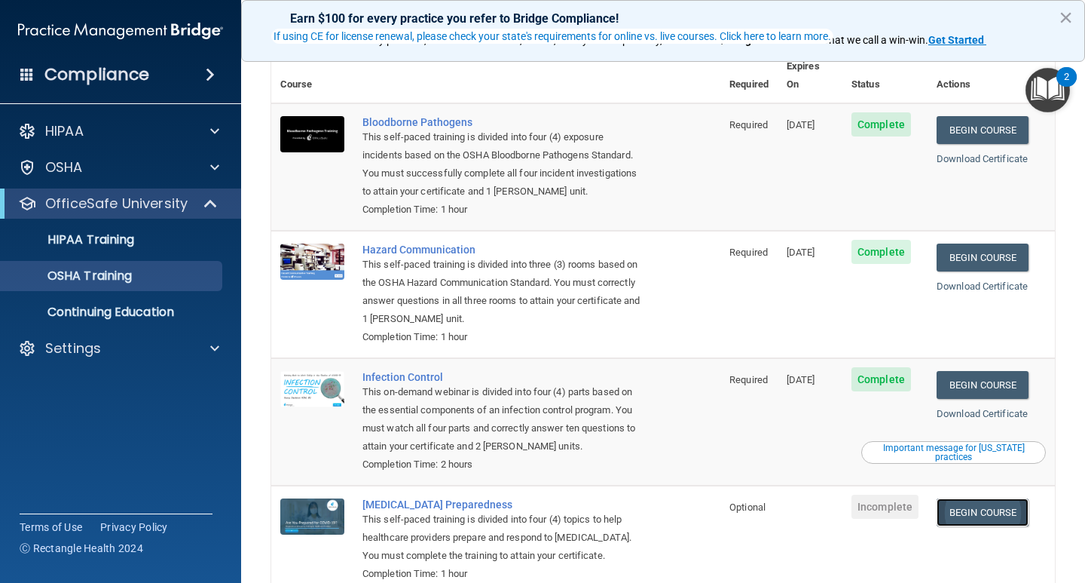
click at [997, 498] on link "Begin Course" at bounding box center [983, 512] width 92 height 28
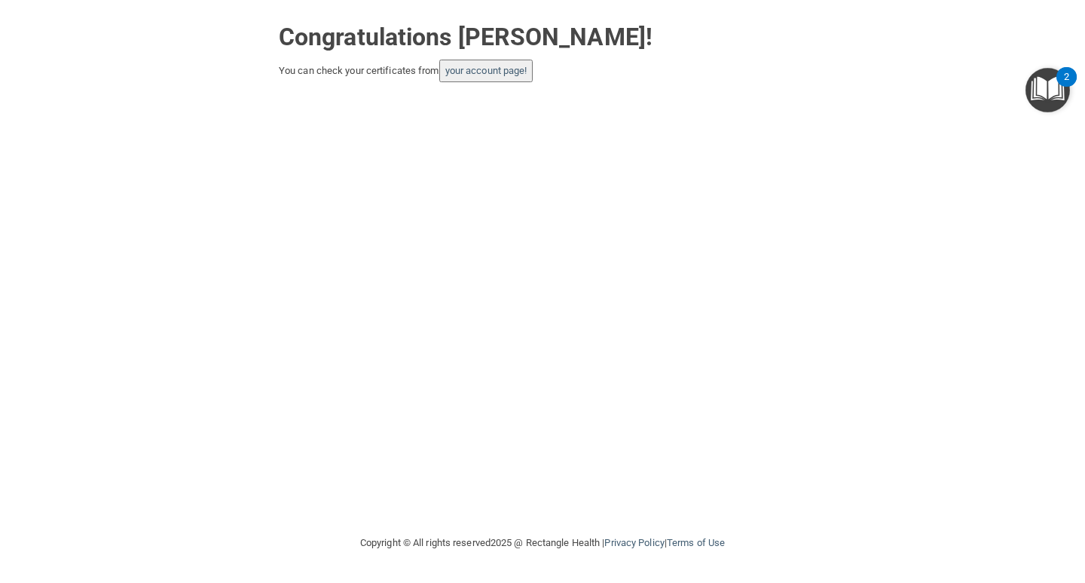
click at [463, 78] on button "your account page!" at bounding box center [486, 71] width 94 height 23
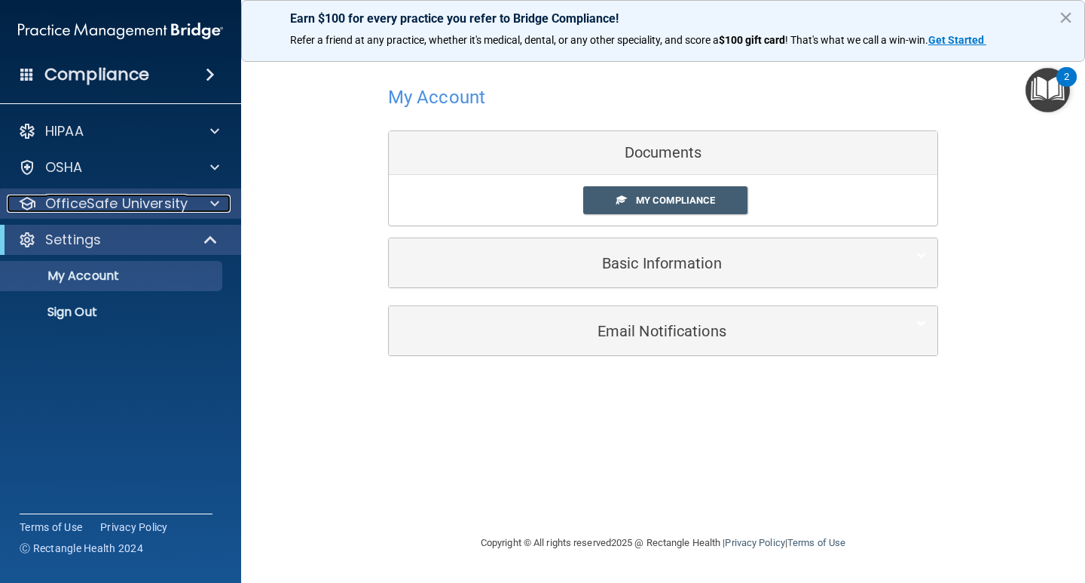
click at [199, 210] on div at bounding box center [213, 203] width 38 height 18
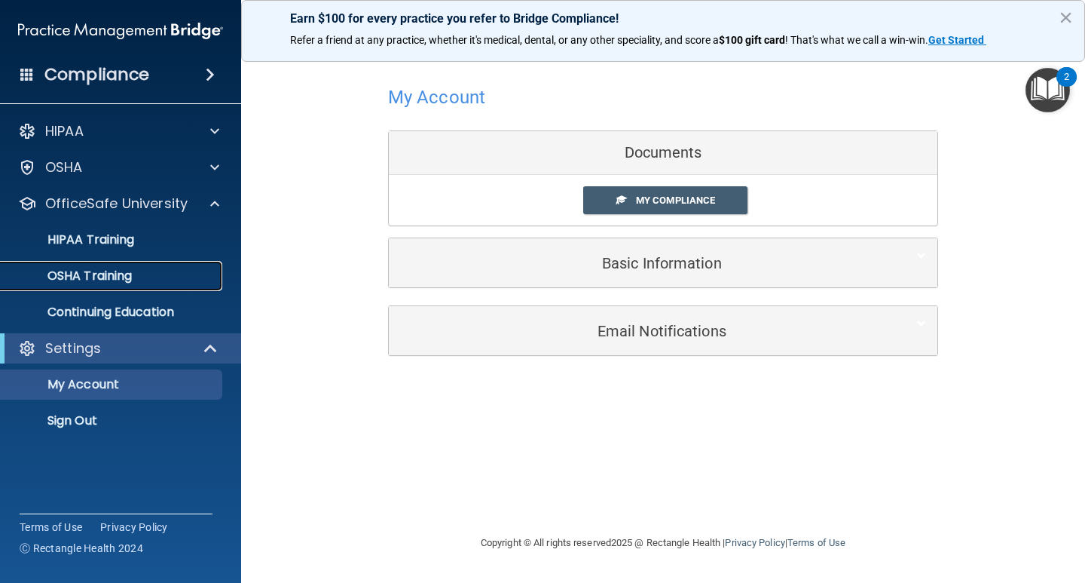
click at [194, 282] on div "OSHA Training" at bounding box center [113, 275] width 206 height 15
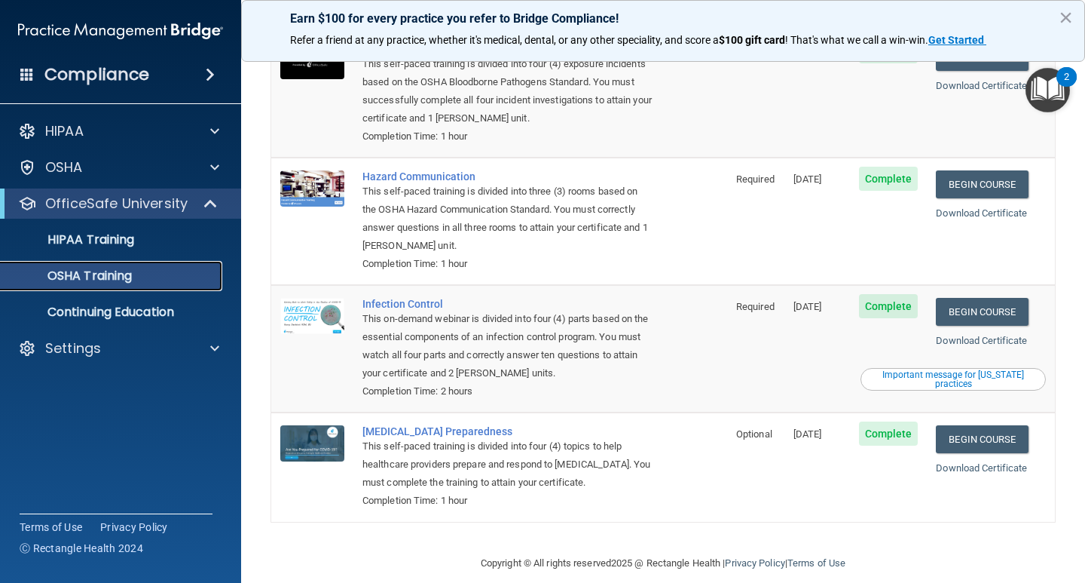
scroll to position [159, 0]
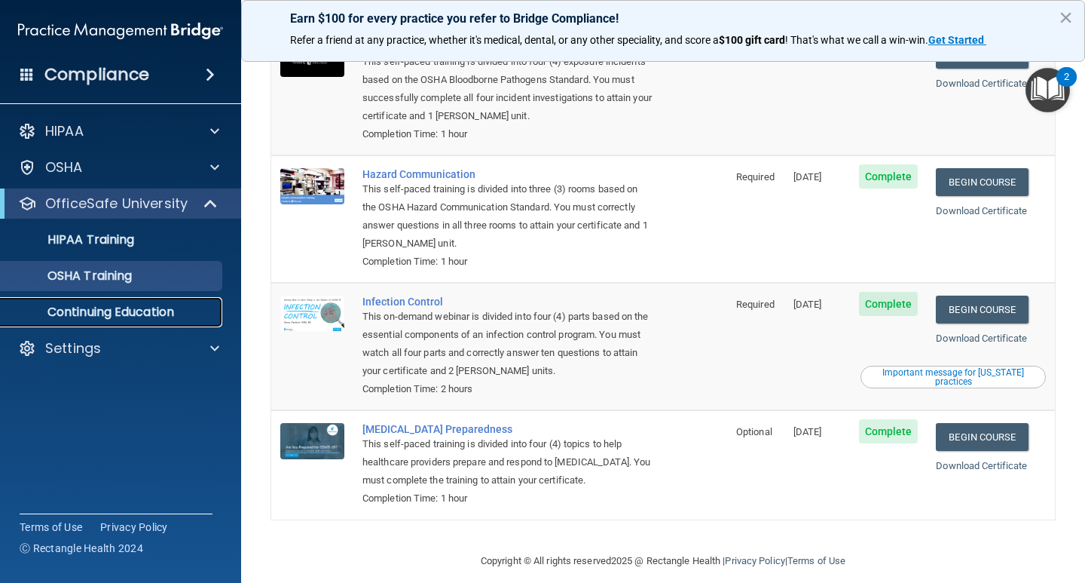
click at [176, 310] on p "Continuing Education" at bounding box center [113, 311] width 206 height 15
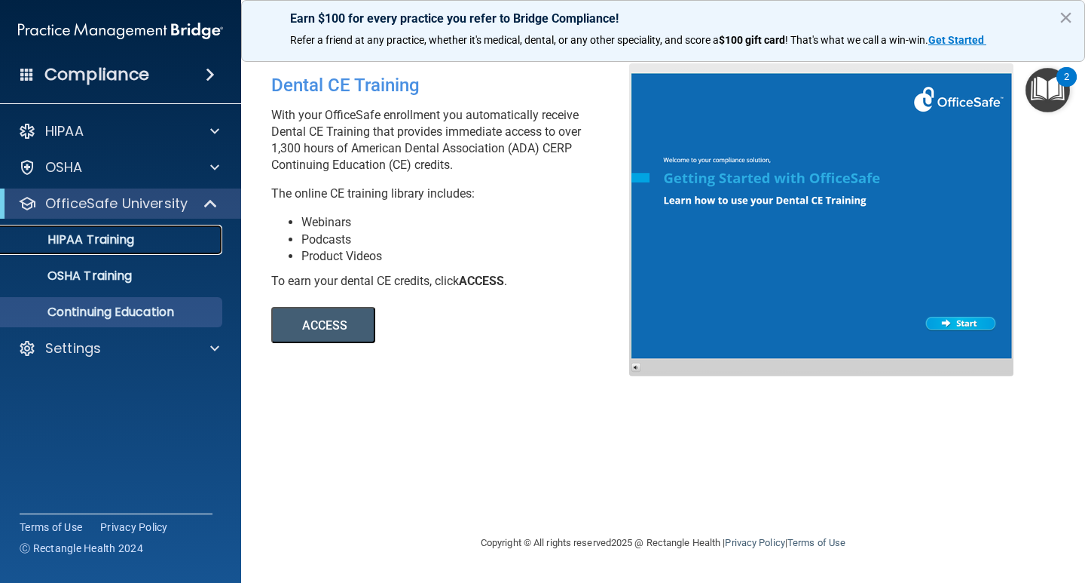
click at [137, 253] on link "HIPAA Training" at bounding box center [103, 240] width 237 height 30
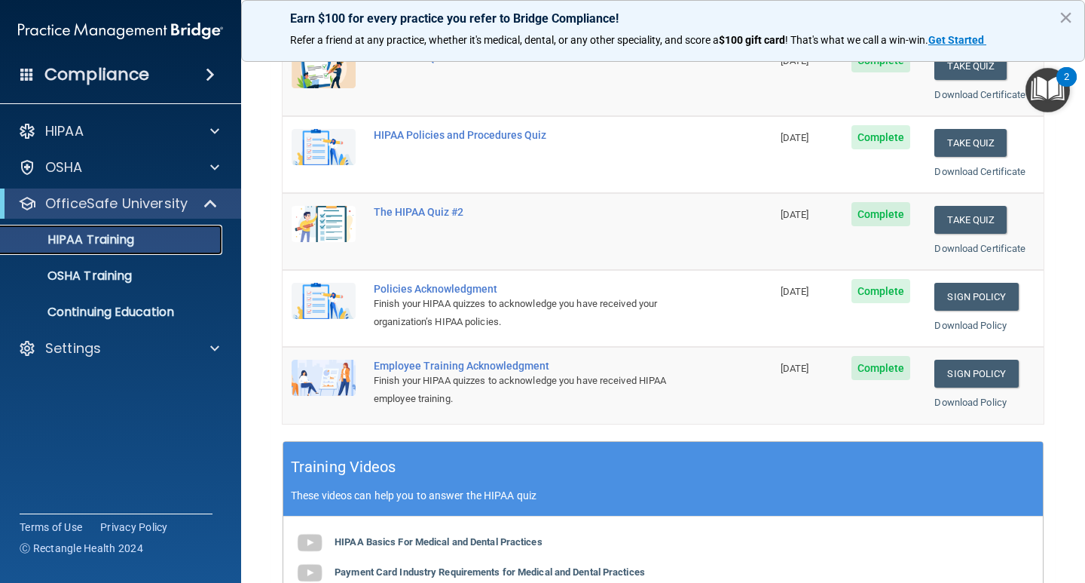
scroll to position [452, 0]
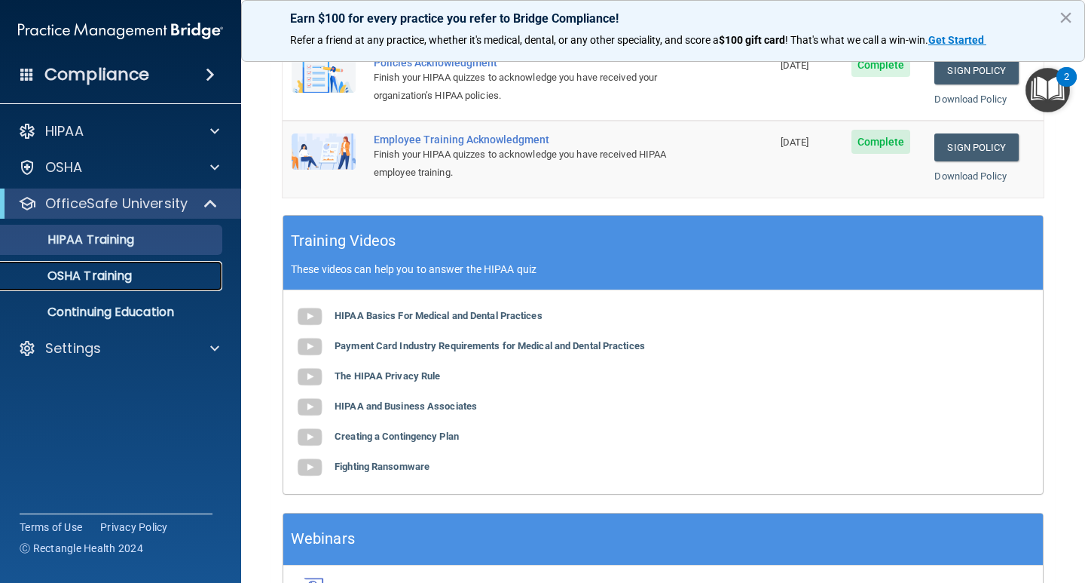
click at [215, 277] on div "OSHA Training" at bounding box center [113, 275] width 206 height 15
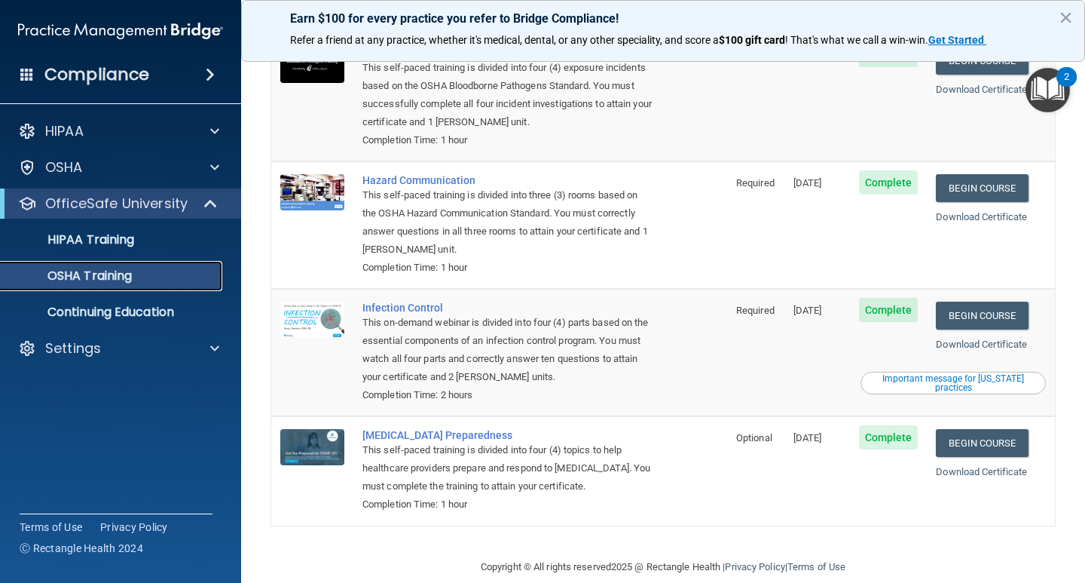
scroll to position [151, 0]
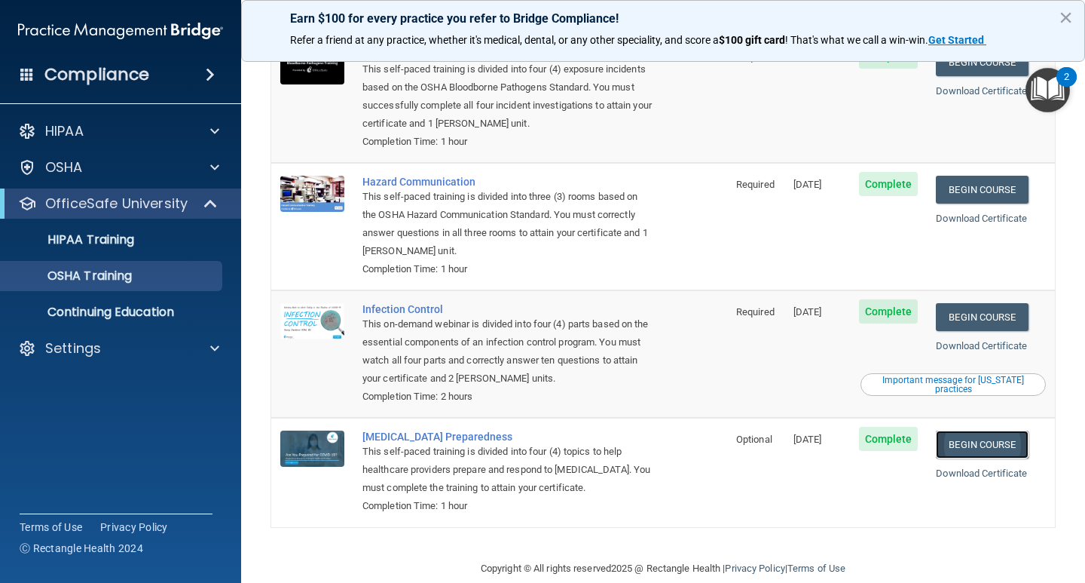
click at [955, 430] on link "Begin Course" at bounding box center [982, 444] width 92 height 28
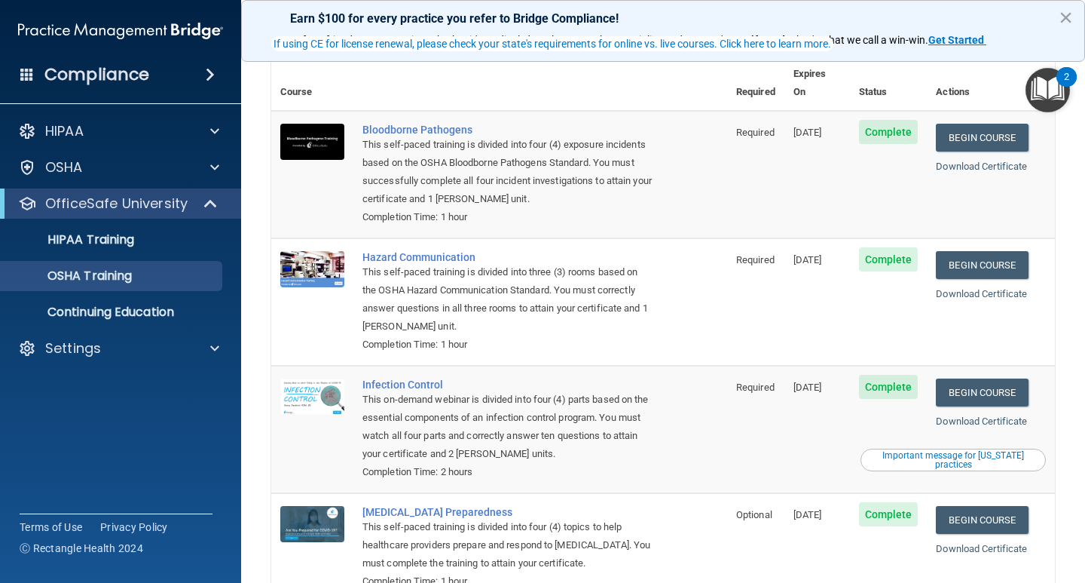
drag, startPoint x: 1072, startPoint y: 321, endPoint x: 1074, endPoint y: 304, distance: 17.5
click at [1074, 304] on main "You have a course that has expired or is incomplete. Please complete the course…" at bounding box center [663, 315] width 844 height 534
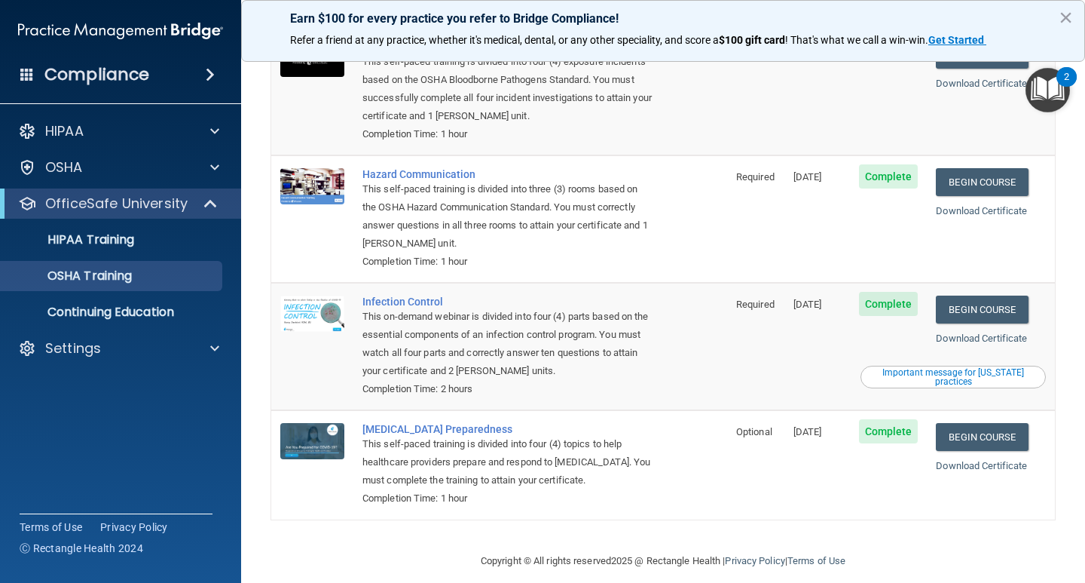
scroll to position [0, 0]
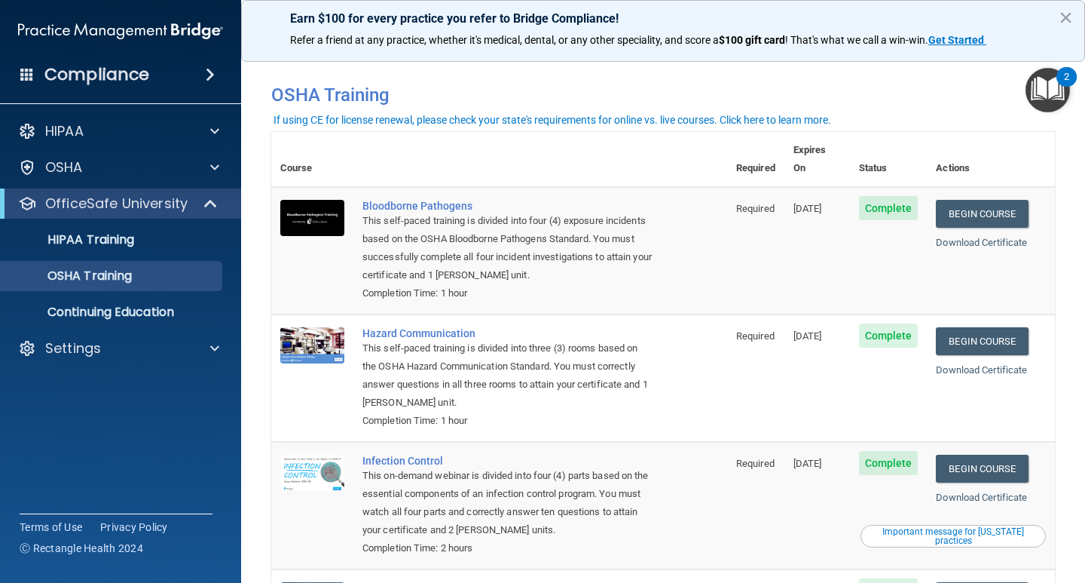
click at [570, 357] on div "This self-paced training is divided into three (3) rooms based on the OSHA Haza…" at bounding box center [506, 375] width 289 height 72
